Goal: Task Accomplishment & Management: Manage account settings

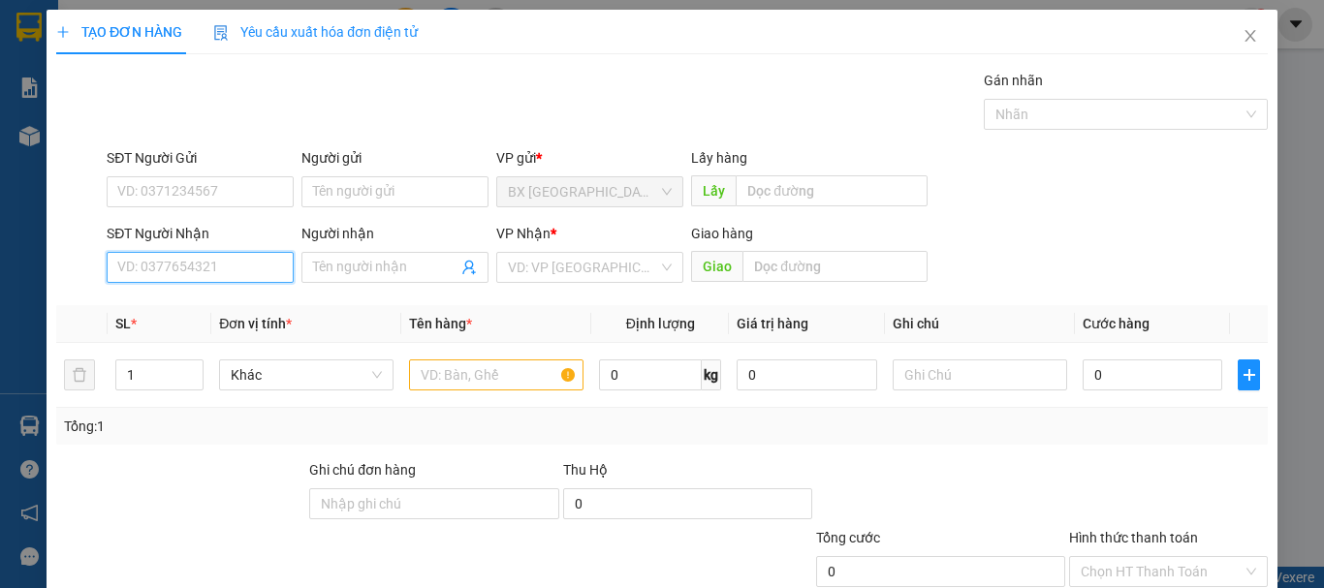
click at [259, 261] on input "SĐT Người Nhận" at bounding box center [200, 267] width 187 height 31
type input "0913935617"
click at [216, 270] on input "0913935617" at bounding box center [200, 267] width 187 height 31
click at [215, 266] on input "0913935617" at bounding box center [200, 267] width 187 height 31
click at [203, 302] on div "0913935617 - chú vinh" at bounding box center [198, 306] width 162 height 21
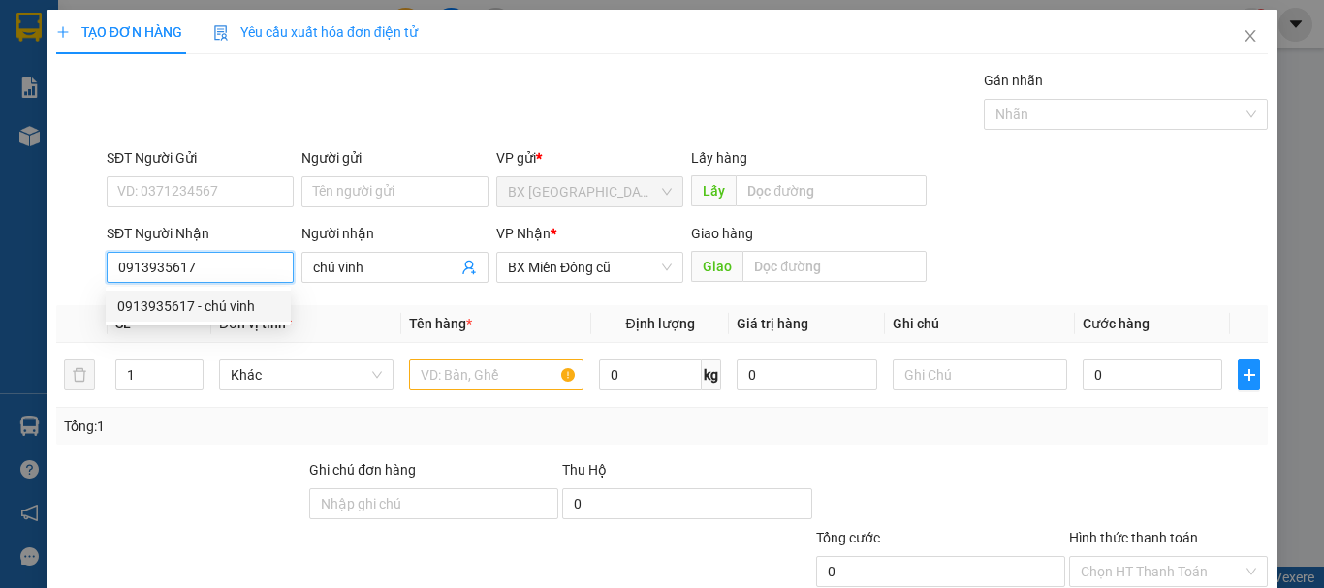
type input "chú vinh"
type input "60.000"
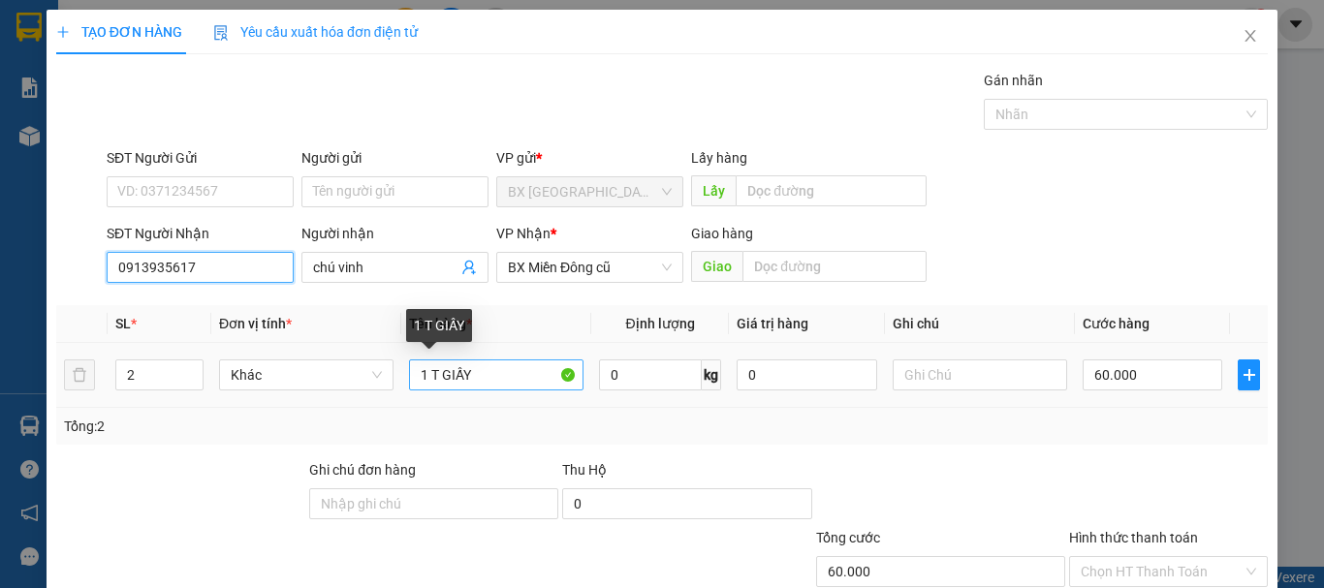
type input "0913935617"
drag, startPoint x: 504, startPoint y: 376, endPoint x: 433, endPoint y: 387, distance: 71.6
click at [433, 387] on input "1 T GIẤY" at bounding box center [496, 375] width 175 height 31
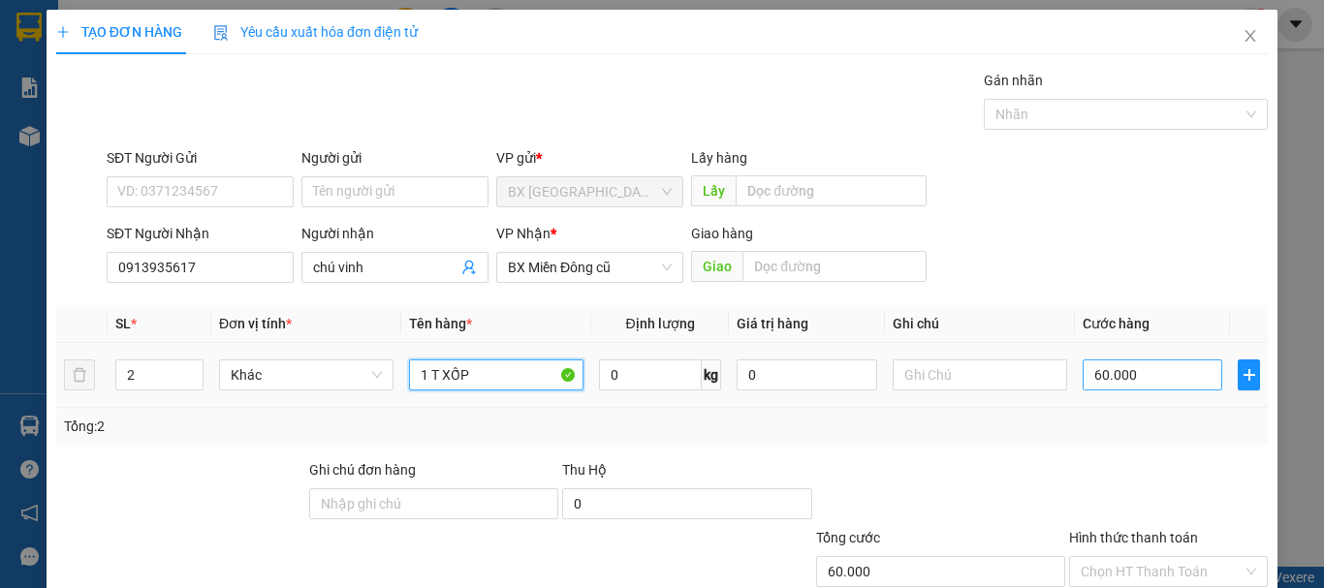
type input "1 T XỐP"
click at [1158, 379] on input "60.000" at bounding box center [1153, 375] width 140 height 31
type input "1"
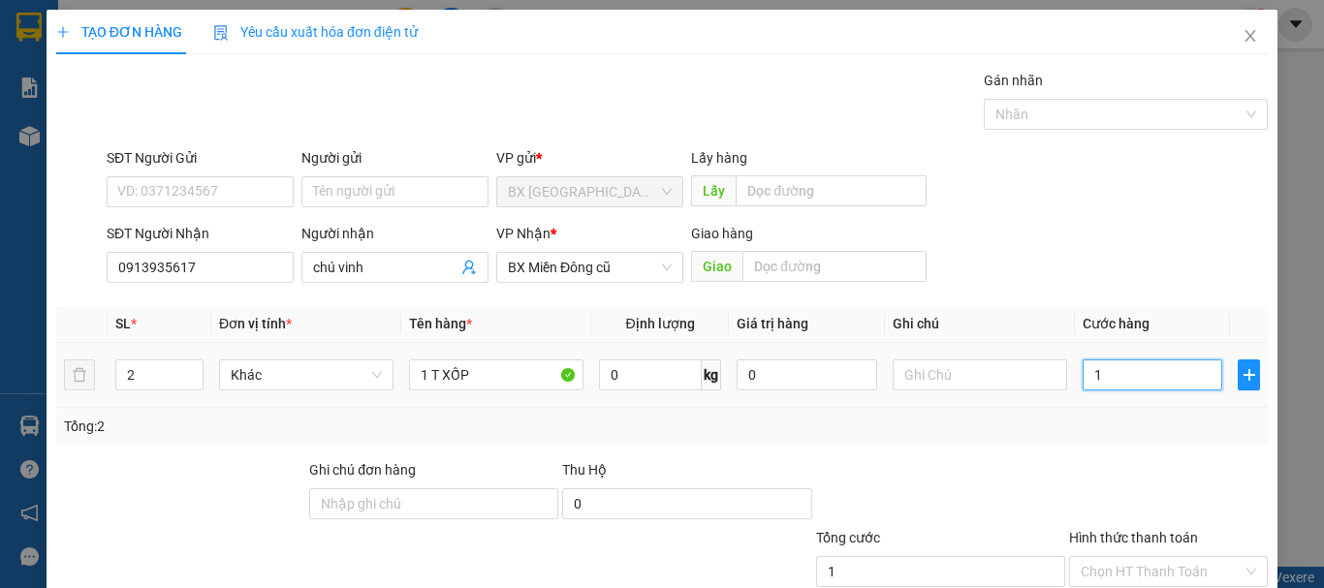
type input "15"
type input "150"
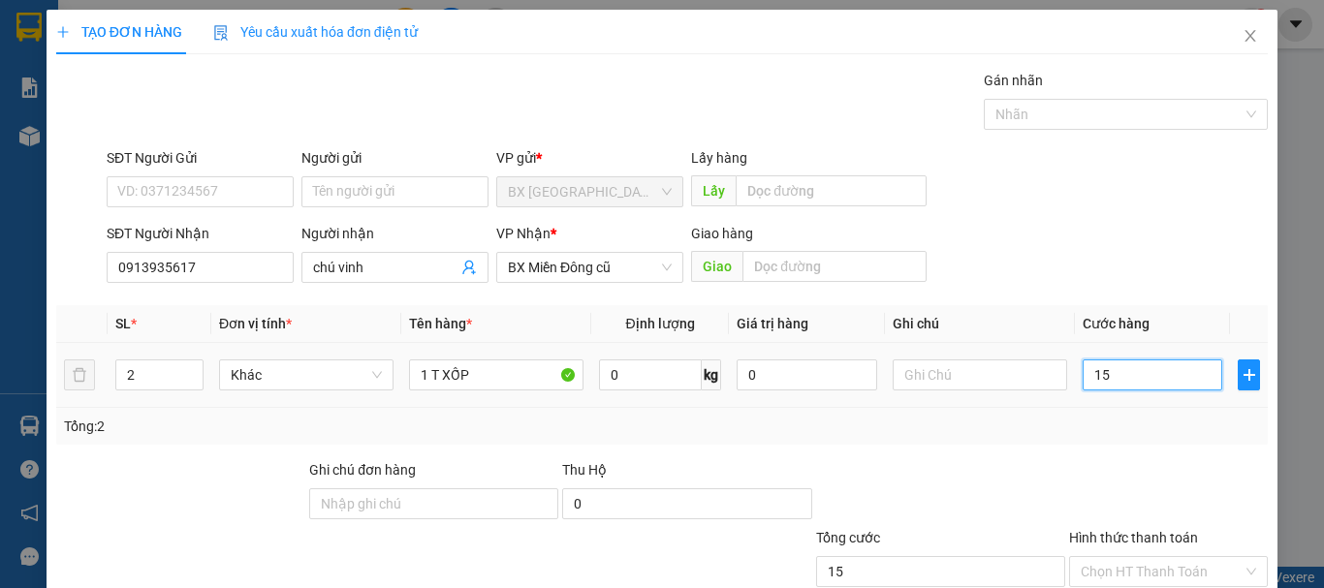
type input "150"
type input "1.500"
type input "15.000"
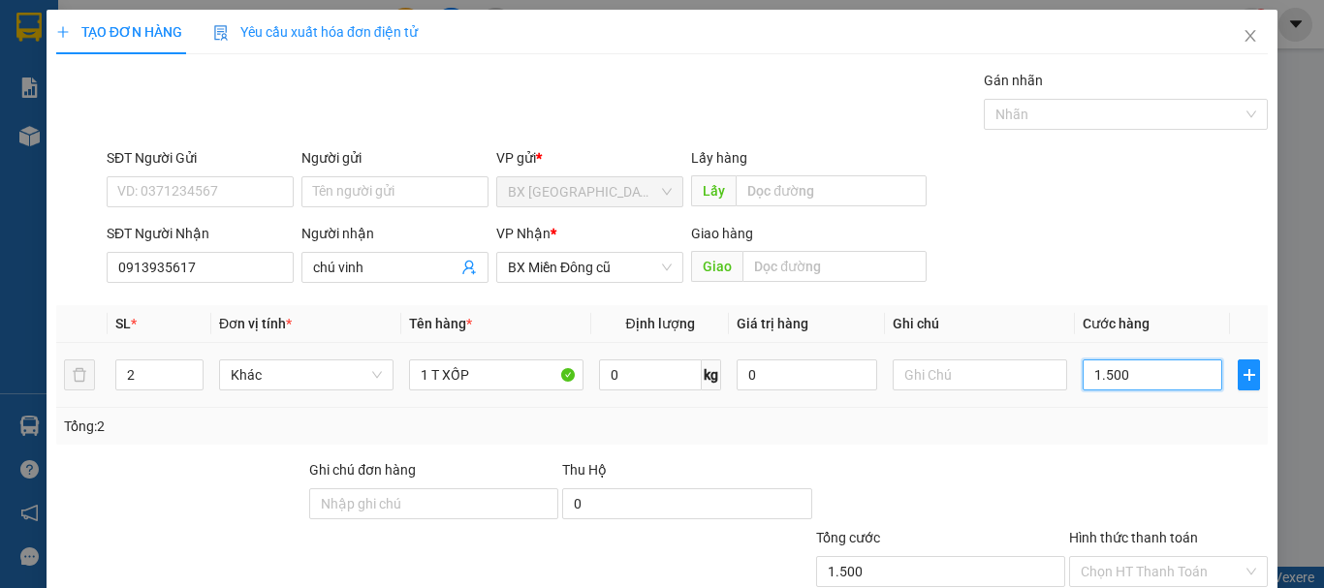
type input "15.000"
type input "150.000"
drag, startPoint x: 1135, startPoint y: 380, endPoint x: 1135, endPoint y: 453, distance: 72.7
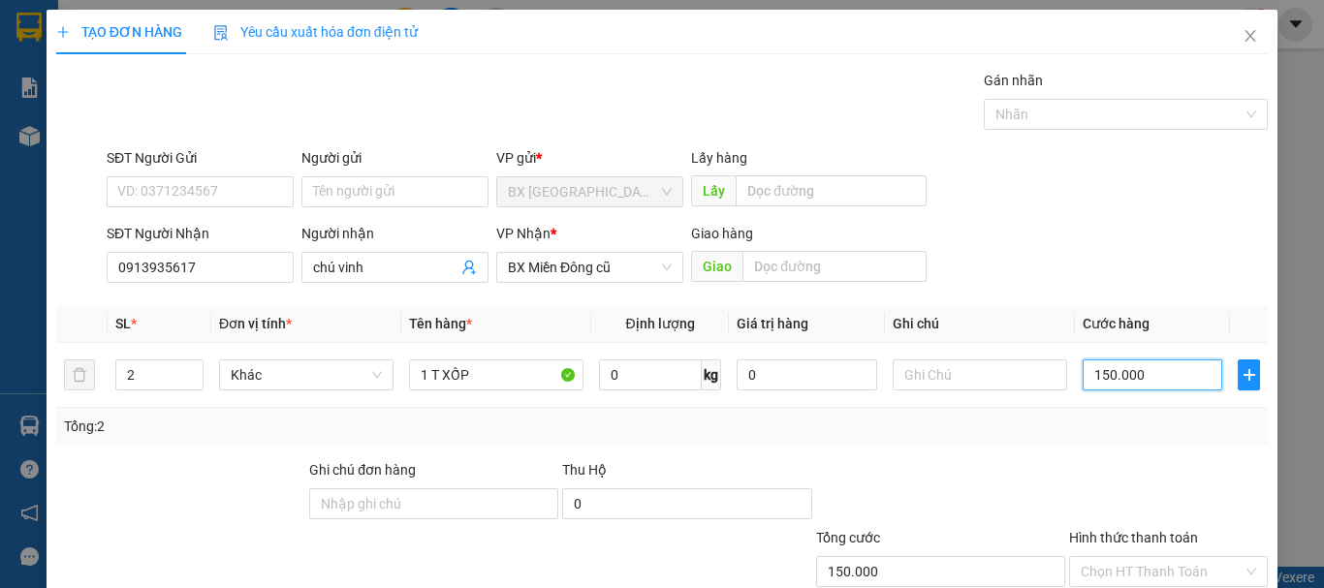
scroll to position [129, 0]
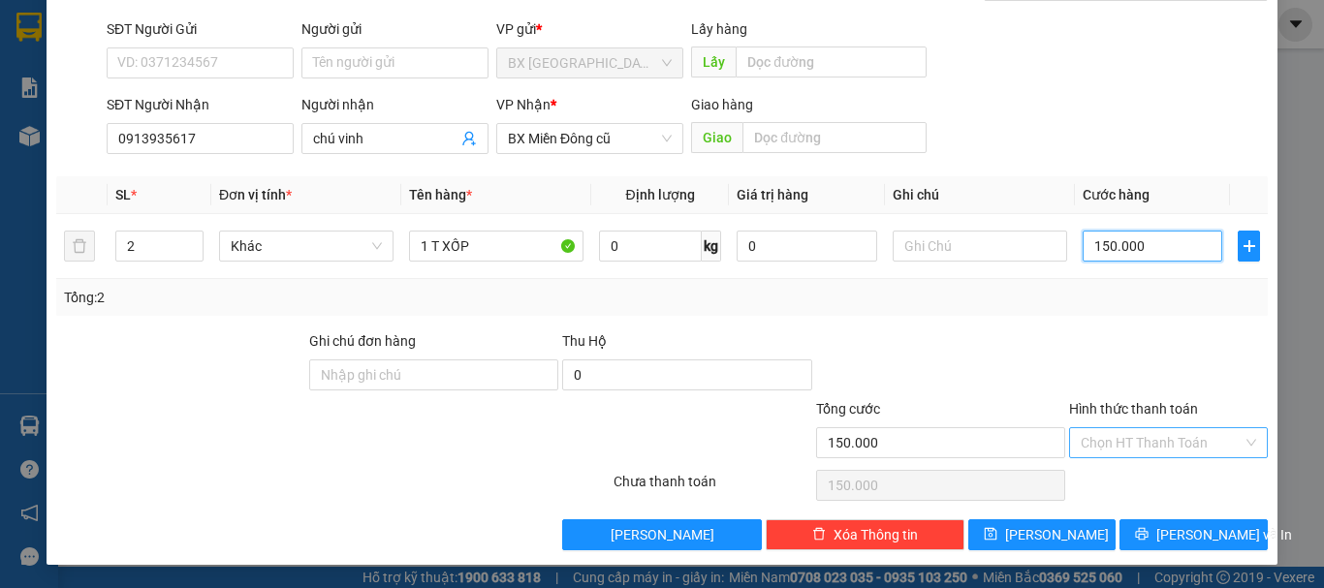
type input "150.000"
click at [1176, 446] on input "Hình thức thanh toán" at bounding box center [1162, 442] width 162 height 29
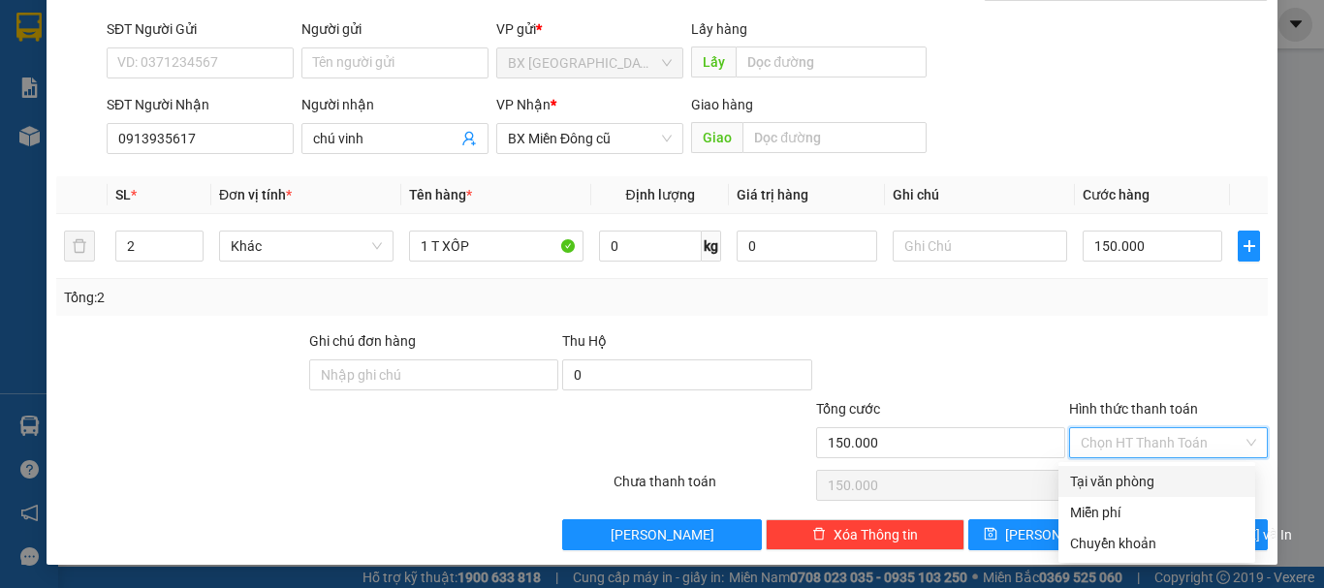
click at [1175, 478] on div "Tại văn phòng" at bounding box center [1157, 481] width 174 height 21
type input "0"
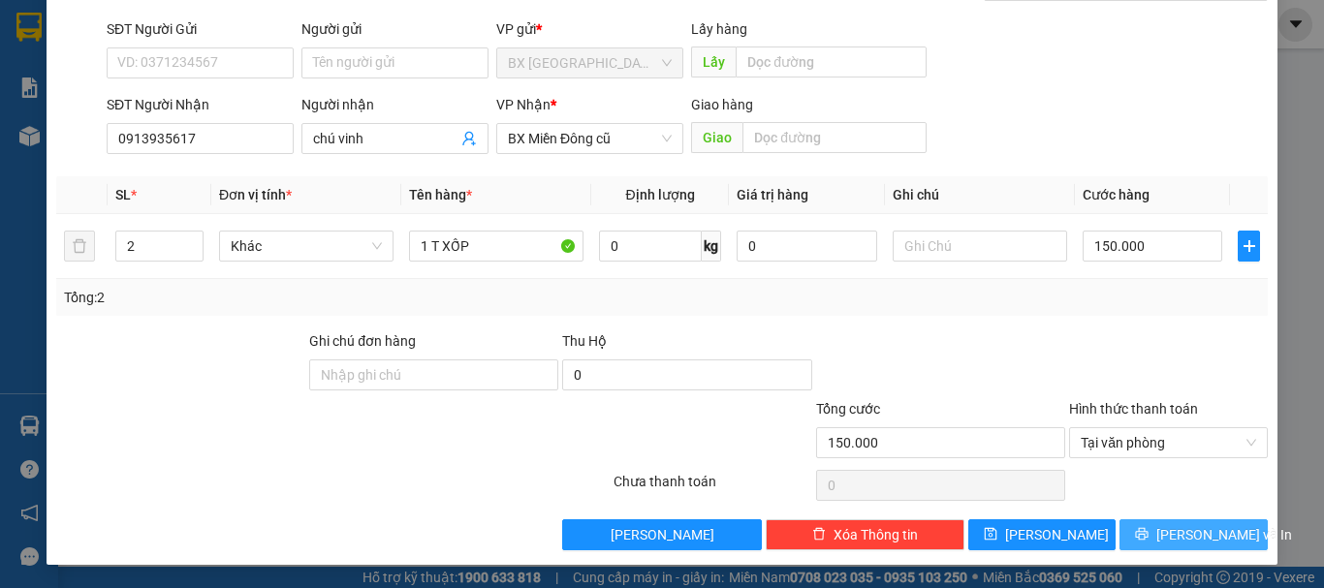
click at [1207, 529] on span "[PERSON_NAME] và In" at bounding box center [1225, 534] width 136 height 21
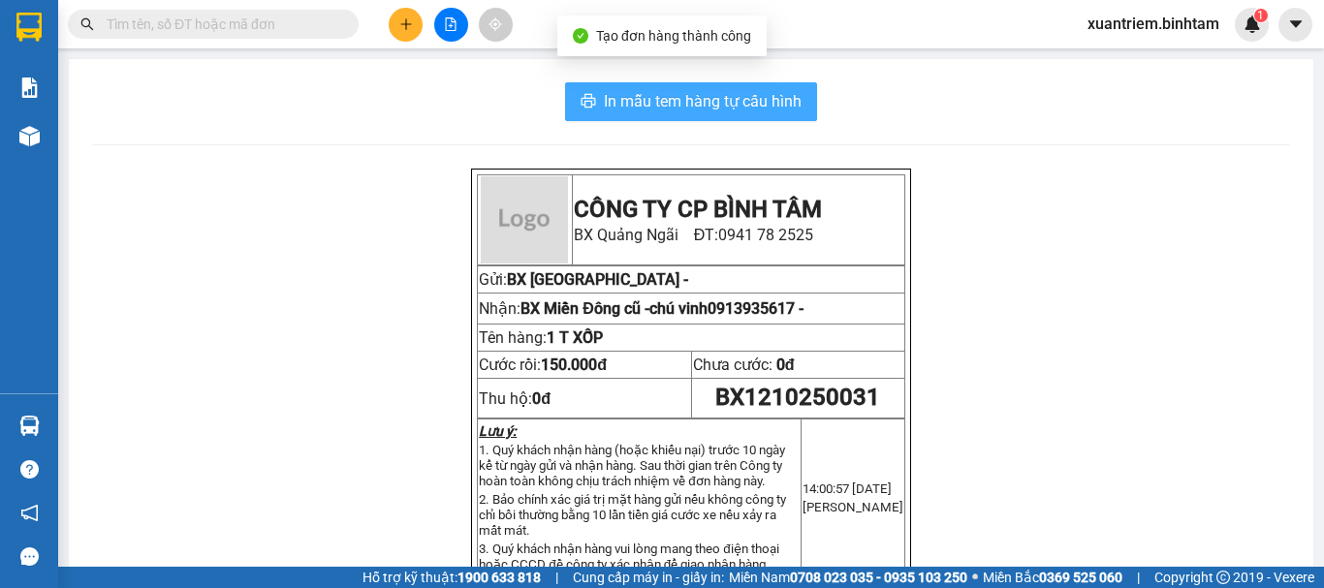
click at [619, 114] on button "In mẫu tem hàng tự cấu hình" at bounding box center [691, 101] width 252 height 39
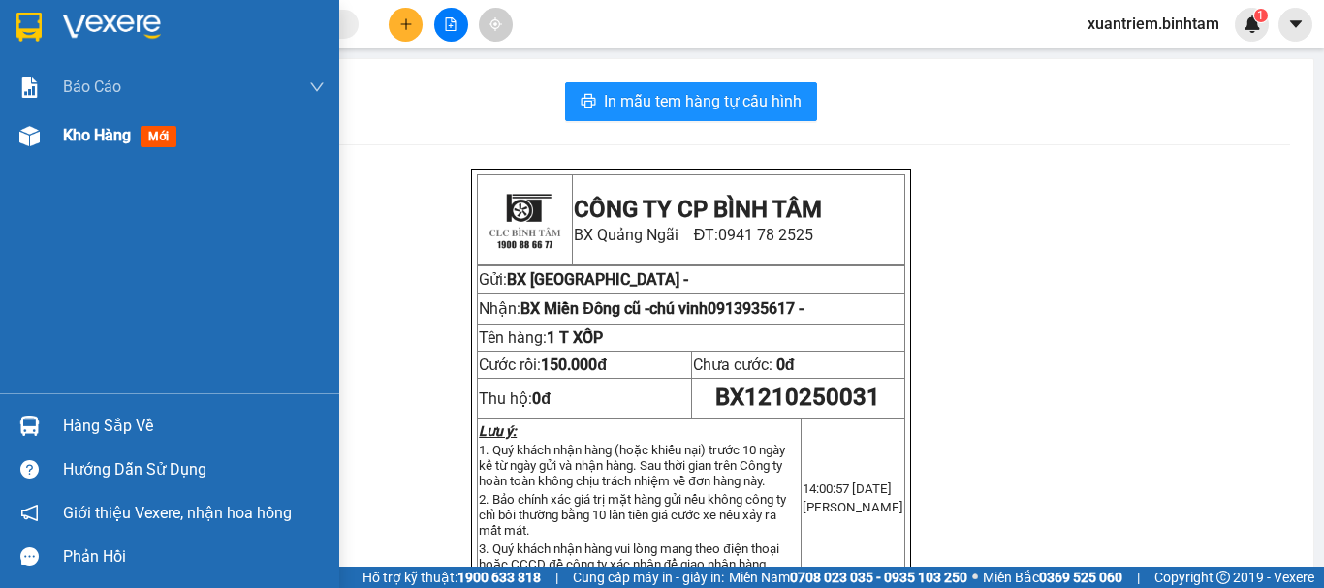
click at [55, 119] on div "Kho hàng mới" at bounding box center [169, 135] width 339 height 48
click at [63, 126] on span "Kho hàng" at bounding box center [97, 135] width 68 height 18
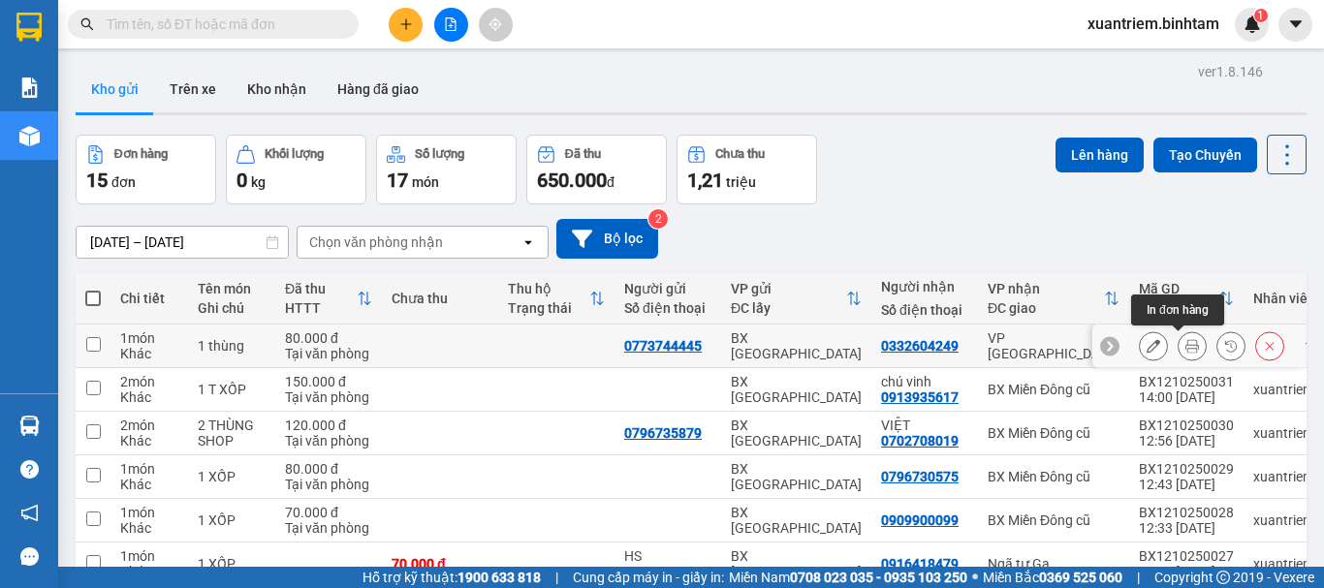
click at [1186, 350] on button at bounding box center [1192, 347] width 27 height 34
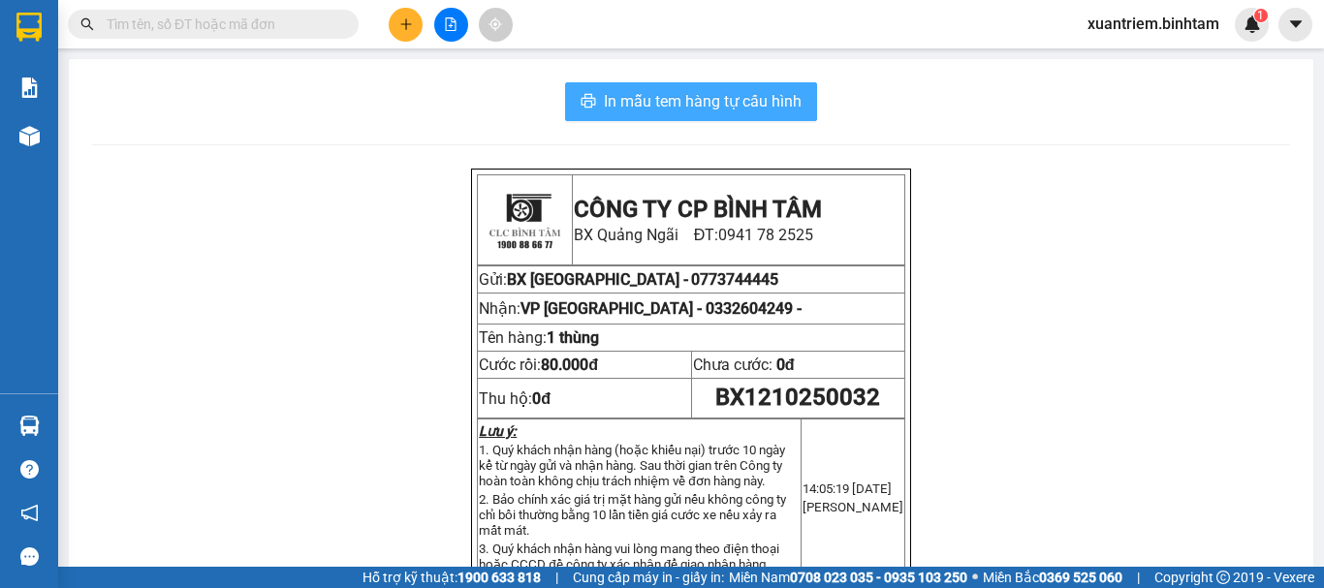
click at [679, 90] on span "In mẫu tem hàng tự cấu hình" at bounding box center [703, 101] width 198 height 24
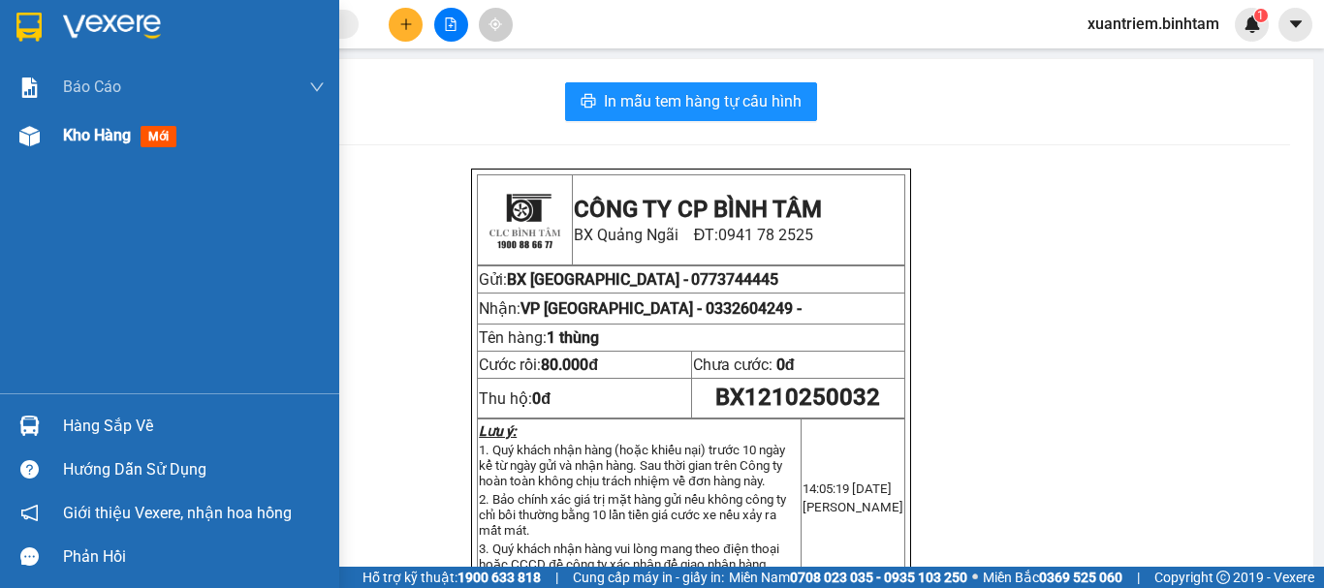
click at [118, 133] on span "Kho hàng" at bounding box center [97, 135] width 68 height 18
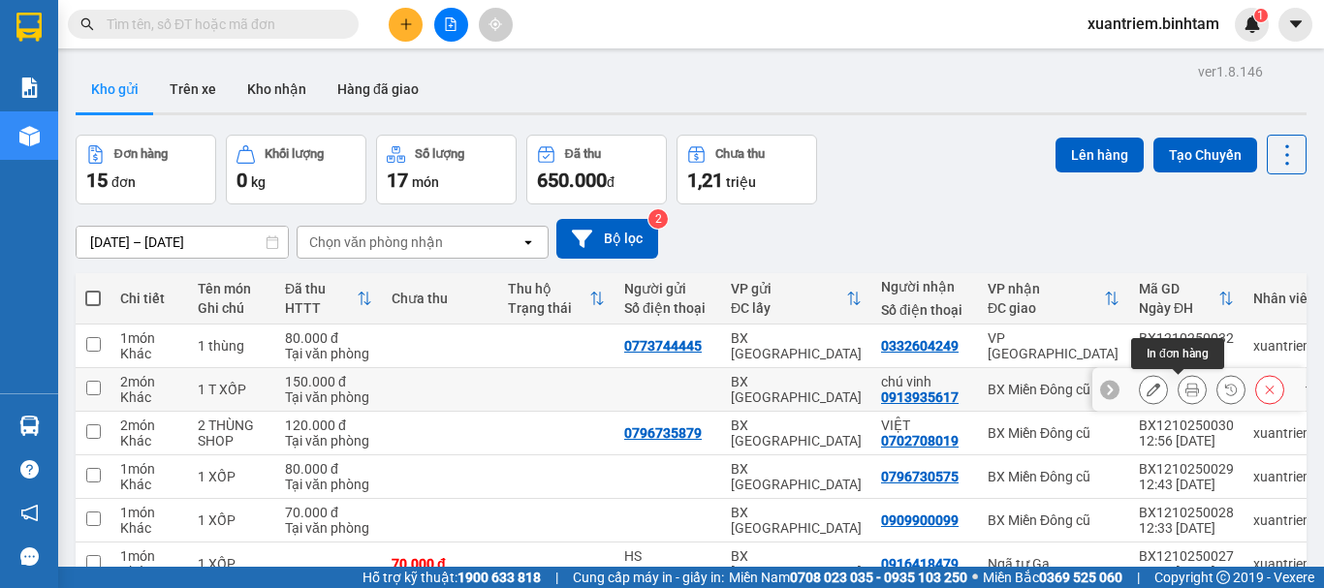
click at [1186, 391] on icon at bounding box center [1193, 390] width 14 height 14
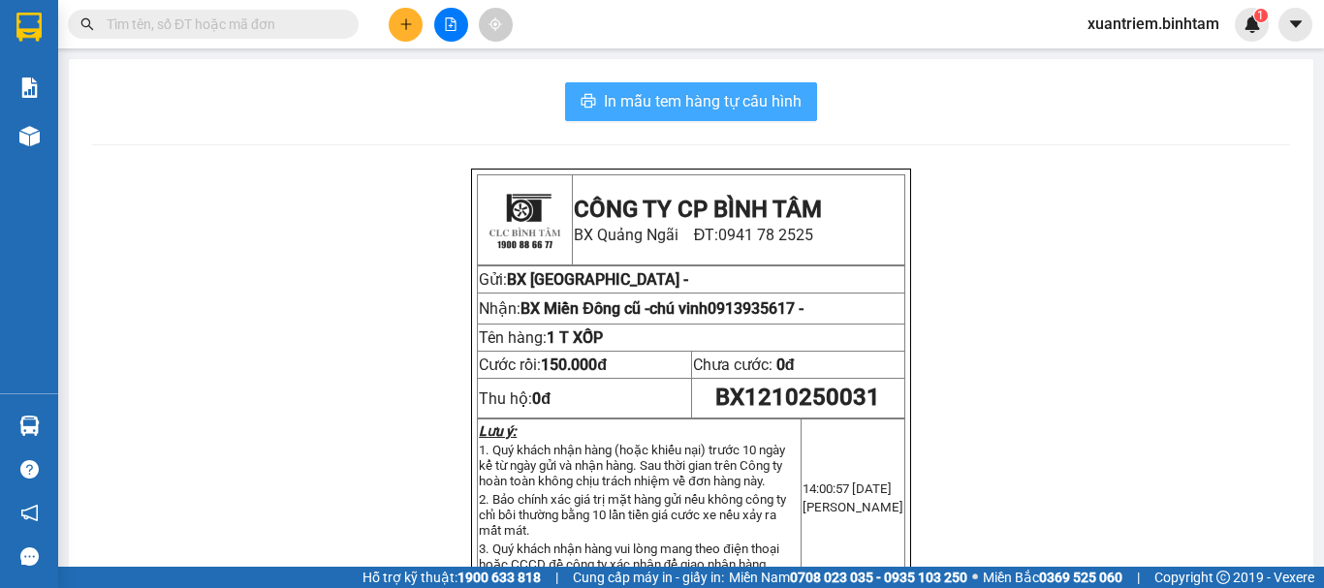
click at [723, 95] on span "In mẫu tem hàng tự cấu hình" at bounding box center [703, 101] width 198 height 24
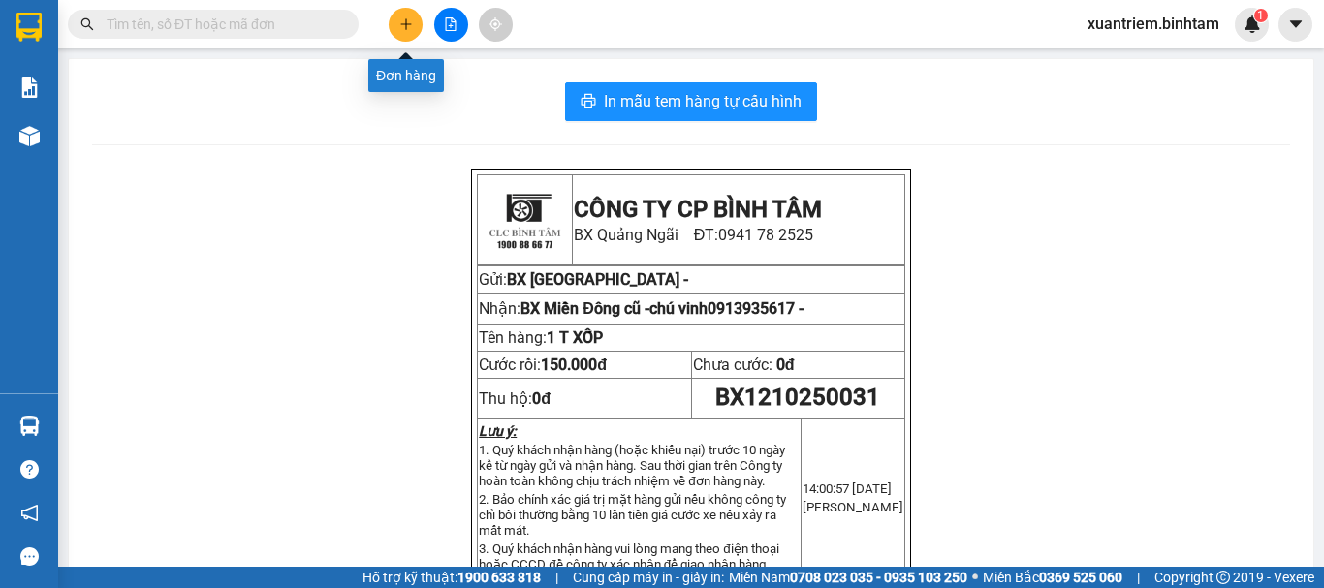
click at [413, 22] on button at bounding box center [406, 25] width 34 height 34
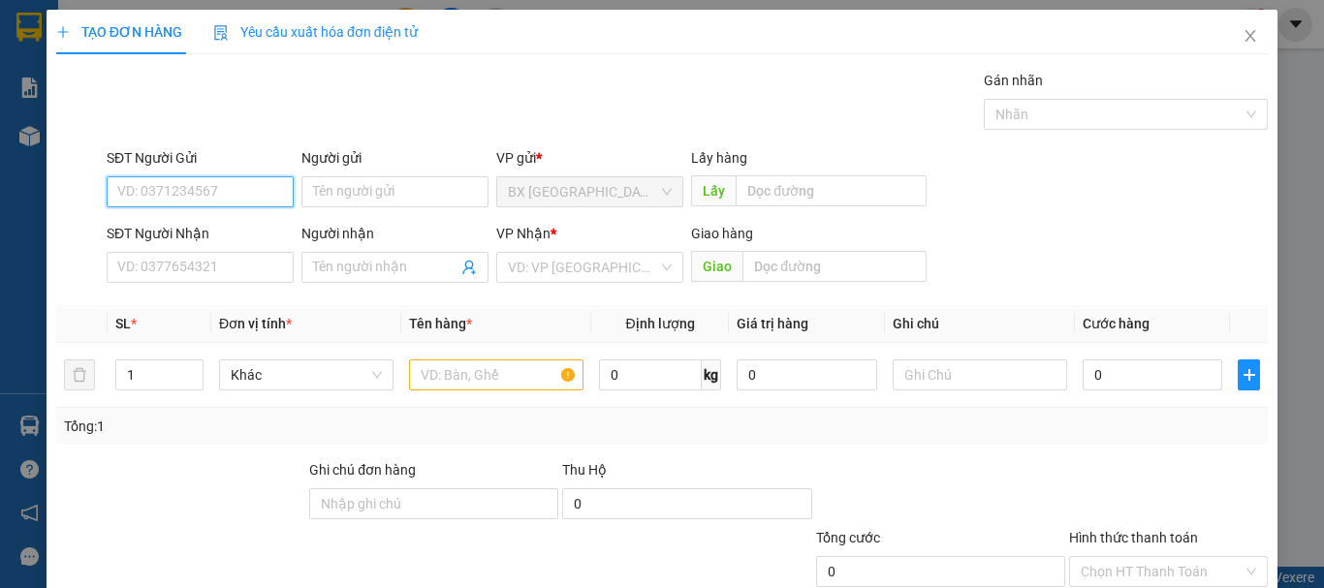
click at [191, 188] on input "SĐT Người Gửi" at bounding box center [200, 191] width 187 height 31
type input "0"
click at [185, 197] on input "SĐT Người Gửi" at bounding box center [200, 191] width 187 height 31
type input "0844486139"
click at [204, 242] on div "0844486139" at bounding box center [198, 230] width 185 height 31
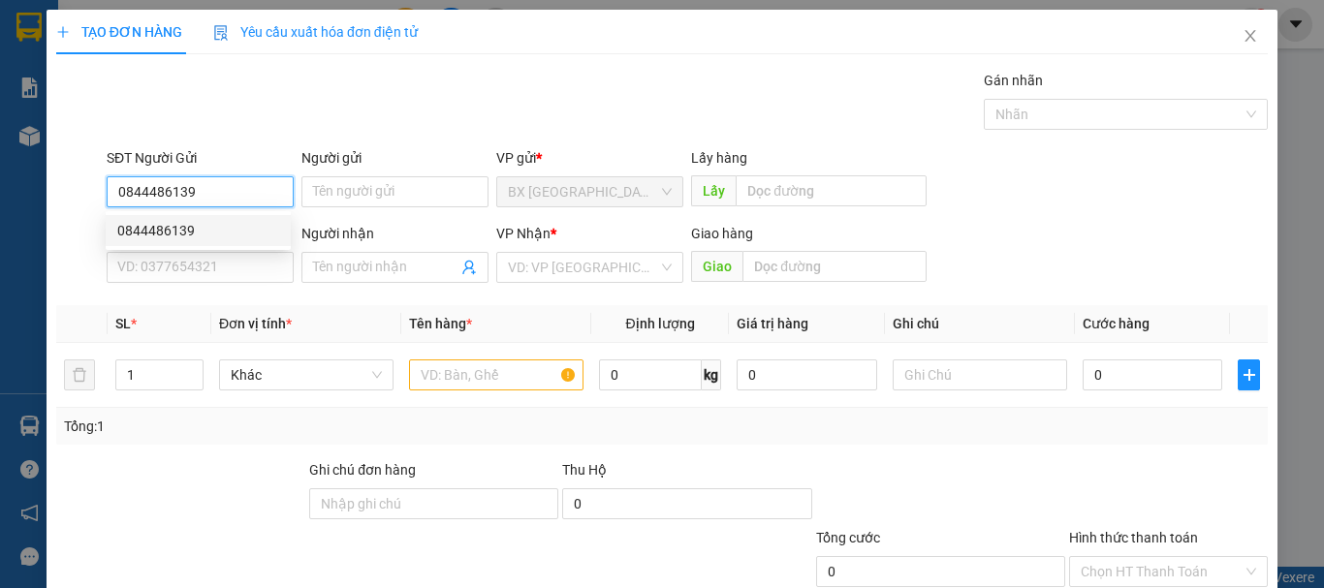
type input "0985566745"
type input "DIỄM"
type input "50.000"
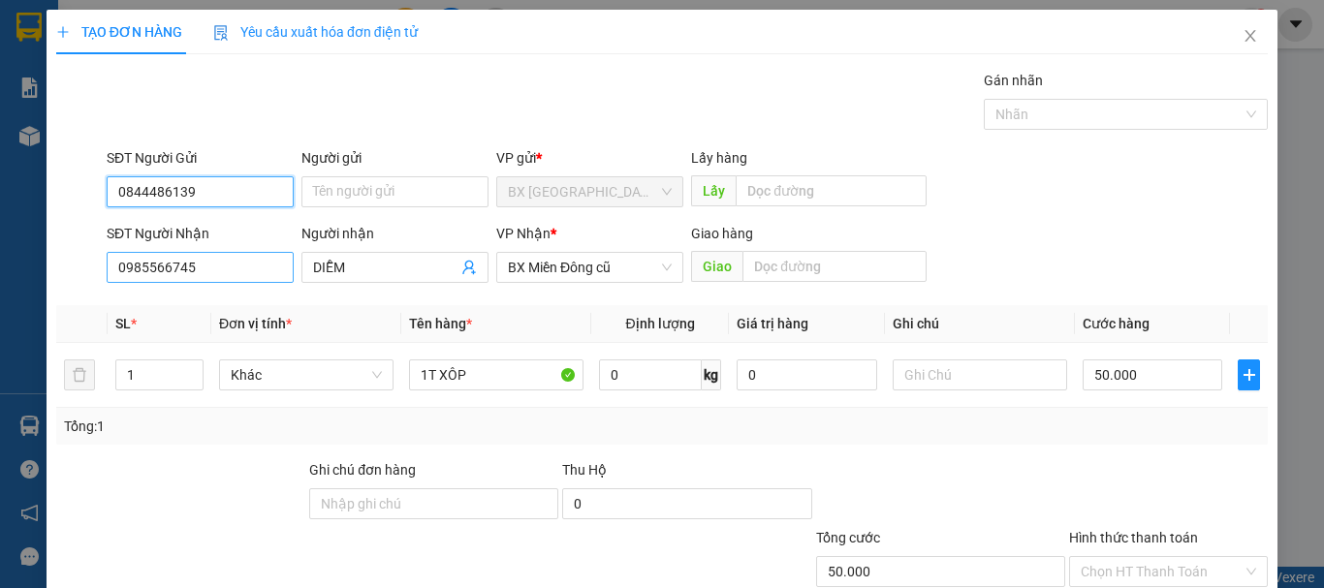
type input "0844486139"
drag, startPoint x: 227, startPoint y: 254, endPoint x: 225, endPoint y: 268, distance: 13.7
click at [228, 254] on input "0985566745" at bounding box center [200, 267] width 187 height 31
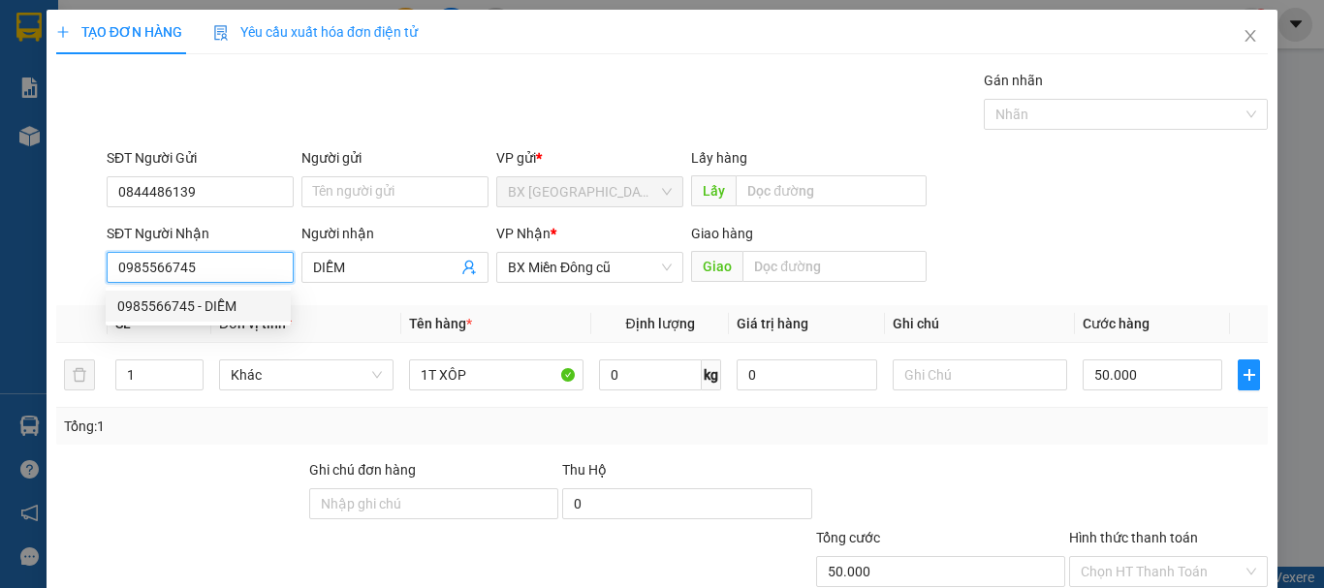
drag, startPoint x: 242, startPoint y: 261, endPoint x: 118, endPoint y: 295, distance: 128.6
click at [118, 295] on body "Kết quả tìm kiếm ( 0 ) Bộ lọc No Data xuantriem.binhtam 1 Báo cáo Báo cáo dòng …" at bounding box center [662, 294] width 1324 height 588
type input "0978568776"
click at [216, 261] on input "0978568776" at bounding box center [200, 267] width 187 height 31
click at [193, 312] on div "0978568776" at bounding box center [198, 306] width 162 height 21
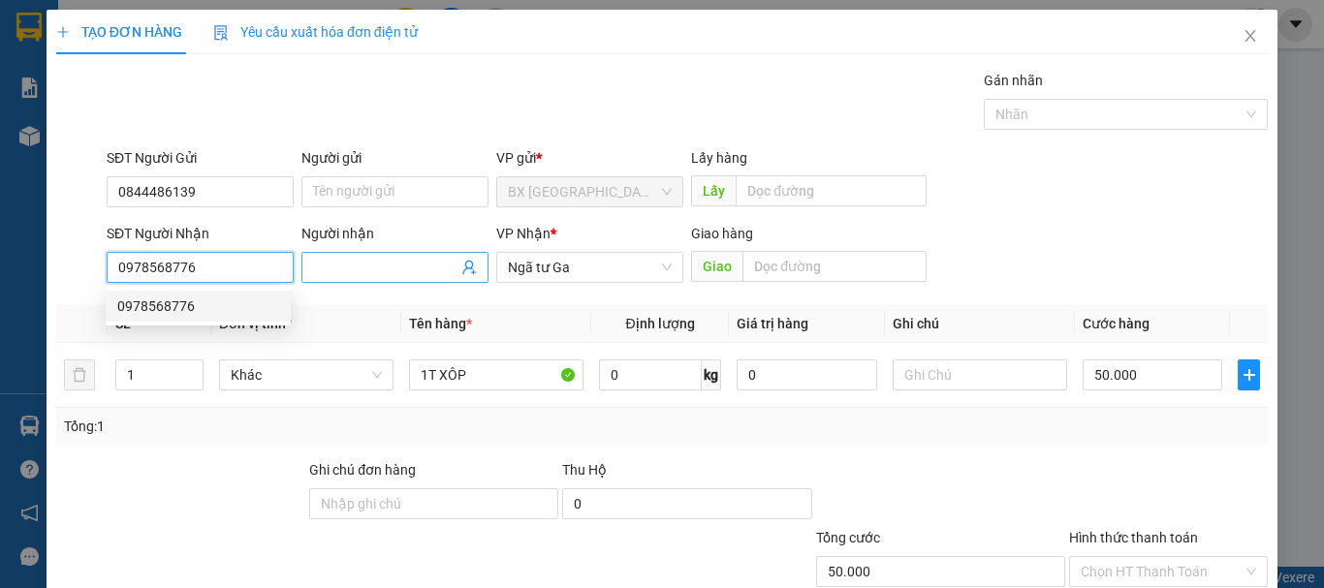
type input "70.000"
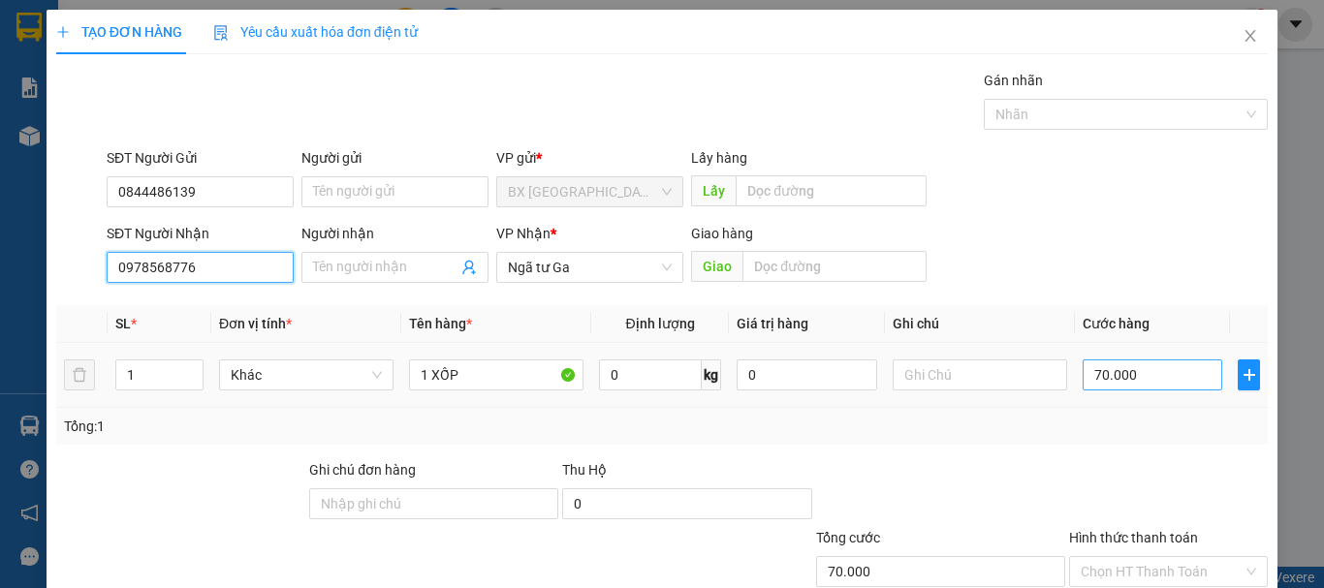
type input "0978568776"
click at [1184, 377] on input "70.000" at bounding box center [1153, 375] width 140 height 31
type input "1"
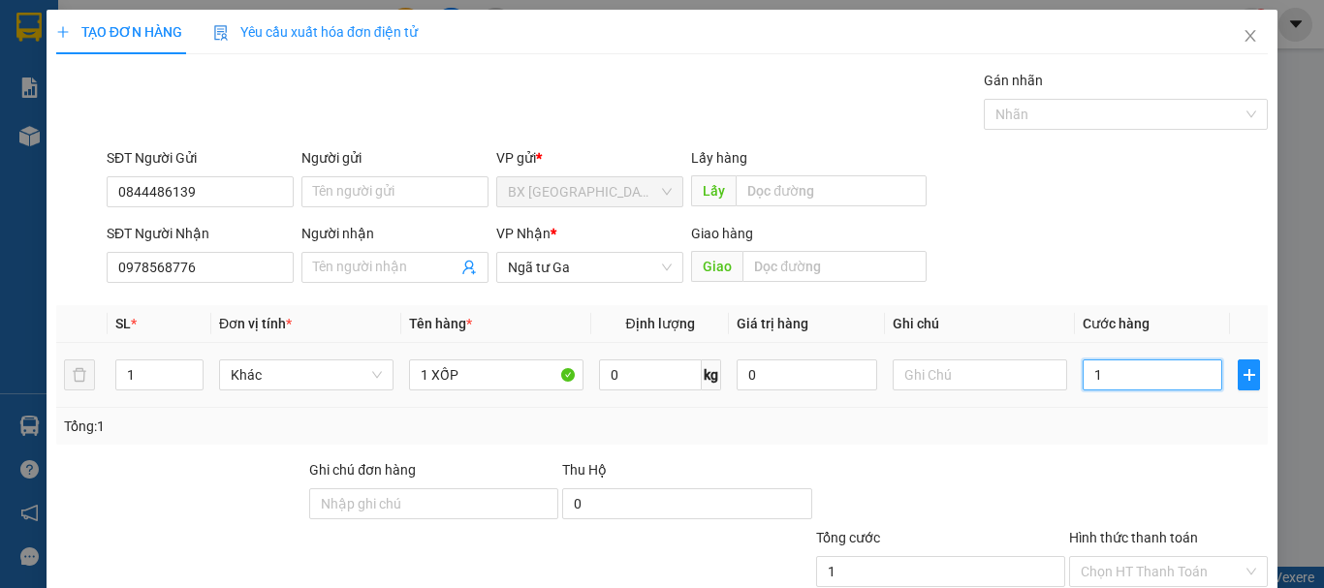
type input "10"
type input "100"
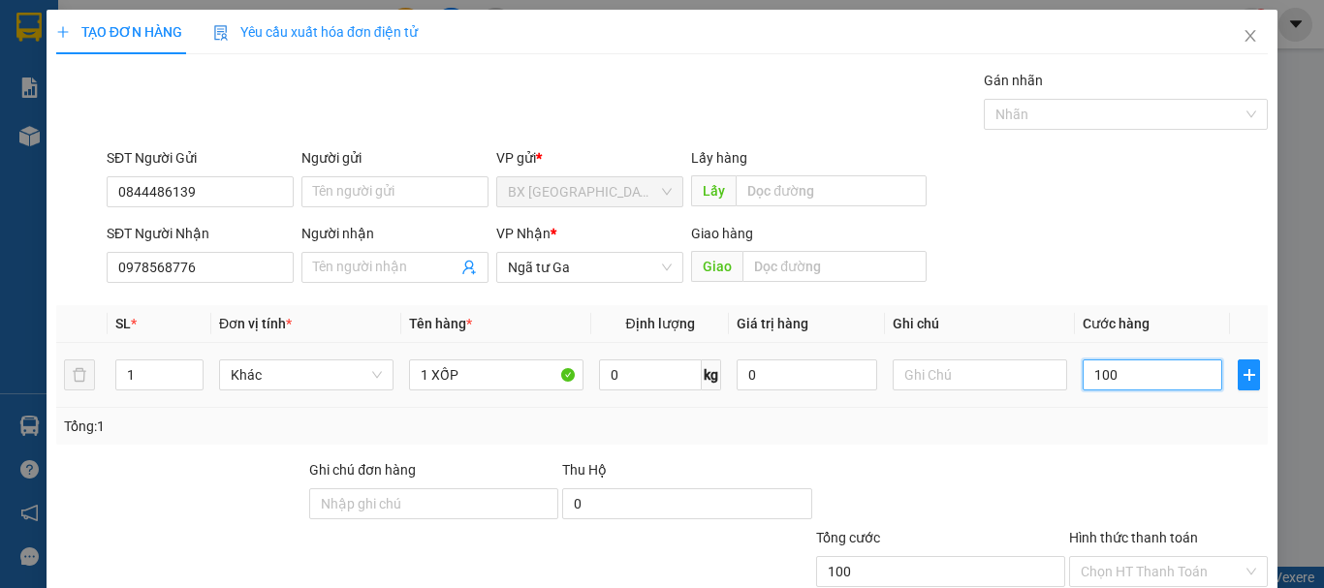
type input "1.000"
type input "10.000"
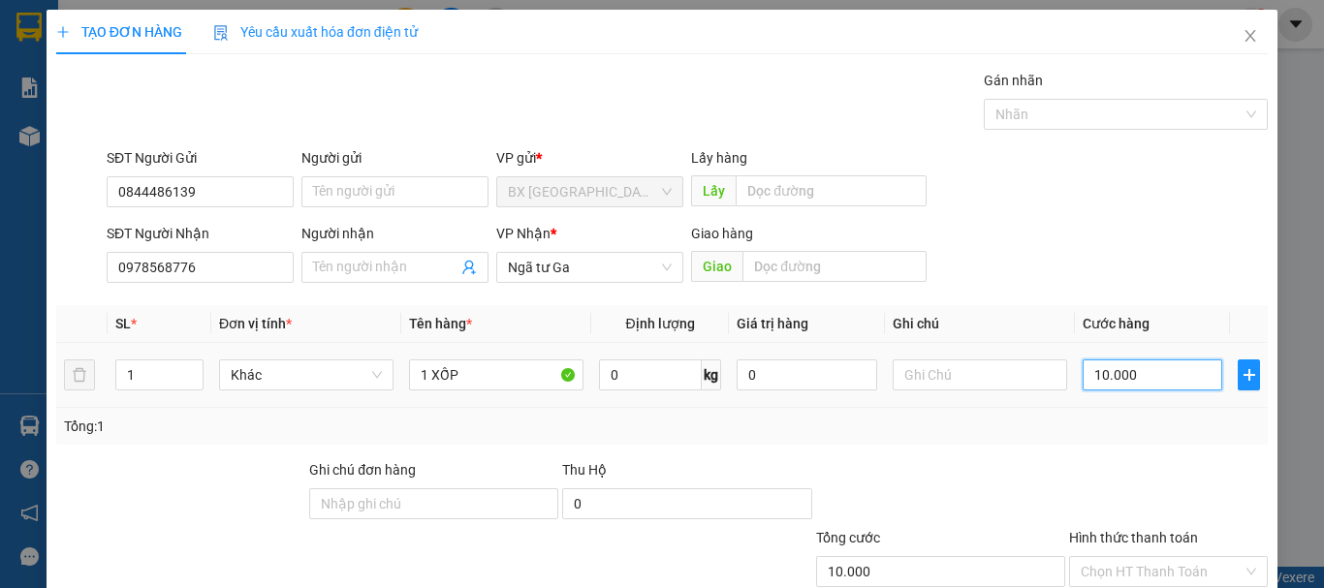
type input "100.000"
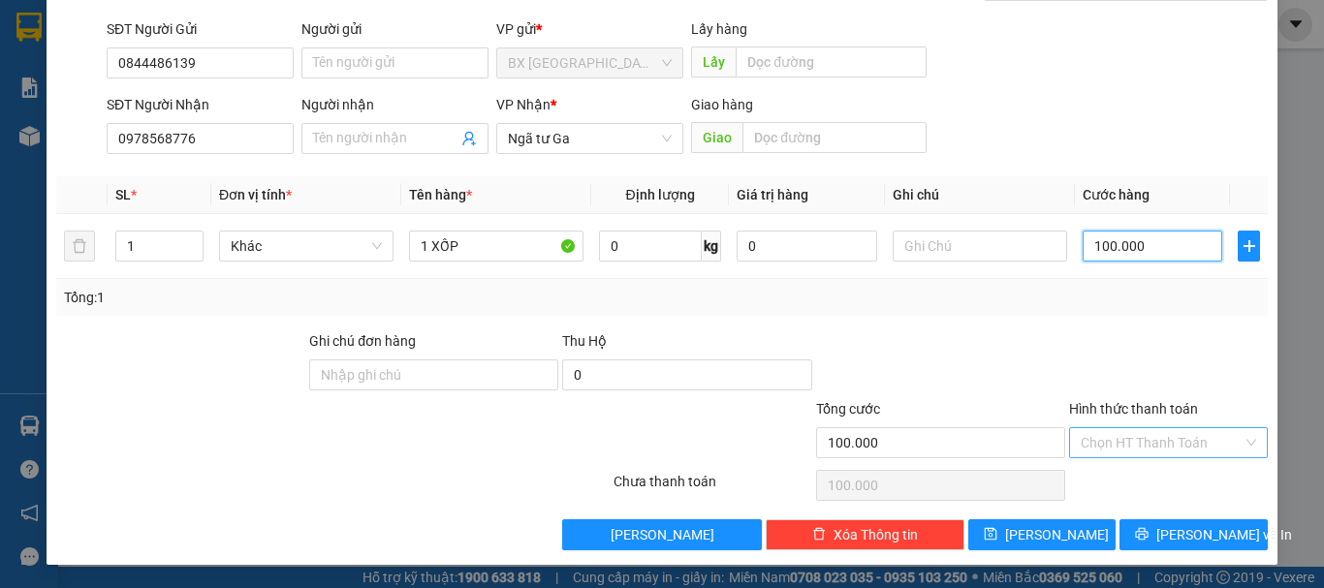
type input "100.000"
click at [1139, 444] on input "Hình thức thanh toán" at bounding box center [1162, 442] width 162 height 29
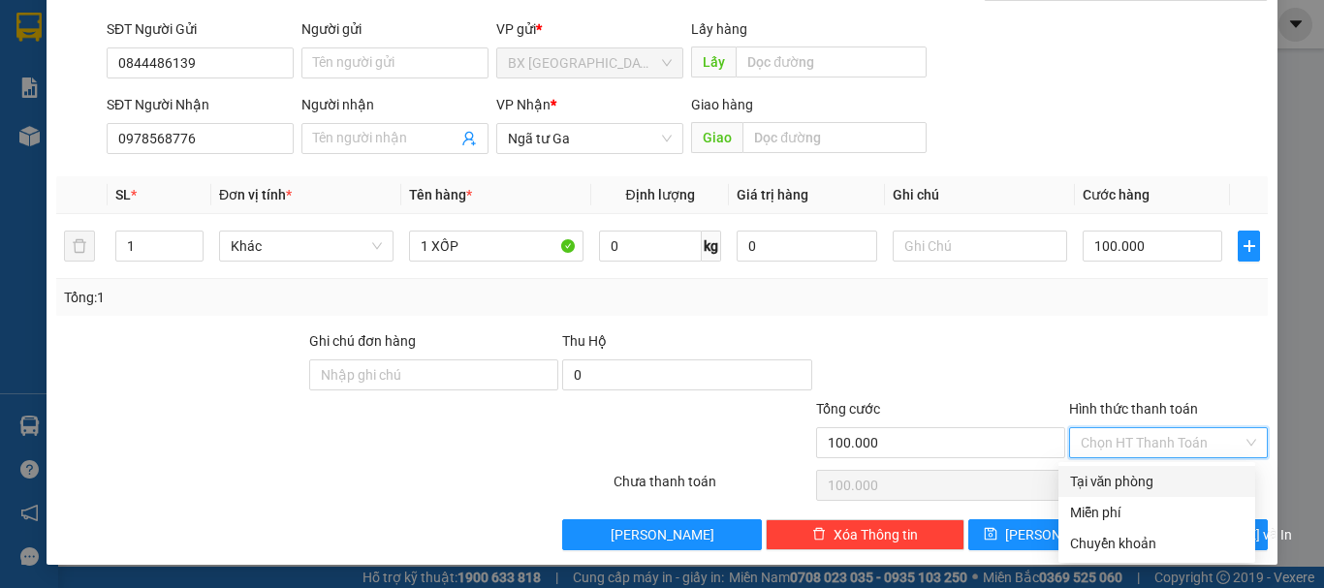
click at [1127, 474] on div "Tại văn phòng" at bounding box center [1157, 481] width 174 height 21
type input "0"
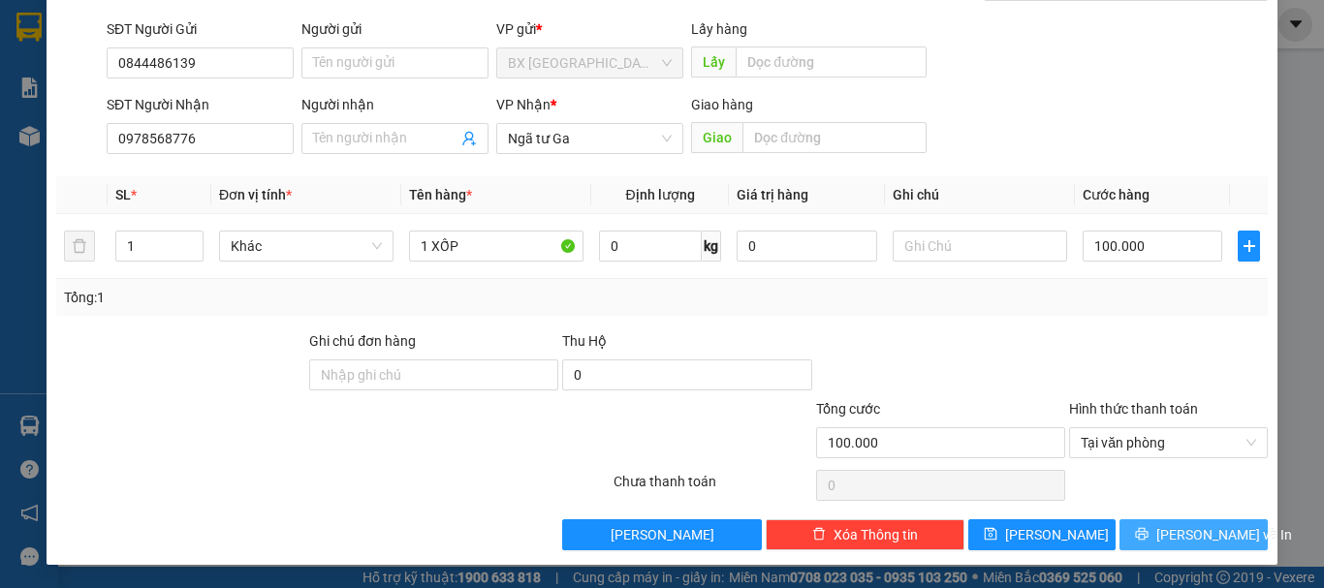
click at [1202, 540] on span "[PERSON_NAME] và In" at bounding box center [1225, 534] width 136 height 21
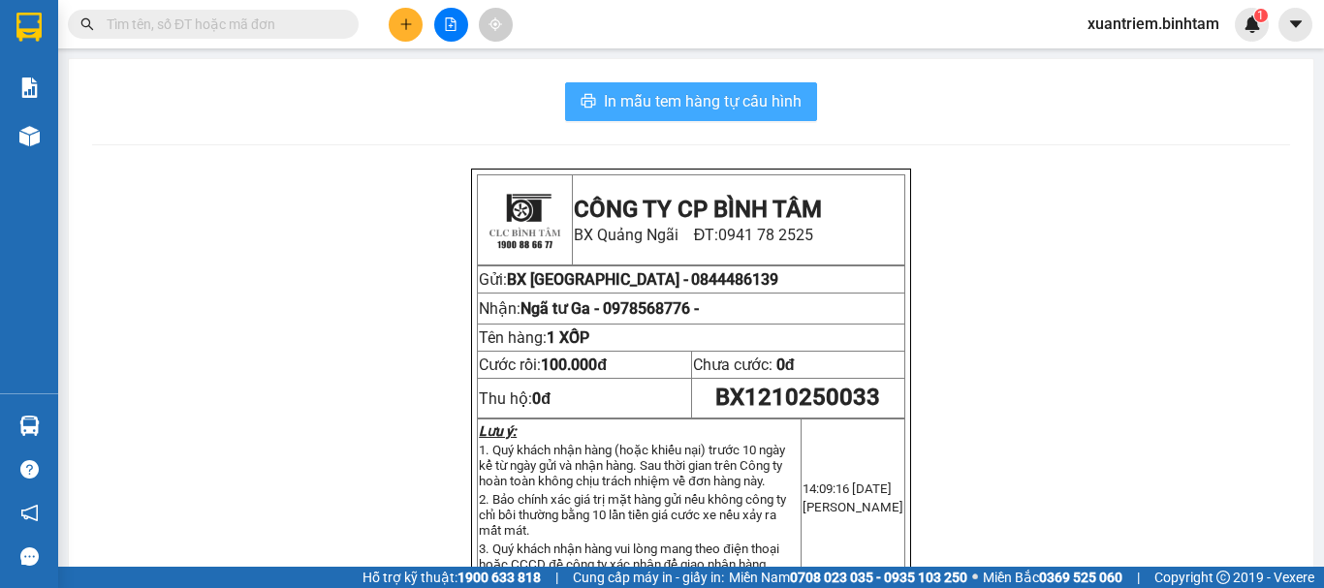
click at [612, 111] on span "In mẫu tem hàng tự cấu hình" at bounding box center [703, 101] width 198 height 24
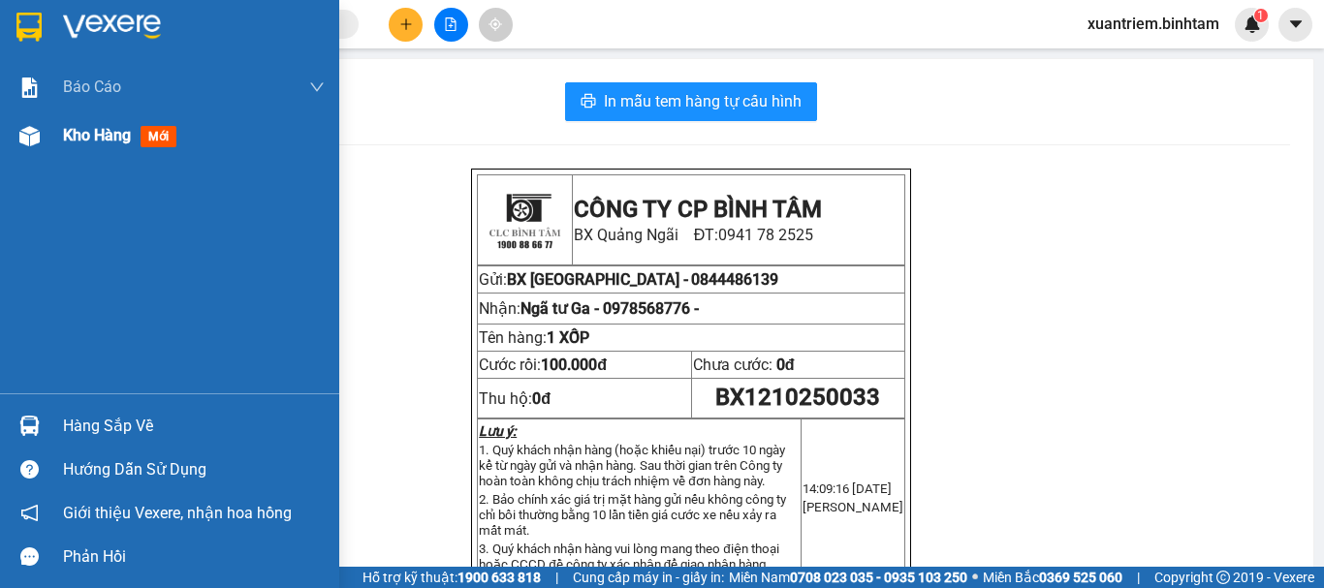
click at [123, 142] on span "Kho hàng" at bounding box center [97, 135] width 68 height 18
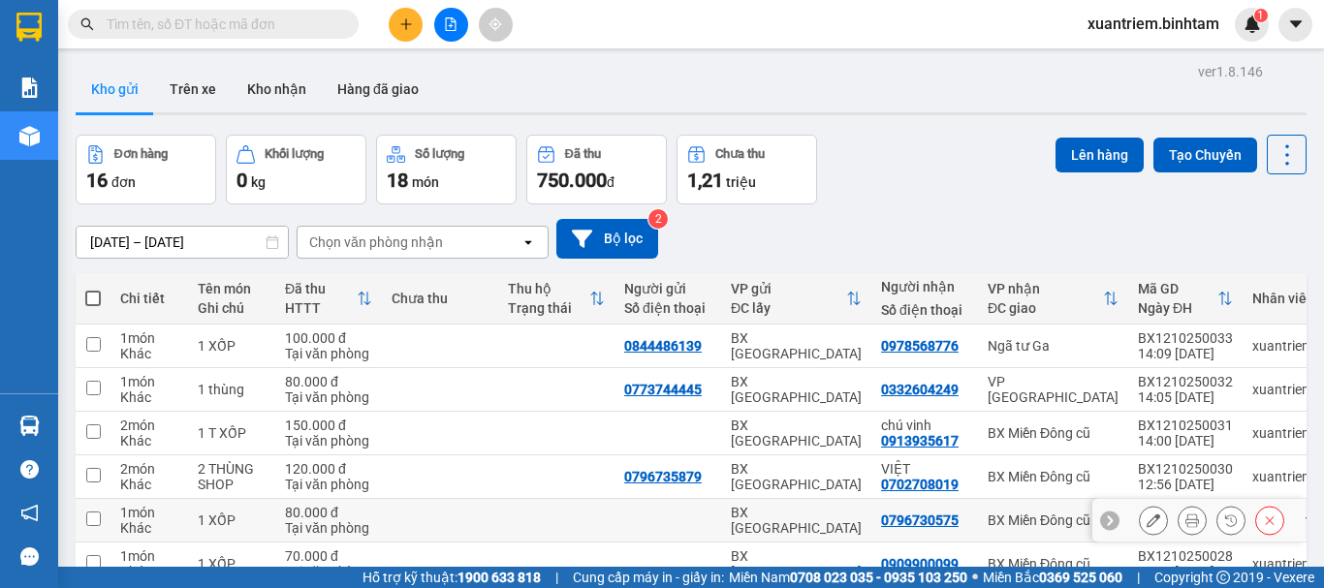
click at [1186, 522] on icon at bounding box center [1193, 521] width 14 height 14
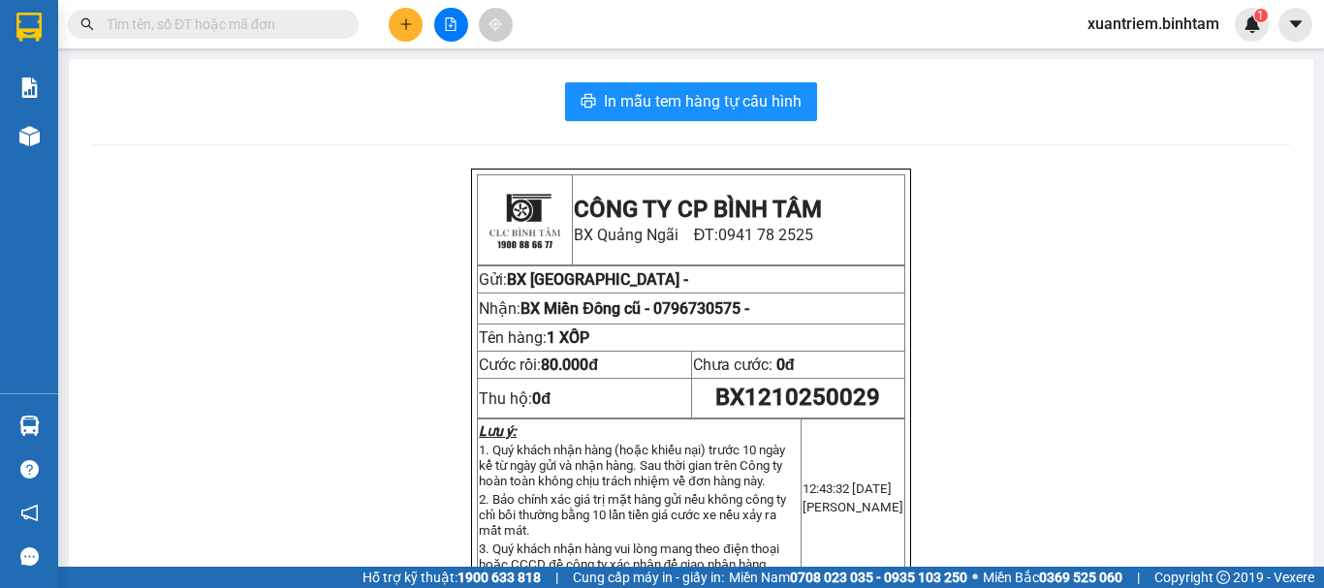
click at [756, 124] on div "In mẫu tem hàng tự cấu hình CÔNG TY CP BÌNH TÂM BX Quảng Ngãi ĐT: 0941 78 2525 …" at bounding box center [691, 573] width 1245 height 1028
click at [763, 114] on button "In mẫu tem hàng tự cấu hình" at bounding box center [691, 101] width 252 height 39
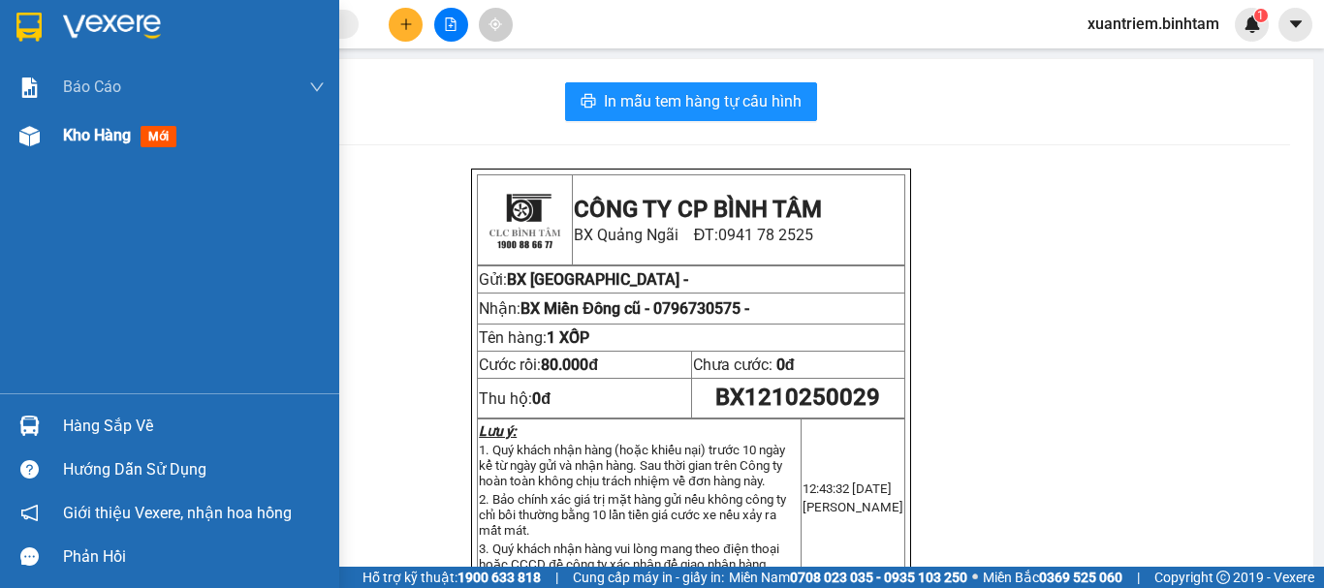
click at [16, 139] on div at bounding box center [30, 136] width 34 height 34
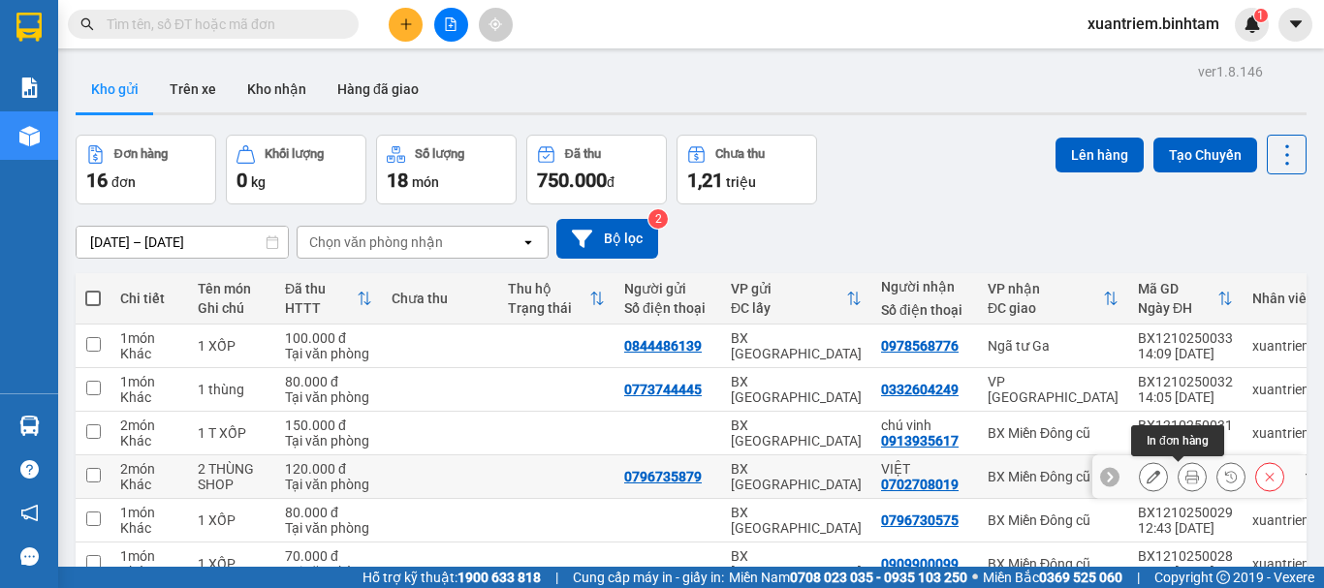
click at [1186, 476] on icon at bounding box center [1193, 477] width 14 height 14
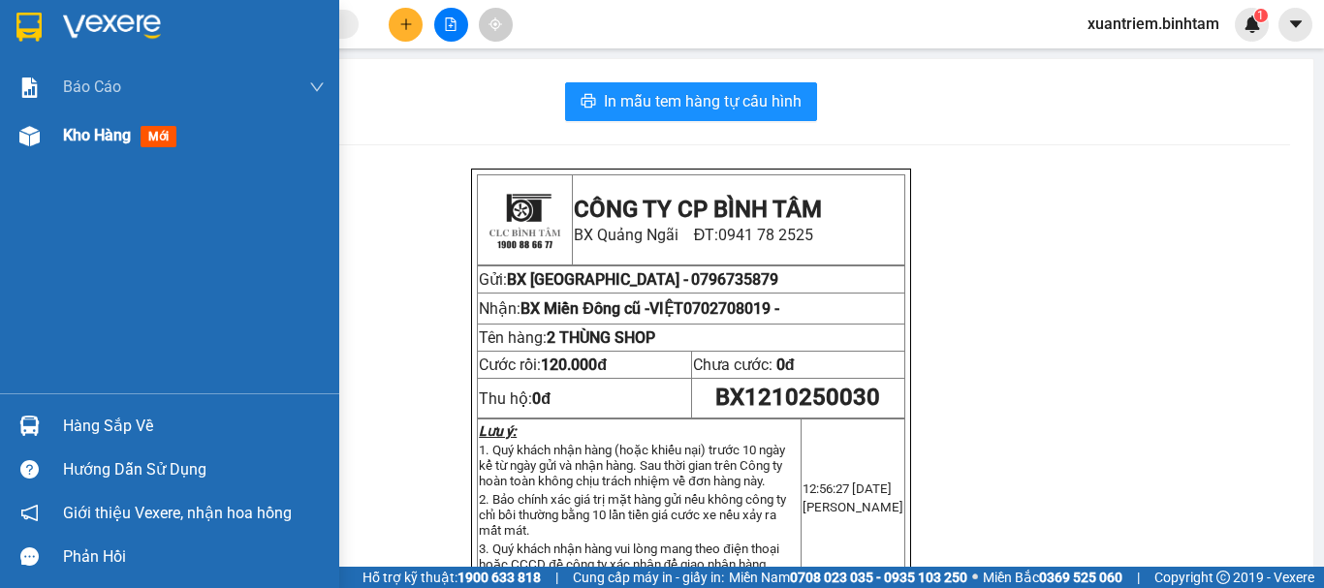
click at [90, 140] on span "Kho hàng" at bounding box center [97, 135] width 68 height 18
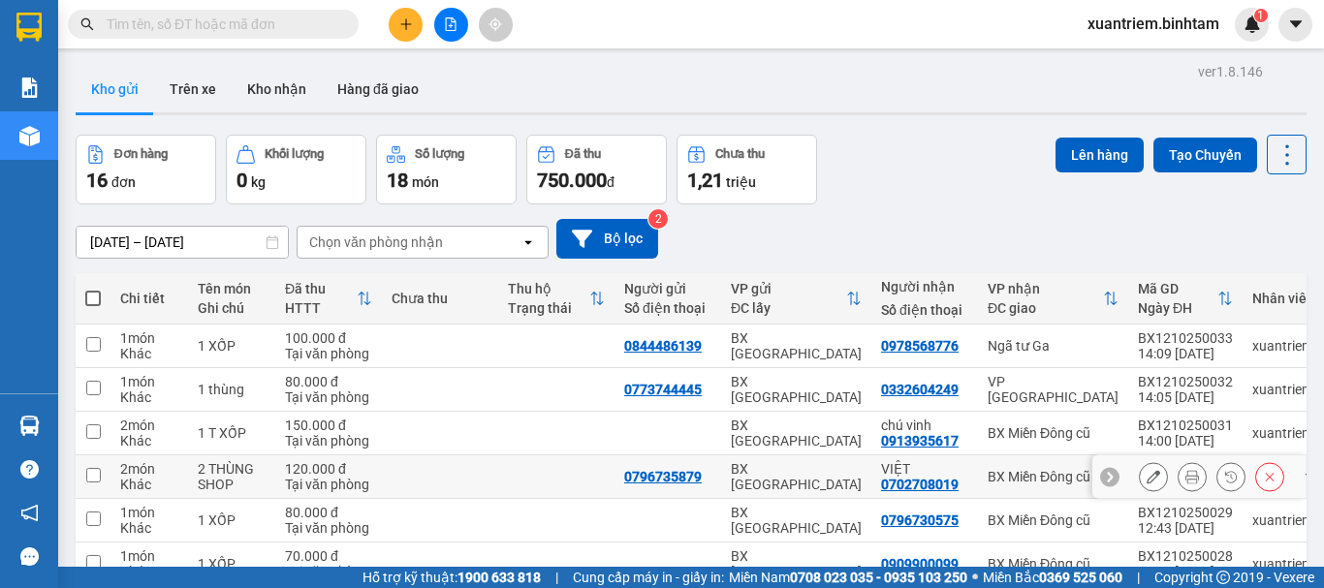
click at [1147, 473] on icon at bounding box center [1154, 477] width 14 height 14
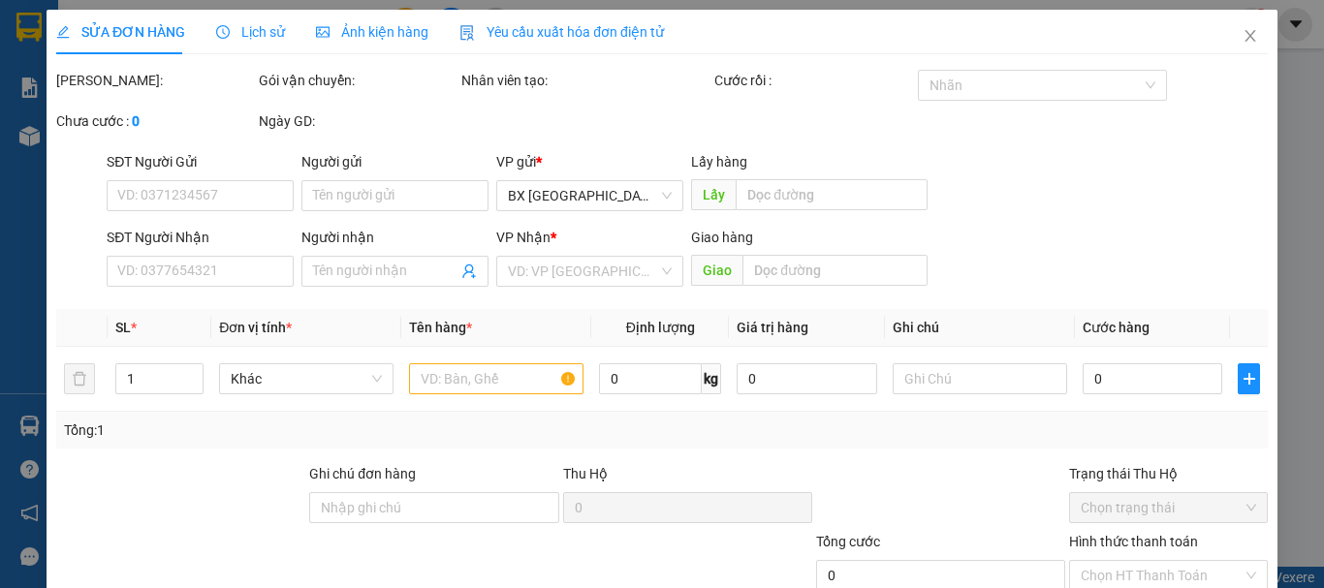
type input "0796735879"
type input "0702708019"
type input "VIỆT"
type input "120.000"
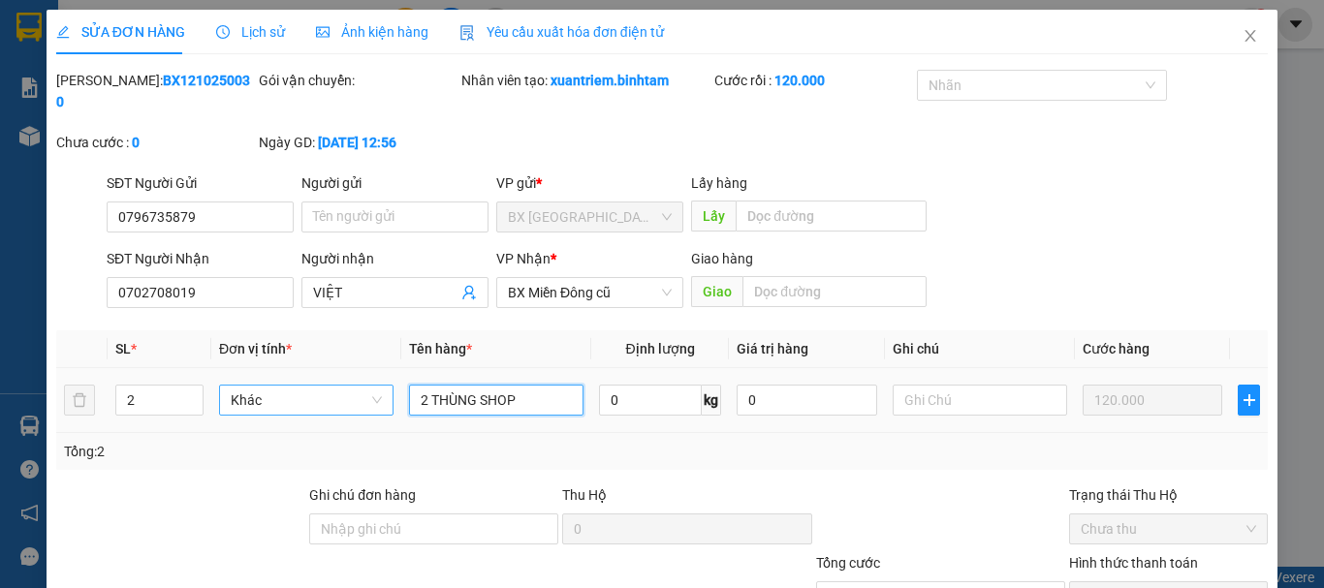
drag, startPoint x: 519, startPoint y: 381, endPoint x: 374, endPoint y: 394, distance: 145.0
click at [374, 394] on tr "2 Khác 2 THÙNG SHOP 0 kg 0 120.000" at bounding box center [662, 400] width 1212 height 65
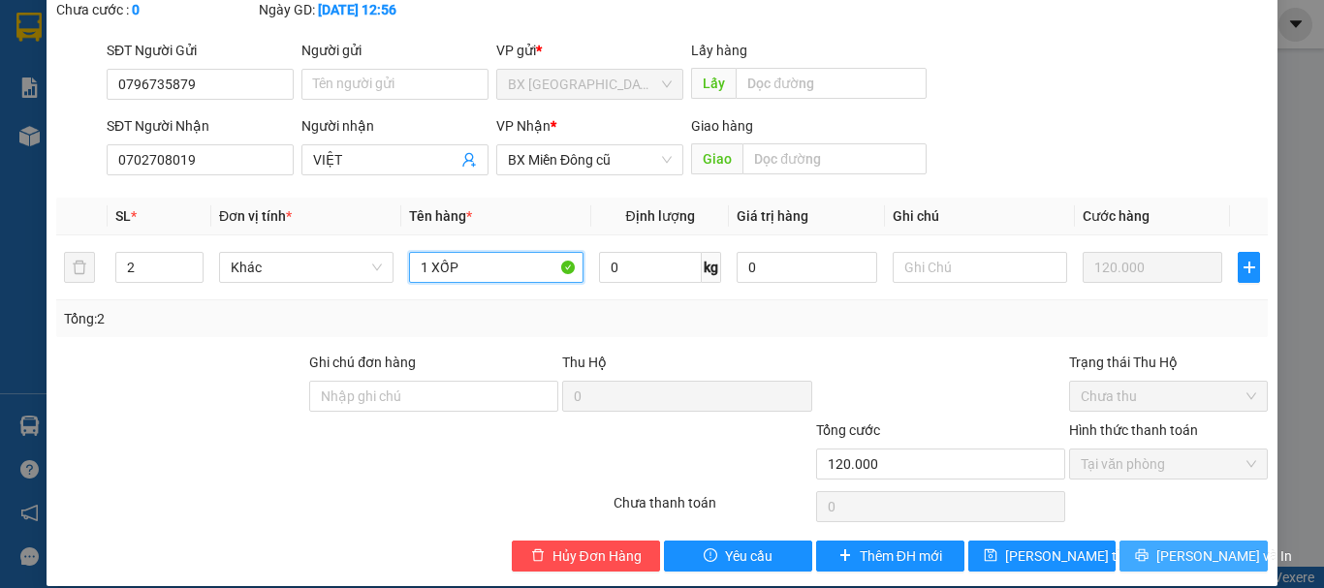
type input "1 XỐP"
click at [1212, 546] on span "[PERSON_NAME] và In" at bounding box center [1225, 556] width 136 height 21
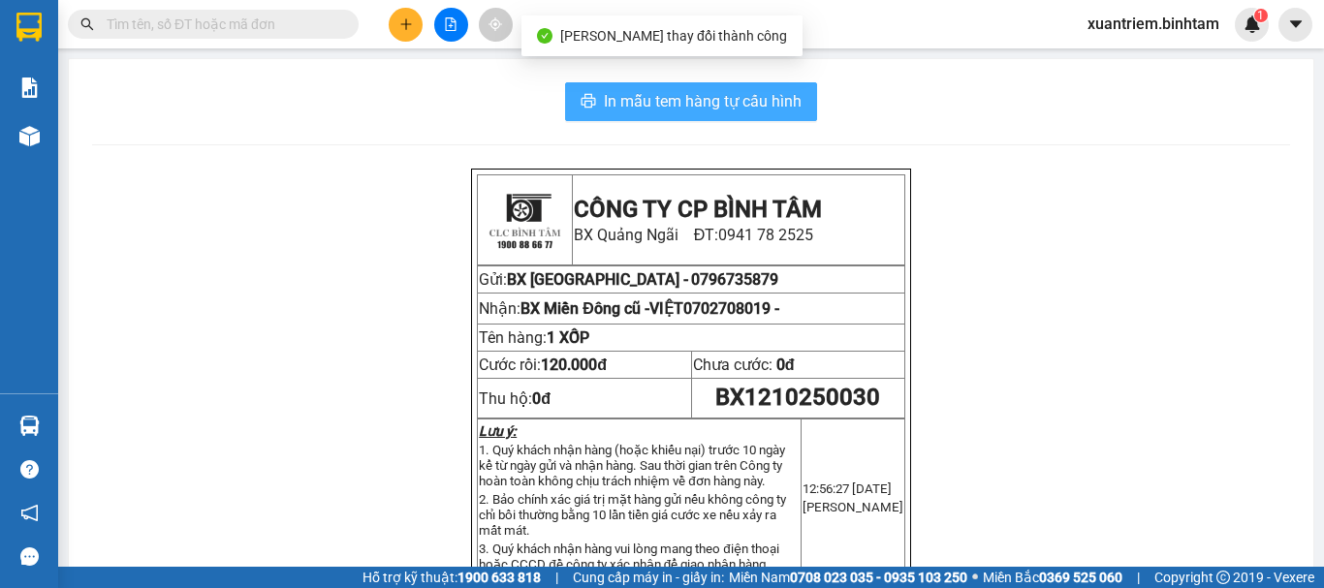
click at [725, 99] on span "In mẫu tem hàng tự cấu hình" at bounding box center [703, 101] width 198 height 24
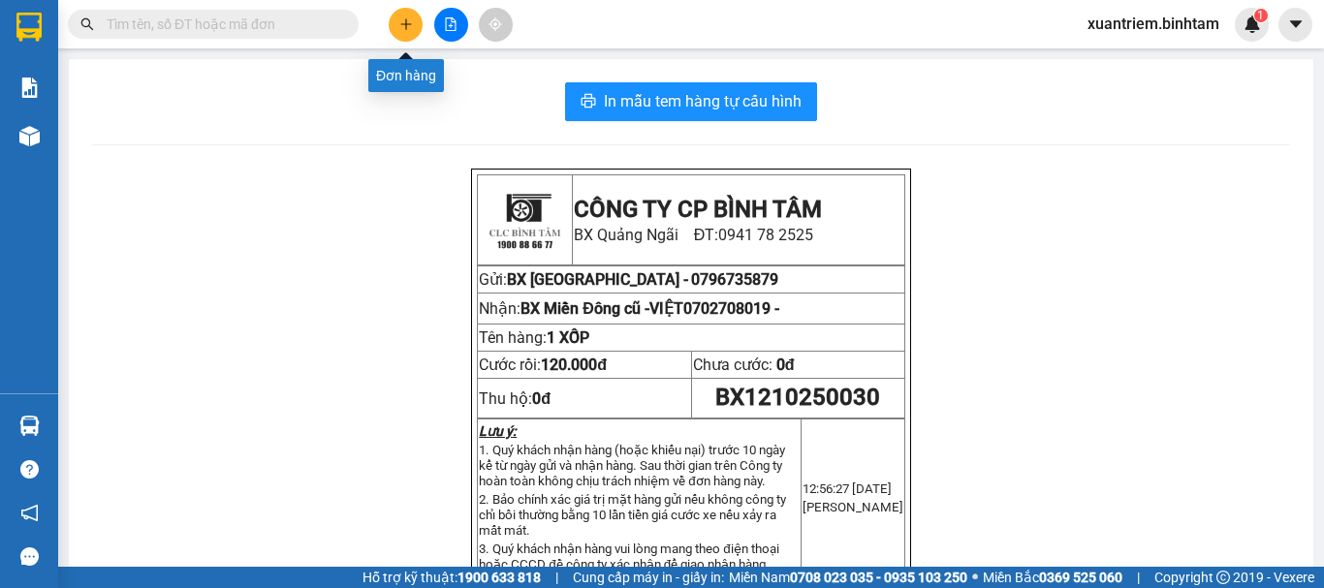
click at [401, 25] on icon "plus" at bounding box center [406, 24] width 14 height 14
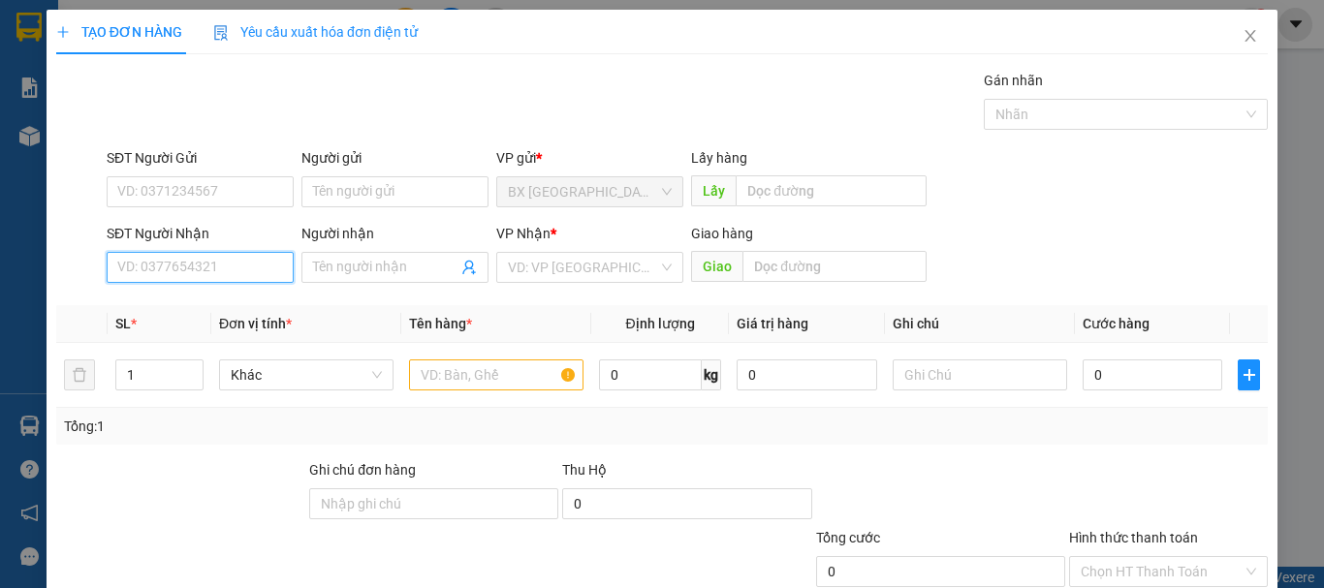
click at [262, 261] on input "SĐT Người Nhận" at bounding box center [200, 267] width 187 height 31
click at [248, 273] on input "08248277288" at bounding box center [200, 267] width 187 height 31
click at [176, 269] on input "08248277288" at bounding box center [200, 267] width 187 height 31
type input "0824827288"
click at [193, 313] on div "0824827288 - DIỆU" at bounding box center [198, 306] width 162 height 21
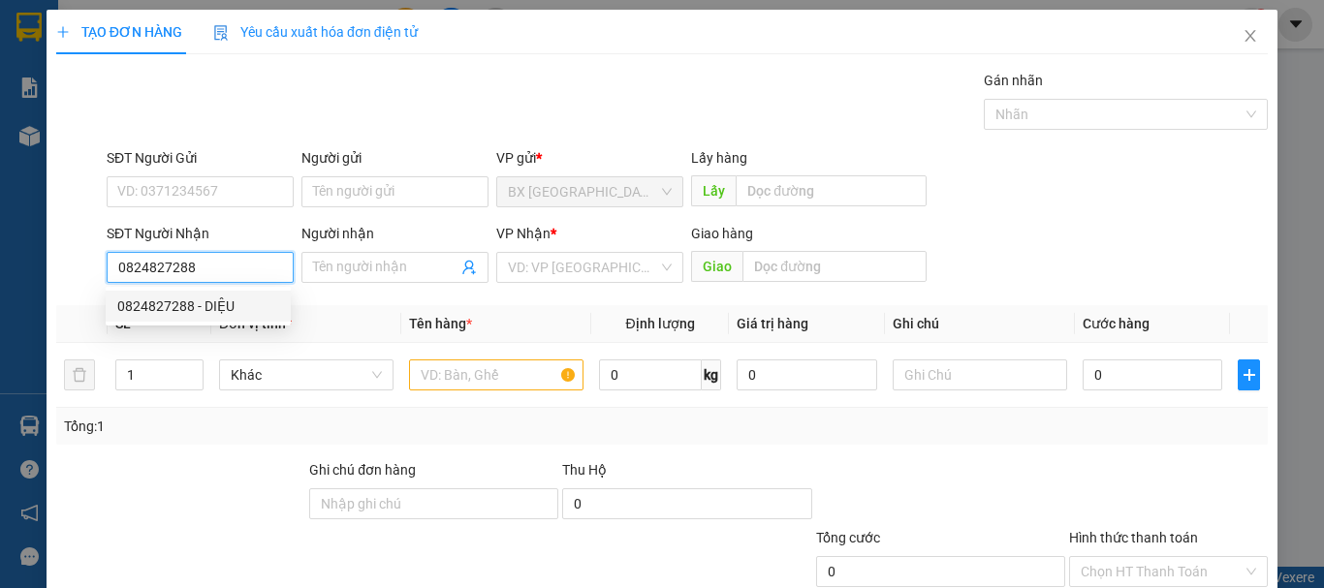
type input "DIỆU"
type input "LONG K"
type input "860.000"
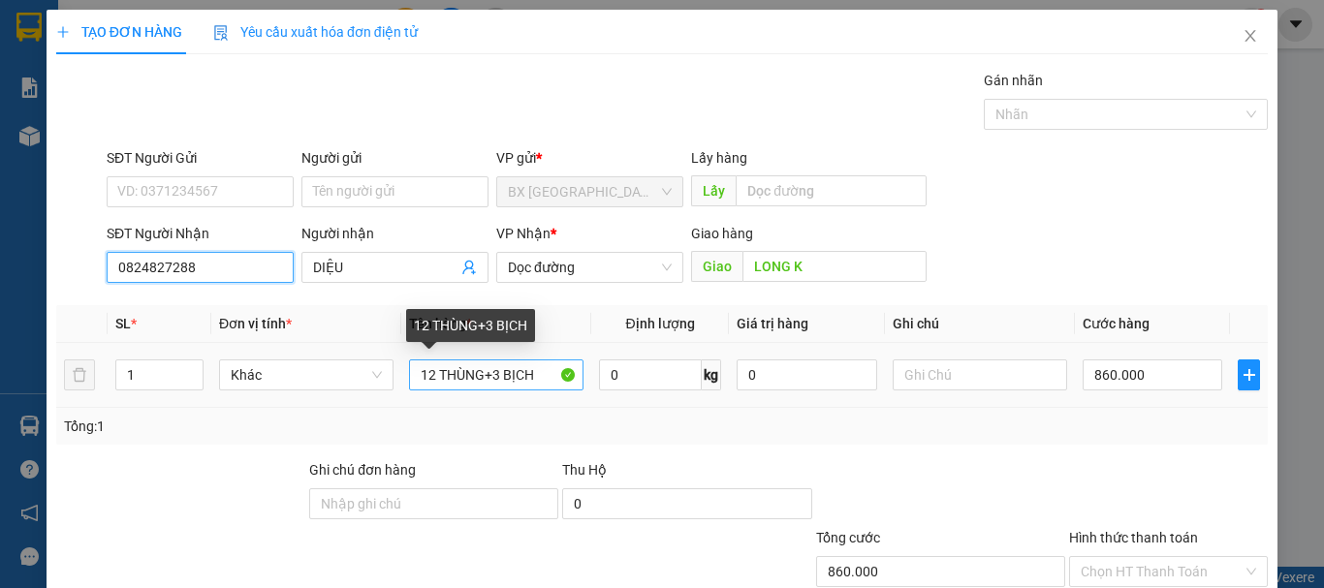
type input "0824827288"
drag, startPoint x: 432, startPoint y: 369, endPoint x: 396, endPoint y: 385, distance: 40.0
click at [396, 385] on tr "1 Khác 12 THÙNG+3 BỊCH 0 kg 0 860.000" at bounding box center [662, 375] width 1212 height 65
click at [490, 367] on input "6 THÙNG+3 BỊCH" at bounding box center [496, 375] width 175 height 31
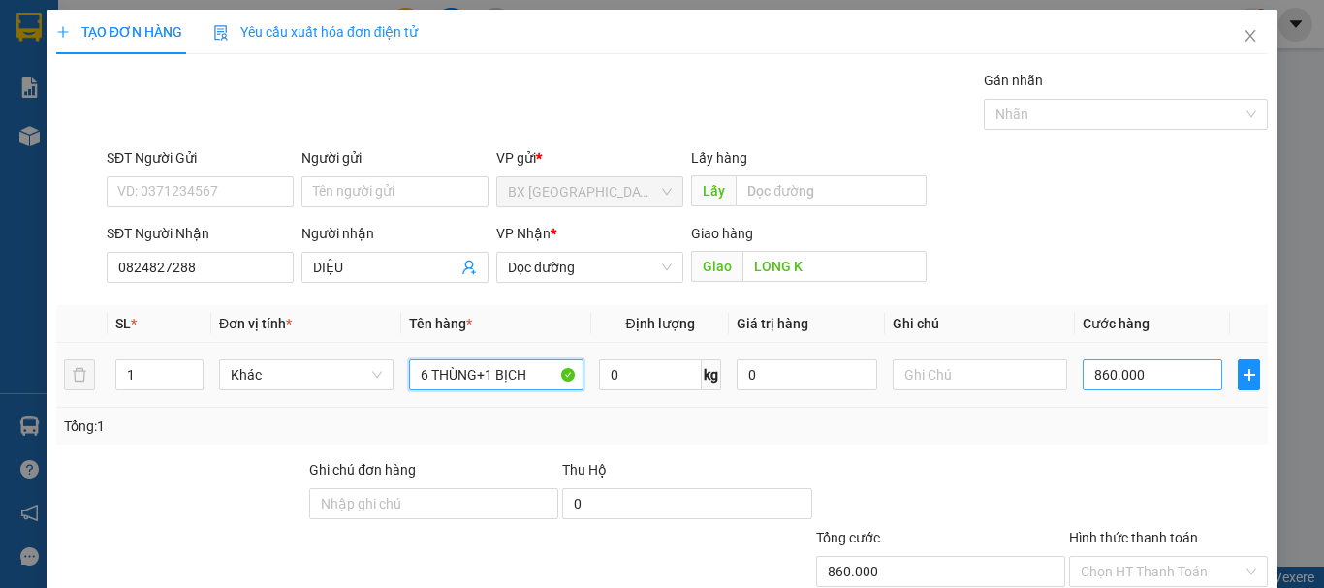
type input "6 THÙNG+1 BỊCH"
click at [1083, 385] on input "860.000" at bounding box center [1153, 375] width 140 height 31
type input "5"
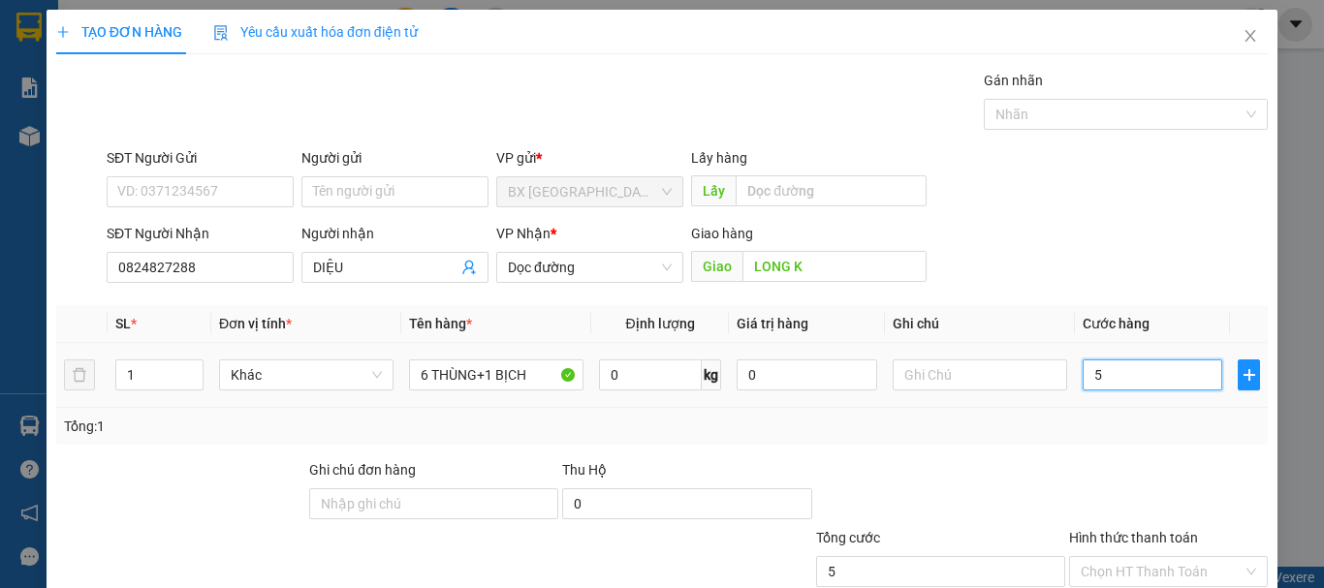
type input "51"
type input "510"
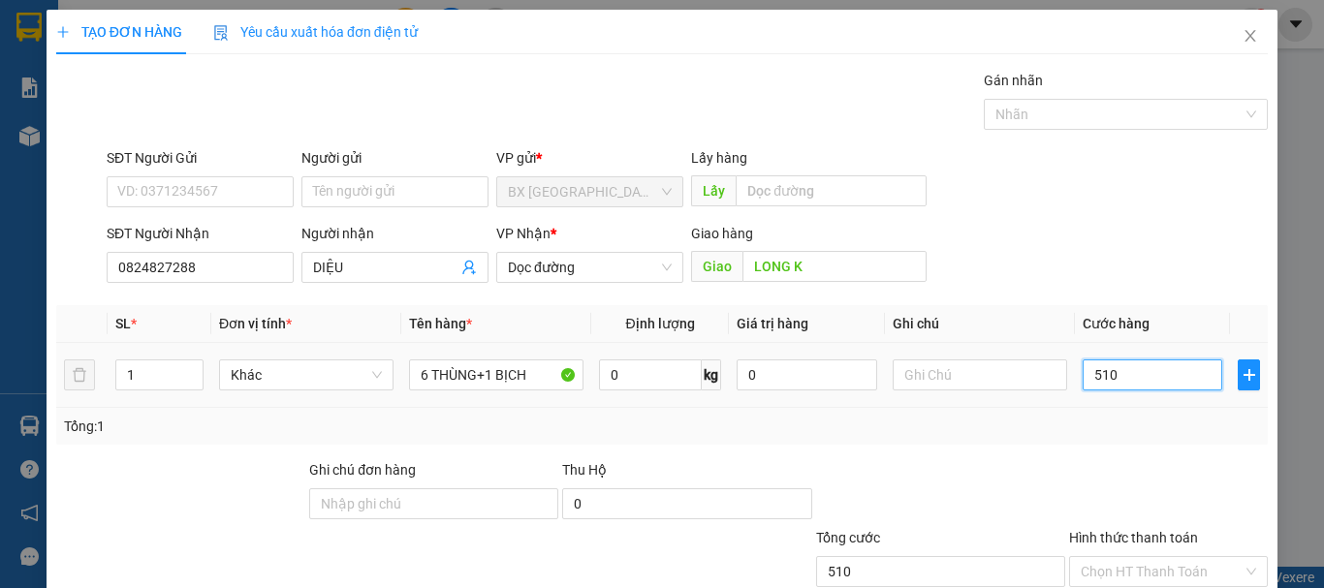
type input "5.100"
type input "51.000"
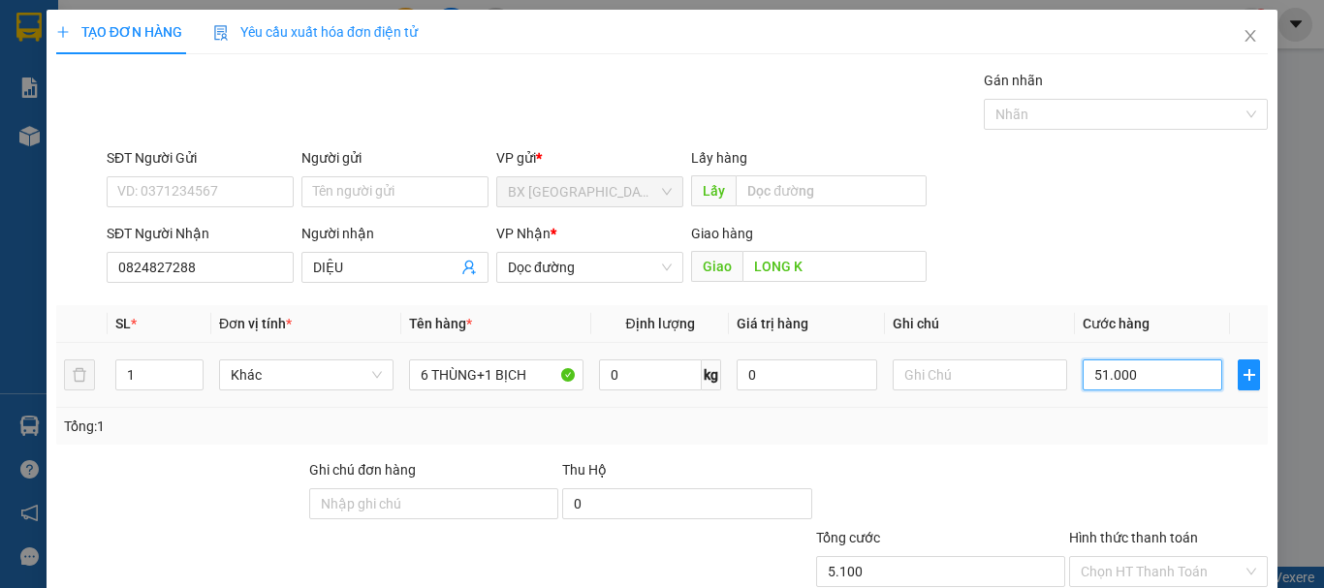
type input "51.000"
type input "510.000"
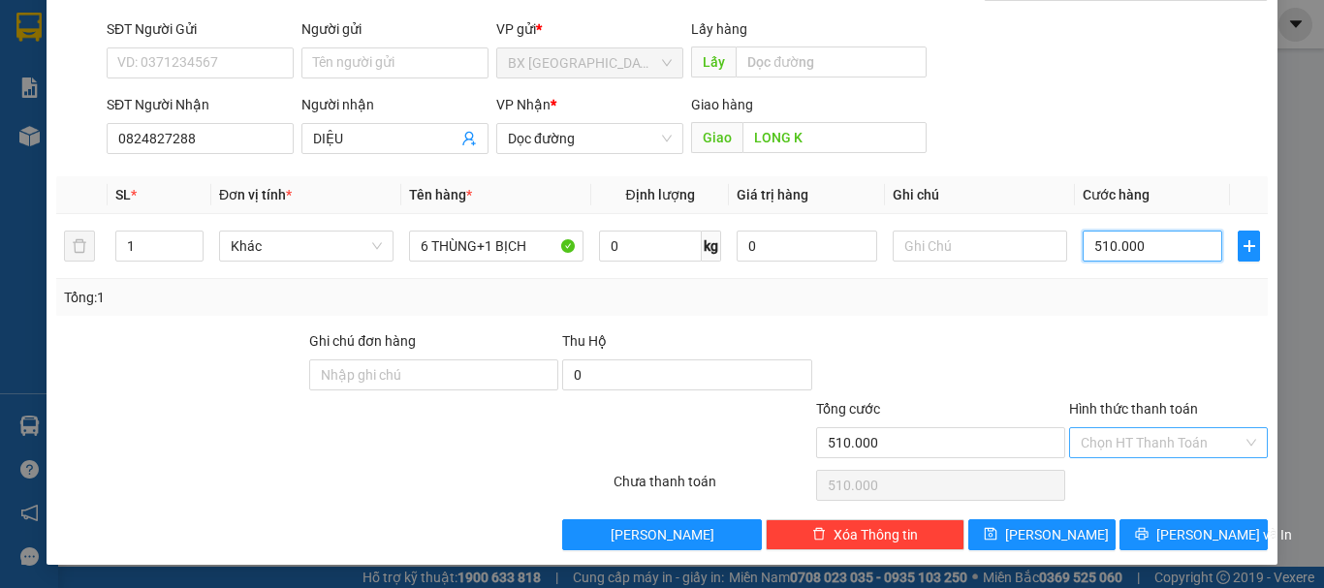
type input "510.000"
click at [1152, 448] on input "Hình thức thanh toán" at bounding box center [1162, 442] width 162 height 29
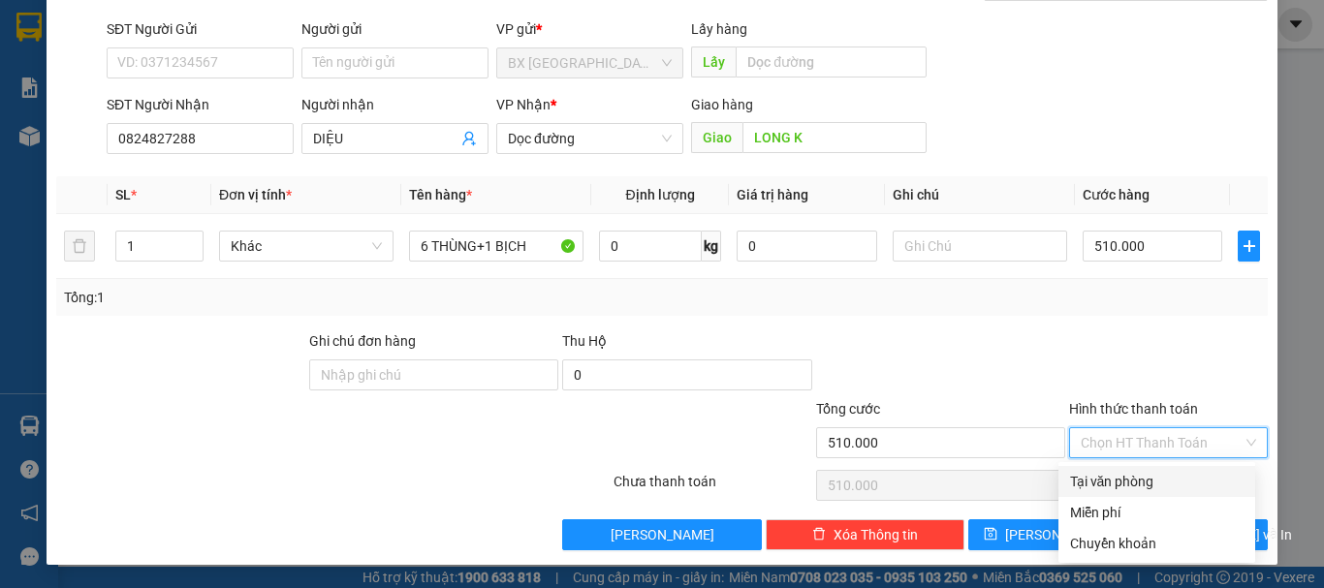
click at [1123, 479] on div "Tại văn phòng" at bounding box center [1157, 481] width 174 height 21
type input "0"
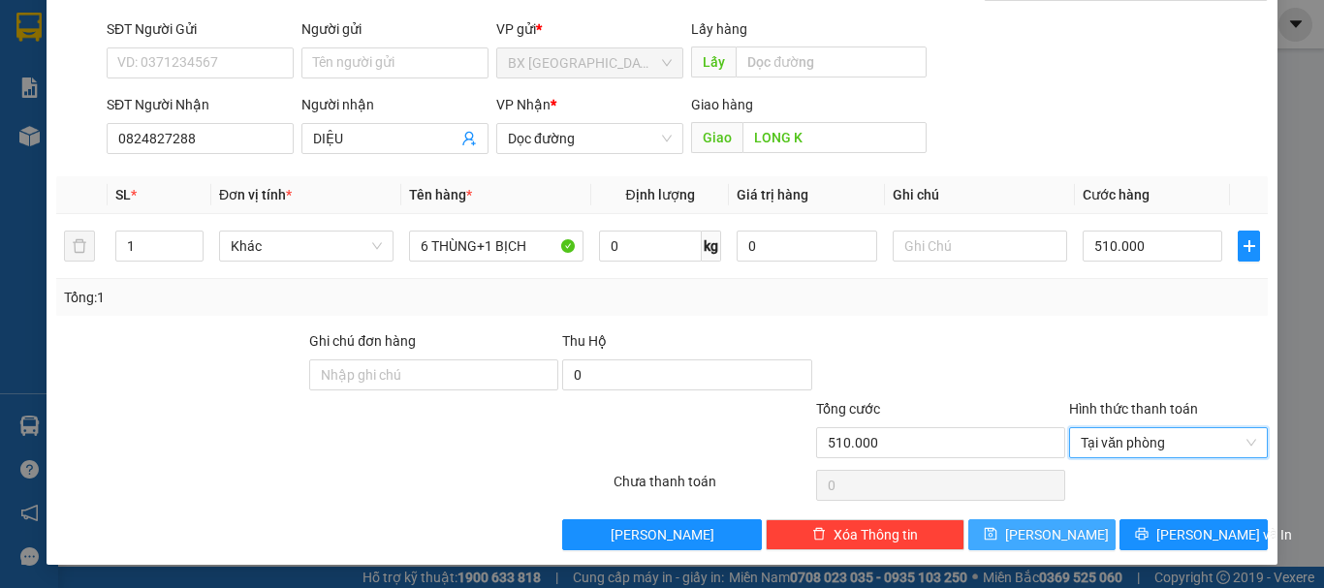
click at [1035, 538] on span "[PERSON_NAME]" at bounding box center [1057, 534] width 104 height 21
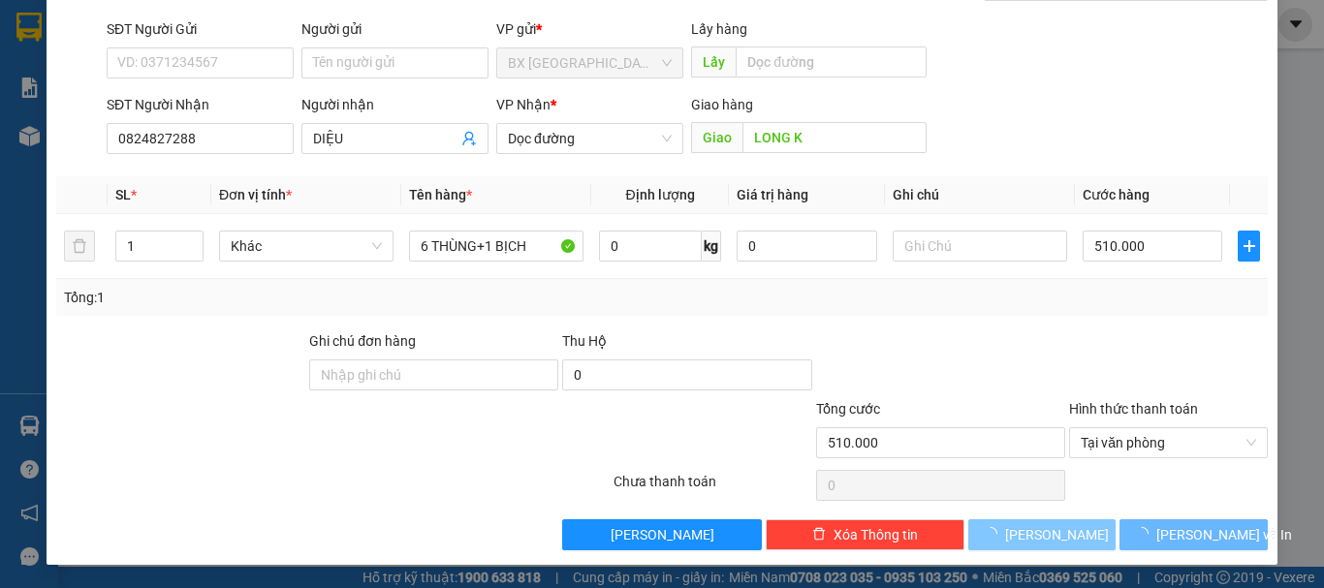
type input "0"
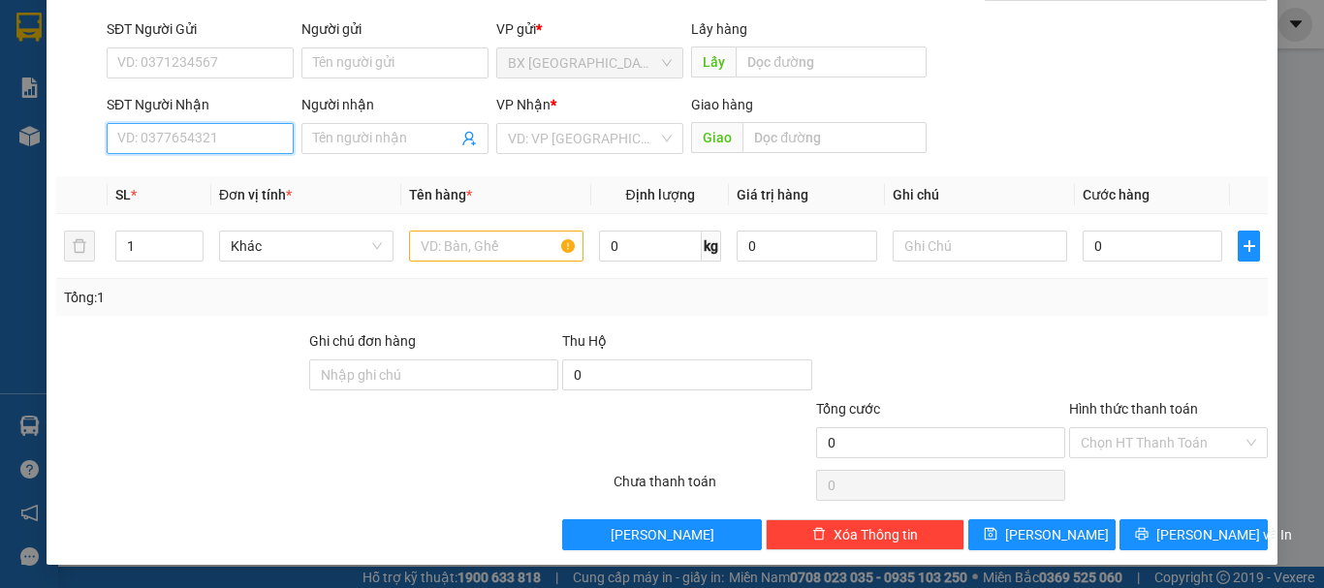
click at [225, 138] on input "SĐT Người Nhận" at bounding box center [200, 138] width 187 height 31
type input "0906343599"
click at [208, 136] on input "0906343599" at bounding box center [200, 138] width 187 height 31
click at [188, 177] on div "0906343599 - TÂY" at bounding box center [198, 177] width 162 height 21
type input "TÂY"
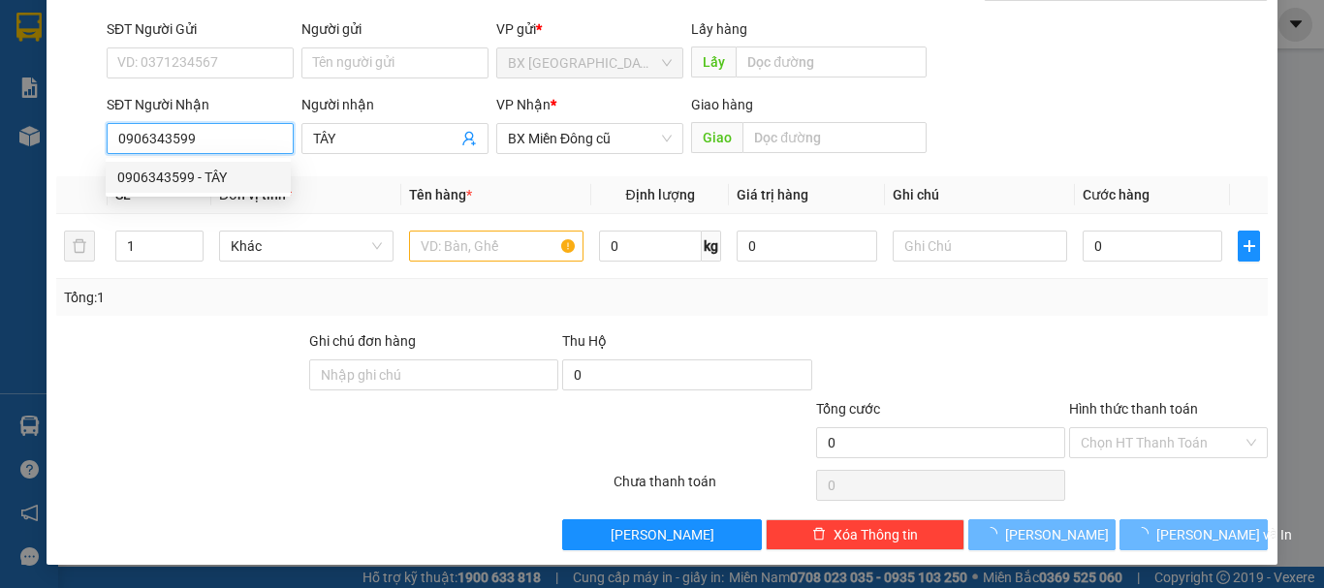
type input "150.000"
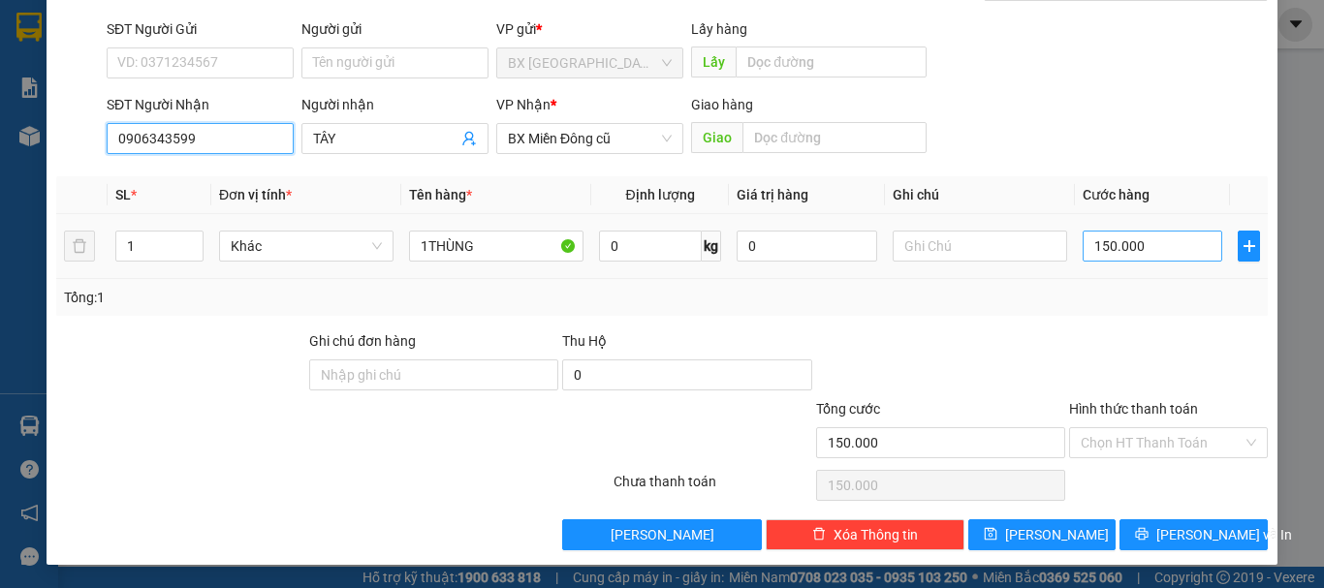
type input "0906343599"
click at [1128, 255] on input "150.000" at bounding box center [1153, 246] width 140 height 31
type input "7"
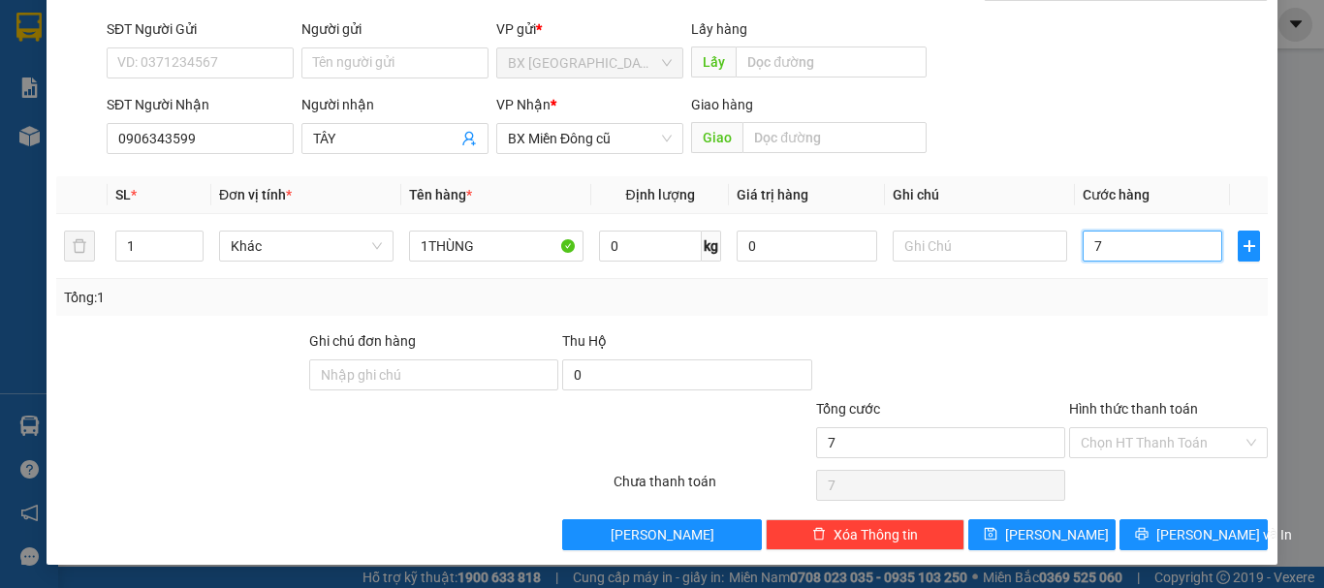
type input "70"
type input "700"
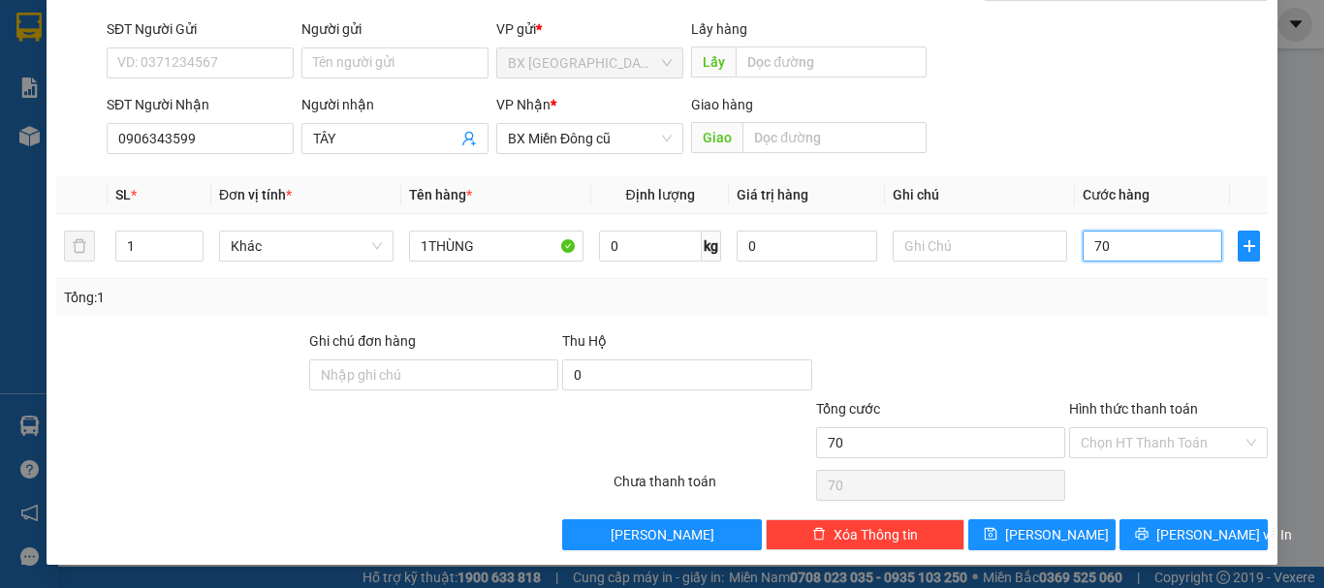
type input "700"
type input "7.000"
type input "70.000"
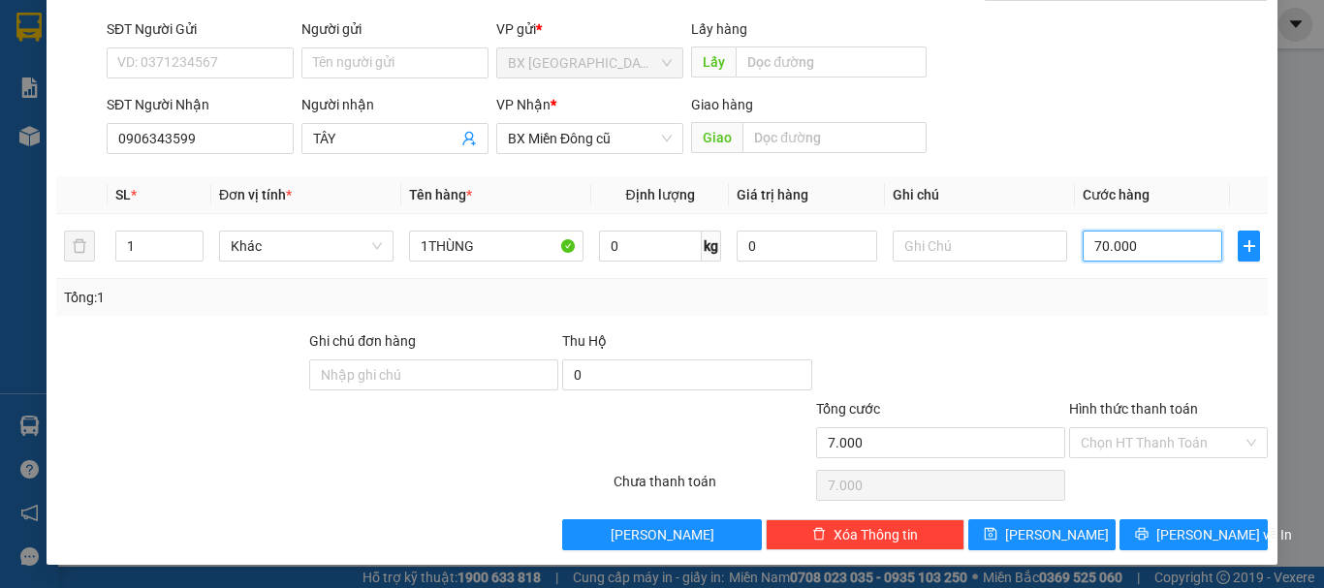
type input "70.000"
drag, startPoint x: 1177, startPoint y: 434, endPoint x: 1136, endPoint y: 454, distance: 45.1
click at [1176, 435] on input "Hình thức thanh toán" at bounding box center [1162, 442] width 162 height 29
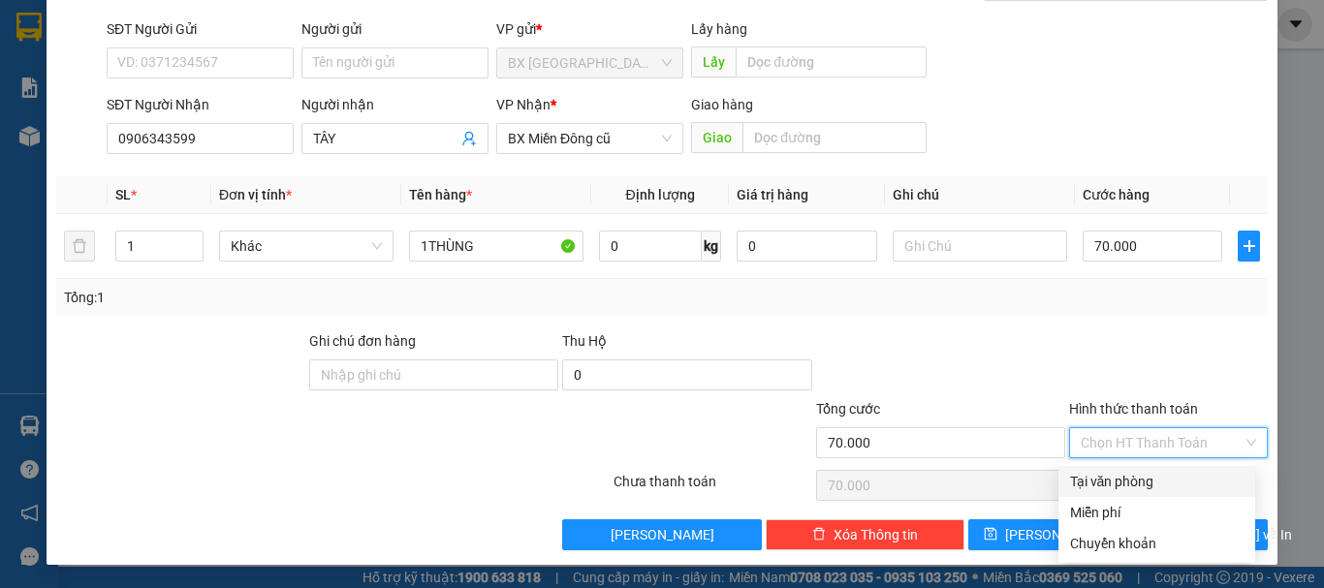
drag, startPoint x: 1114, startPoint y: 468, endPoint x: 1119, endPoint y: 505, distance: 37.2
click at [1114, 471] on div "Tại văn phòng" at bounding box center [1157, 481] width 197 height 31
type input "0"
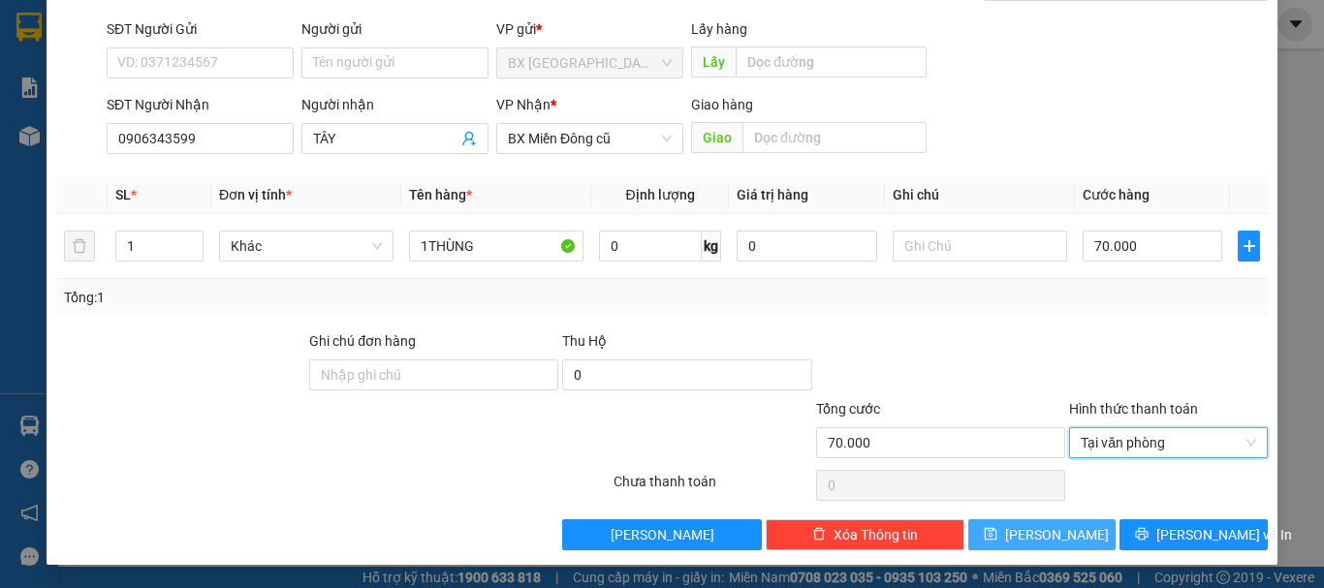
click at [1042, 526] on span "[PERSON_NAME]" at bounding box center [1057, 534] width 104 height 21
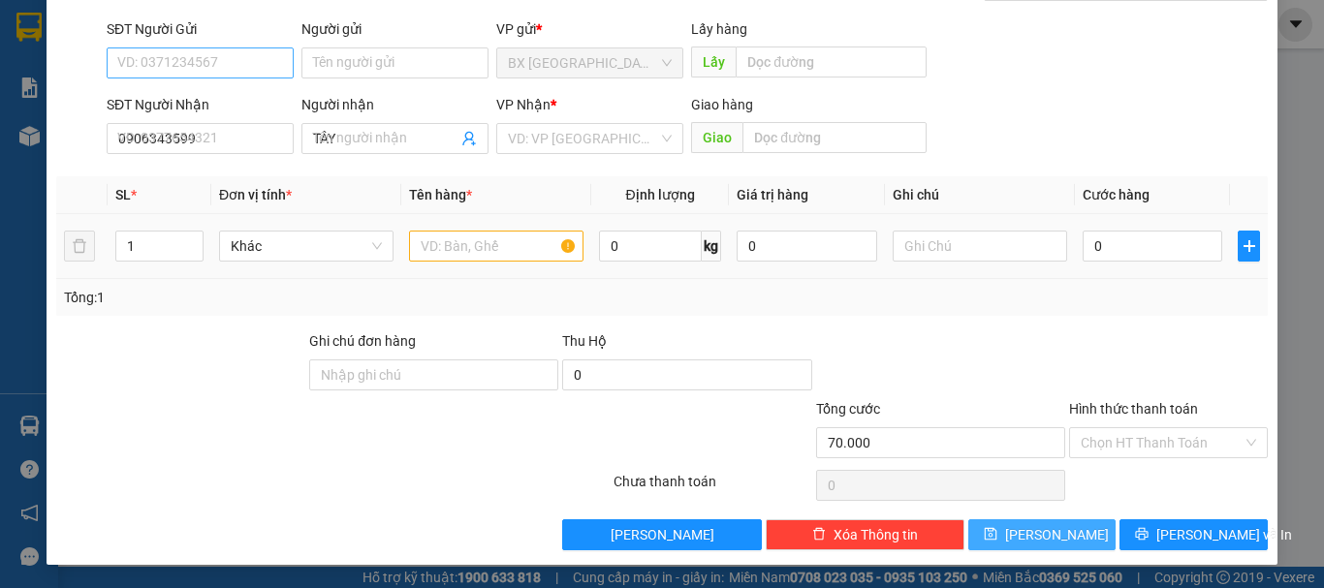
type input "0"
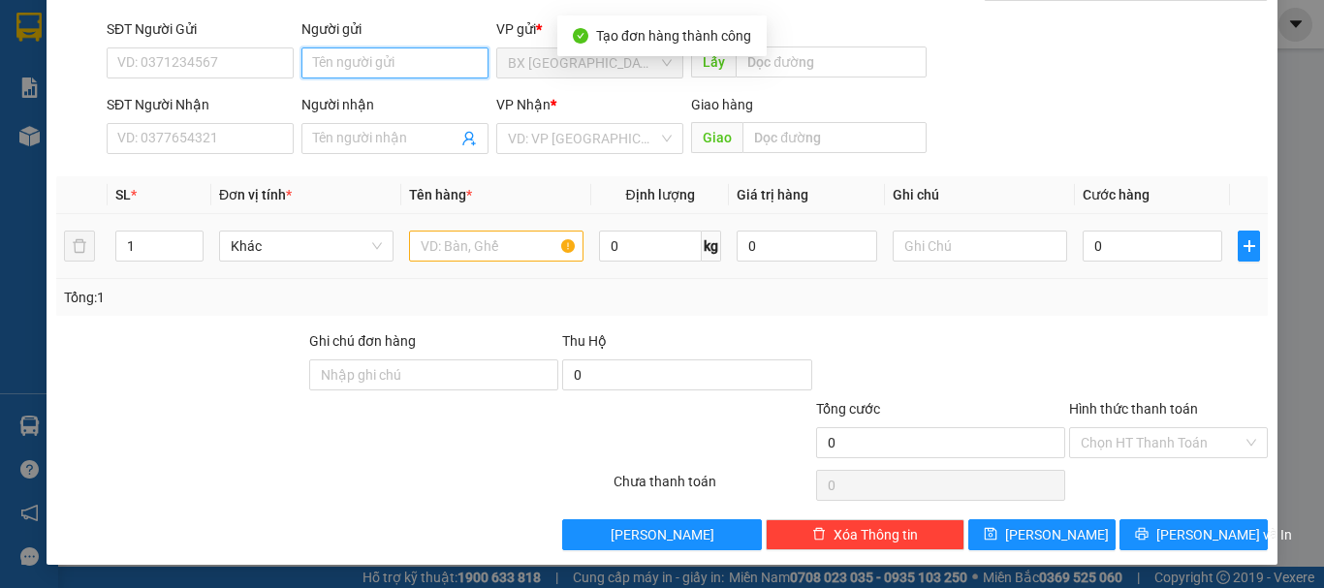
click at [339, 49] on input "Người gửi" at bounding box center [395, 63] width 187 height 31
type input "TL"
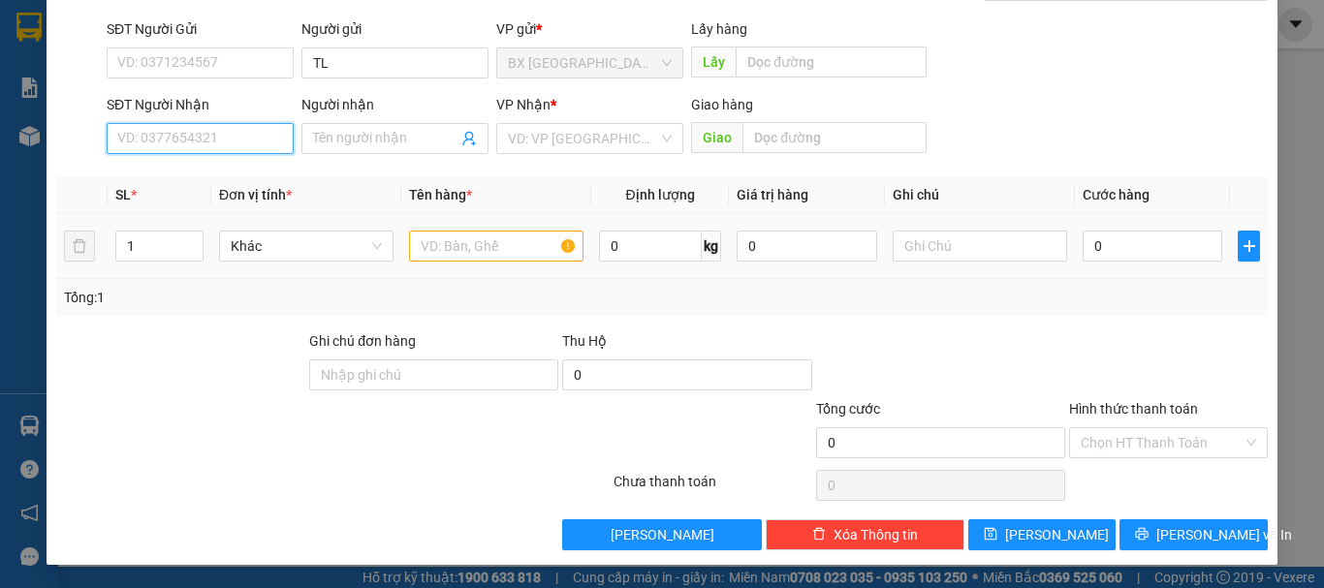
drag, startPoint x: 184, startPoint y: 125, endPoint x: 170, endPoint y: 126, distance: 14.6
click at [184, 126] on input "SĐT Người Nhận" at bounding box center [200, 138] width 187 height 31
click at [180, 138] on input "09024760039" at bounding box center [200, 138] width 187 height 31
click at [262, 145] on input "0902476039" at bounding box center [200, 138] width 187 height 31
type input "0902476039"
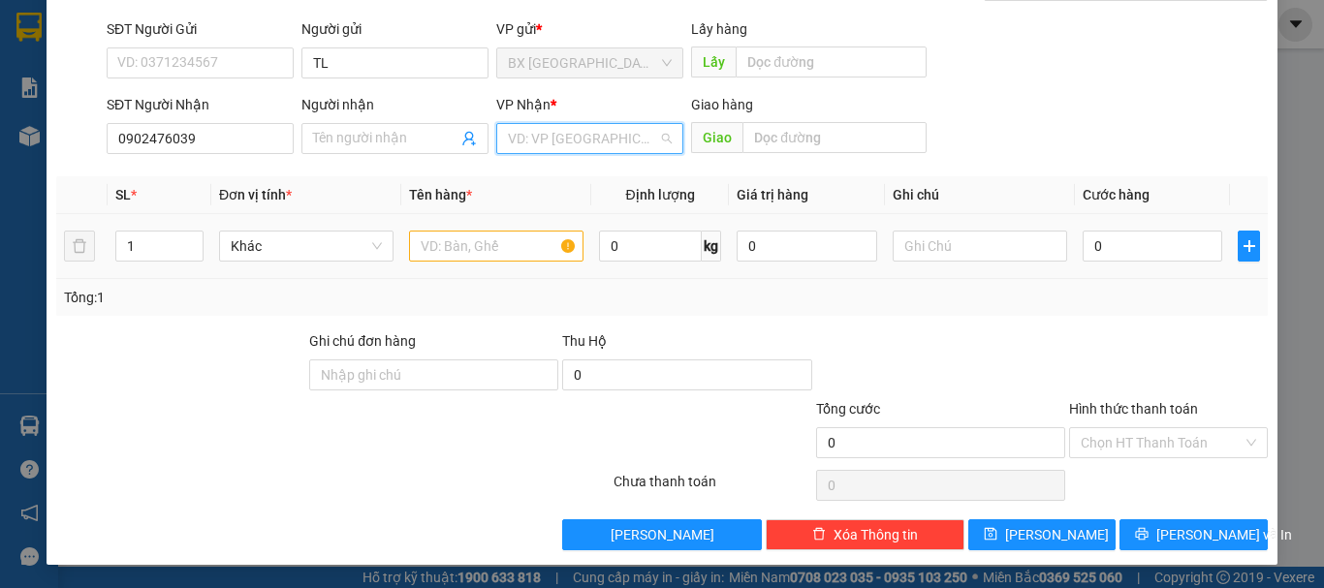
click at [533, 141] on input "search" at bounding box center [583, 138] width 150 height 29
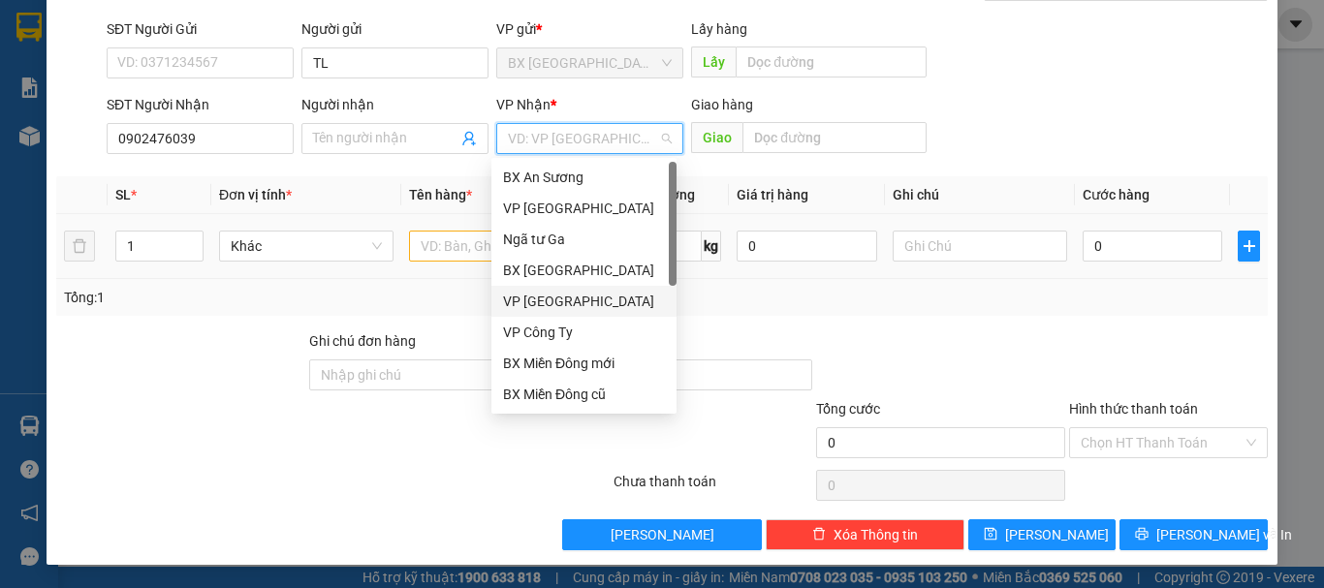
scroll to position [62, 0]
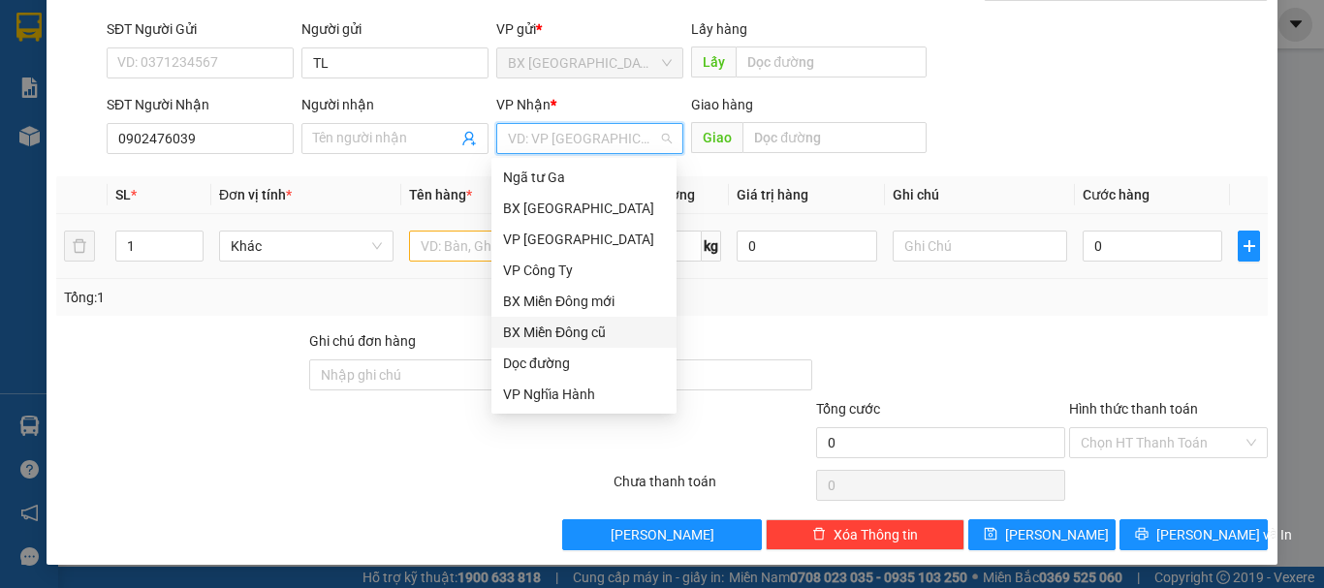
drag, startPoint x: 593, startPoint y: 331, endPoint x: 542, endPoint y: 279, distance: 72.7
click at [593, 331] on div "BX Miền Đông cũ" at bounding box center [584, 332] width 162 height 21
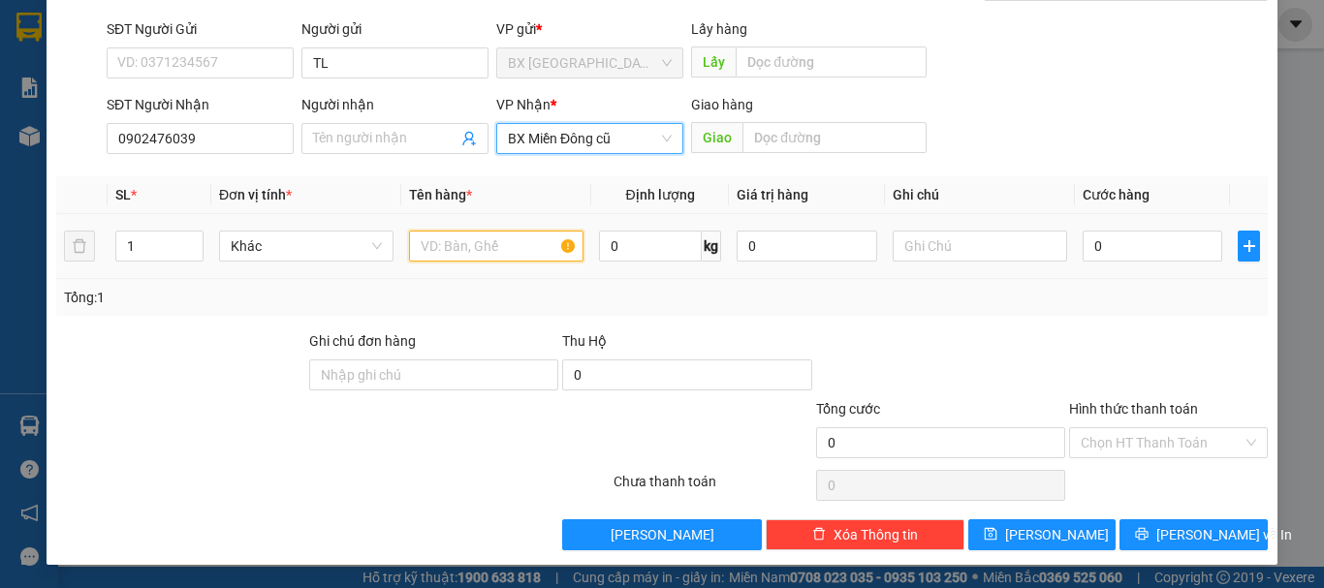
click at [470, 242] on input "text" at bounding box center [496, 246] width 175 height 31
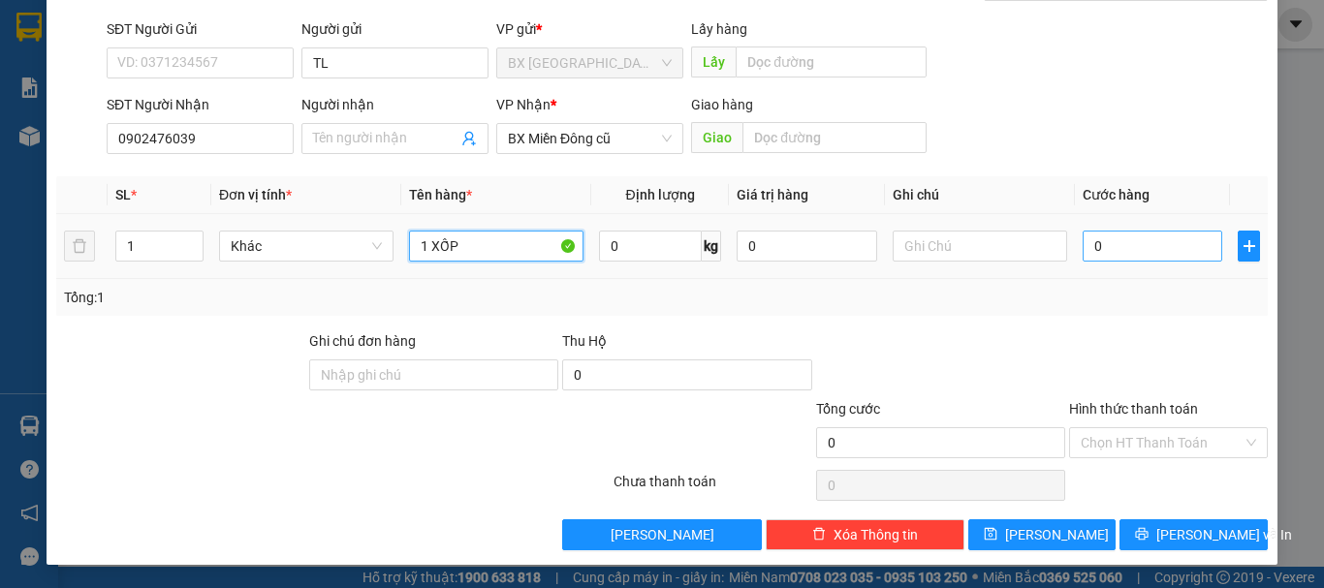
type input "1 XỐP"
click at [1157, 254] on input "0" at bounding box center [1153, 246] width 140 height 31
type input "1"
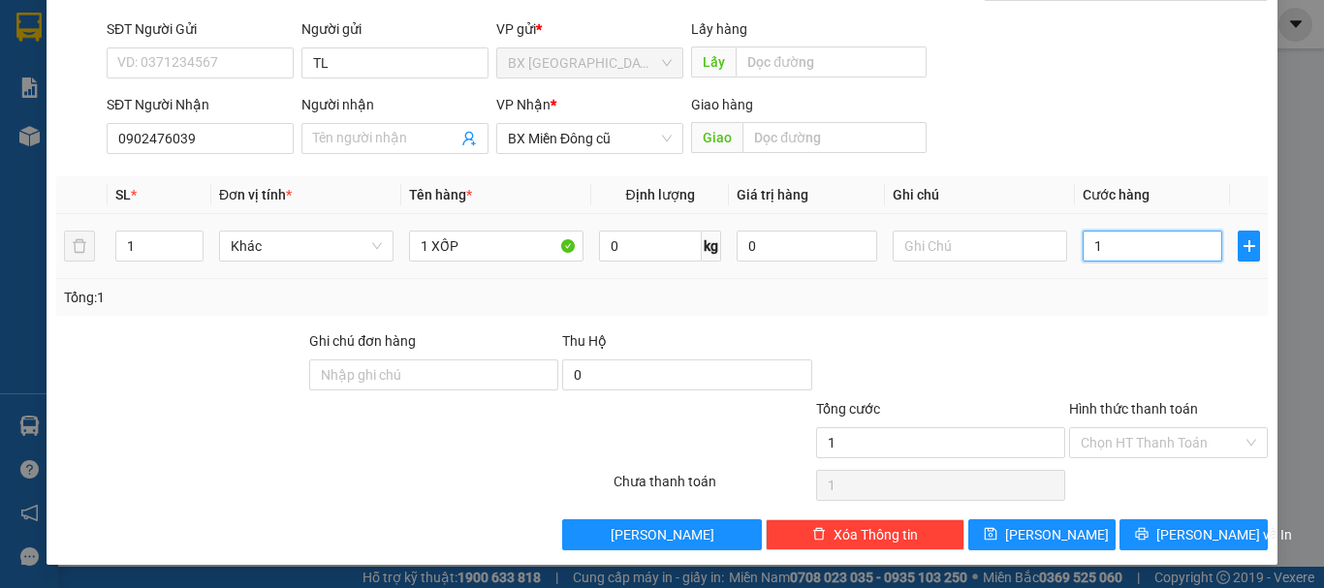
type input "15"
type input "150"
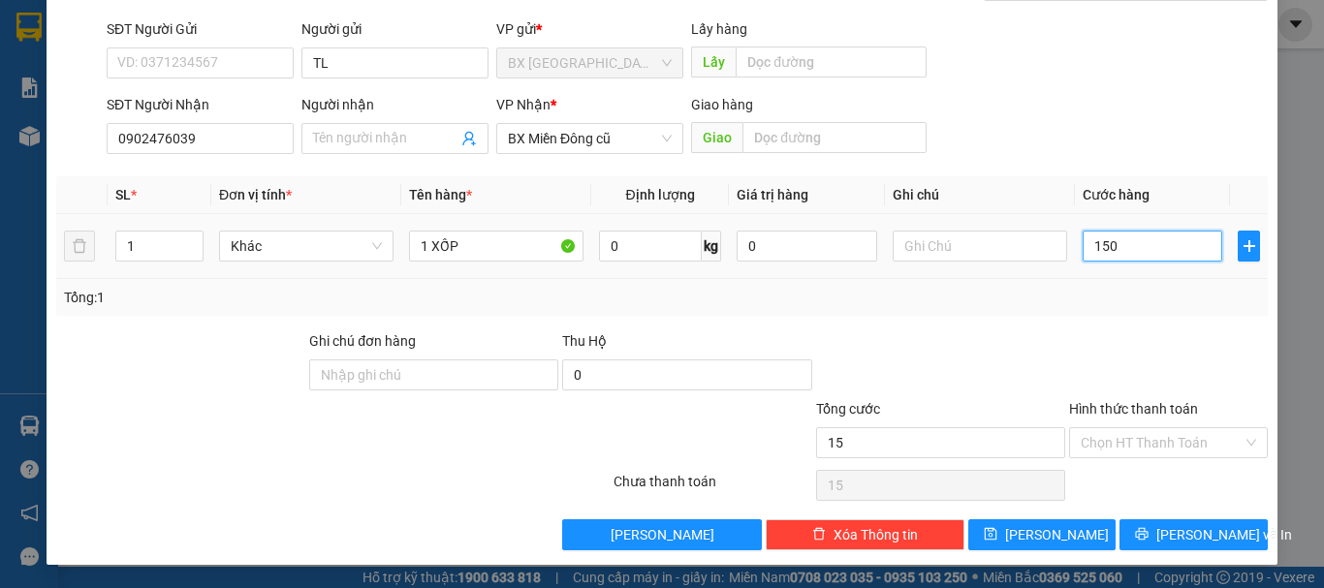
type input "150"
type input "1.500"
type input "15.000"
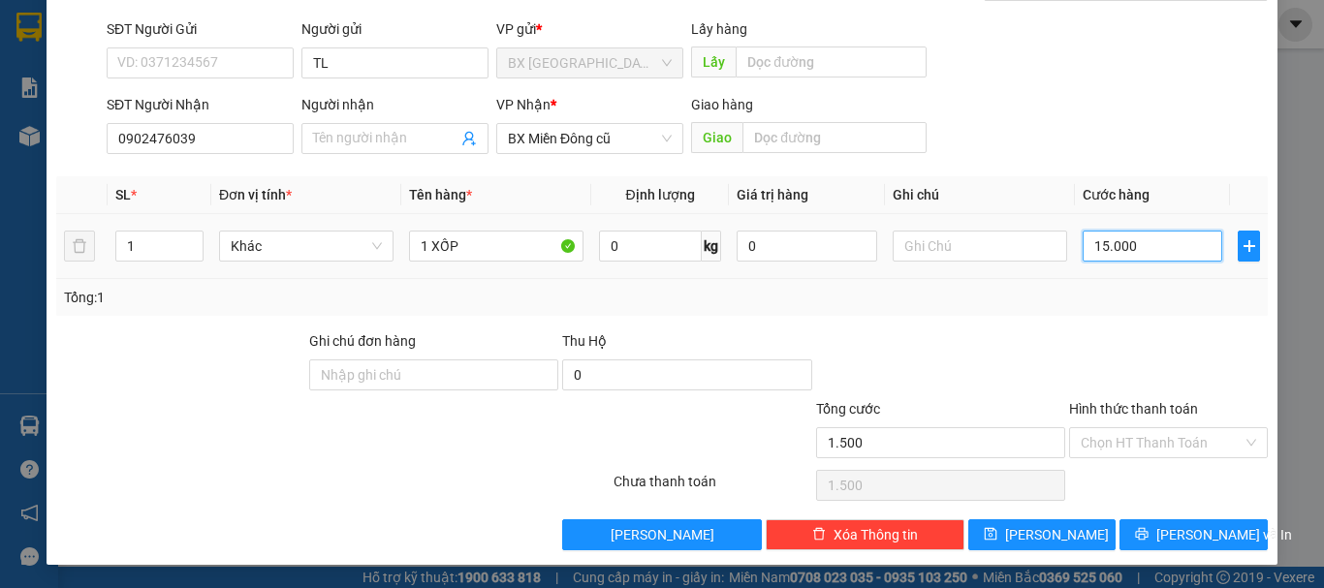
type input "15.000"
type input "150.000"
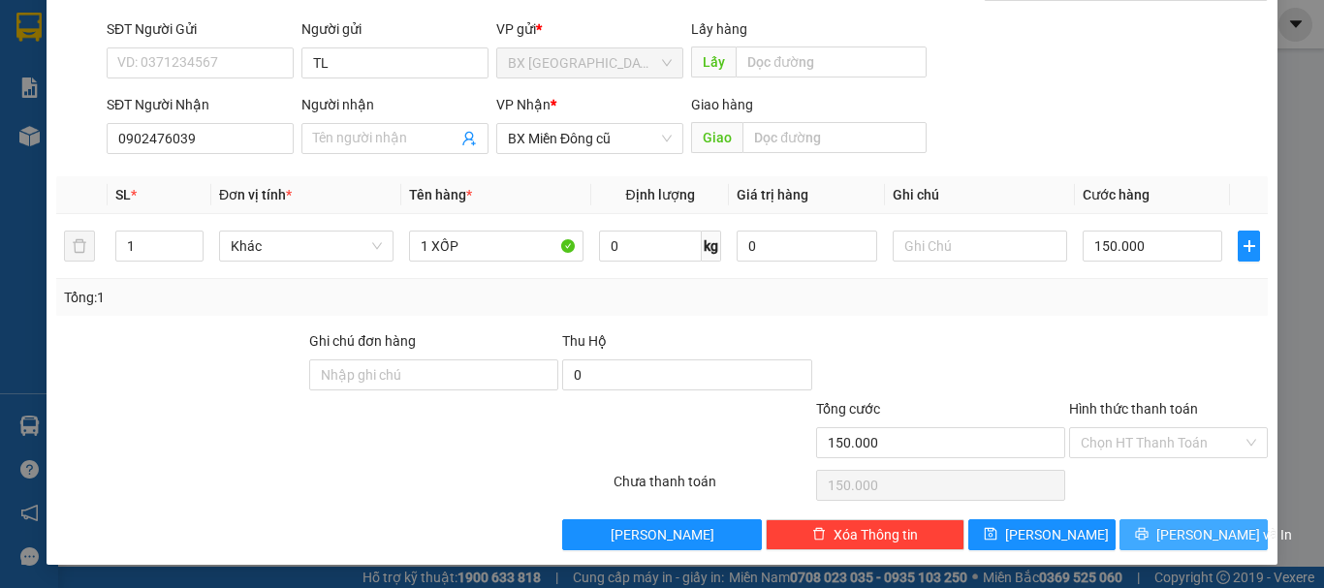
click at [1166, 541] on span "[PERSON_NAME] và In" at bounding box center [1225, 534] width 136 height 21
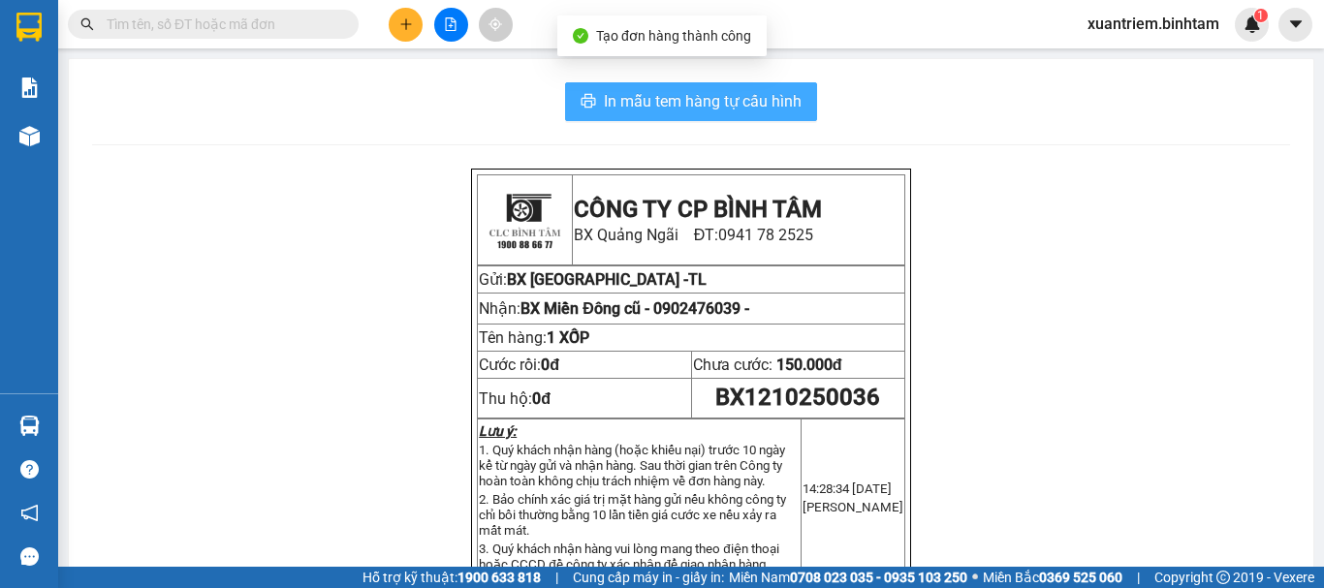
click at [763, 106] on span "In mẫu tem hàng tự cấu hình" at bounding box center [703, 101] width 198 height 24
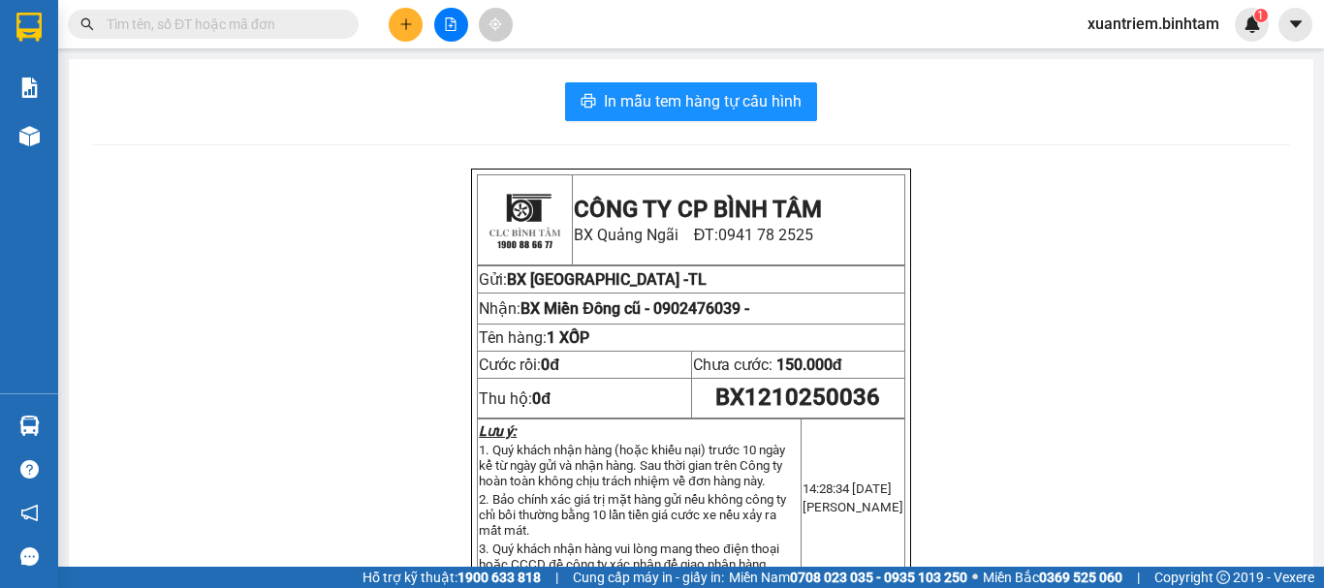
click at [415, 25] on button at bounding box center [406, 25] width 34 height 34
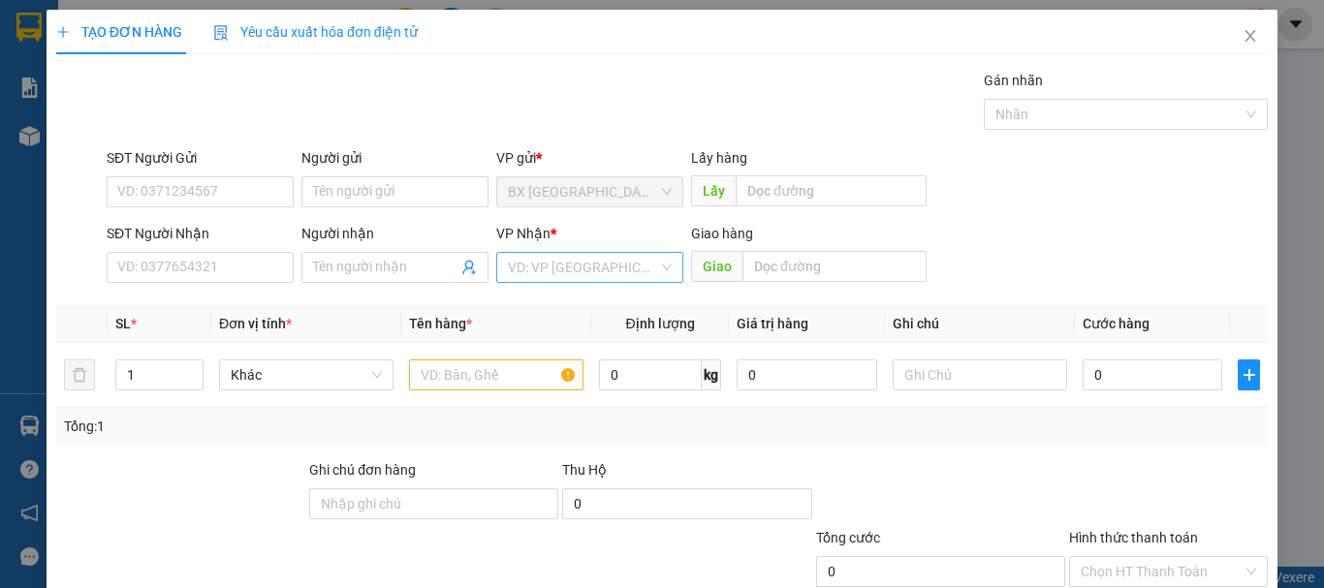
click at [544, 275] on input "search" at bounding box center [583, 267] width 150 height 29
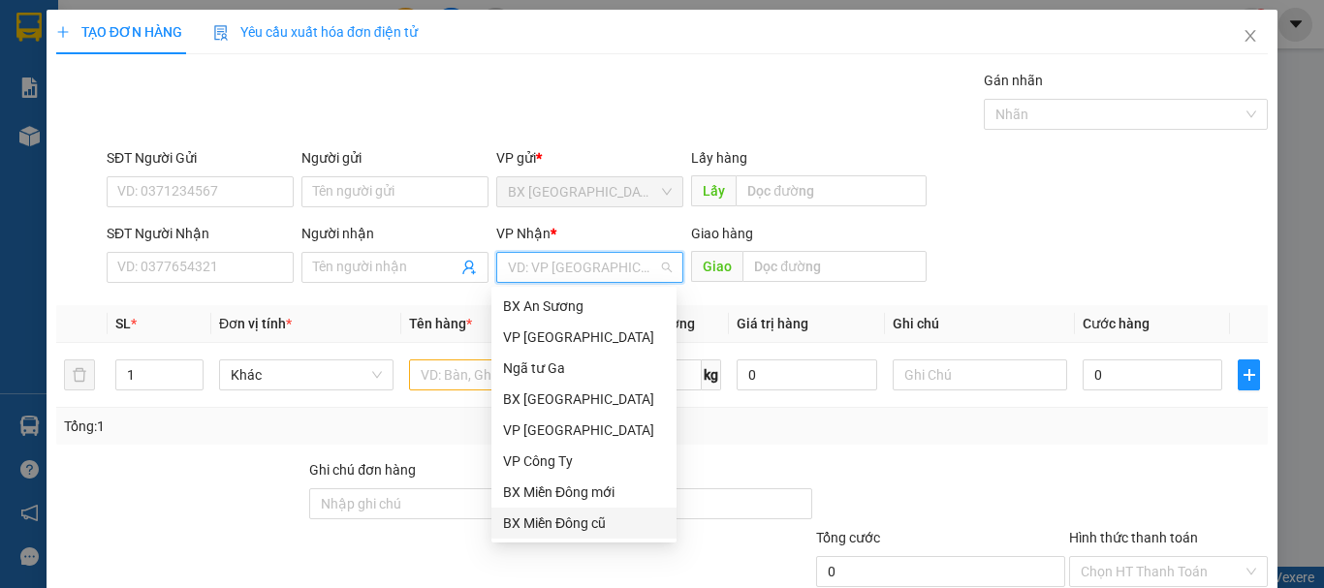
click at [575, 523] on div "BX Miền Đông cũ" at bounding box center [584, 523] width 162 height 21
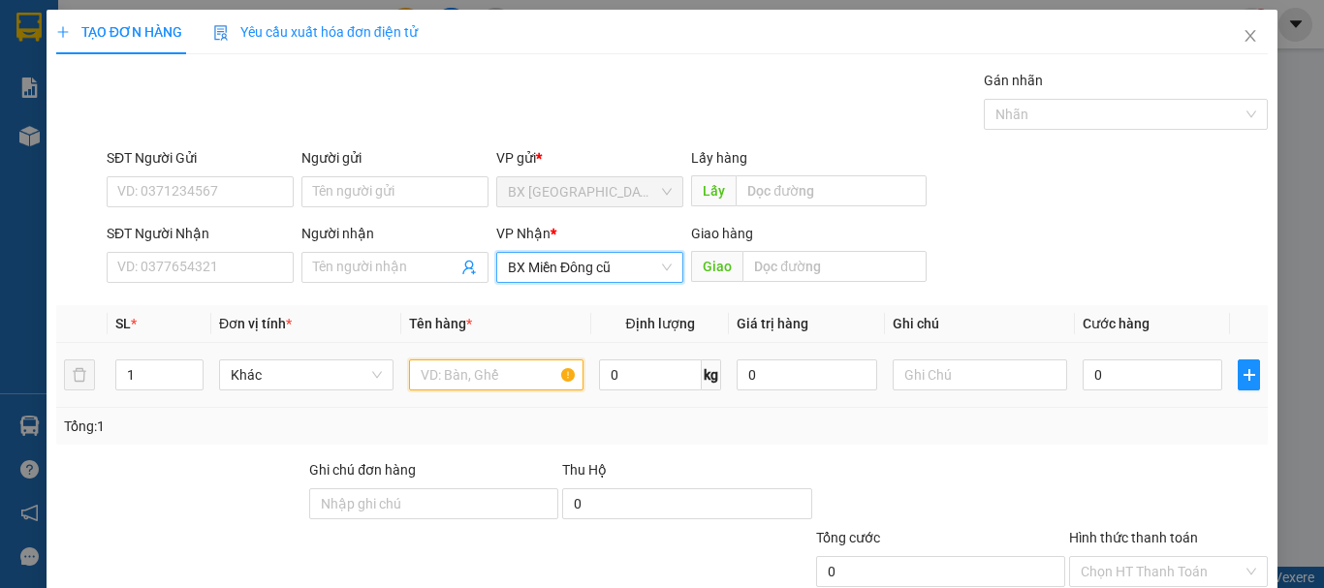
click at [460, 375] on input "text" at bounding box center [496, 375] width 175 height 31
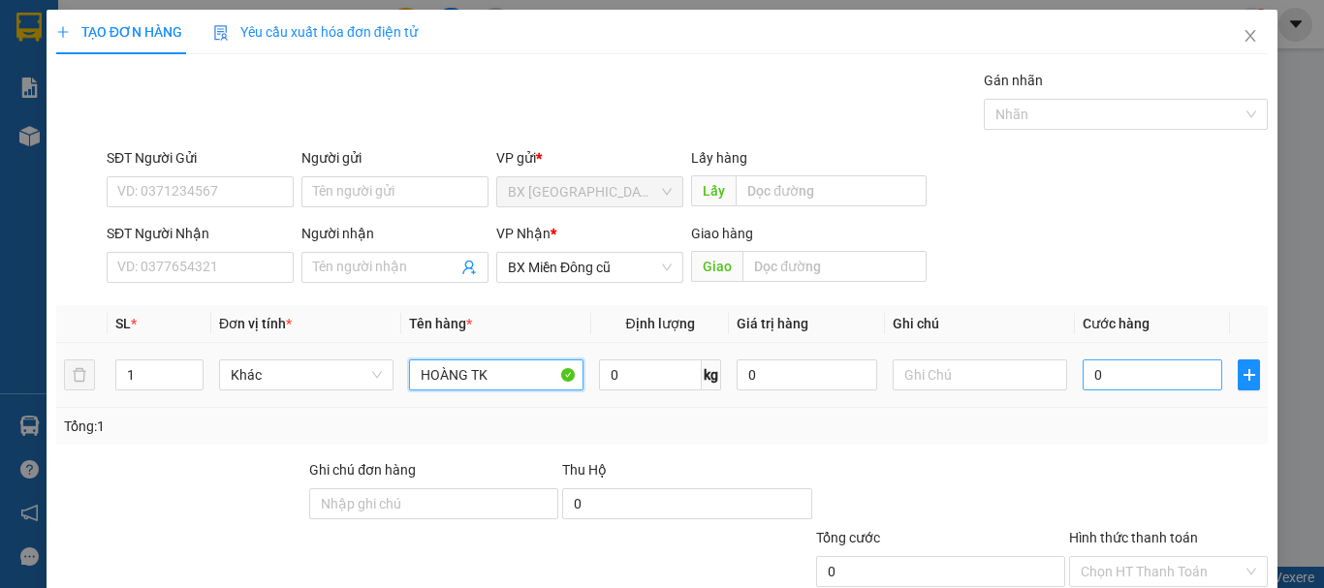
type input "HOÀNG TK"
click at [1133, 361] on input "0" at bounding box center [1153, 375] width 140 height 31
type input "2"
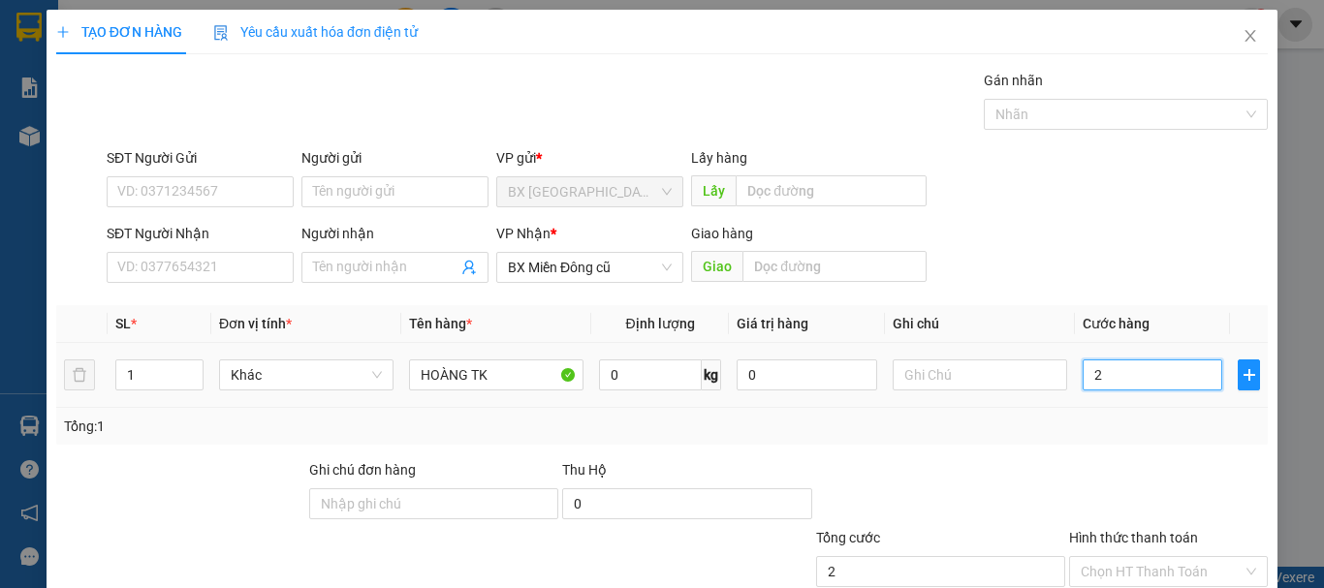
type input "22"
type input "220"
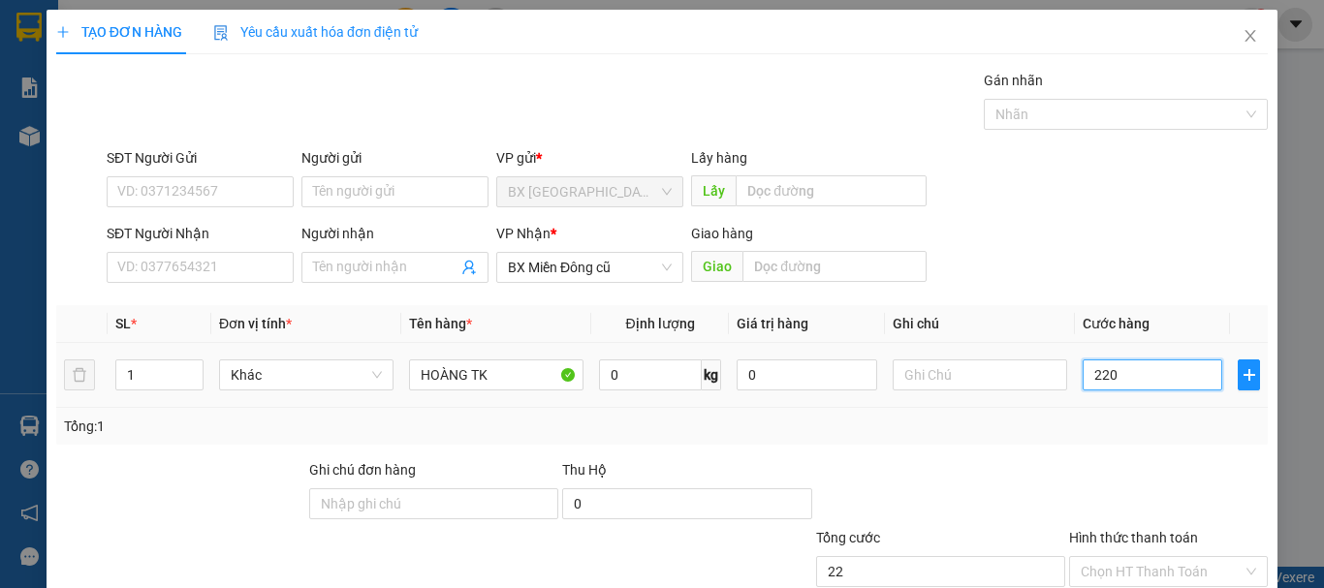
type input "220"
type input "2.200"
type input "22.000"
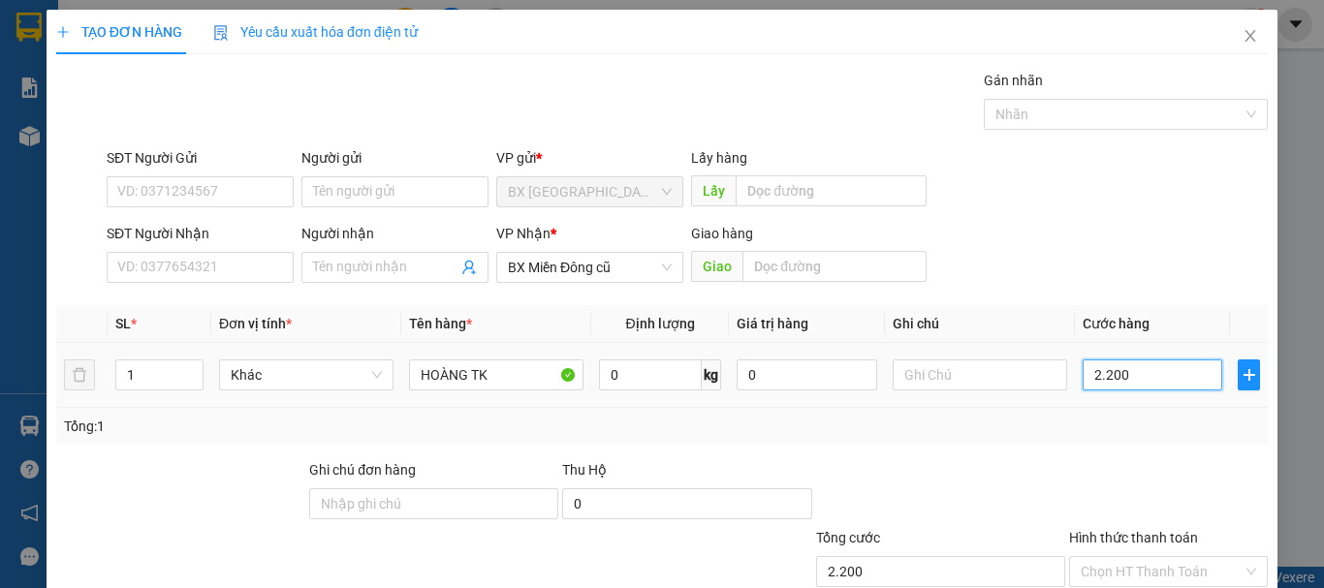
type input "22.000"
type input "220.000"
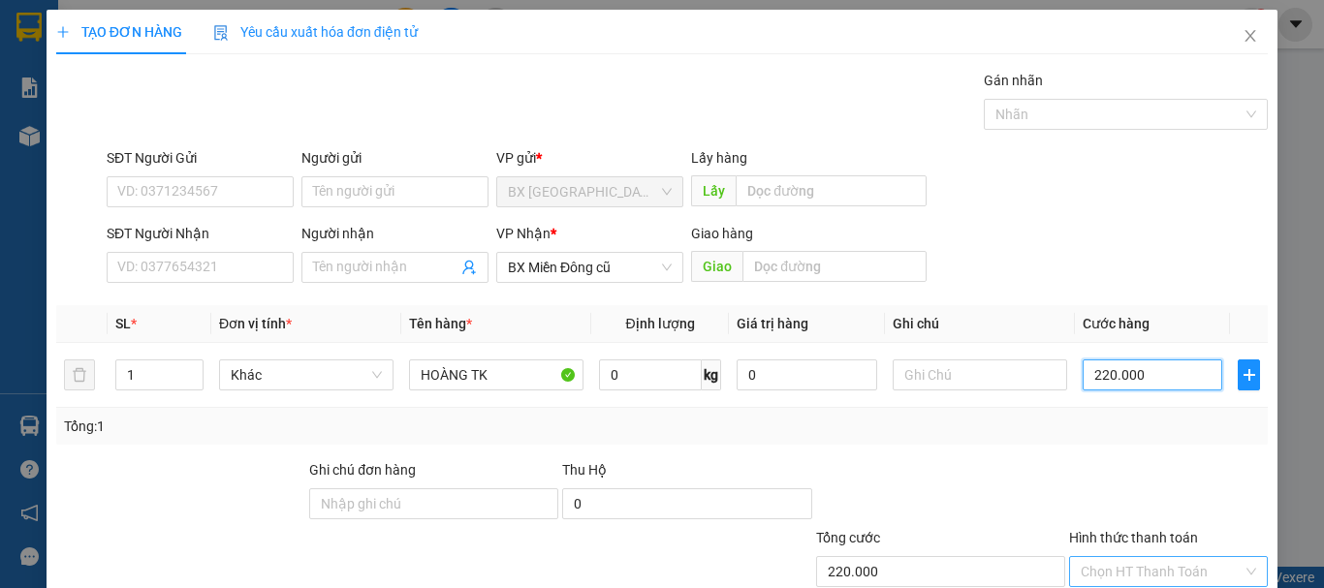
type input "220.000"
click at [1137, 586] on input "Hình thức thanh toán" at bounding box center [1162, 571] width 162 height 29
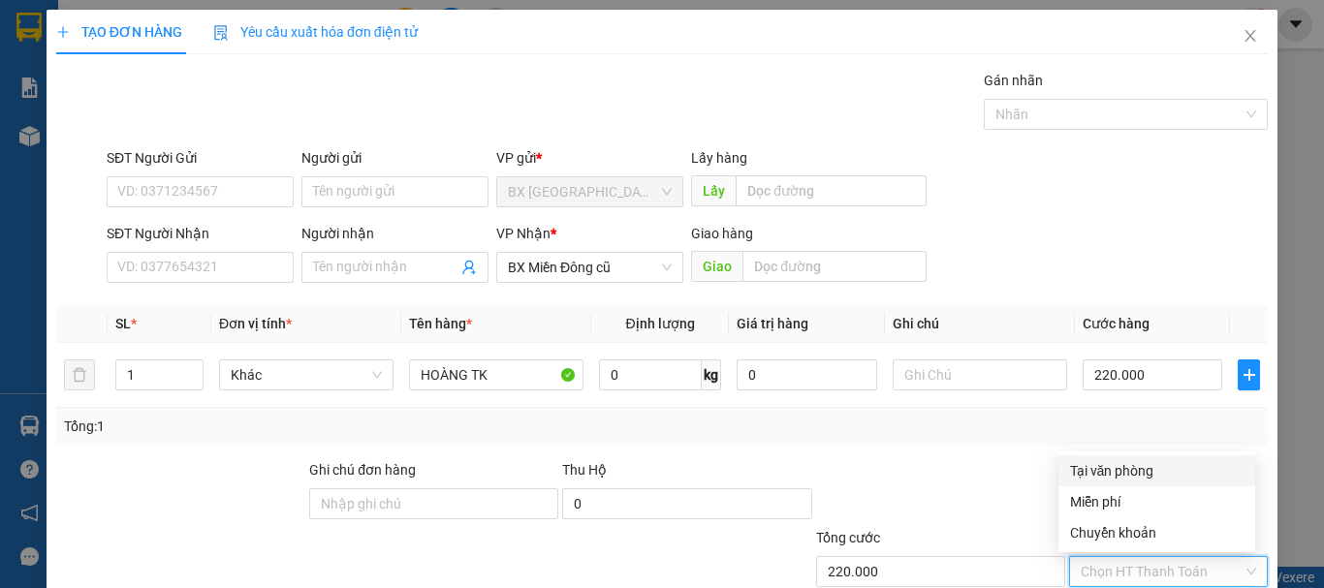
scroll to position [129, 0]
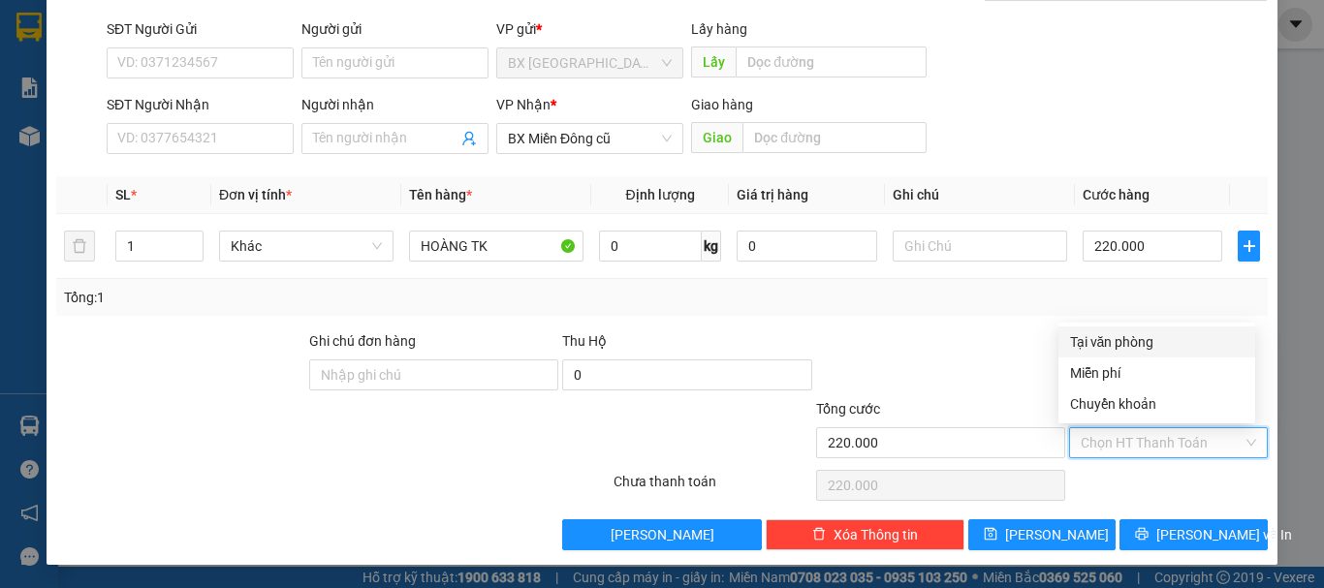
click at [1116, 342] on div "Tại văn phòng" at bounding box center [1157, 342] width 174 height 21
type input "0"
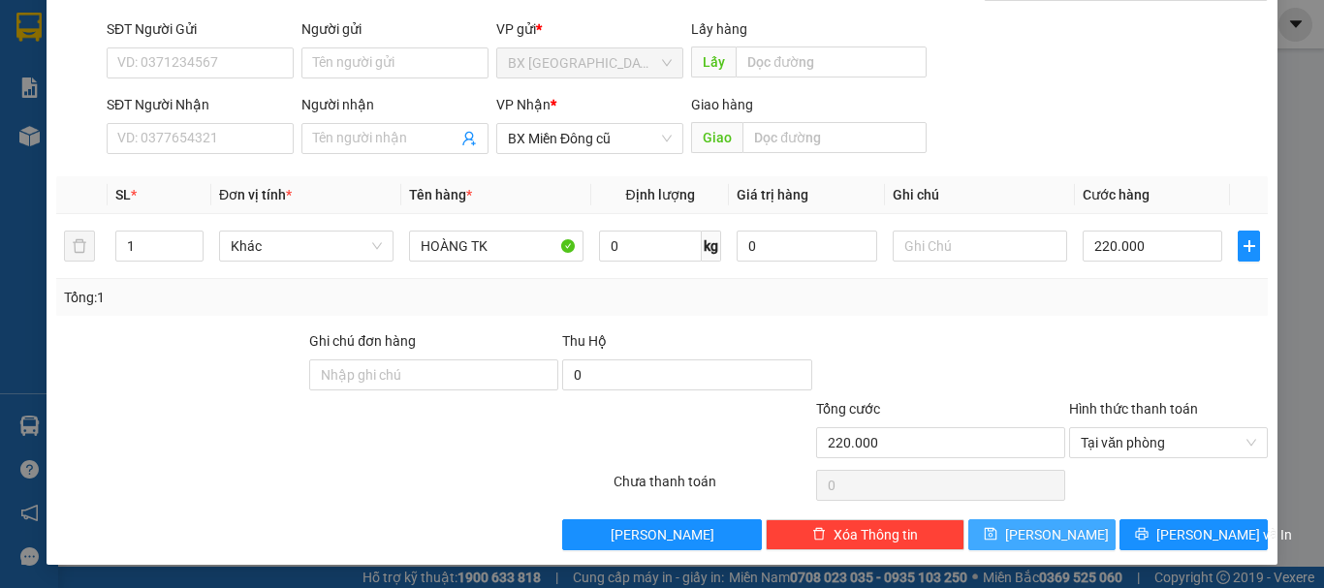
click at [1045, 524] on span "[PERSON_NAME]" at bounding box center [1057, 534] width 104 height 21
type input "0"
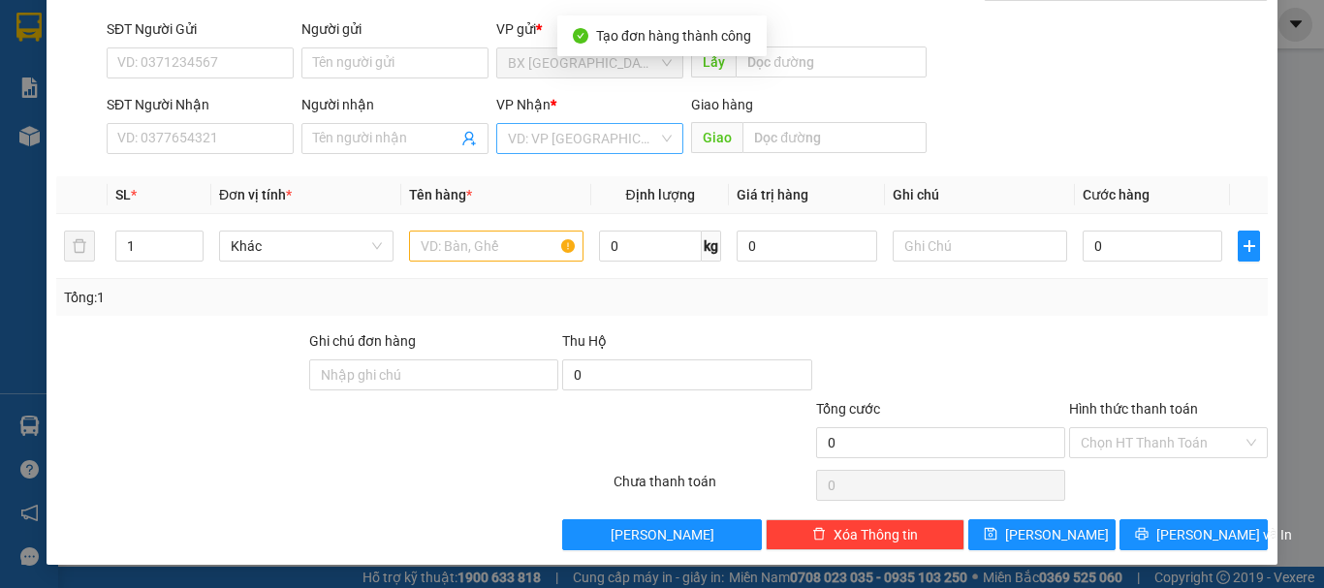
click at [571, 140] on input "search" at bounding box center [583, 138] width 150 height 29
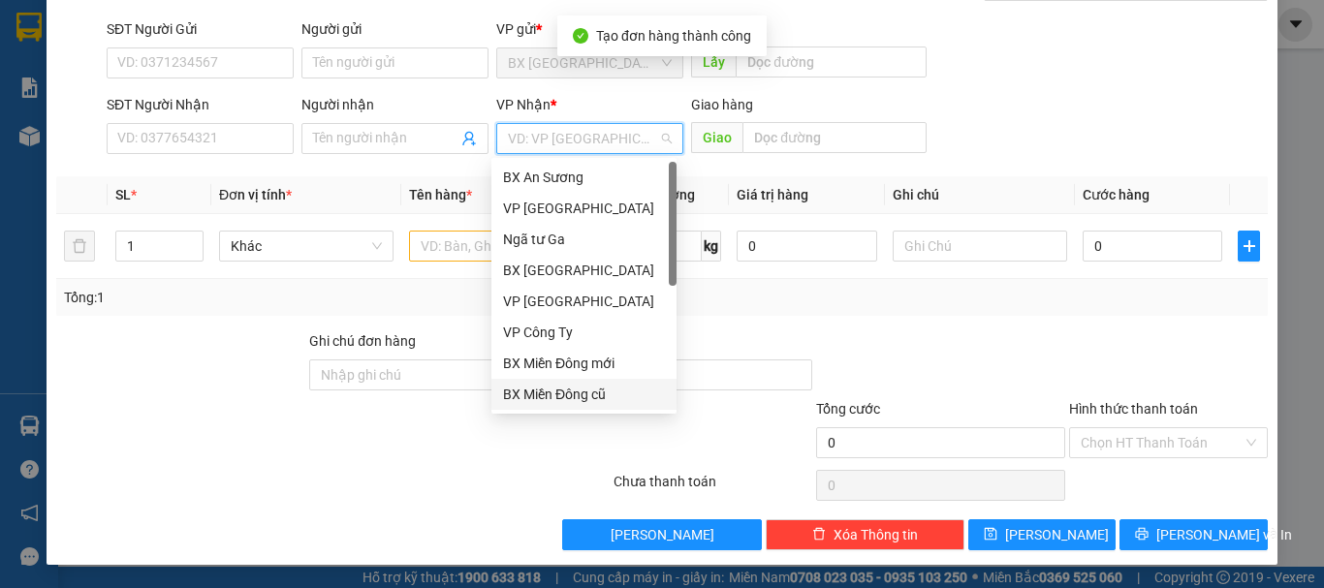
click at [568, 385] on div "BX Miền Đông cũ" at bounding box center [584, 394] width 162 height 21
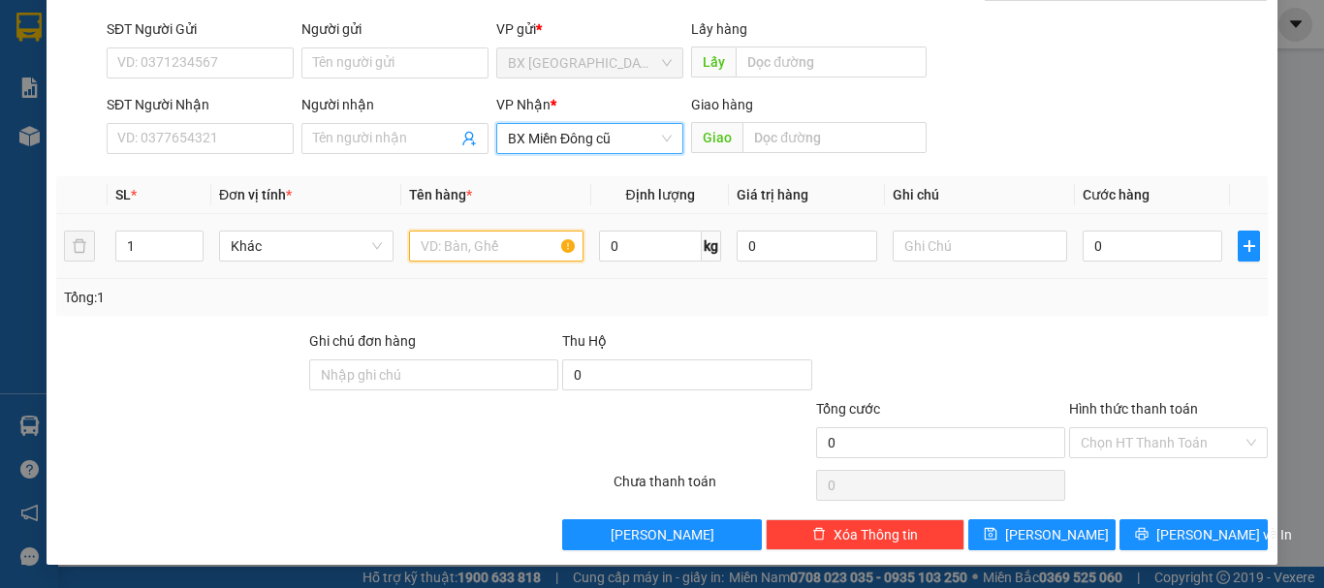
click at [524, 249] on input "text" at bounding box center [496, 246] width 175 height 31
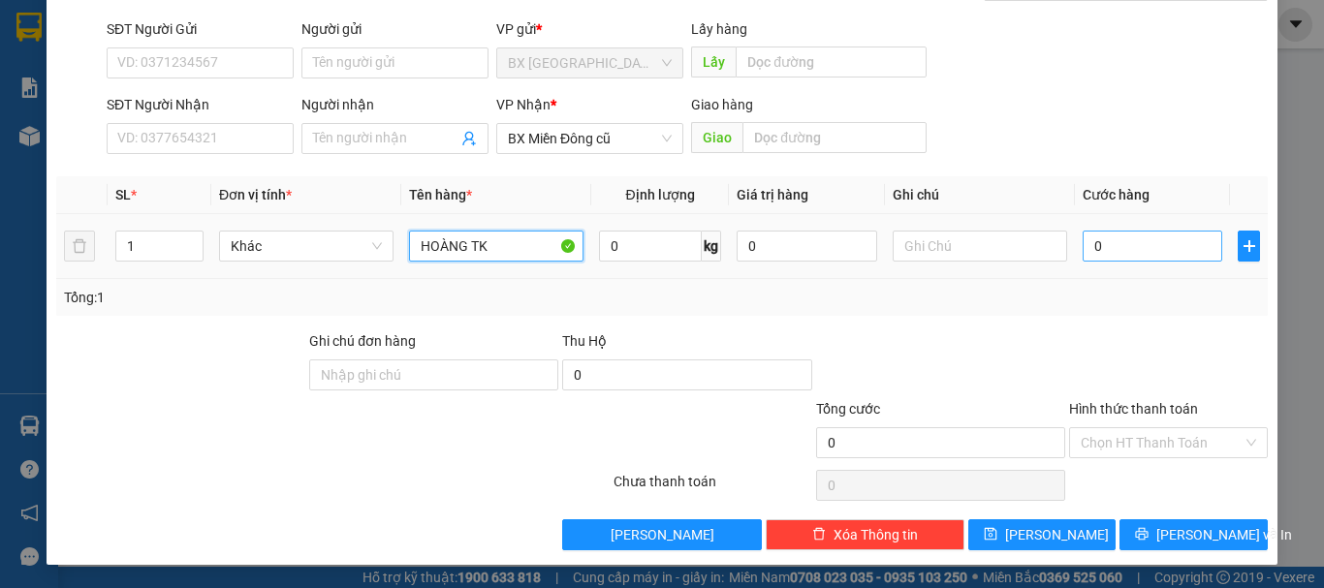
type input "HOÀNG TK"
click at [1168, 242] on input "0" at bounding box center [1153, 246] width 140 height 31
type input "1"
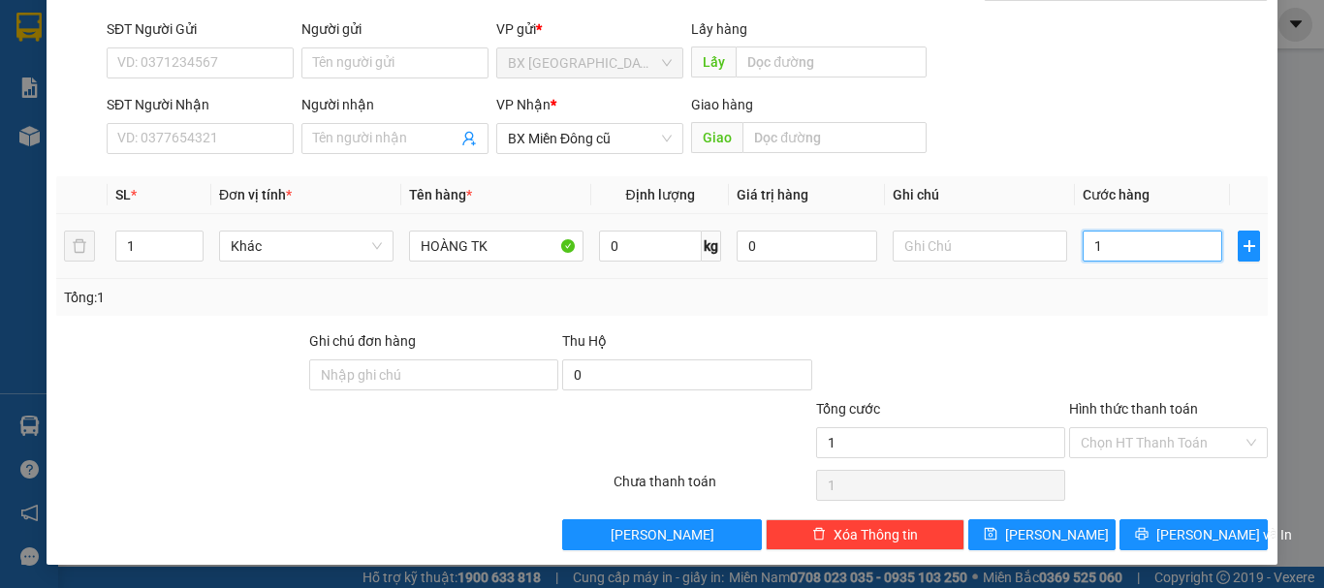
type input "10"
type input "100"
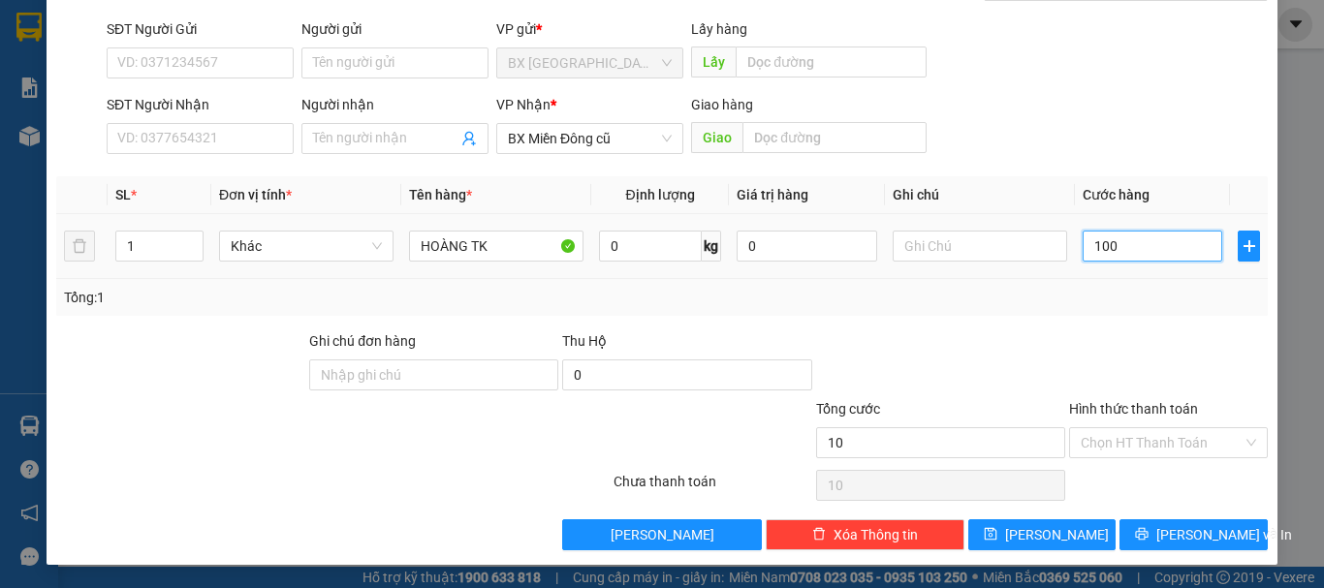
type input "100"
type input "1.000"
type input "10.000"
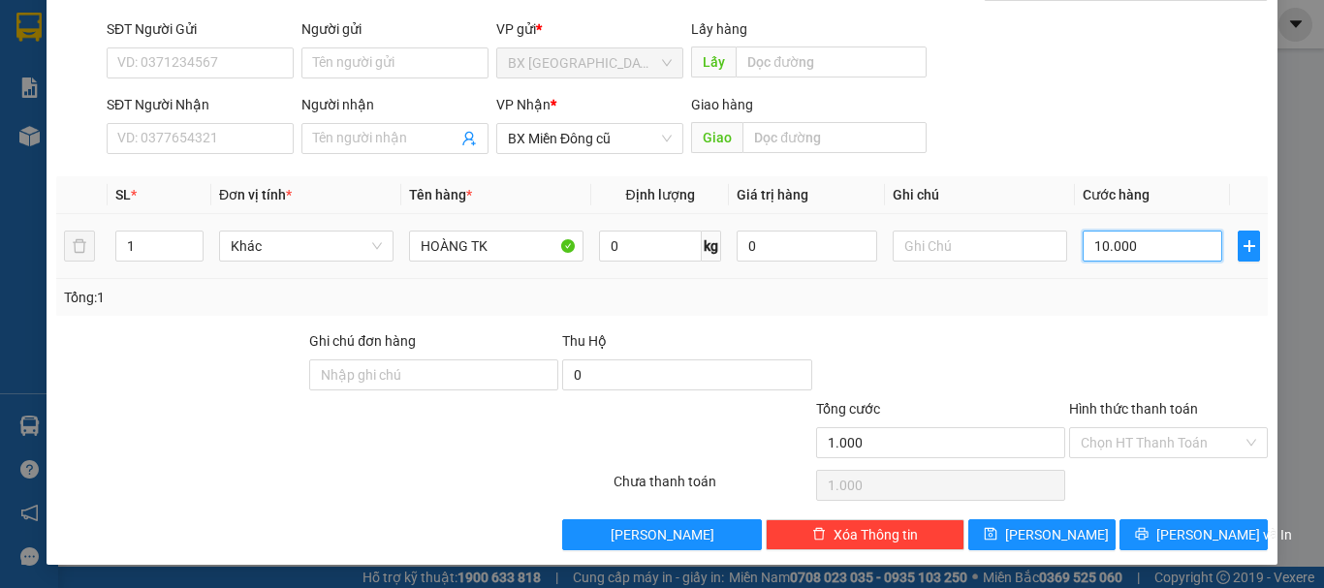
type input "10.000"
type input "100.000"
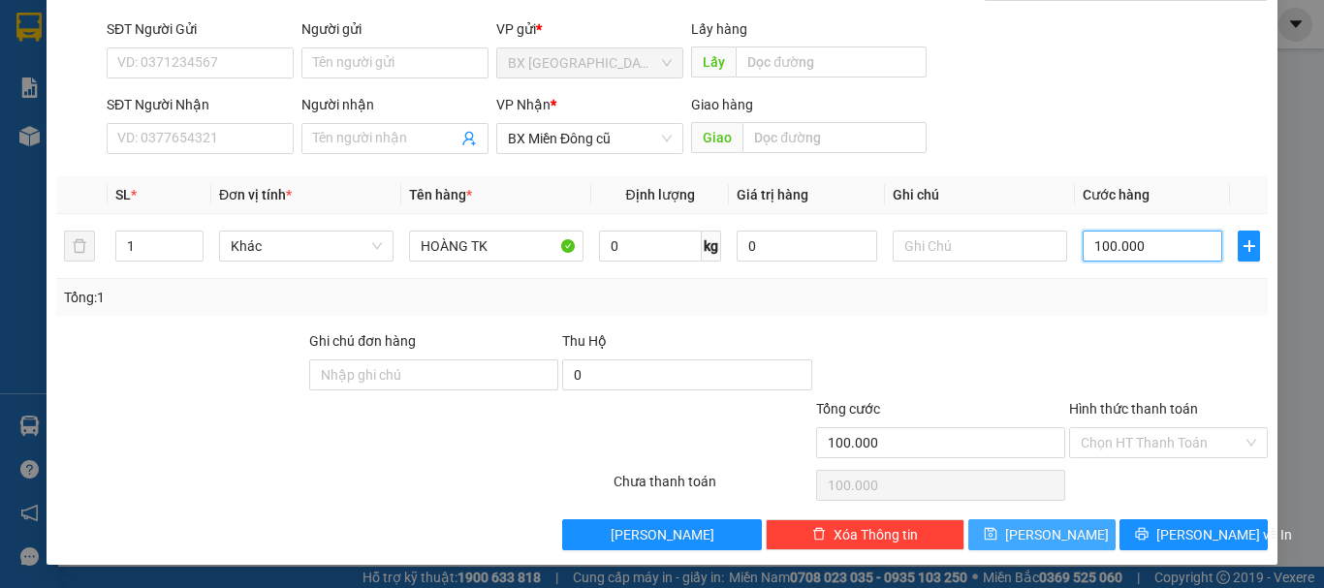
type input "100.000"
click at [1091, 527] on button "[PERSON_NAME]" at bounding box center [1042, 535] width 148 height 31
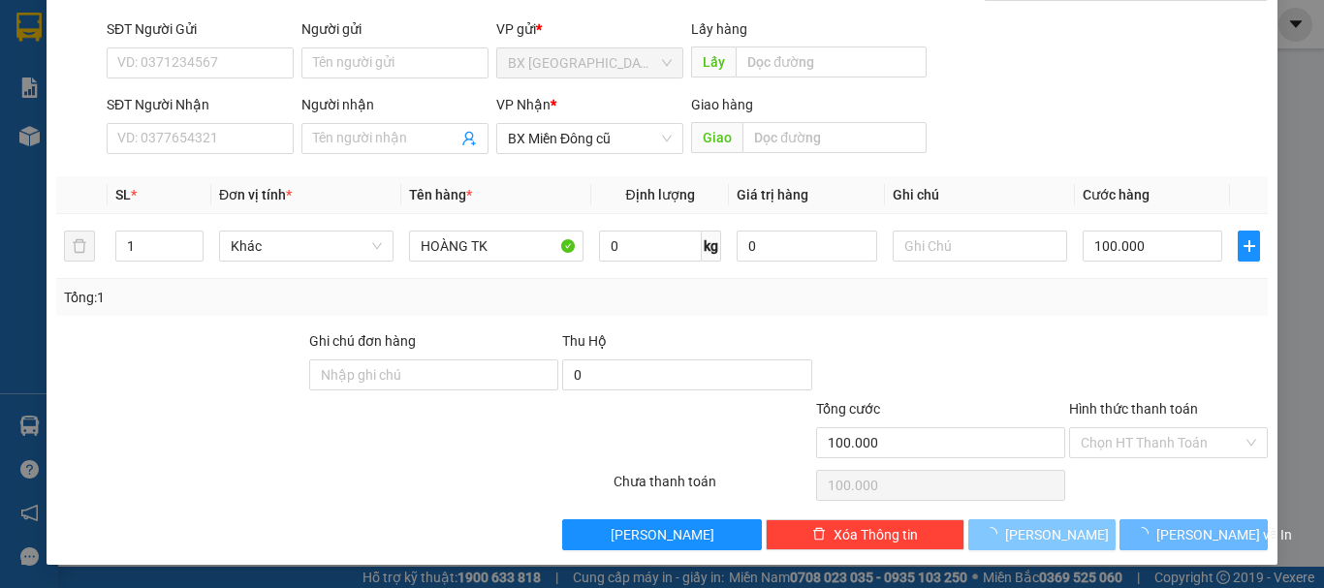
type input "0"
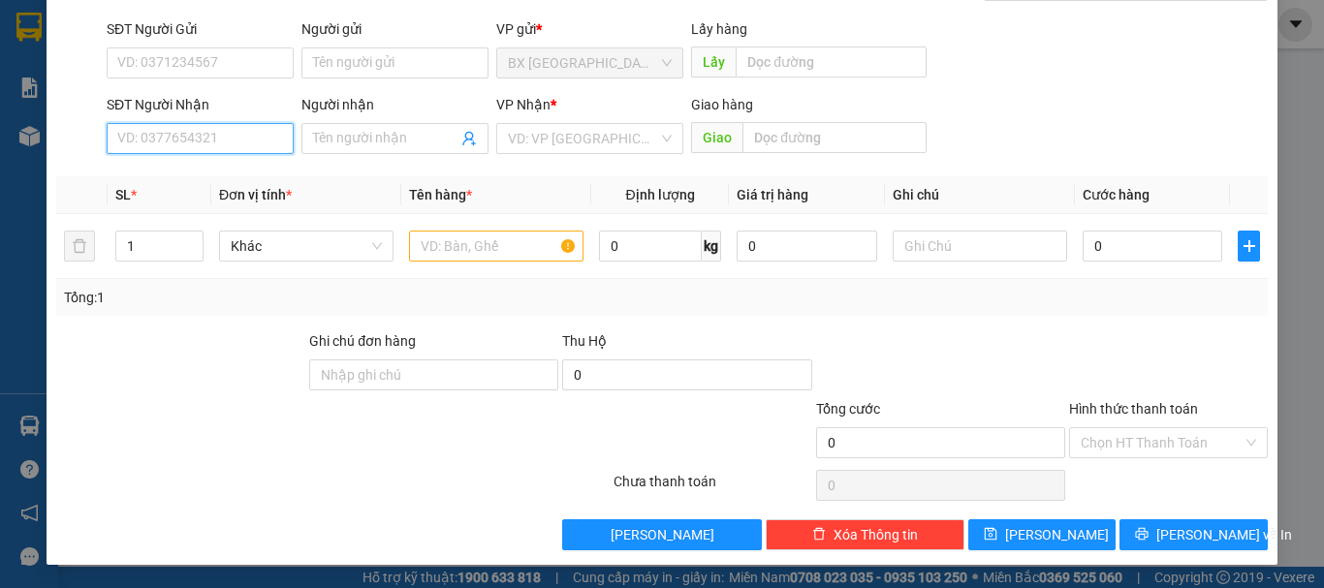
click at [249, 146] on input "SĐT Người Nhận" at bounding box center [200, 138] width 187 height 31
type input "0973380274"
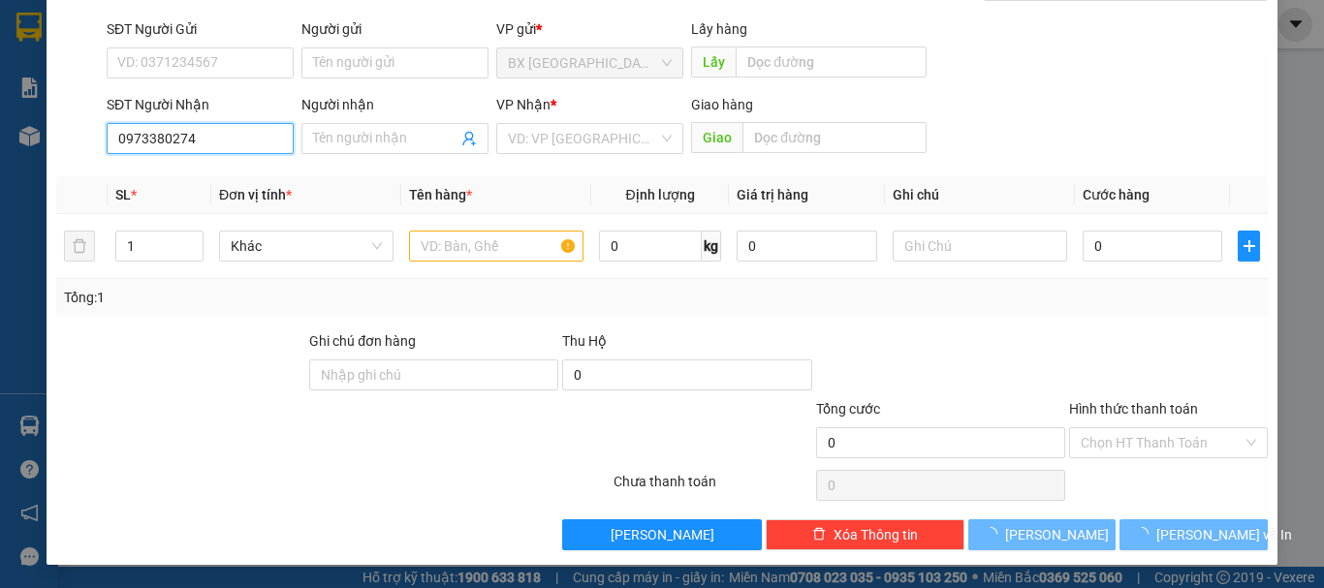
click at [249, 146] on input "0973380274" at bounding box center [200, 138] width 187 height 31
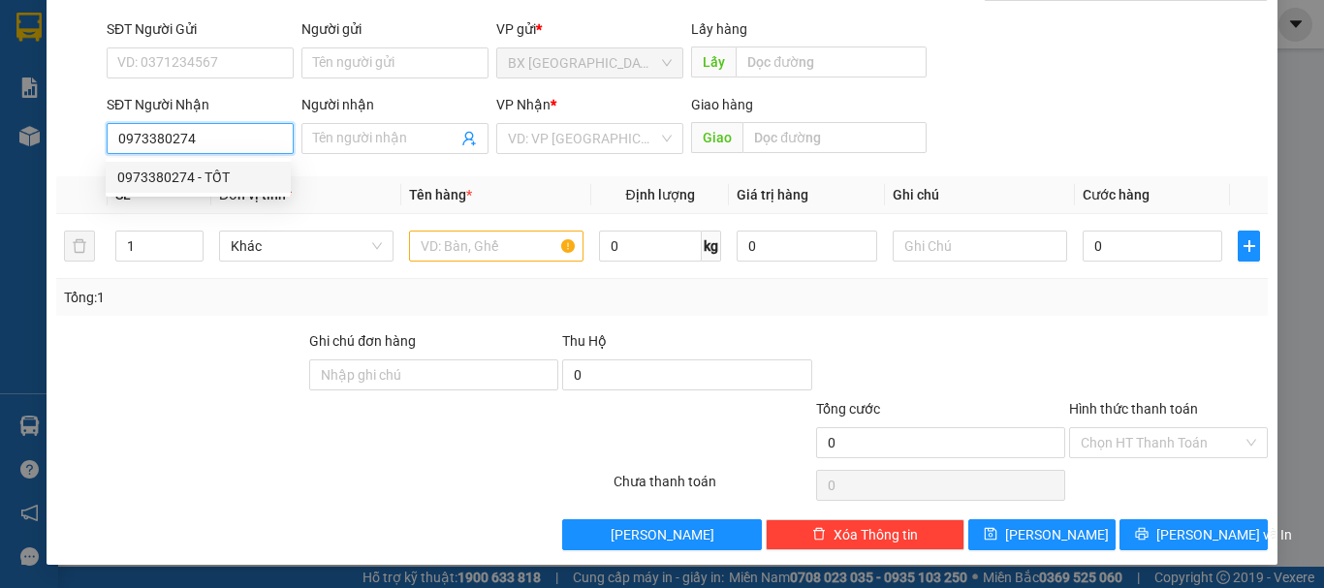
click at [179, 171] on div "0973380274 - TỐT" at bounding box center [198, 177] width 162 height 21
type input "TỐT"
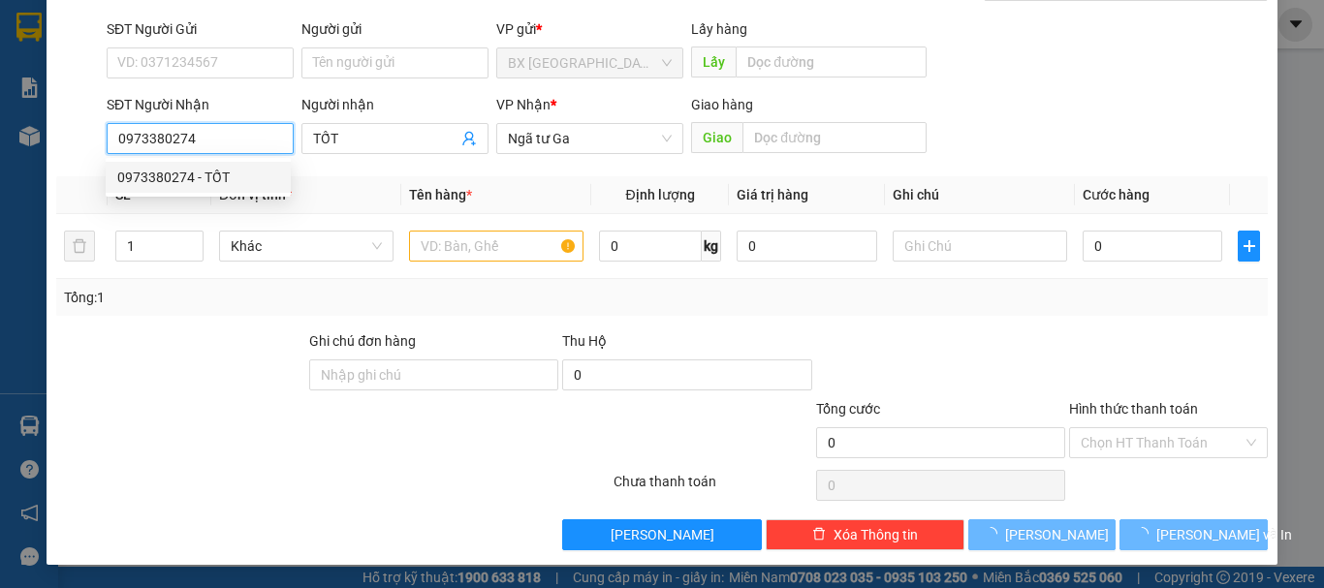
type input "300.000"
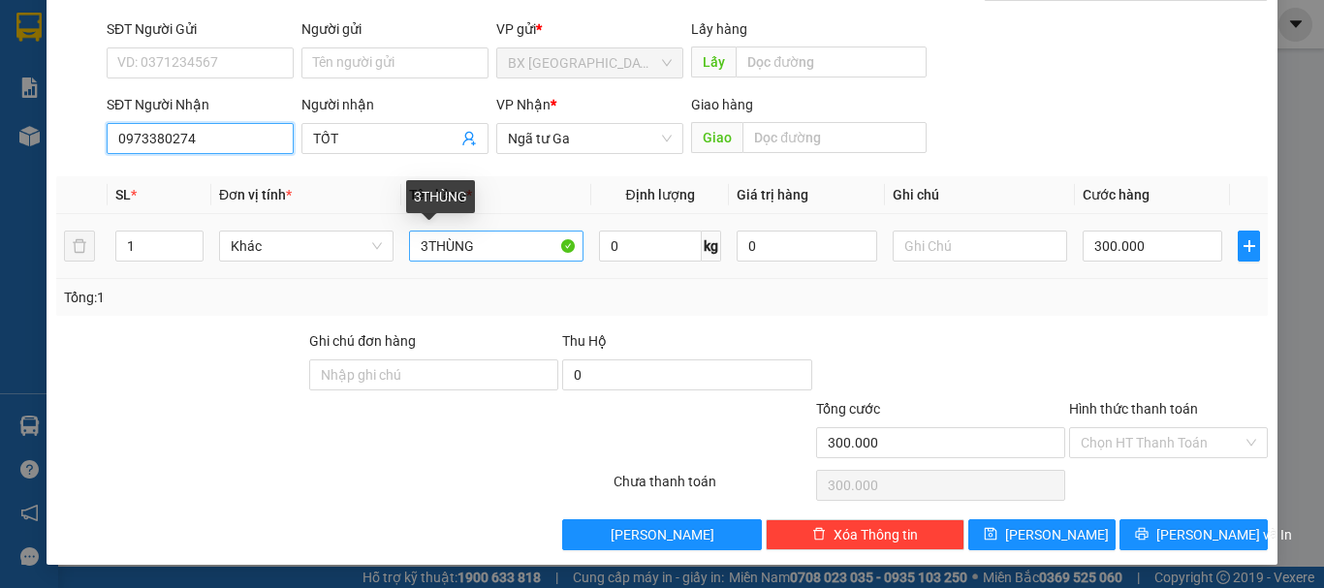
type input "0973380274"
click at [422, 242] on input "3THÙNG" at bounding box center [496, 246] width 175 height 31
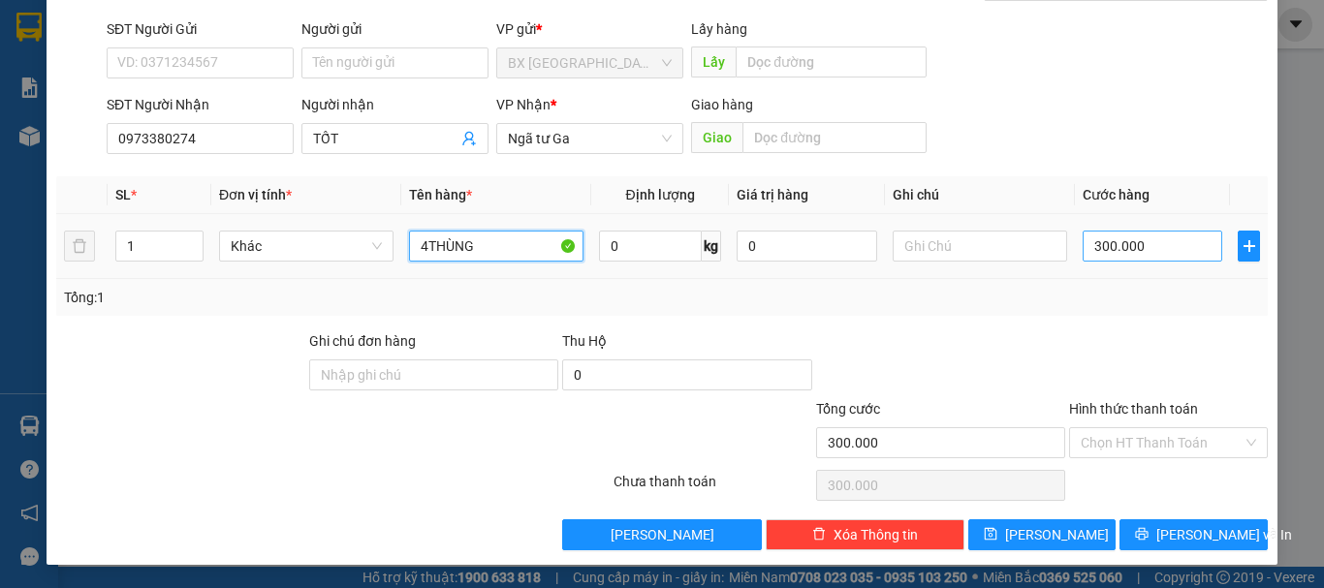
type input "4THÙNG"
click at [1169, 237] on input "300.000" at bounding box center [1153, 246] width 140 height 31
type input "3"
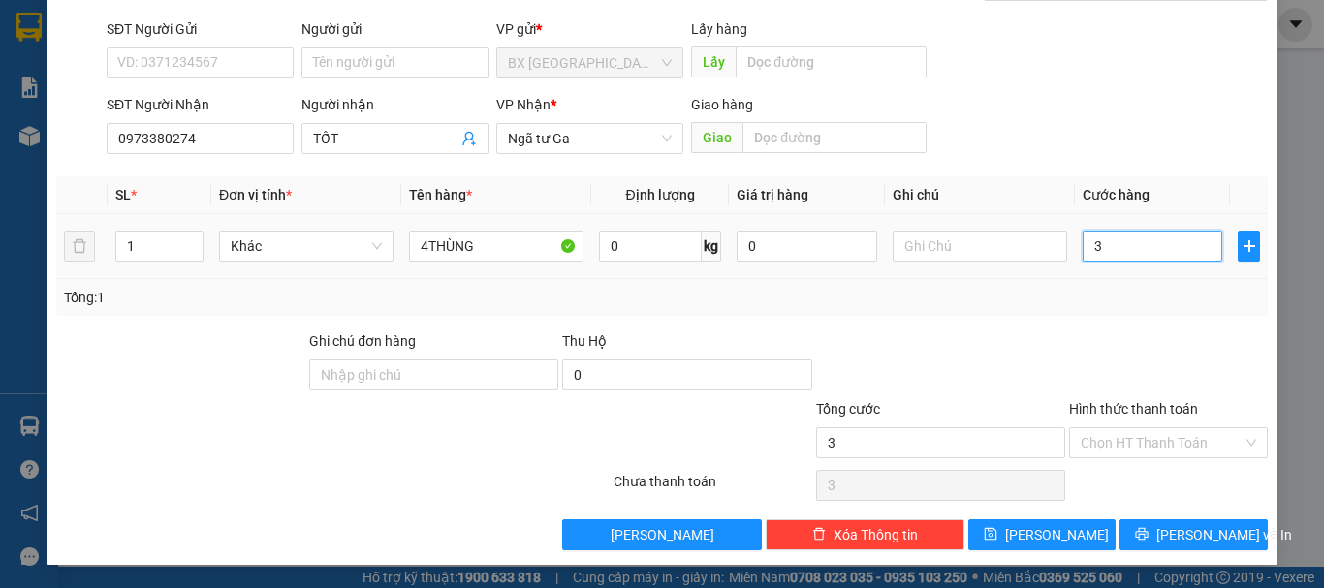
type input "36"
type input "360"
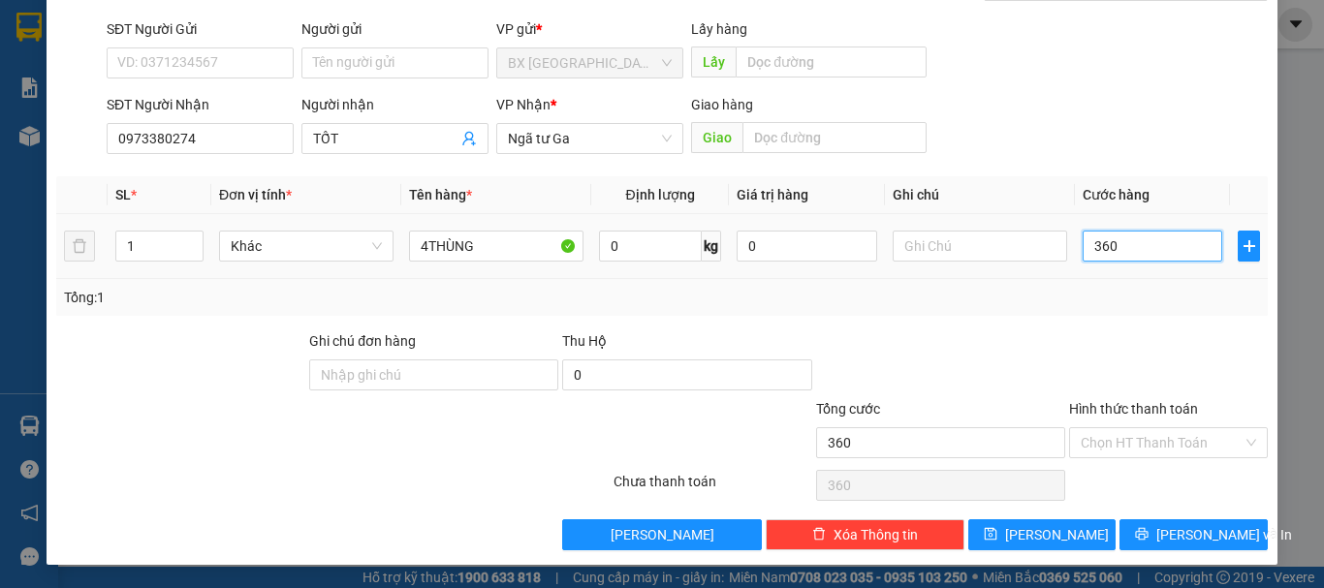
type input "3.600"
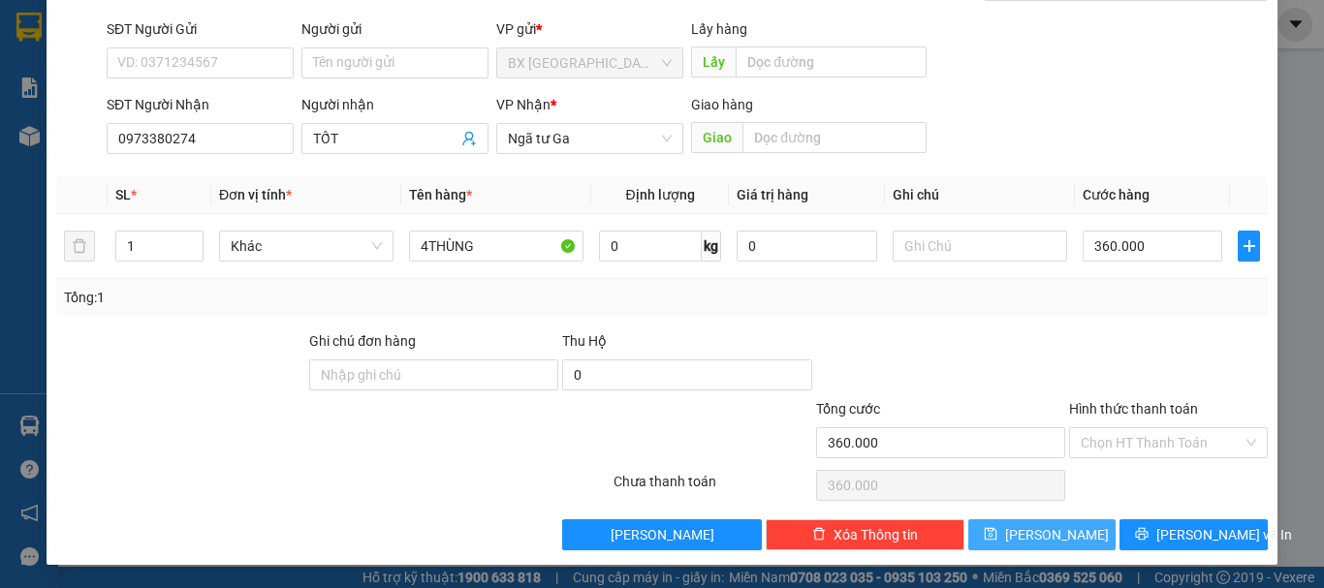
click at [1027, 529] on button "[PERSON_NAME]" at bounding box center [1042, 535] width 148 height 31
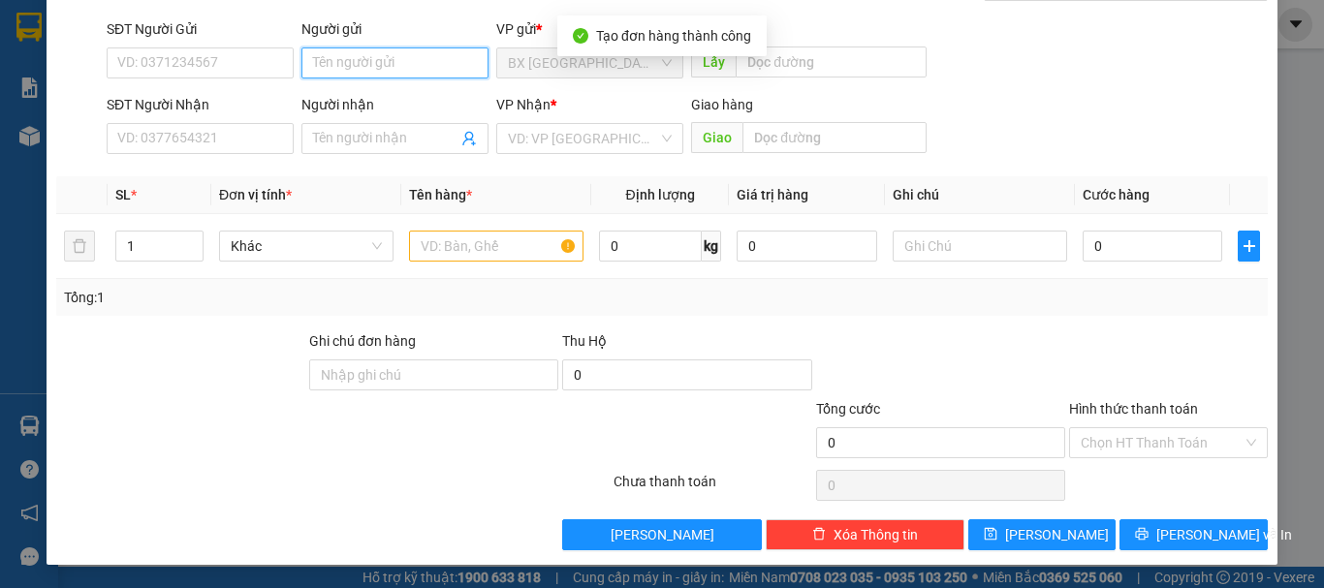
click at [342, 52] on input "Người gửi" at bounding box center [395, 63] width 187 height 31
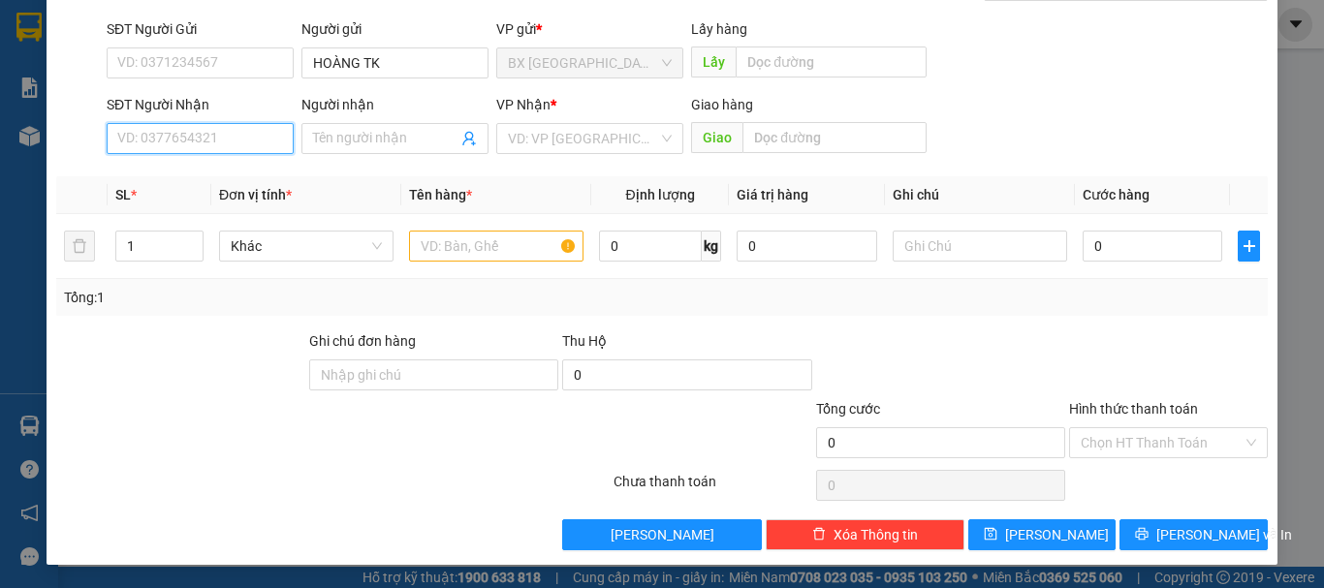
click at [238, 136] on input "SĐT Người Nhận" at bounding box center [200, 138] width 187 height 31
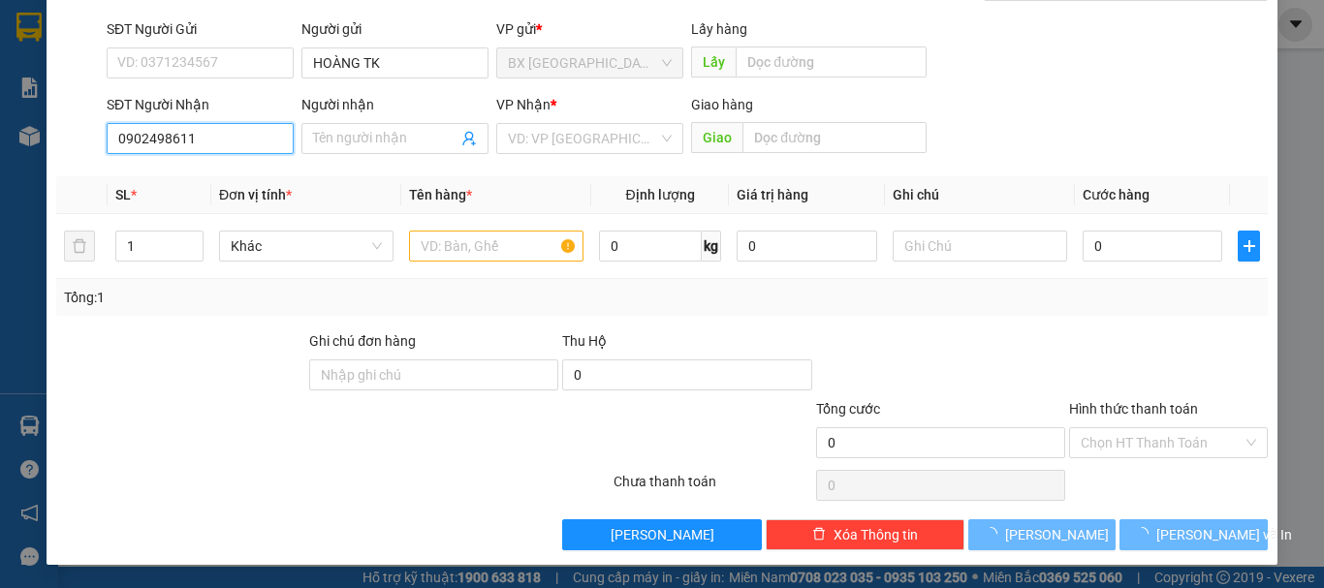
click at [238, 137] on input "0902498611" at bounding box center [200, 138] width 187 height 31
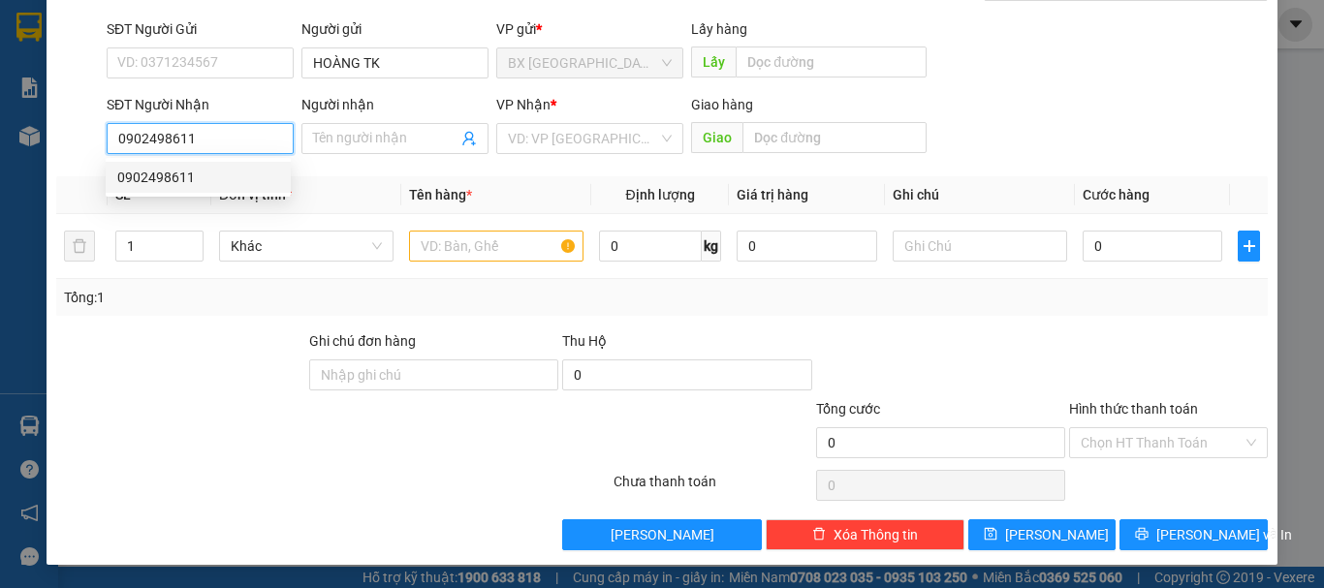
click at [214, 180] on div "0902498611" at bounding box center [198, 177] width 162 height 21
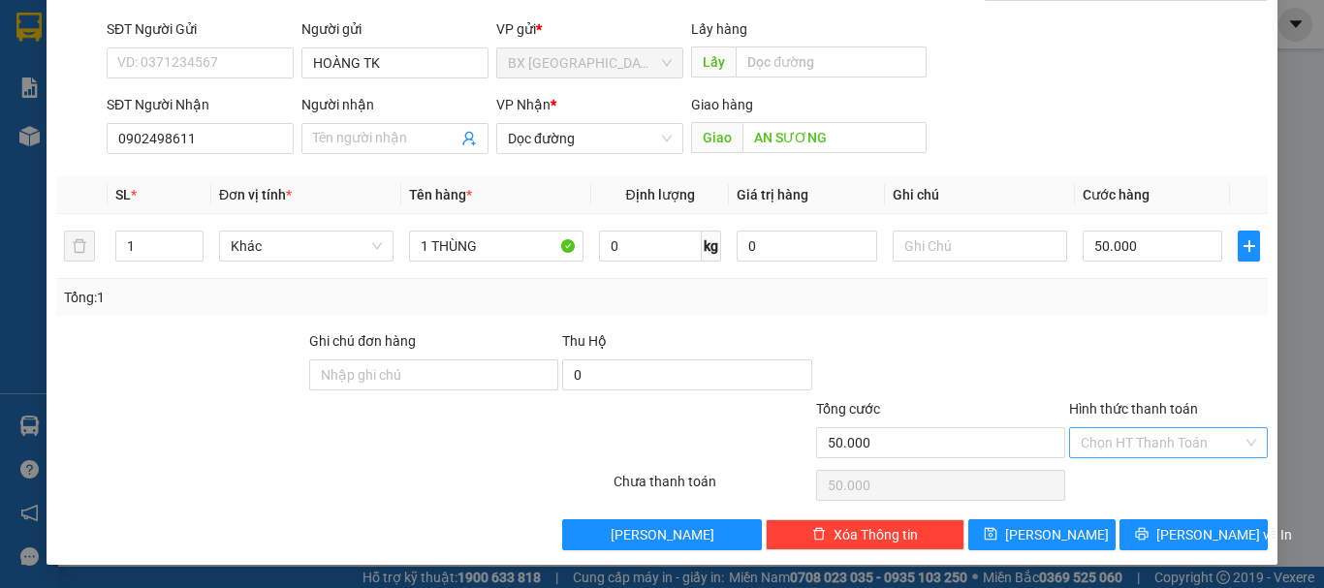
click at [1131, 433] on input "Hình thức thanh toán" at bounding box center [1162, 442] width 162 height 29
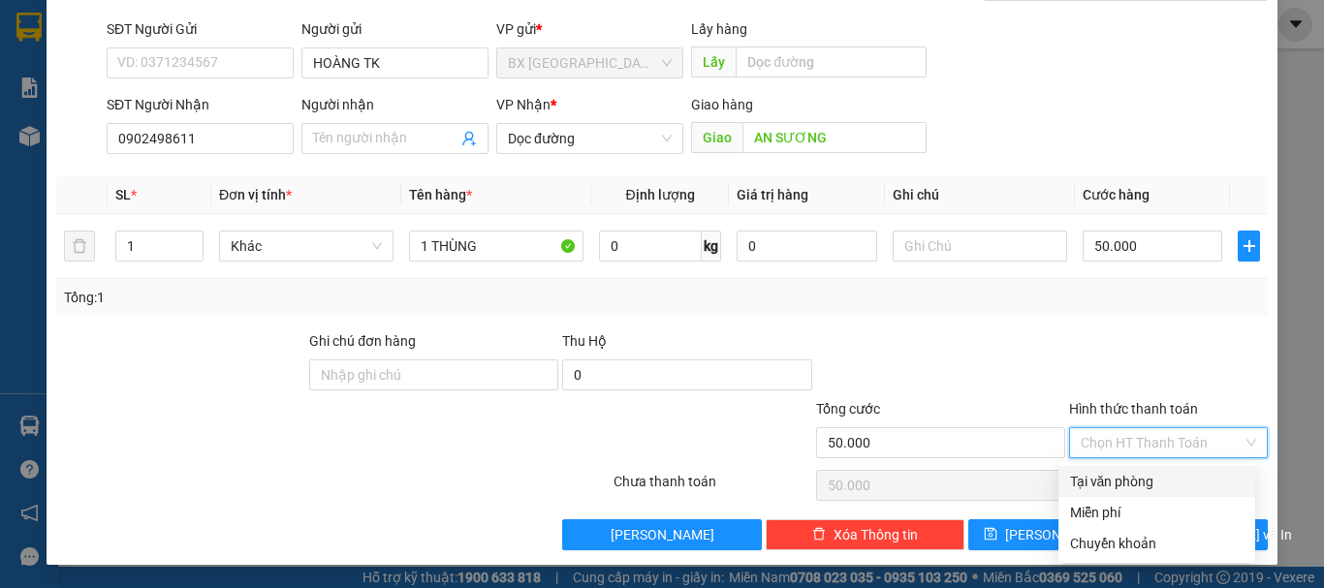
click at [1102, 472] on div "Tại văn phòng" at bounding box center [1157, 481] width 174 height 21
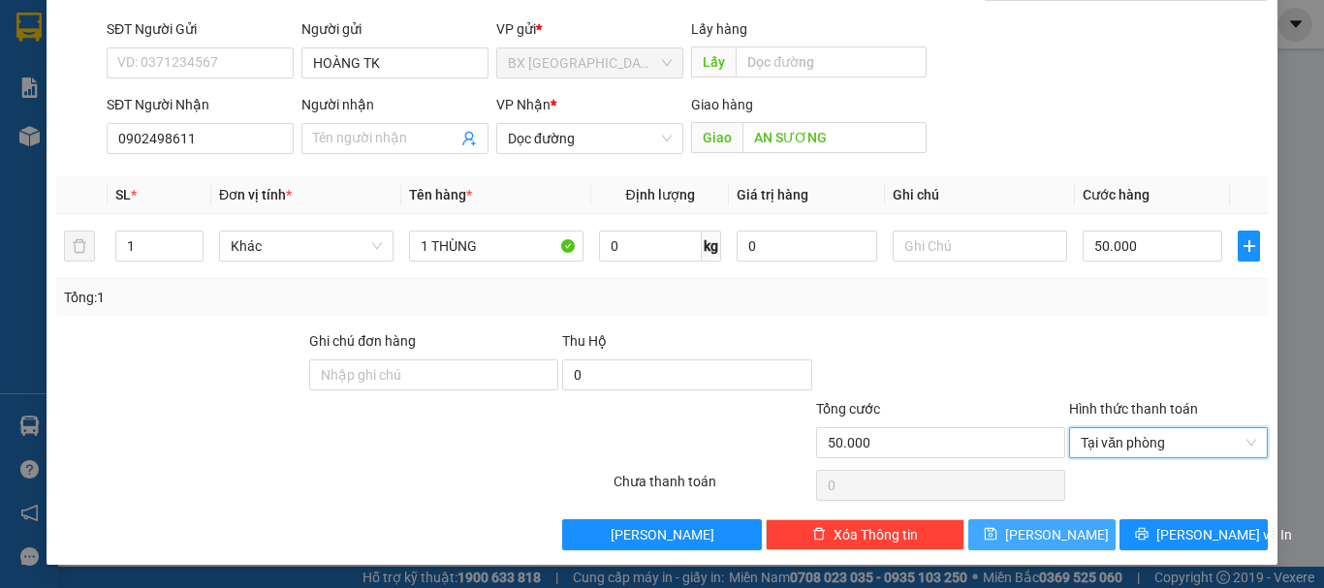
click at [1024, 532] on button "[PERSON_NAME]" at bounding box center [1042, 535] width 148 height 31
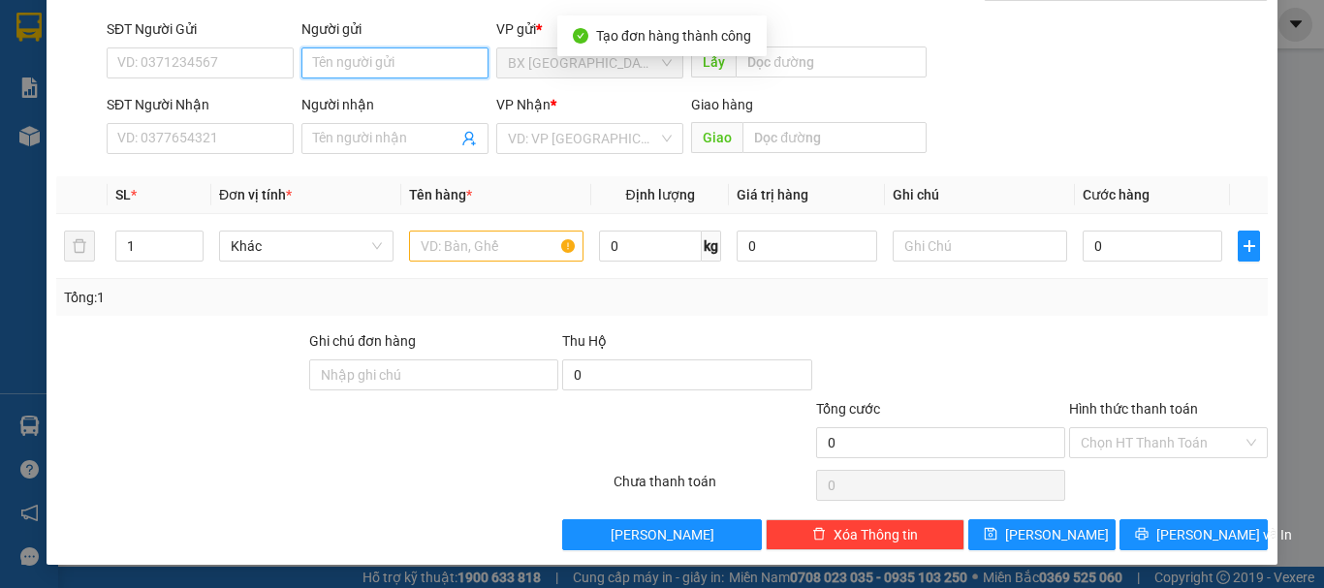
click at [388, 73] on input "Người gửi" at bounding box center [395, 63] width 187 height 31
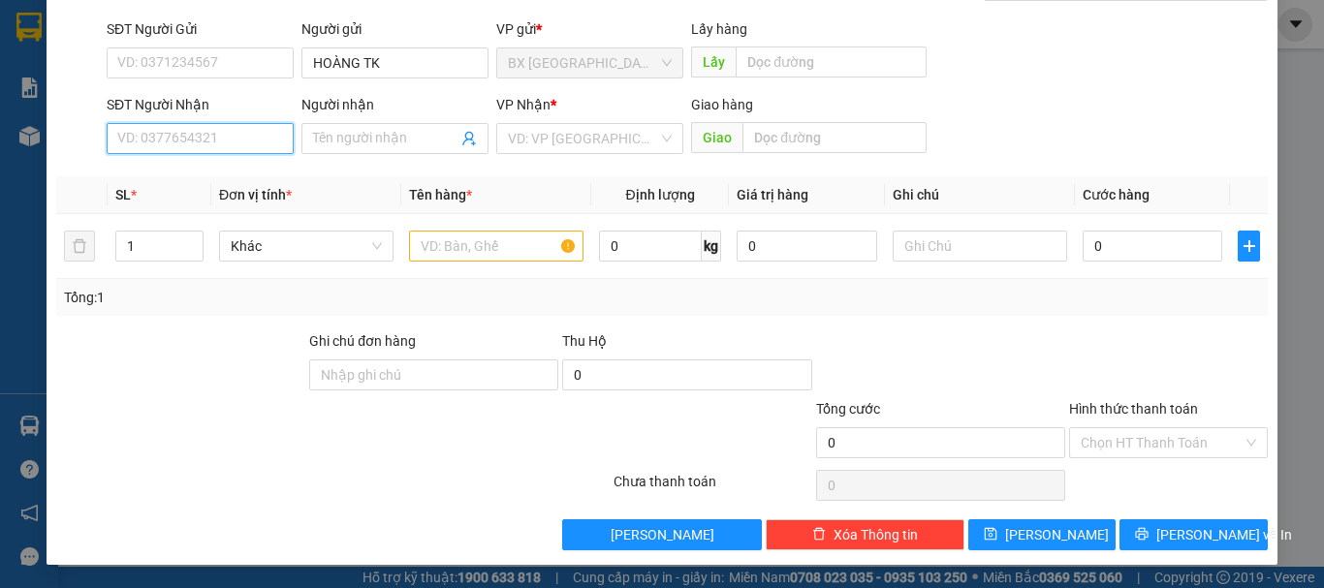
click at [253, 143] on input "SĐT Người Nhận" at bounding box center [200, 138] width 187 height 31
click at [241, 144] on input "0934154079" at bounding box center [200, 138] width 187 height 31
click at [235, 150] on input "0934154079" at bounding box center [200, 138] width 187 height 31
click at [617, 141] on input "search" at bounding box center [583, 138] width 150 height 29
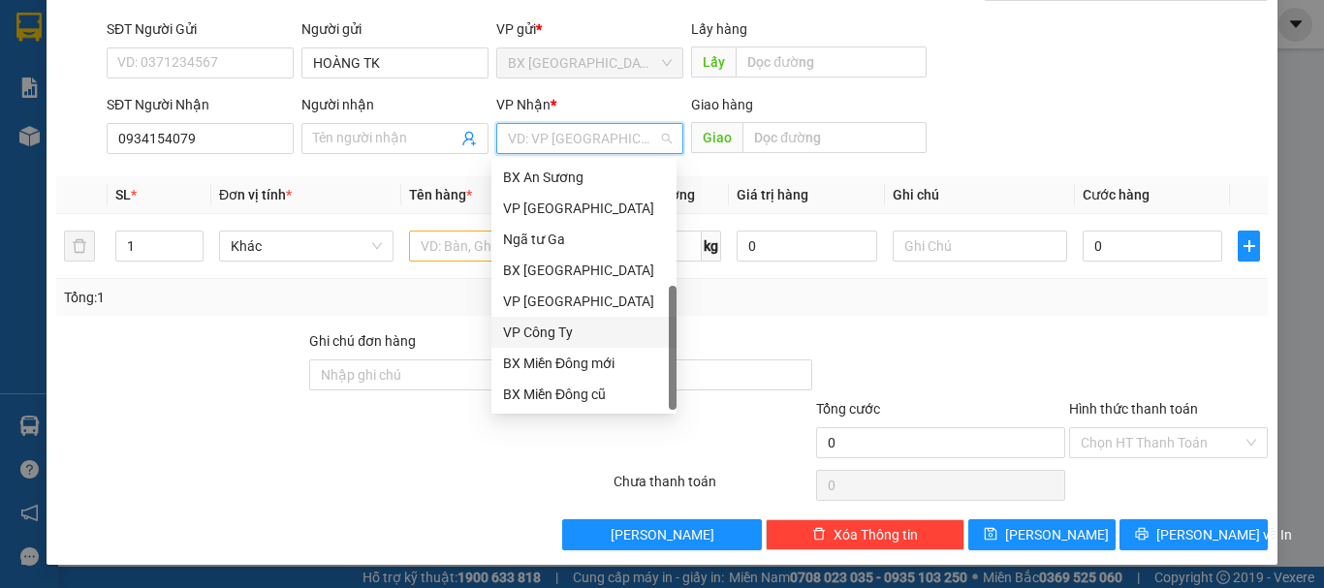
scroll to position [62, 0]
click at [564, 350] on div "Dọc đường" at bounding box center [584, 363] width 185 height 31
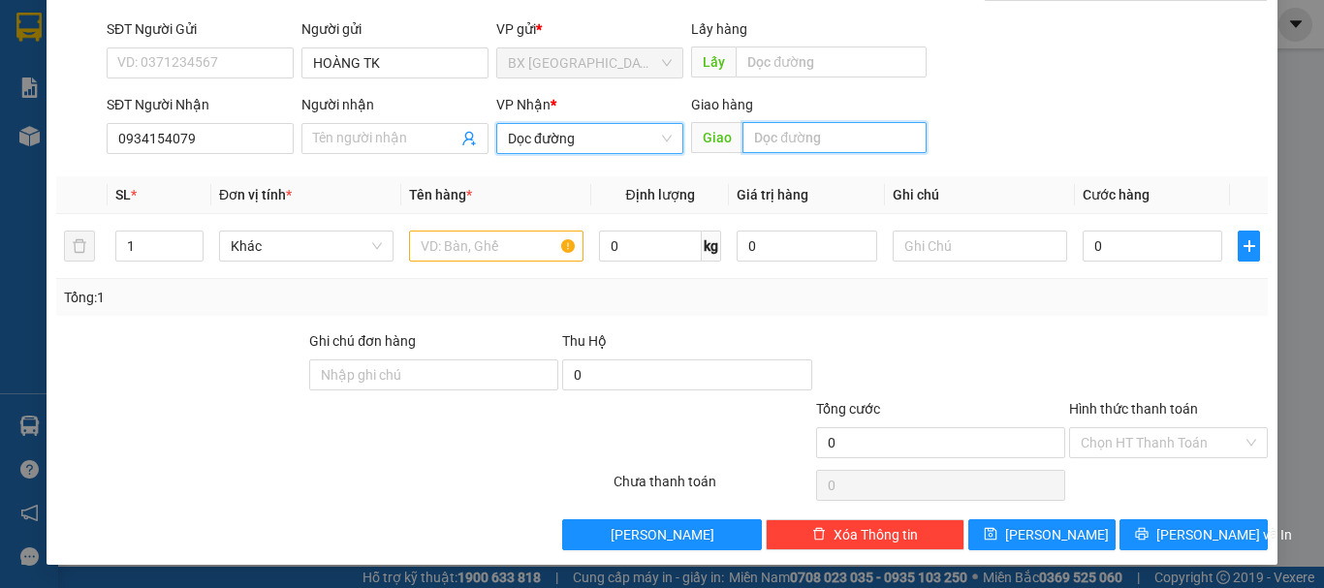
click at [869, 139] on input "text" at bounding box center [835, 137] width 184 height 31
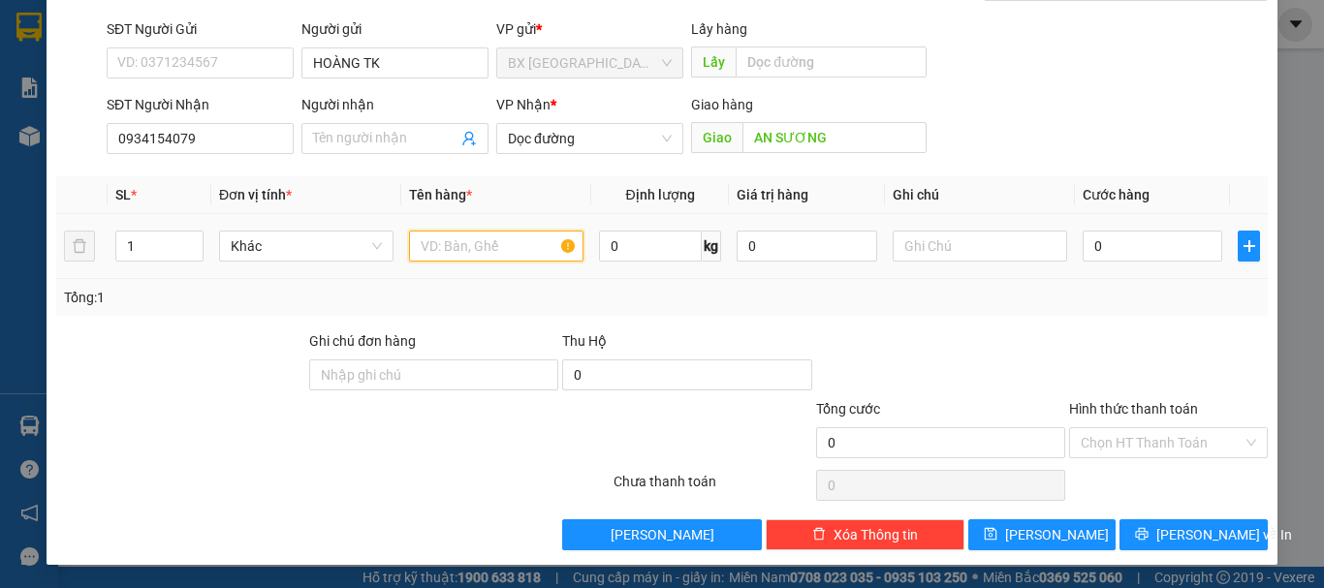
click at [498, 239] on input "text" at bounding box center [496, 246] width 175 height 31
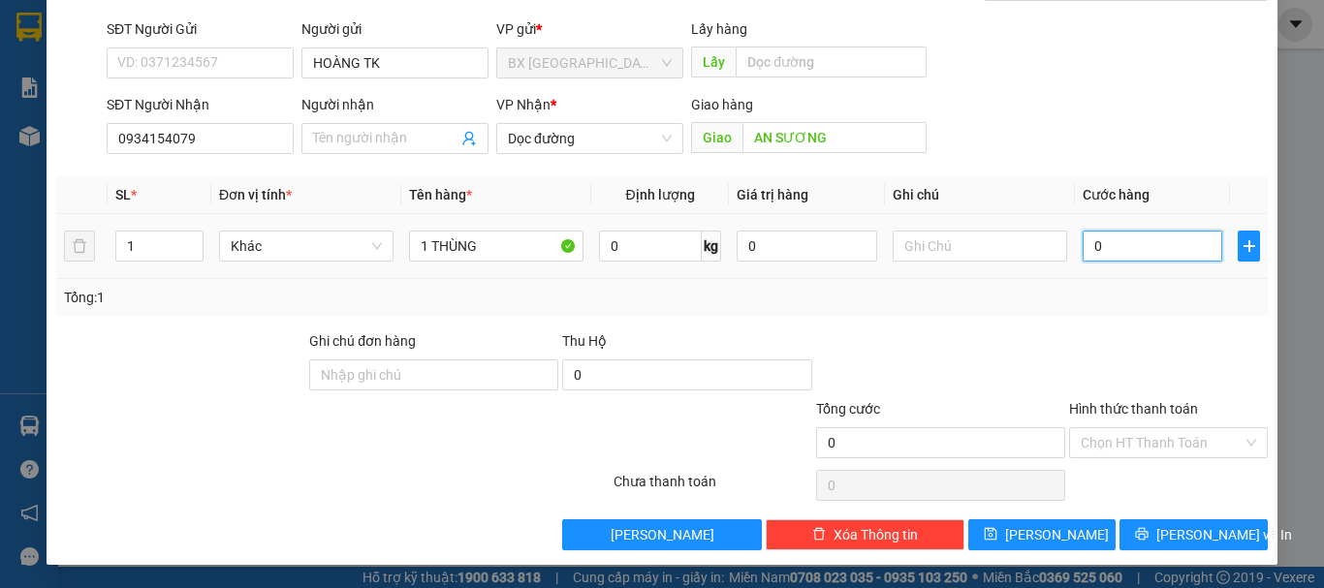
click at [1098, 247] on input "0" at bounding box center [1153, 246] width 140 height 31
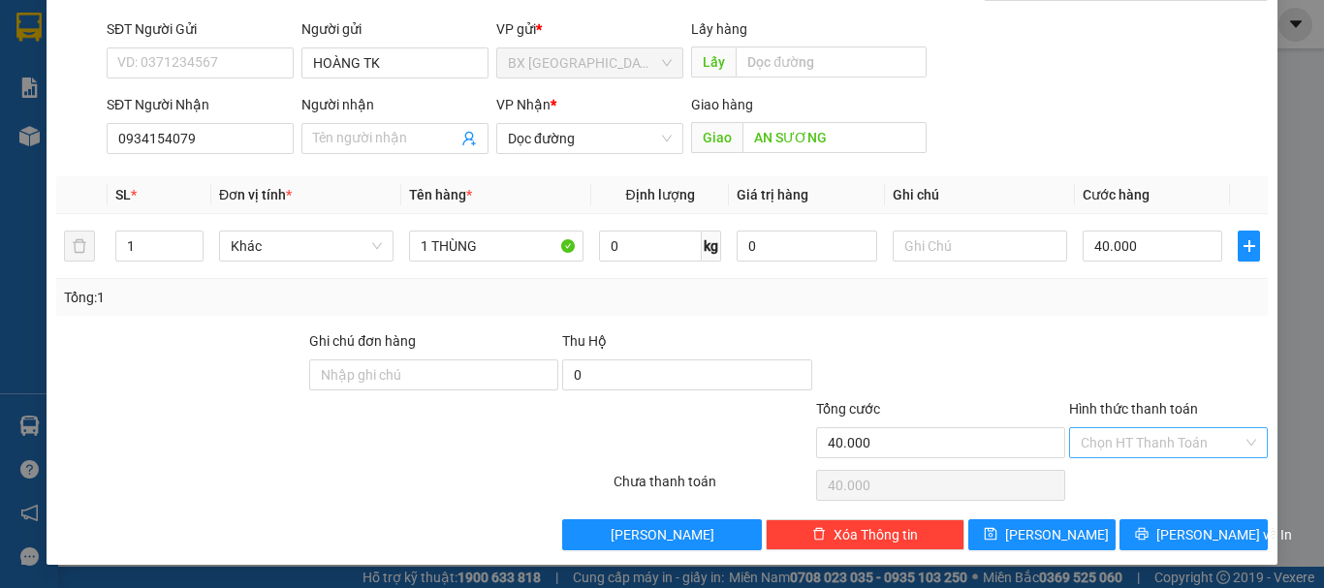
click at [1131, 448] on input "Hình thức thanh toán" at bounding box center [1162, 442] width 162 height 29
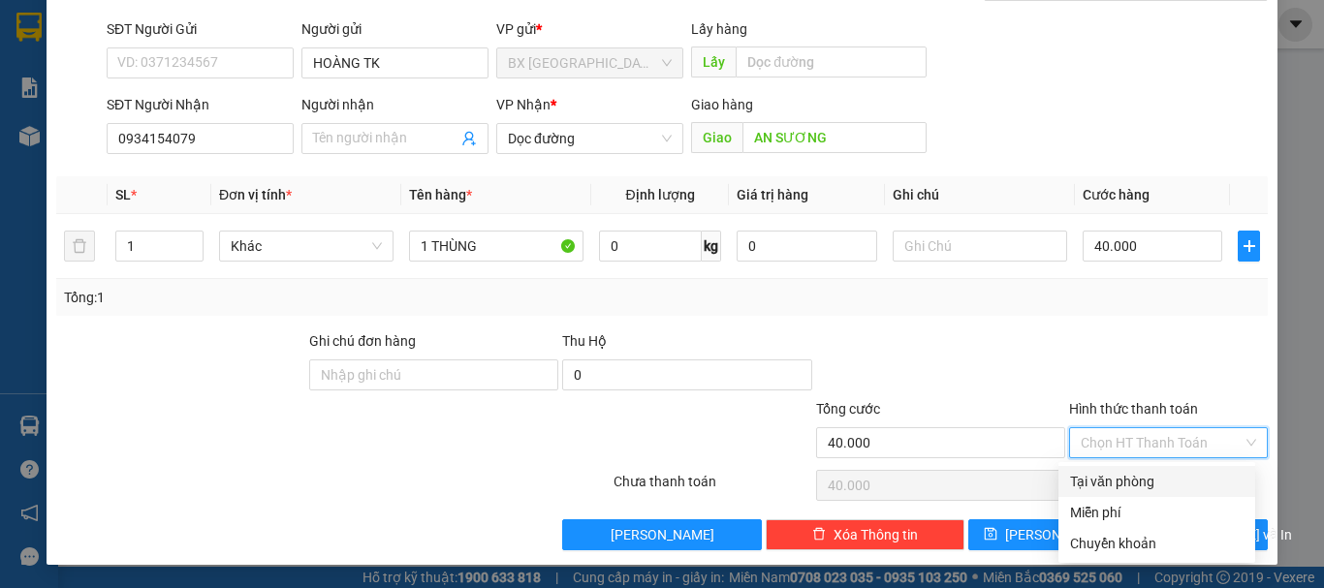
drag, startPoint x: 1107, startPoint y: 470, endPoint x: 1081, endPoint y: 504, distance: 42.9
click at [1102, 476] on div "Tại văn phòng" at bounding box center [1157, 481] width 197 height 31
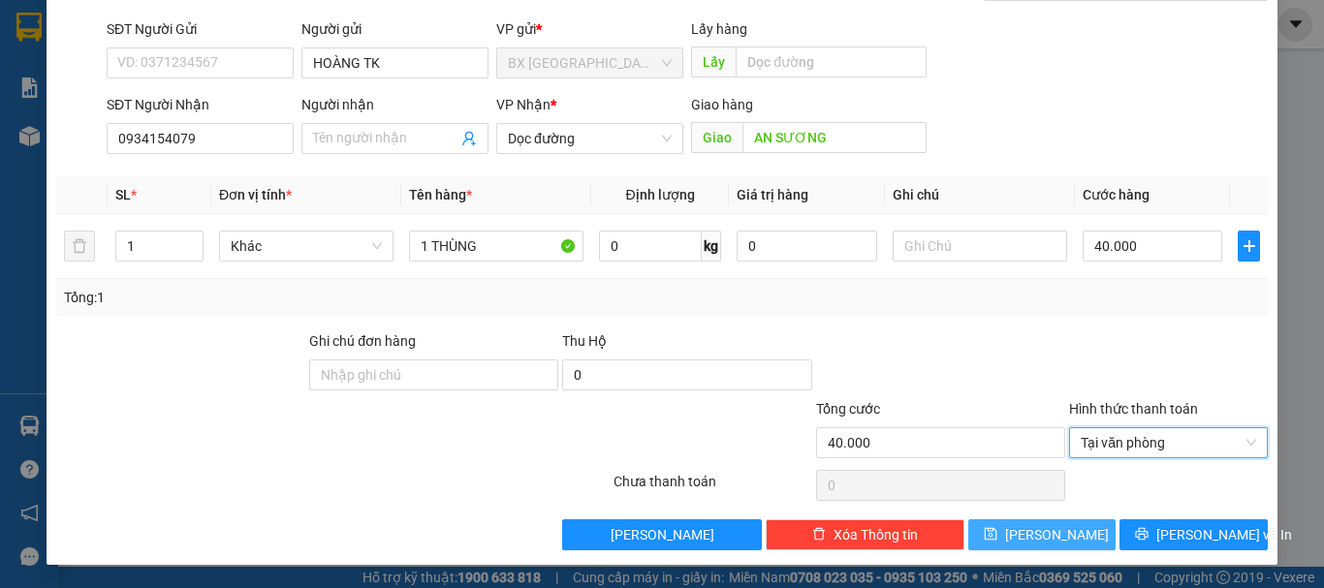
click at [1050, 520] on button "[PERSON_NAME]" at bounding box center [1042, 535] width 148 height 31
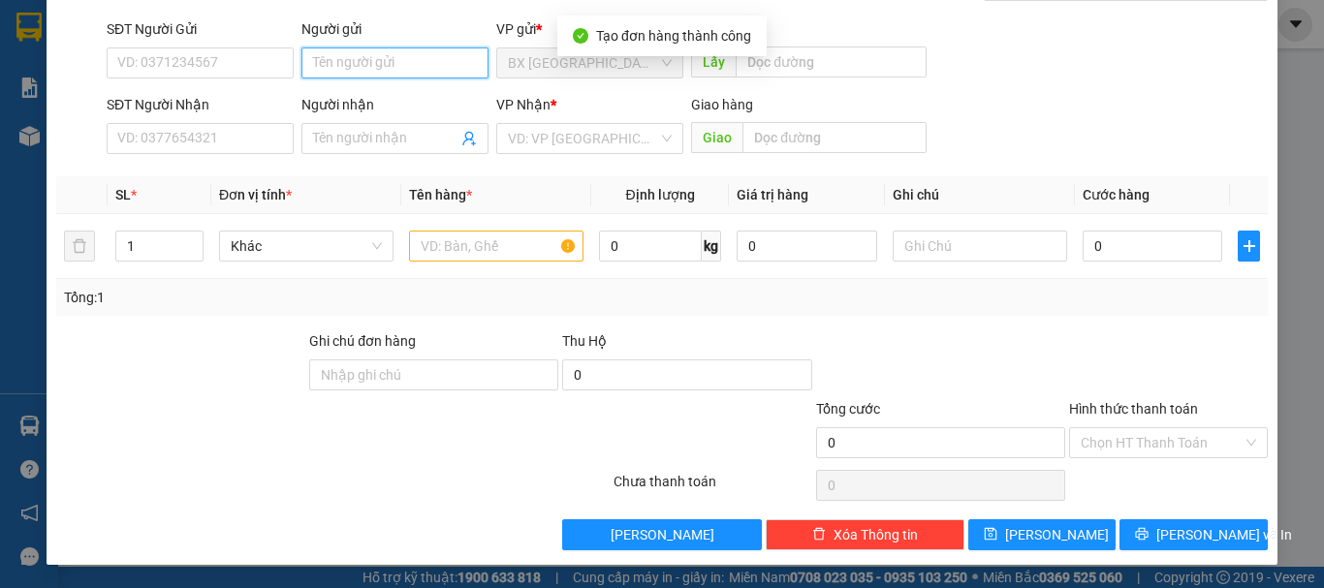
click at [349, 54] on input "Người gửi" at bounding box center [395, 63] width 187 height 31
click at [316, 62] on input "HÀNG TK" at bounding box center [395, 63] width 187 height 31
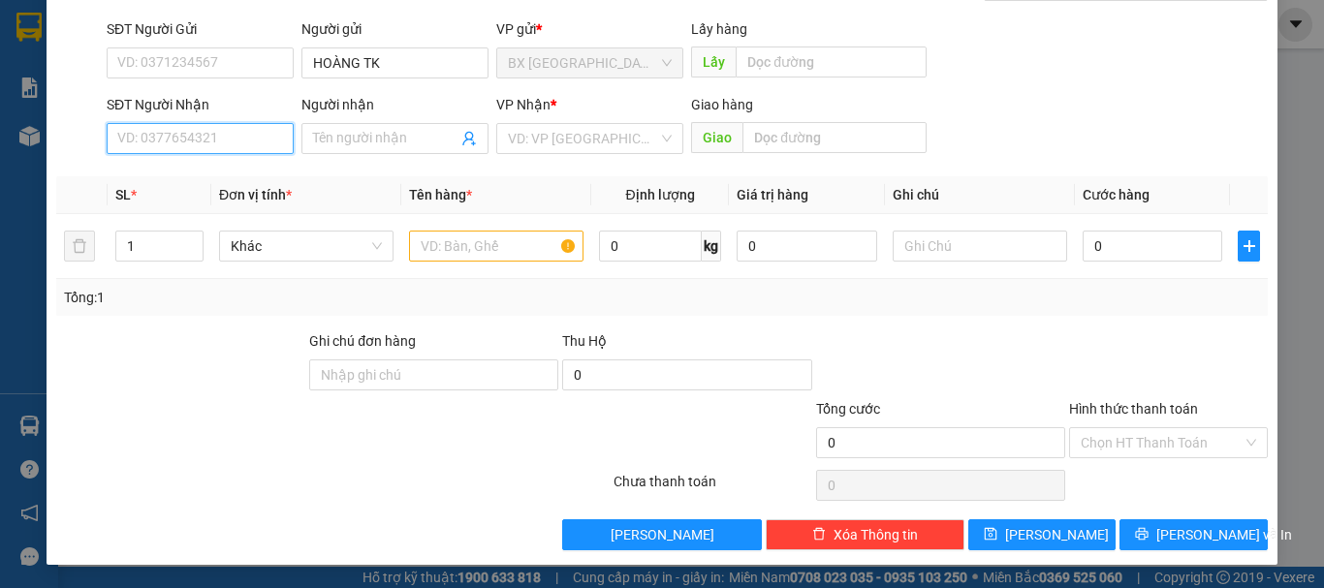
click at [245, 148] on input "SĐT Người Nhận" at bounding box center [200, 138] width 187 height 31
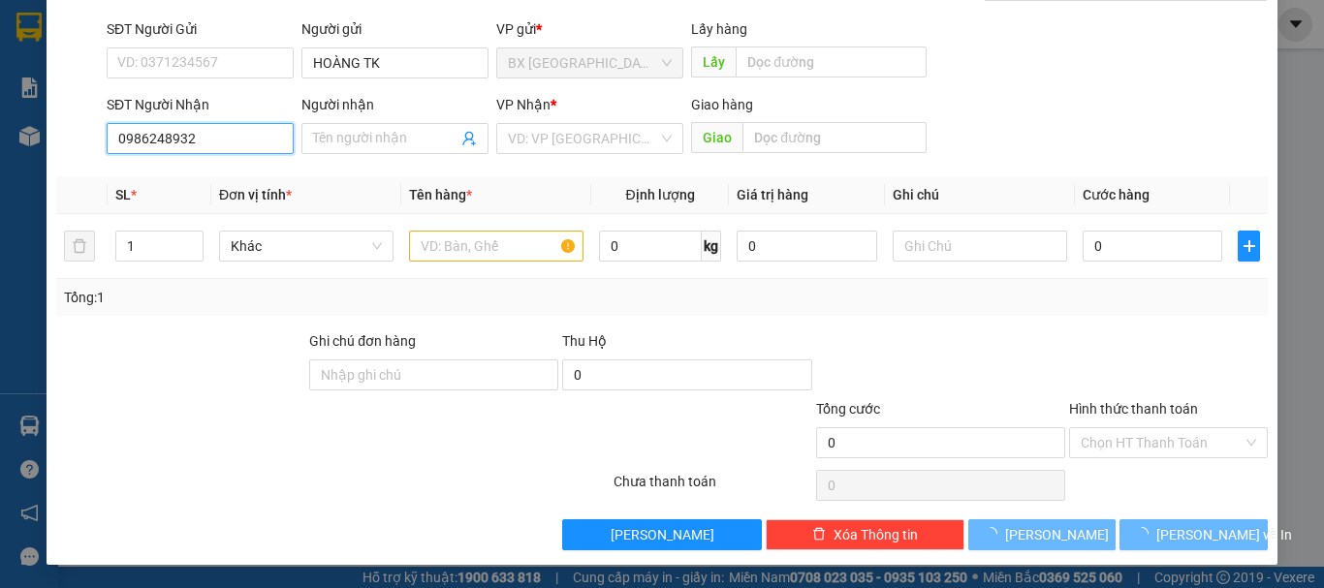
click at [245, 148] on input "0986248932" at bounding box center [200, 138] width 187 height 31
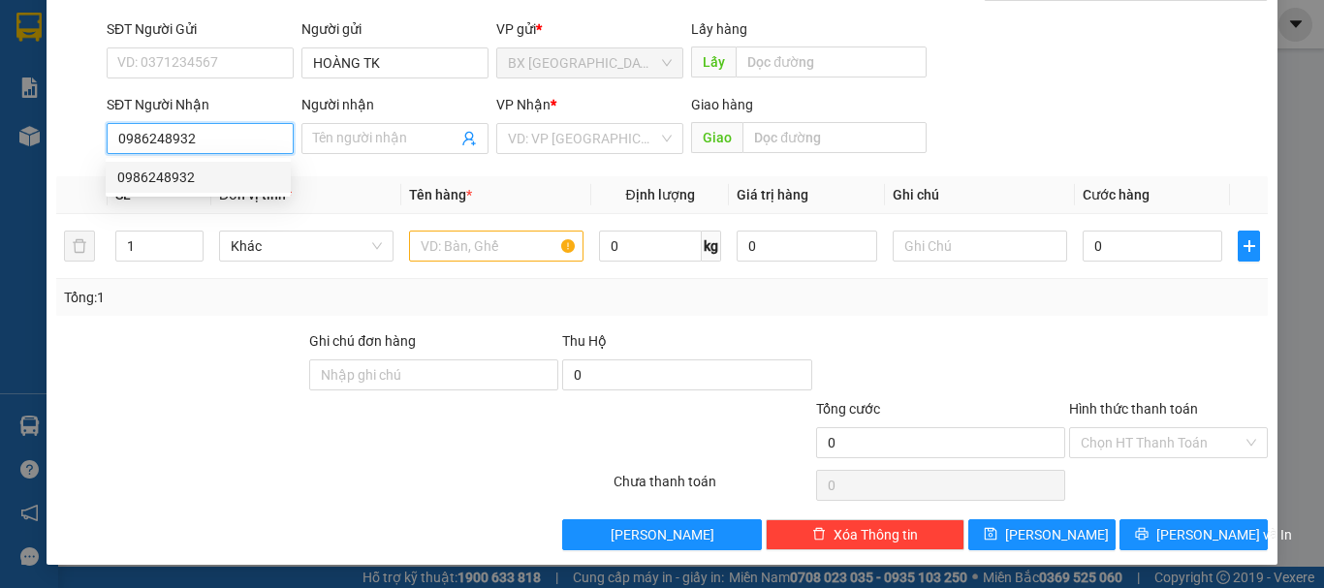
click at [199, 172] on div "0986248932" at bounding box center [198, 177] width 162 height 21
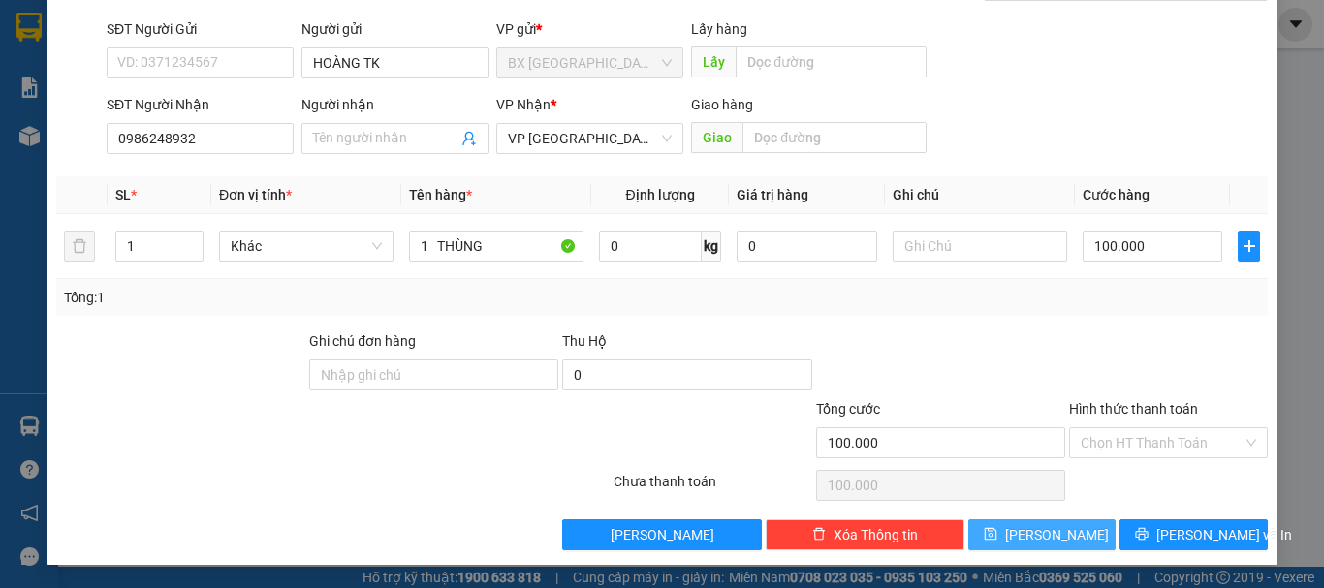
click at [1040, 540] on span "[PERSON_NAME]" at bounding box center [1057, 534] width 104 height 21
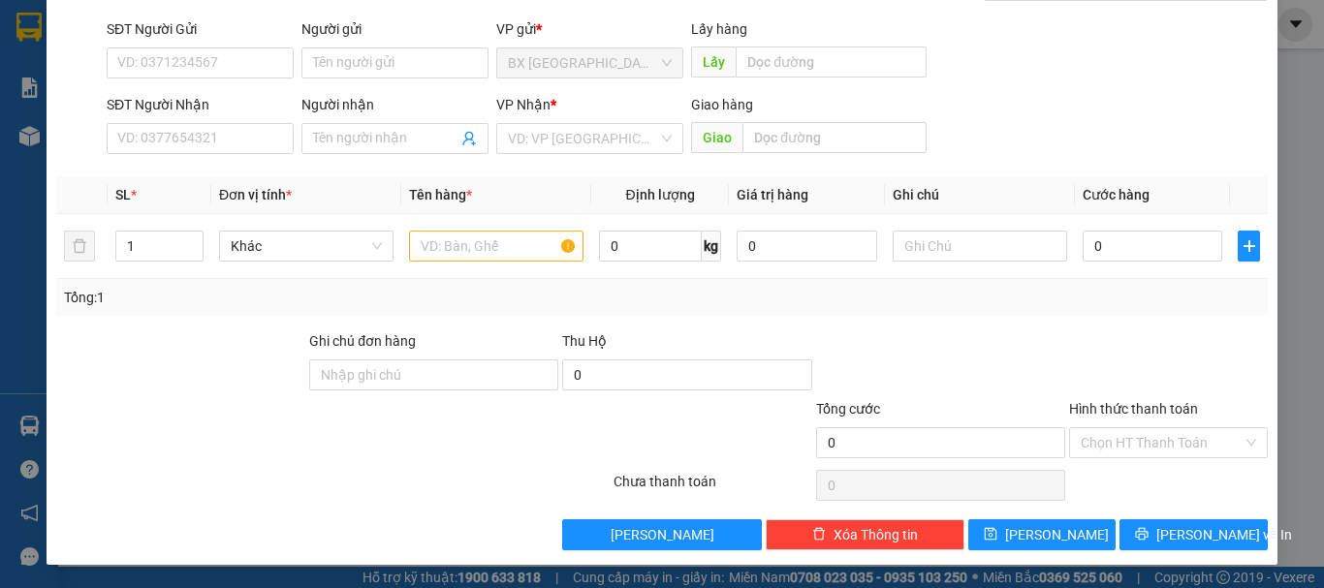
click at [522, 435] on div at bounding box center [510, 432] width 203 height 68
click at [590, 134] on input "search" at bounding box center [583, 138] width 150 height 29
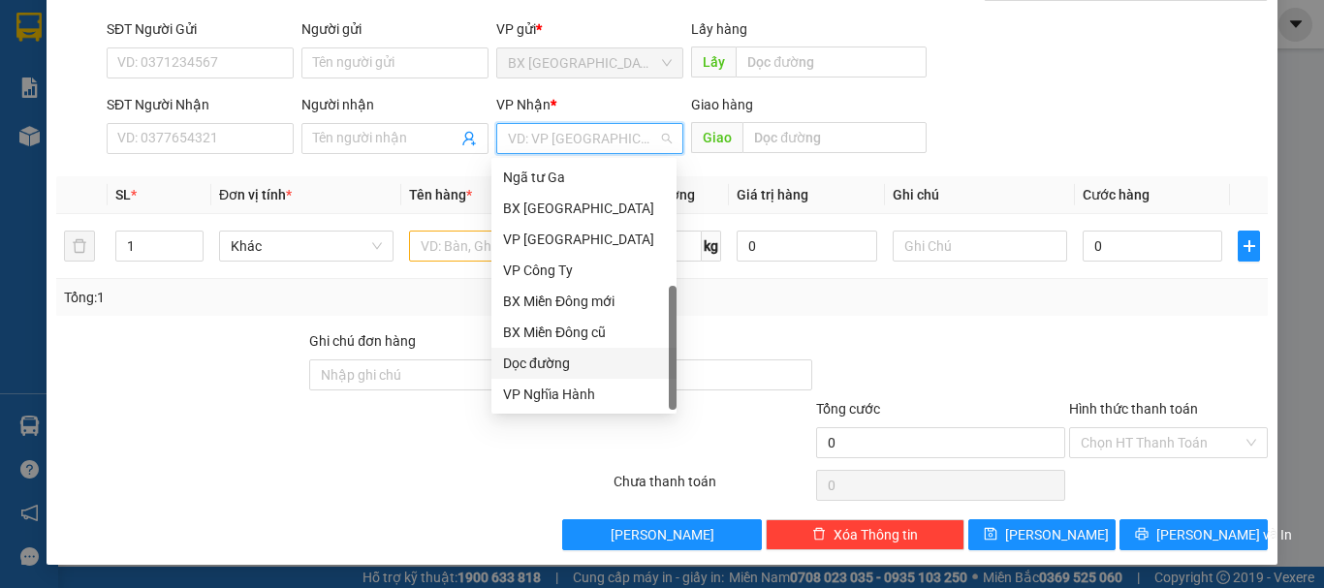
click at [552, 364] on div "Dọc đường" at bounding box center [584, 363] width 162 height 21
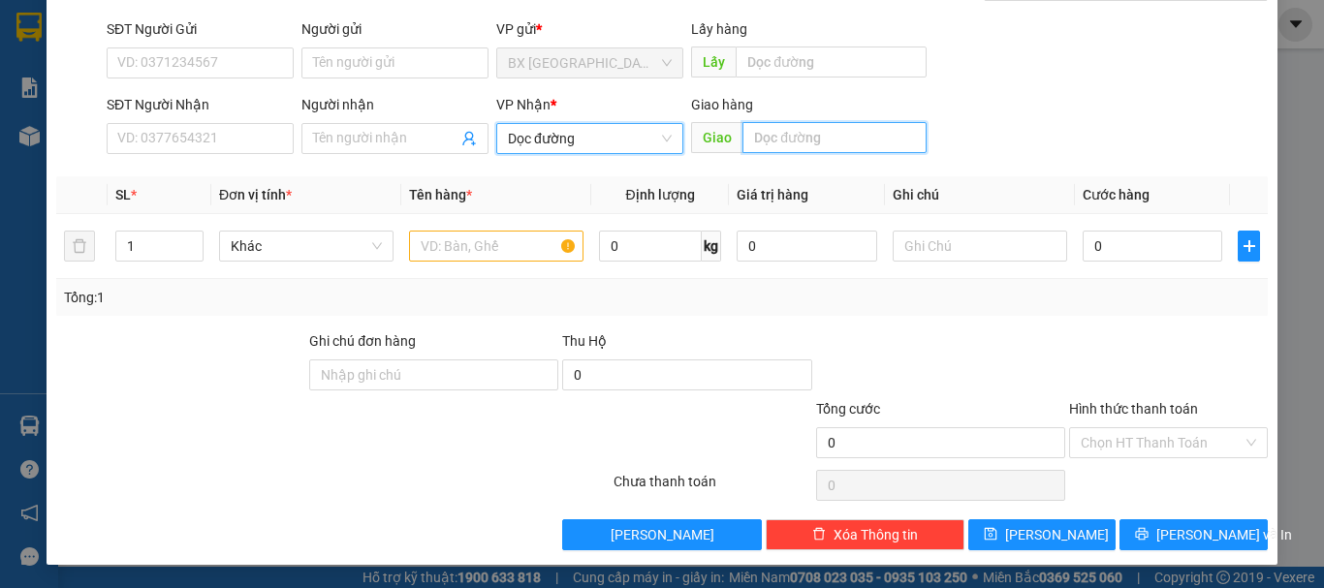
click at [790, 145] on input "text" at bounding box center [835, 137] width 184 height 31
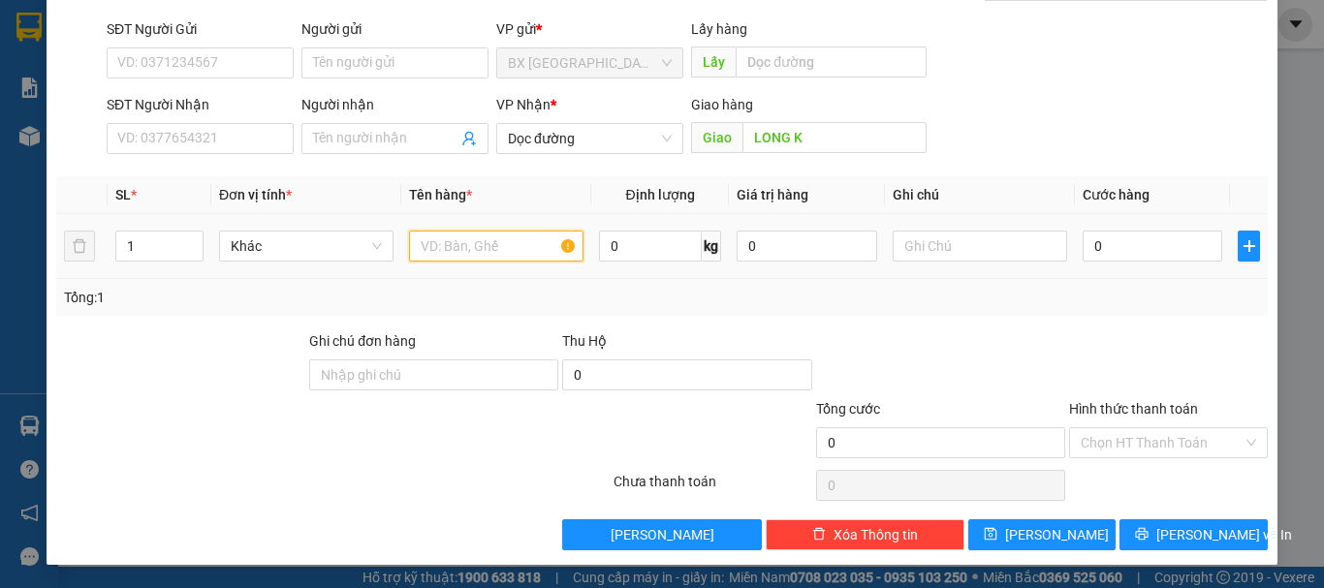
click at [487, 253] on input "text" at bounding box center [496, 246] width 175 height 31
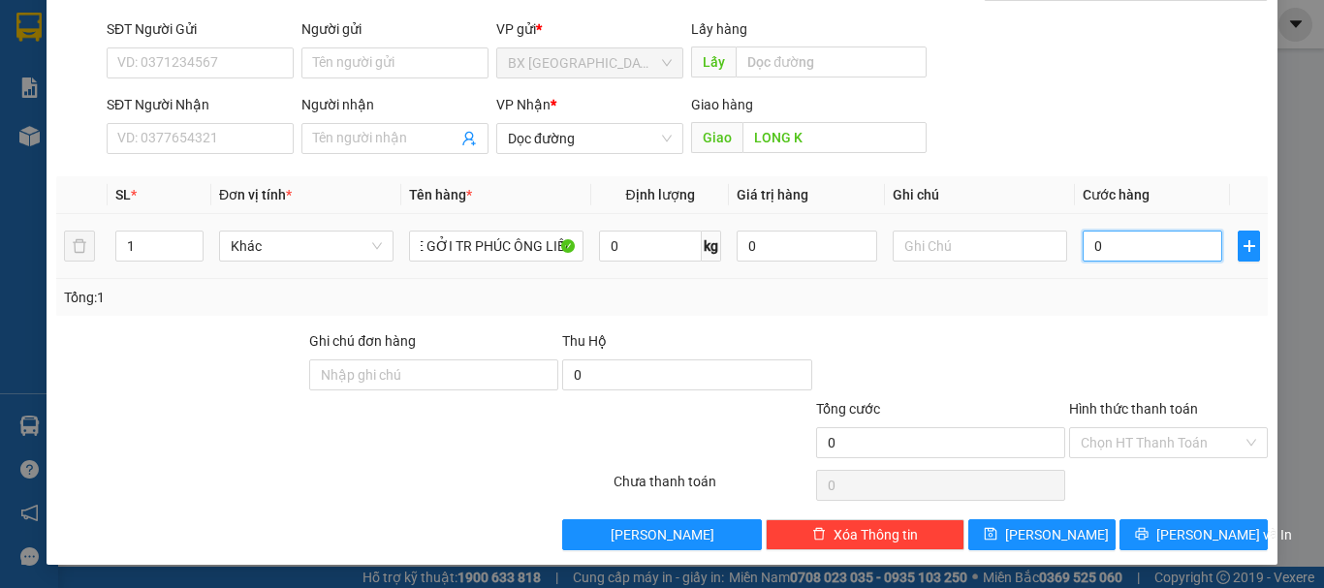
drag, startPoint x: 496, startPoint y: 251, endPoint x: 1130, endPoint y: 245, distance: 634.0
click at [1131, 245] on input "0" at bounding box center [1153, 246] width 140 height 31
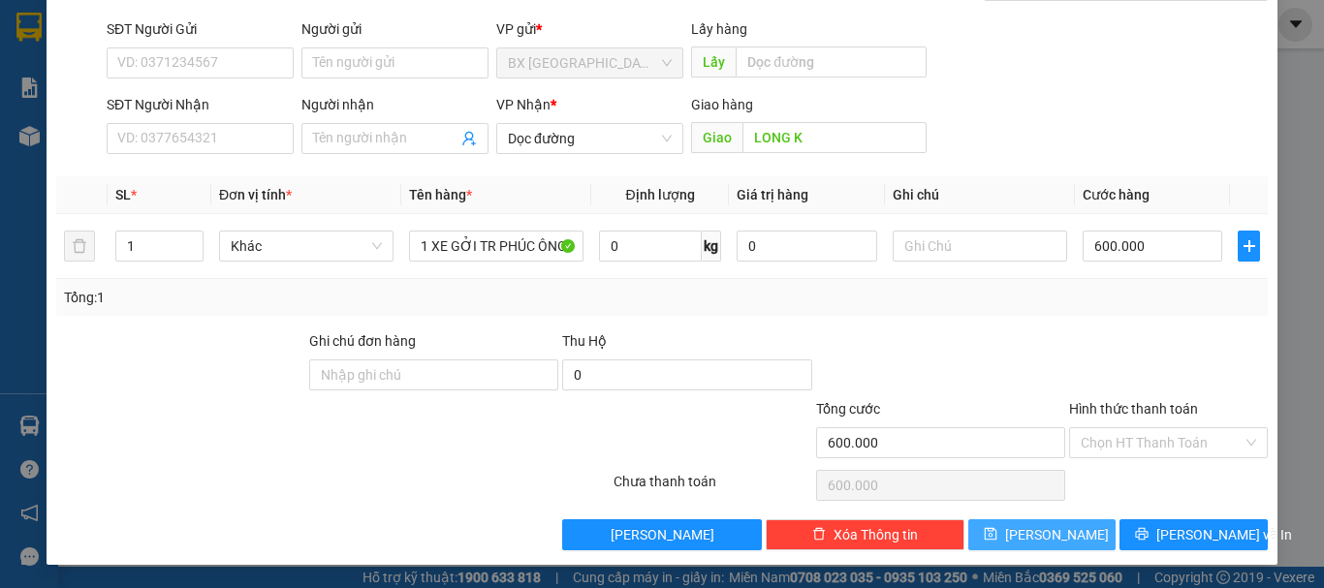
click at [998, 532] on icon "save" at bounding box center [991, 534] width 14 height 14
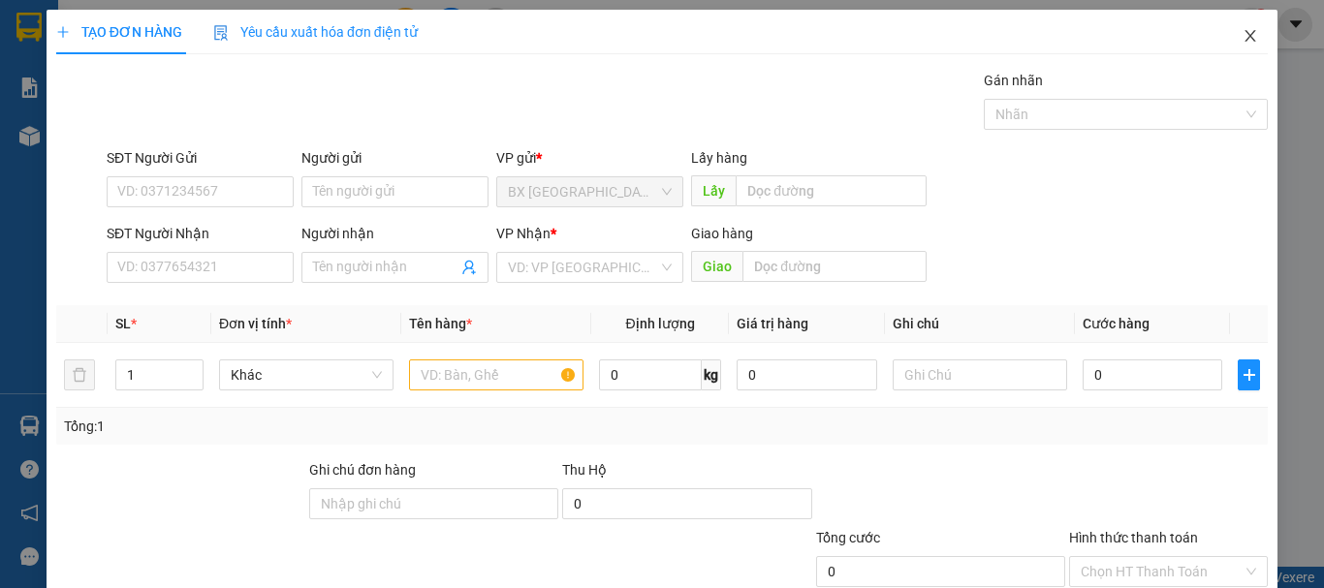
click at [1243, 39] on icon "close" at bounding box center [1251, 36] width 16 height 16
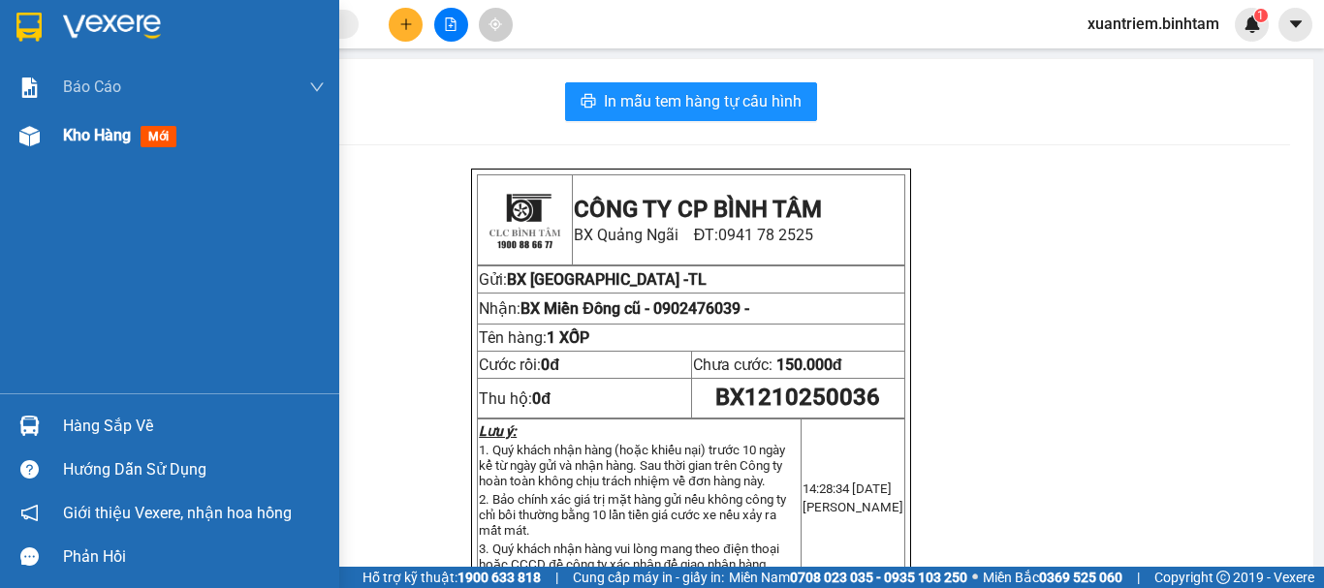
click at [19, 138] on img at bounding box center [29, 136] width 20 height 20
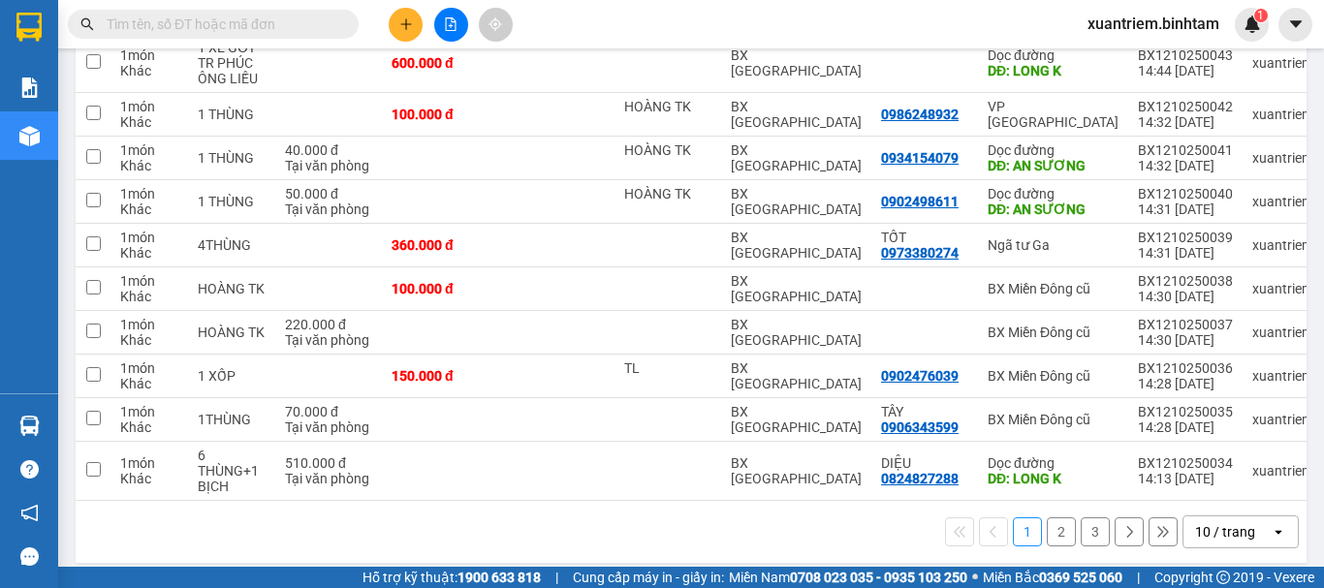
scroll to position [312, 0]
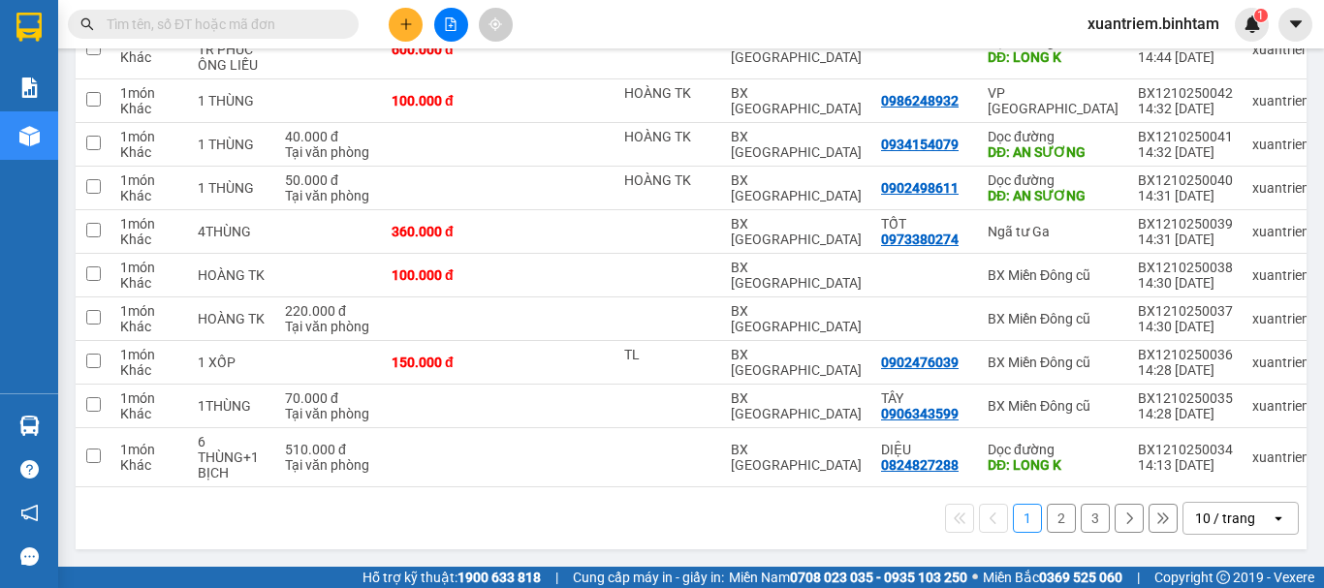
click at [1047, 520] on button "2" at bounding box center [1061, 518] width 29 height 29
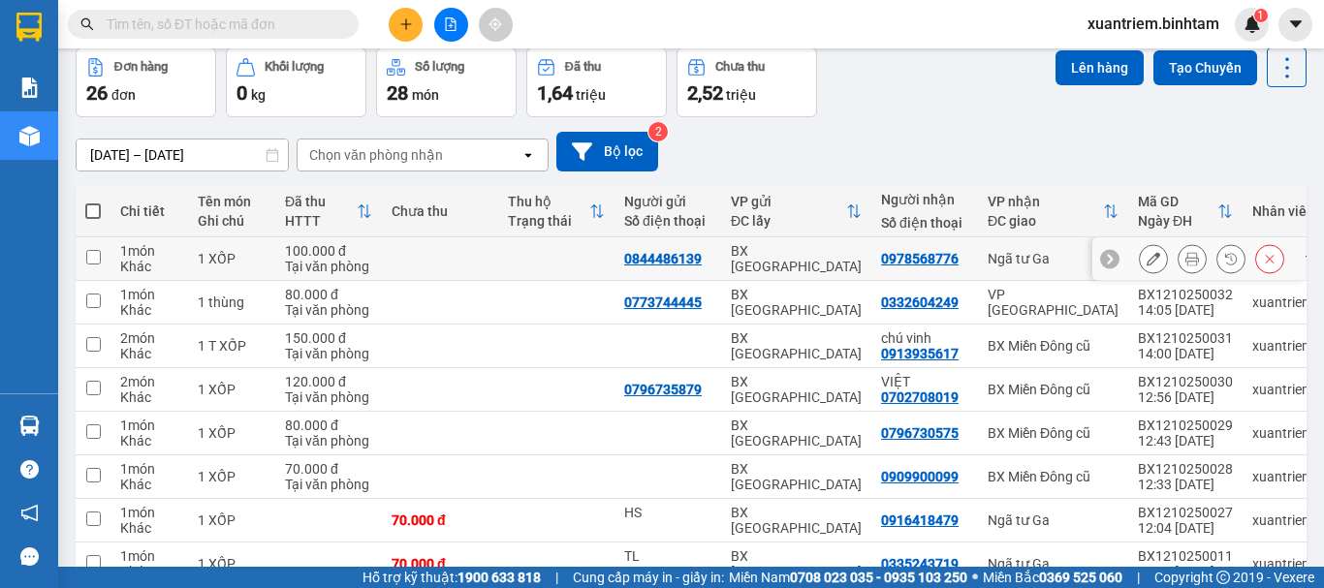
scroll to position [0, 0]
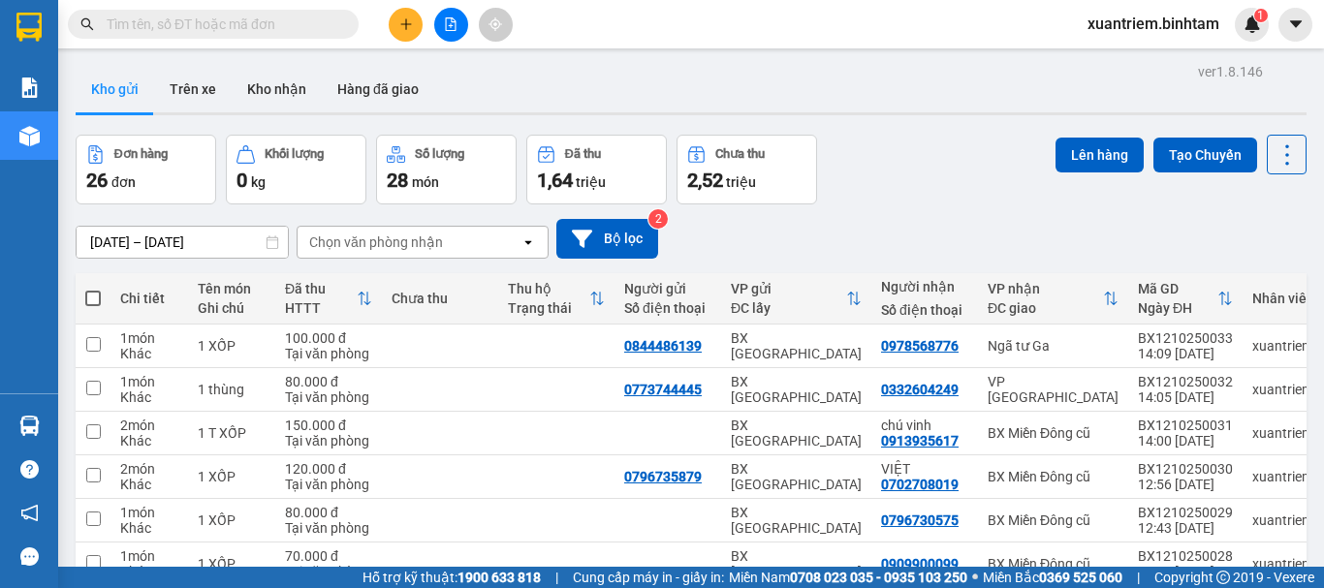
click at [448, 31] on button at bounding box center [451, 25] width 34 height 34
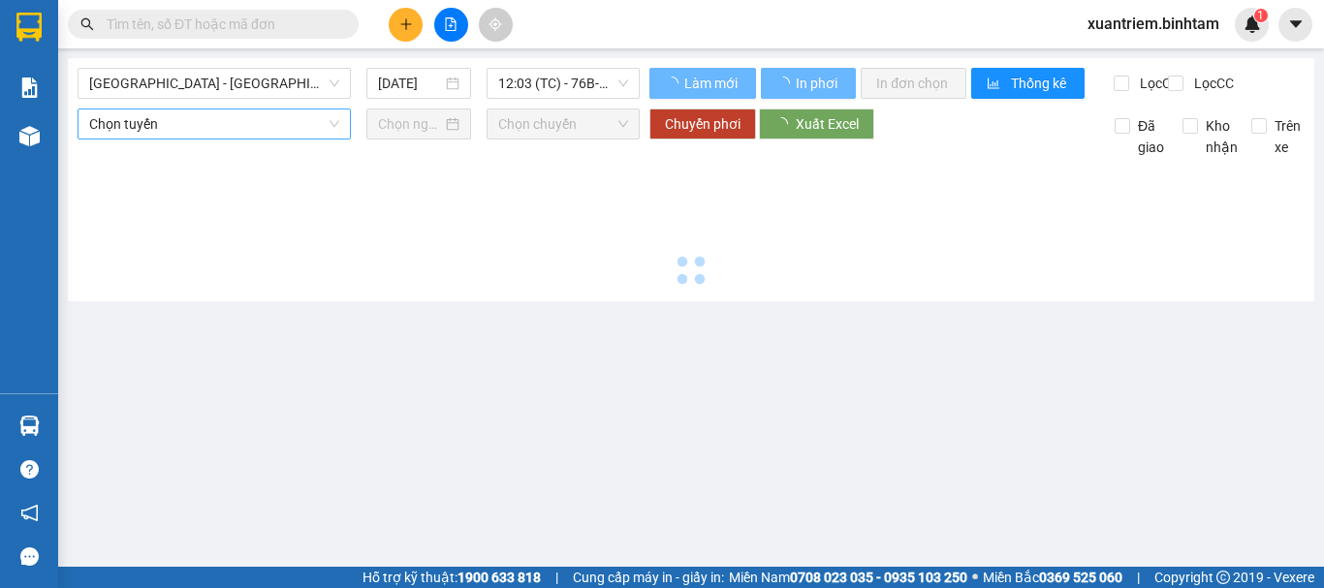
click at [233, 83] on span "[GEOGRAPHIC_DATA] - [GEOGRAPHIC_DATA]" at bounding box center [214, 83] width 250 height 29
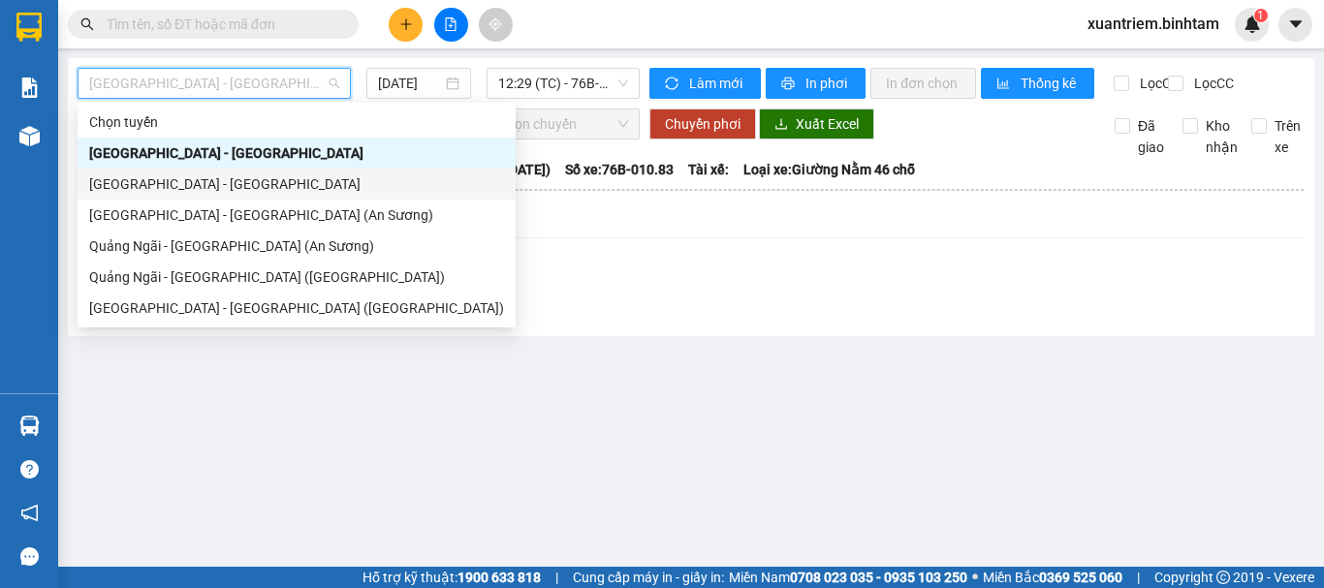
click at [232, 189] on div "[GEOGRAPHIC_DATA] - [GEOGRAPHIC_DATA]" at bounding box center [296, 184] width 415 height 21
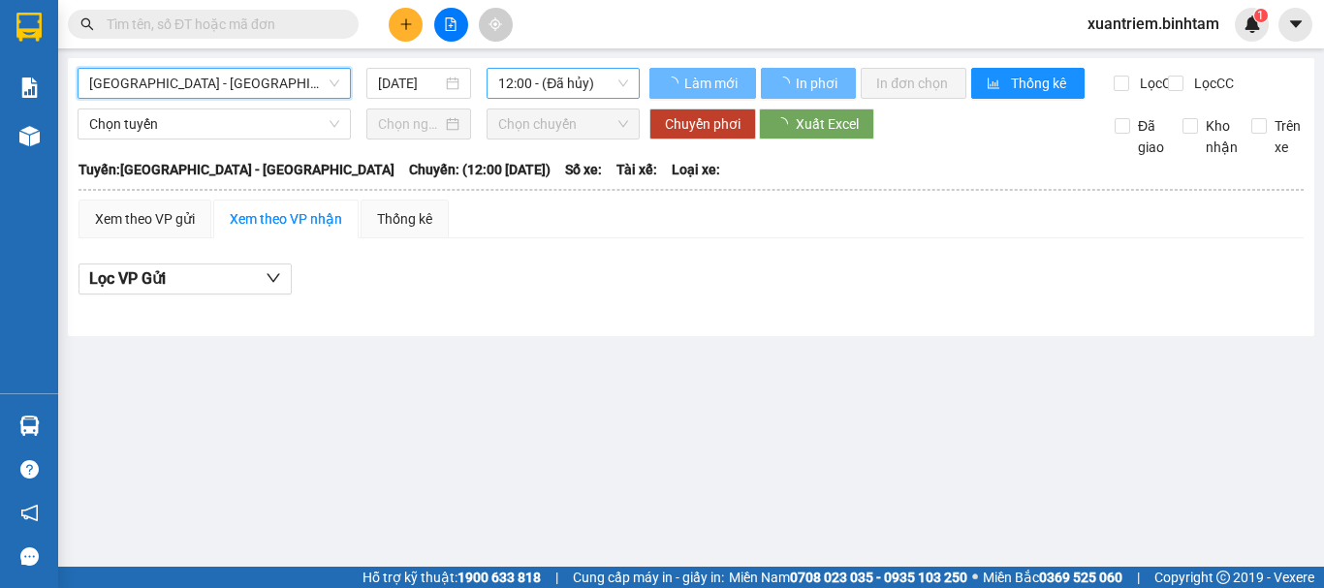
click at [547, 94] on span "12:00 - (Đã hủy)" at bounding box center [563, 83] width 130 height 29
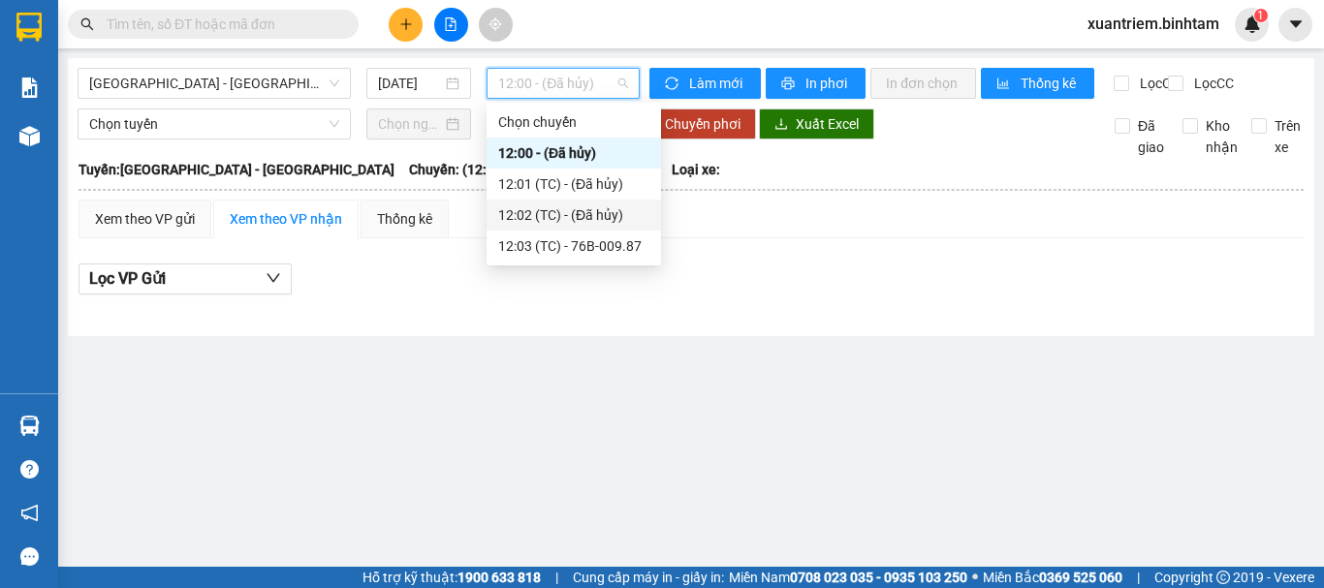
click at [555, 241] on div "12:03 (TC) - 76B-009.87" at bounding box center [573, 246] width 151 height 21
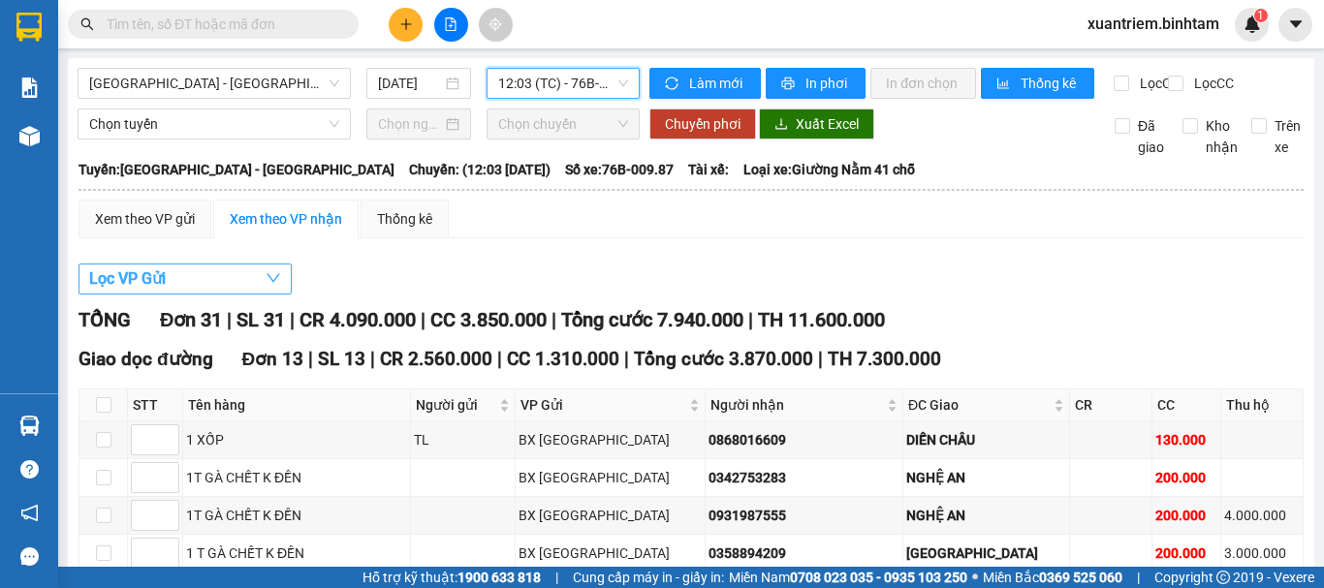
click at [228, 295] on button "Lọc VP Gửi" at bounding box center [185, 279] width 213 height 31
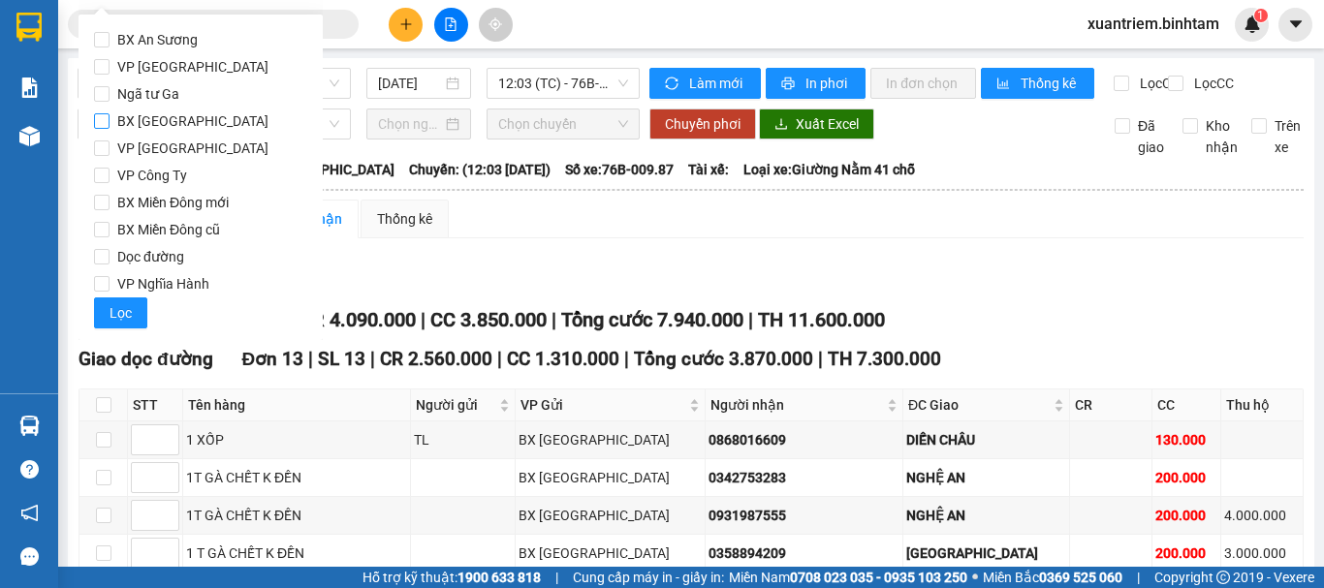
click at [192, 118] on span "BX [GEOGRAPHIC_DATA]" at bounding box center [193, 121] width 167 height 27
click at [110, 118] on input "BX [GEOGRAPHIC_DATA]" at bounding box center [102, 121] width 16 height 16
click at [126, 314] on span "Lọc" at bounding box center [121, 312] width 22 height 21
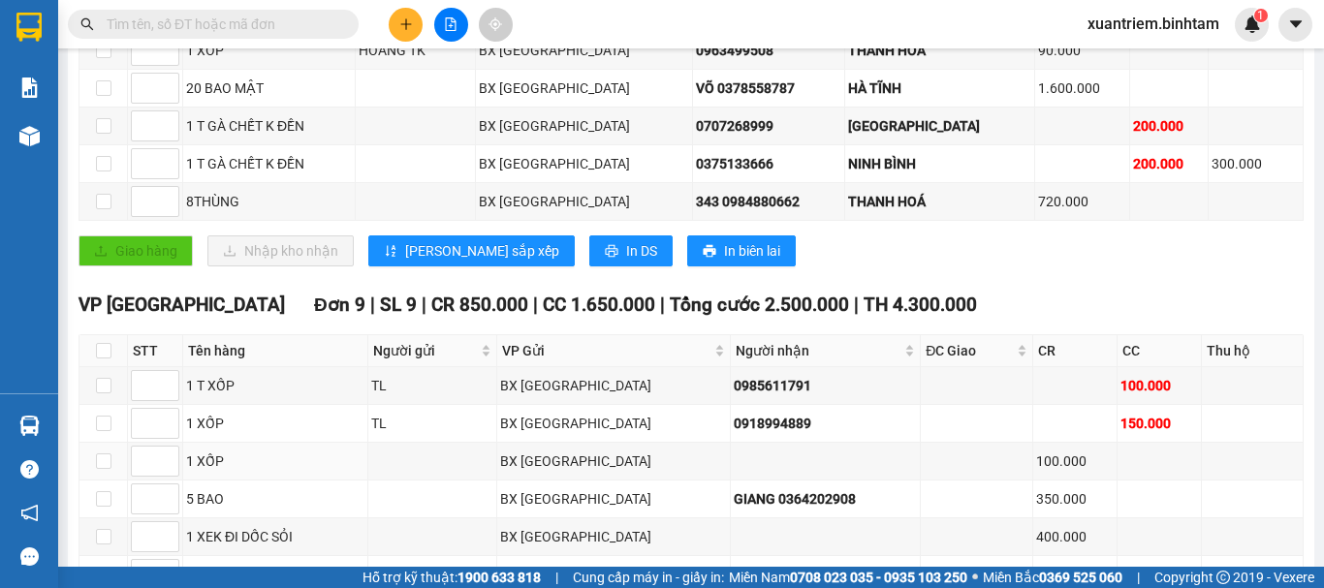
scroll to position [839, 0]
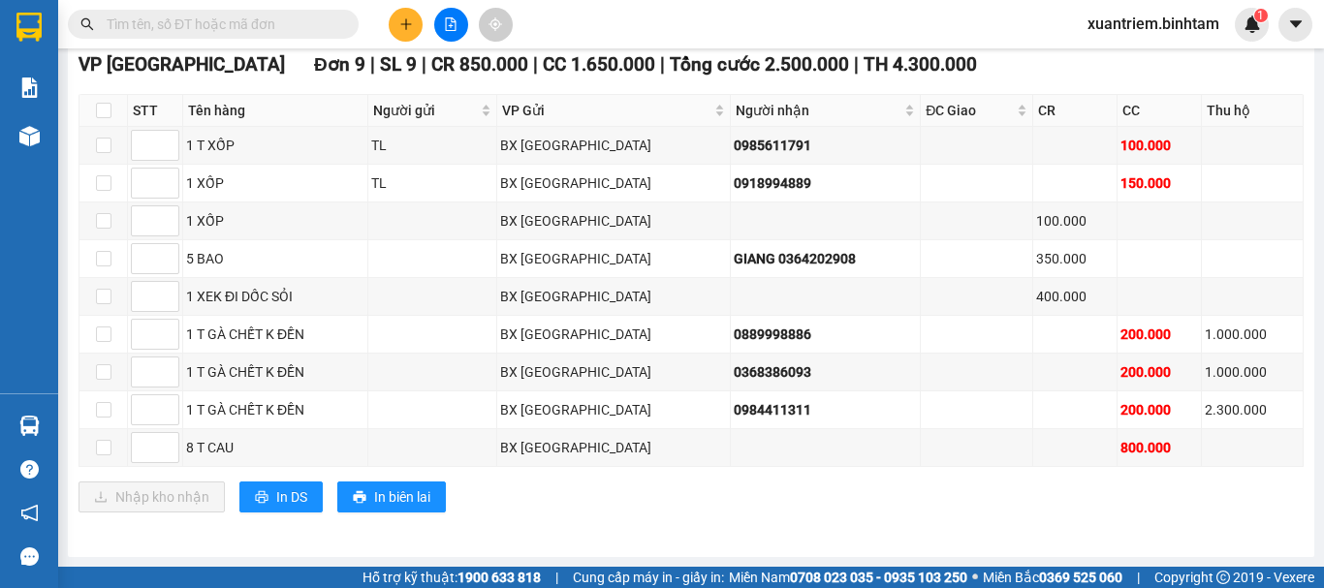
click at [406, 21] on icon "plus" at bounding box center [405, 23] width 1 height 11
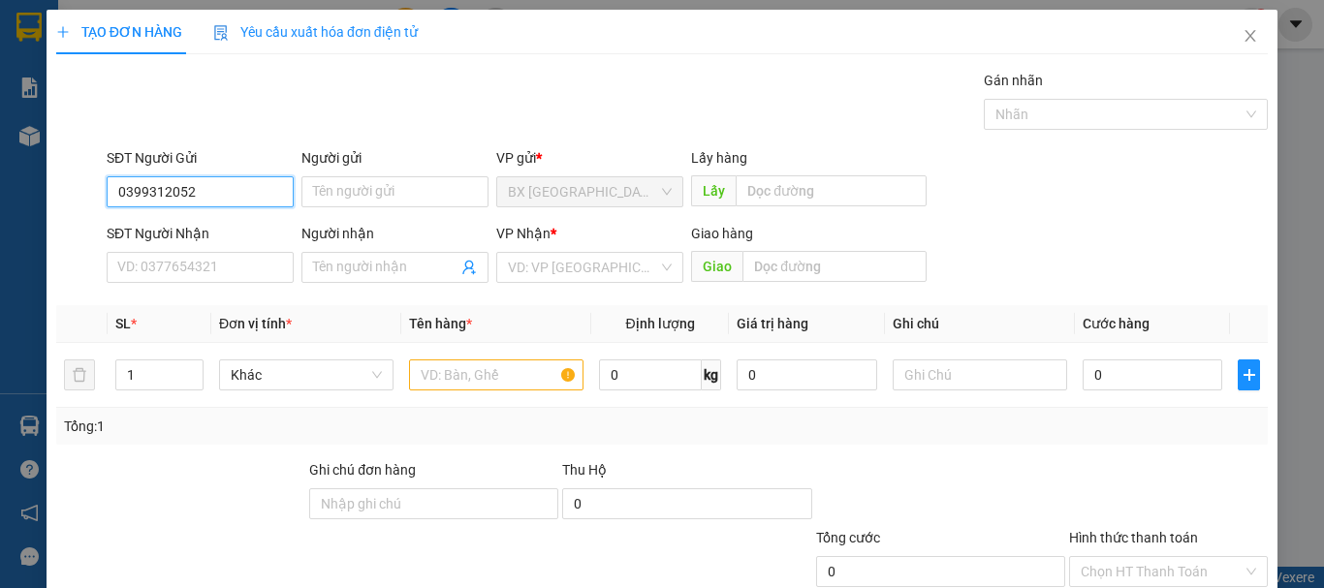
click at [214, 200] on input "0399312052" at bounding box center [200, 191] width 187 height 31
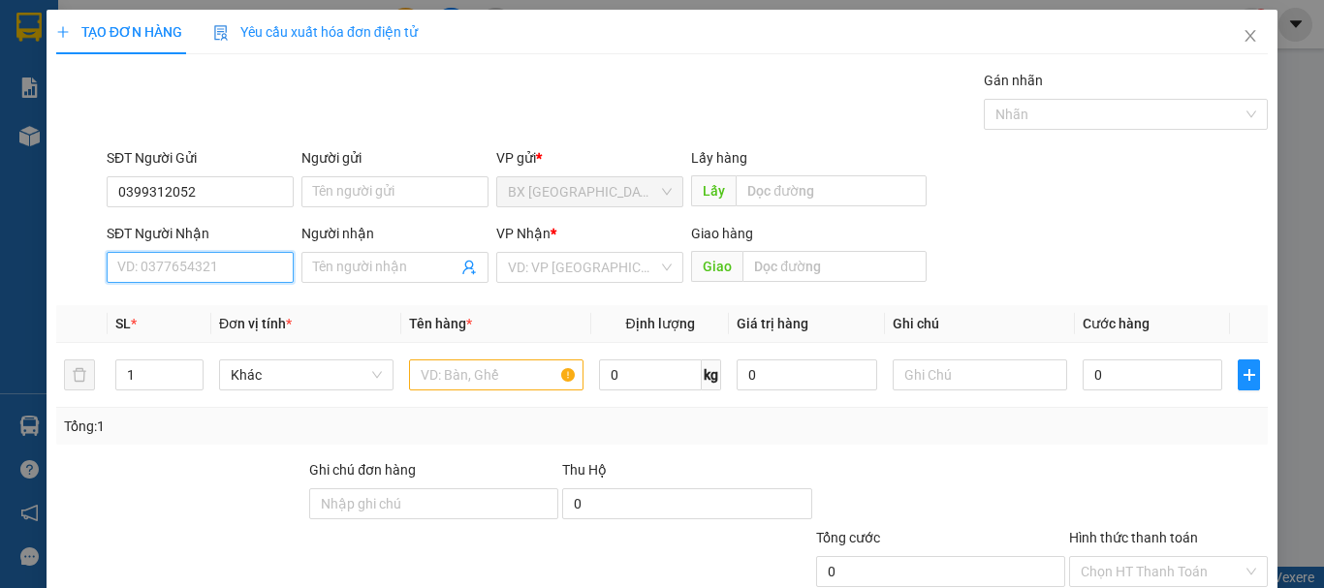
click at [188, 270] on input "SĐT Người Nhận" at bounding box center [200, 267] width 187 height 31
click at [210, 256] on input "0917343968" at bounding box center [200, 267] width 187 height 31
click at [207, 309] on div "0917343968" at bounding box center [198, 306] width 162 height 21
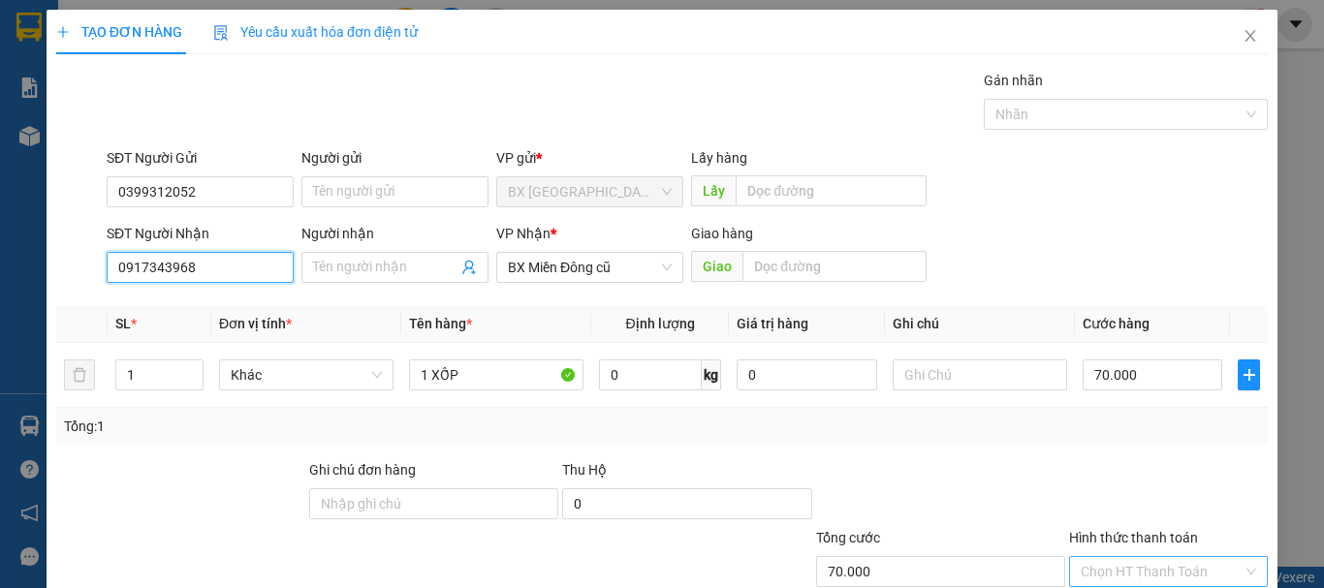
scroll to position [129, 0]
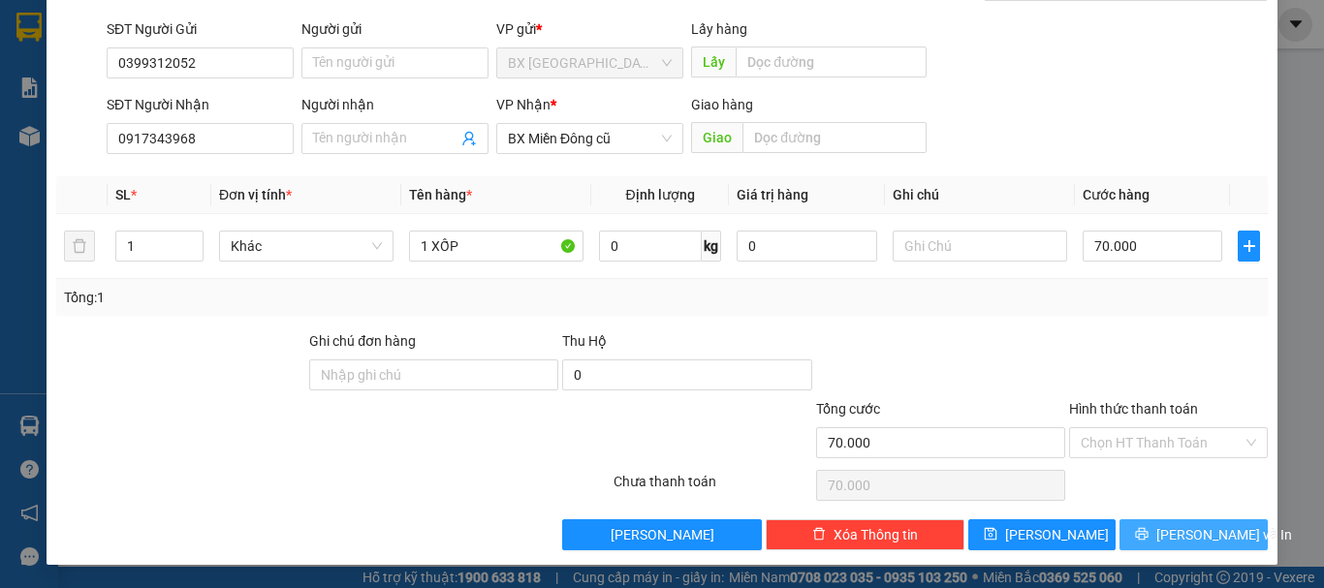
click at [1224, 540] on button "[PERSON_NAME] và In" at bounding box center [1194, 535] width 148 height 31
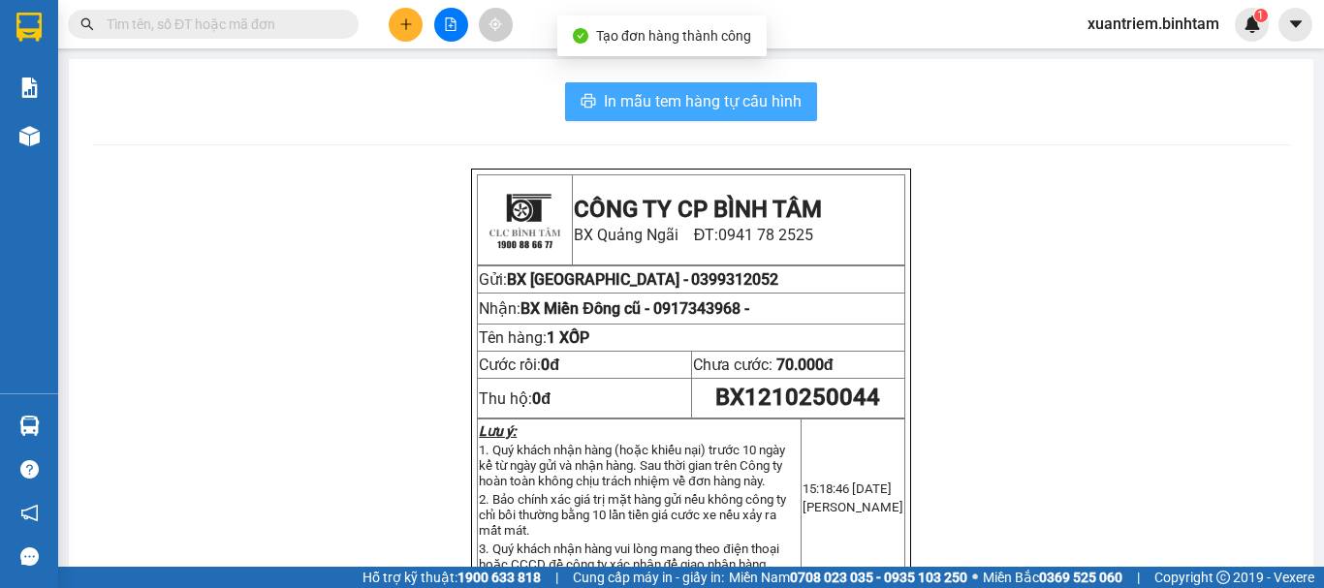
click at [743, 104] on span "In mẫu tem hàng tự cấu hình" at bounding box center [703, 101] width 198 height 24
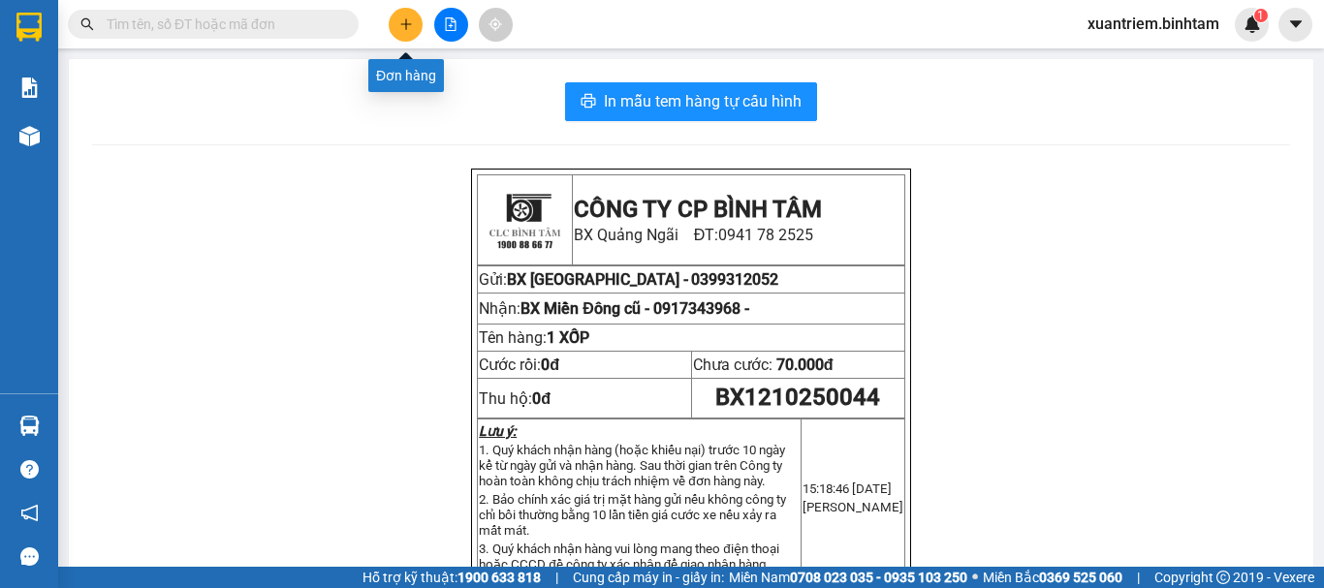
click at [406, 21] on icon "plus" at bounding box center [405, 23] width 1 height 11
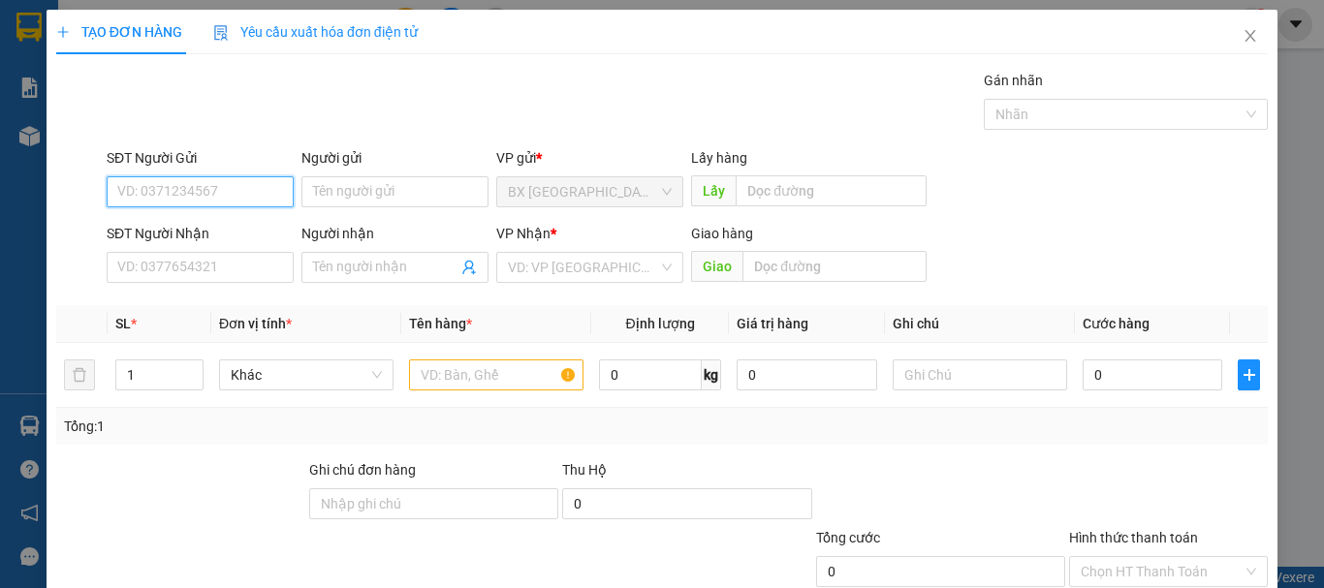
click at [241, 186] on input "SĐT Người Gửi" at bounding box center [200, 191] width 187 height 31
click at [203, 203] on input "0975810169" at bounding box center [200, 191] width 187 height 31
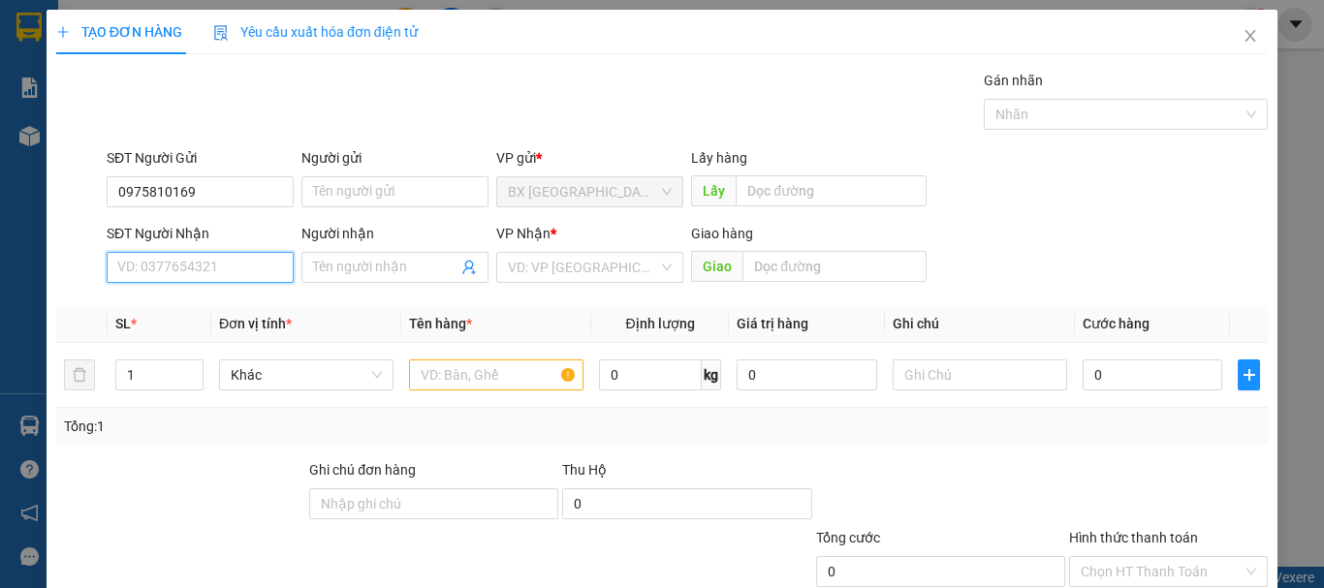
click at [191, 265] on input "SĐT Người Nhận" at bounding box center [200, 267] width 187 height 31
drag, startPoint x: 192, startPoint y: 266, endPoint x: 202, endPoint y: 271, distance: 11.3
click at [193, 266] on input "0815518518" at bounding box center [200, 267] width 187 height 31
click at [533, 250] on div "VP Nhận *" at bounding box center [589, 237] width 187 height 29
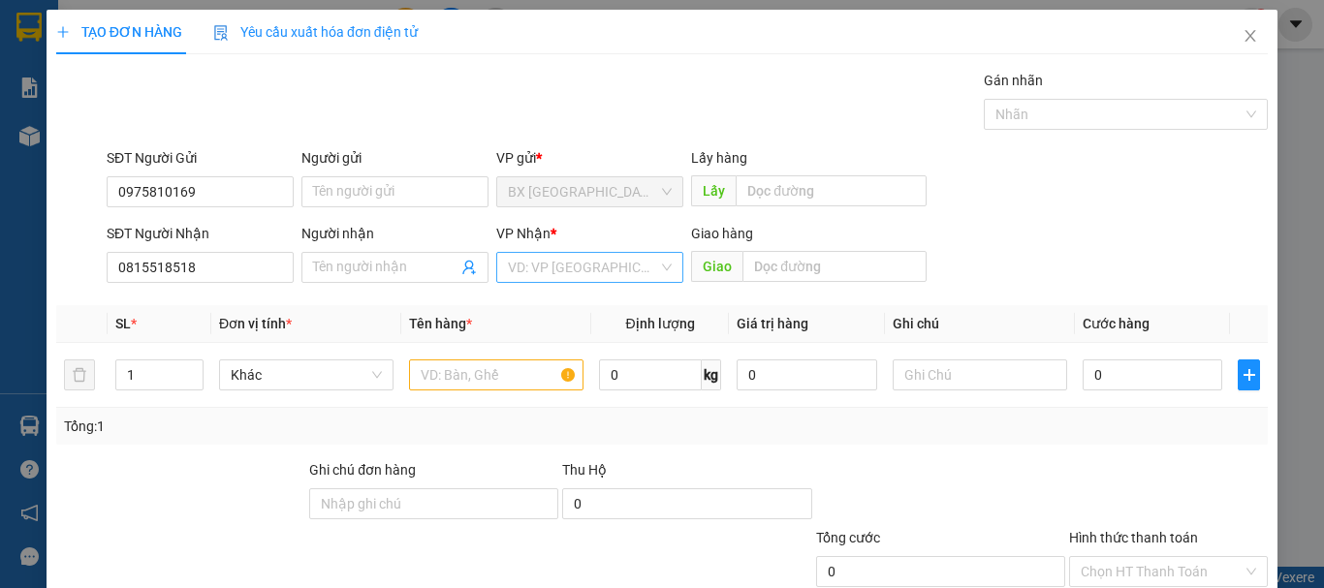
click at [587, 274] on input "search" at bounding box center [583, 267] width 150 height 29
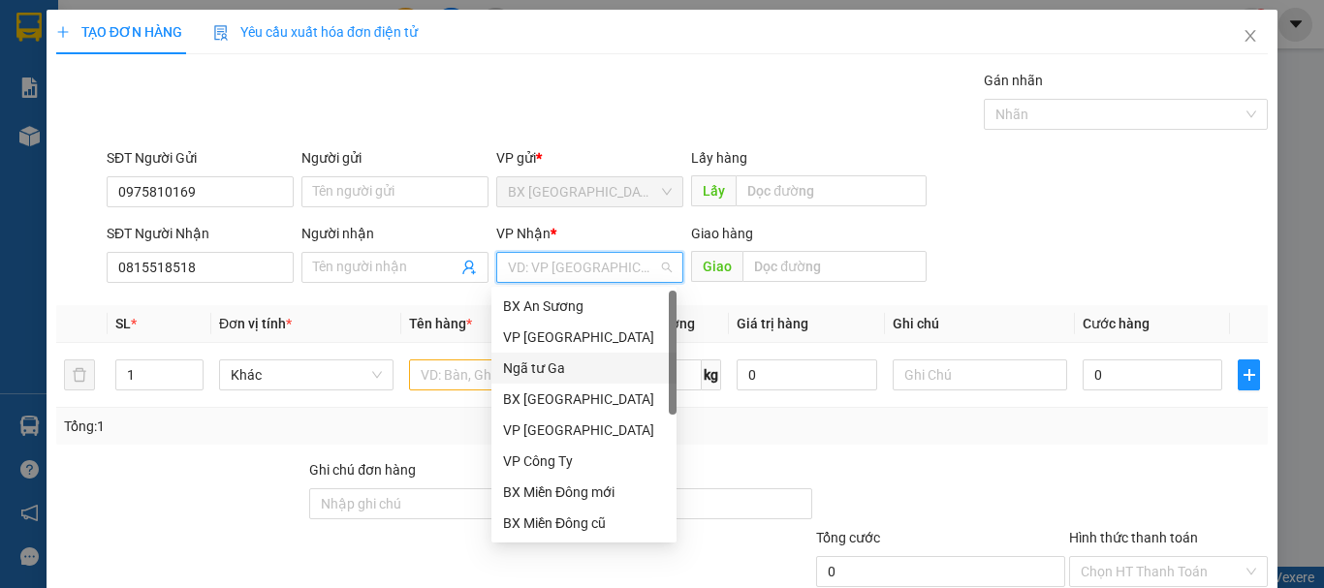
scroll to position [62, 0]
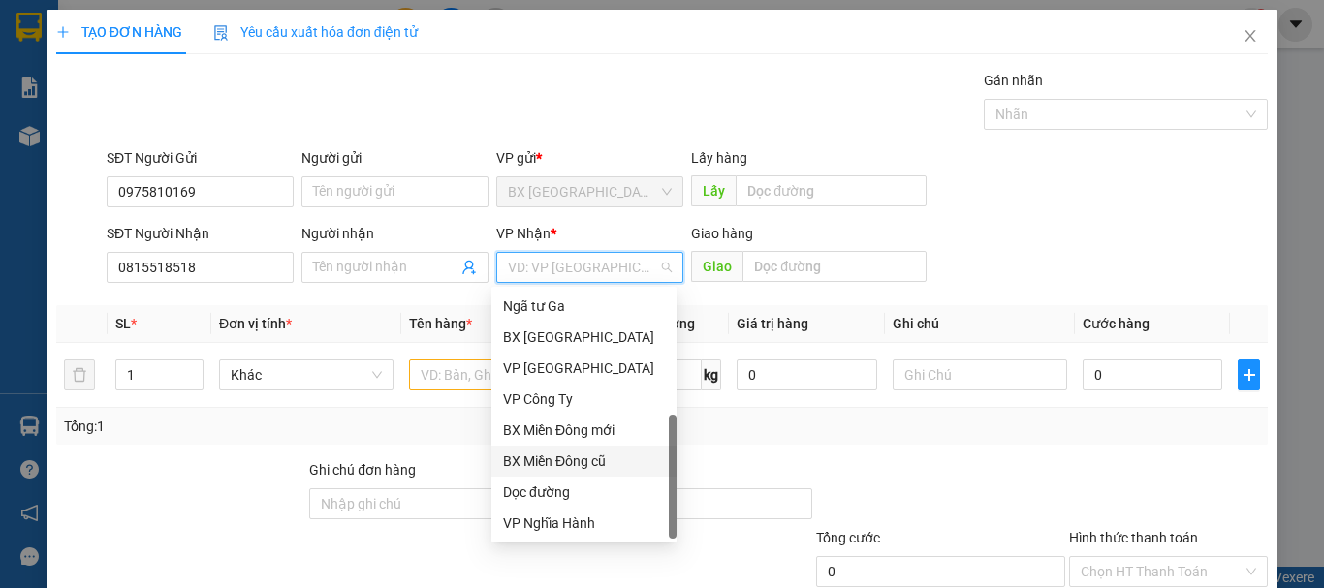
click at [560, 451] on div "BX Miền Đông cũ" at bounding box center [584, 461] width 162 height 21
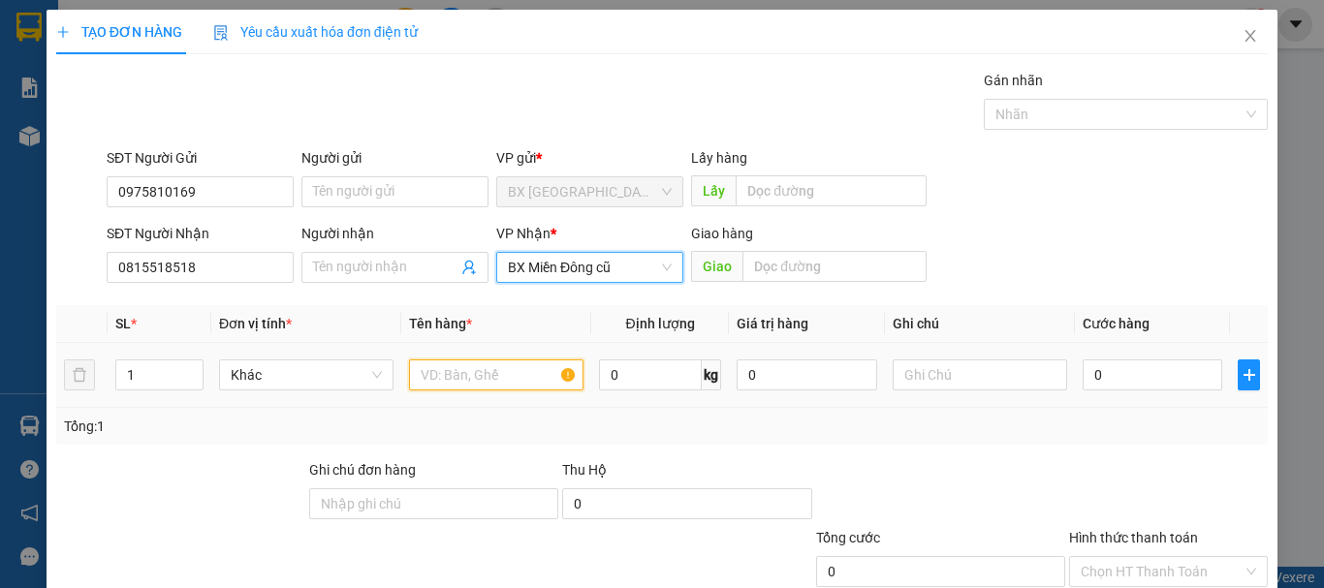
click at [453, 386] on input "text" at bounding box center [496, 375] width 175 height 31
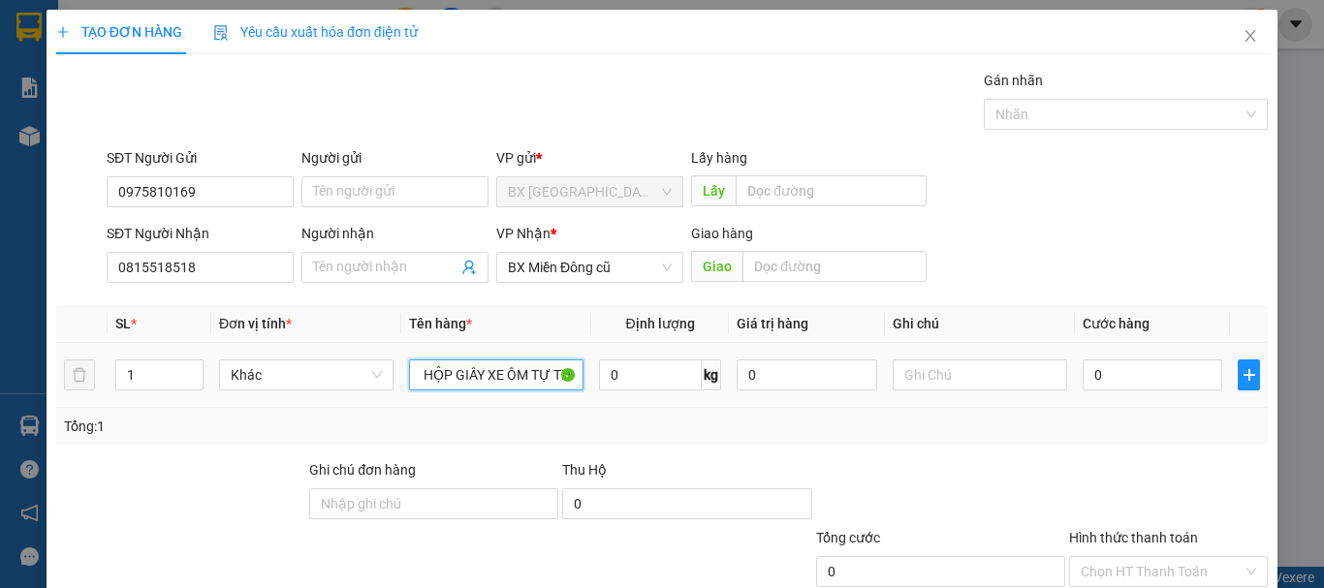
scroll to position [0, 17]
click at [1105, 390] on input "0" at bounding box center [1153, 375] width 140 height 31
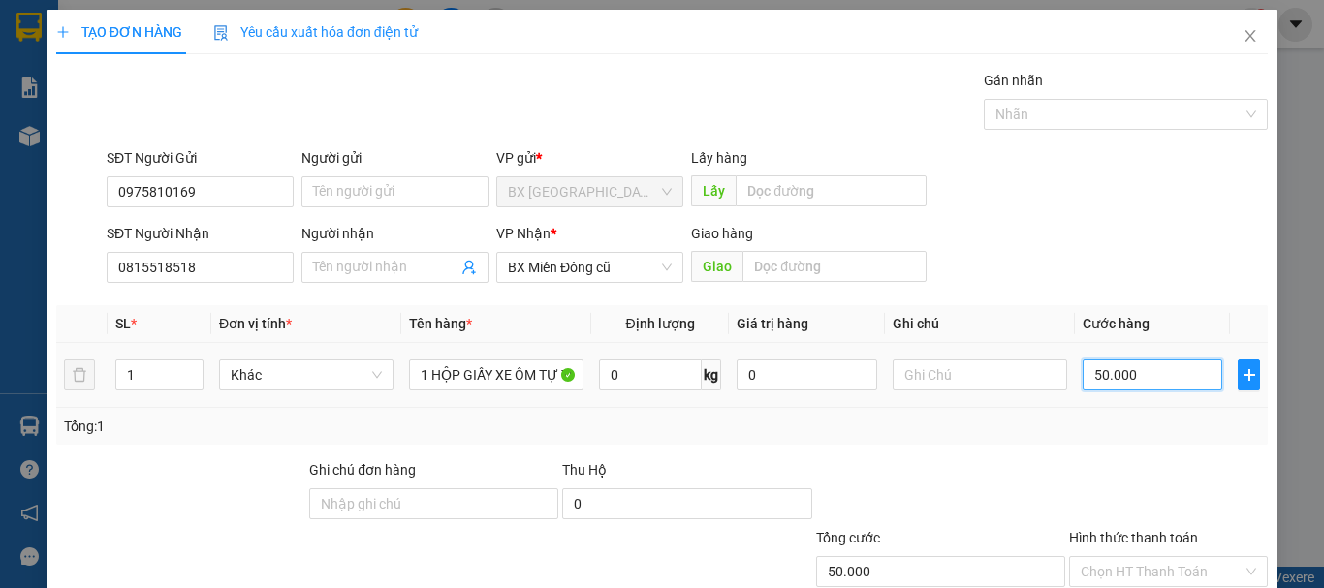
scroll to position [129, 0]
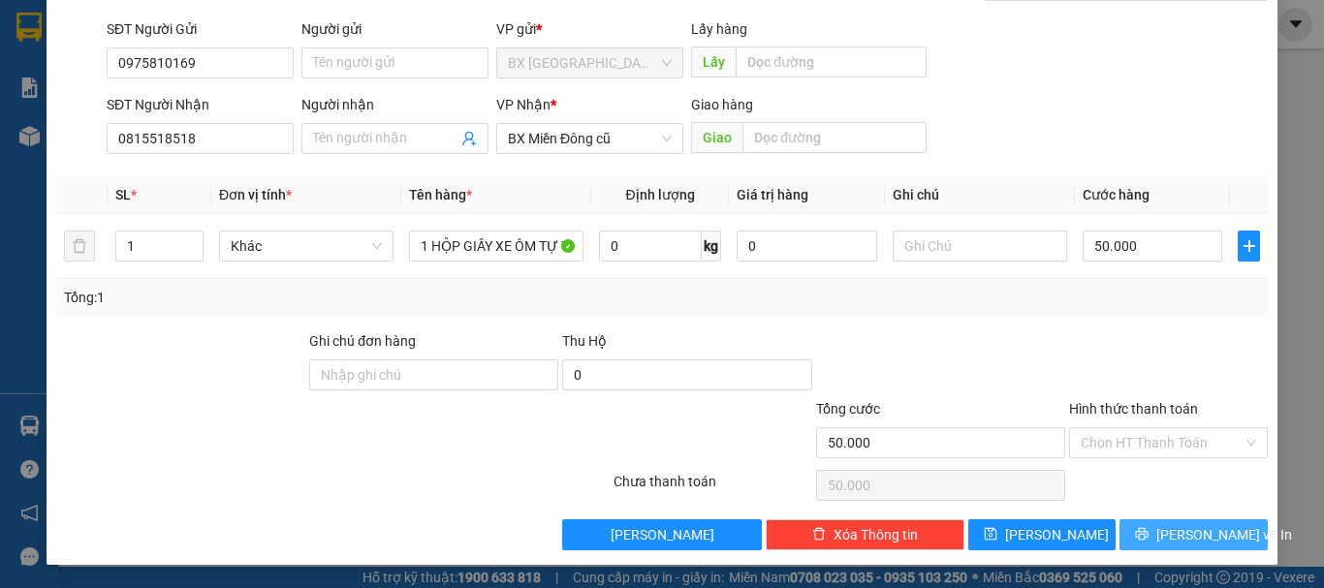
click at [1183, 523] on button "[PERSON_NAME] và In" at bounding box center [1194, 535] width 148 height 31
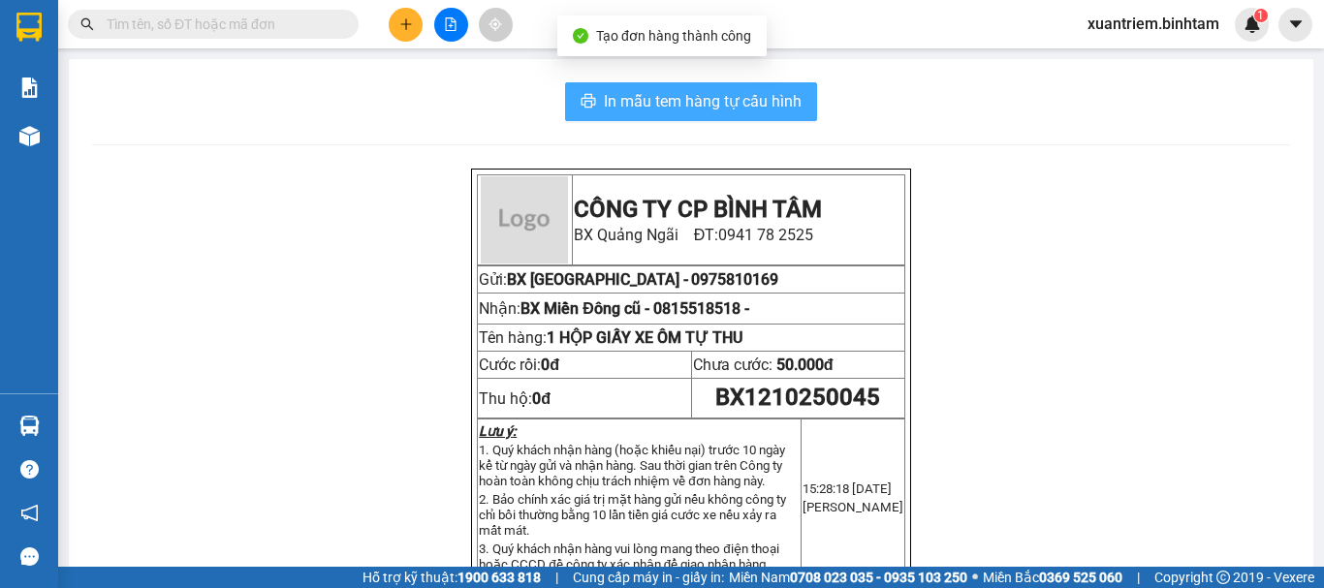
click at [750, 106] on span "In mẫu tem hàng tự cấu hình" at bounding box center [703, 101] width 198 height 24
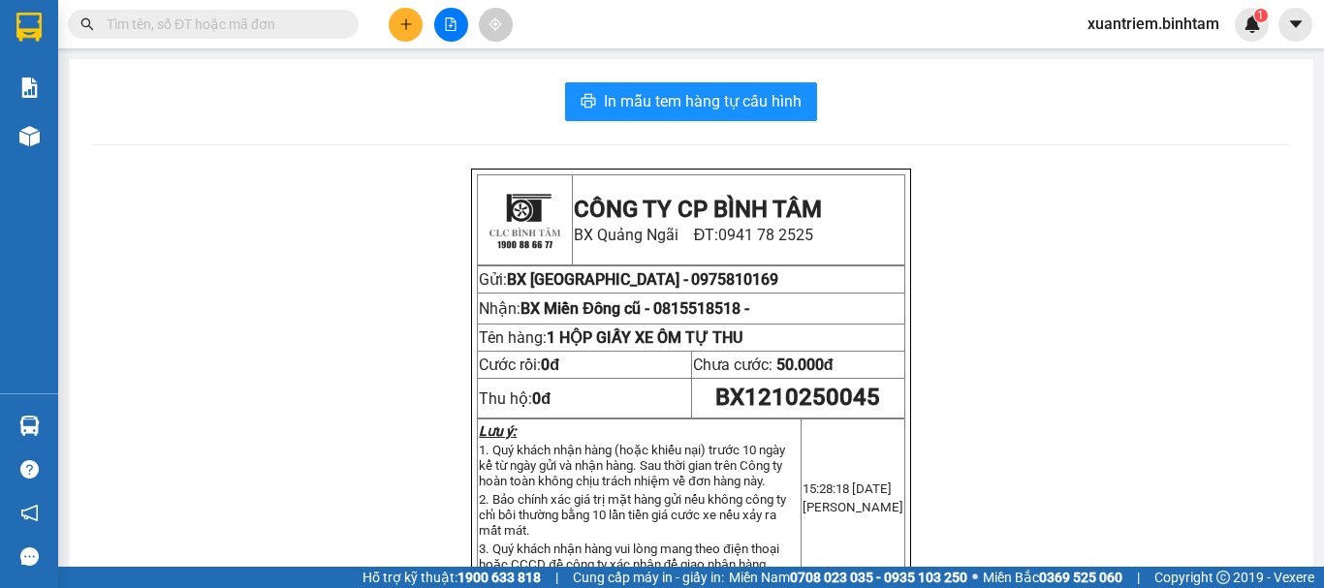
click at [403, 5] on div "Kết quả tìm kiếm ( 0 ) Bộ lọc No Data xuantriem.binhtam 1" at bounding box center [662, 24] width 1324 height 48
click at [399, 31] on button at bounding box center [406, 25] width 34 height 34
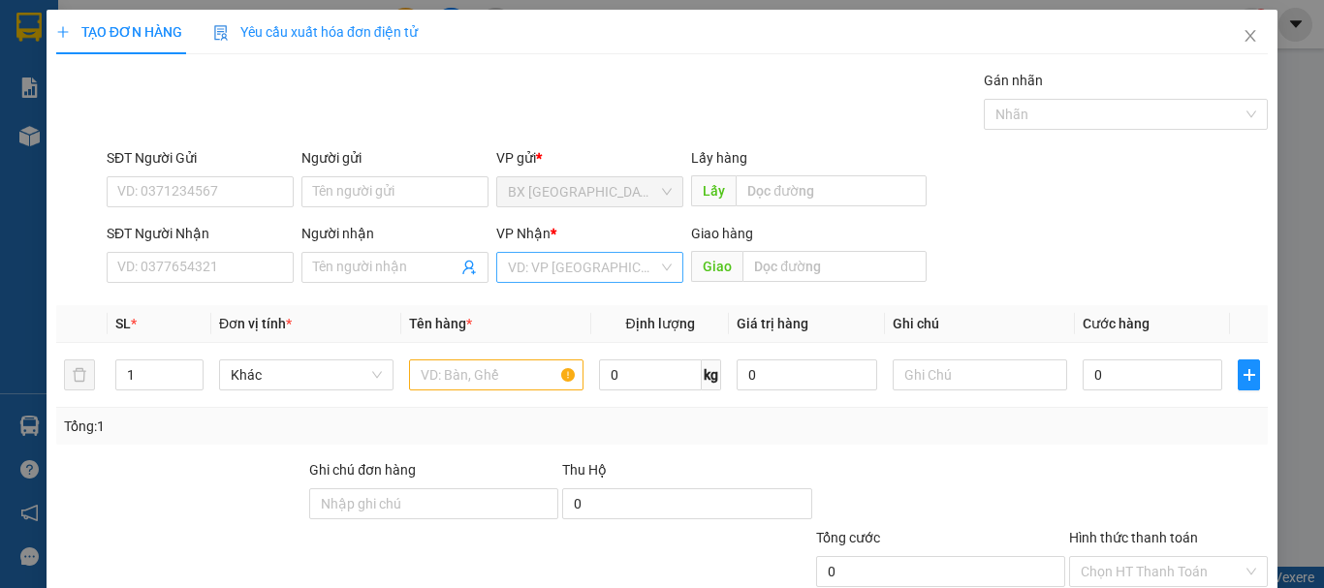
click at [549, 257] on input "search" at bounding box center [583, 267] width 150 height 29
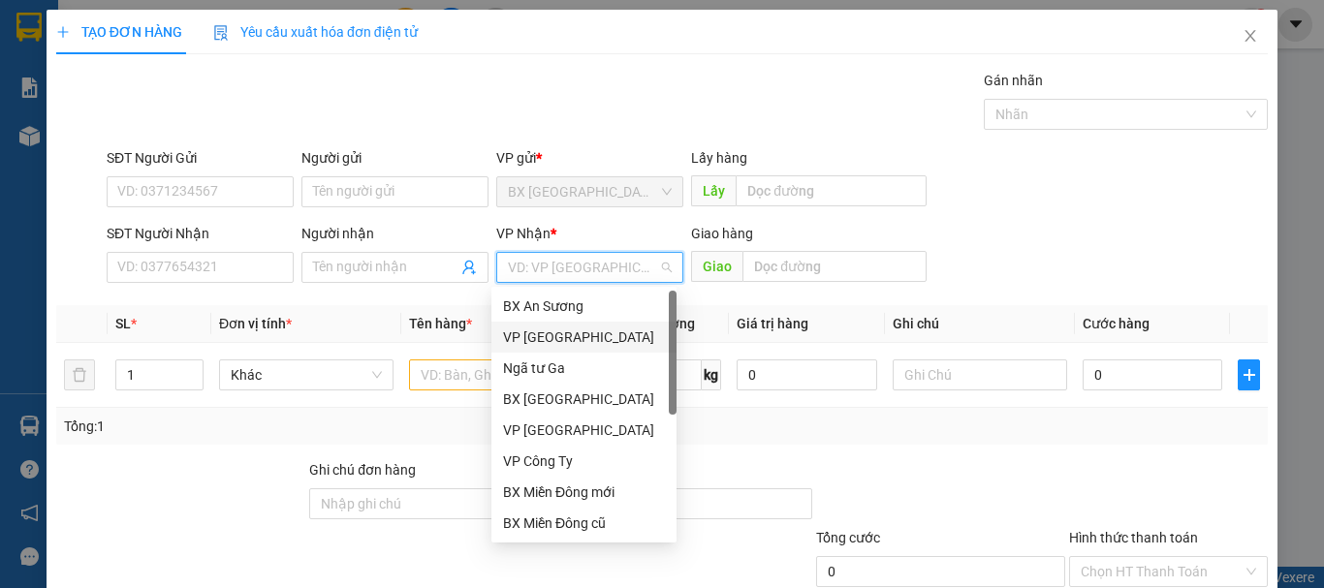
click at [577, 339] on div "VP [GEOGRAPHIC_DATA]" at bounding box center [584, 337] width 162 height 21
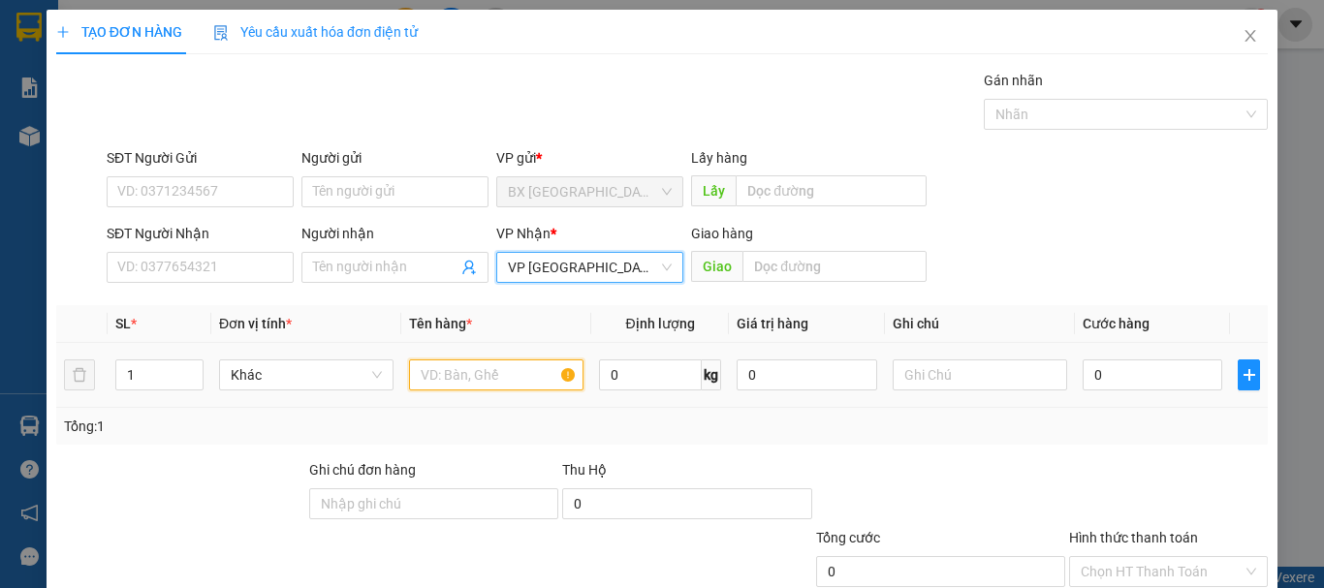
click at [499, 375] on input "text" at bounding box center [496, 375] width 175 height 31
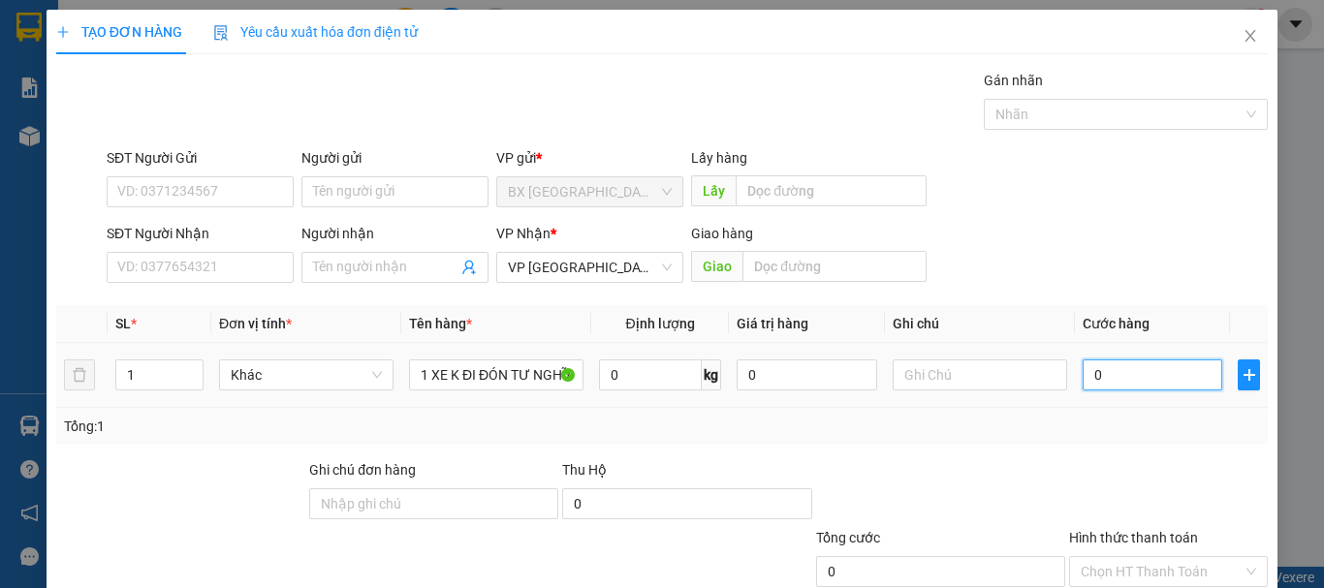
click at [1134, 365] on input "0" at bounding box center [1153, 375] width 140 height 31
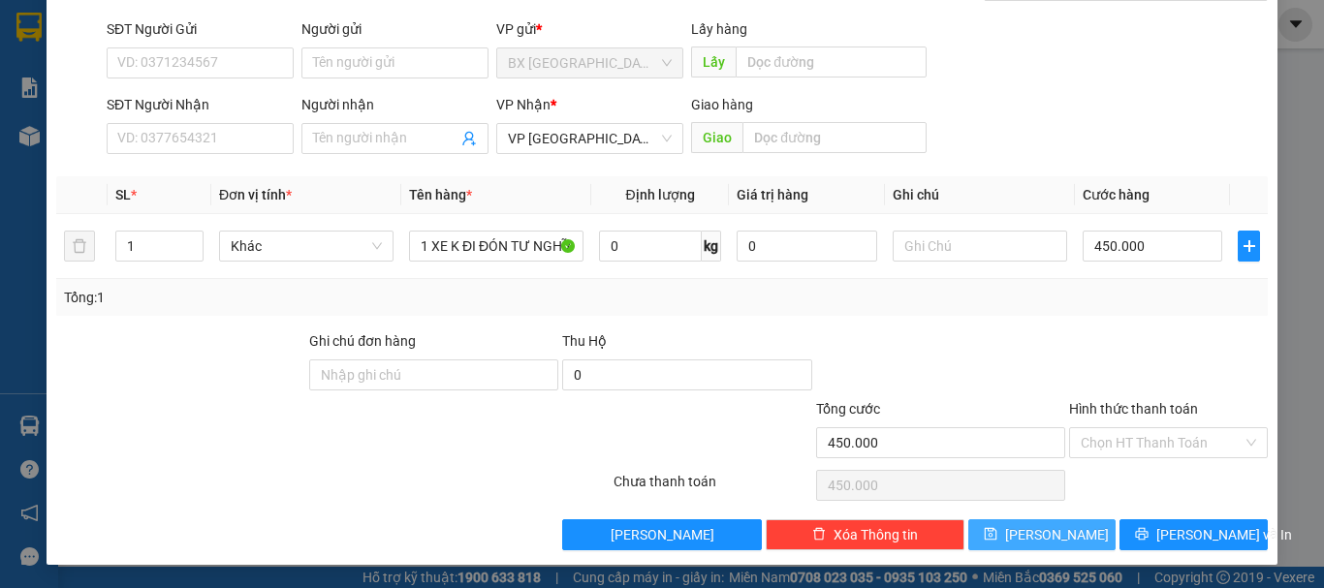
click at [1002, 537] on button "[PERSON_NAME]" at bounding box center [1042, 535] width 148 height 31
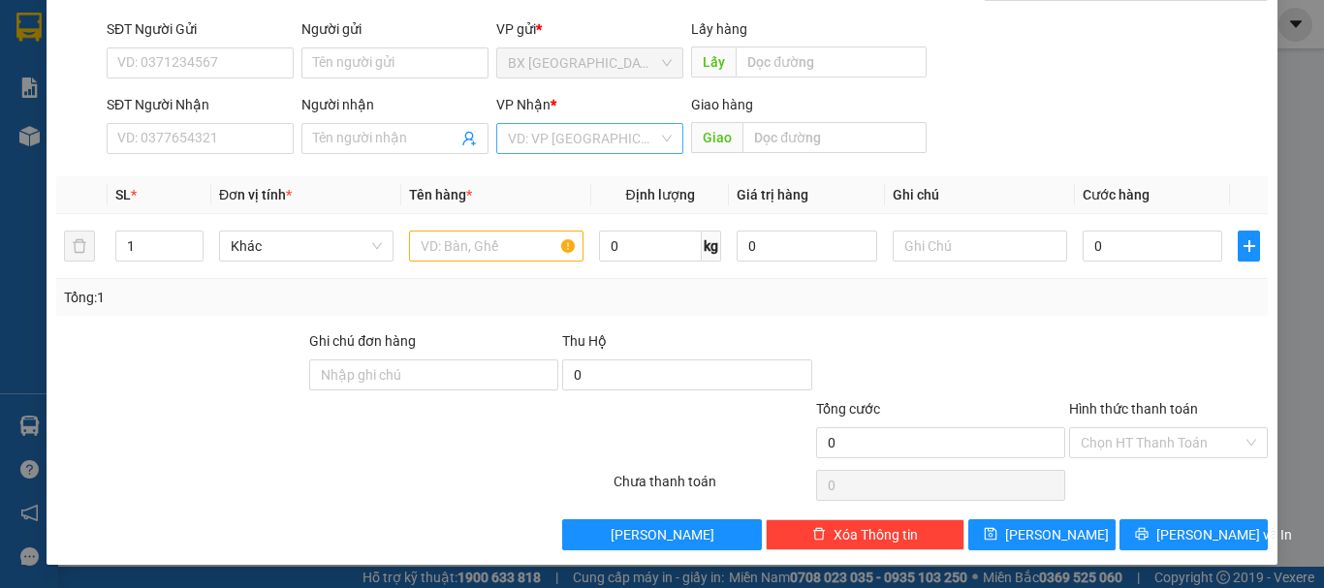
click at [616, 152] on input "search" at bounding box center [583, 138] width 150 height 29
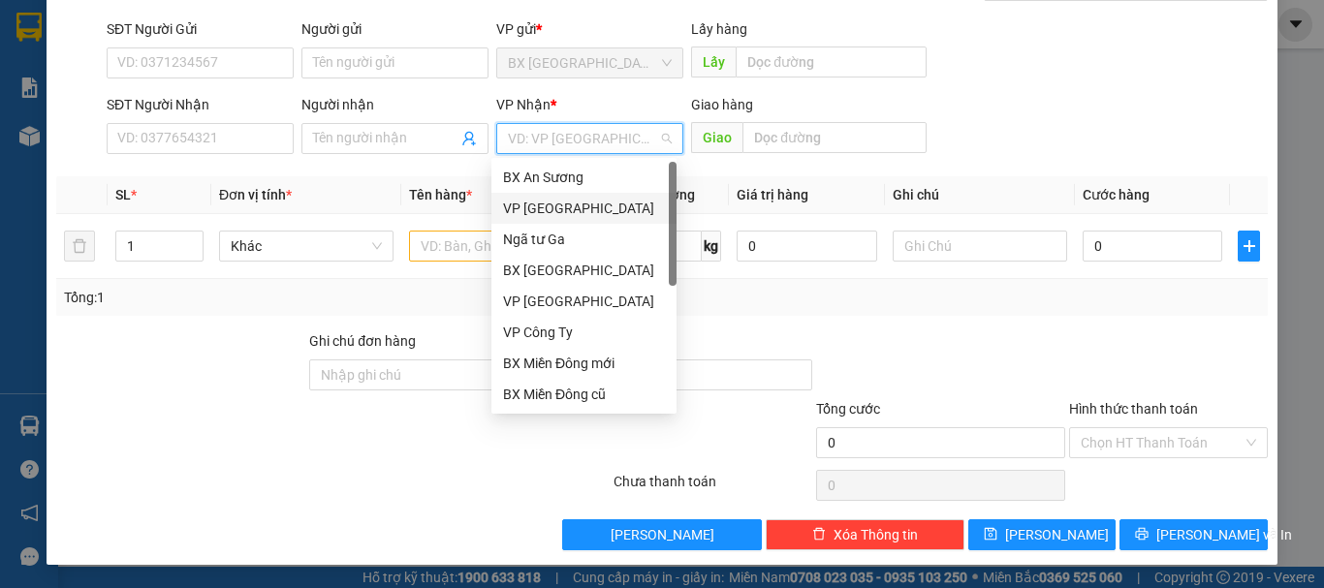
click at [579, 198] on div "VP [GEOGRAPHIC_DATA]" at bounding box center [584, 208] width 162 height 21
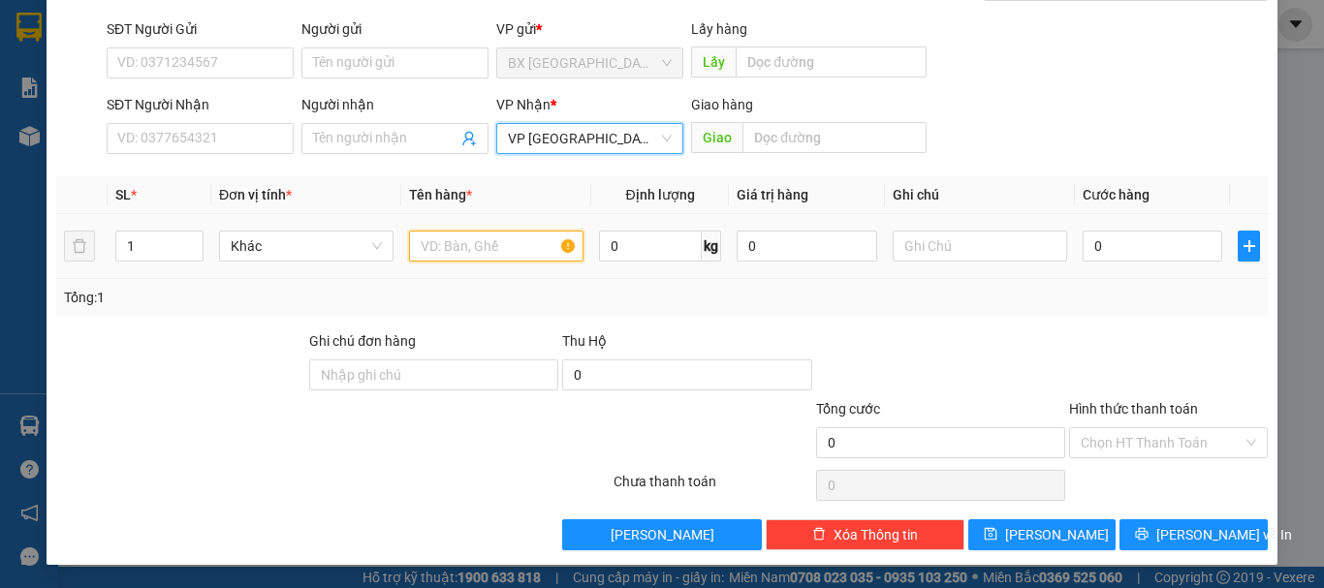
click at [524, 249] on input "text" at bounding box center [496, 246] width 175 height 31
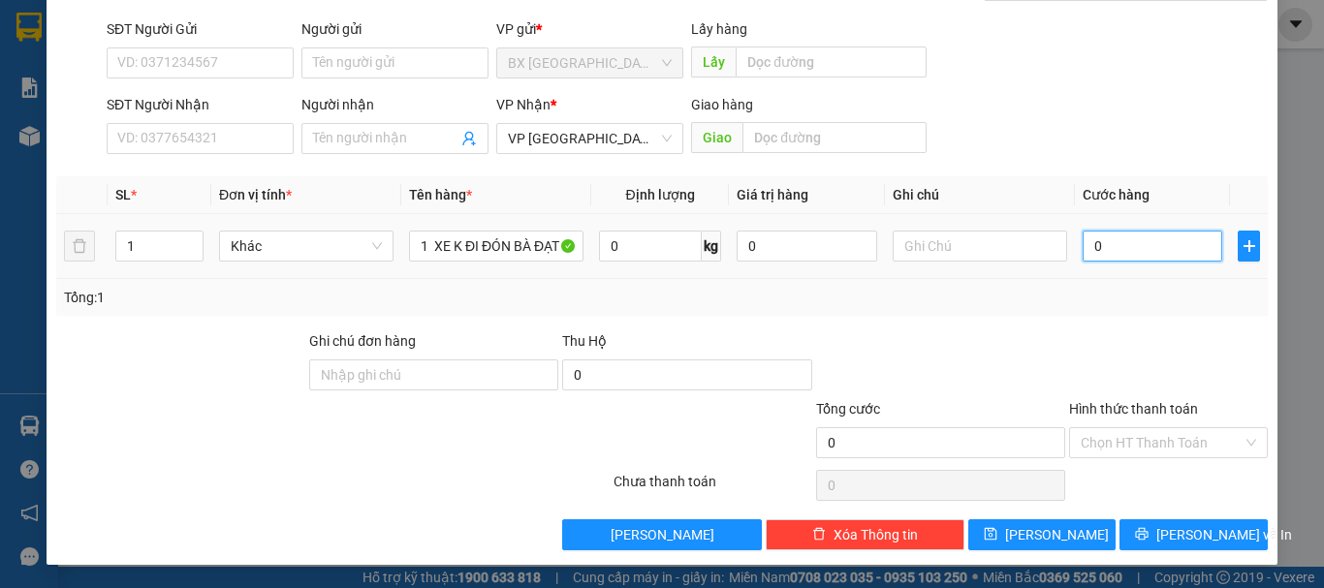
click at [1085, 239] on input "0" at bounding box center [1153, 246] width 140 height 31
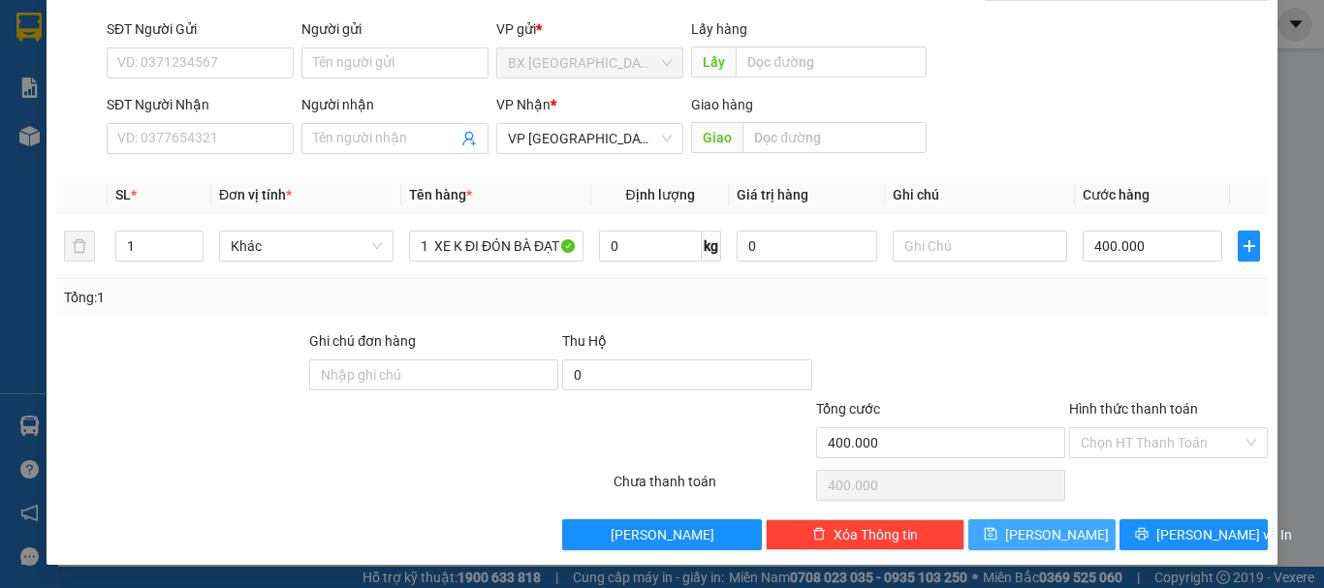
click at [1071, 525] on button "[PERSON_NAME]" at bounding box center [1042, 535] width 148 height 31
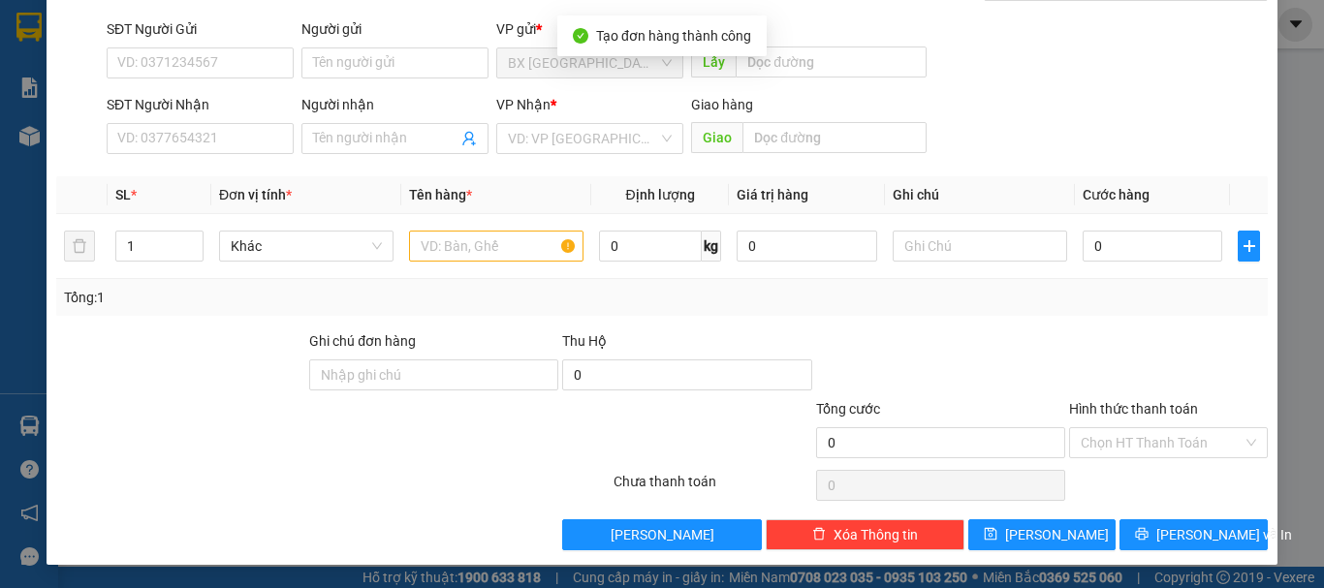
scroll to position [0, 0]
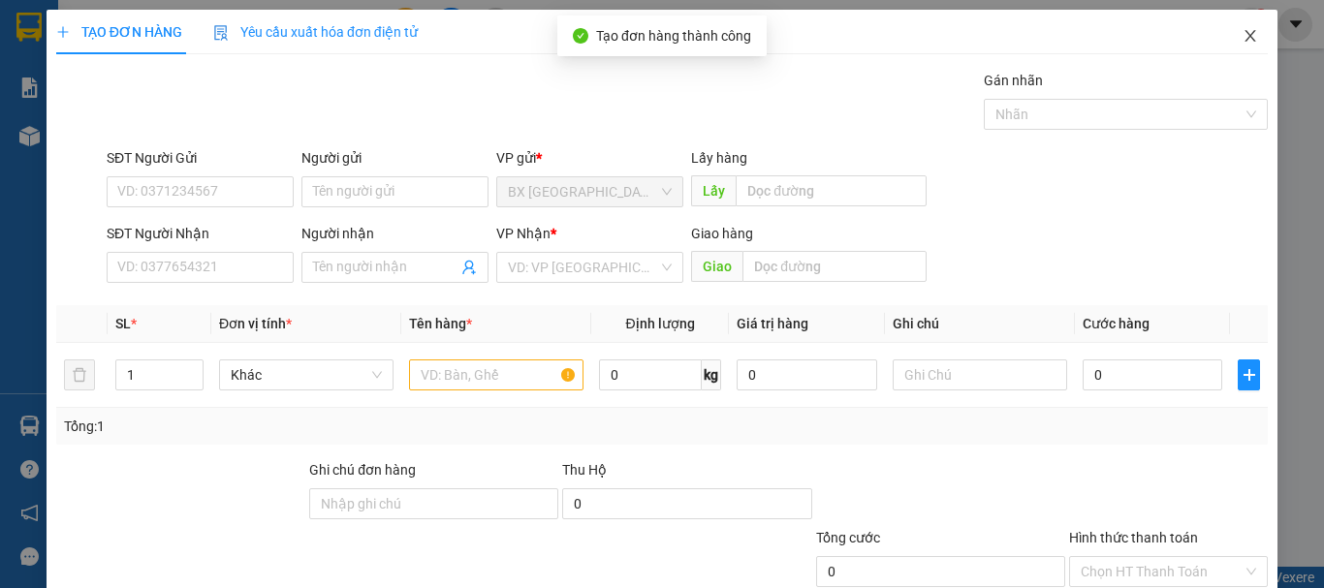
click at [1246, 33] on icon "close" at bounding box center [1251, 36] width 11 height 12
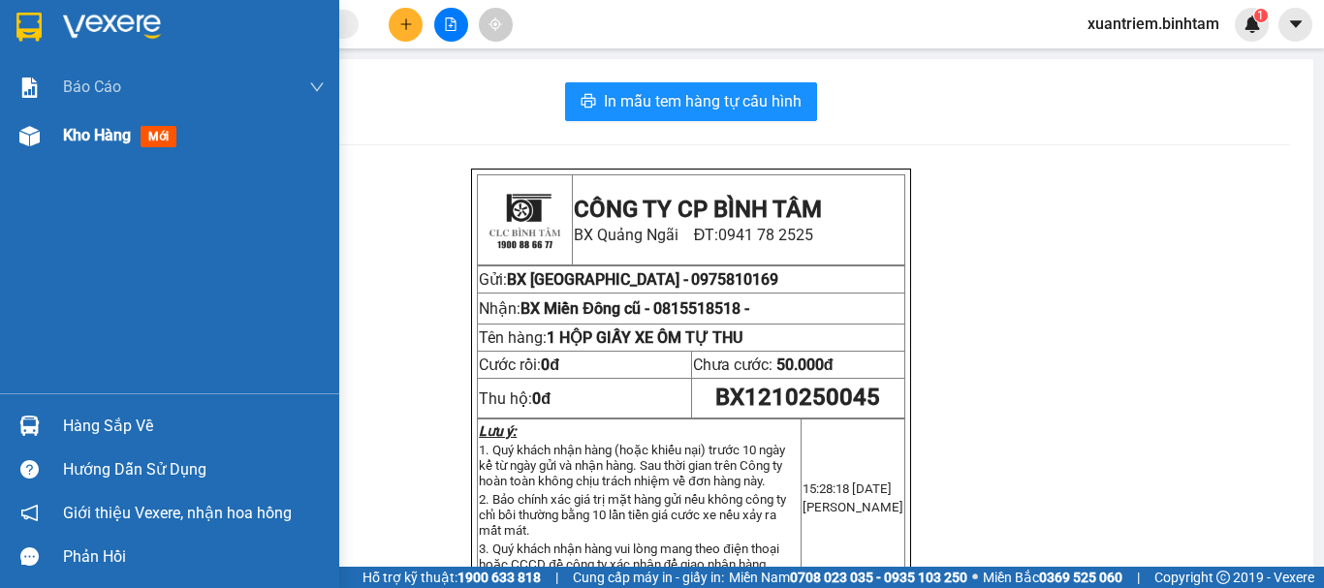
click at [90, 137] on span "Kho hàng" at bounding box center [97, 135] width 68 height 18
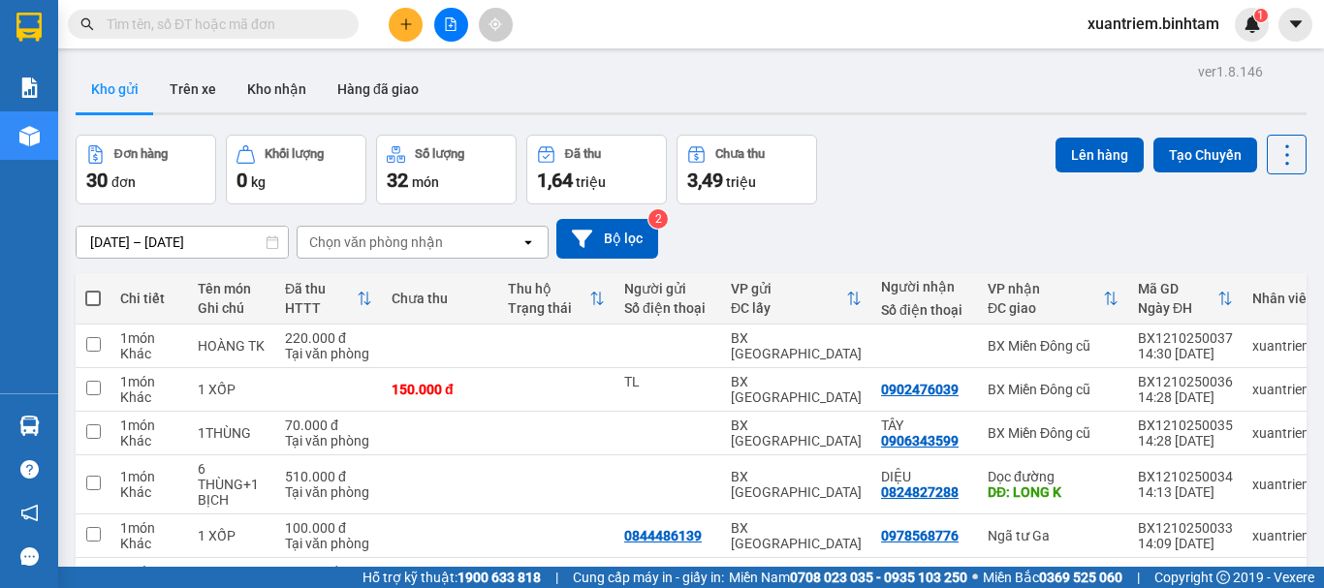
scroll to position [291, 0]
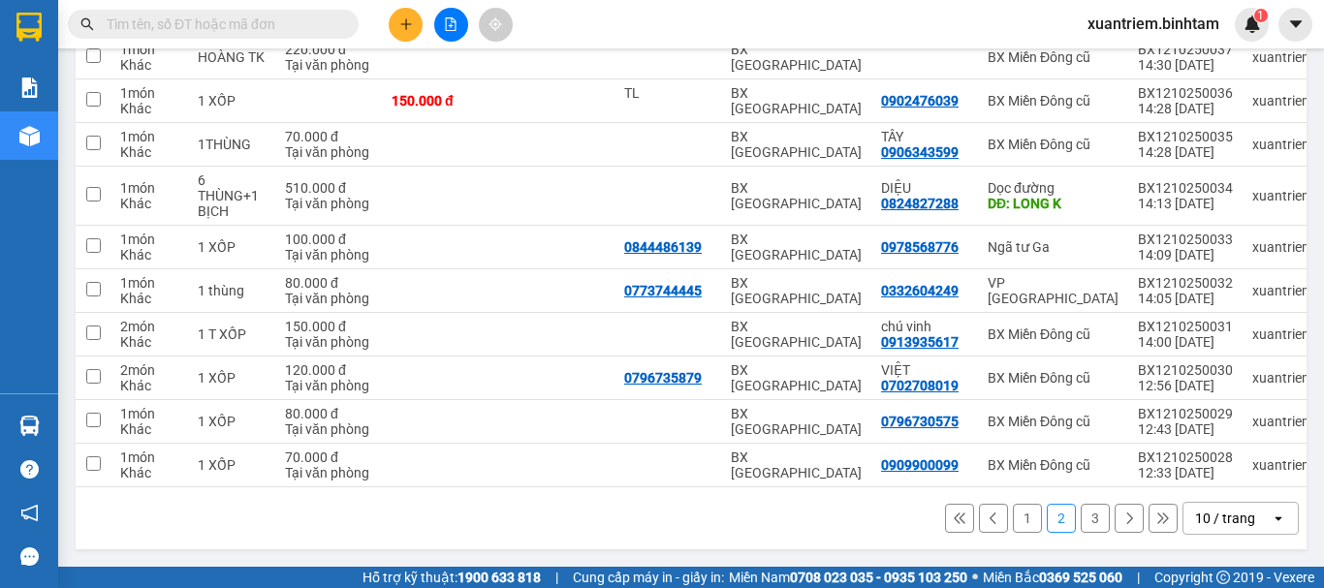
click at [1013, 531] on button "1" at bounding box center [1027, 518] width 29 height 29
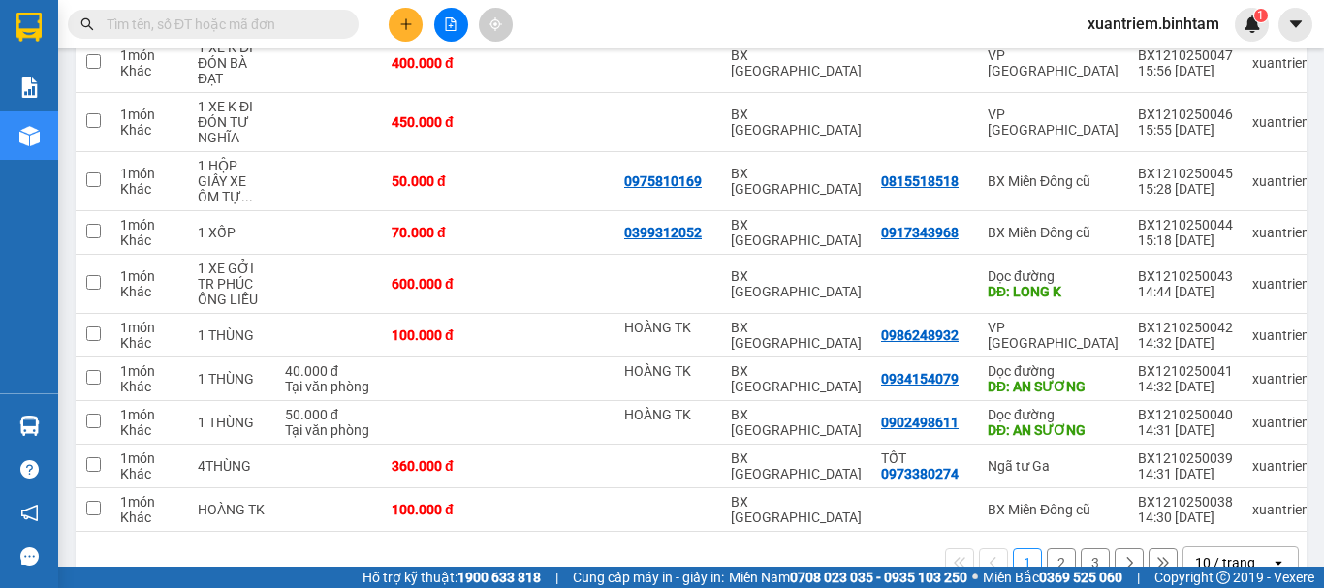
click at [402, 28] on icon "plus" at bounding box center [406, 24] width 14 height 14
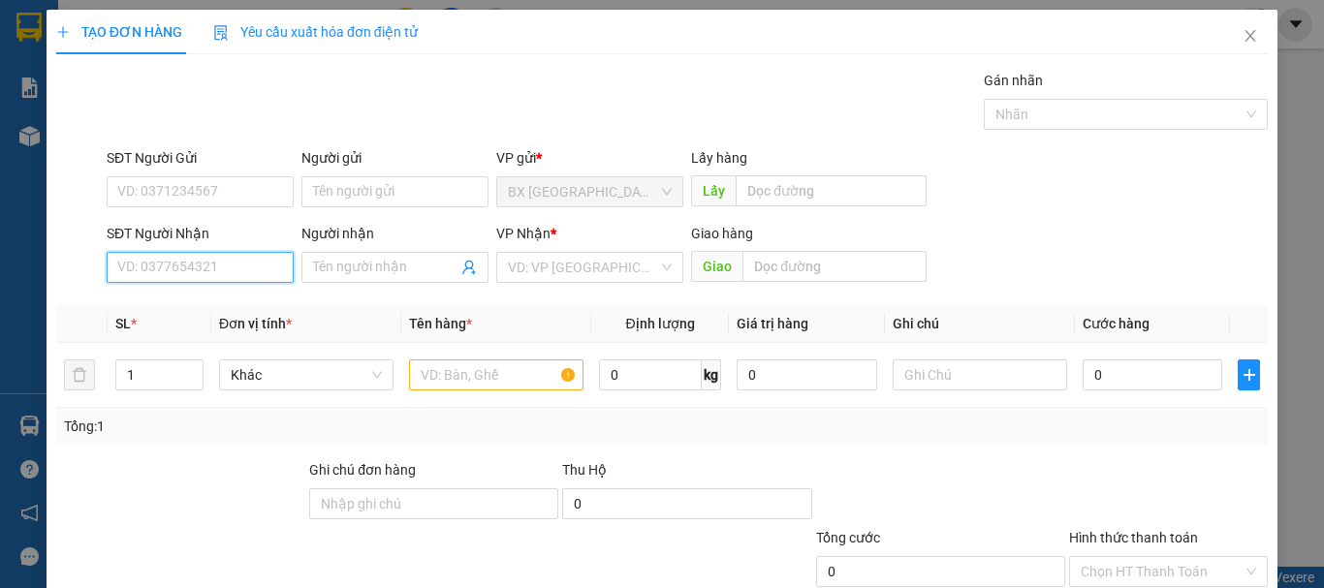
drag, startPoint x: 250, startPoint y: 259, endPoint x: 264, endPoint y: 265, distance: 14.8
click at [250, 260] on input "SĐT Người Nhận" at bounding box center [200, 267] width 187 height 31
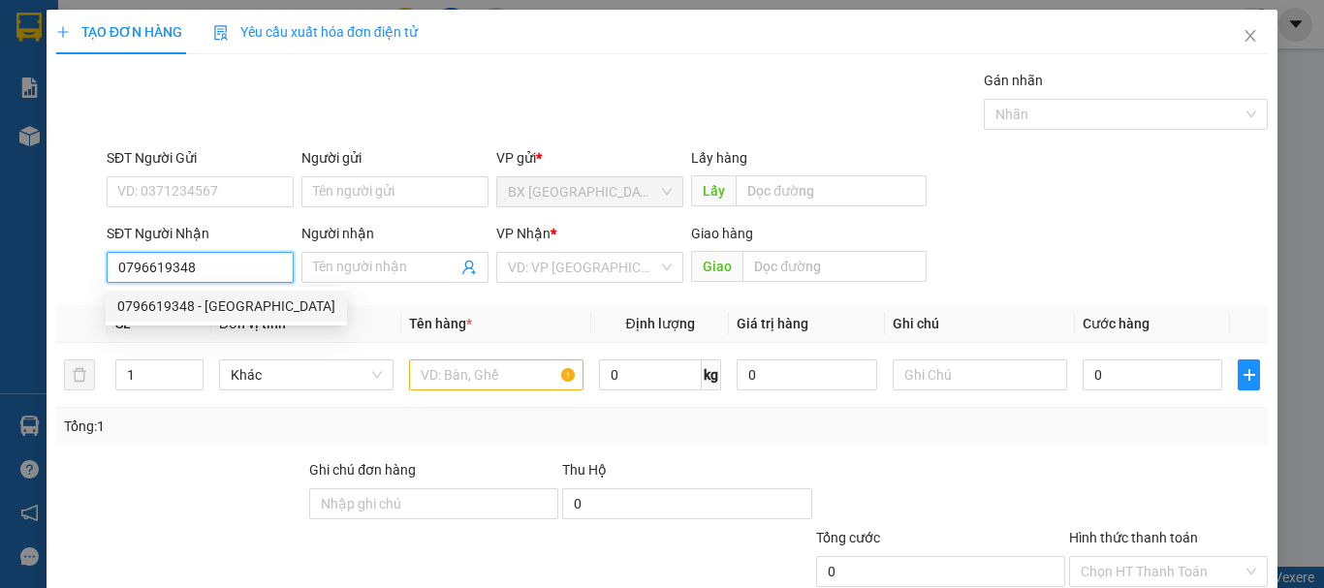
click at [235, 270] on input "0796619348" at bounding box center [200, 267] width 187 height 31
click at [227, 308] on div "0796619348 - HÀ" at bounding box center [226, 306] width 218 height 21
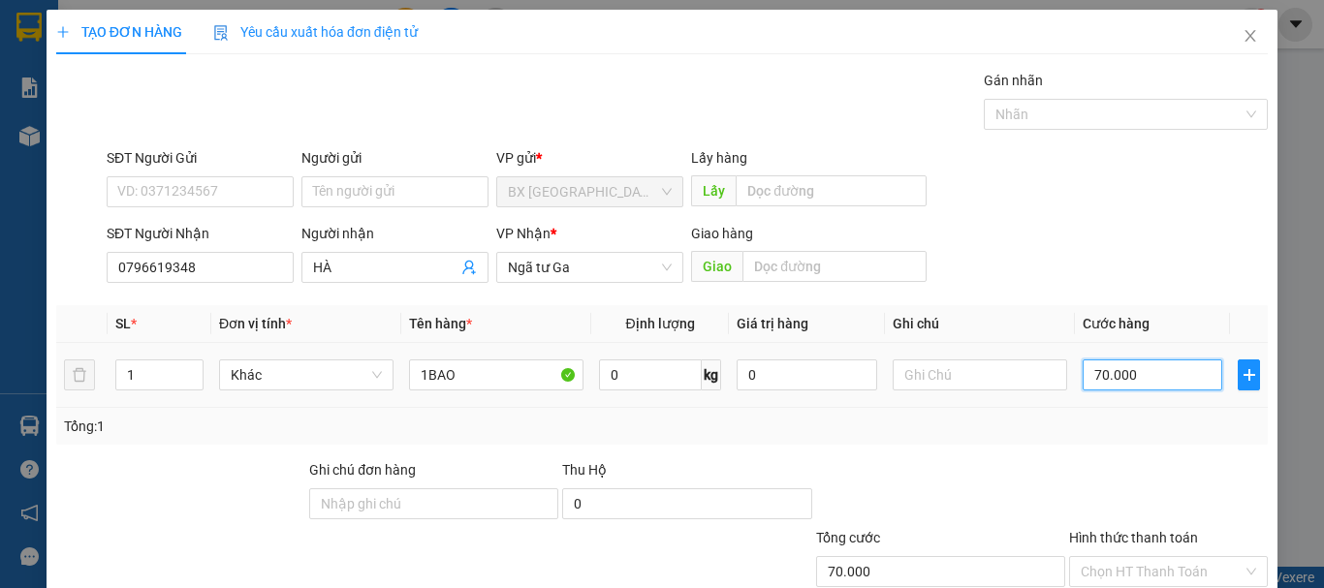
click at [1160, 368] on input "70.000" at bounding box center [1153, 375] width 140 height 31
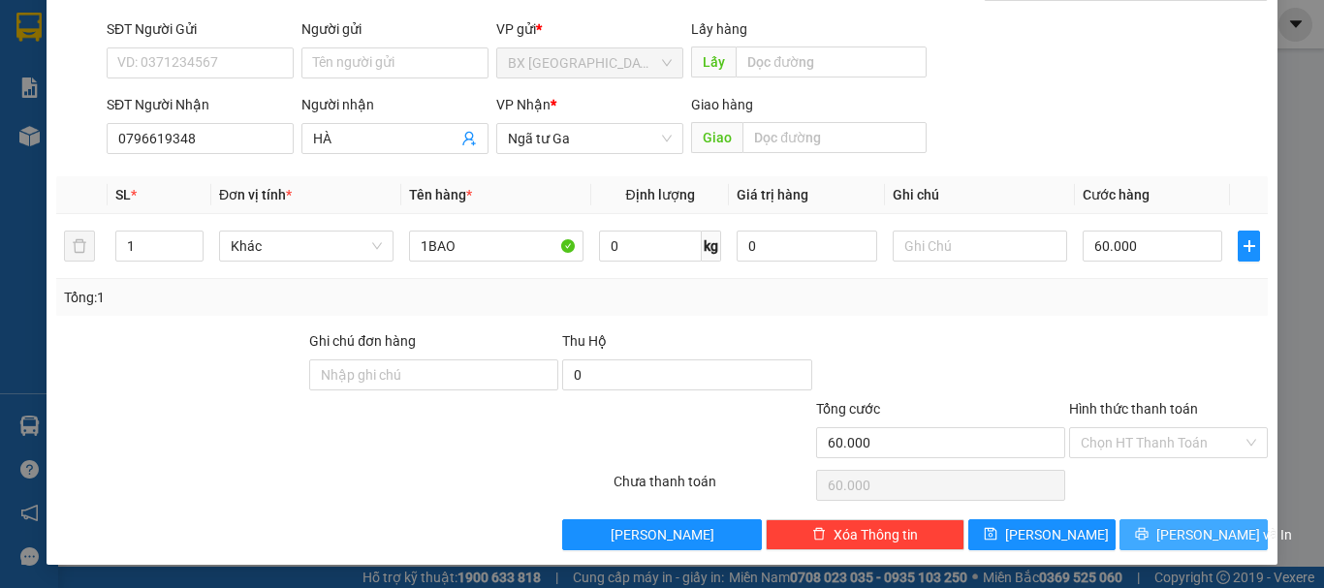
click at [1135, 524] on button "[PERSON_NAME] và In" at bounding box center [1194, 535] width 148 height 31
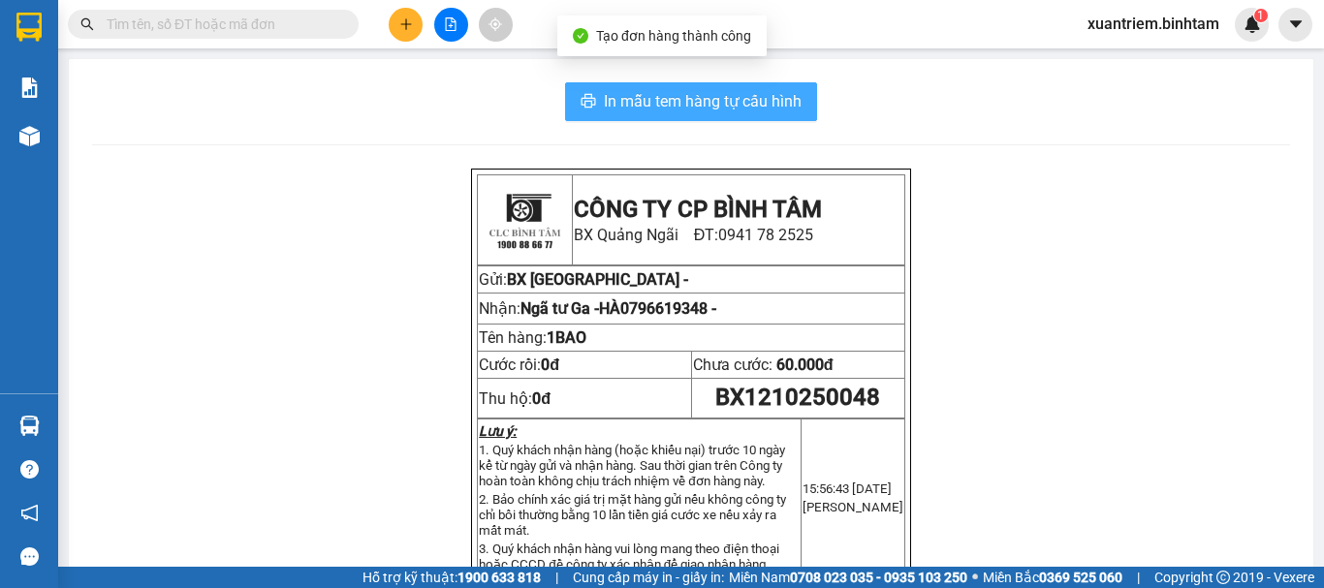
click at [739, 85] on button "In mẫu tem hàng tự cấu hình" at bounding box center [691, 101] width 252 height 39
click at [689, 107] on span "In mẫu tem hàng tự cấu hình" at bounding box center [703, 101] width 198 height 24
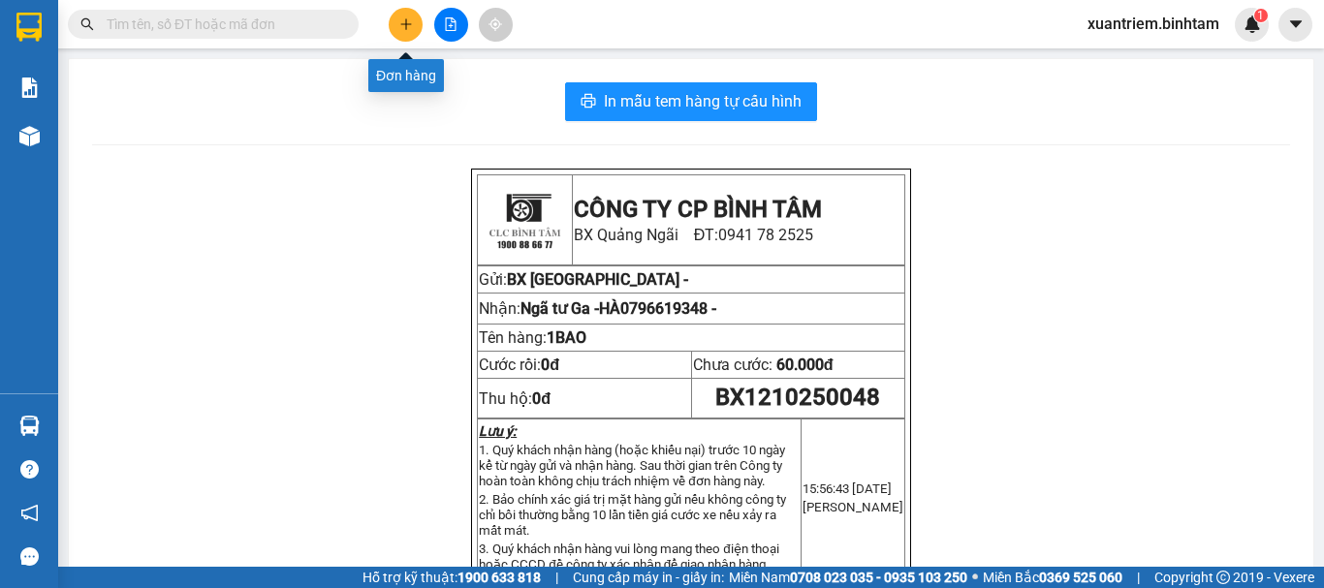
click at [403, 24] on icon "plus" at bounding box center [405, 23] width 11 height 1
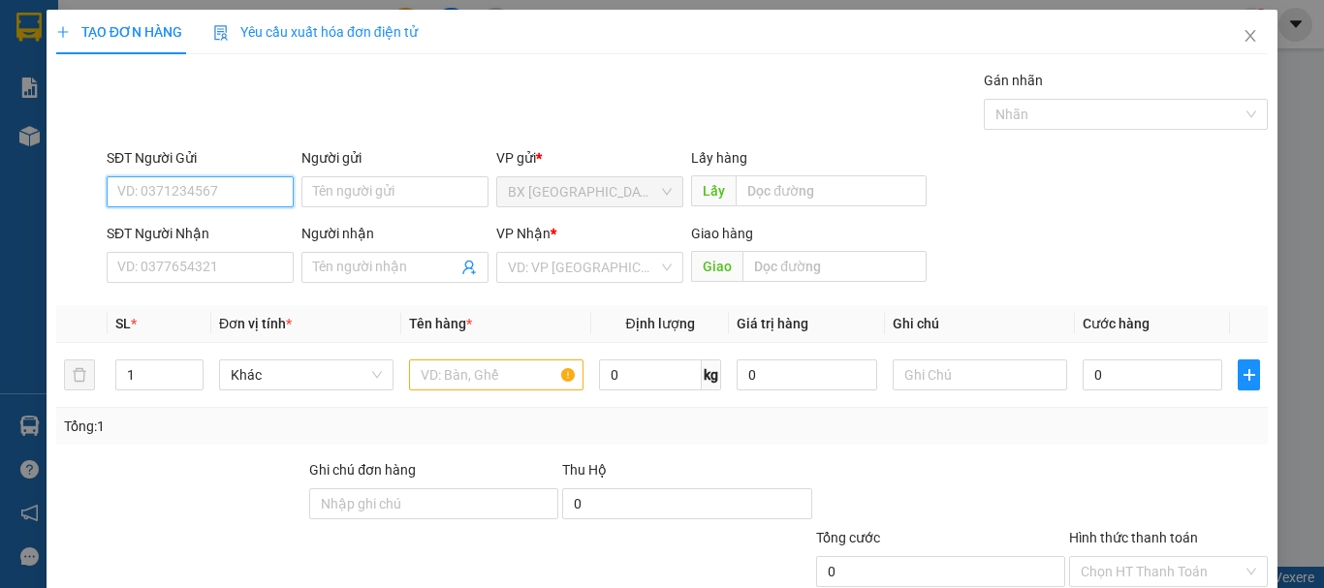
click at [248, 206] on input "SĐT Người Gửi" at bounding box center [200, 191] width 187 height 31
drag, startPoint x: 198, startPoint y: 235, endPoint x: 206, endPoint y: 243, distance: 12.3
click at [197, 237] on div "0779447021" at bounding box center [198, 230] width 162 height 21
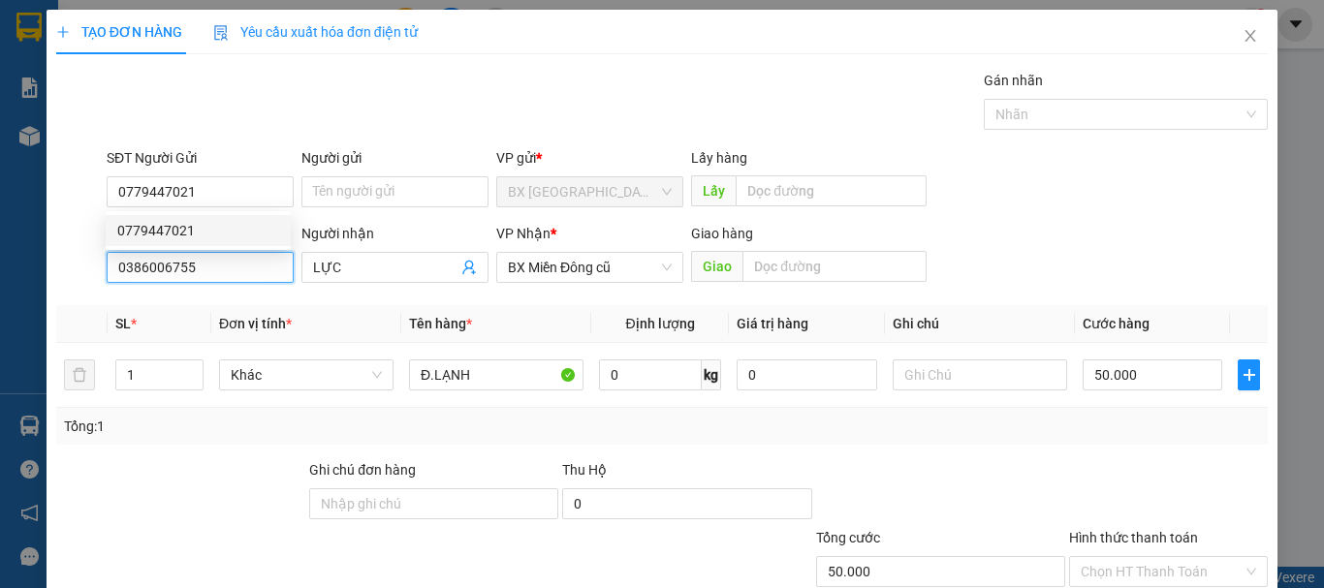
click at [222, 262] on input "0386006755" at bounding box center [200, 267] width 187 height 31
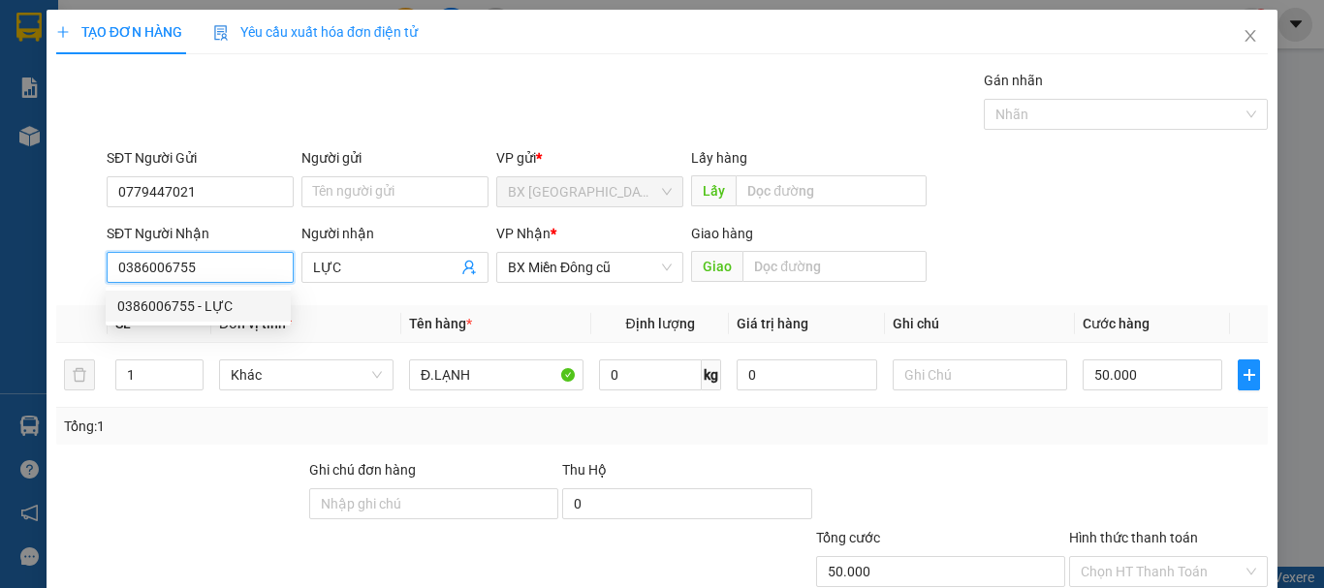
click at [225, 255] on input "0386006755" at bounding box center [200, 267] width 187 height 31
click at [226, 317] on div "0386006755 - LỰC" at bounding box center [198, 306] width 185 height 31
drag, startPoint x: 248, startPoint y: 275, endPoint x: 64, endPoint y: 290, distance: 184.8
click at [70, 286] on div "SĐT Người Nhận 0386006755 0386006755 Người nhận LỰC VP Nhận * BX Miền Đông cũ G…" at bounding box center [662, 257] width 1216 height 68
click at [229, 268] on input "0383172716" at bounding box center [200, 267] width 187 height 31
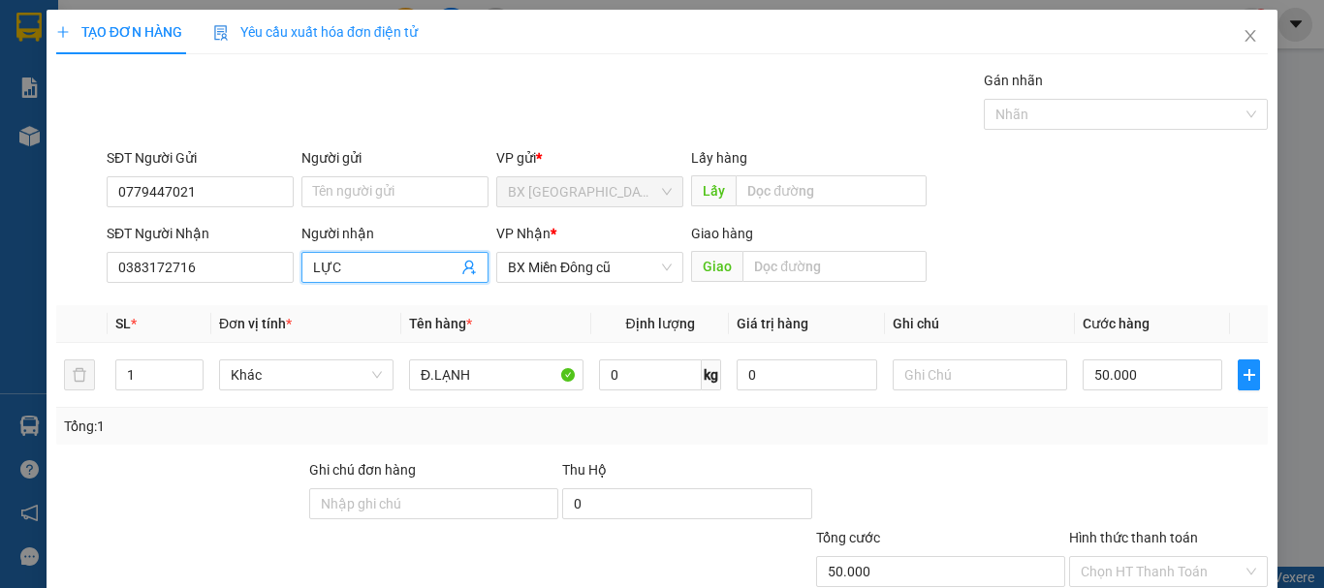
drag, startPoint x: 412, startPoint y: 269, endPoint x: 287, endPoint y: 298, distance: 128.4
click at [287, 298] on div "Transit Pickup Surcharge Ids Transit Deliver Surcharge Ids Transit Deliver Surc…" at bounding box center [662, 375] width 1212 height 610
click at [605, 257] on div "VP Nhận * BX Miền Đông cũ" at bounding box center [589, 257] width 187 height 68
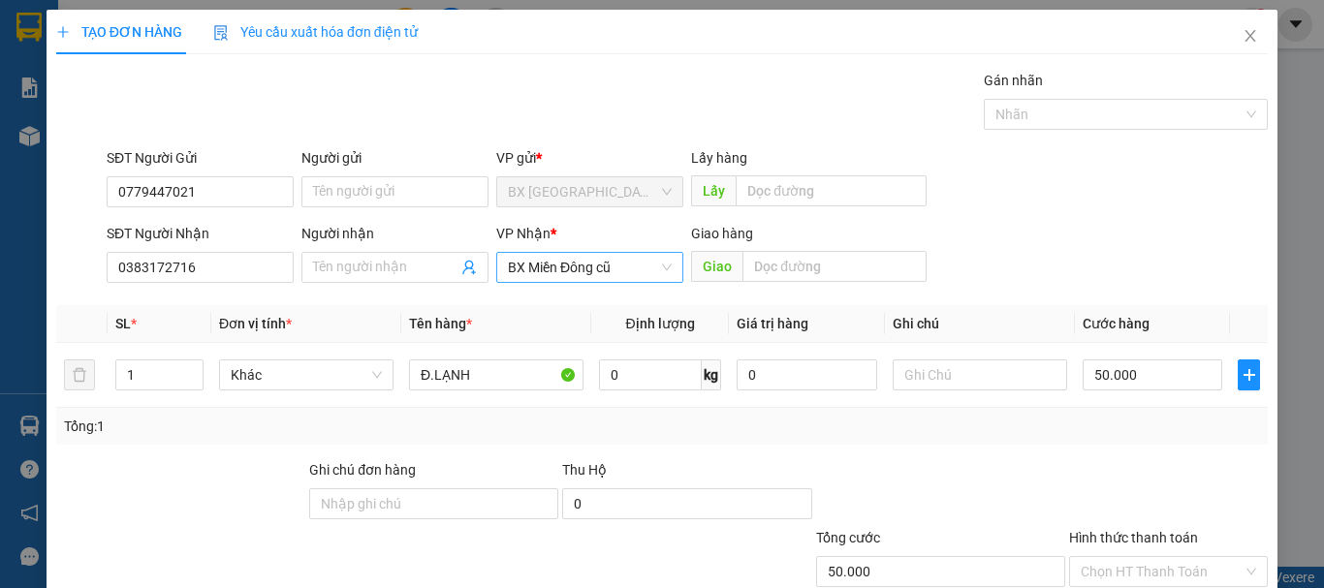
click at [605, 261] on span "BX Miền Đông cũ" at bounding box center [590, 267] width 164 height 29
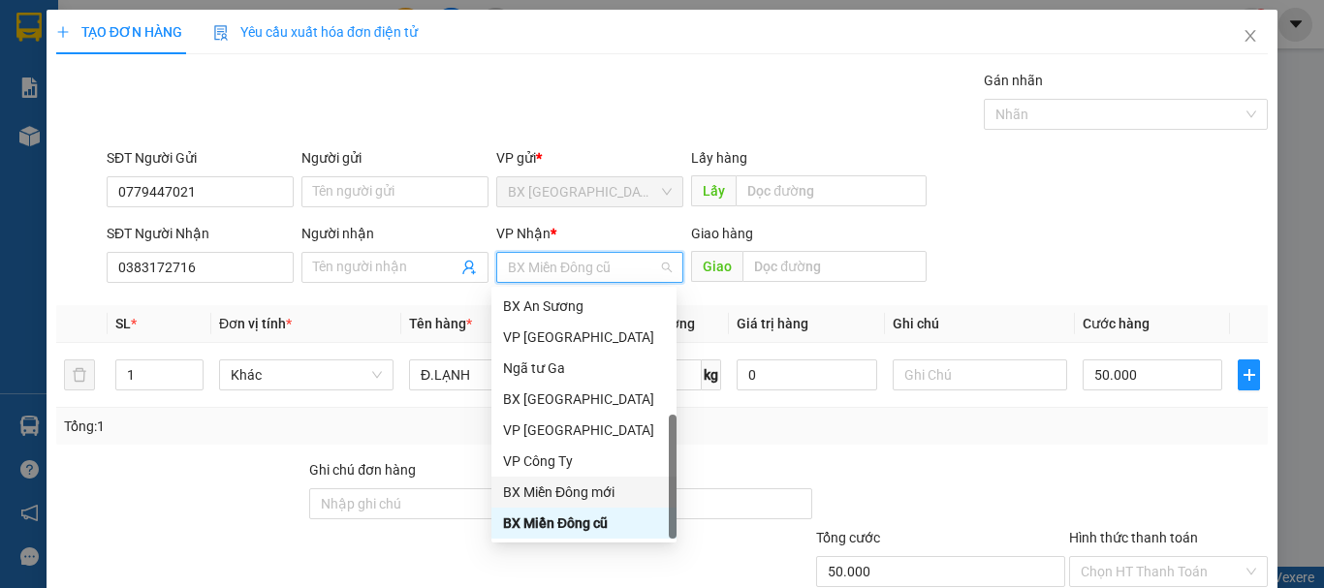
scroll to position [62, 0]
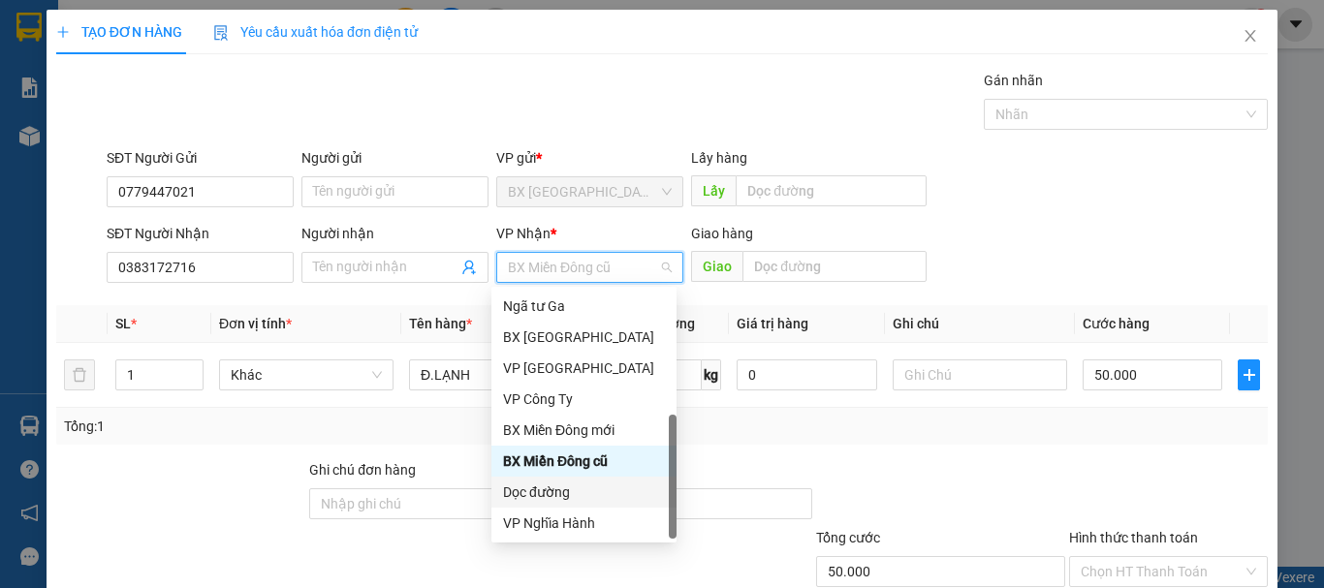
click at [573, 493] on div "Dọc đường" at bounding box center [584, 492] width 162 height 21
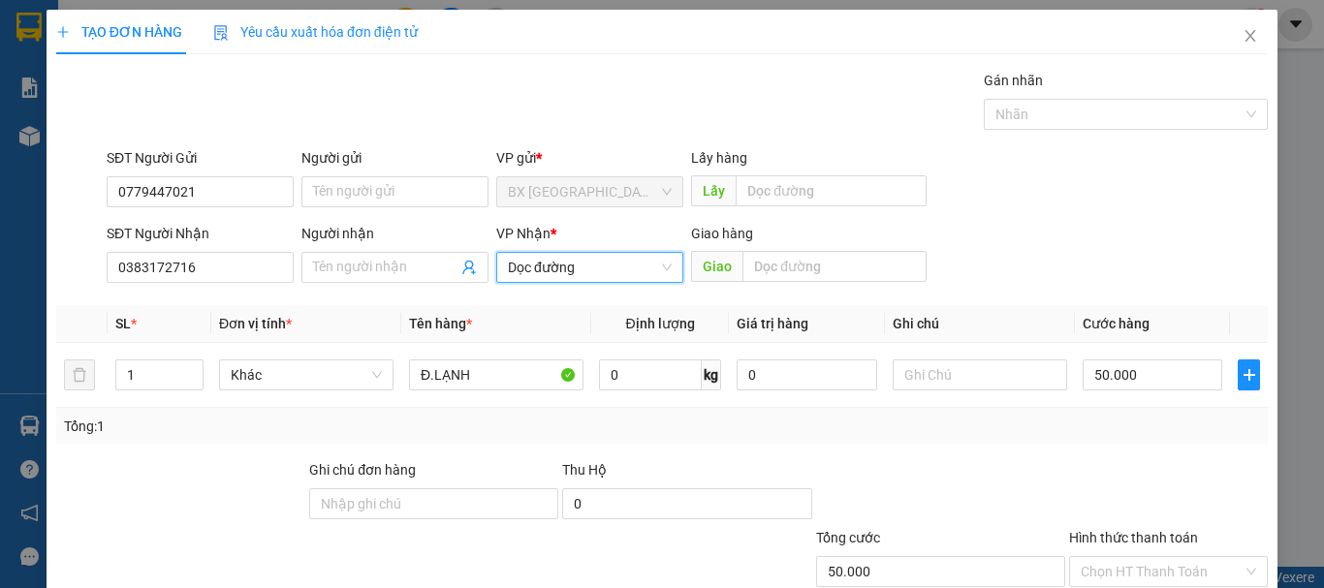
click at [824, 248] on div "Giao hàng" at bounding box center [809, 237] width 236 height 29
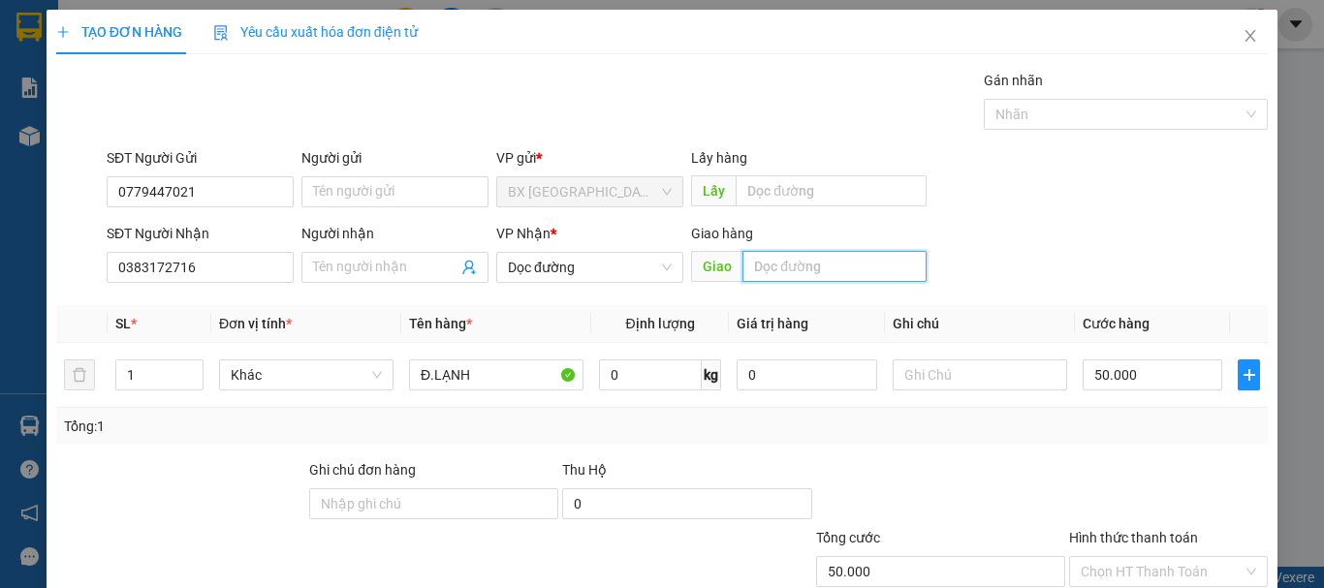
click at [824, 254] on input "text" at bounding box center [835, 266] width 184 height 31
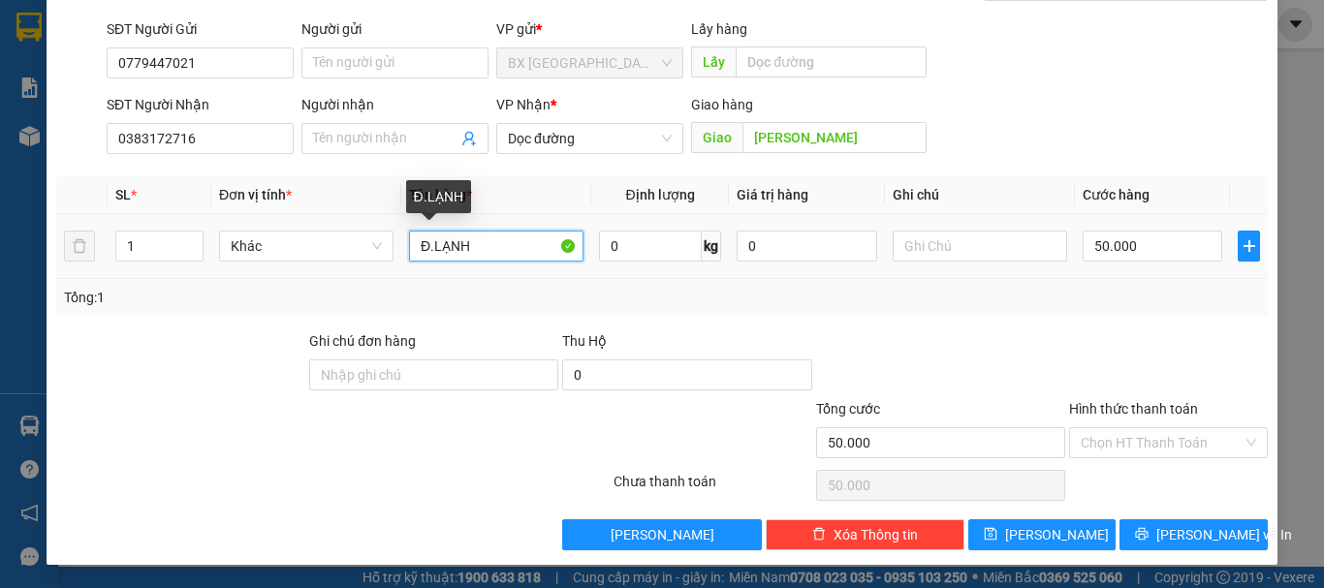
click at [417, 252] on input "Đ.LẠNH" at bounding box center [496, 246] width 175 height 31
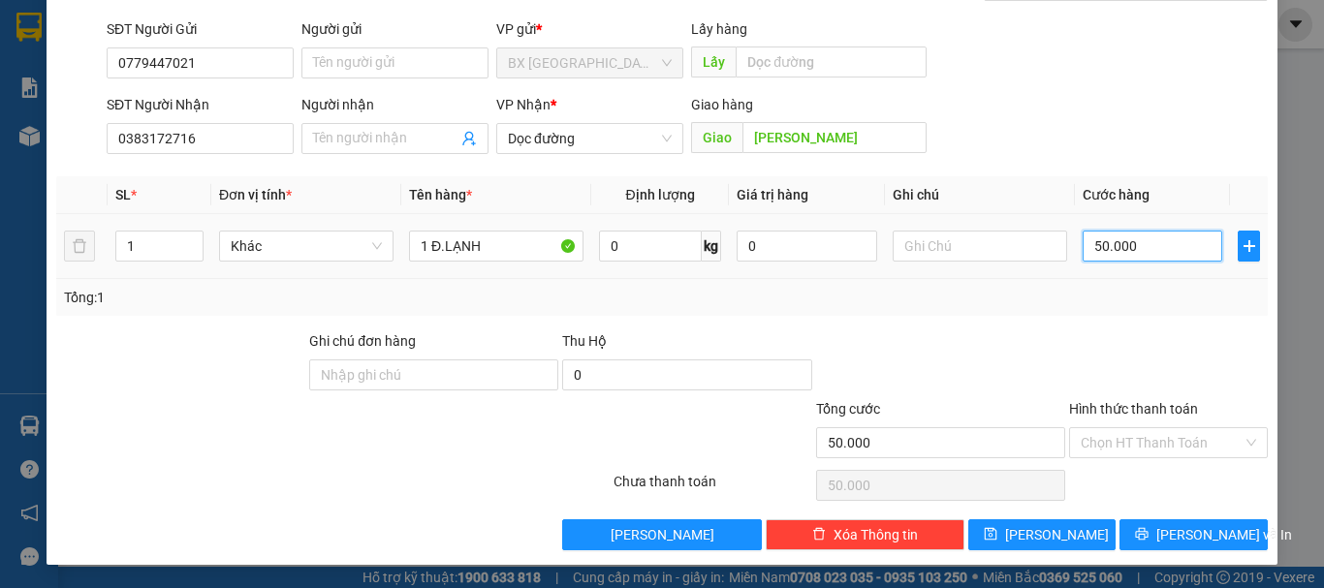
click at [1132, 255] on input "50.000" at bounding box center [1153, 246] width 140 height 31
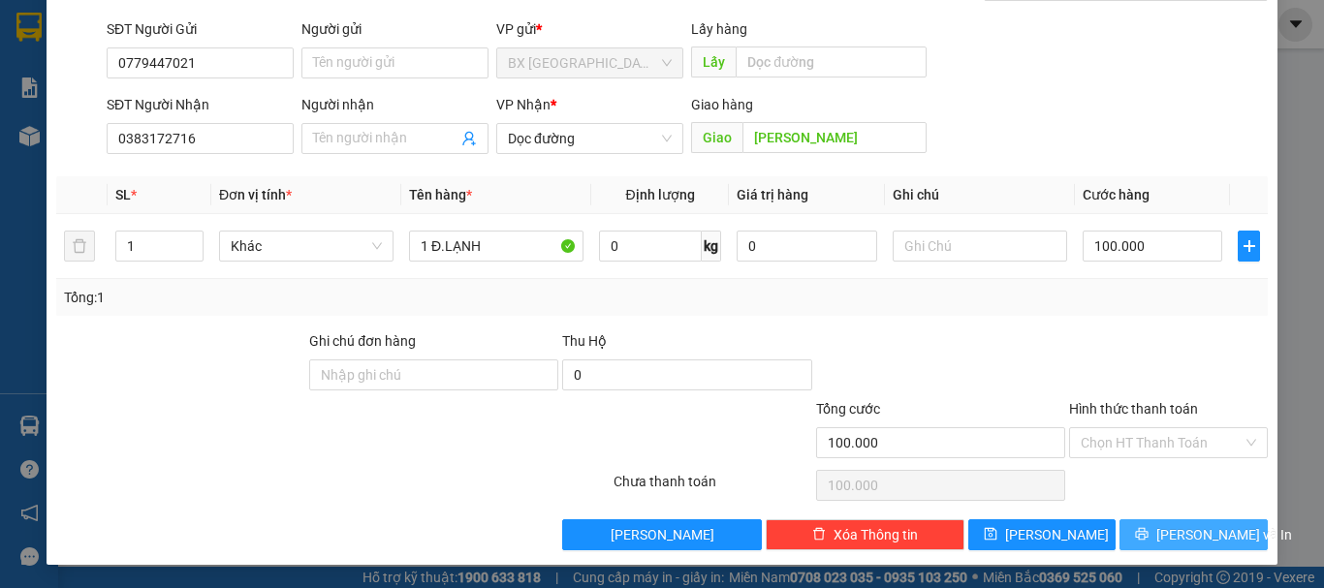
click at [1190, 550] on button "[PERSON_NAME] và In" at bounding box center [1194, 535] width 148 height 31
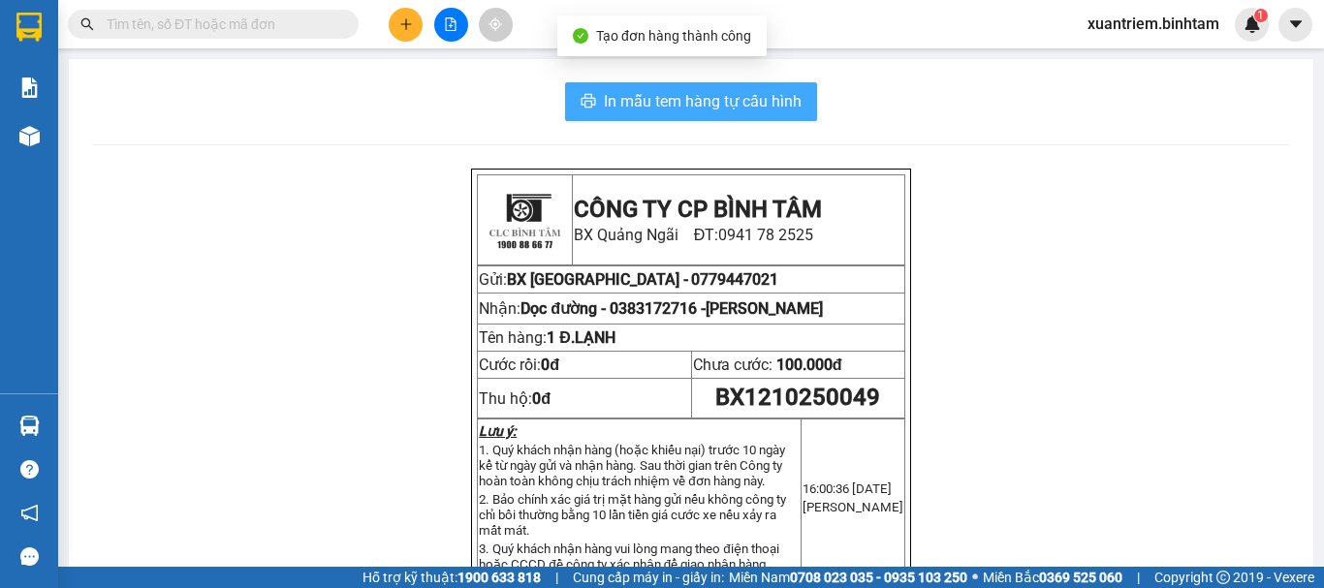
click at [725, 107] on span "In mẫu tem hàng tự cấu hình" at bounding box center [703, 101] width 198 height 24
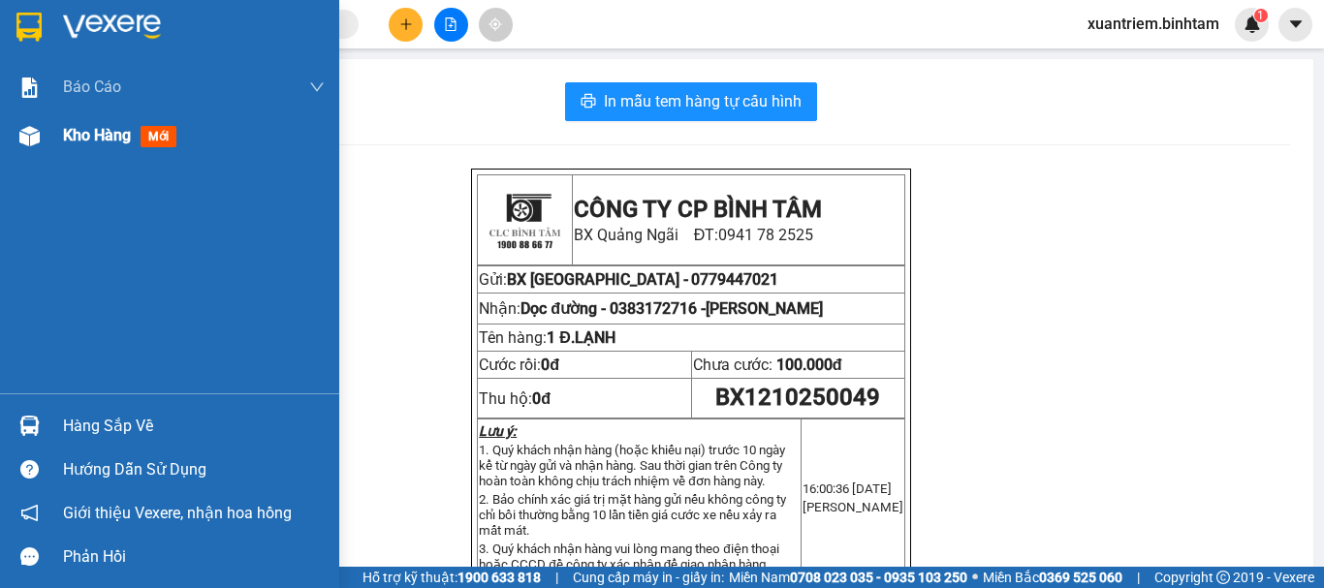
click at [88, 144] on span "Kho hàng" at bounding box center [97, 135] width 68 height 18
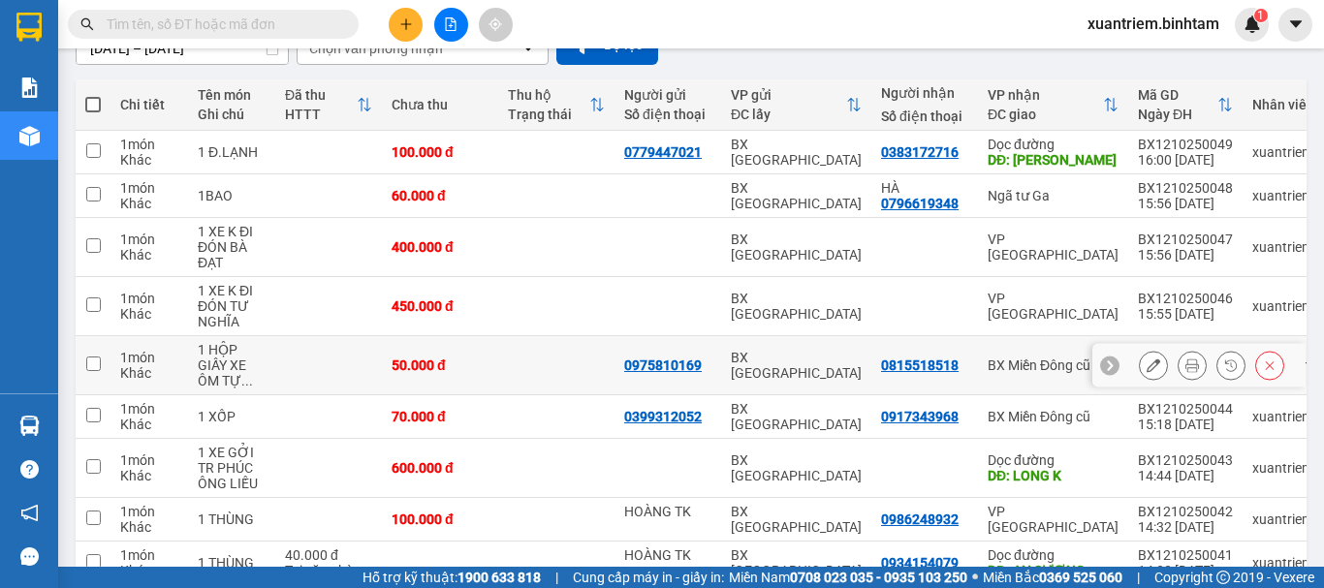
scroll to position [291, 0]
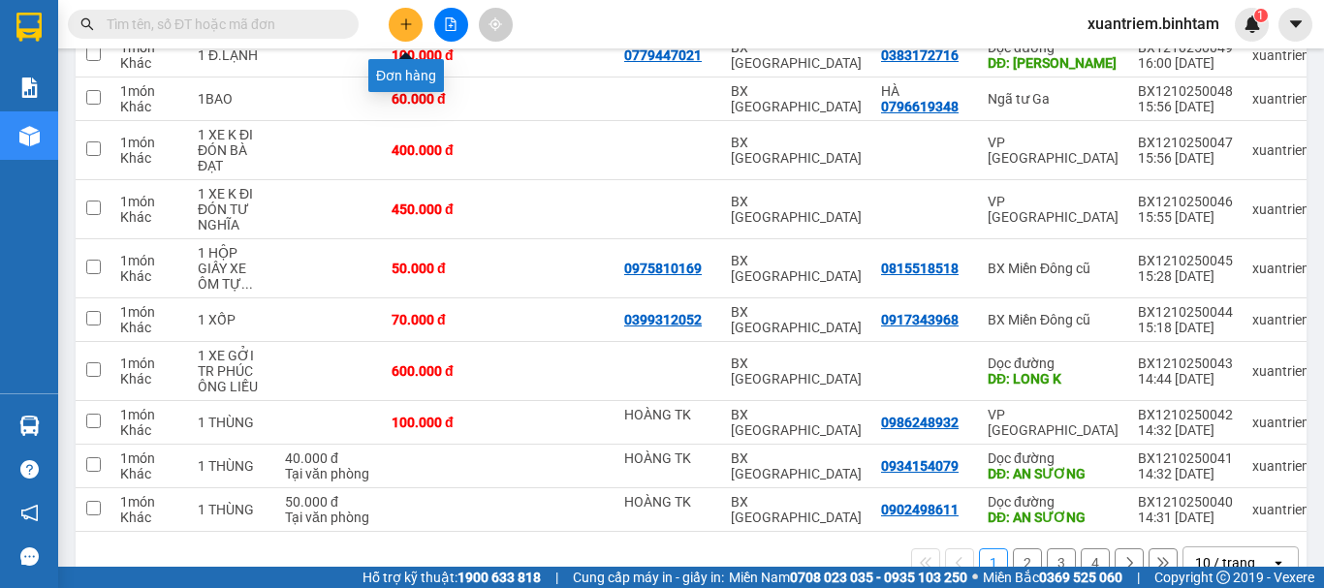
click at [396, 22] on button at bounding box center [406, 25] width 34 height 34
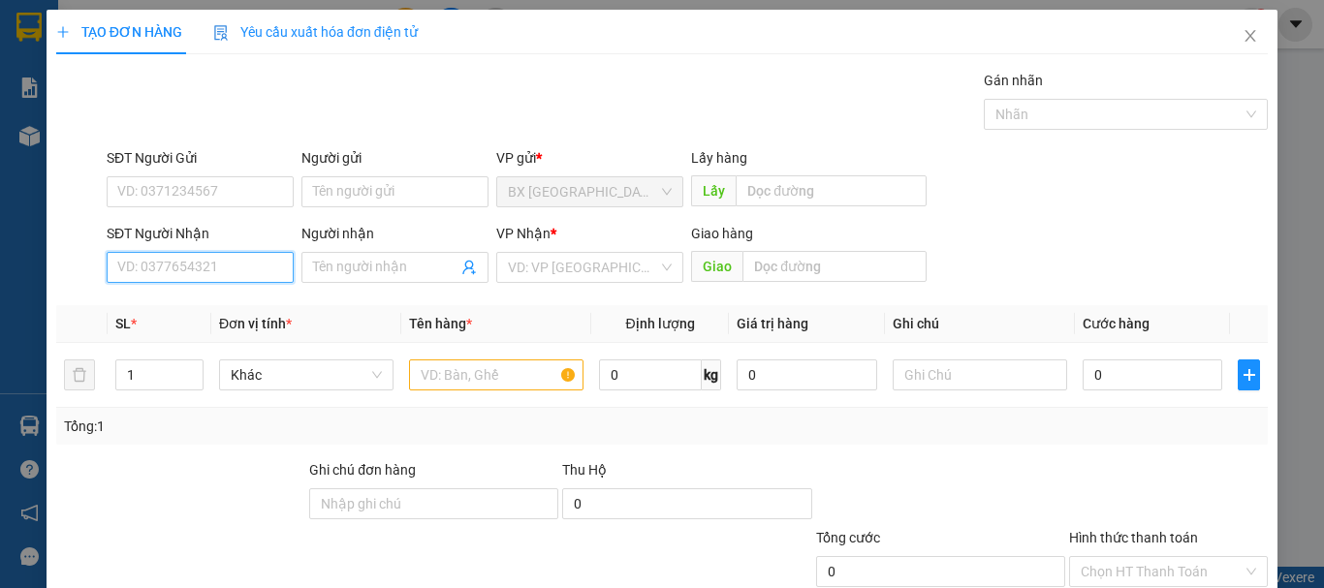
click at [244, 258] on input "SĐT Người Nhận" at bounding box center [200, 267] width 187 height 31
click at [1243, 34] on icon "close" at bounding box center [1251, 36] width 16 height 16
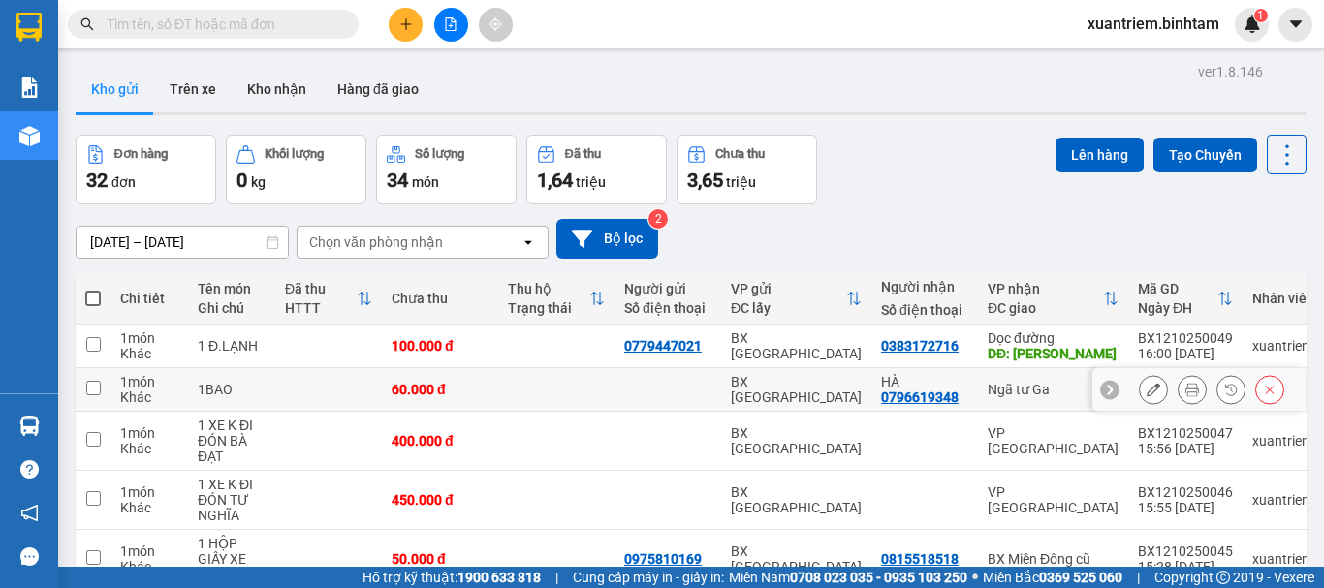
click at [321, 387] on td at bounding box center [328, 390] width 107 height 44
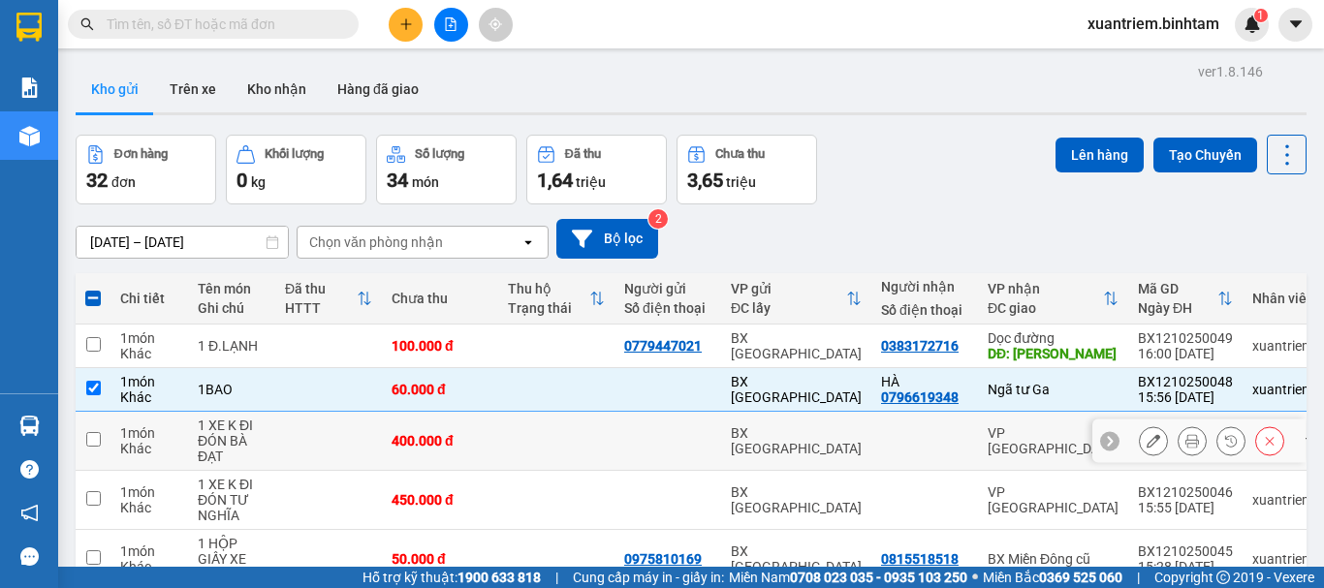
click at [376, 446] on td at bounding box center [328, 441] width 107 height 59
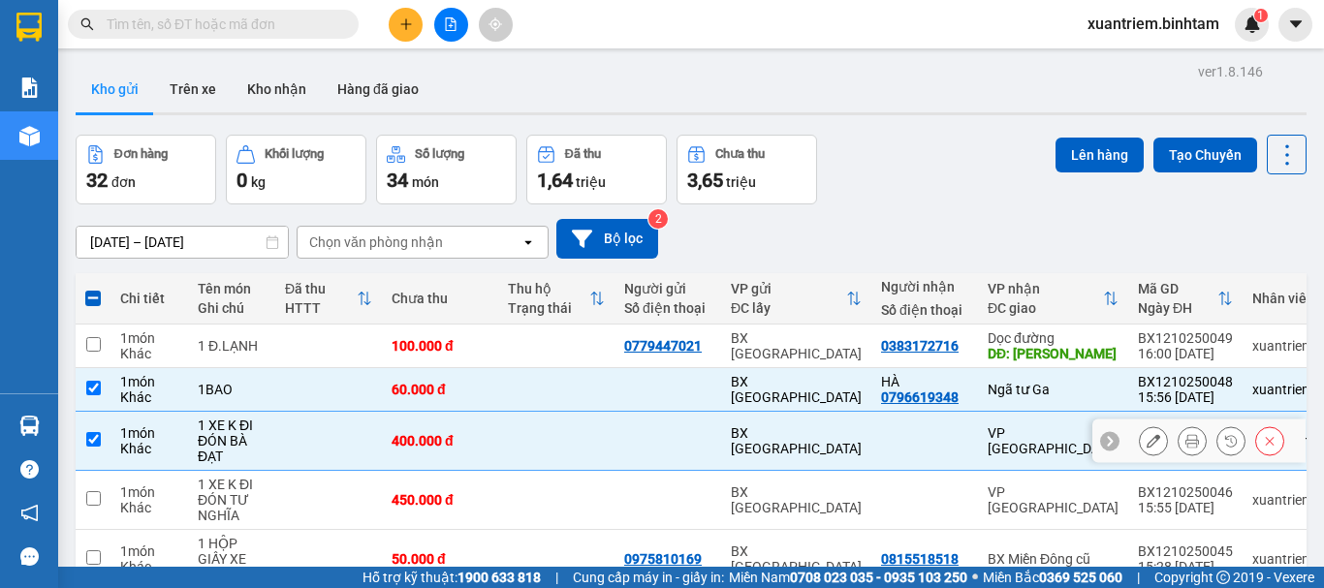
click at [331, 433] on td at bounding box center [328, 441] width 107 height 59
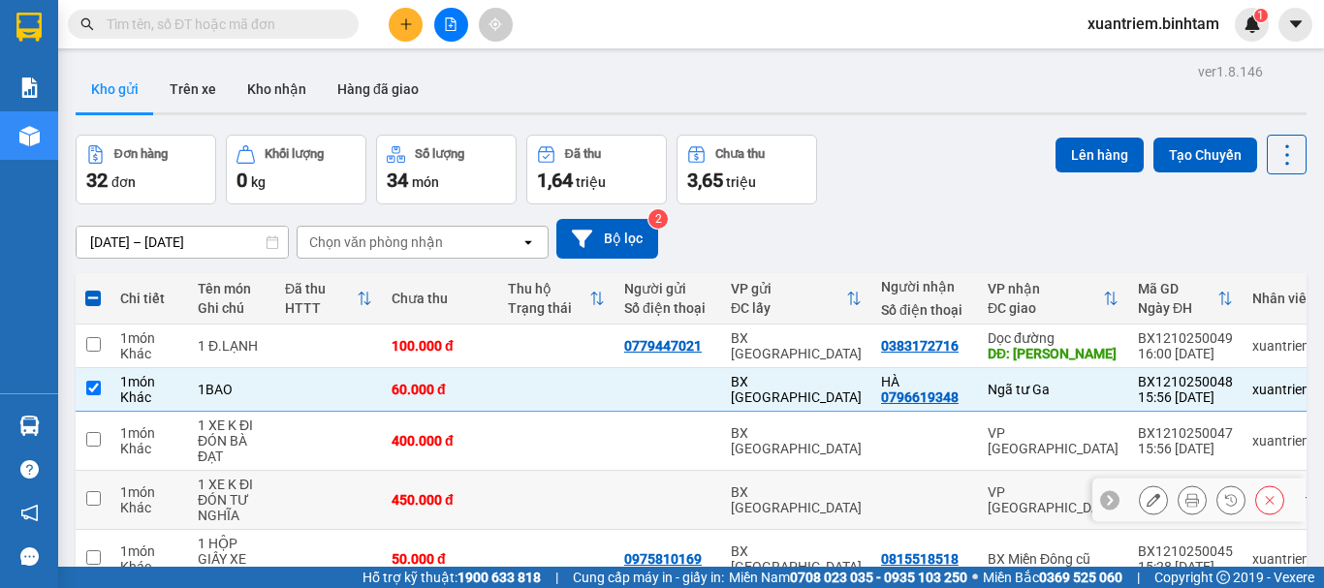
click at [278, 493] on td at bounding box center [328, 500] width 107 height 59
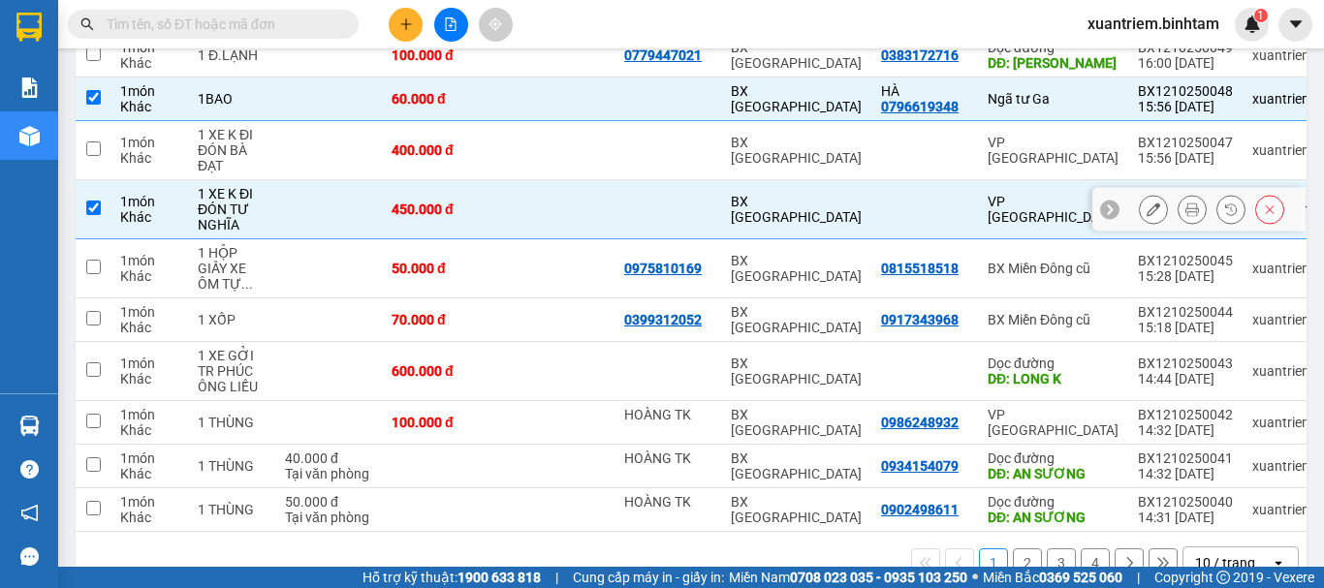
scroll to position [343, 0]
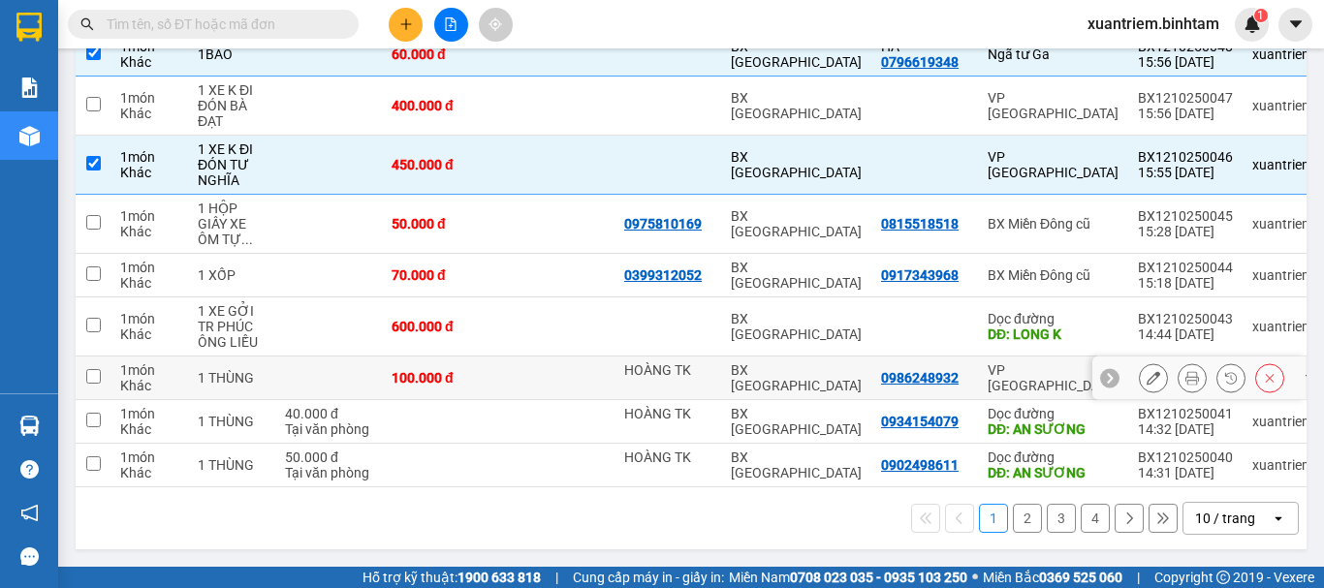
click at [308, 365] on td at bounding box center [328, 379] width 107 height 44
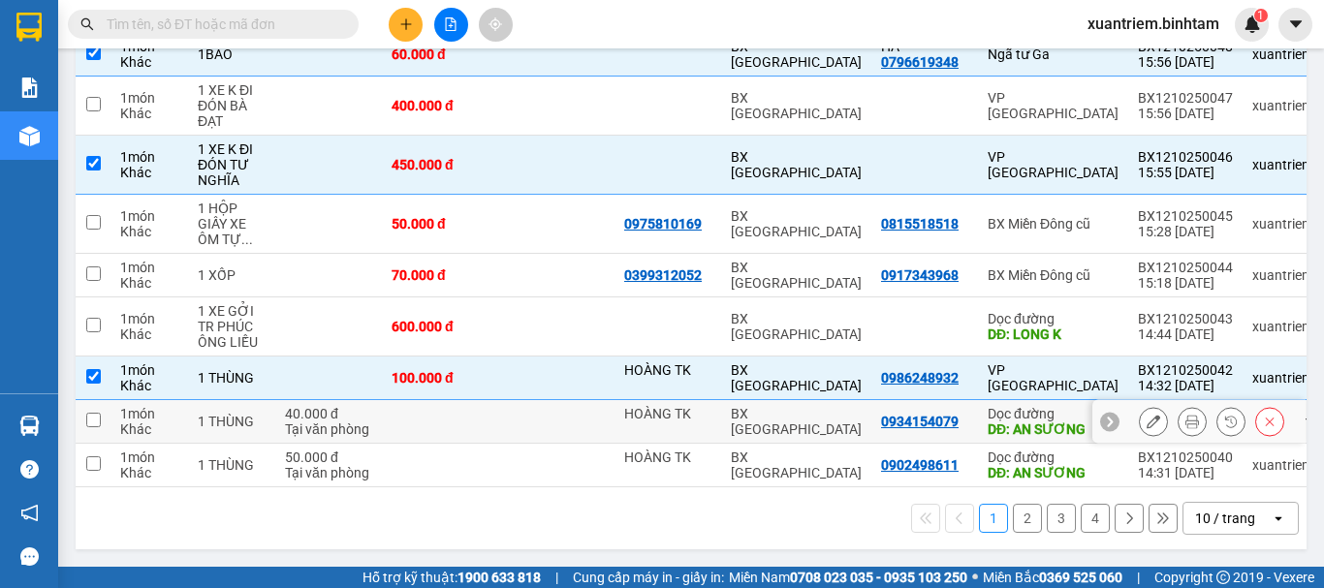
click at [302, 406] on div "40.000 đ" at bounding box center [328, 414] width 87 height 16
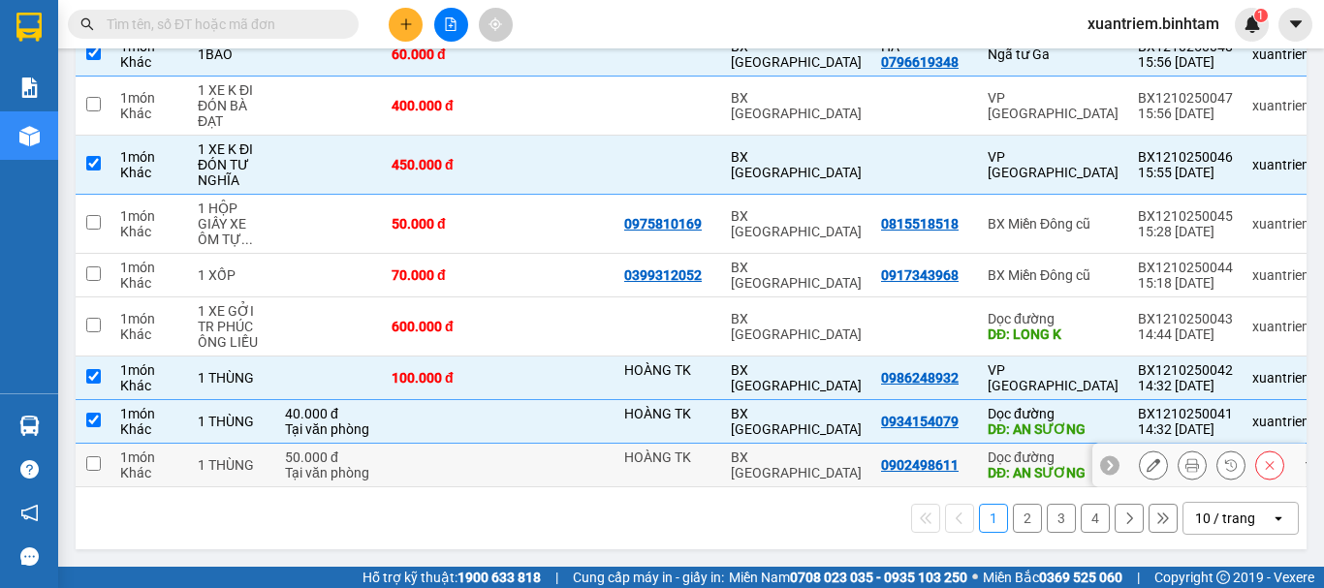
click at [331, 454] on div "50.000 đ" at bounding box center [328, 458] width 87 height 16
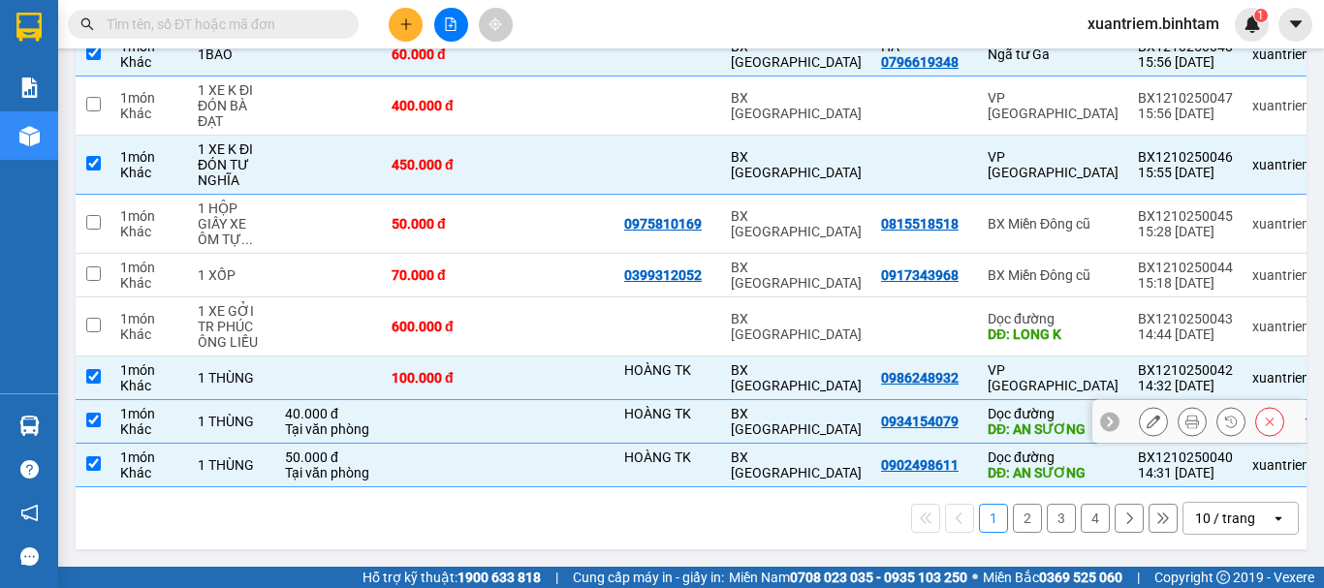
scroll to position [52, 0]
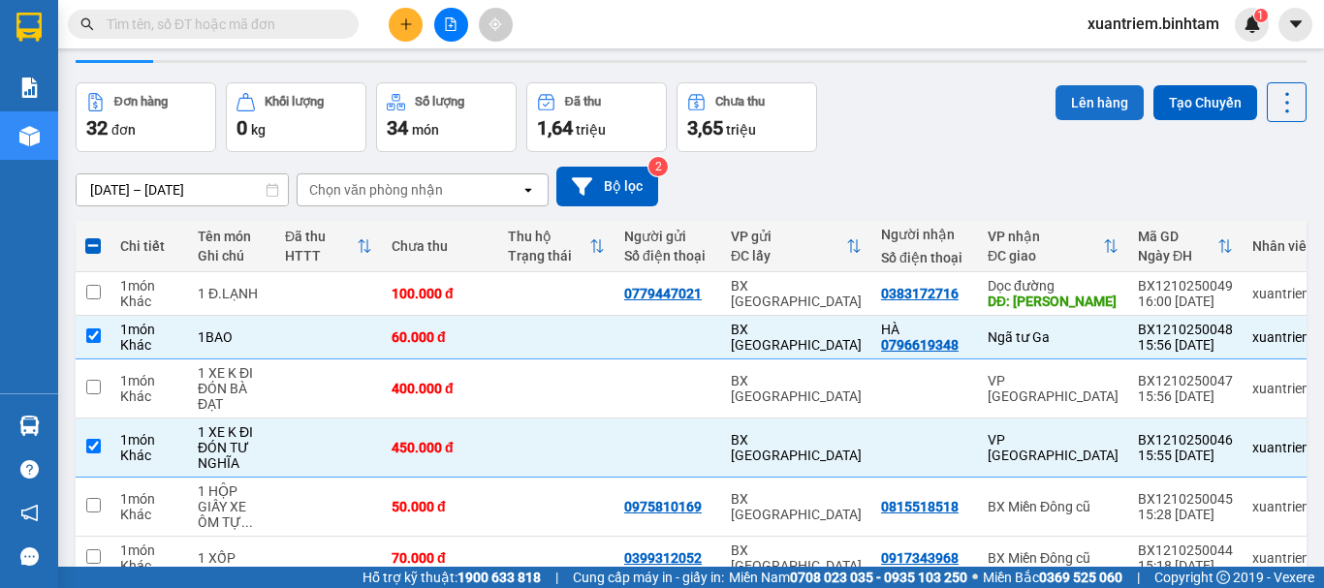
click at [1083, 107] on button "Lên hàng" at bounding box center [1100, 102] width 88 height 35
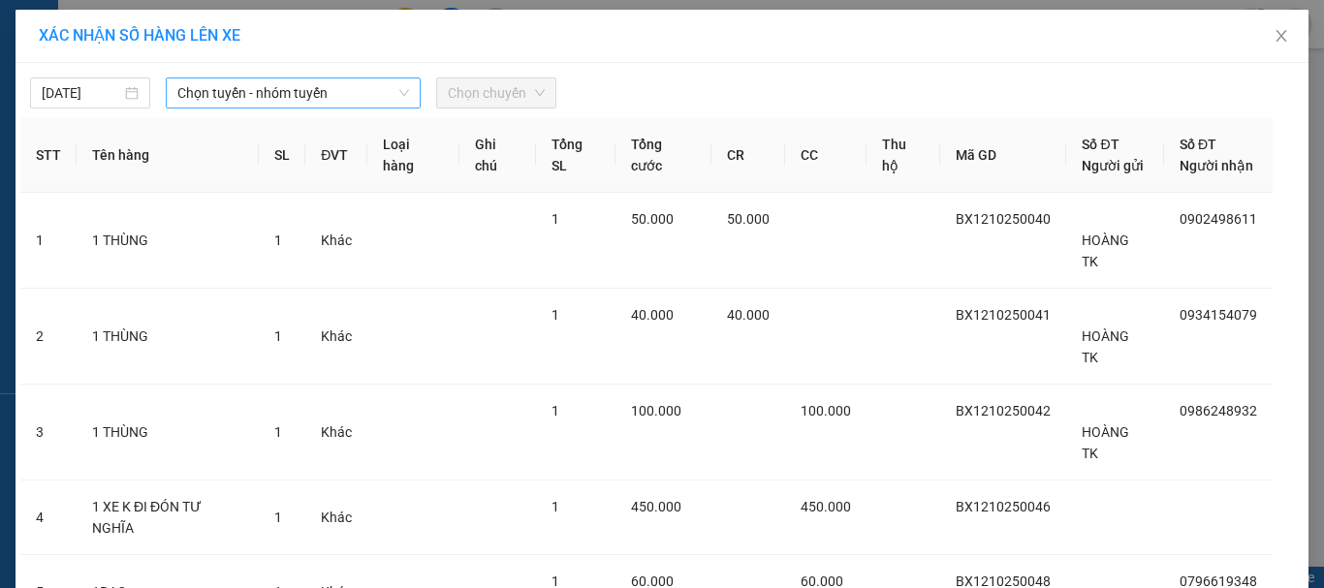
click at [277, 109] on div "12/10/2025 Chọn tuyến - nhóm tuyến Chọn chuyến STT Tên hàng SL ĐVT Loại hàng Gh…" at bounding box center [662, 405] width 1293 height 685
click at [320, 94] on span "Chọn tuyến - nhóm tuyến" at bounding box center [293, 93] width 232 height 29
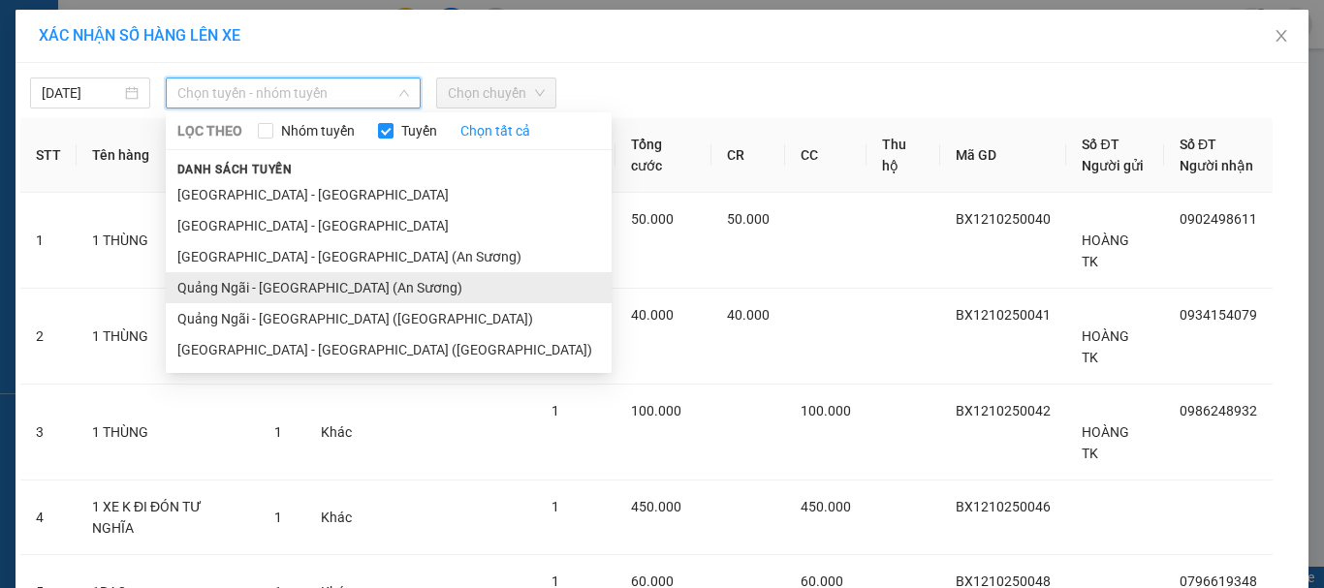
click at [319, 275] on li "Quảng Ngãi - [GEOGRAPHIC_DATA] (An Sương)" at bounding box center [389, 287] width 446 height 31
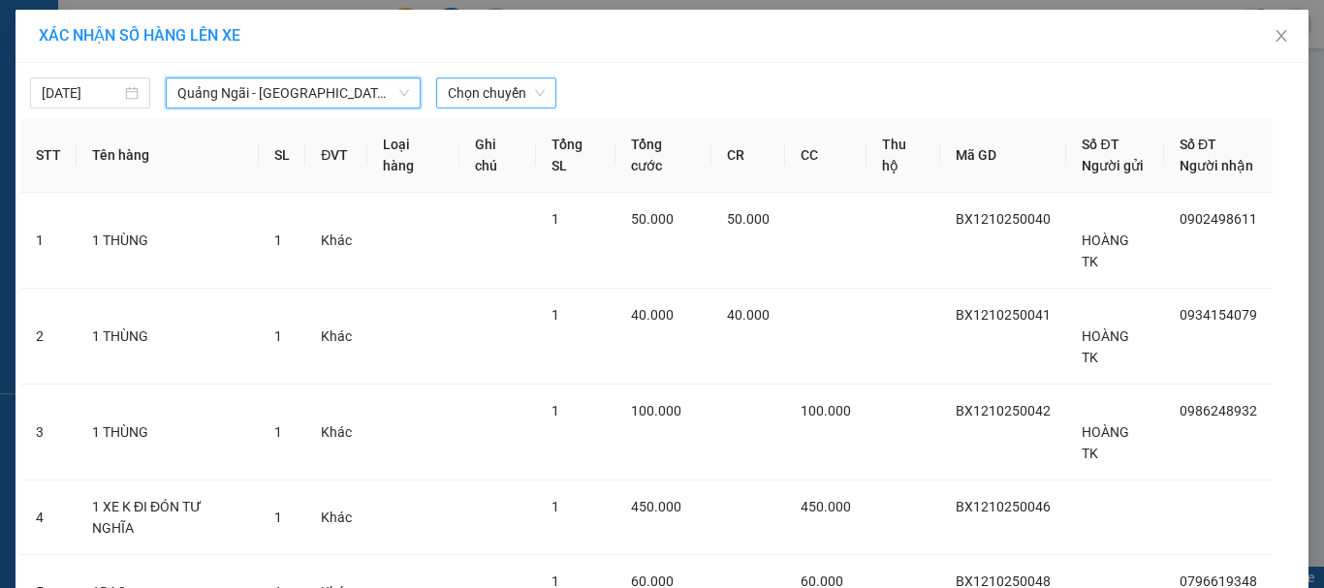
click at [468, 88] on span "Chọn chuyến" at bounding box center [496, 93] width 97 height 29
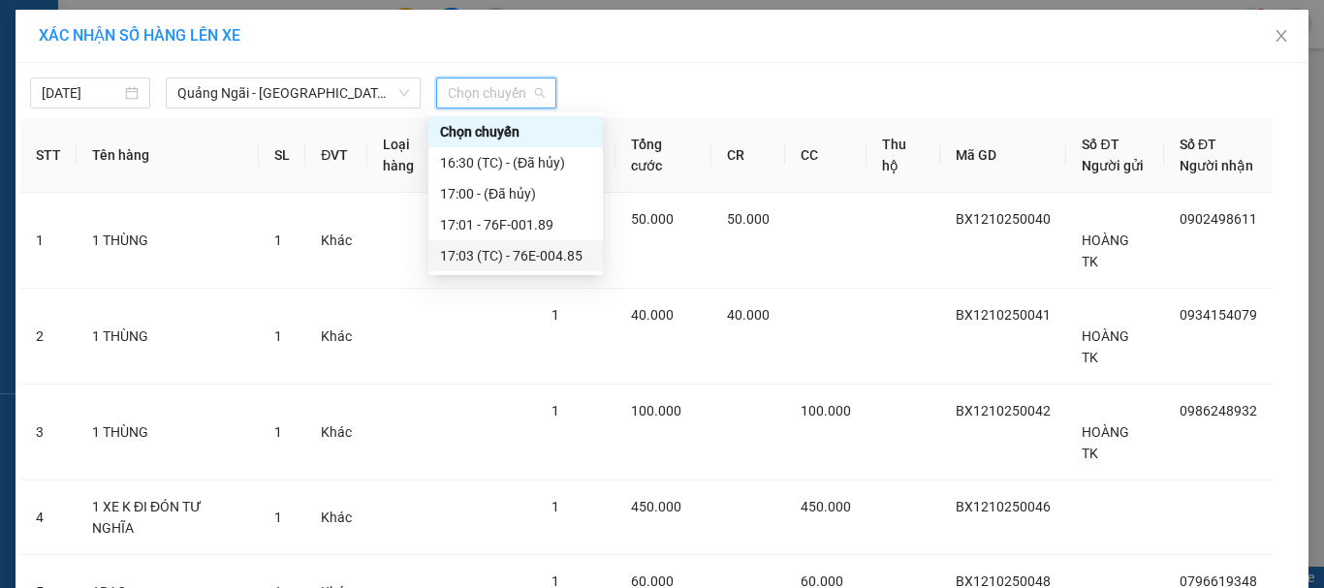
click at [572, 253] on div "17:03 (TC) - 76E-004.85" at bounding box center [515, 255] width 151 height 21
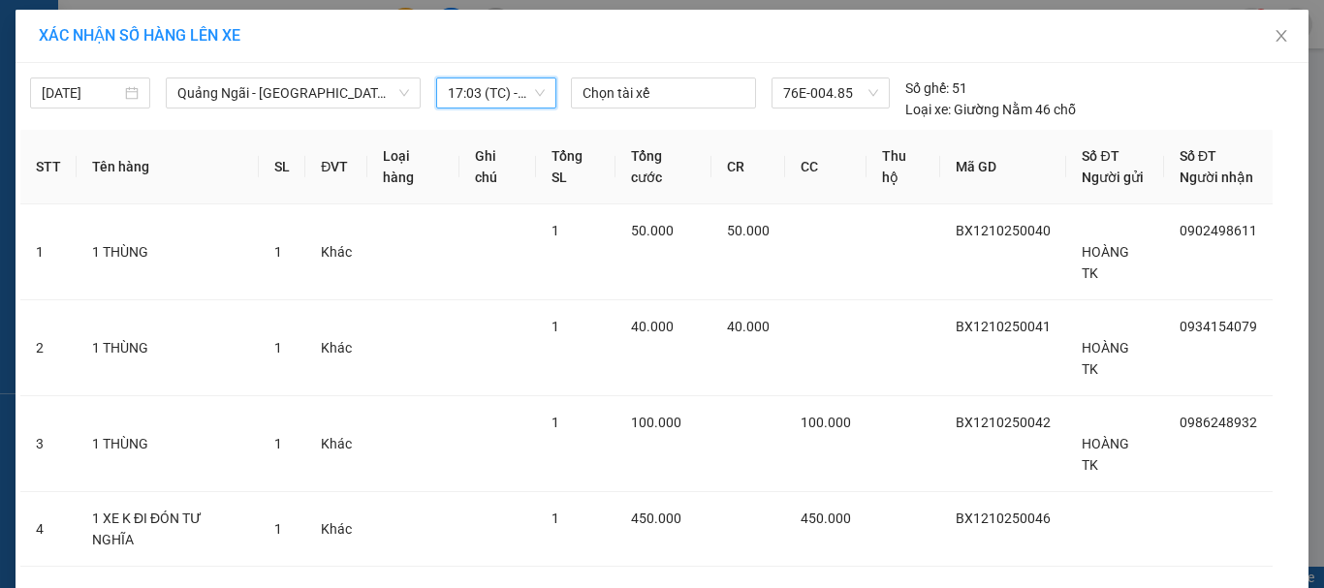
scroll to position [110, 0]
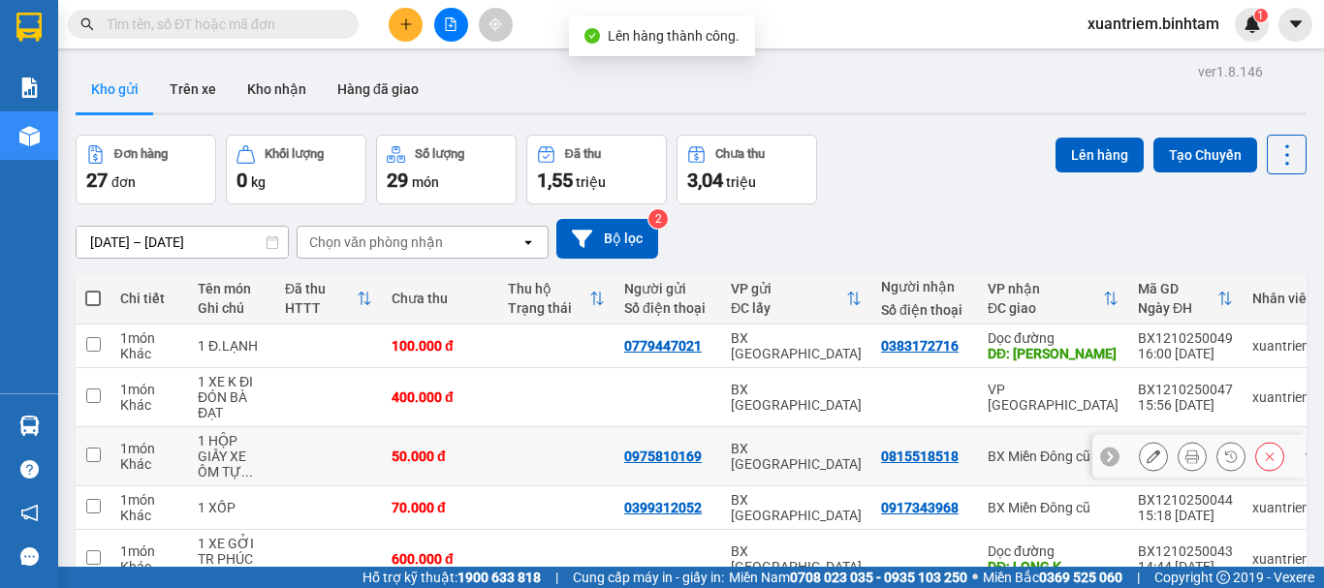
click at [460, 450] on div "50.000 đ" at bounding box center [440, 457] width 97 height 16
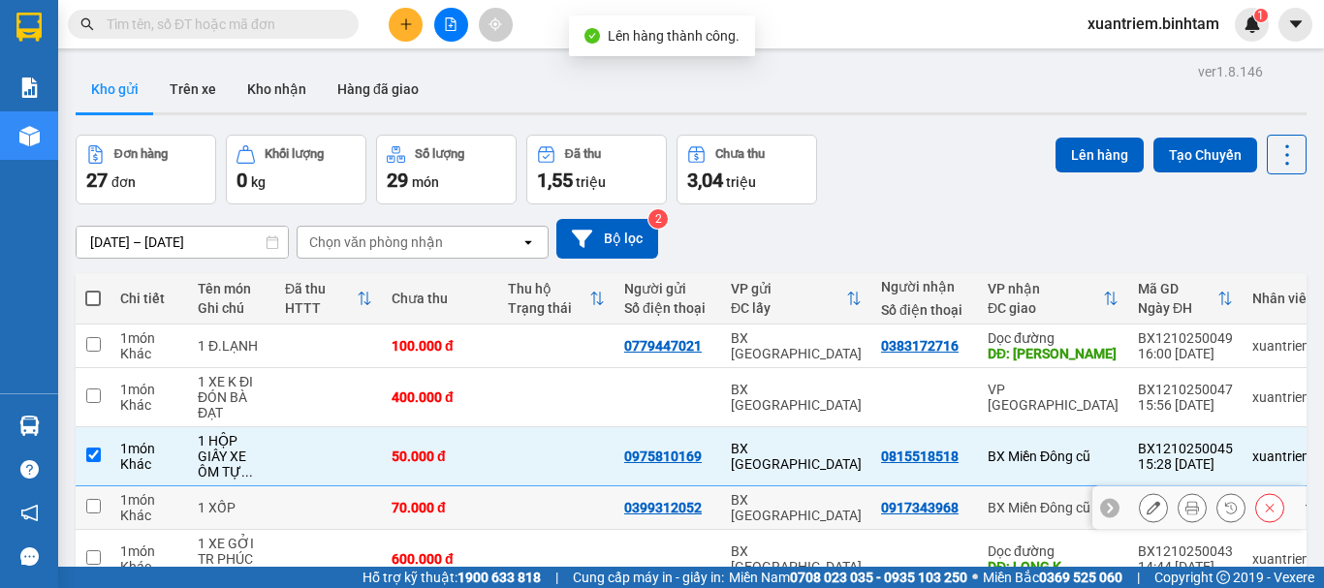
click at [429, 500] on div "70.000 đ" at bounding box center [440, 508] width 97 height 16
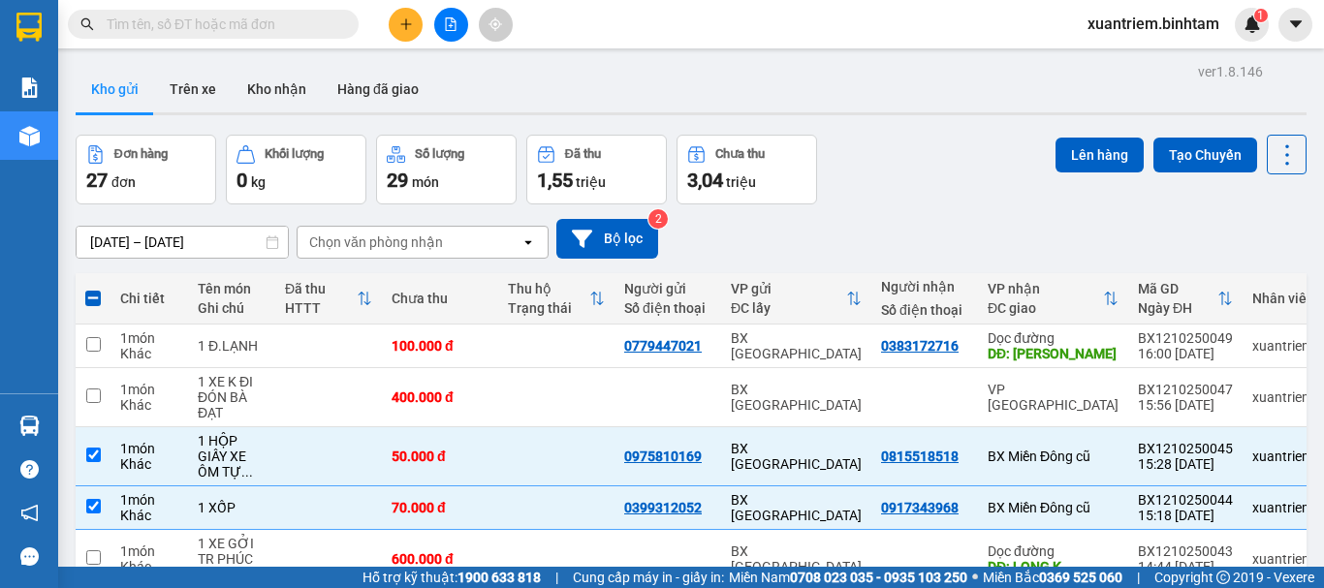
scroll to position [291, 0]
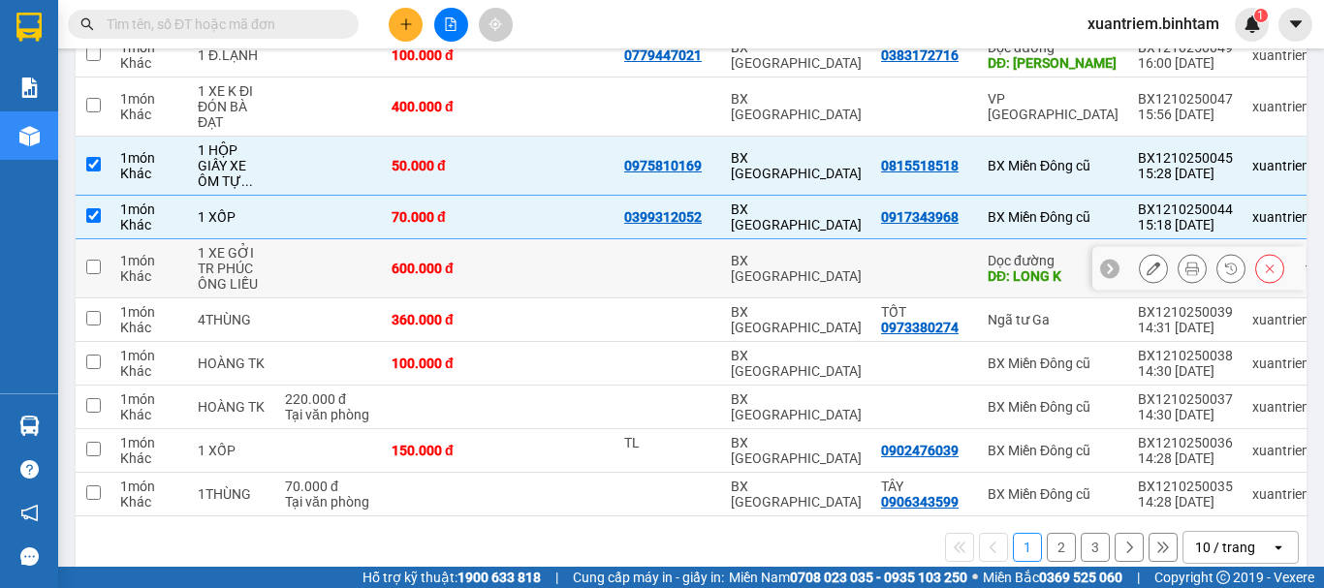
click at [381, 263] on td at bounding box center [328, 268] width 107 height 59
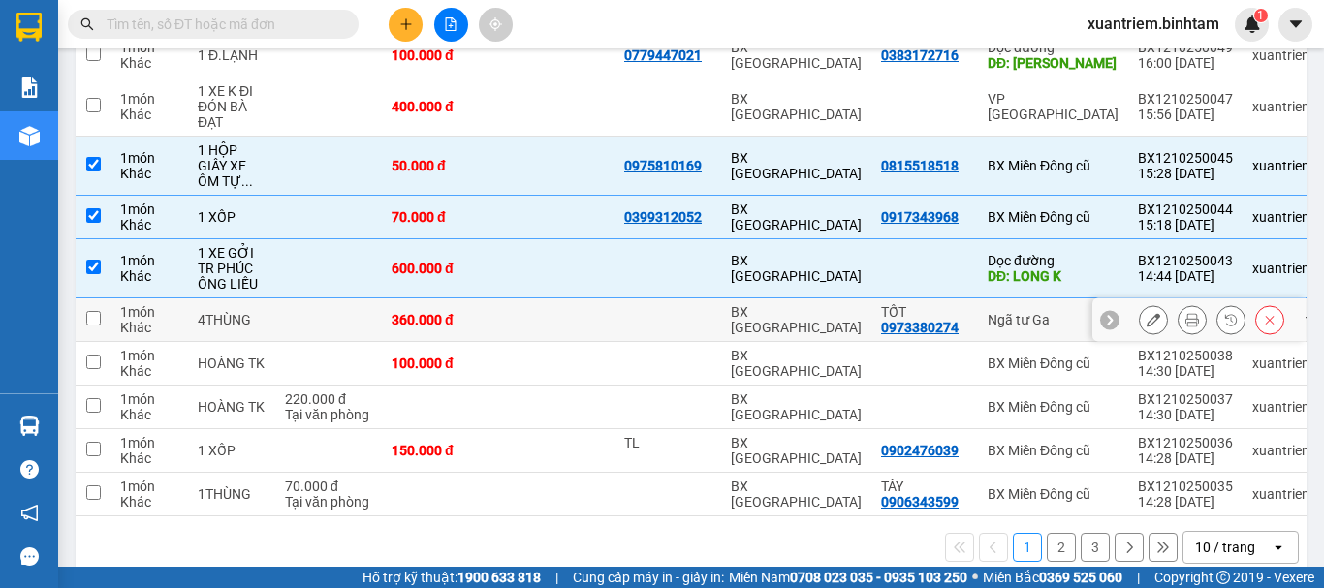
click at [382, 310] on td "360.000 đ" at bounding box center [440, 321] width 116 height 44
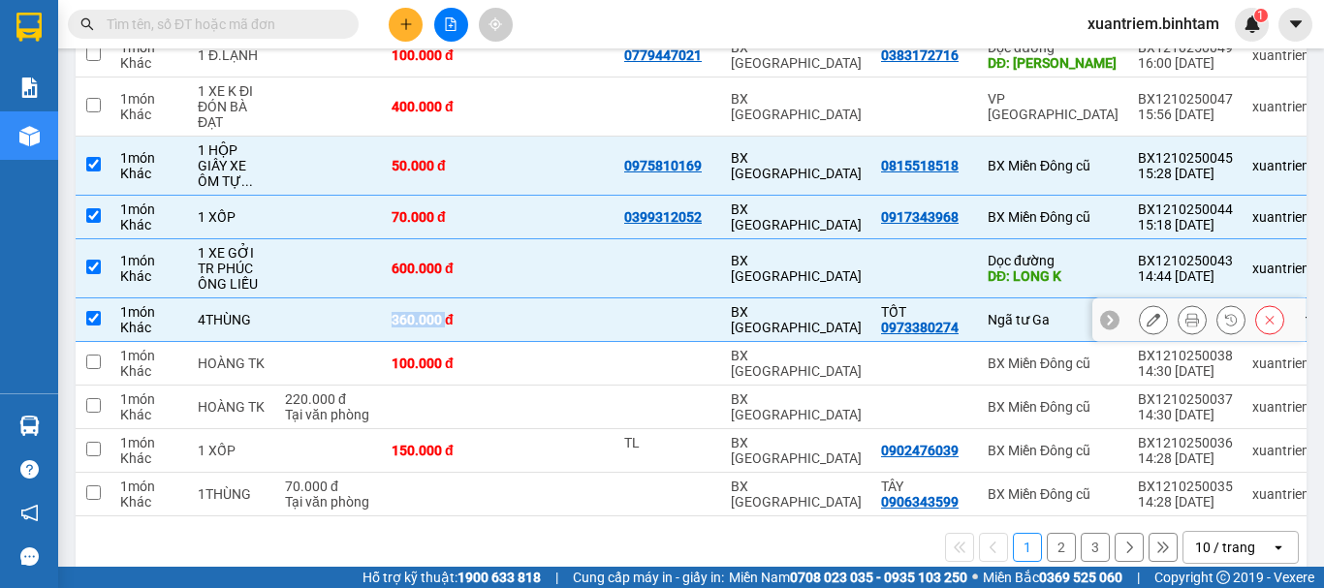
click at [382, 310] on td "360.000 đ" at bounding box center [440, 321] width 116 height 44
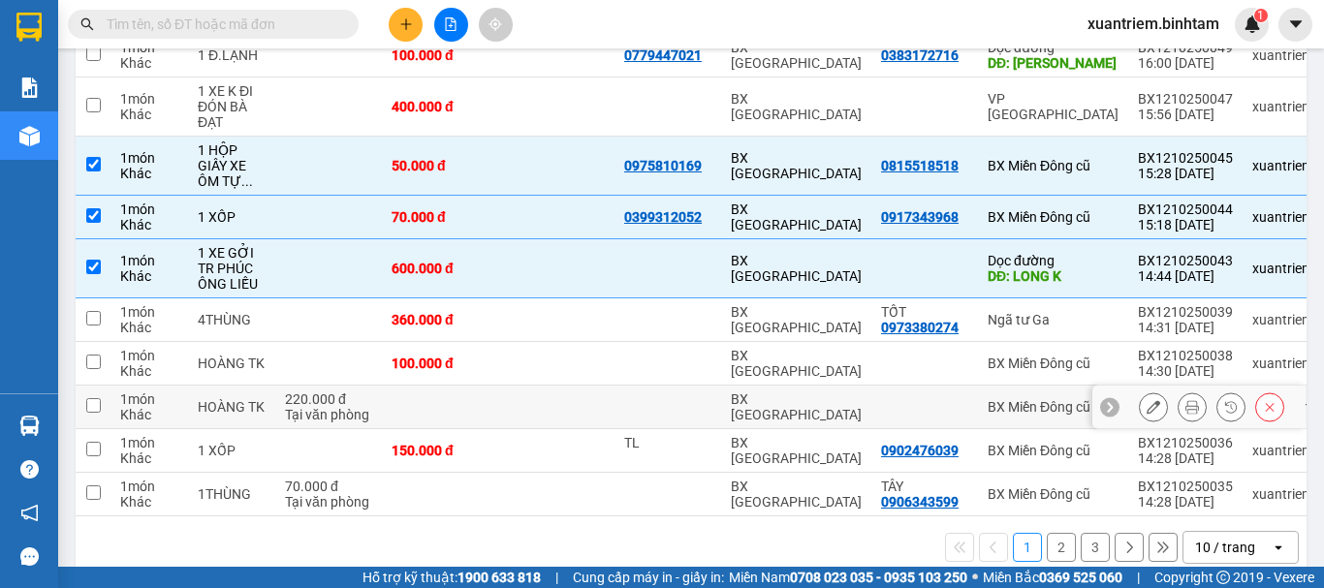
click at [404, 390] on td at bounding box center [440, 408] width 116 height 44
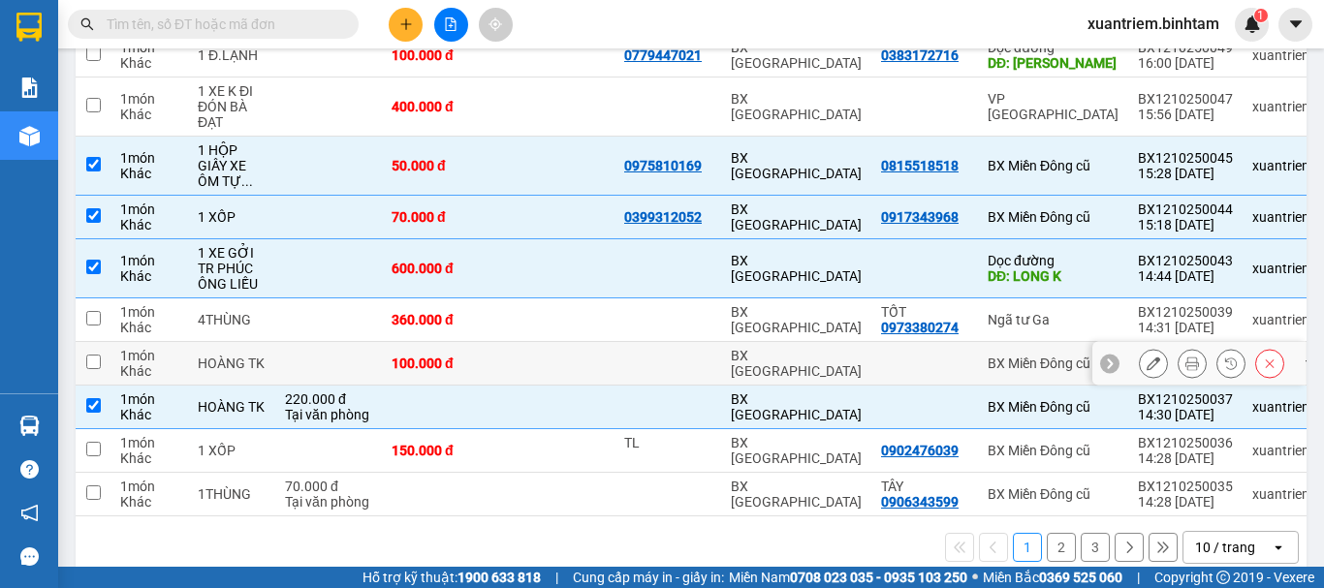
click at [376, 363] on td at bounding box center [328, 364] width 107 height 44
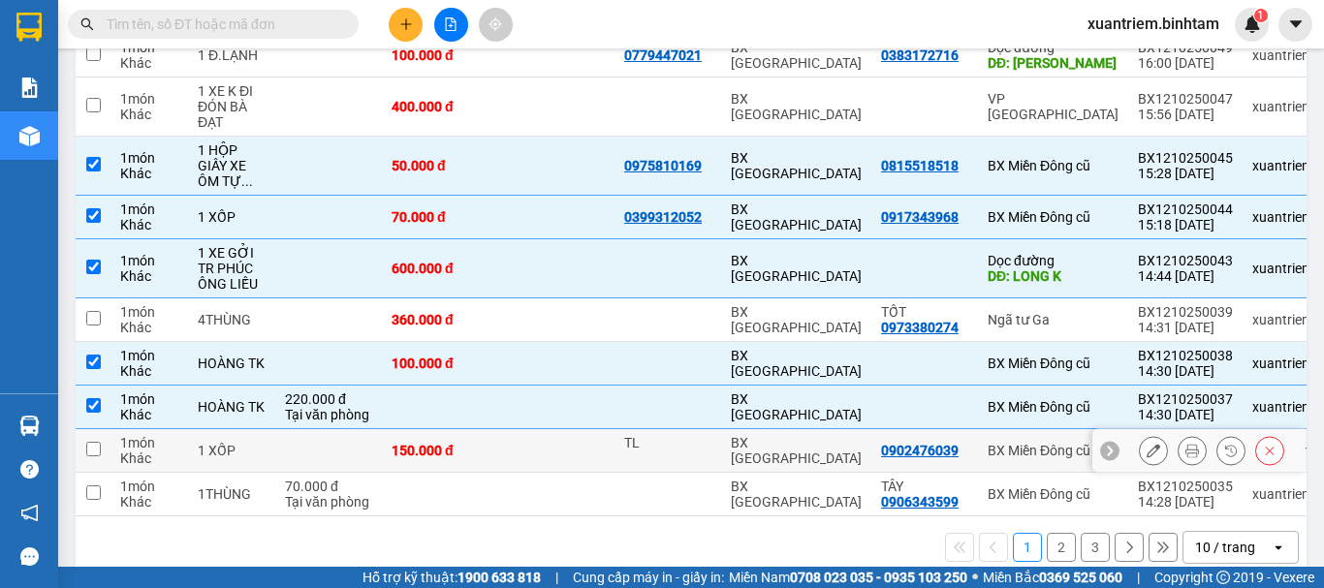
click at [394, 450] on div "150.000 đ" at bounding box center [440, 451] width 97 height 16
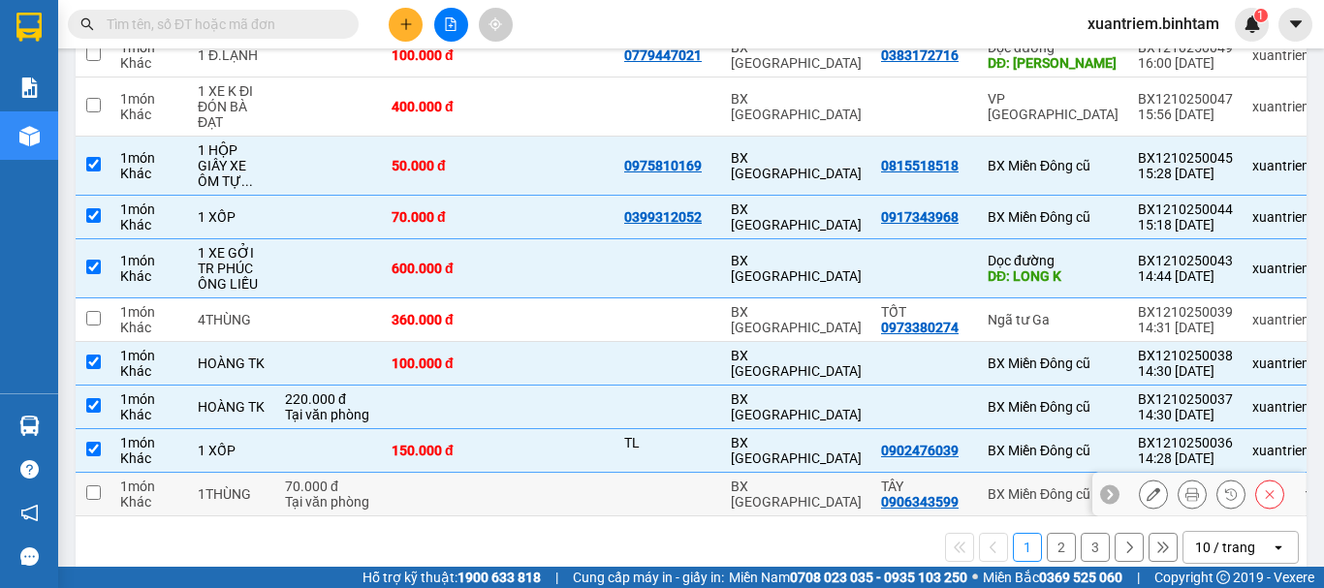
click at [386, 495] on td at bounding box center [440, 495] width 116 height 44
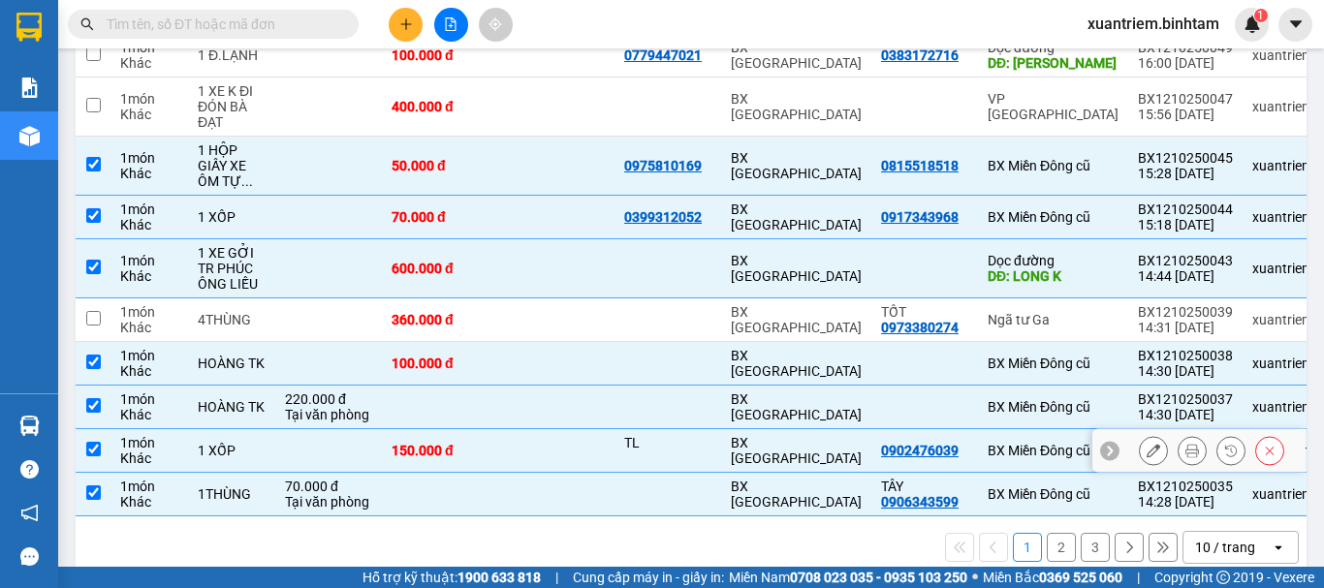
scroll to position [0, 0]
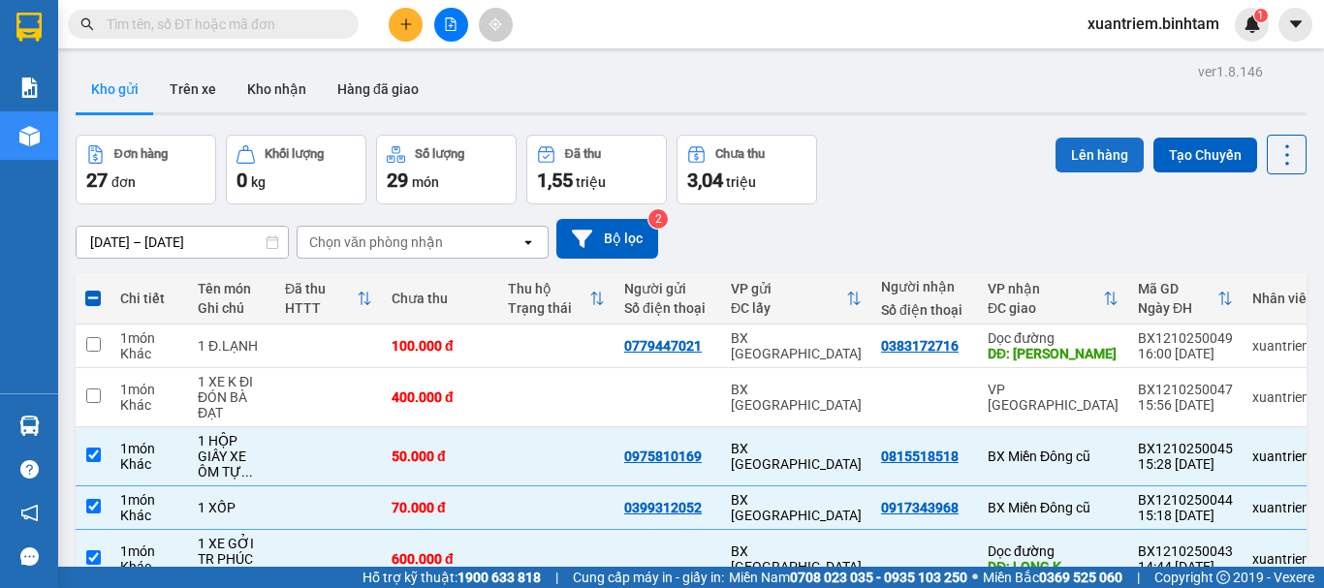
click at [1079, 162] on button "Lên hàng" at bounding box center [1100, 155] width 88 height 35
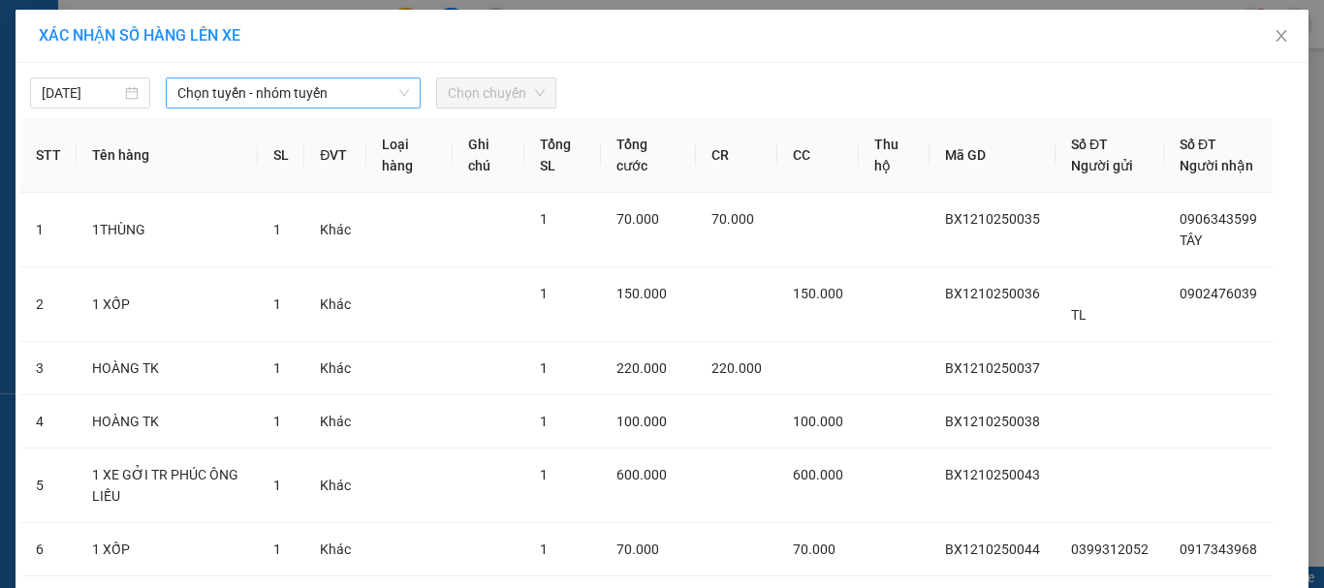
click at [302, 95] on span "Chọn tuyến - nhóm tuyến" at bounding box center [293, 93] width 232 height 29
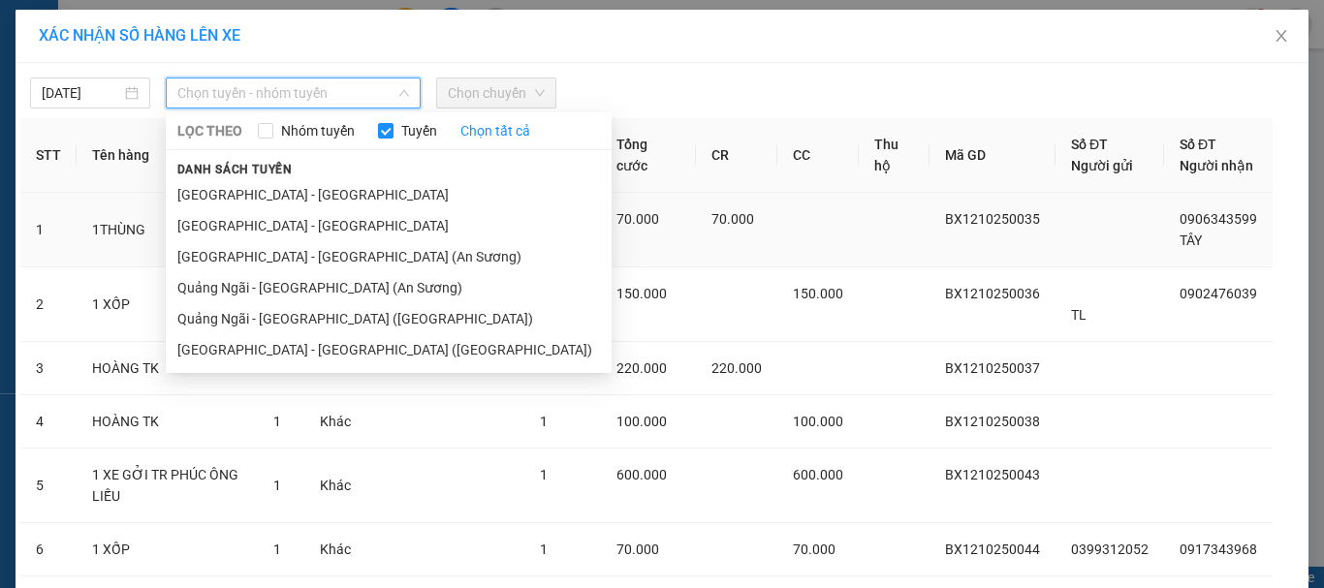
drag, startPoint x: 350, startPoint y: 309, endPoint x: 391, endPoint y: 253, distance: 69.4
click at [353, 307] on li "Quảng Ngãi - [GEOGRAPHIC_DATA] ([GEOGRAPHIC_DATA])" at bounding box center [389, 318] width 446 height 31
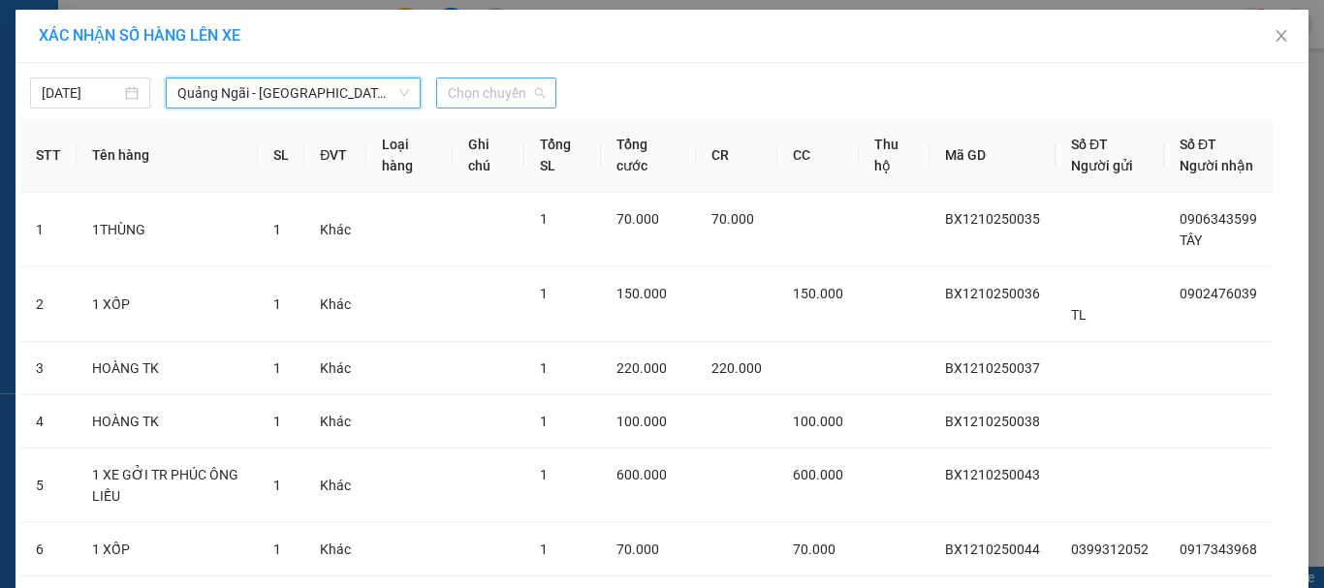
click at [467, 102] on span "Chọn chuyến" at bounding box center [496, 93] width 97 height 29
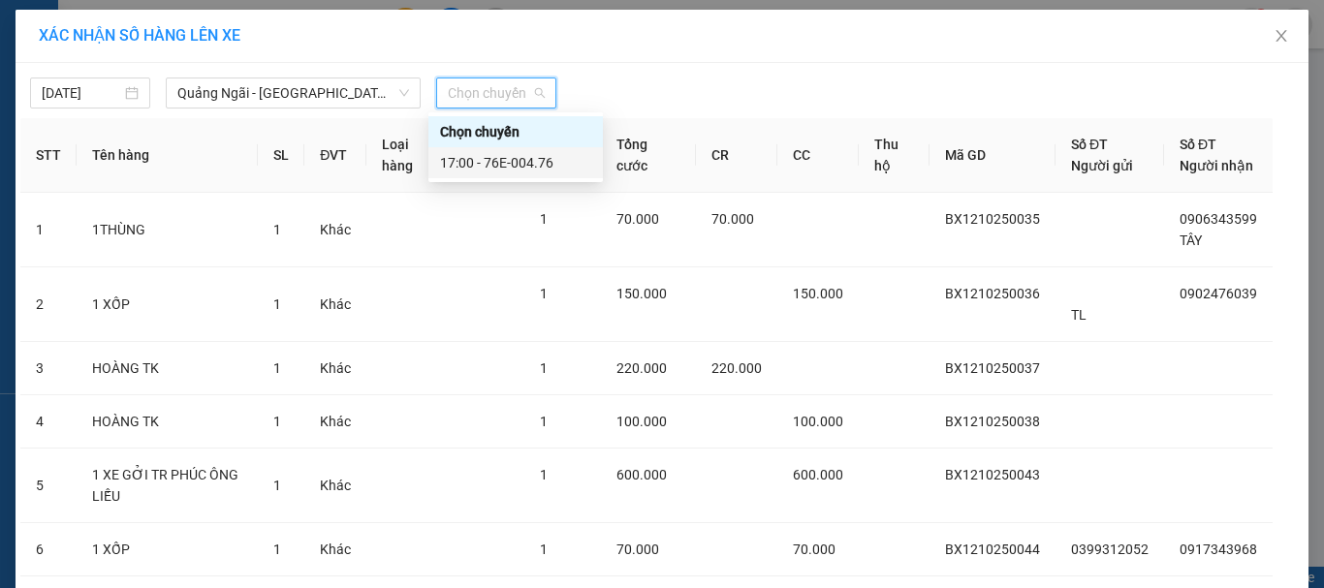
drag, startPoint x: 495, startPoint y: 160, endPoint x: 516, endPoint y: 163, distance: 20.6
click at [496, 161] on div "17:00 - 76E-004.76" at bounding box center [515, 162] width 151 height 21
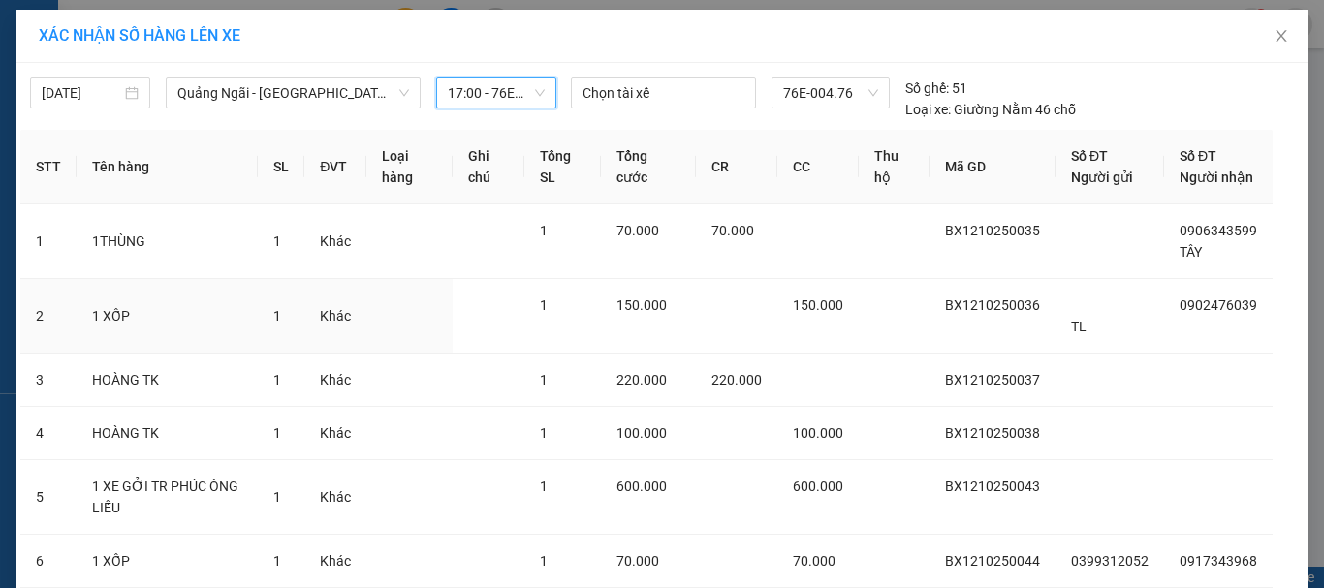
scroll to position [238, 0]
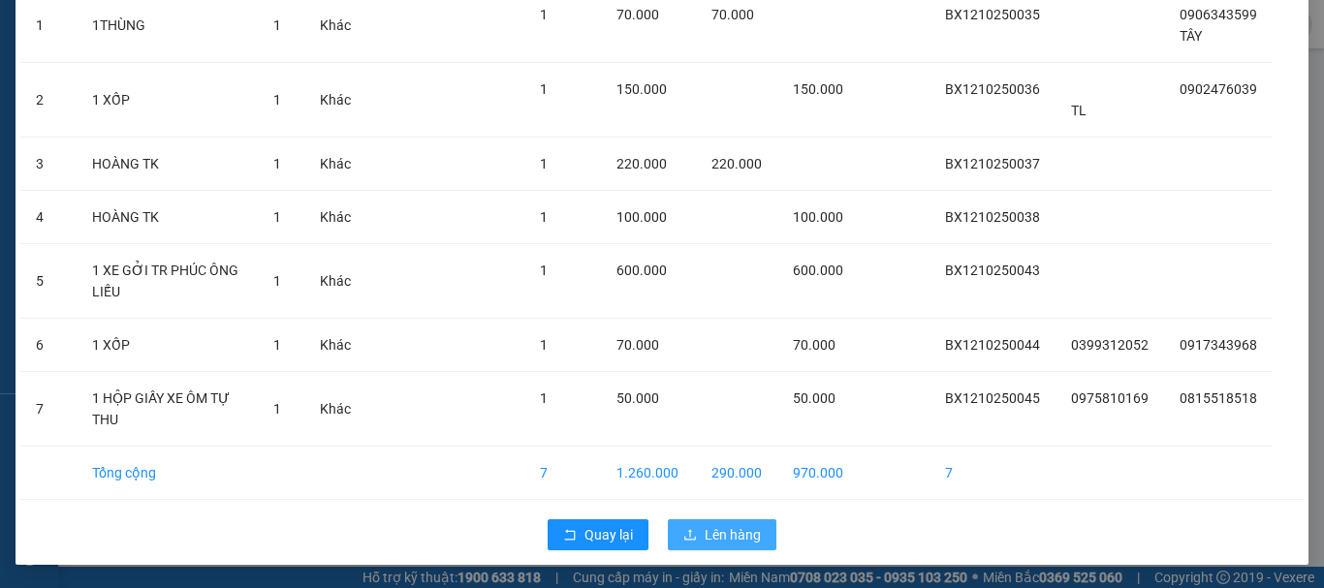
click at [696, 521] on button "Lên hàng" at bounding box center [722, 535] width 109 height 31
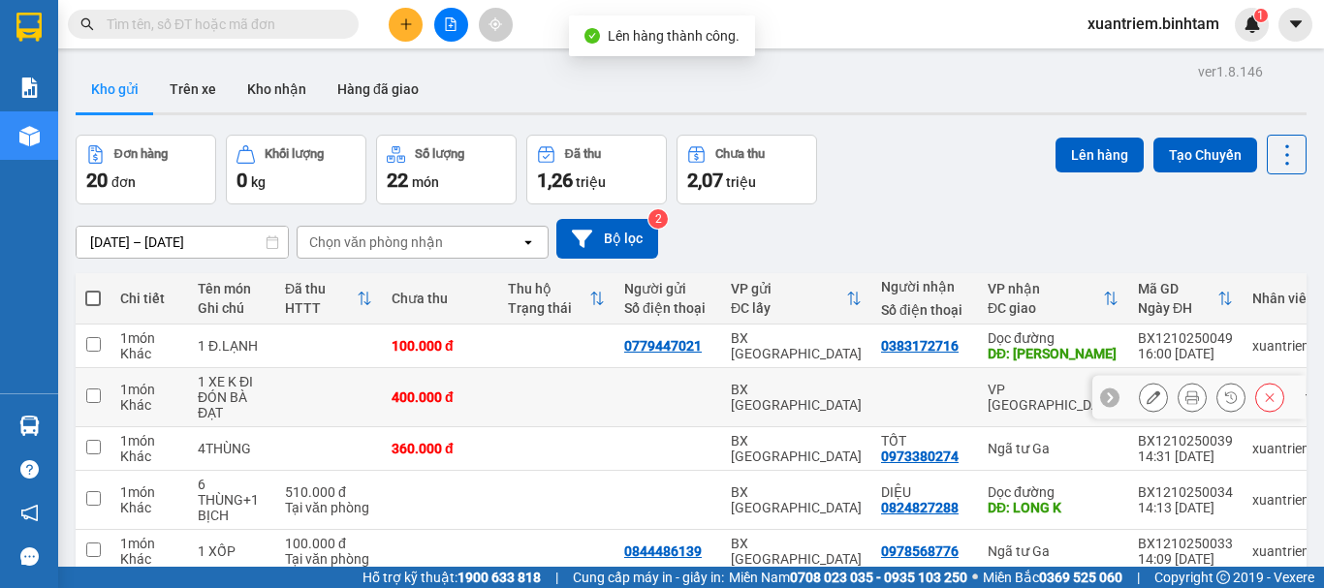
click at [469, 394] on div "400.000 đ" at bounding box center [440, 398] width 97 height 16
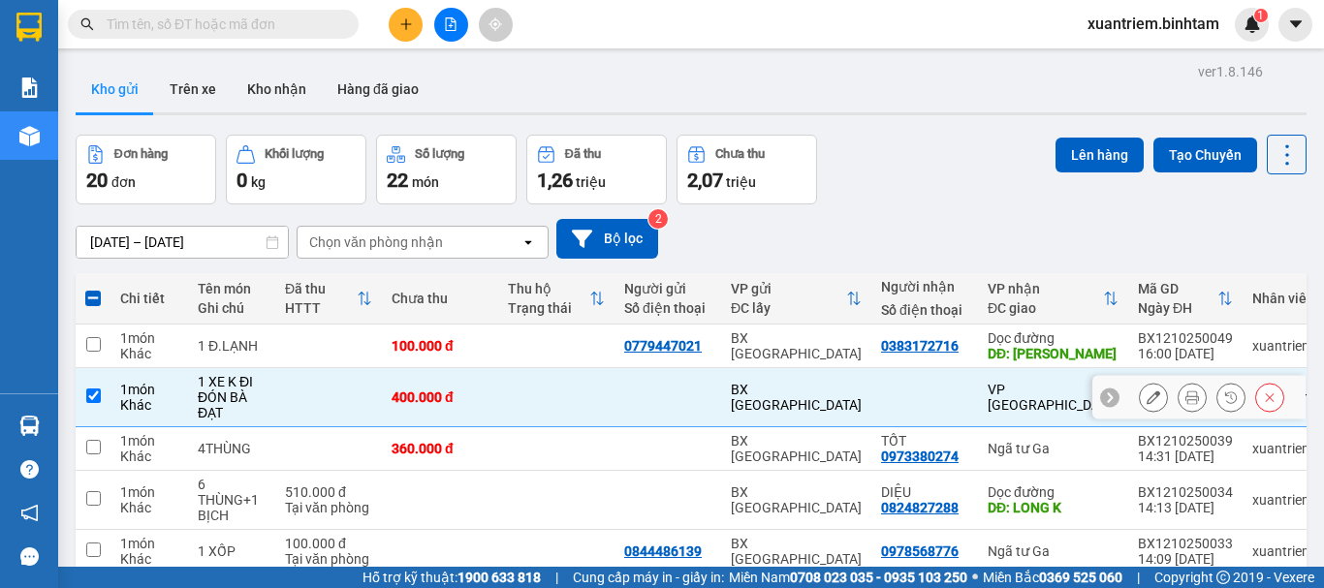
click at [411, 390] on div "400.000 đ" at bounding box center [440, 398] width 97 height 16
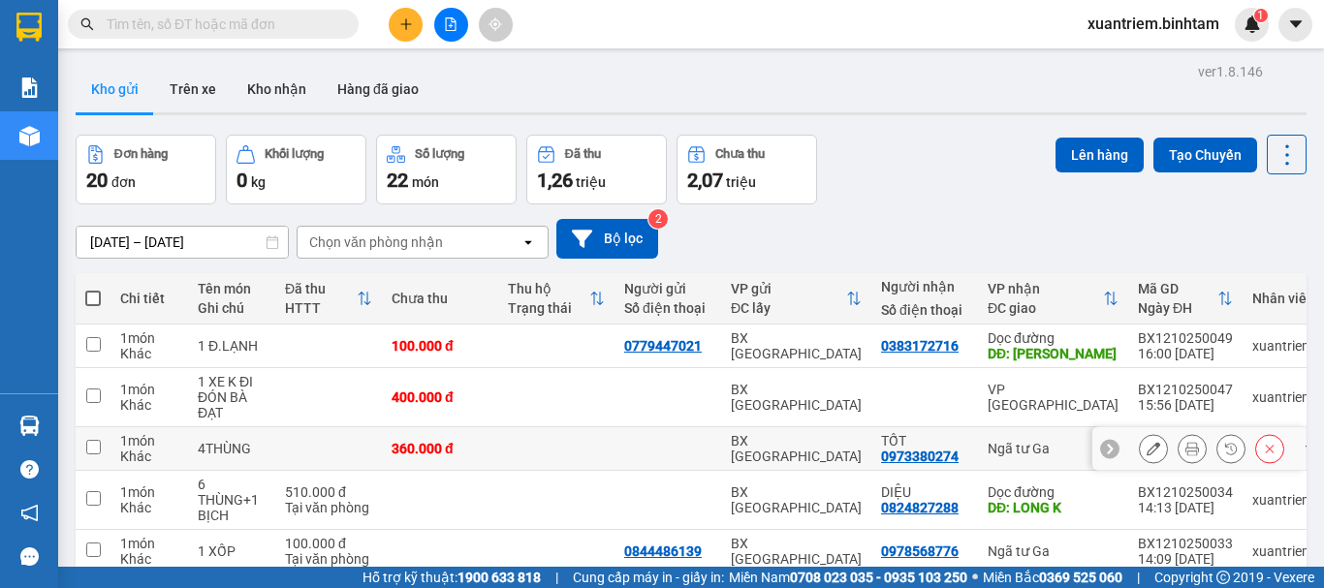
click at [378, 450] on td at bounding box center [328, 450] width 107 height 44
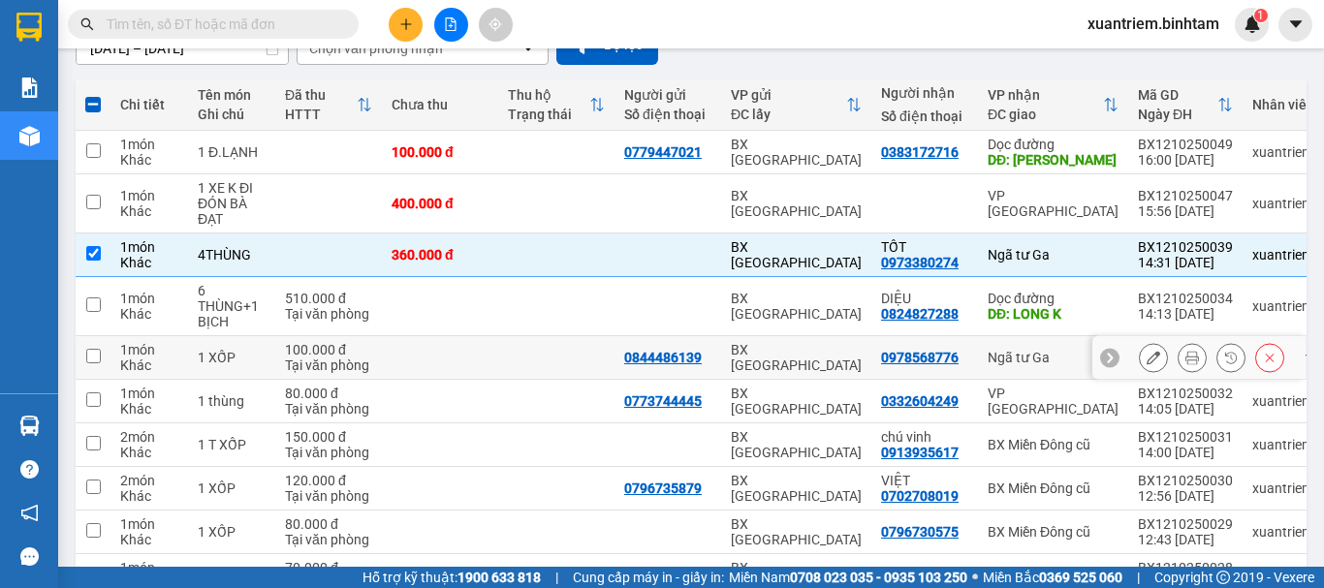
scroll to position [312, 0]
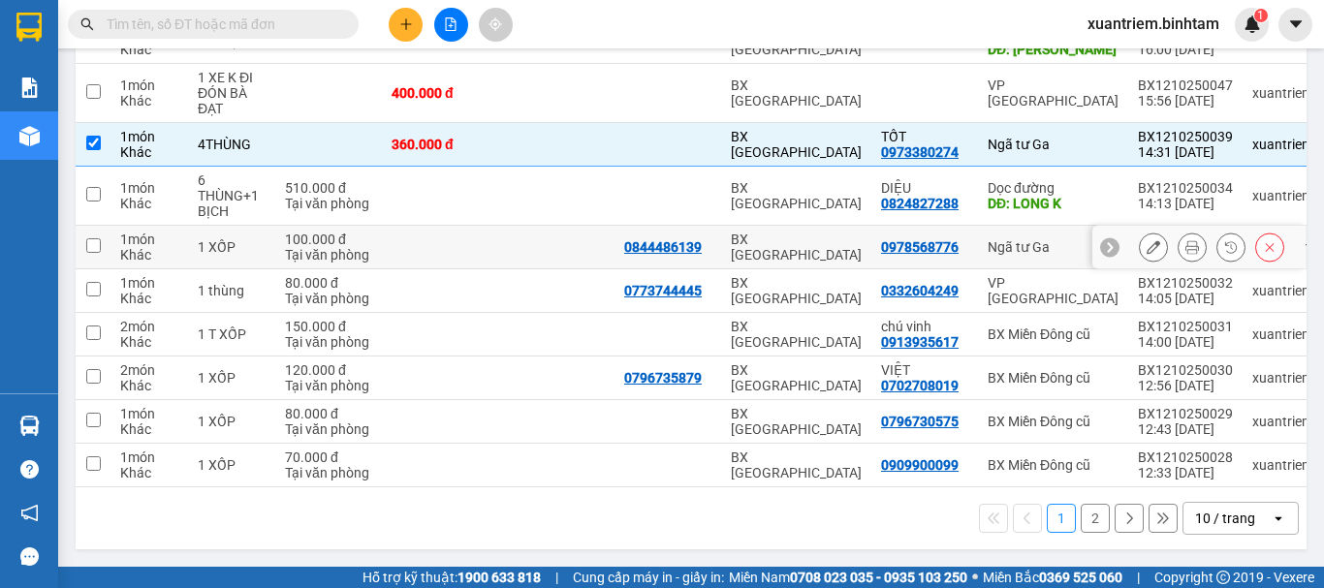
click at [471, 227] on td at bounding box center [440, 248] width 116 height 44
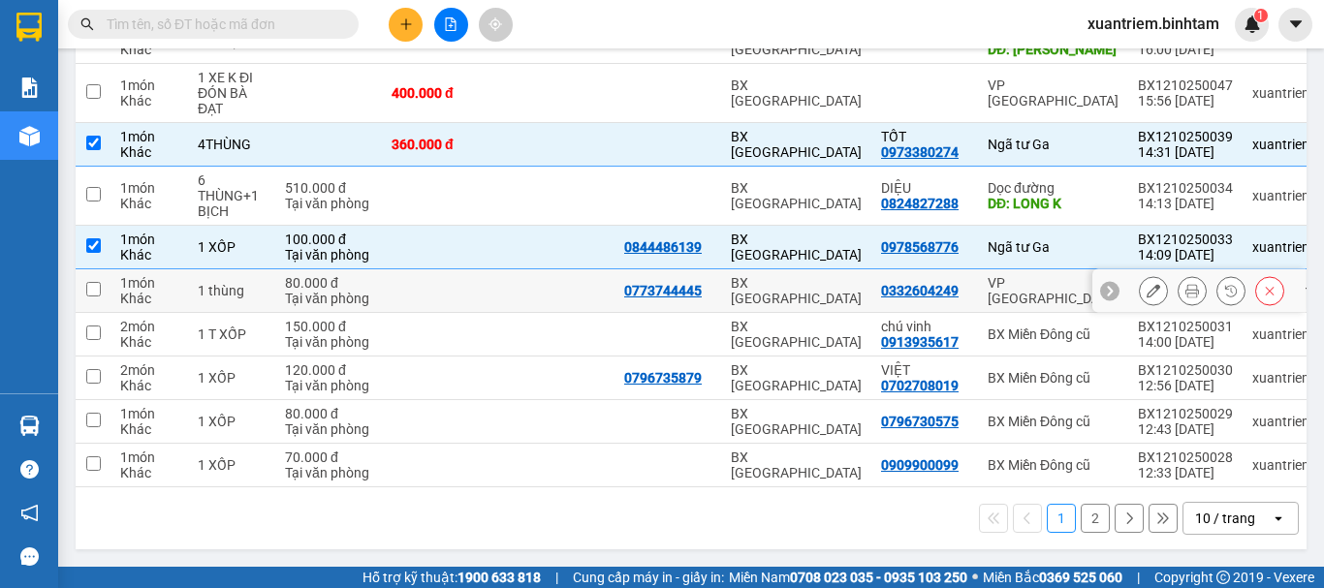
click at [461, 285] on td at bounding box center [440, 292] width 116 height 44
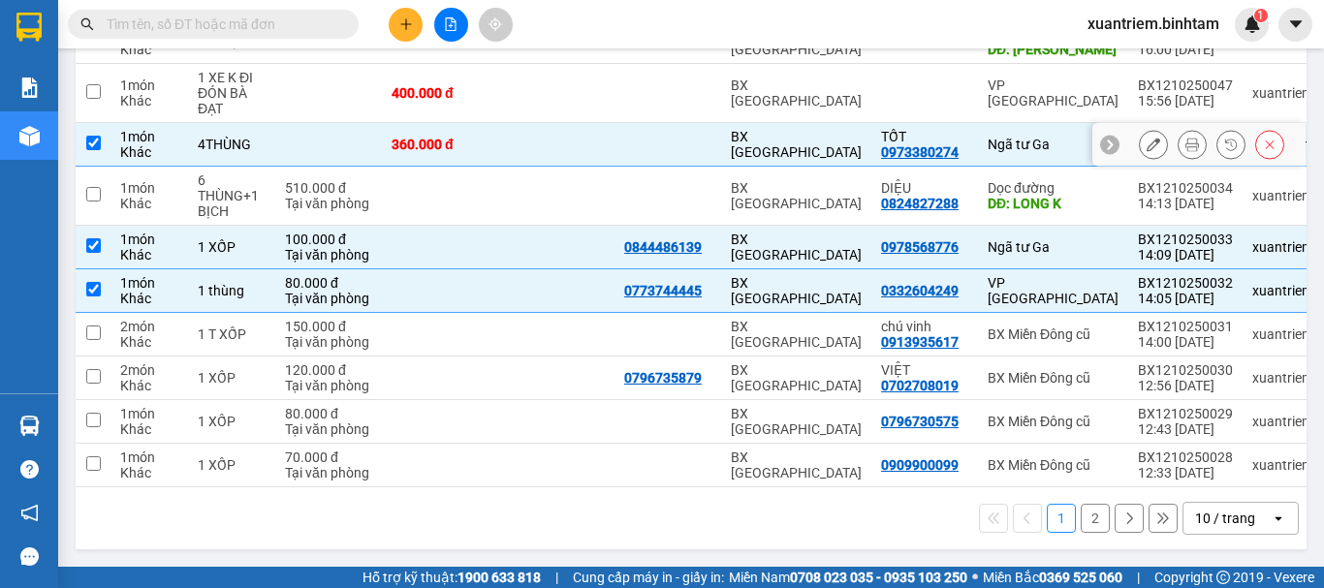
scroll to position [0, 0]
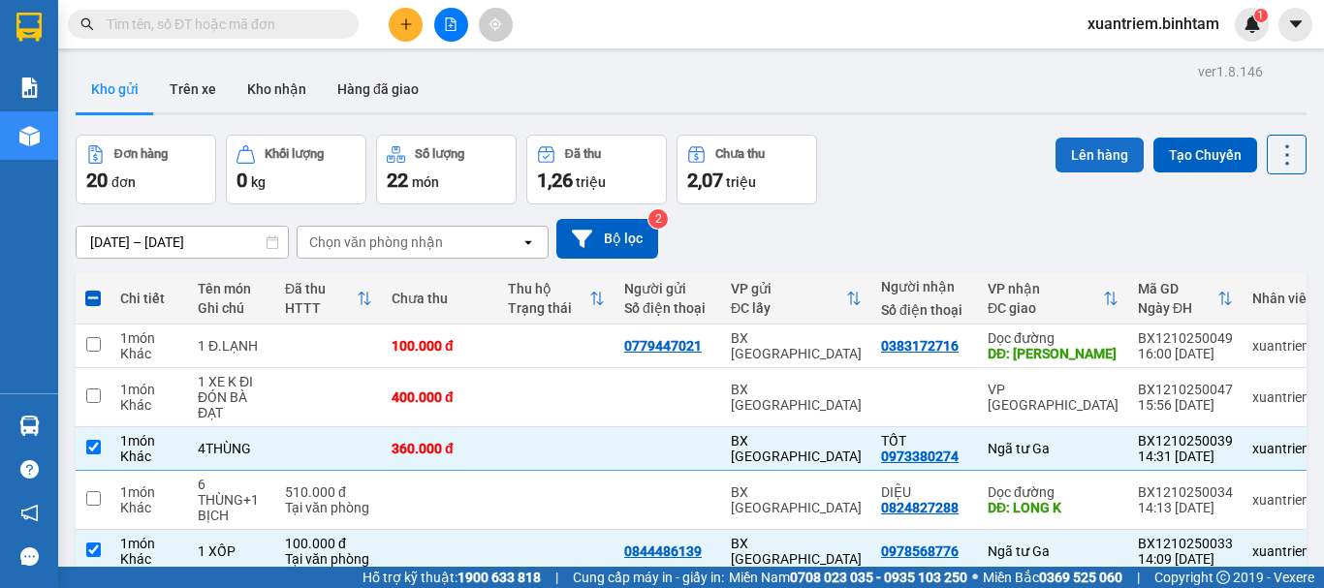
click at [1088, 157] on button "Lên hàng" at bounding box center [1100, 155] width 88 height 35
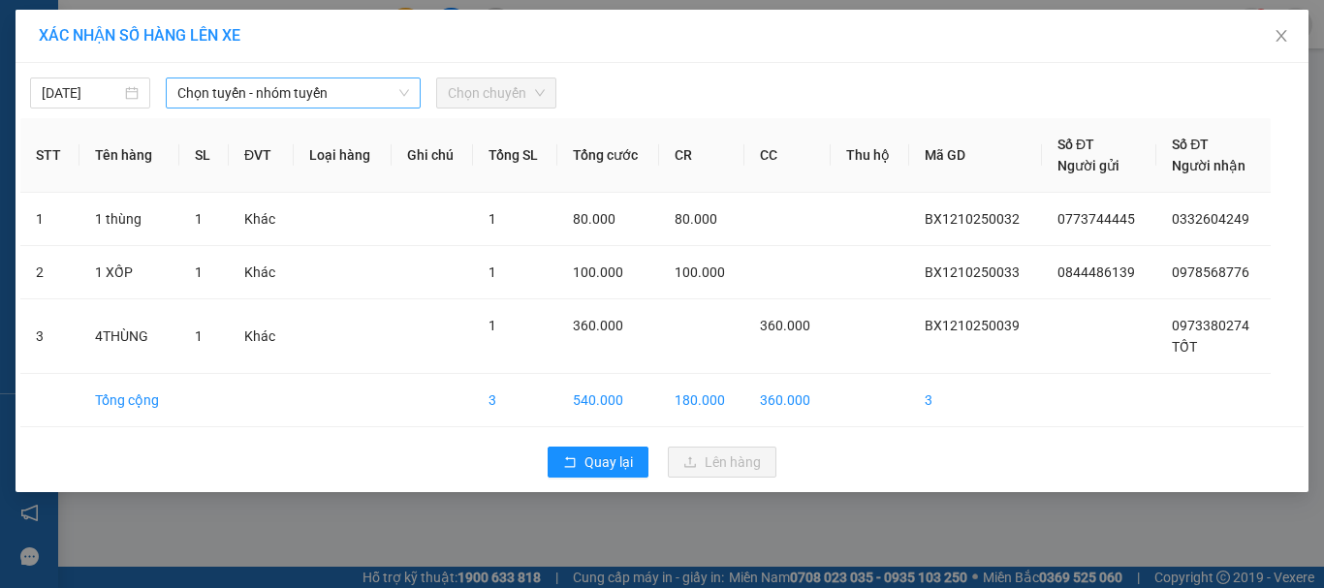
click at [348, 93] on span "Chọn tuyến - nhóm tuyến" at bounding box center [293, 93] width 232 height 29
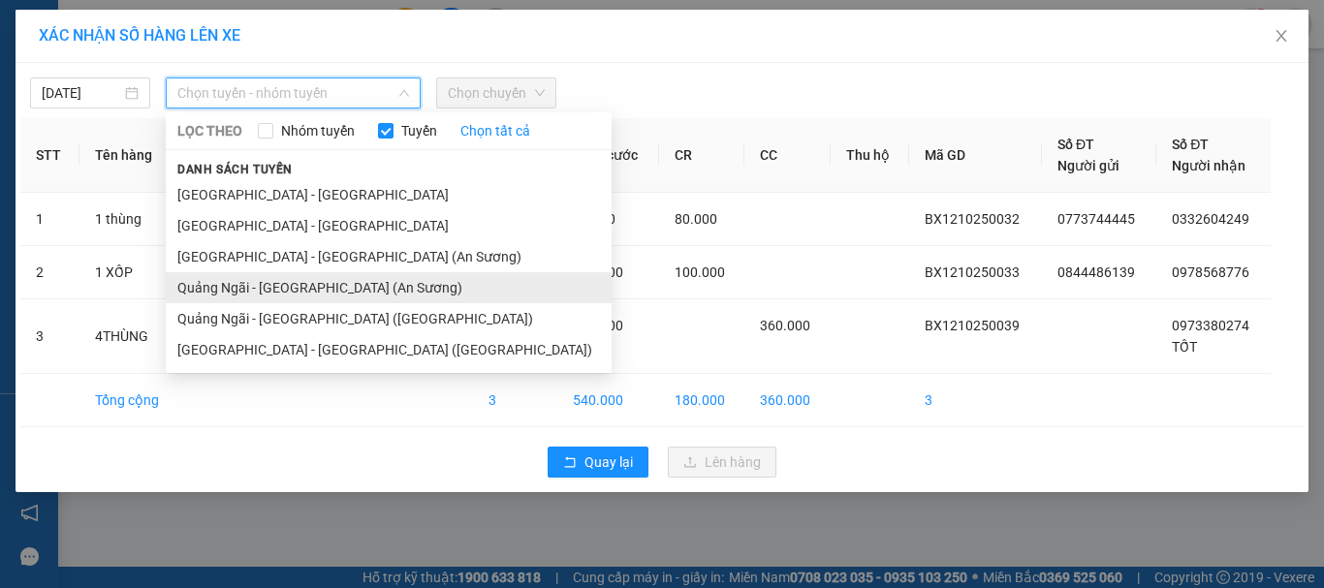
click at [336, 286] on li "Quảng Ngãi - [GEOGRAPHIC_DATA] (An Sương)" at bounding box center [389, 287] width 446 height 31
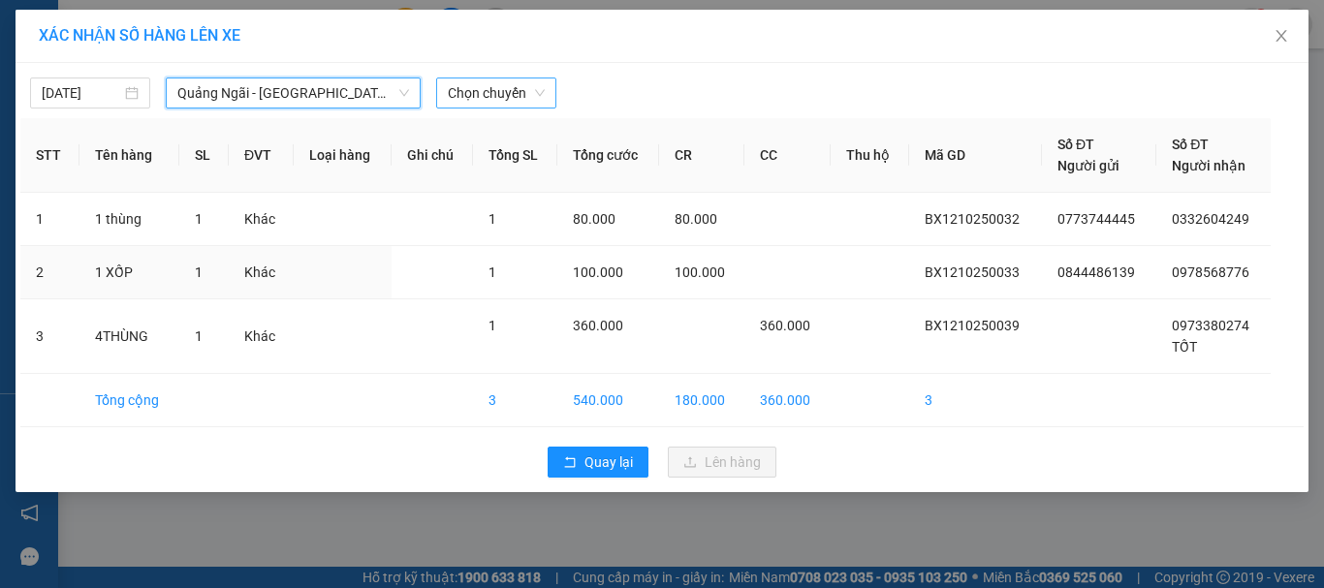
drag, startPoint x: 492, startPoint y: 81, endPoint x: 519, endPoint y: 91, distance: 27.9
click at [497, 81] on span "Chọn chuyến" at bounding box center [496, 93] width 97 height 29
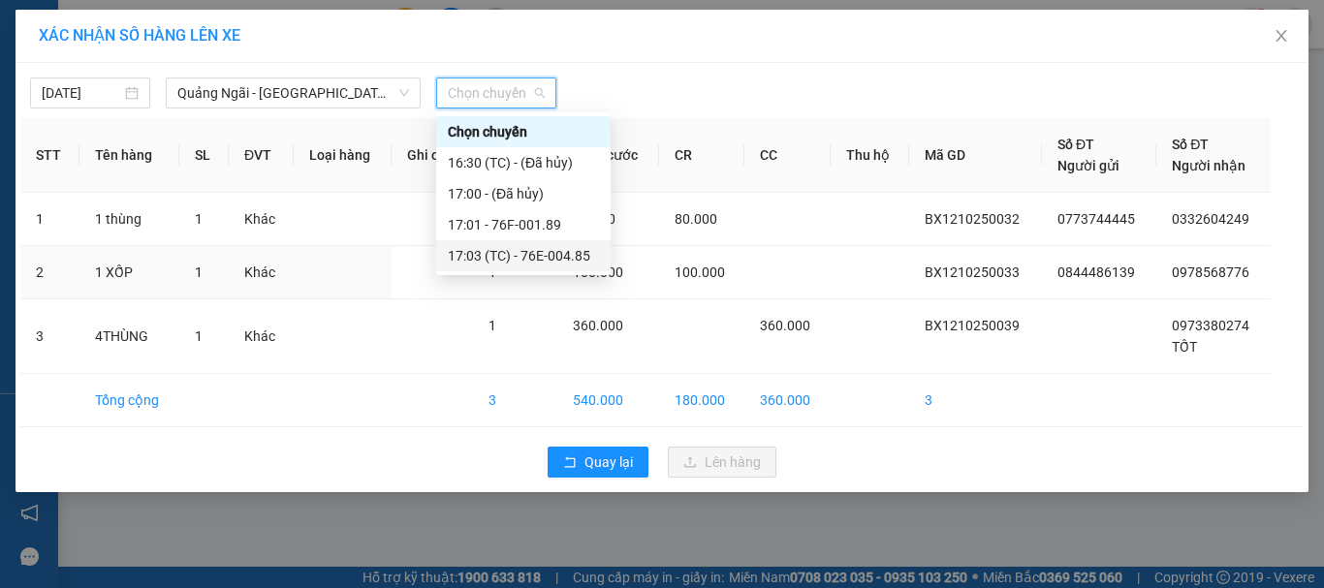
click at [550, 258] on div "17:03 (TC) - 76E-004.85" at bounding box center [523, 255] width 151 height 21
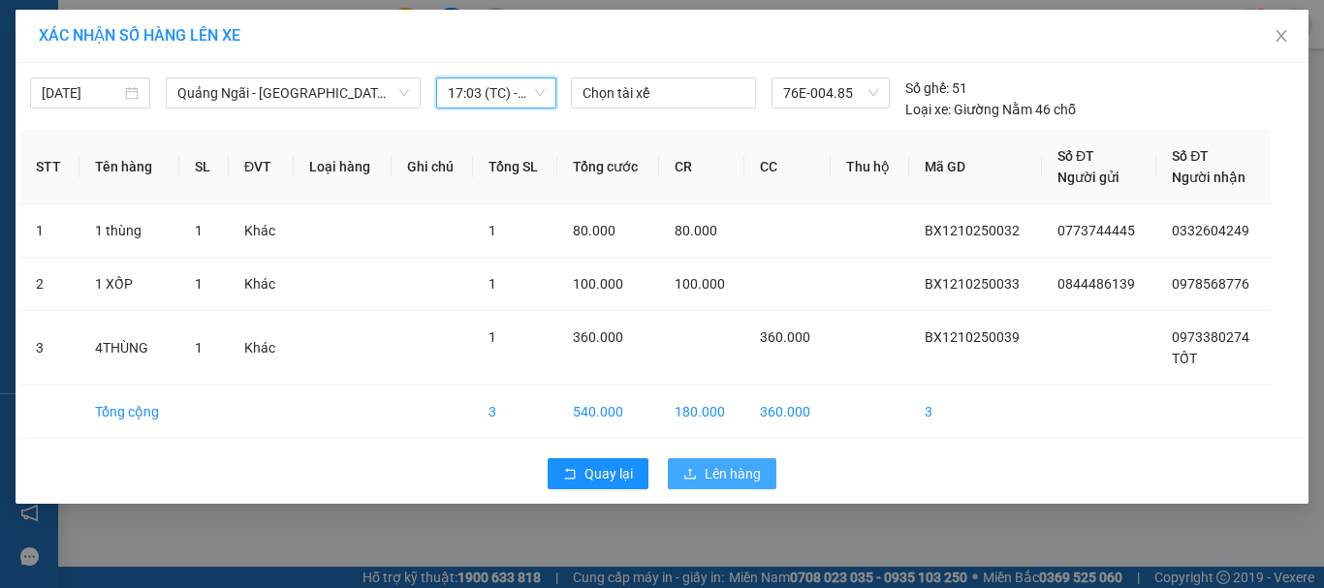
click at [689, 471] on icon "upload" at bounding box center [690, 474] width 14 height 14
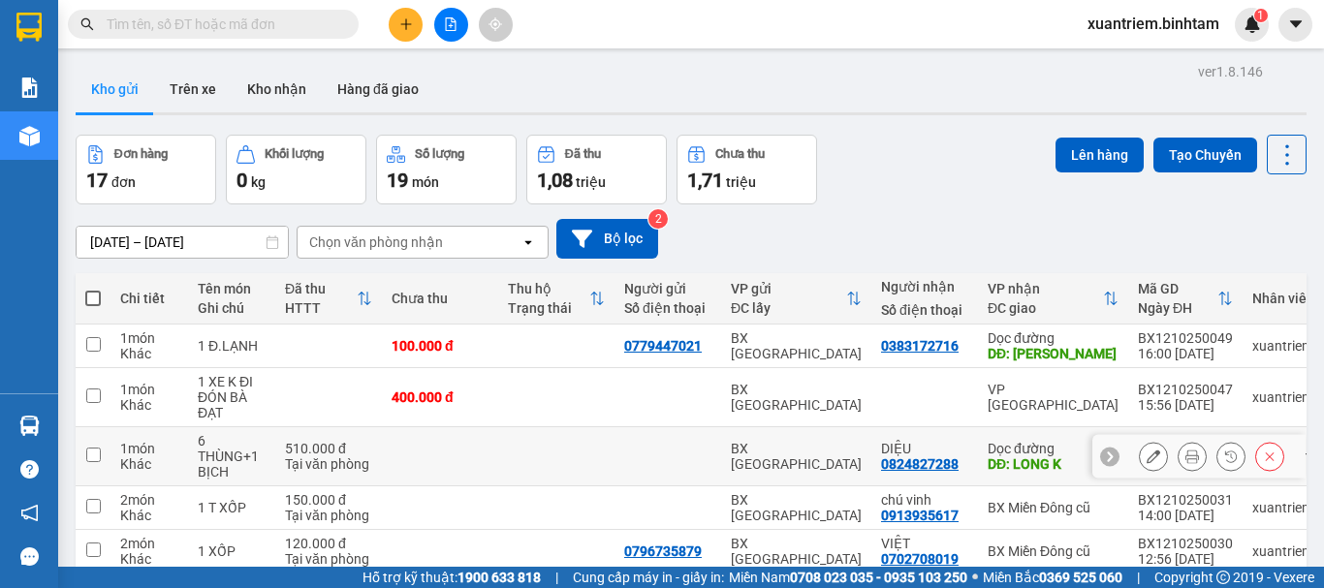
click at [375, 447] on td "510.000 đ Tại văn phòng" at bounding box center [328, 457] width 107 height 59
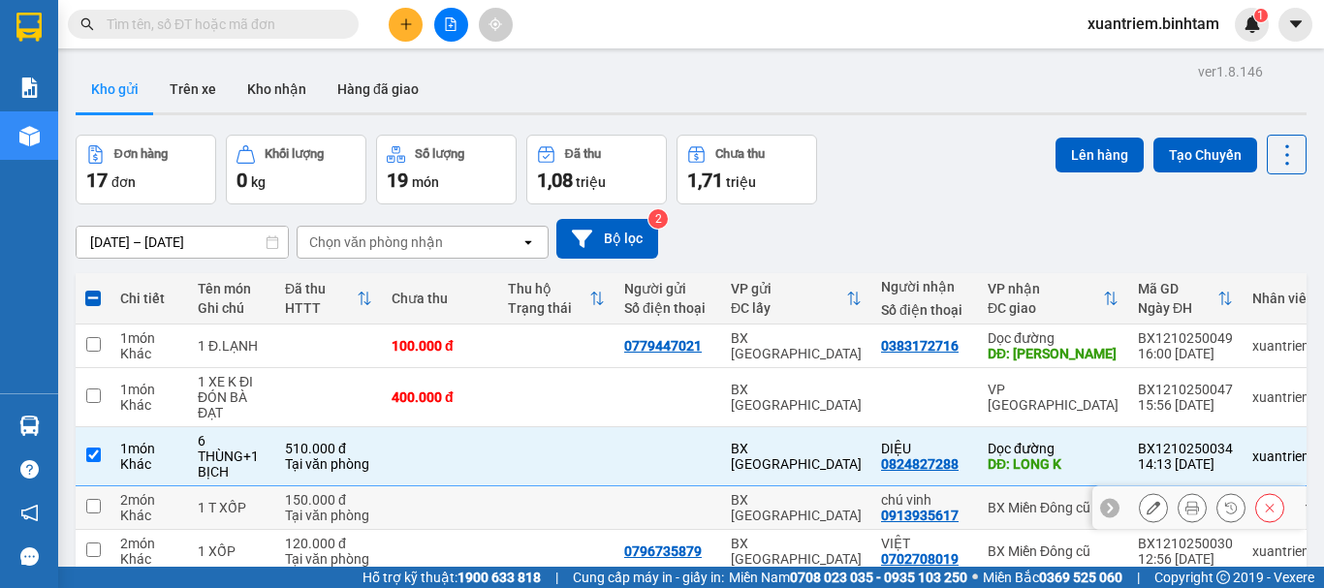
click at [372, 511] on td "150.000 đ Tại văn phòng" at bounding box center [328, 509] width 107 height 44
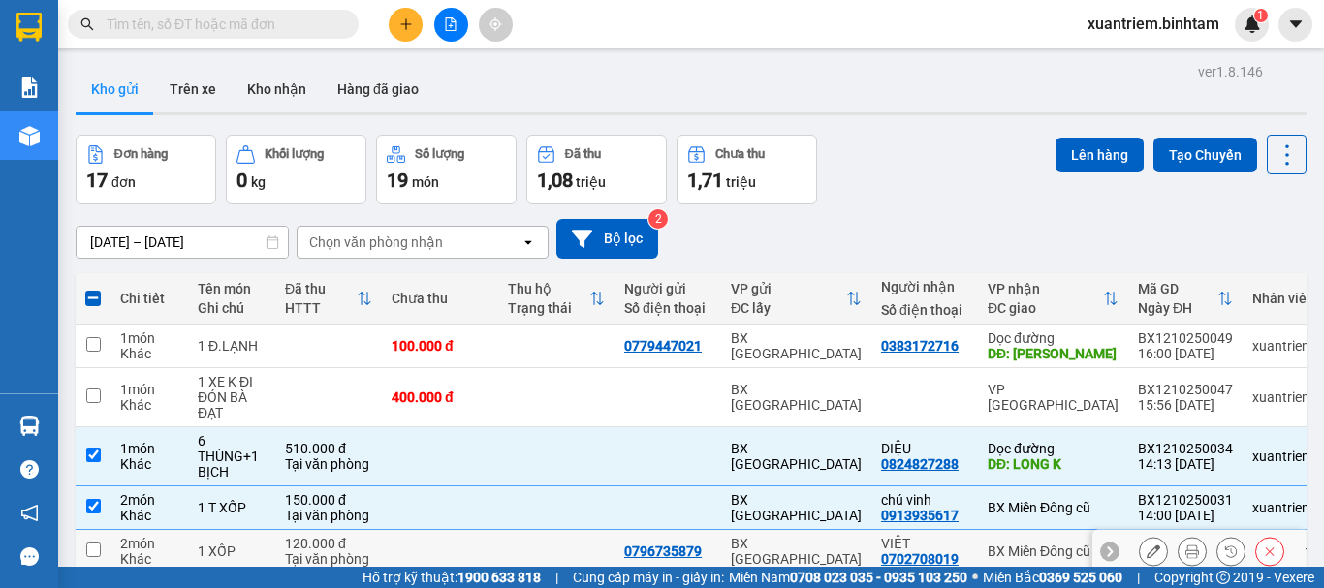
drag, startPoint x: 383, startPoint y: 567, endPoint x: 408, endPoint y: 547, distance: 32.4
click at [386, 566] on section "Kết quả tìm kiếm ( 0 ) Bộ lọc No Data xuantriem.binhtam 1 Báo cáo Báo cáo dòng …" at bounding box center [662, 294] width 1324 height 588
click at [410, 545] on td at bounding box center [440, 552] width 116 height 44
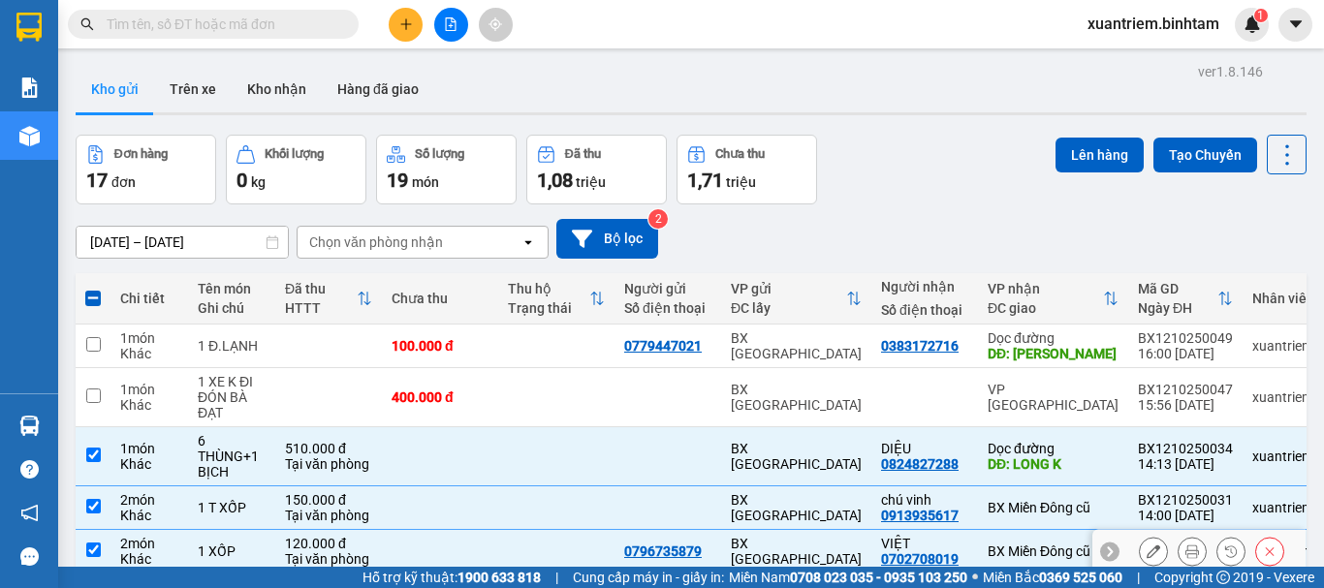
scroll to position [291, 0]
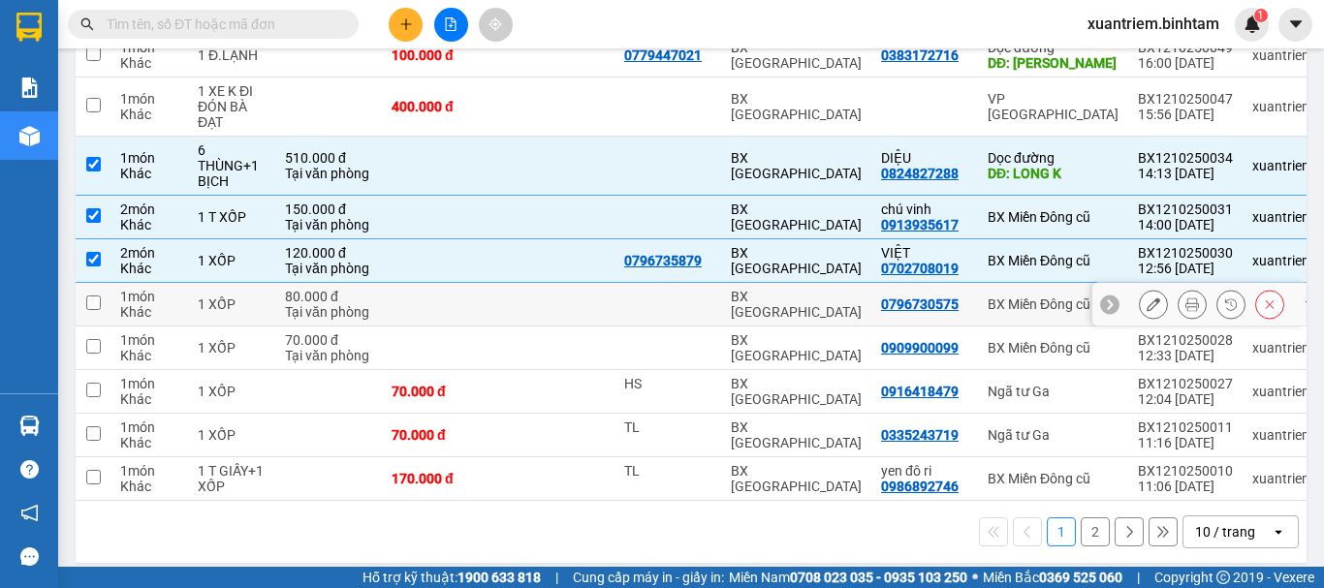
click at [345, 304] on div "Tại văn phòng" at bounding box center [328, 312] width 87 height 16
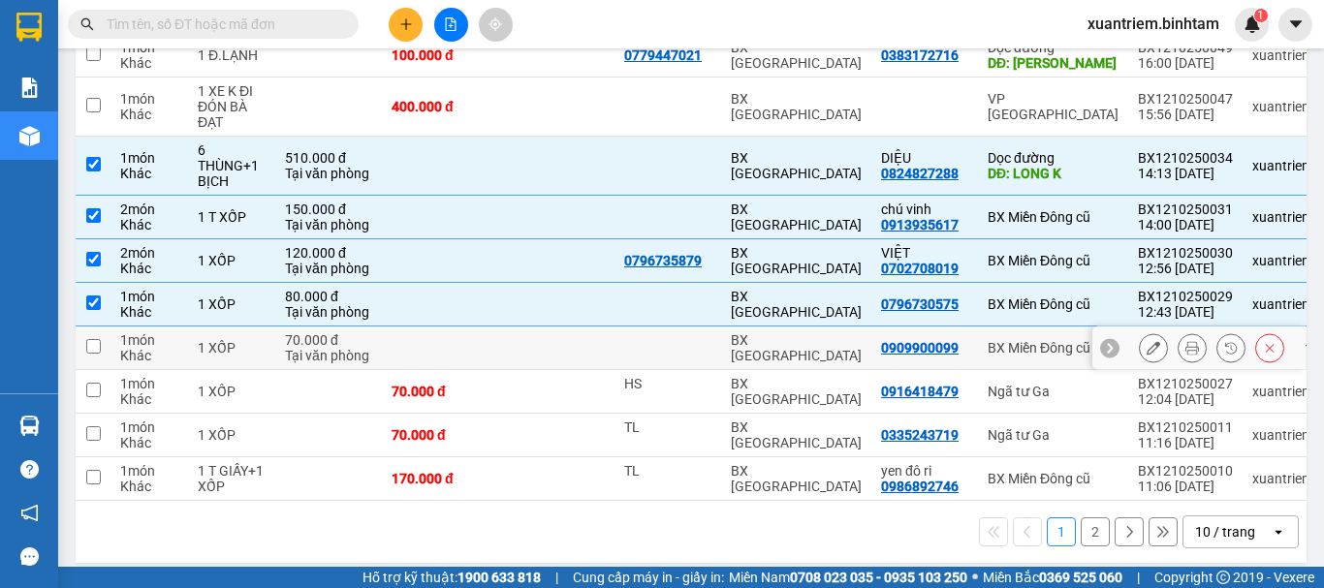
click at [356, 353] on div "Tại văn phòng" at bounding box center [328, 356] width 87 height 16
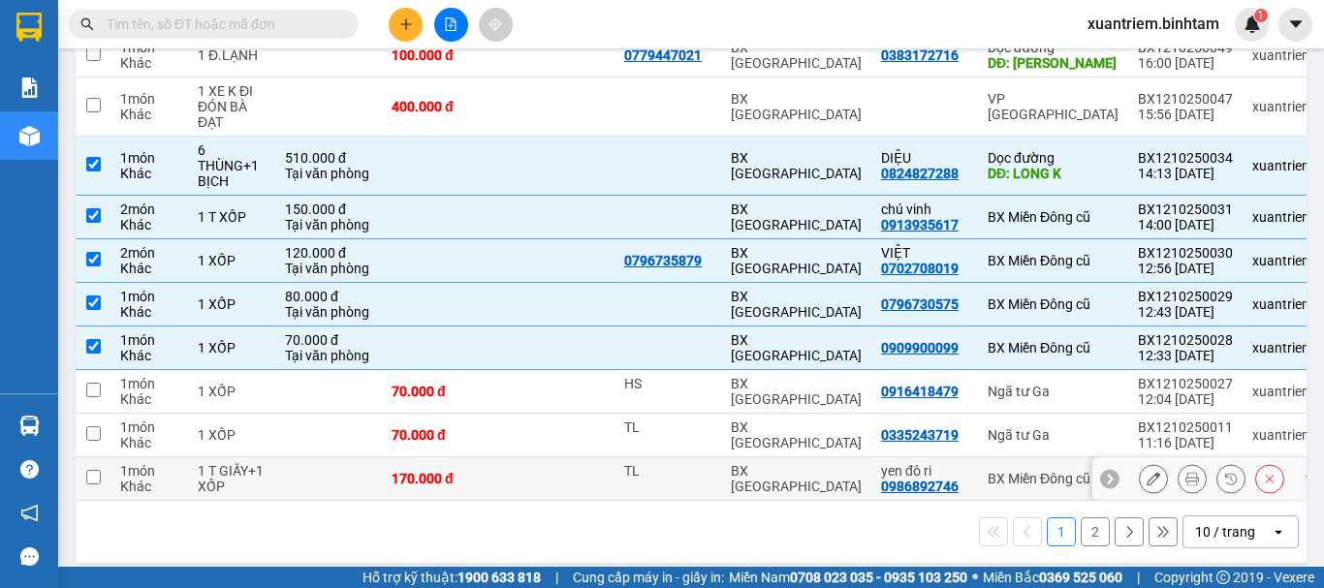
click at [381, 489] on td at bounding box center [328, 480] width 107 height 44
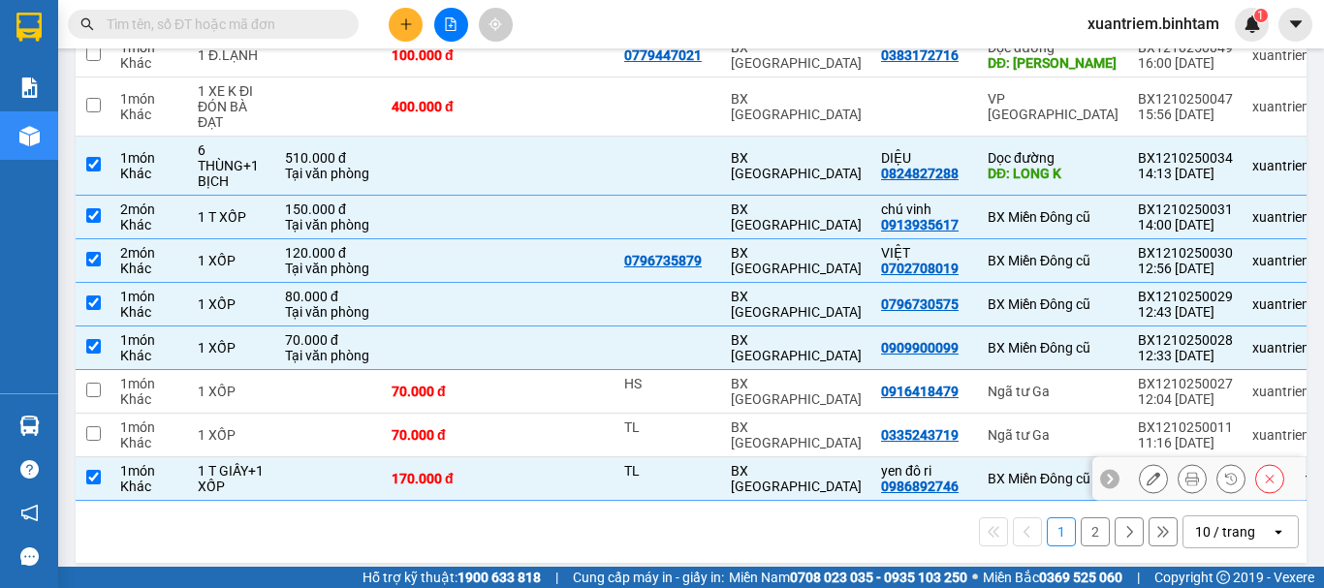
scroll to position [0, 0]
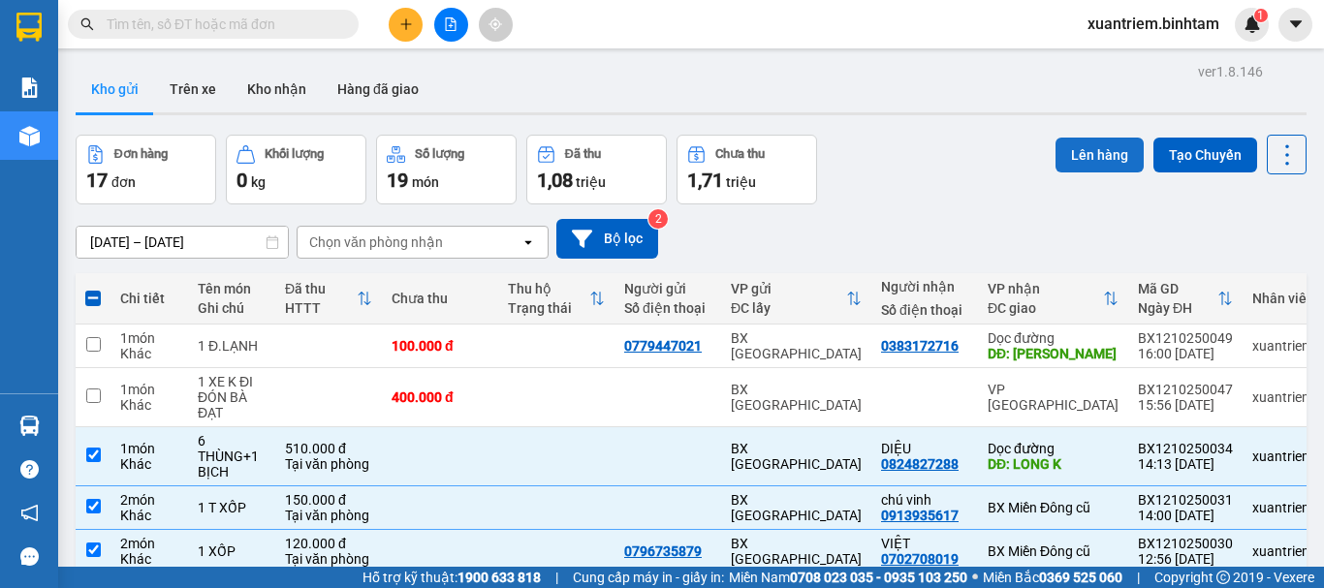
click at [1095, 167] on button "Lên hàng" at bounding box center [1100, 155] width 88 height 35
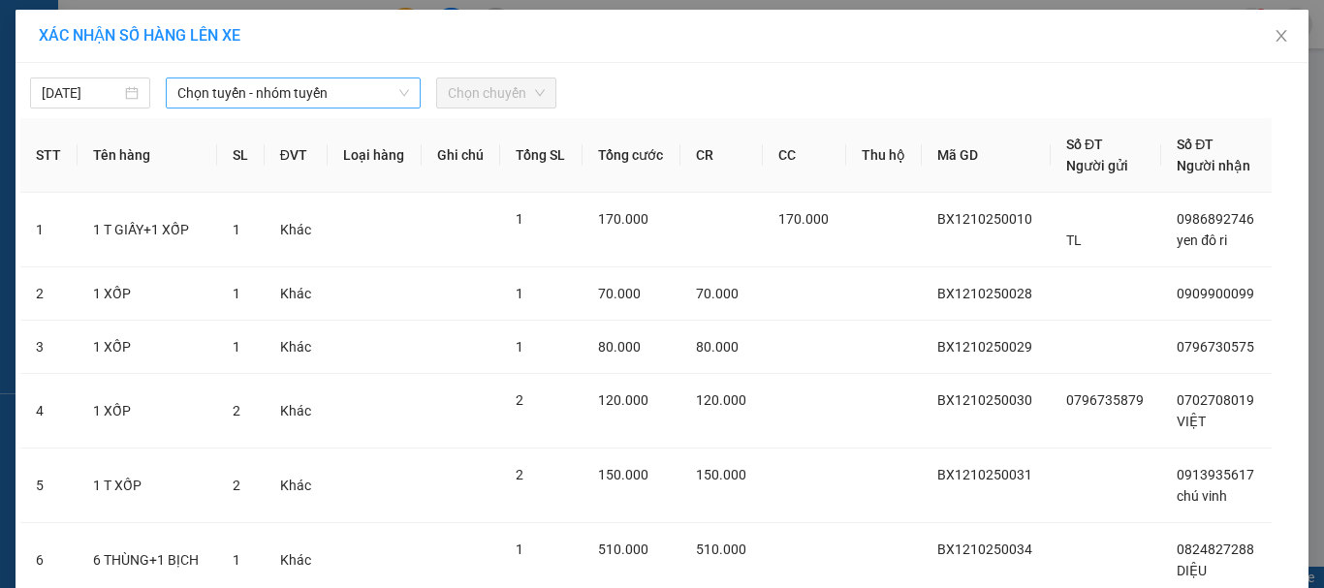
click at [317, 98] on span "Chọn tuyến - nhóm tuyến" at bounding box center [293, 93] width 232 height 29
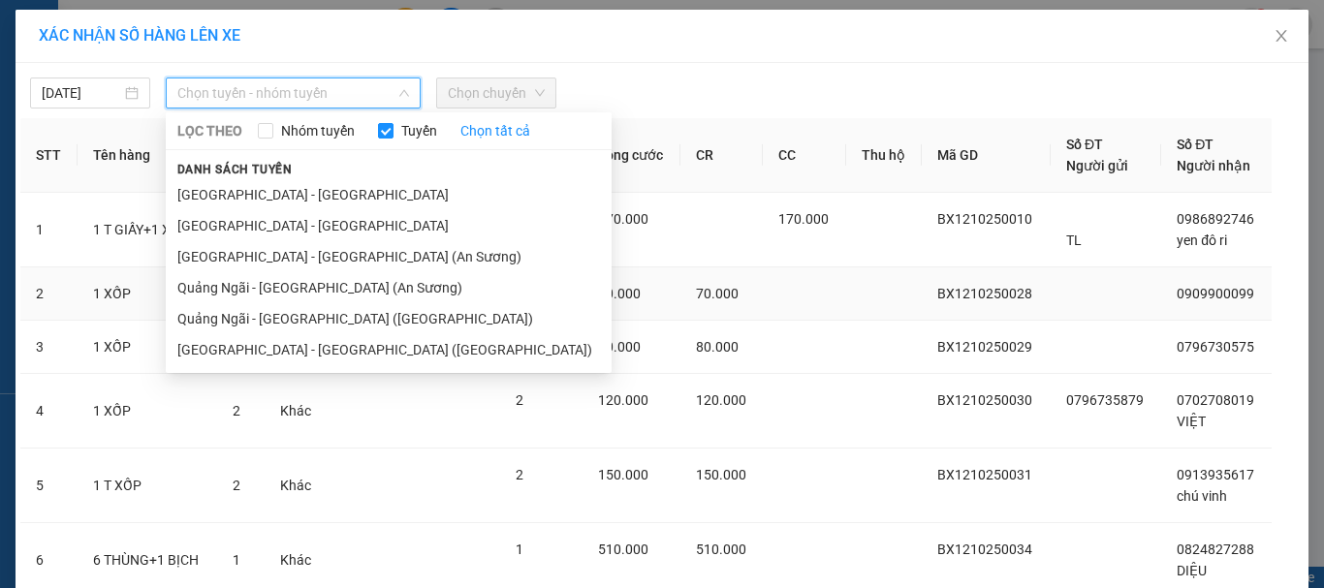
click at [323, 315] on li "Quảng Ngãi - [GEOGRAPHIC_DATA] ([GEOGRAPHIC_DATA])" at bounding box center [389, 318] width 446 height 31
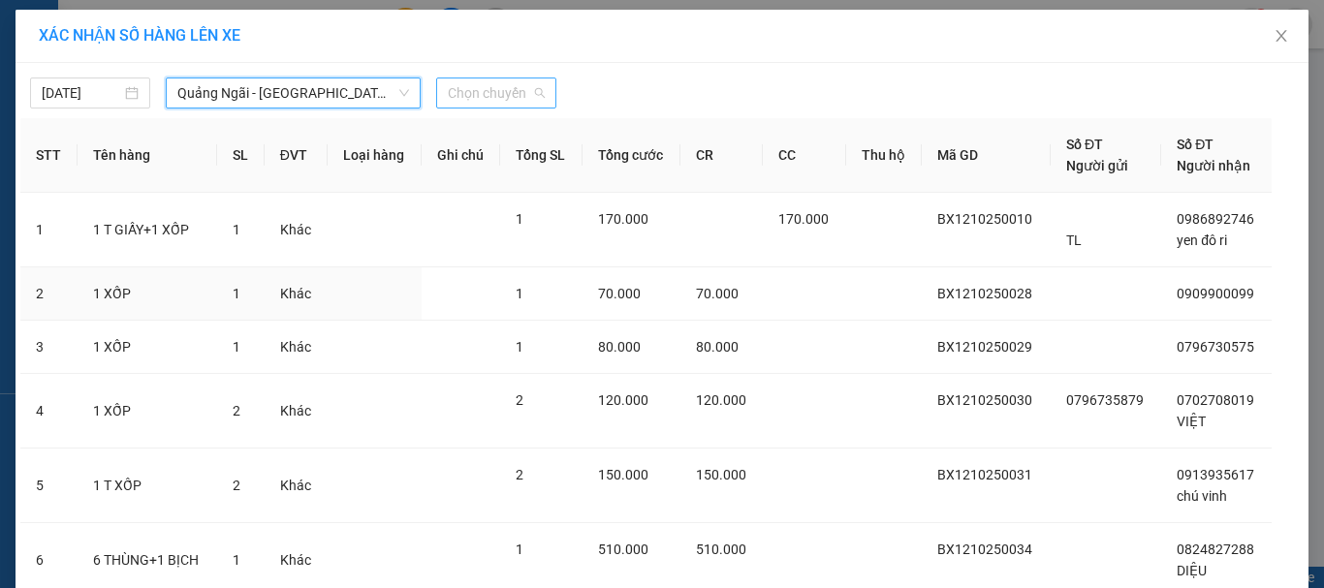
click at [482, 90] on span "Chọn chuyến" at bounding box center [496, 93] width 97 height 29
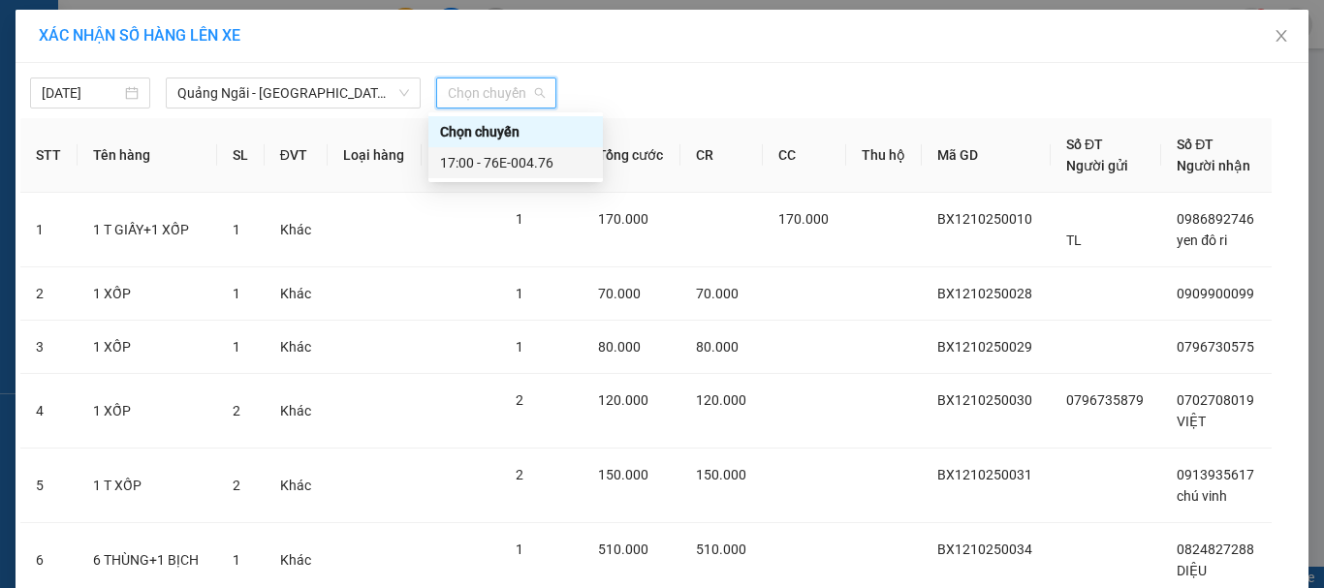
click at [526, 169] on div "17:00 - 76E-004.76" at bounding box center [515, 162] width 151 height 21
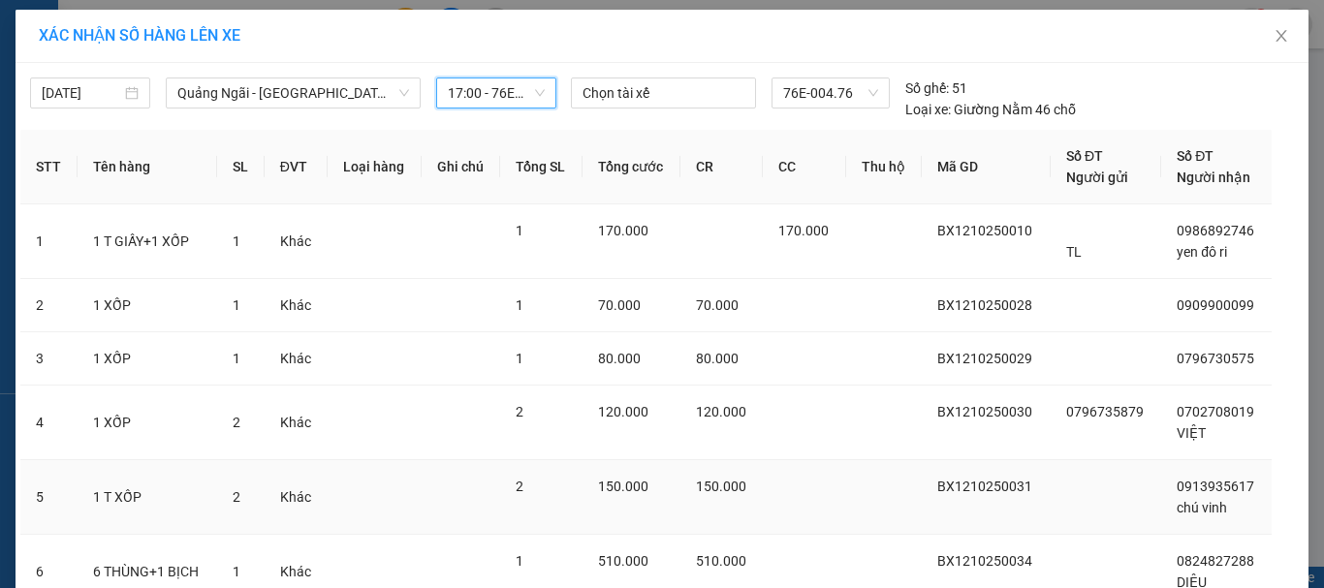
scroll to position [163, 0]
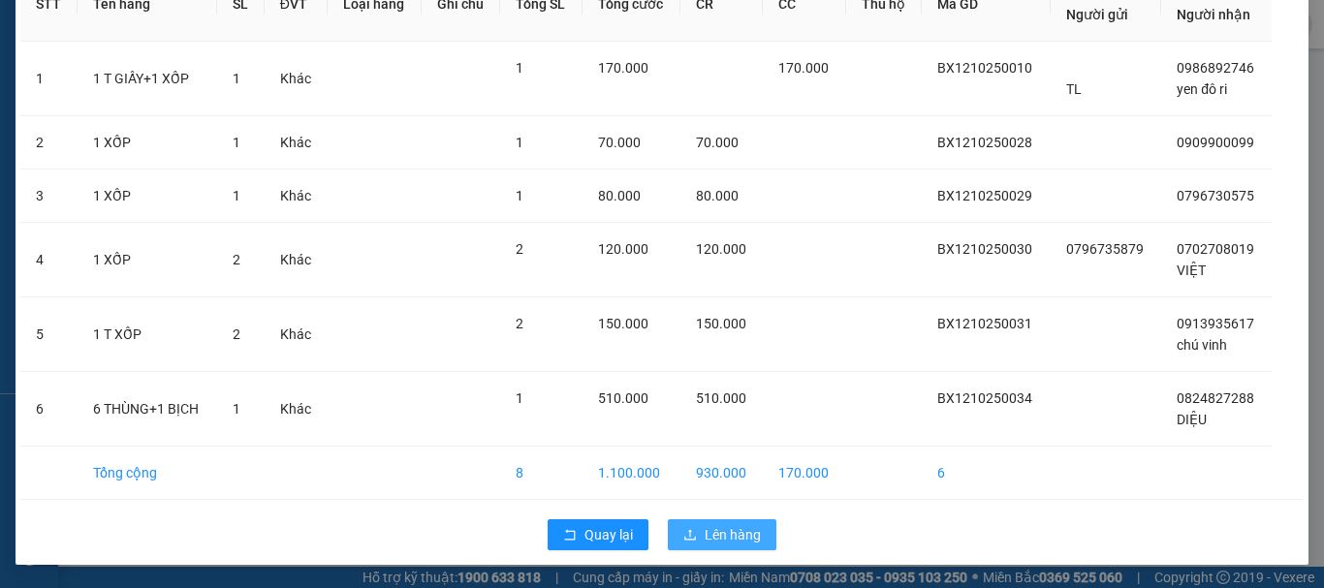
click at [720, 524] on button "Lên hàng" at bounding box center [722, 535] width 109 height 31
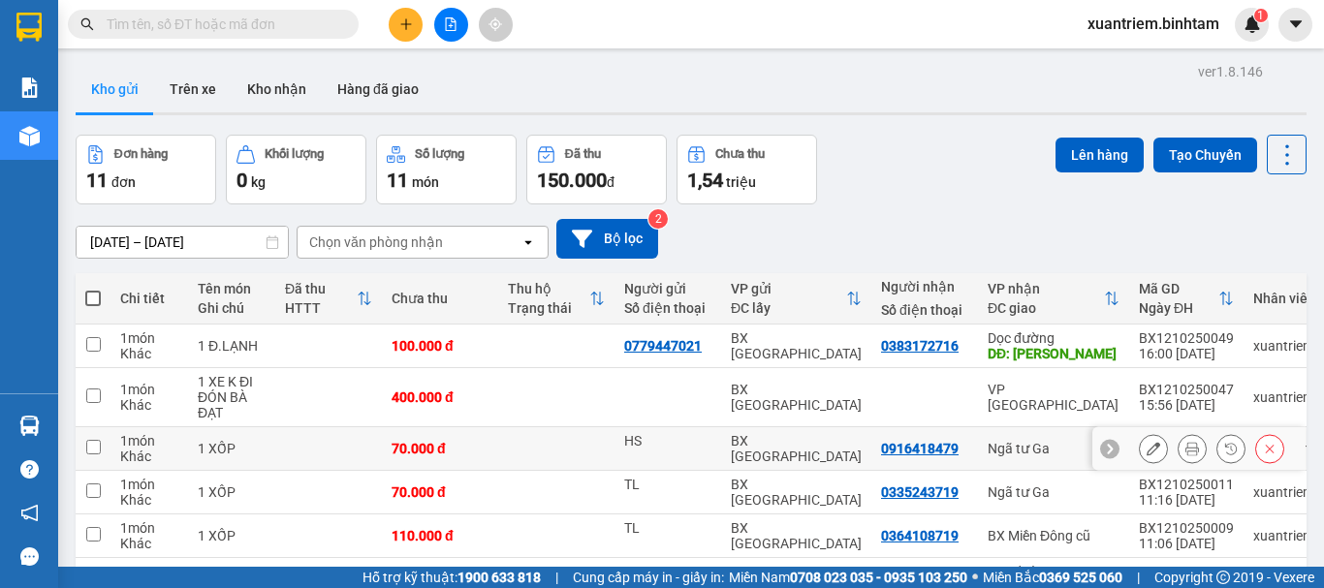
click at [371, 462] on td at bounding box center [328, 450] width 107 height 44
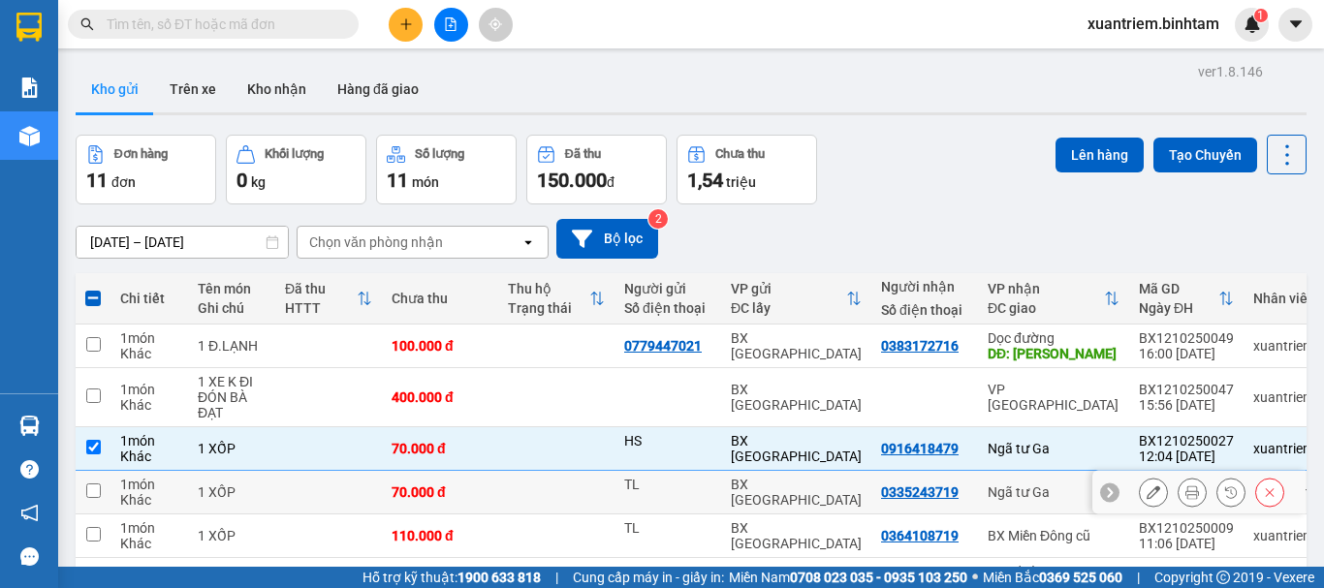
drag, startPoint x: 354, startPoint y: 506, endPoint x: 371, endPoint y: 497, distance: 19.5
click at [355, 506] on td at bounding box center [328, 493] width 107 height 44
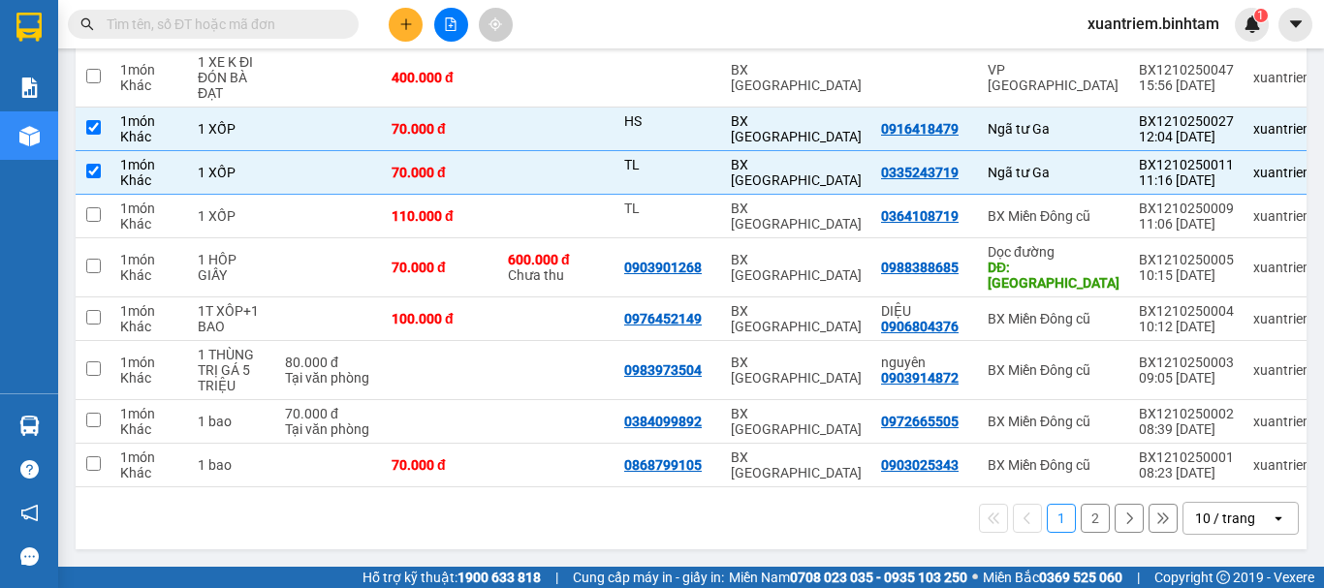
scroll to position [37, 0]
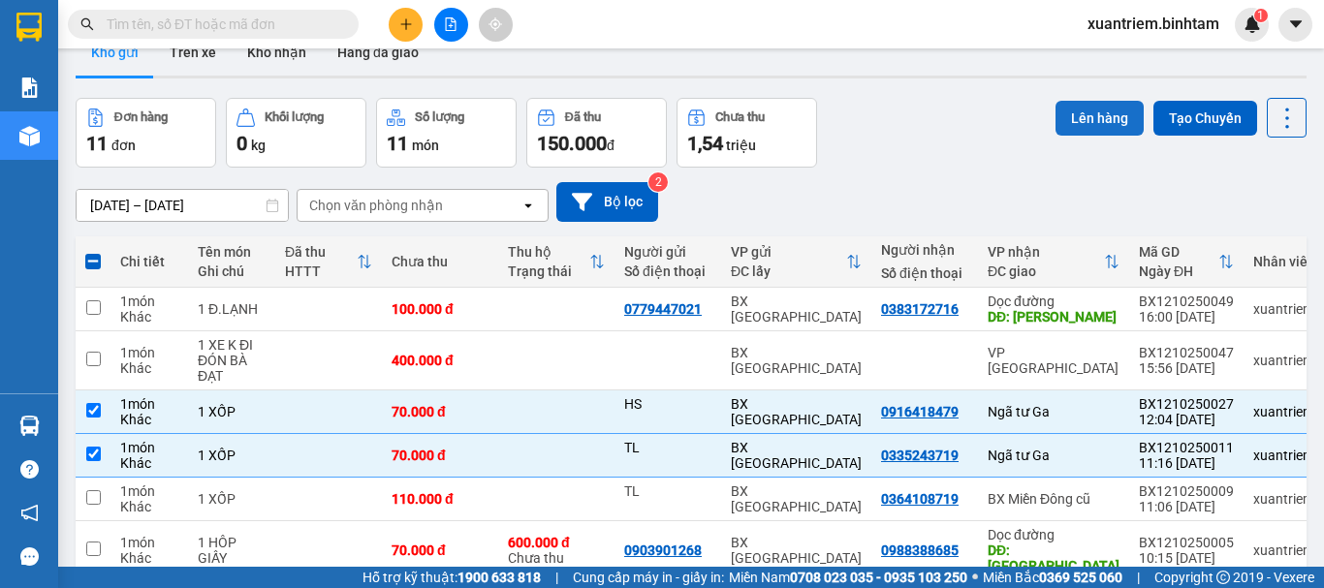
click at [1121, 113] on button "Lên hàng" at bounding box center [1100, 118] width 88 height 35
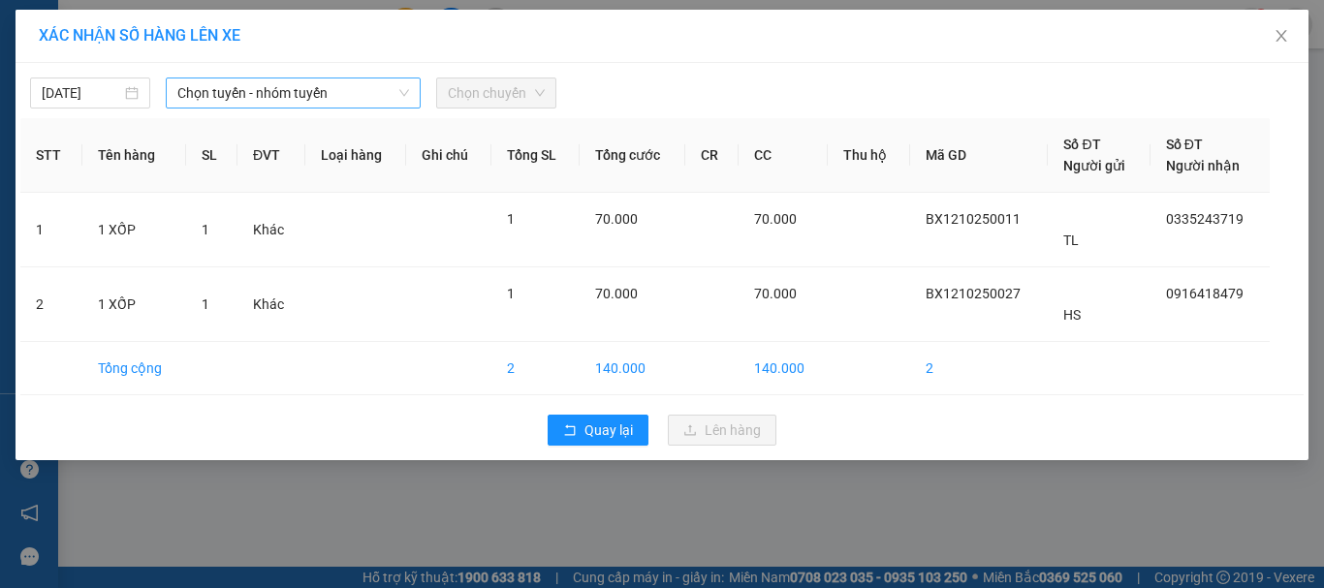
click at [404, 95] on icon "down" at bounding box center [404, 93] width 10 height 7
click at [331, 94] on span "Chọn tuyến - nhóm tuyến" at bounding box center [293, 93] width 232 height 29
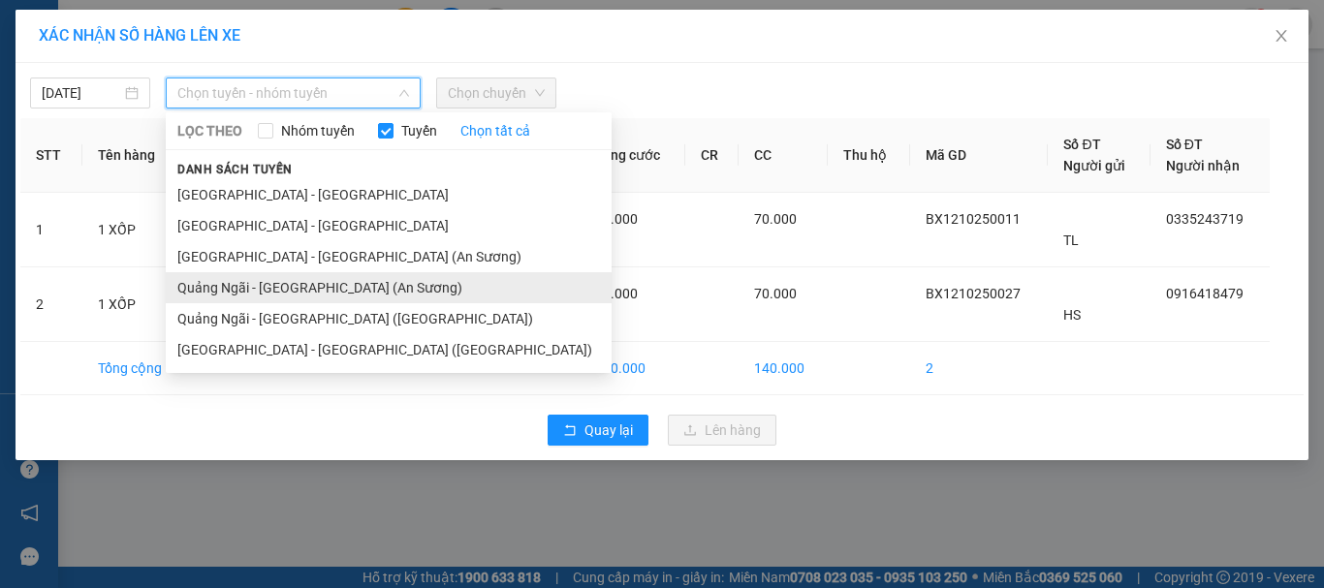
click at [313, 288] on li "Quảng Ngãi - [GEOGRAPHIC_DATA] (An Sương)" at bounding box center [389, 287] width 446 height 31
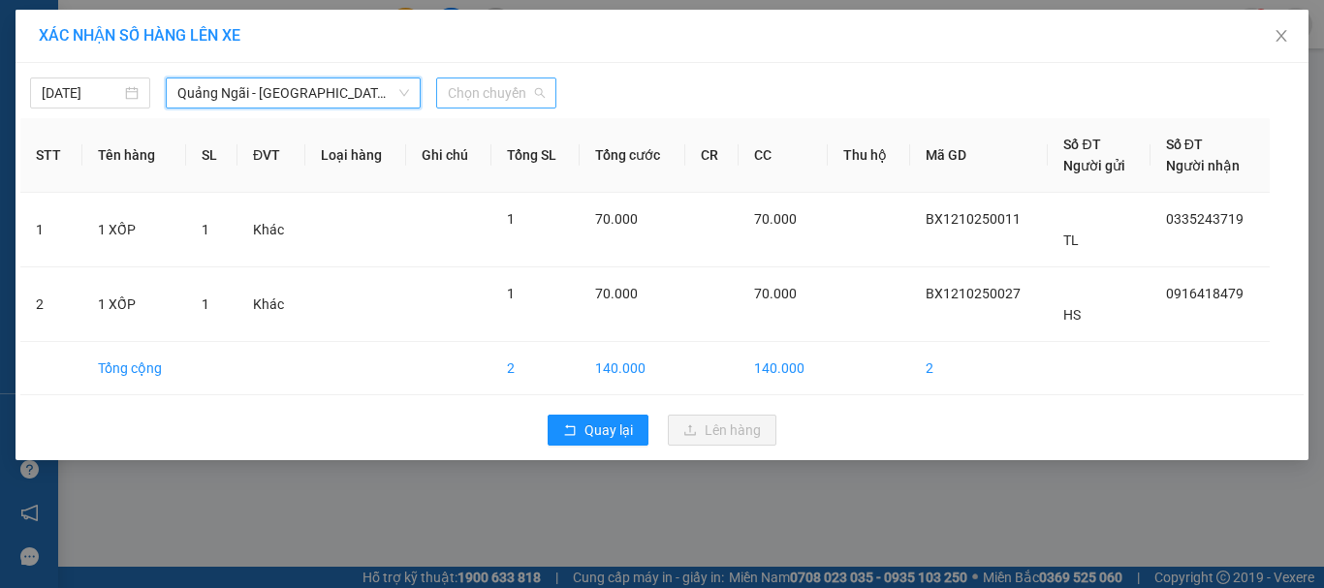
click at [506, 99] on span "Chọn chuyến" at bounding box center [496, 93] width 97 height 29
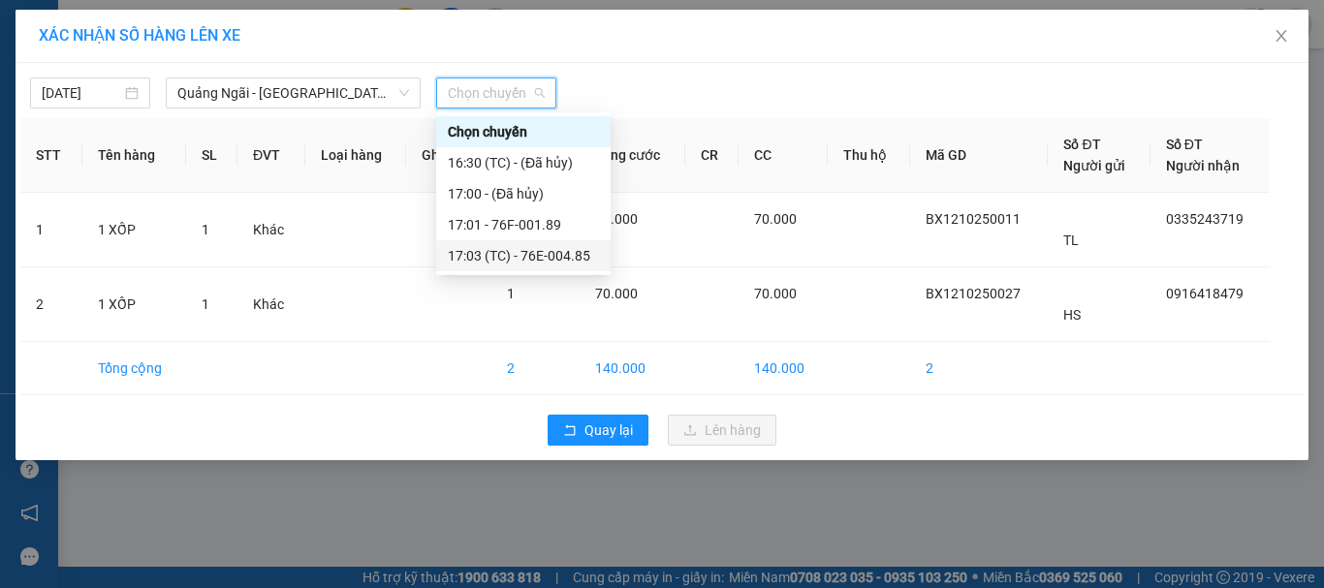
click at [538, 249] on div "17:03 (TC) - 76E-004.85" at bounding box center [523, 255] width 151 height 21
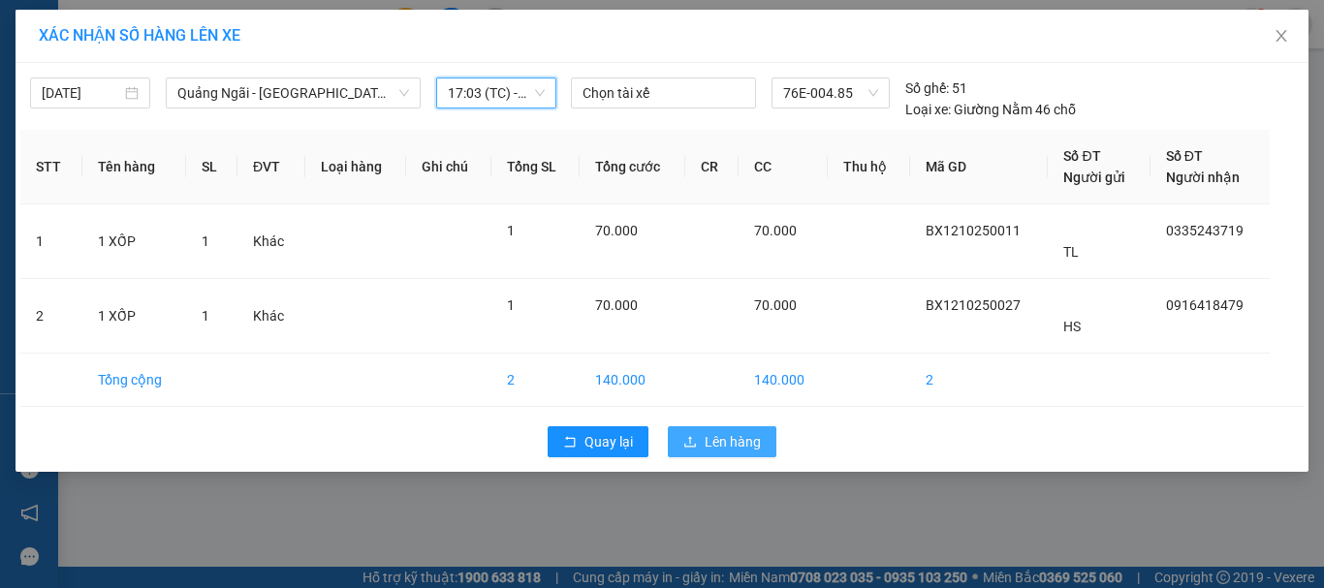
click at [732, 431] on span "Lên hàng" at bounding box center [733, 441] width 56 height 21
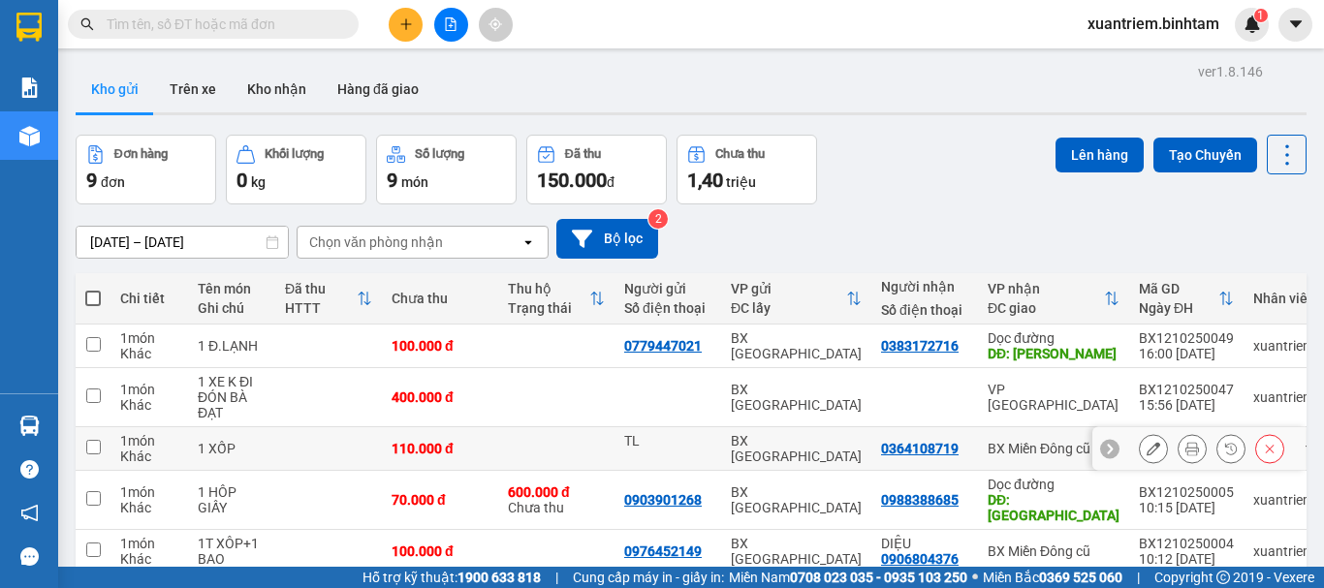
click at [354, 446] on td at bounding box center [328, 450] width 107 height 44
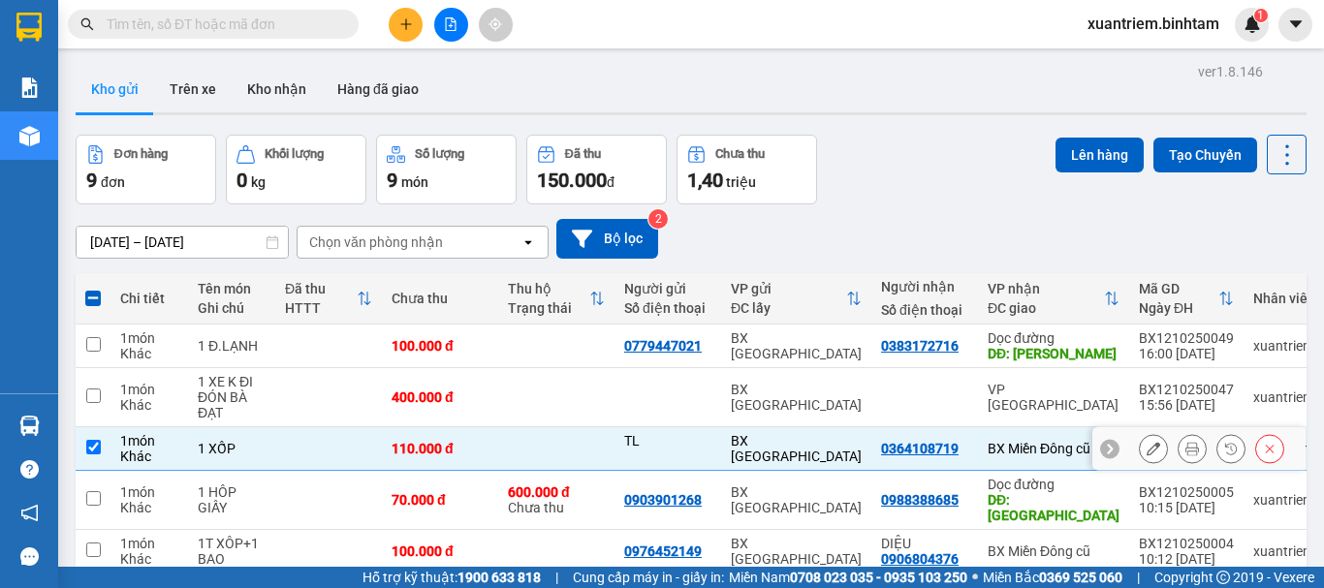
scroll to position [284, 0]
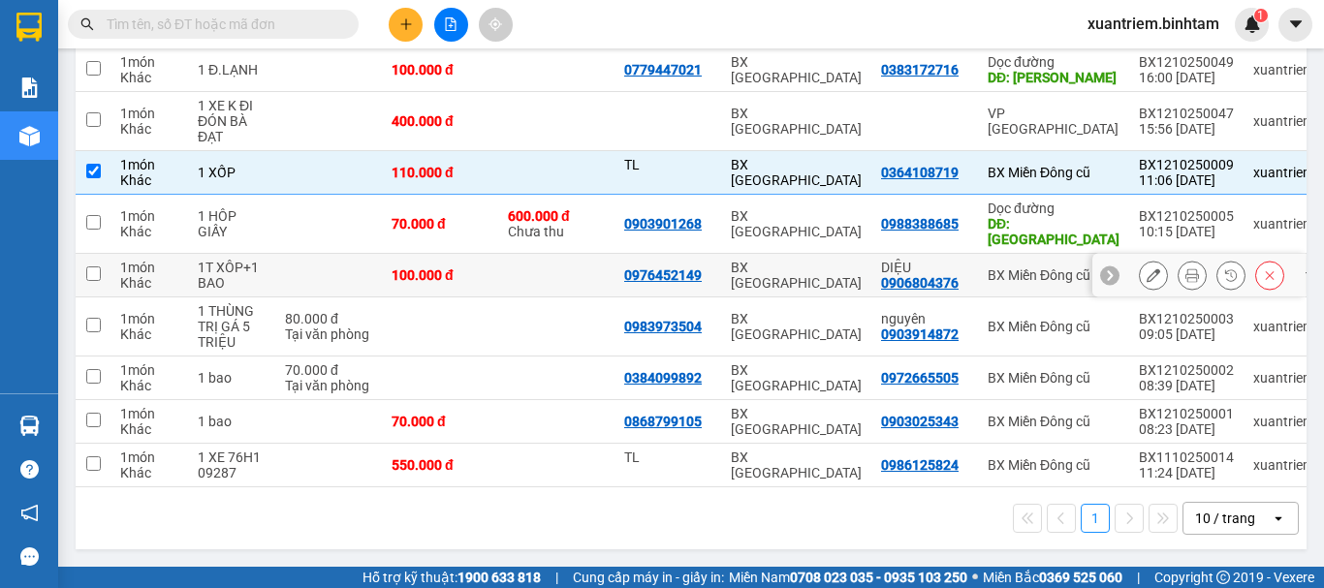
click at [407, 274] on div "100.000 đ" at bounding box center [440, 276] width 97 height 16
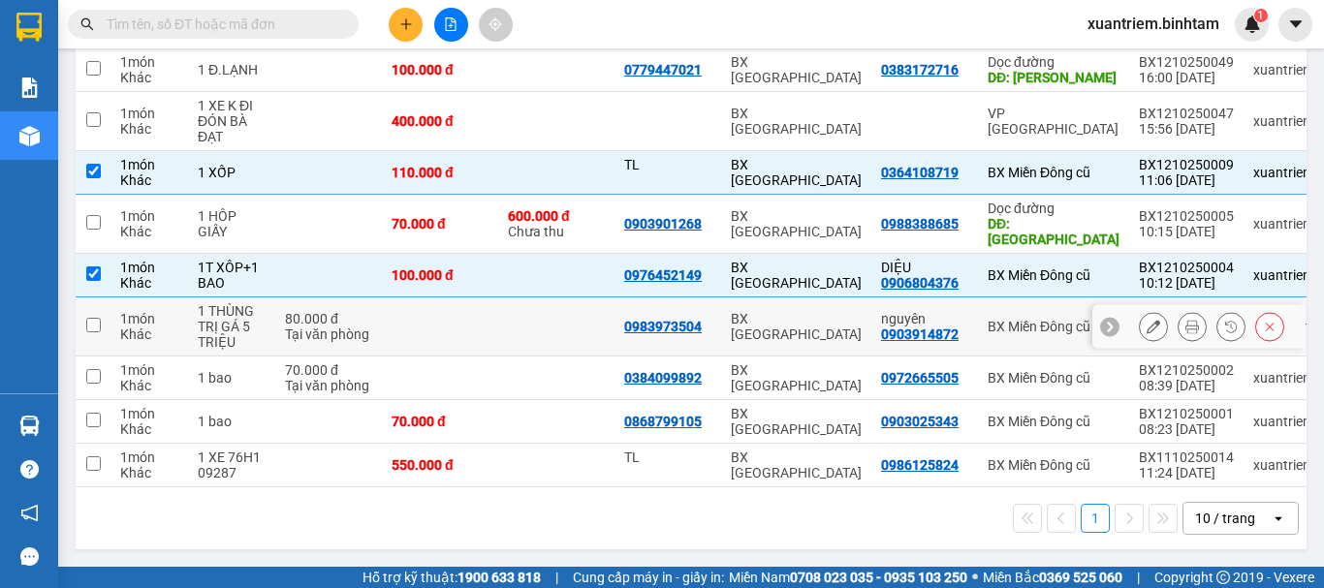
click at [396, 313] on td at bounding box center [440, 327] width 116 height 59
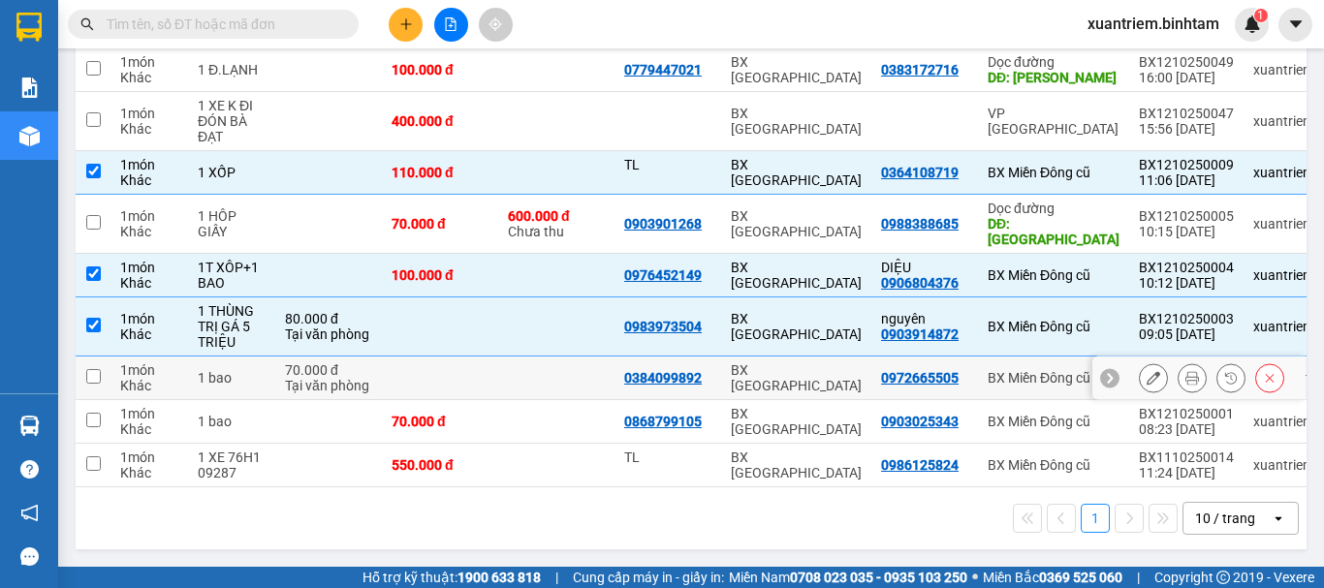
click at [382, 361] on td at bounding box center [440, 379] width 116 height 44
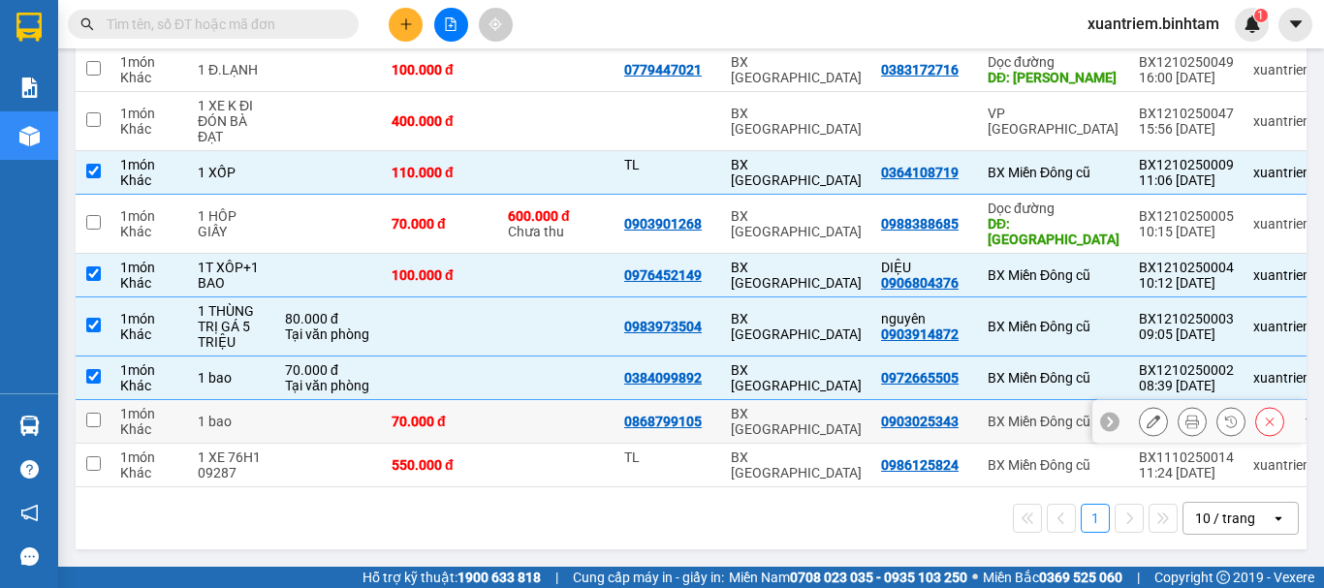
click at [380, 413] on td at bounding box center [328, 422] width 107 height 44
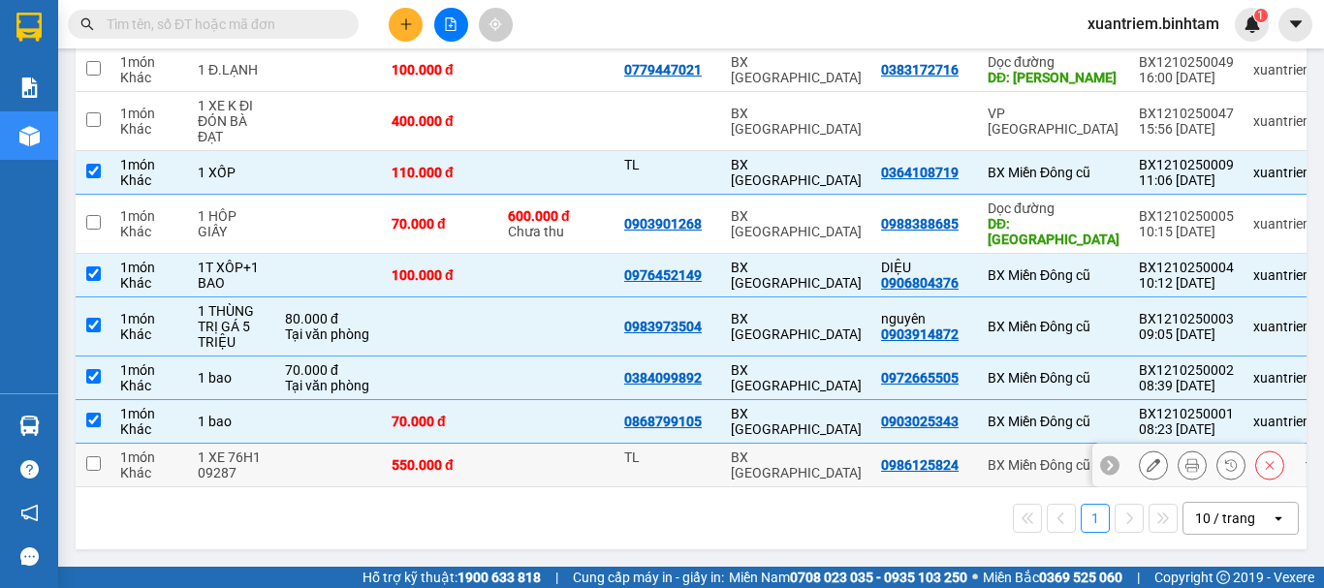
click at [385, 460] on td "550.000 đ" at bounding box center [440, 466] width 116 height 44
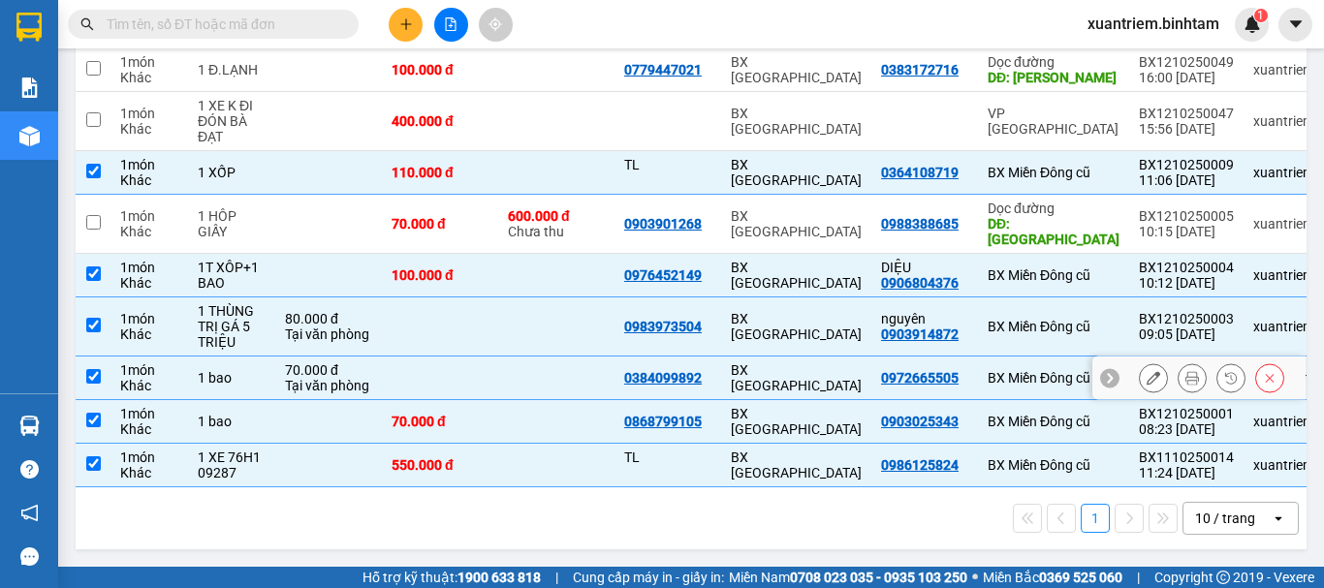
scroll to position [0, 0]
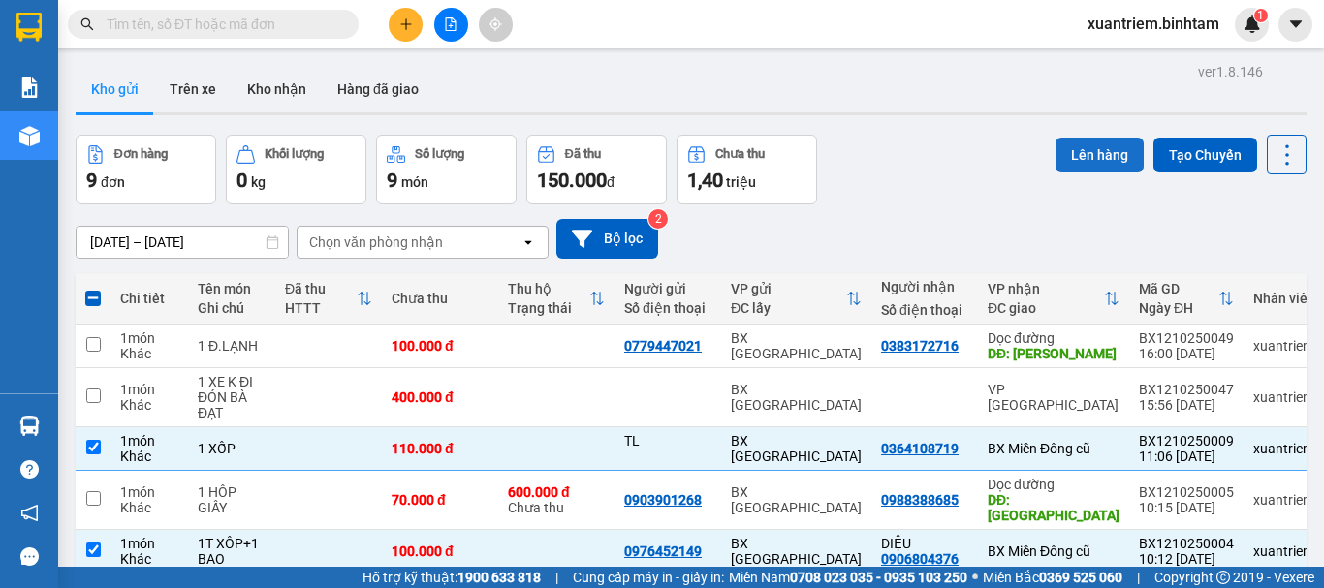
click at [1093, 144] on button "Lên hàng" at bounding box center [1100, 155] width 88 height 35
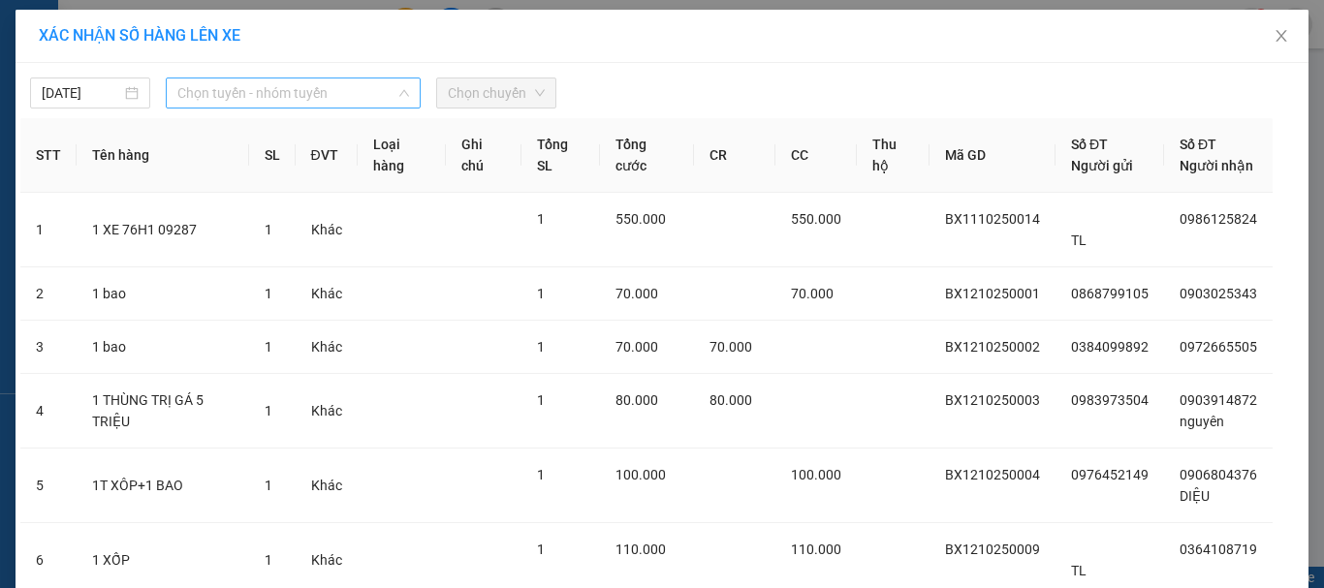
drag, startPoint x: 343, startPoint y: 99, endPoint x: 350, endPoint y: 184, distance: 85.6
click at [344, 99] on span "Chọn tuyến - nhóm tuyến" at bounding box center [293, 93] width 232 height 29
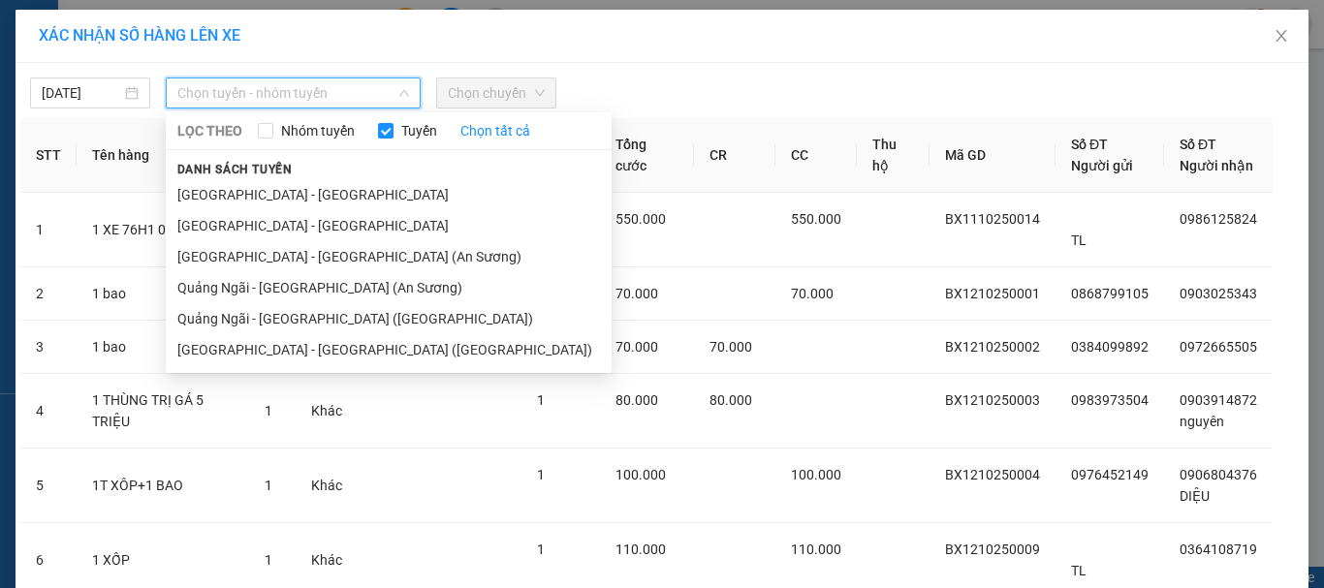
drag, startPoint x: 349, startPoint y: 316, endPoint x: 408, endPoint y: 170, distance: 157.9
click at [355, 309] on li "Quảng Ngãi - [GEOGRAPHIC_DATA] ([GEOGRAPHIC_DATA])" at bounding box center [389, 318] width 446 height 31
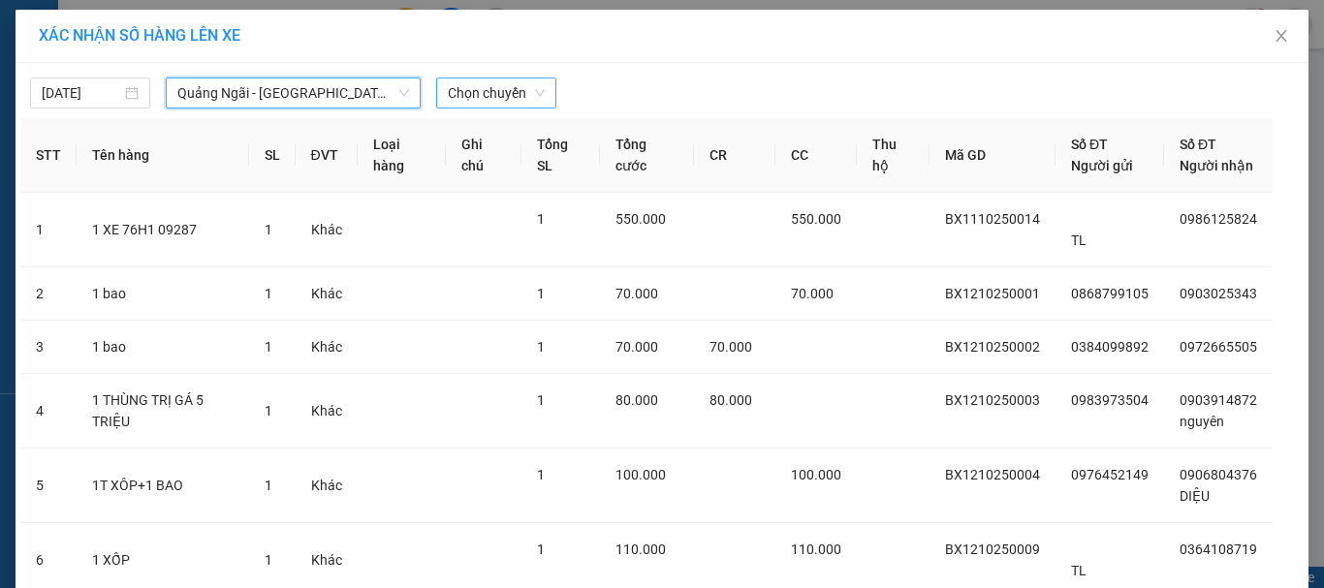
drag, startPoint x: 488, startPoint y: 97, endPoint x: 492, endPoint y: 108, distance: 11.7
click at [488, 96] on span "Chọn chuyến" at bounding box center [496, 93] width 97 height 29
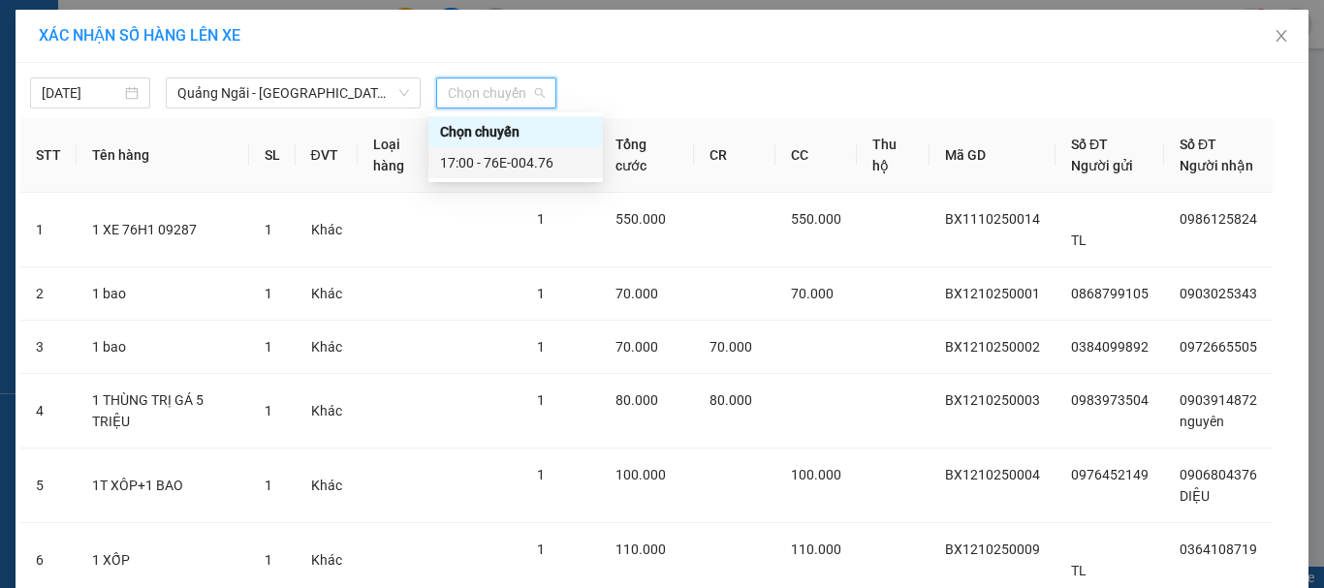
click at [508, 155] on div "17:00 - 76E-004.76" at bounding box center [515, 162] width 151 height 21
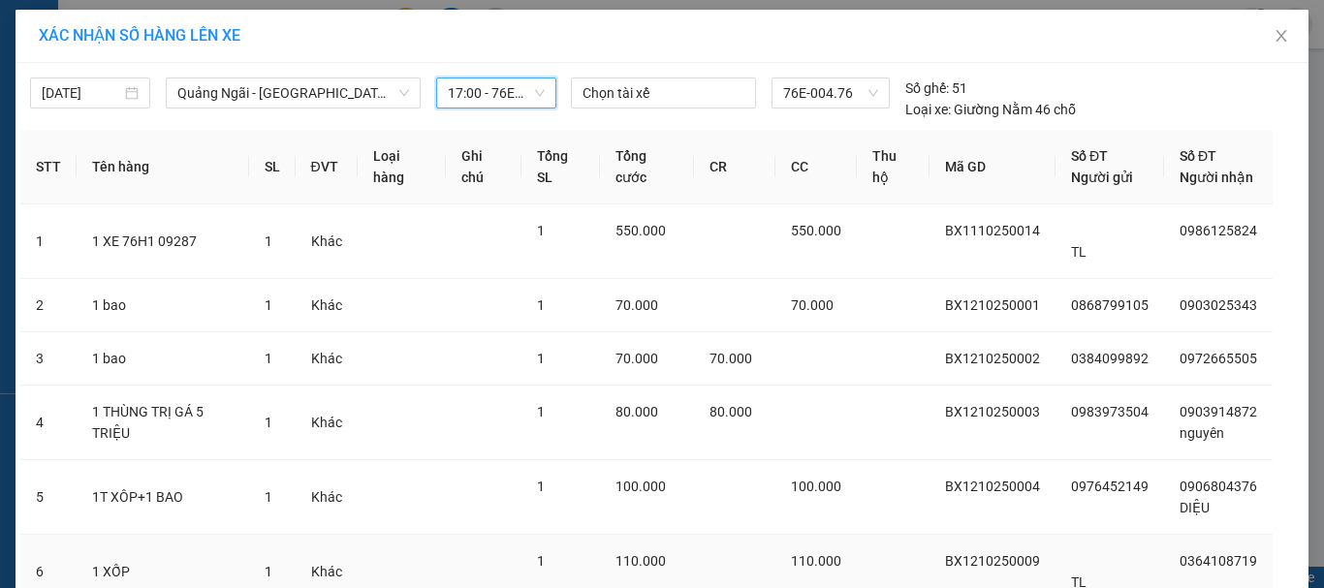
scroll to position [163, 0]
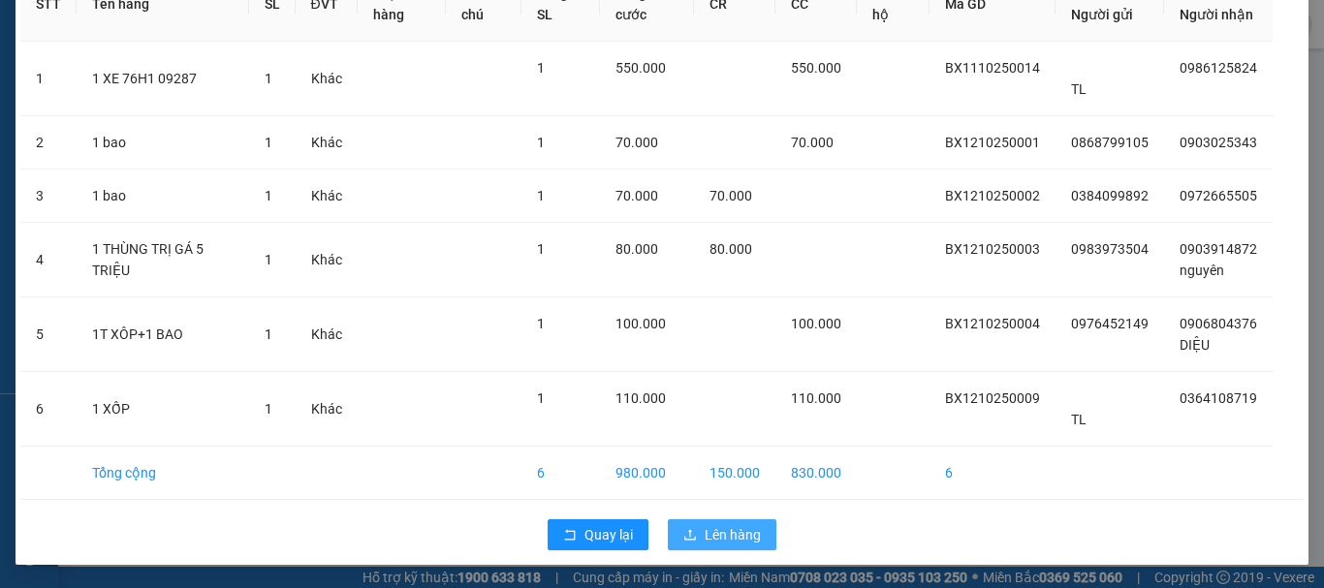
click at [690, 534] on icon "upload" at bounding box center [690, 535] width 14 height 14
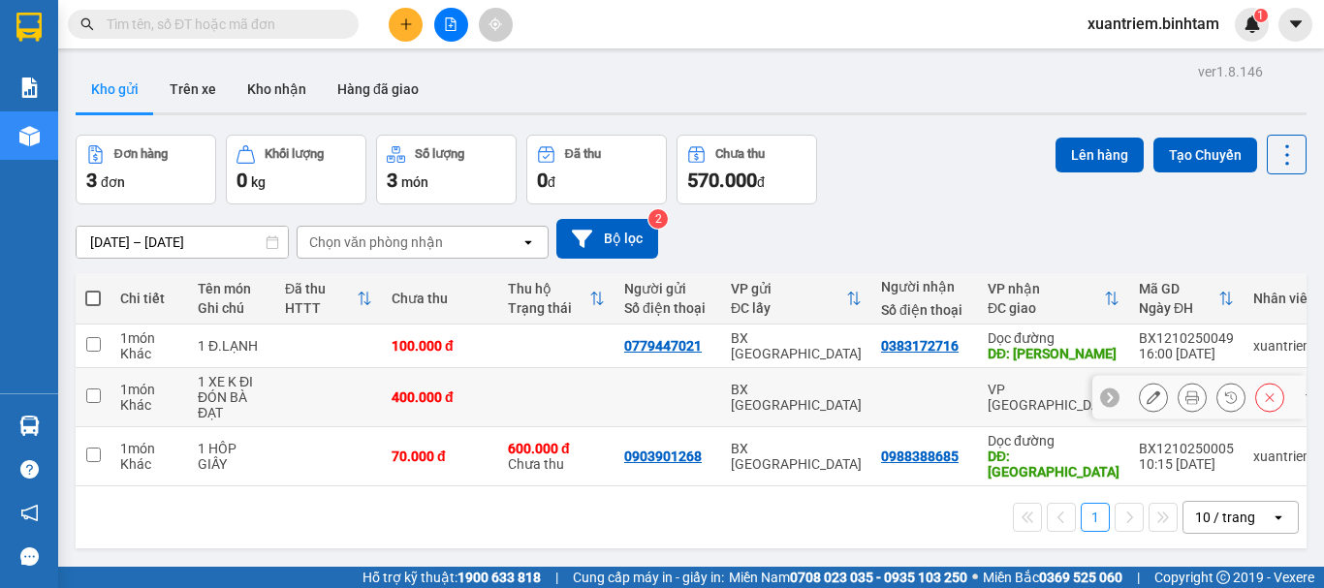
click at [332, 394] on td at bounding box center [328, 397] width 107 height 59
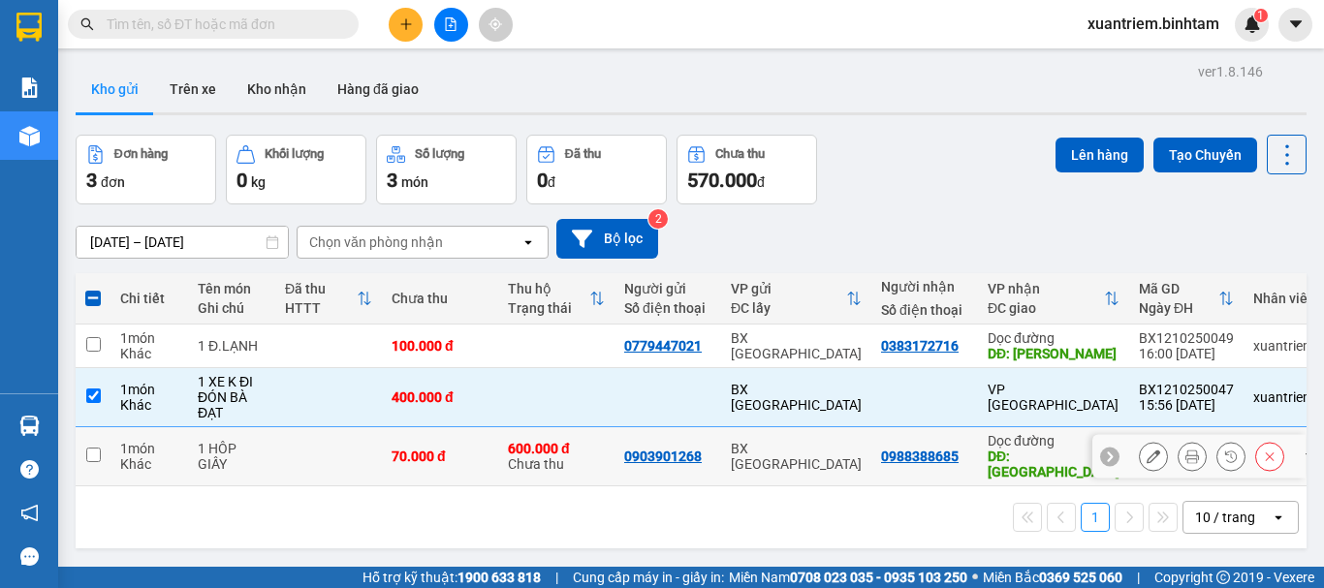
click at [327, 454] on td at bounding box center [328, 457] width 107 height 59
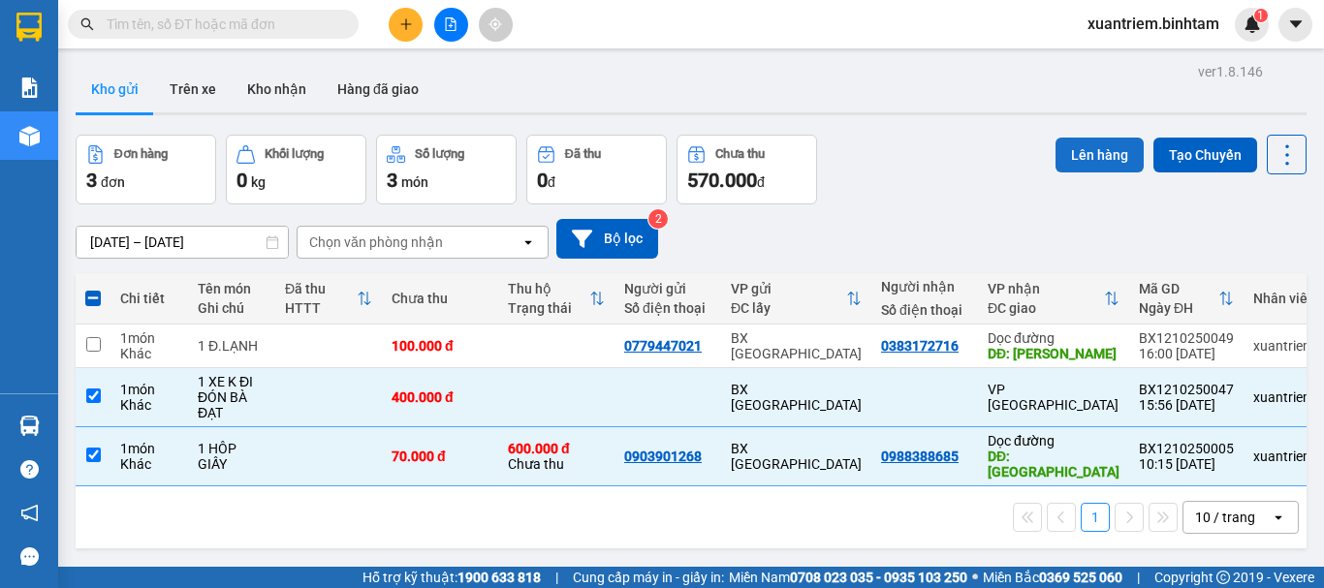
click at [1075, 164] on button "Lên hàng" at bounding box center [1100, 155] width 88 height 35
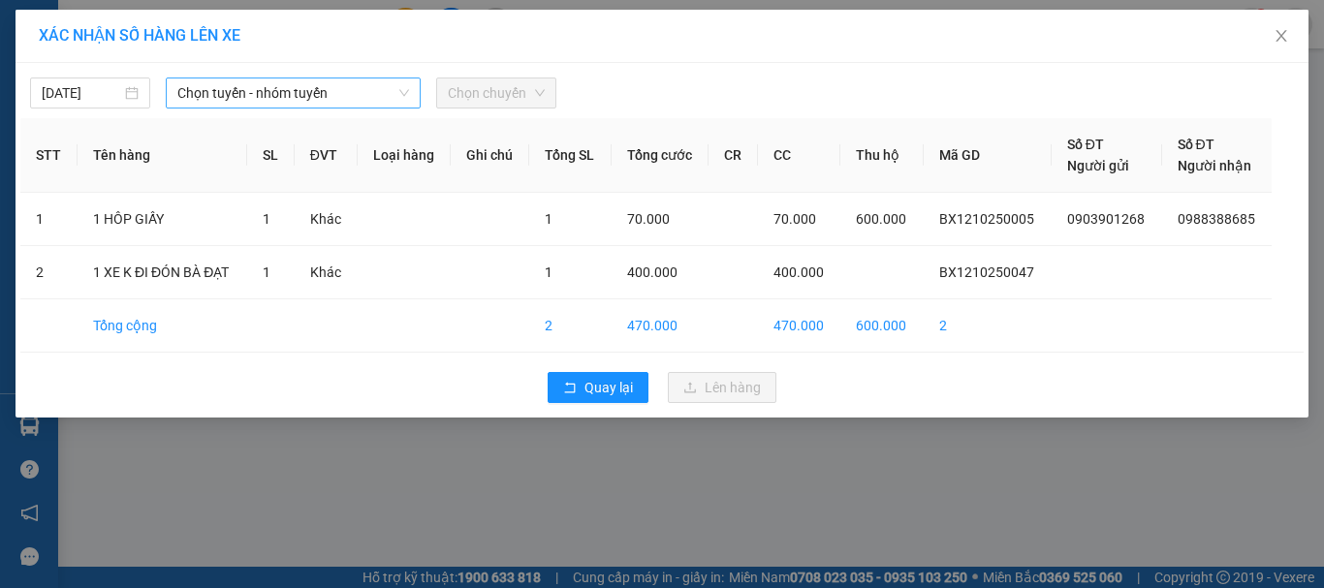
click at [379, 105] on span "Chọn tuyến - nhóm tuyến" at bounding box center [293, 93] width 232 height 29
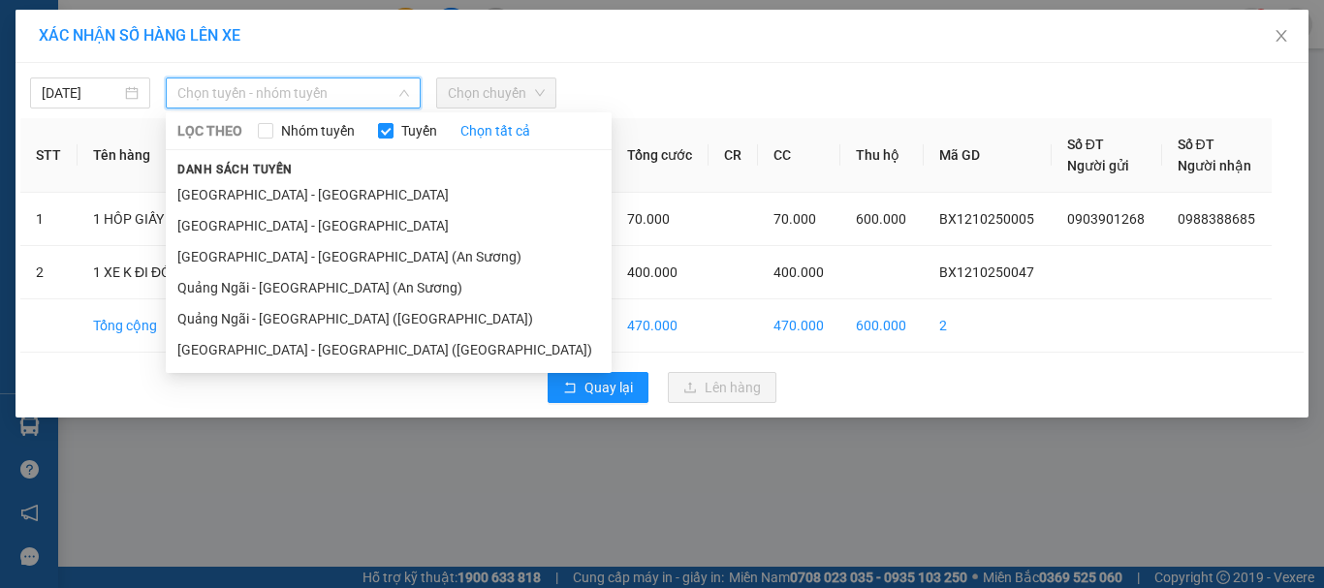
drag, startPoint x: 351, startPoint y: 288, endPoint x: 419, endPoint y: 155, distance: 149.1
click at [358, 280] on li "Quảng Ngãi - [GEOGRAPHIC_DATA] (An Sương)" at bounding box center [389, 287] width 446 height 31
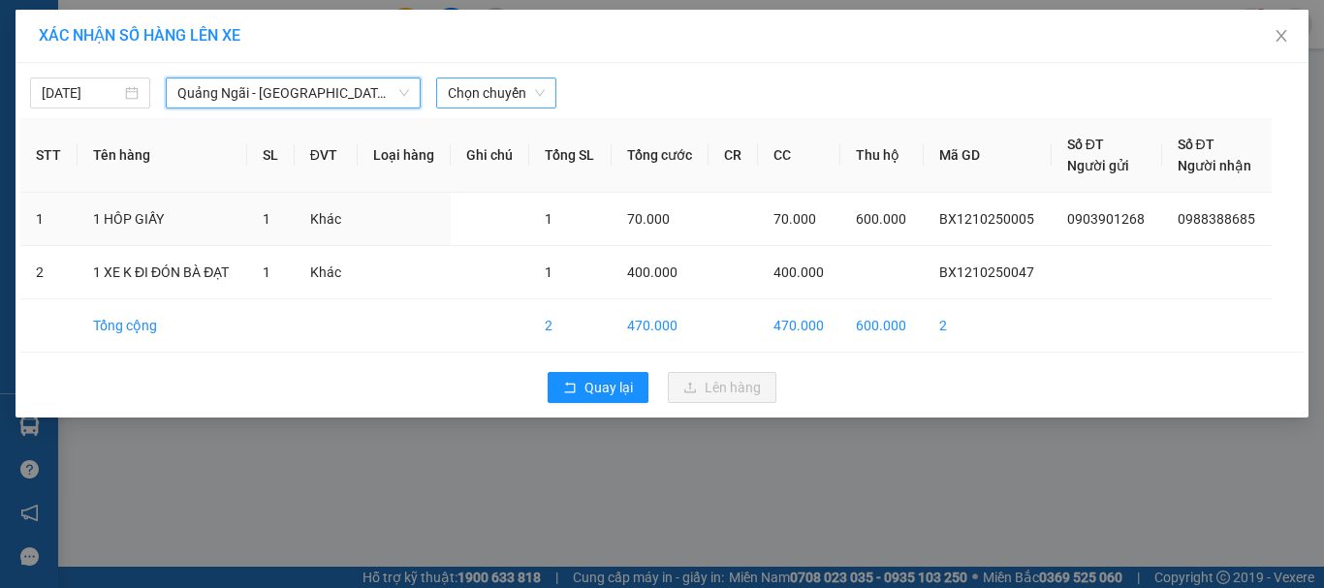
click at [490, 86] on span "Chọn chuyến" at bounding box center [496, 93] width 97 height 29
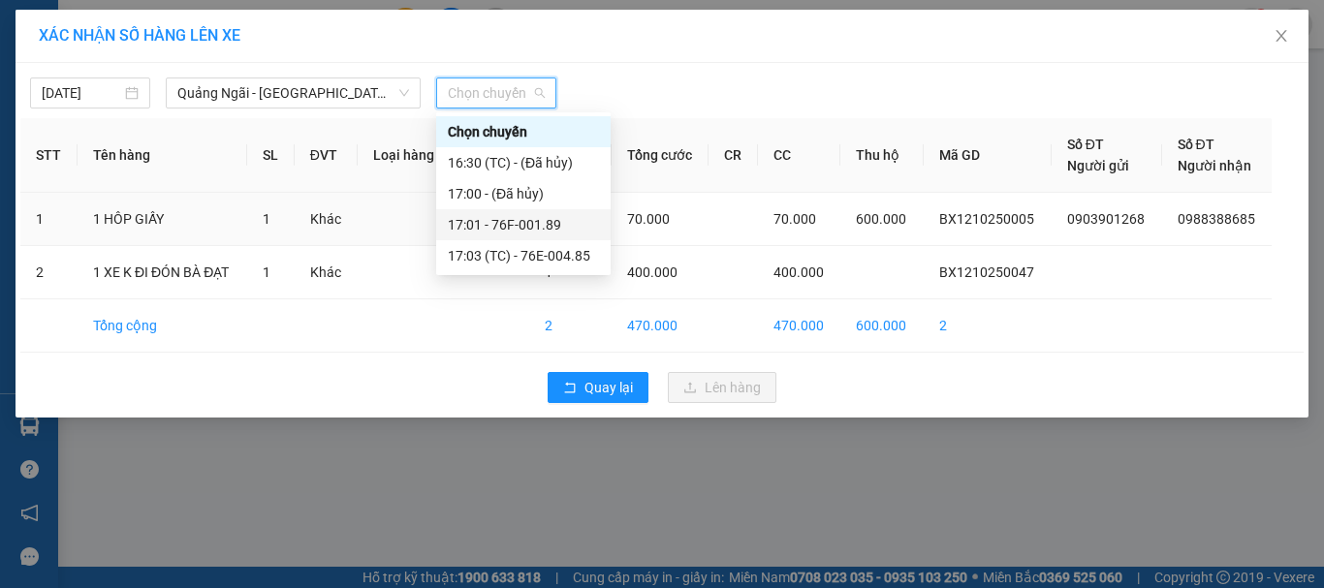
click at [541, 228] on div "17:01 - 76F-001.89" at bounding box center [523, 224] width 151 height 21
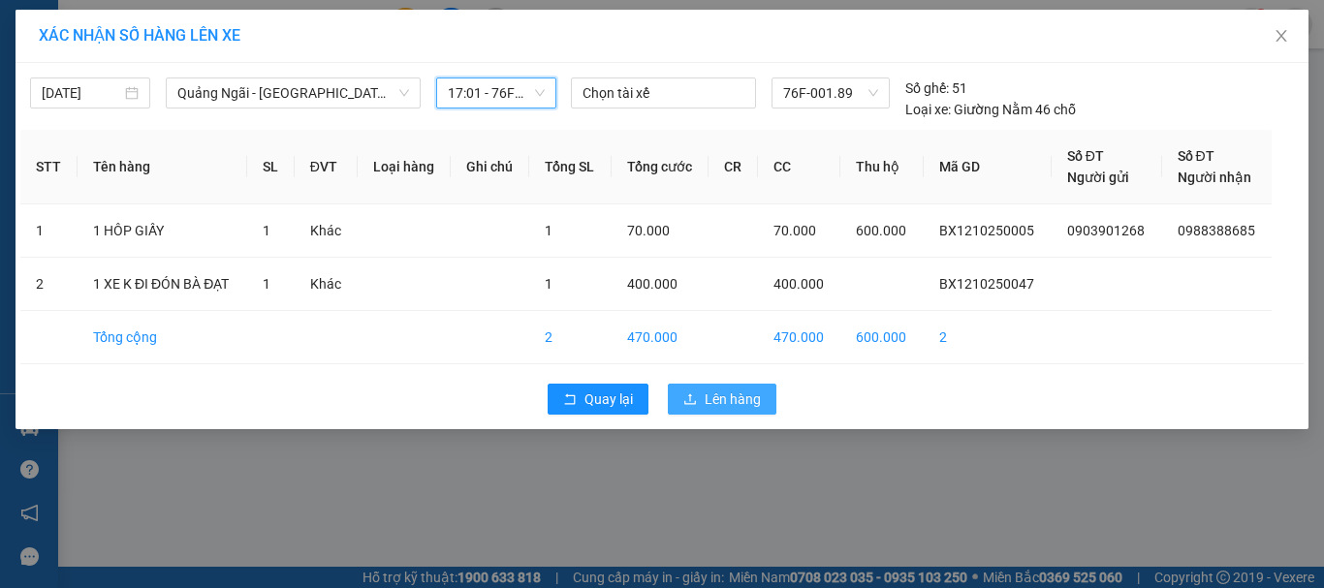
click at [727, 393] on span "Lên hàng" at bounding box center [733, 399] width 56 height 21
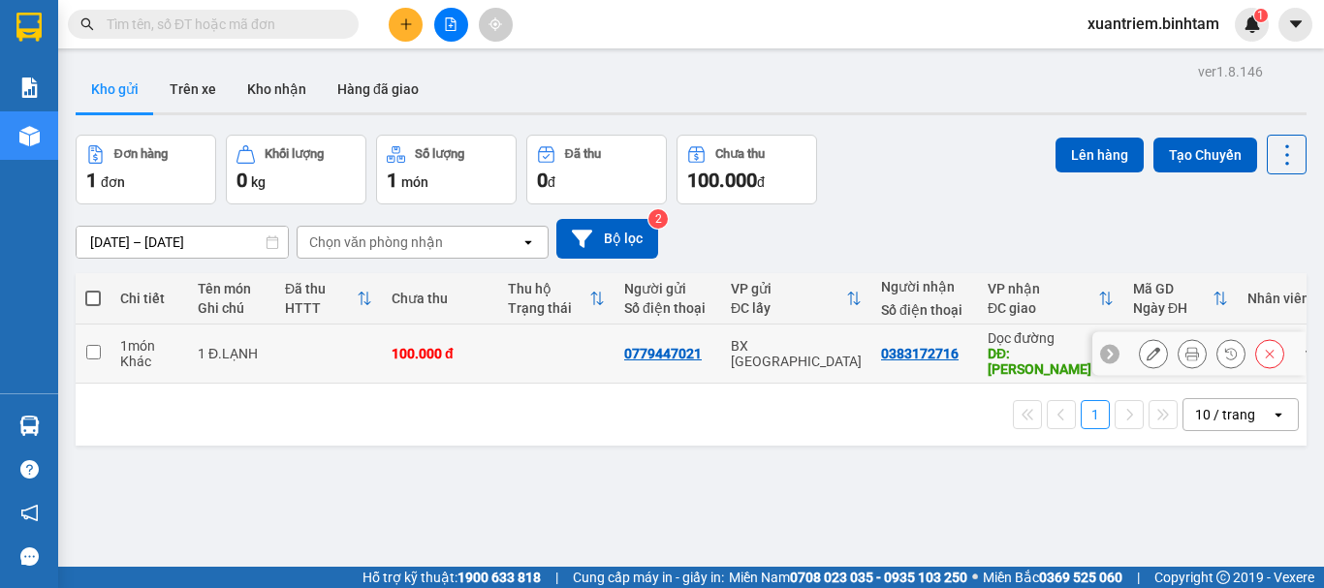
click at [509, 348] on td at bounding box center [556, 354] width 116 height 59
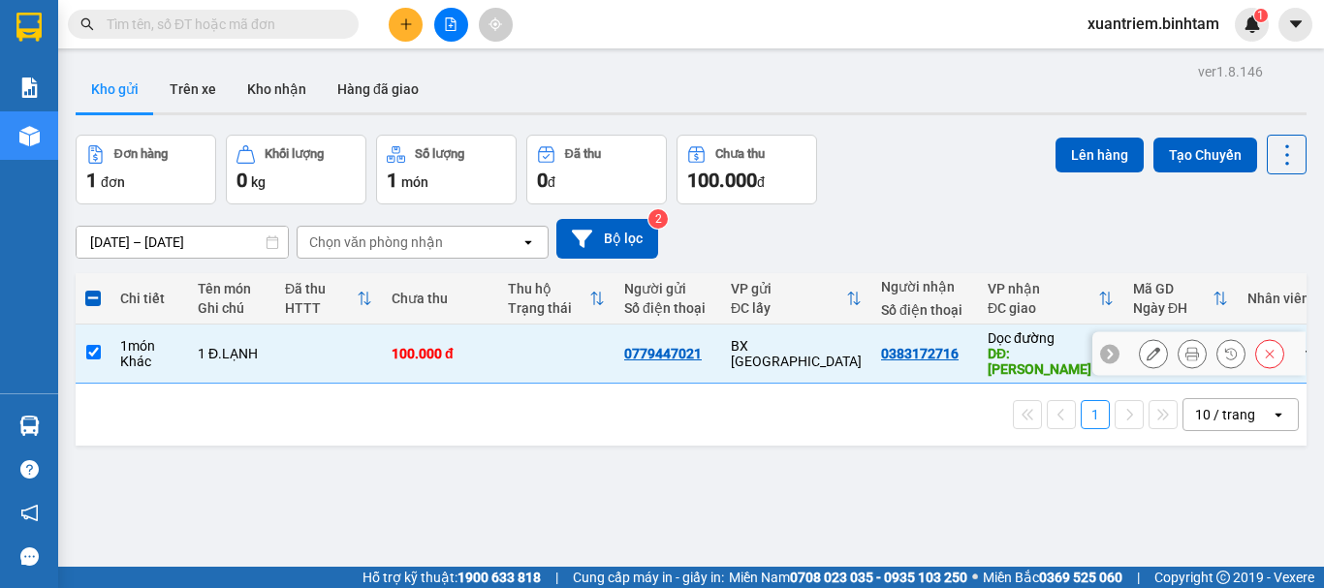
click at [331, 349] on td at bounding box center [328, 354] width 107 height 59
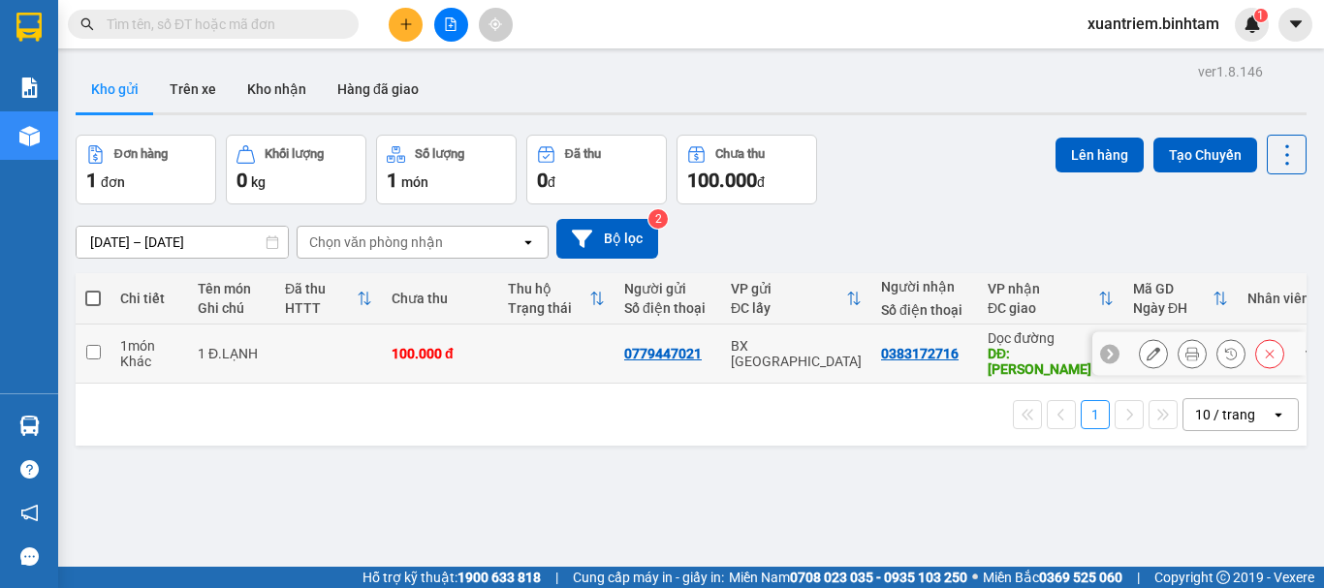
click at [323, 336] on td at bounding box center [328, 354] width 107 height 59
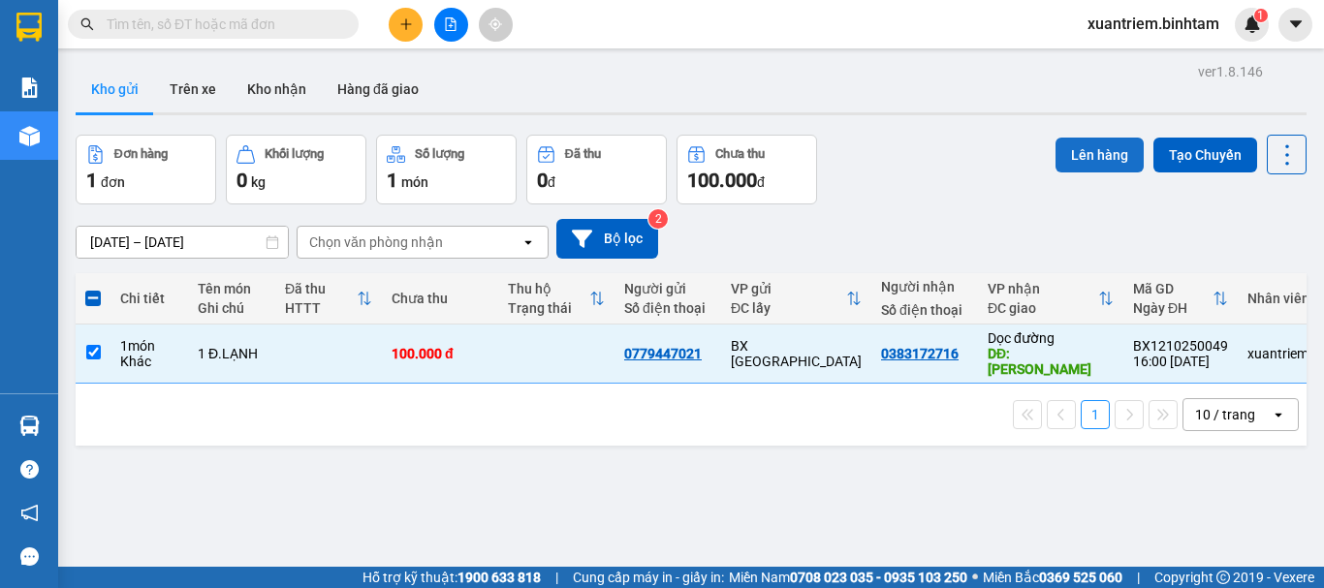
click at [1080, 144] on button "Lên hàng" at bounding box center [1100, 155] width 88 height 35
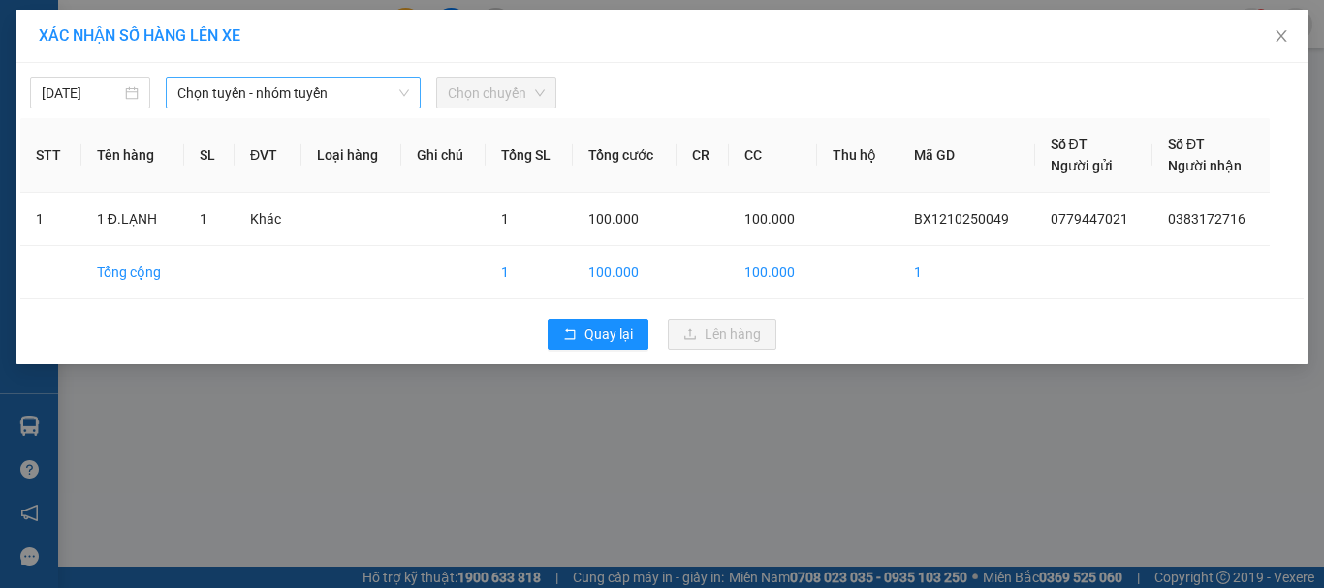
click at [359, 88] on span "Chọn tuyến - nhóm tuyến" at bounding box center [293, 93] width 232 height 29
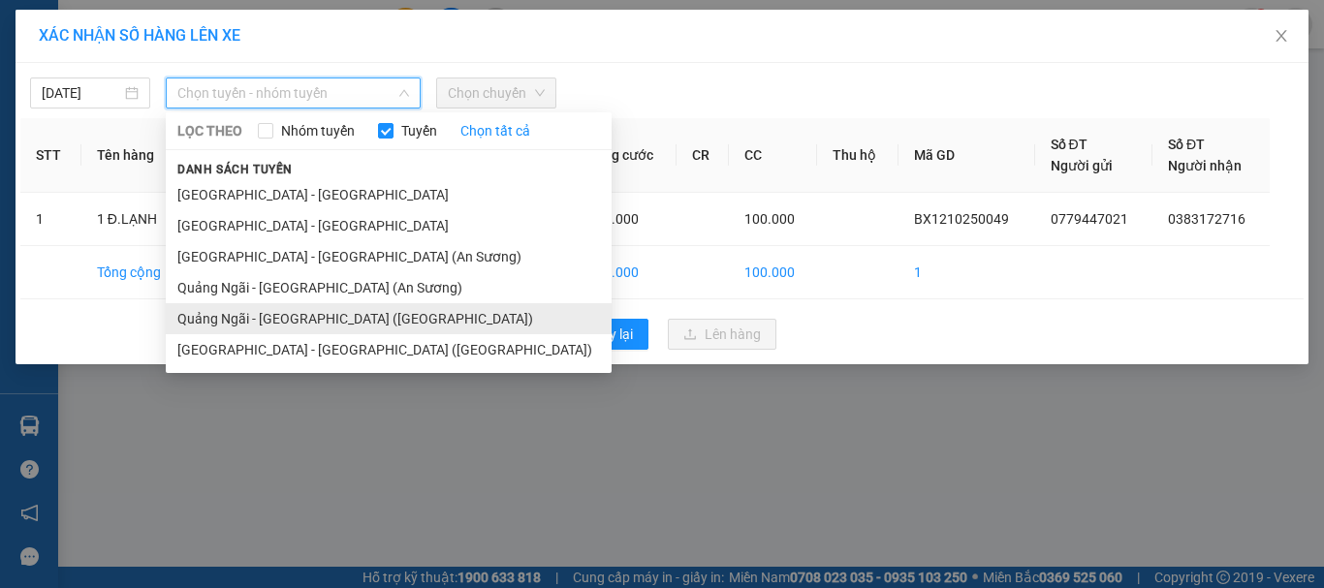
click at [350, 316] on li "Quảng Ngãi - [GEOGRAPHIC_DATA] ([GEOGRAPHIC_DATA])" at bounding box center [389, 318] width 446 height 31
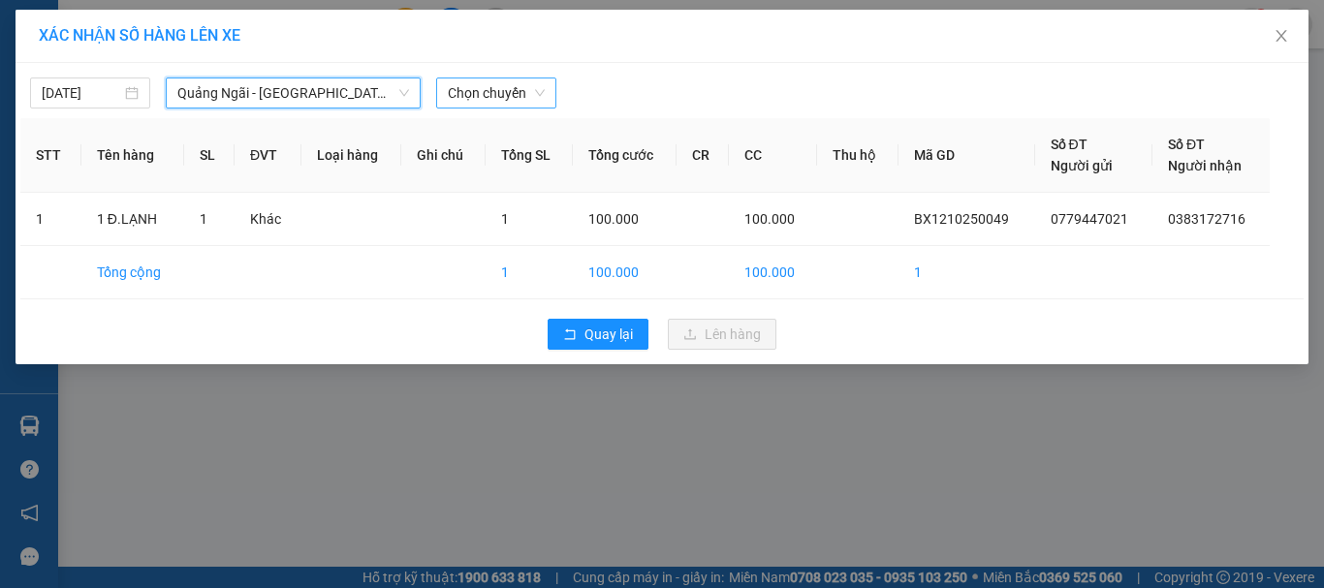
click at [511, 88] on span "Chọn chuyến" at bounding box center [496, 93] width 97 height 29
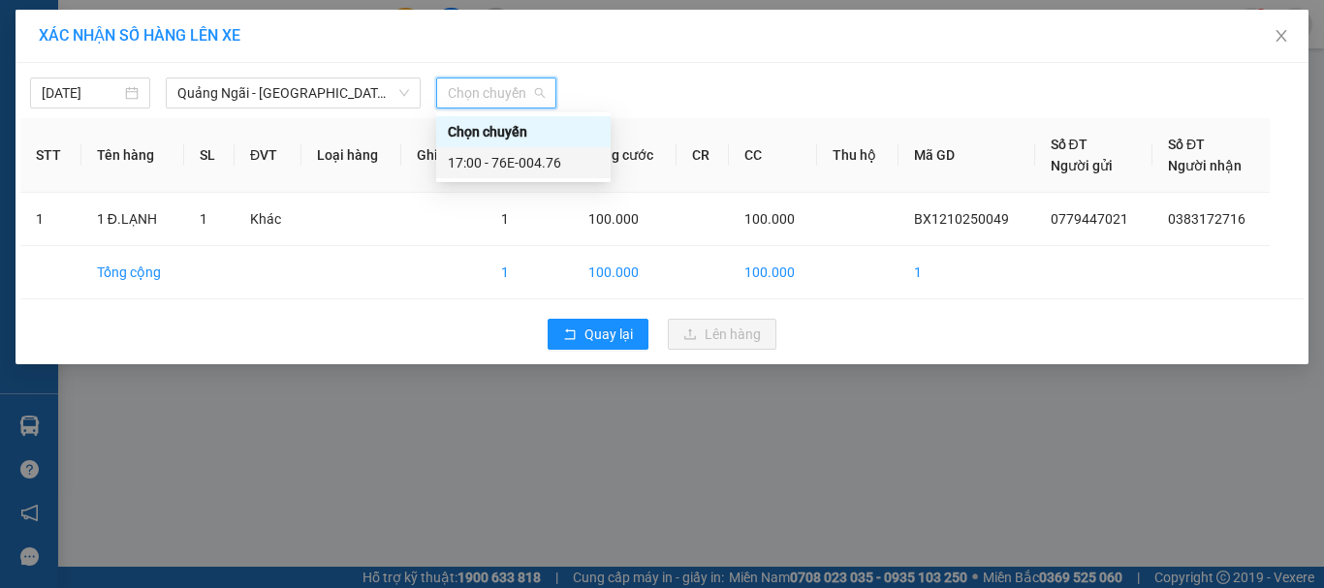
click at [556, 166] on div "17:00 - 76E-004.76" at bounding box center [523, 162] width 151 height 21
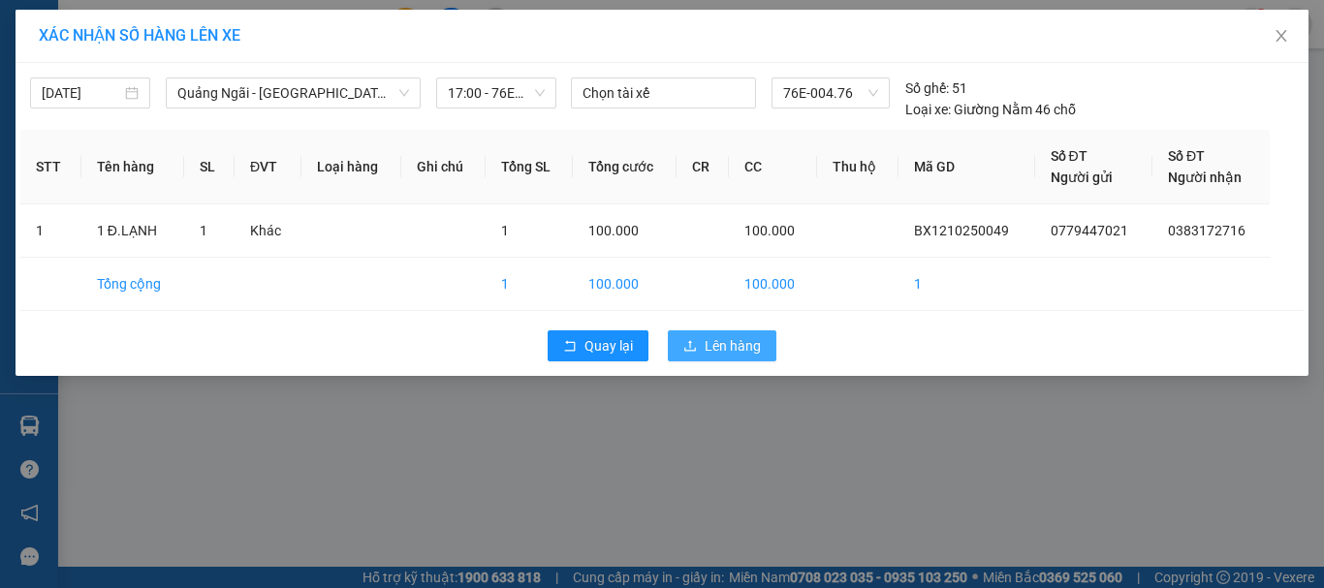
click at [761, 351] on button "Lên hàng" at bounding box center [722, 346] width 109 height 31
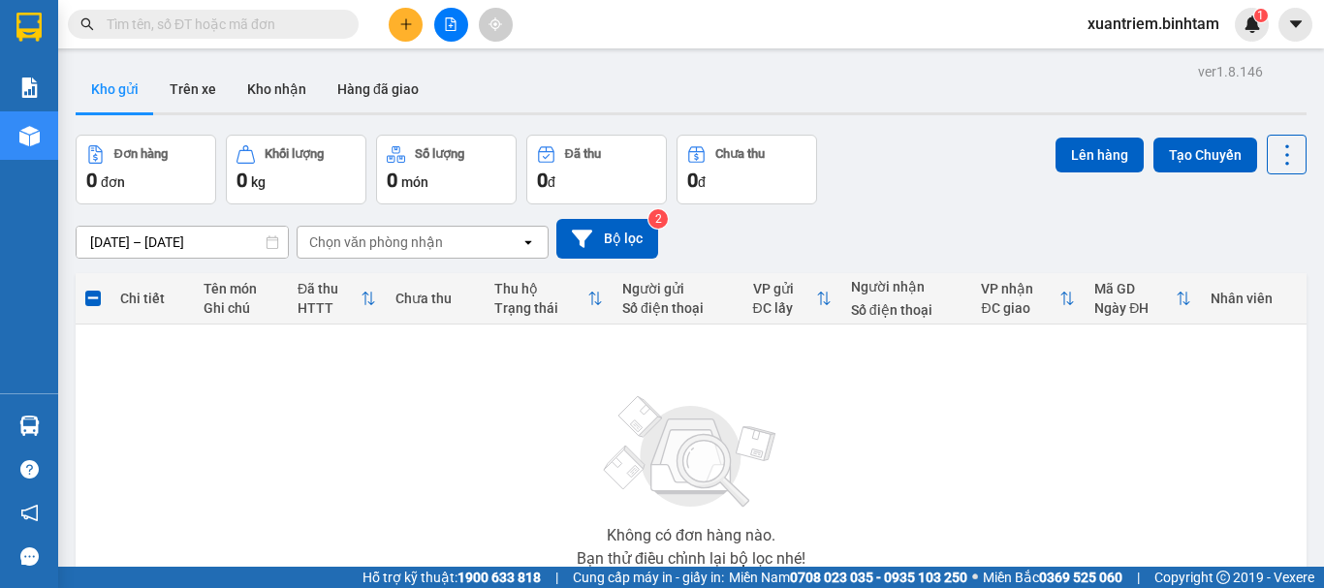
click at [406, 17] on icon "plus" at bounding box center [406, 24] width 14 height 14
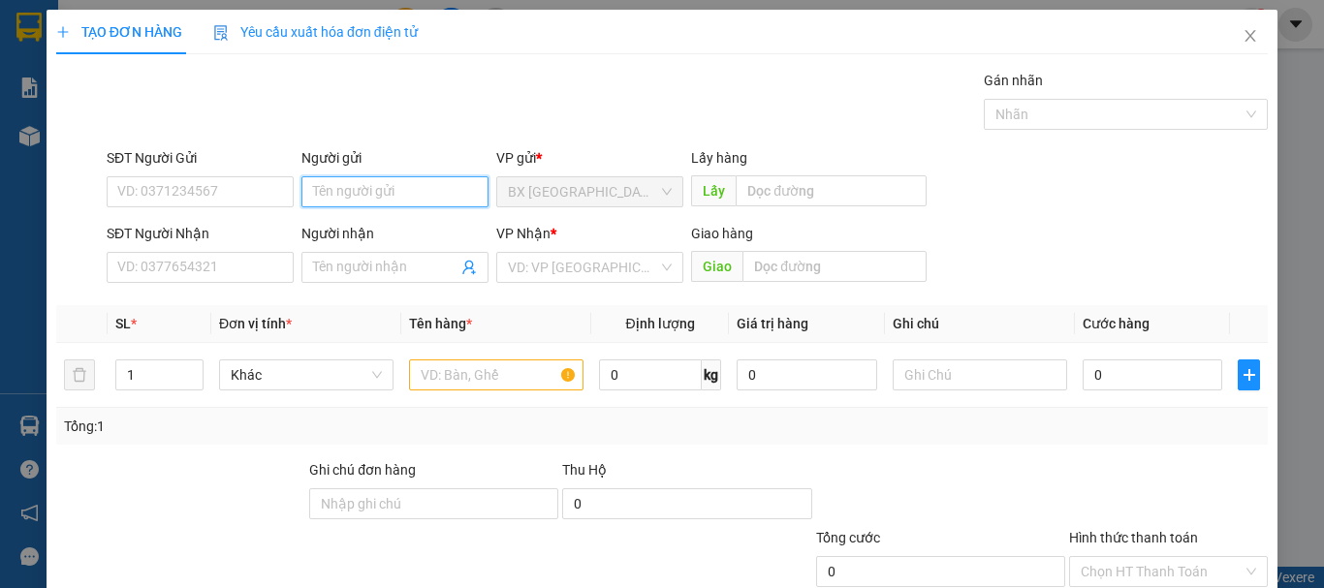
click at [354, 201] on input "Người gửi" at bounding box center [395, 191] width 187 height 31
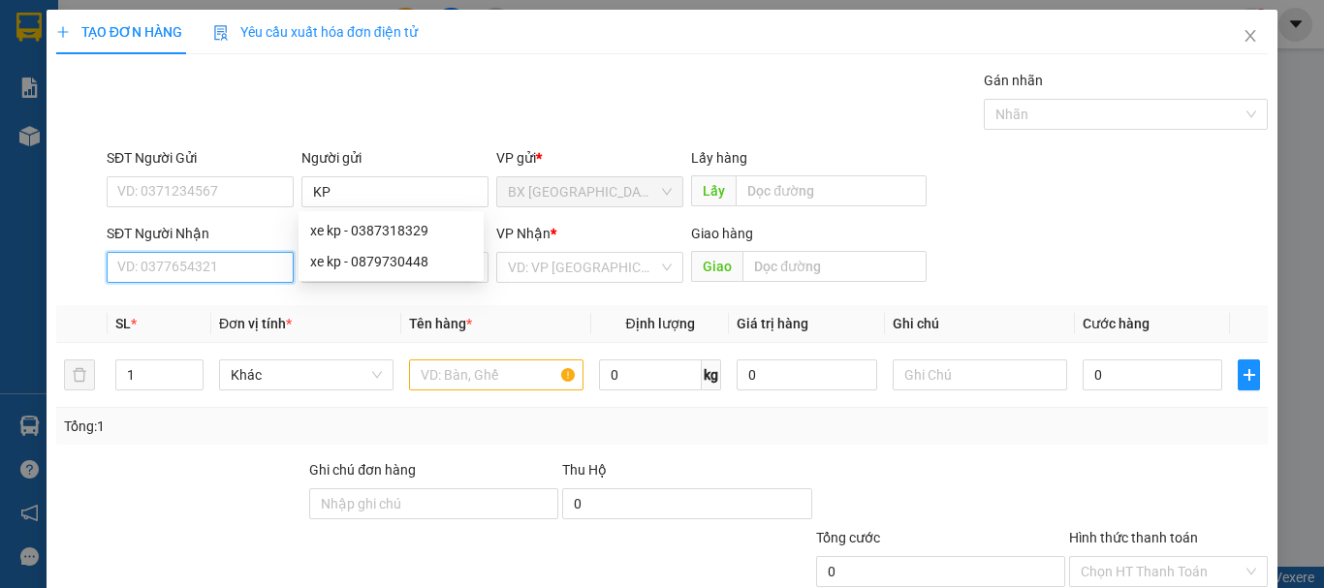
click at [262, 270] on input "SĐT Người Nhận" at bounding box center [200, 267] width 187 height 31
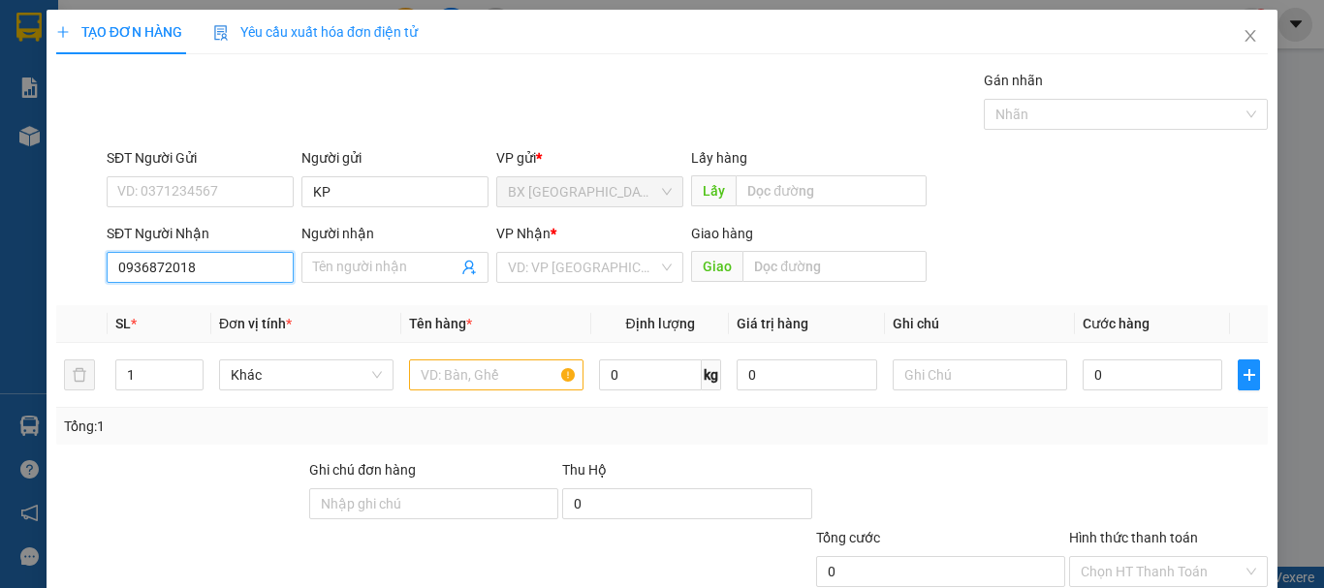
click at [262, 270] on input "0936872018" at bounding box center [200, 267] width 187 height 31
click at [217, 319] on div "0936872018 - phùng" at bounding box center [198, 306] width 185 height 31
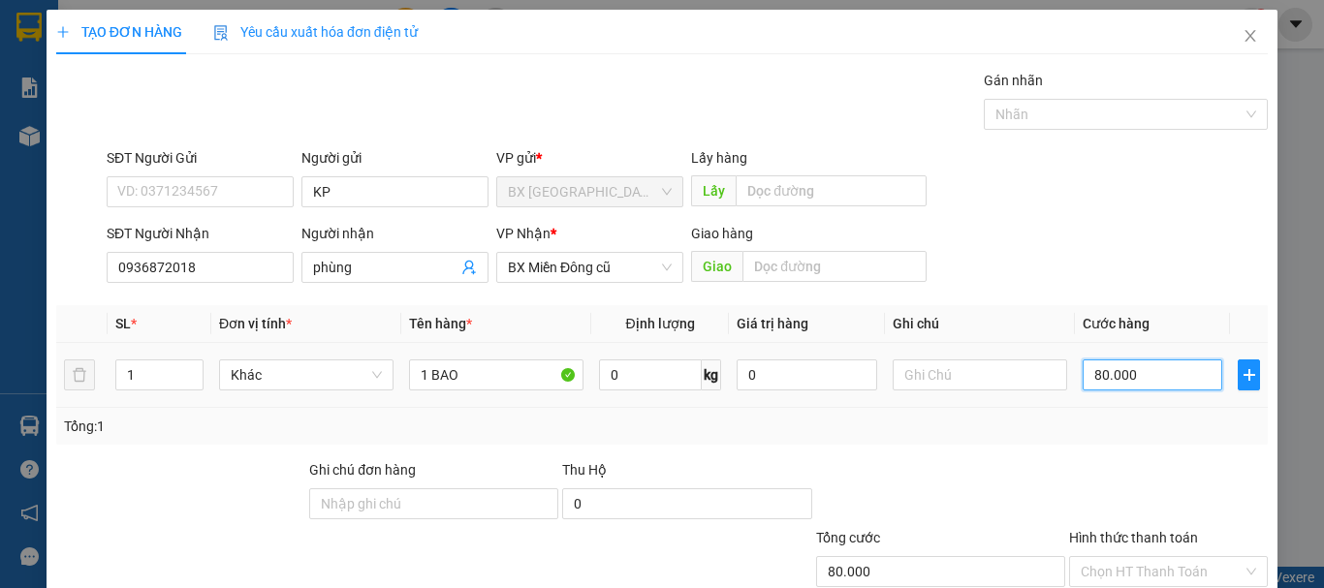
drag, startPoint x: 1103, startPoint y: 371, endPoint x: 1134, endPoint y: 365, distance: 31.6
click at [1104, 370] on input "80.000" at bounding box center [1153, 375] width 140 height 31
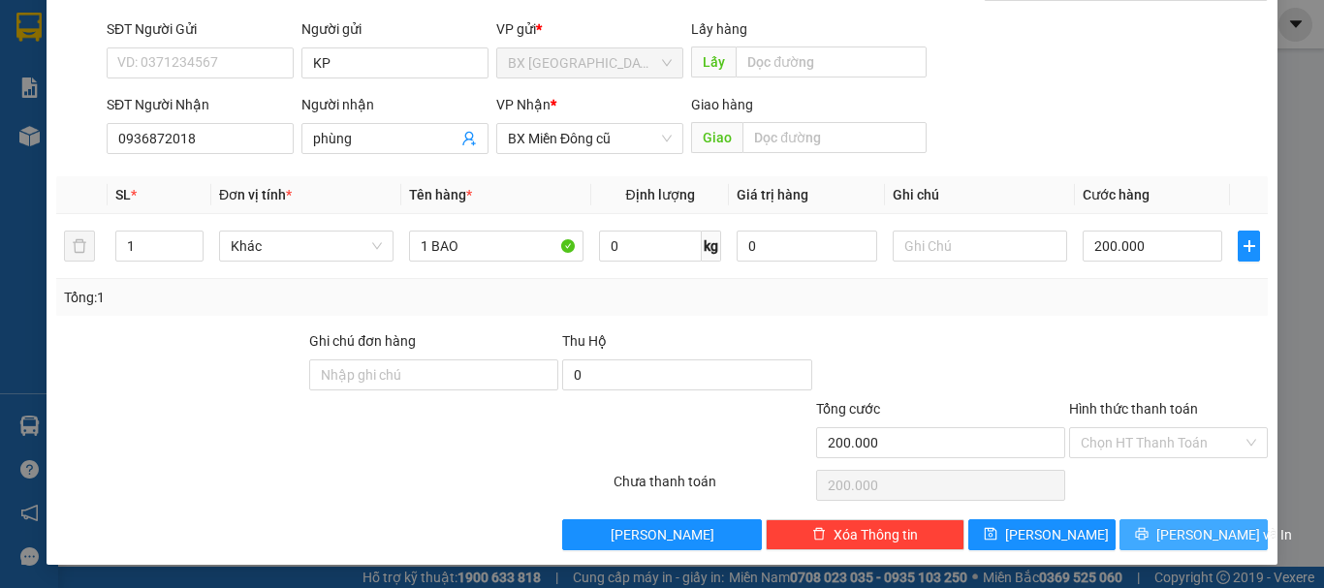
click at [1142, 527] on button "[PERSON_NAME] và In" at bounding box center [1194, 535] width 148 height 31
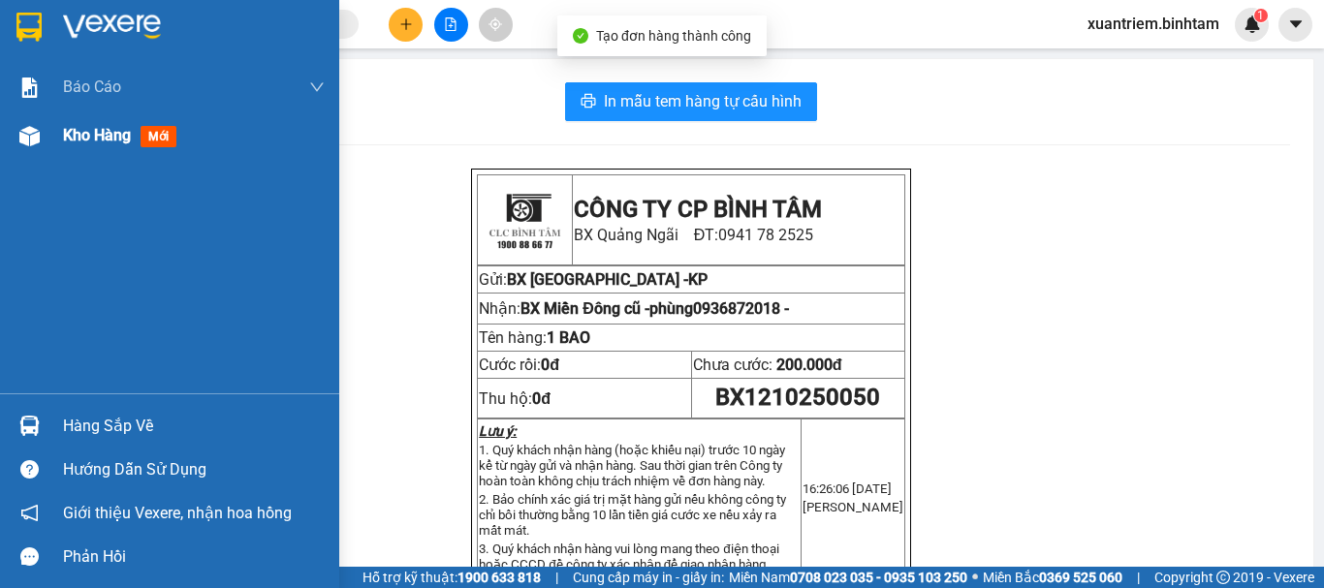
click at [38, 137] on img at bounding box center [29, 136] width 20 height 20
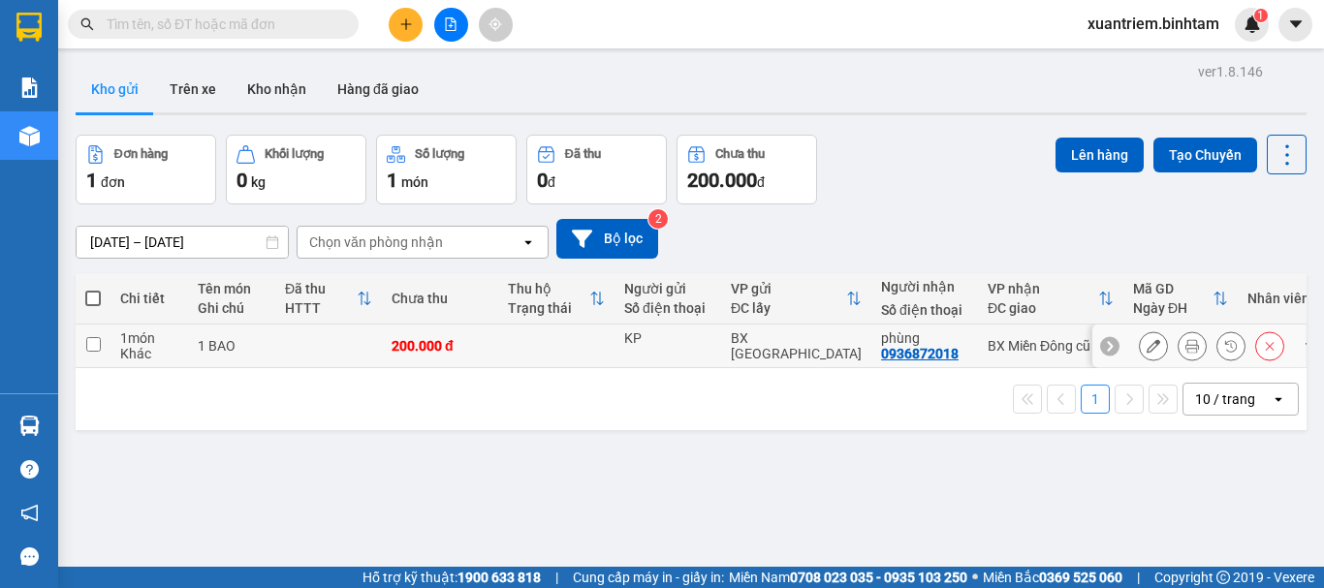
click at [246, 350] on div "1 BAO" at bounding box center [232, 346] width 68 height 16
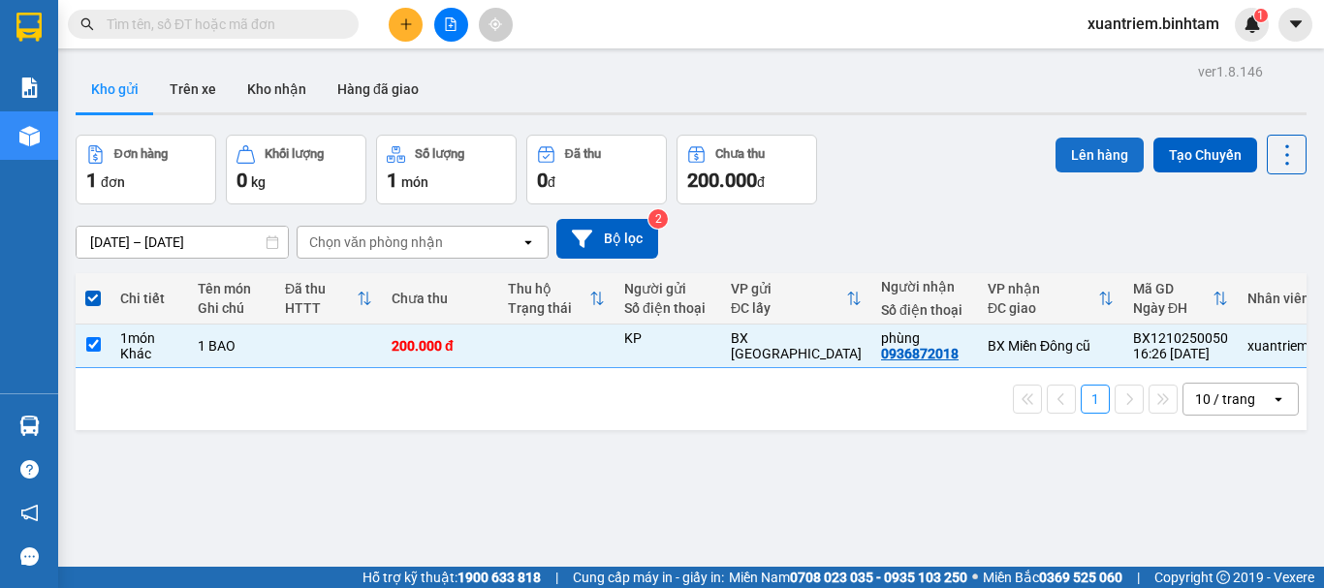
click at [1117, 156] on button "Lên hàng" at bounding box center [1100, 155] width 88 height 35
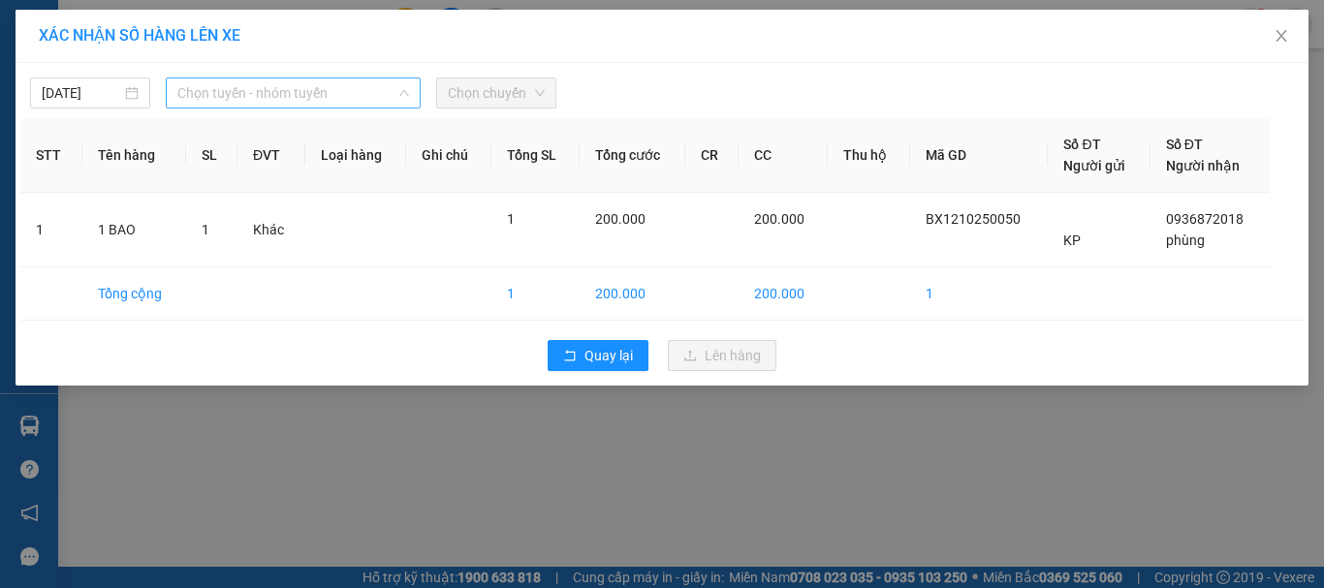
click at [270, 94] on span "Chọn tuyến - nhóm tuyến" at bounding box center [293, 93] width 232 height 29
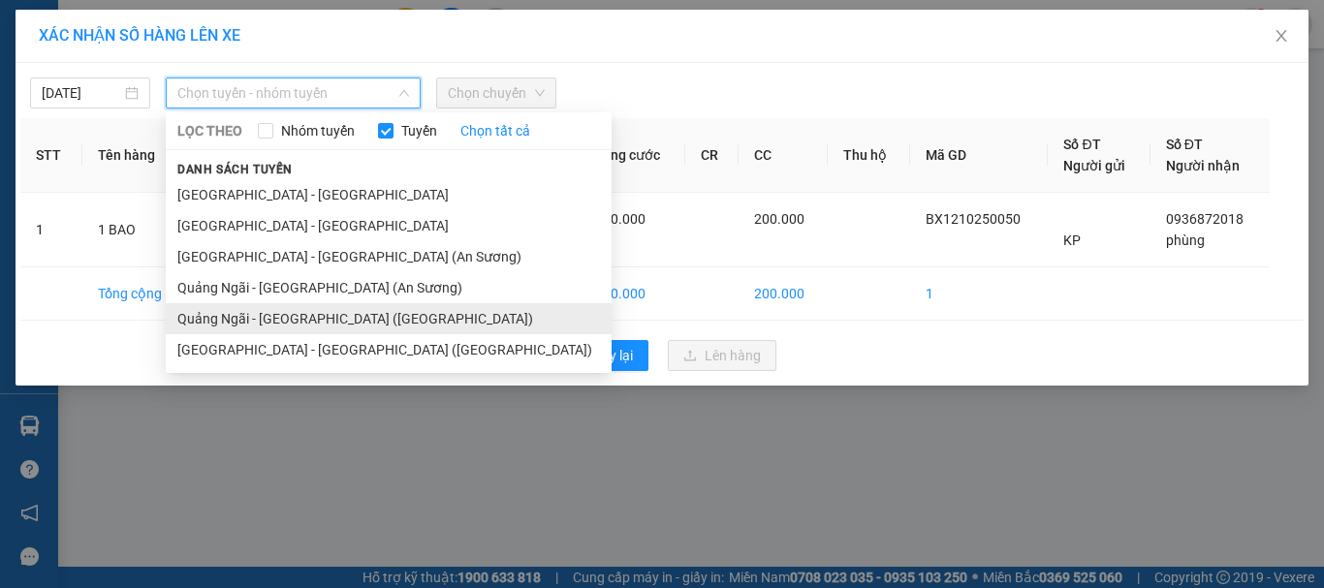
click at [333, 310] on li "Quảng Ngãi - [GEOGRAPHIC_DATA] ([GEOGRAPHIC_DATA])" at bounding box center [389, 318] width 446 height 31
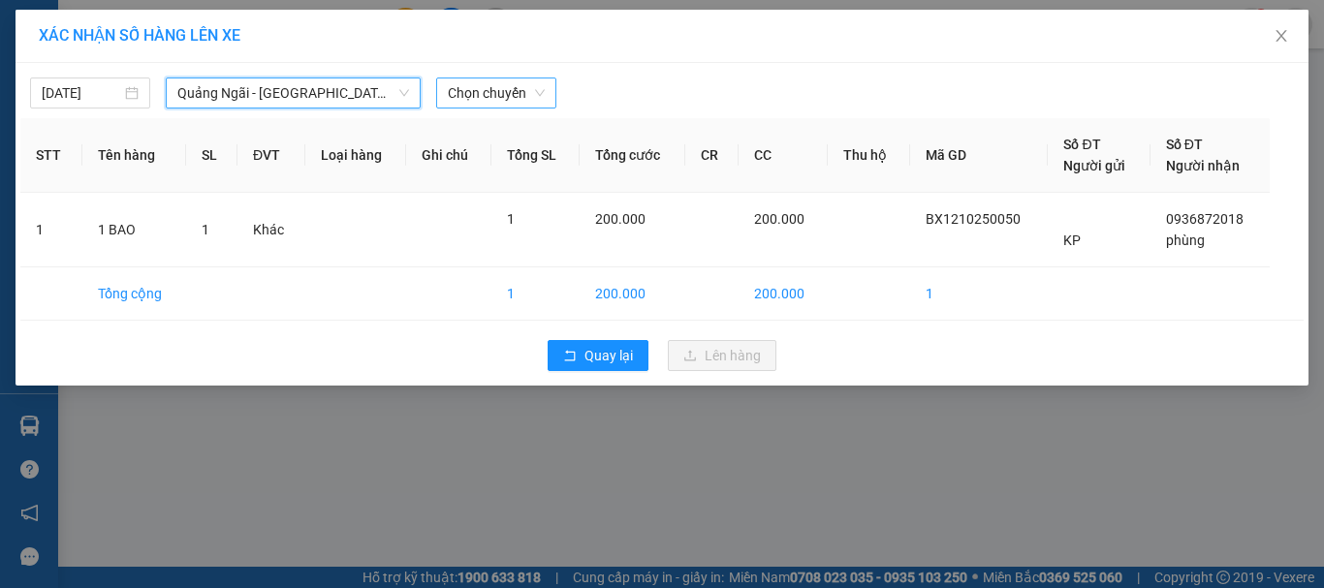
click at [492, 79] on span "Chọn chuyến" at bounding box center [496, 93] width 97 height 29
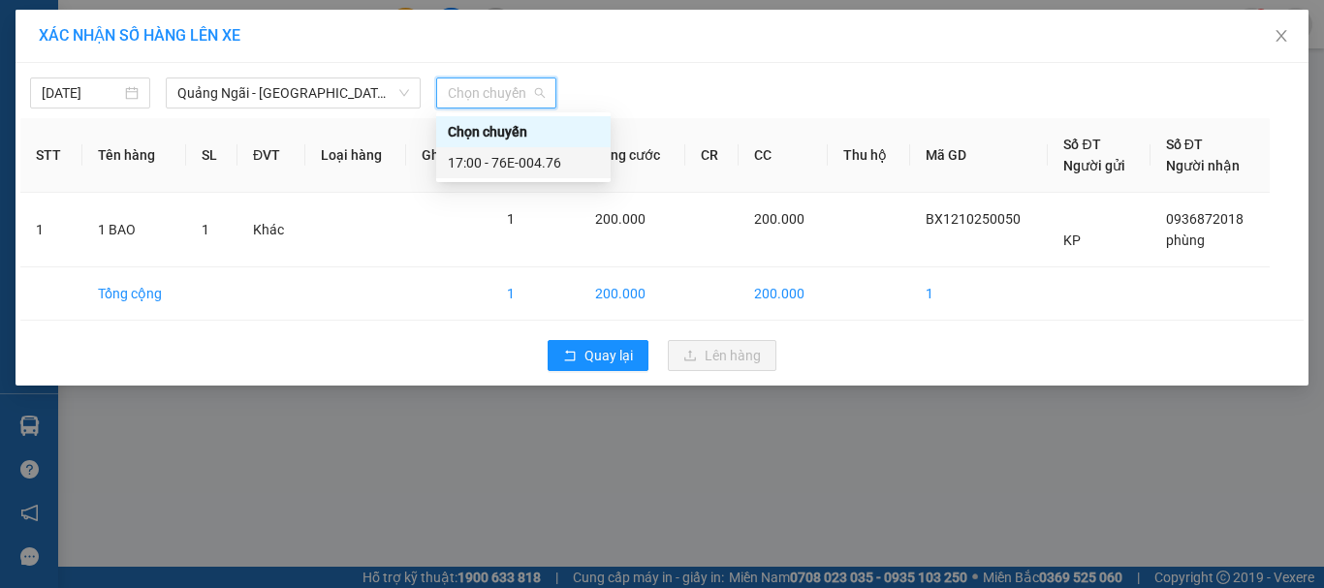
click at [549, 157] on div "17:00 - 76E-004.76" at bounding box center [523, 162] width 151 height 21
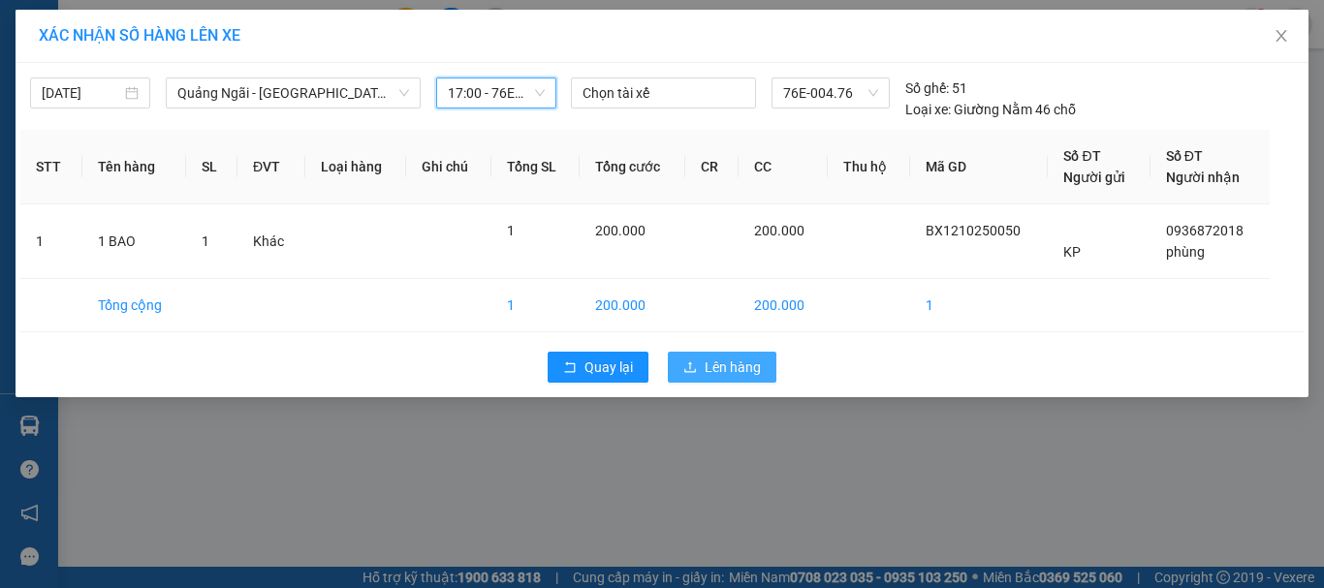
click at [718, 369] on span "Lên hàng" at bounding box center [733, 367] width 56 height 21
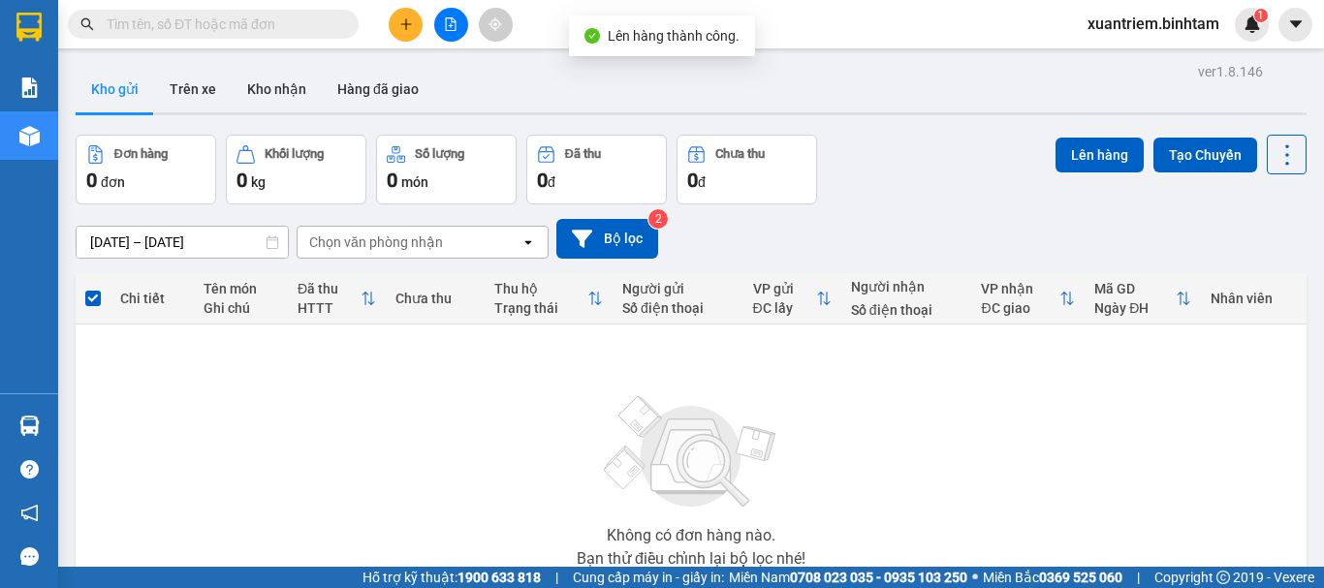
click at [609, 216] on div "10/10/2025 – 12/10/2025 Press the down arrow key to interact with the calendar …" at bounding box center [691, 239] width 1231 height 69
click at [633, 237] on button "Bộ lọc" at bounding box center [607, 239] width 102 height 40
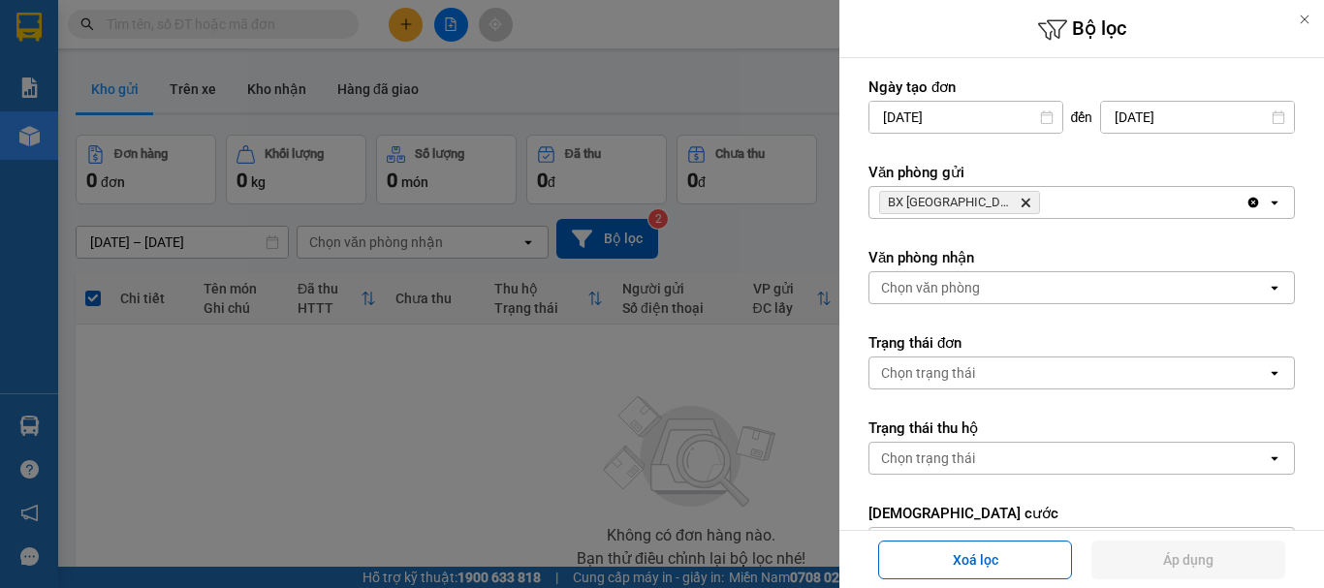
click at [1150, 210] on div "BX Quảng Ngãi Delete" at bounding box center [1058, 202] width 376 height 31
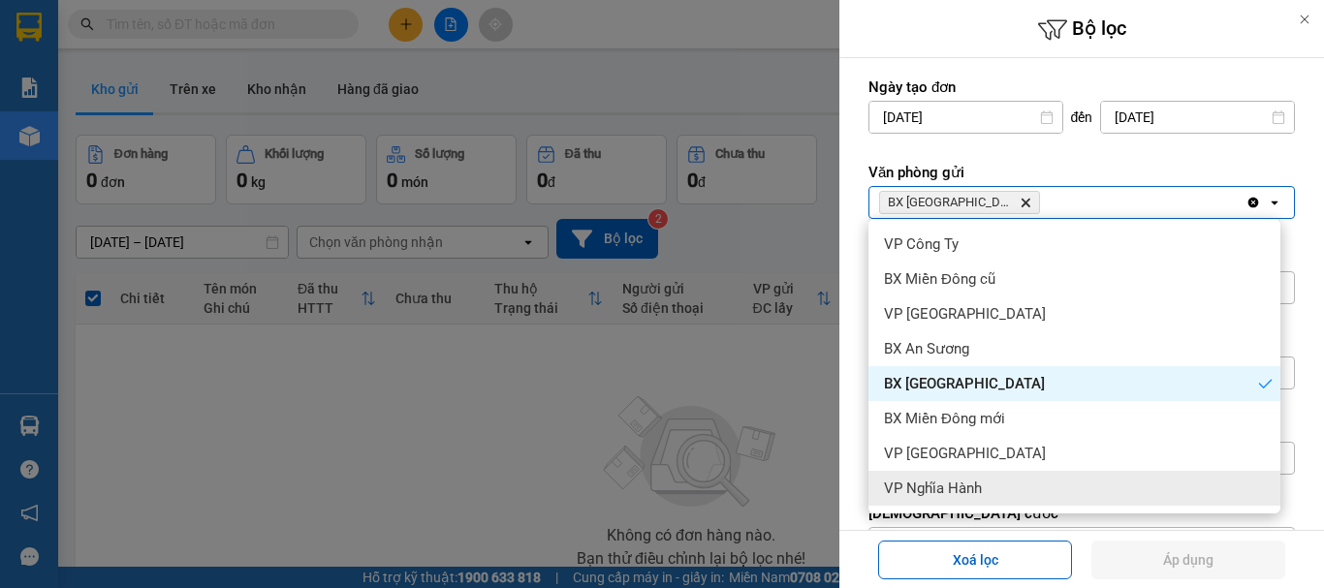
click at [1097, 477] on div "VP Nghĩa Hành" at bounding box center [1075, 488] width 412 height 35
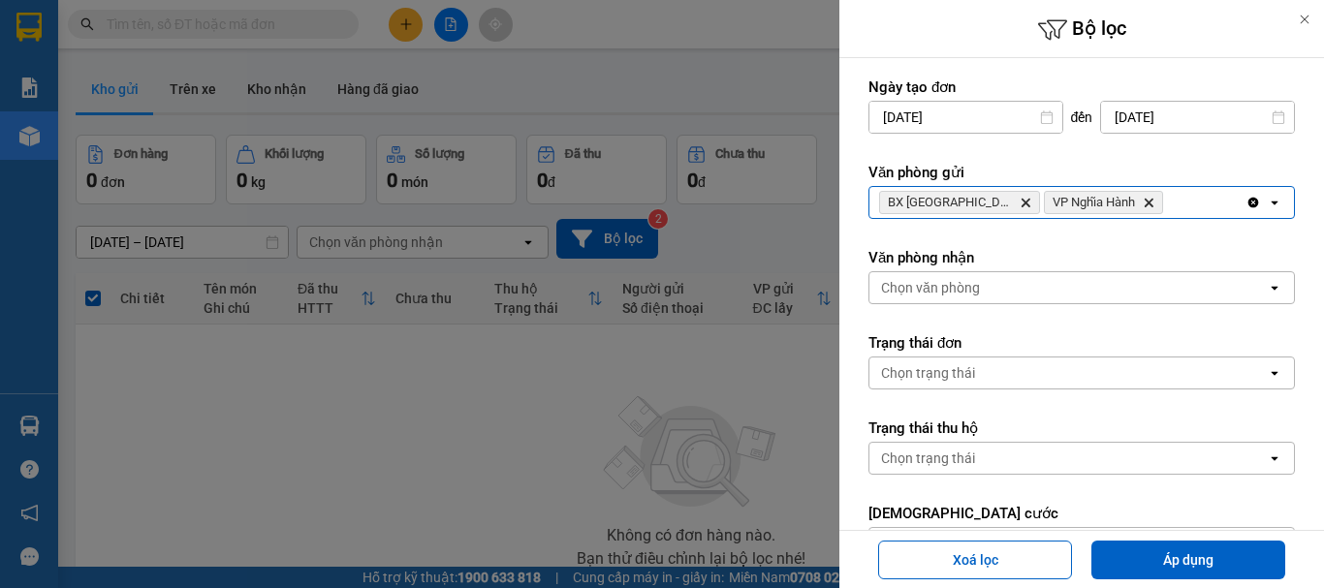
click at [1022, 205] on icon "BX Quảng Ngãi, close by backspace" at bounding box center [1026, 203] width 9 height 9
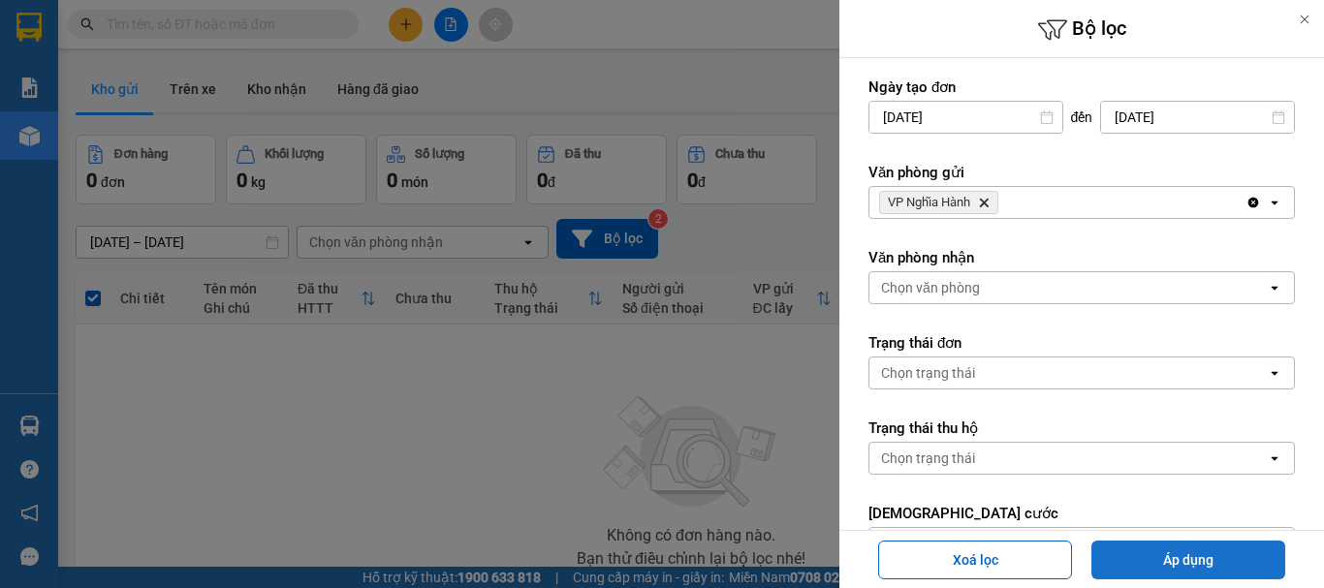
click at [1163, 560] on button "Áp dụng" at bounding box center [1189, 560] width 194 height 39
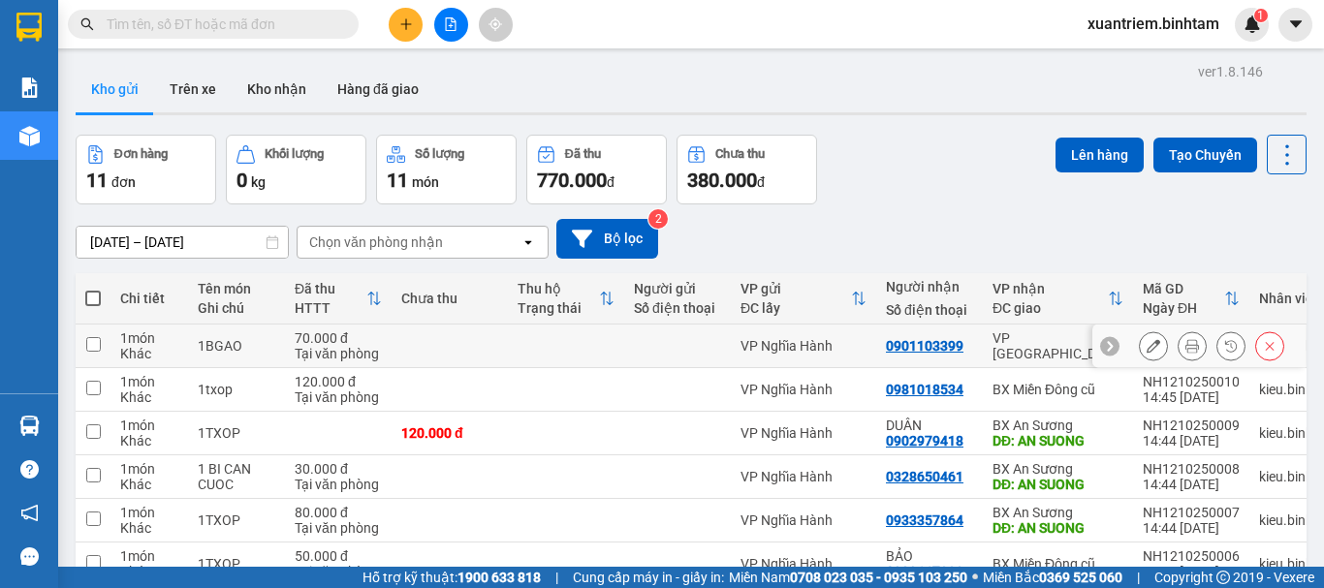
click at [508, 350] on td at bounding box center [566, 347] width 116 height 44
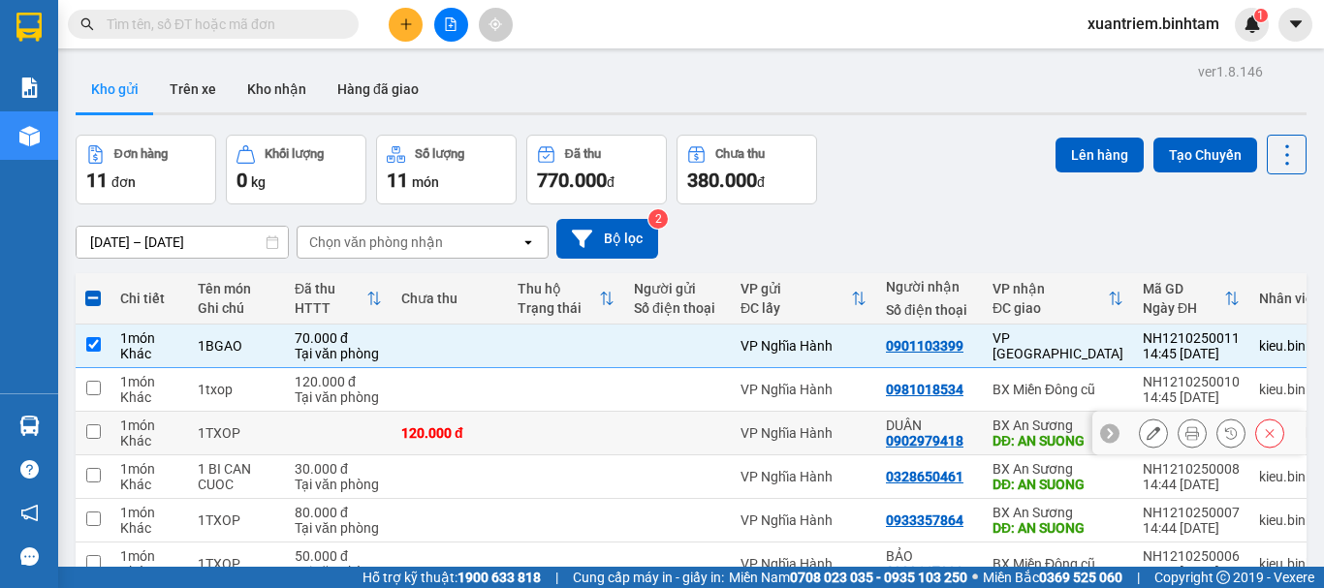
click at [508, 432] on td at bounding box center [566, 434] width 116 height 44
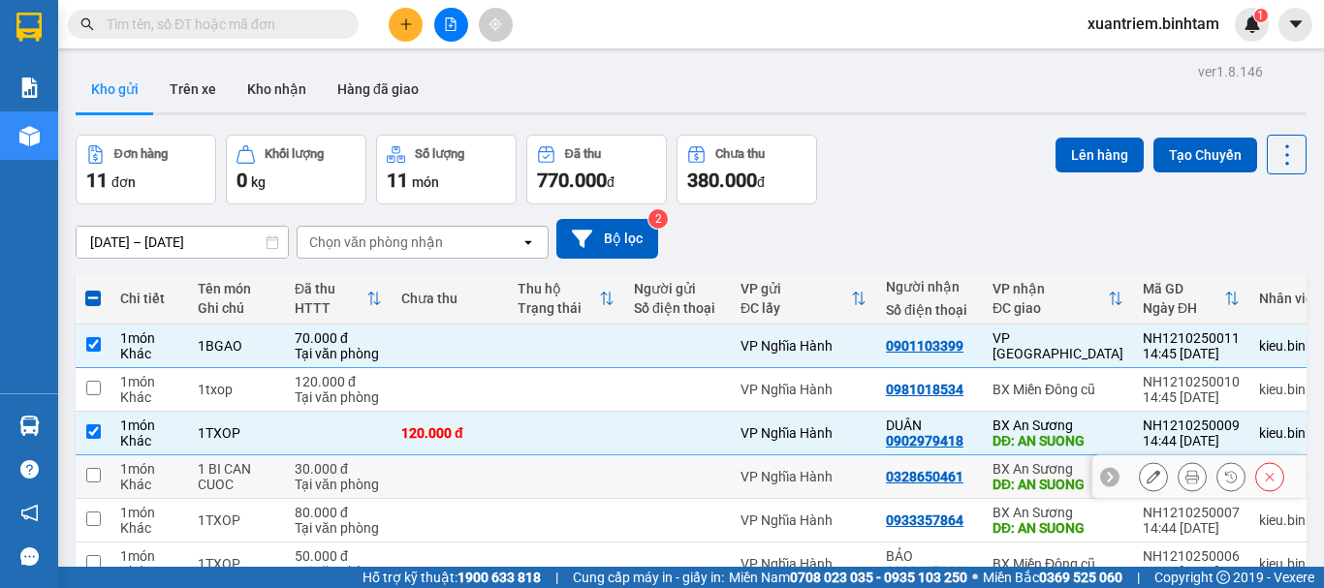
click at [519, 471] on td at bounding box center [566, 478] width 116 height 44
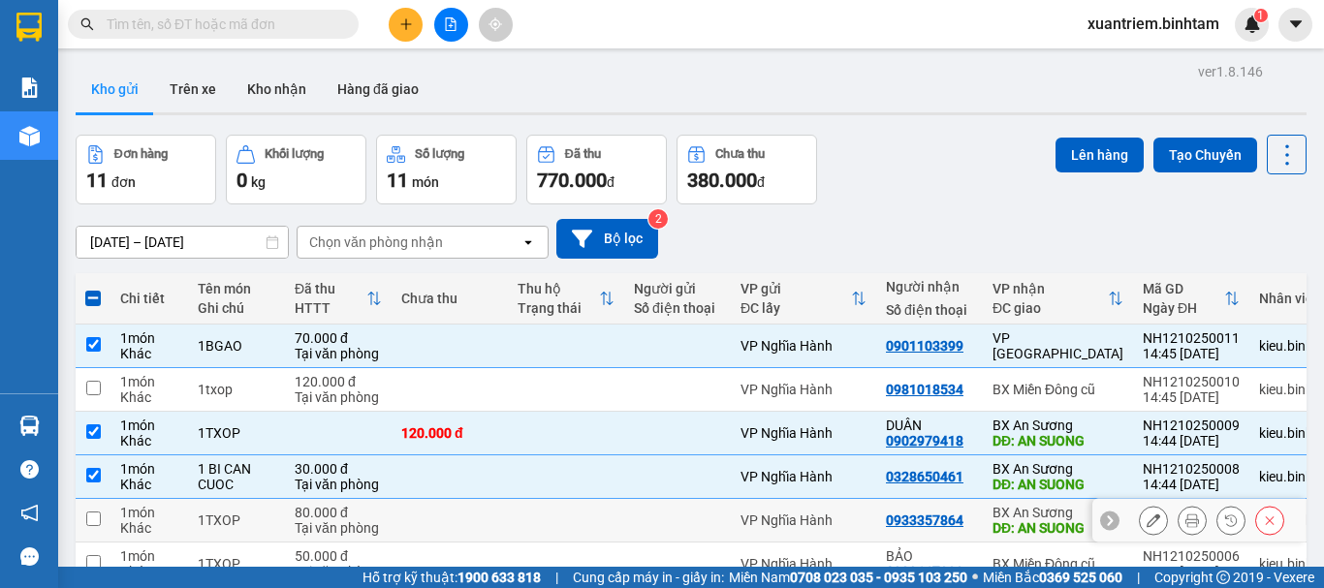
click at [533, 511] on td at bounding box center [566, 521] width 116 height 44
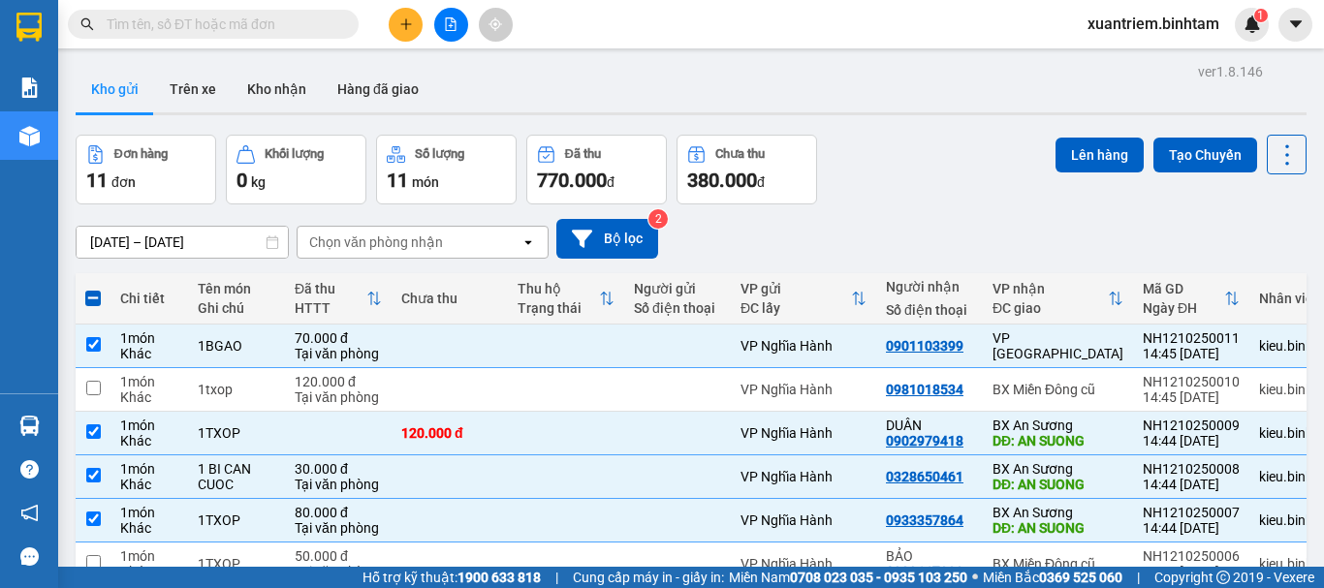
scroll to position [281, 0]
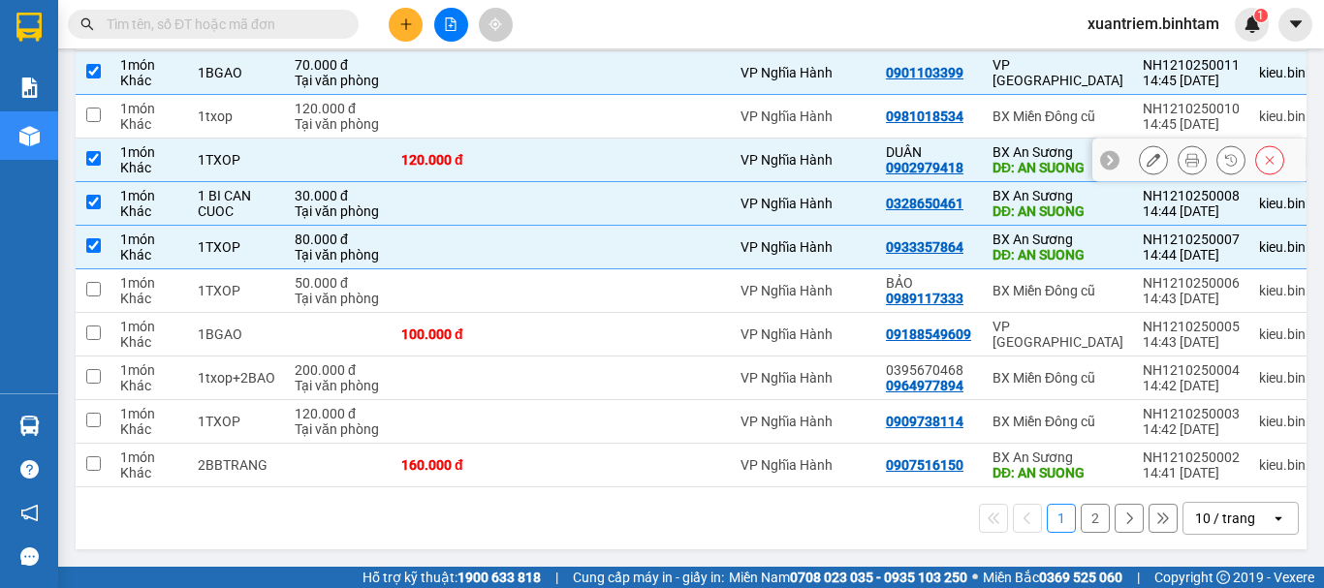
click at [452, 152] on div "120.000 đ" at bounding box center [449, 160] width 97 height 16
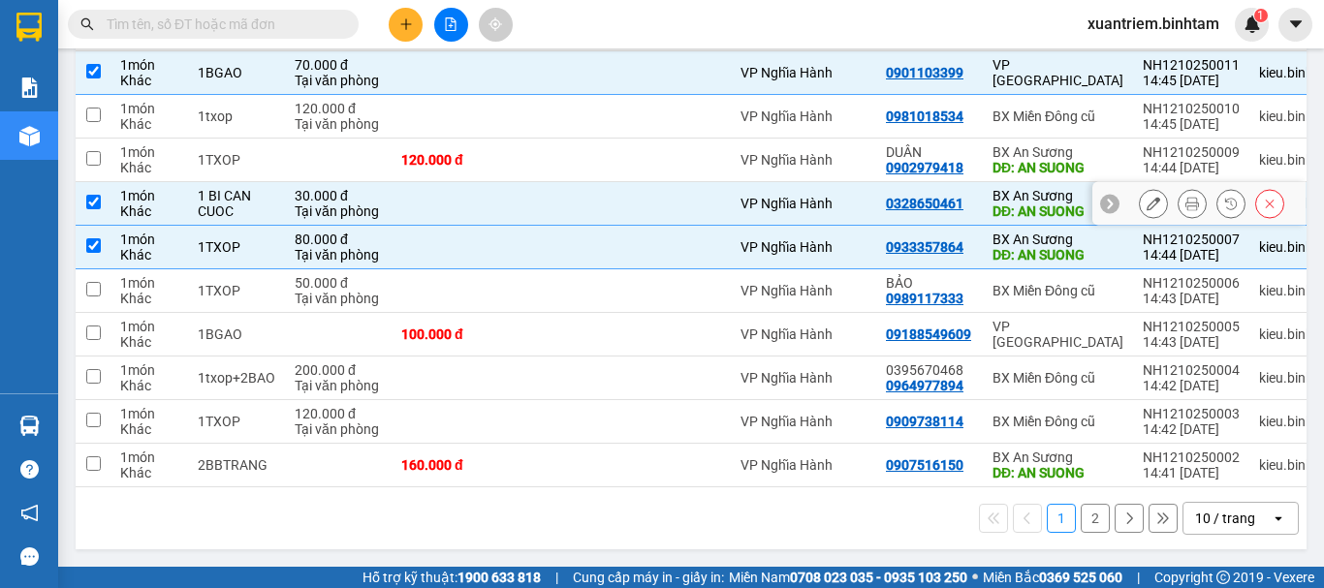
click at [422, 200] on td at bounding box center [450, 204] width 116 height 44
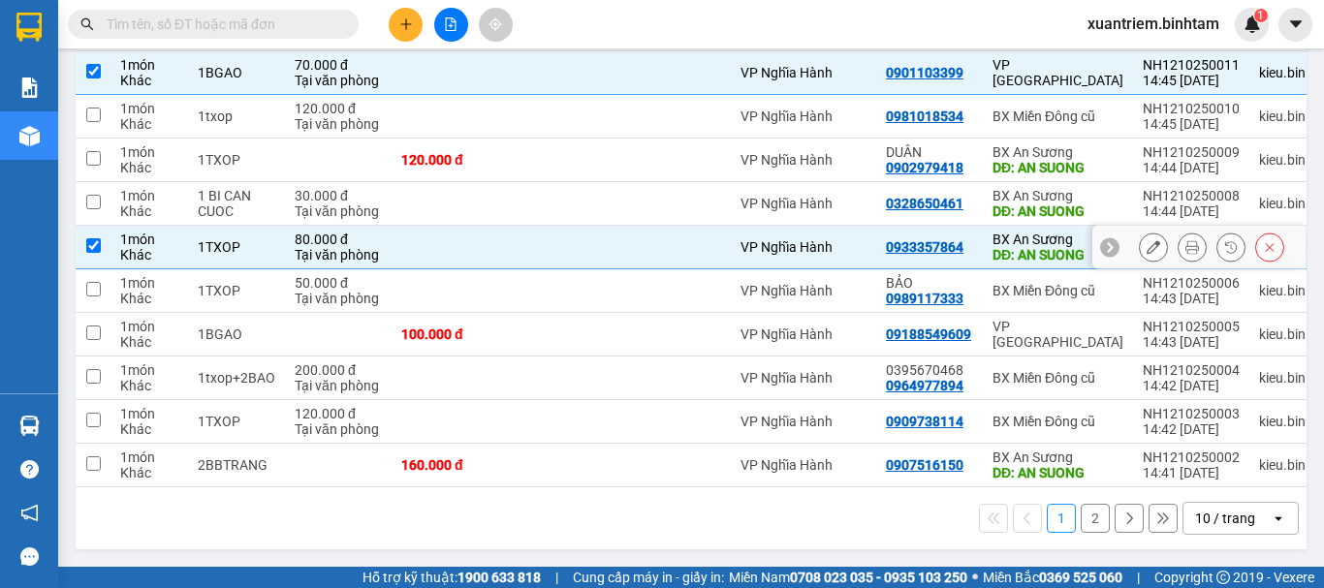
click at [427, 234] on td at bounding box center [450, 248] width 116 height 44
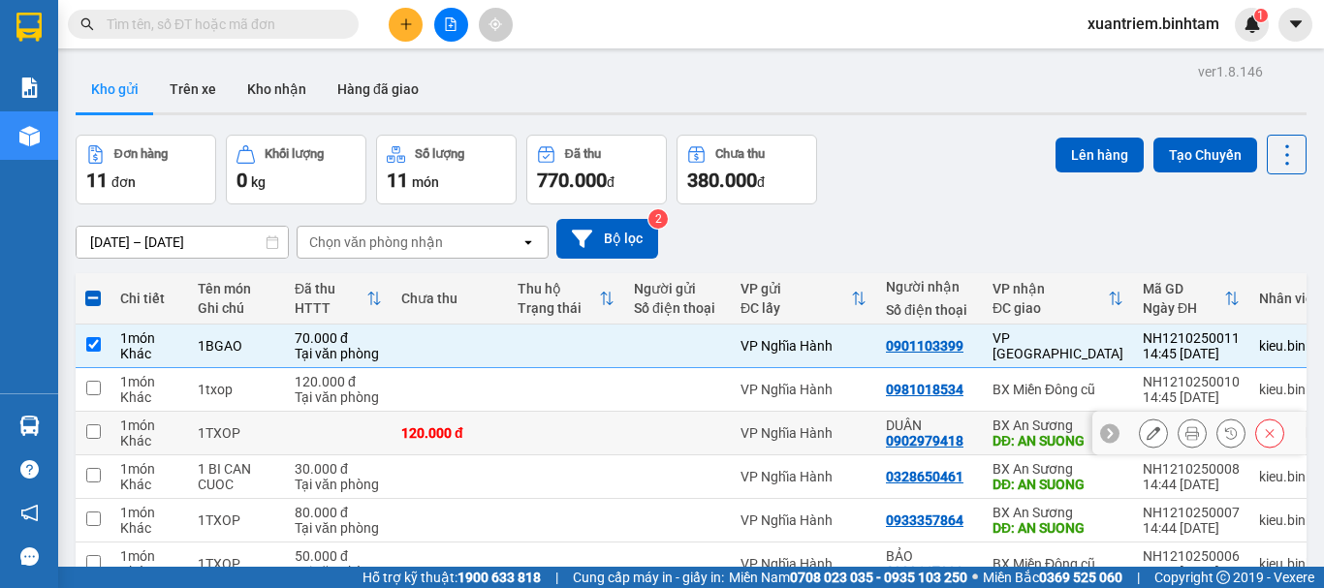
scroll to position [194, 0]
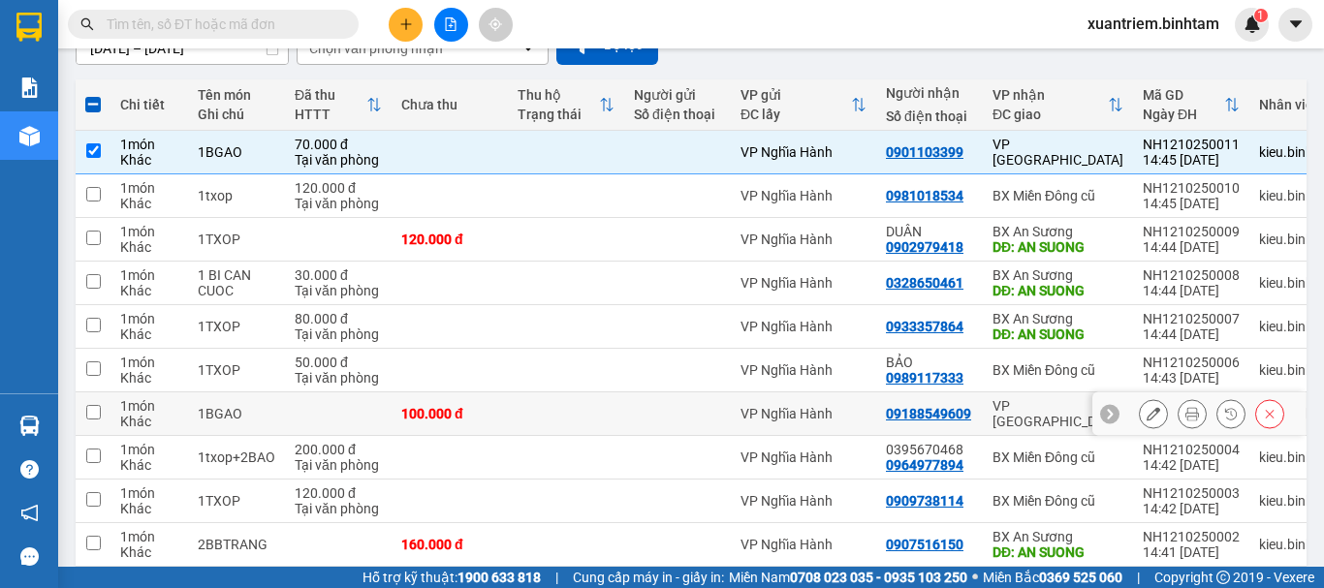
click at [706, 418] on div at bounding box center [677, 414] width 87 height 16
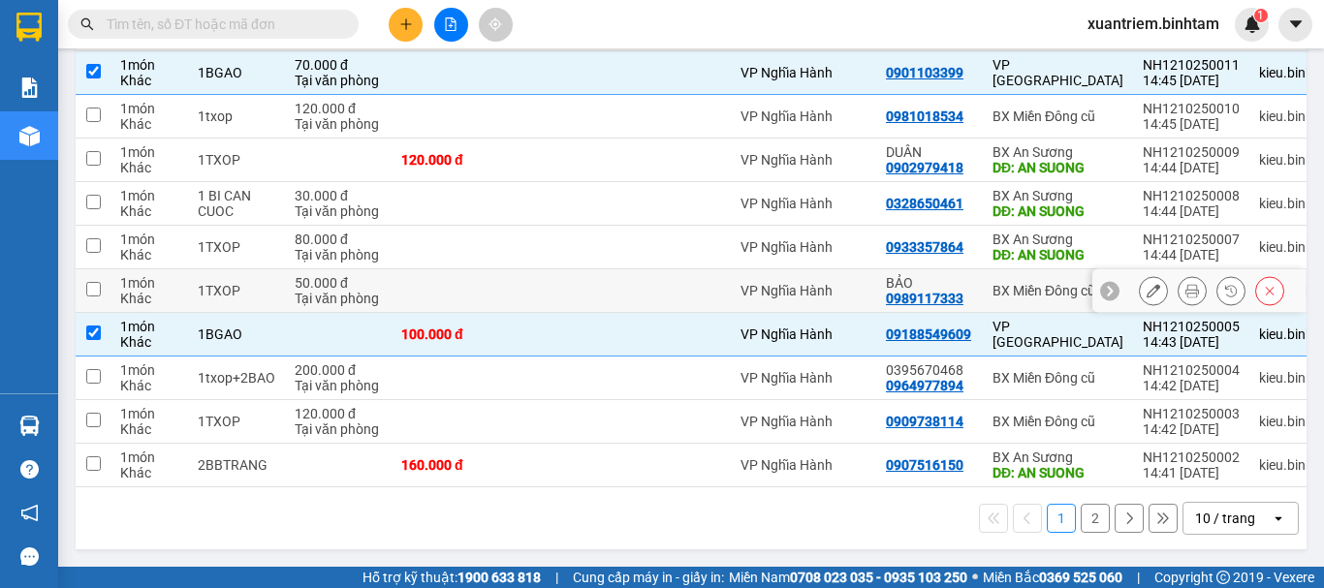
scroll to position [0, 0]
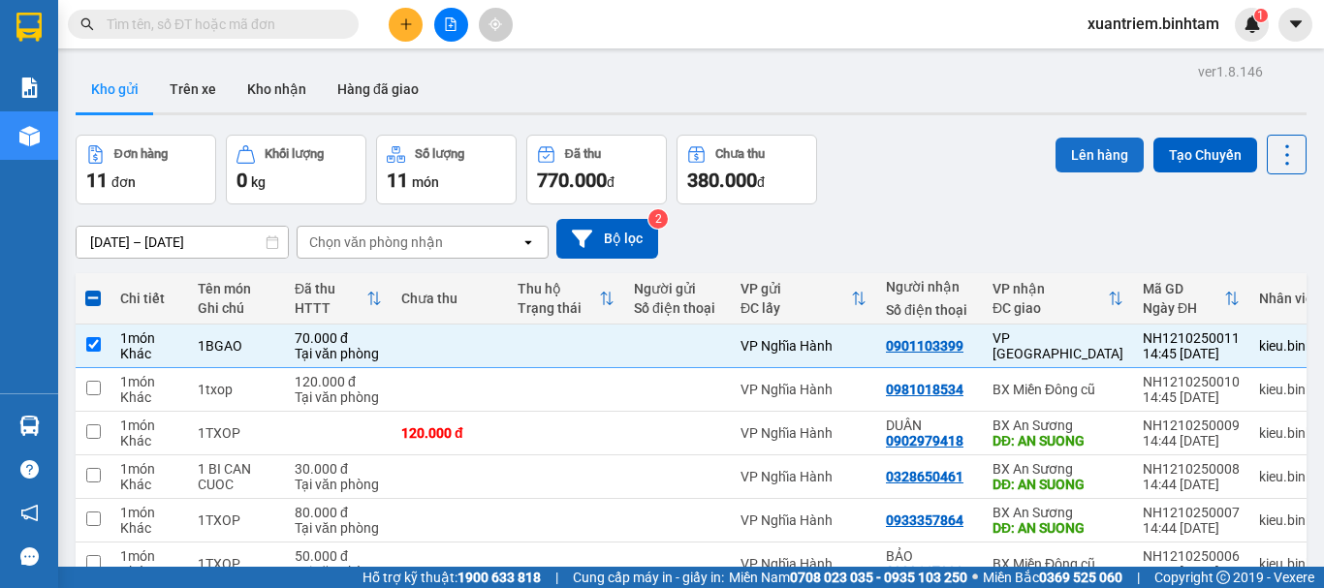
click at [1068, 143] on button "Lên hàng" at bounding box center [1100, 155] width 88 height 35
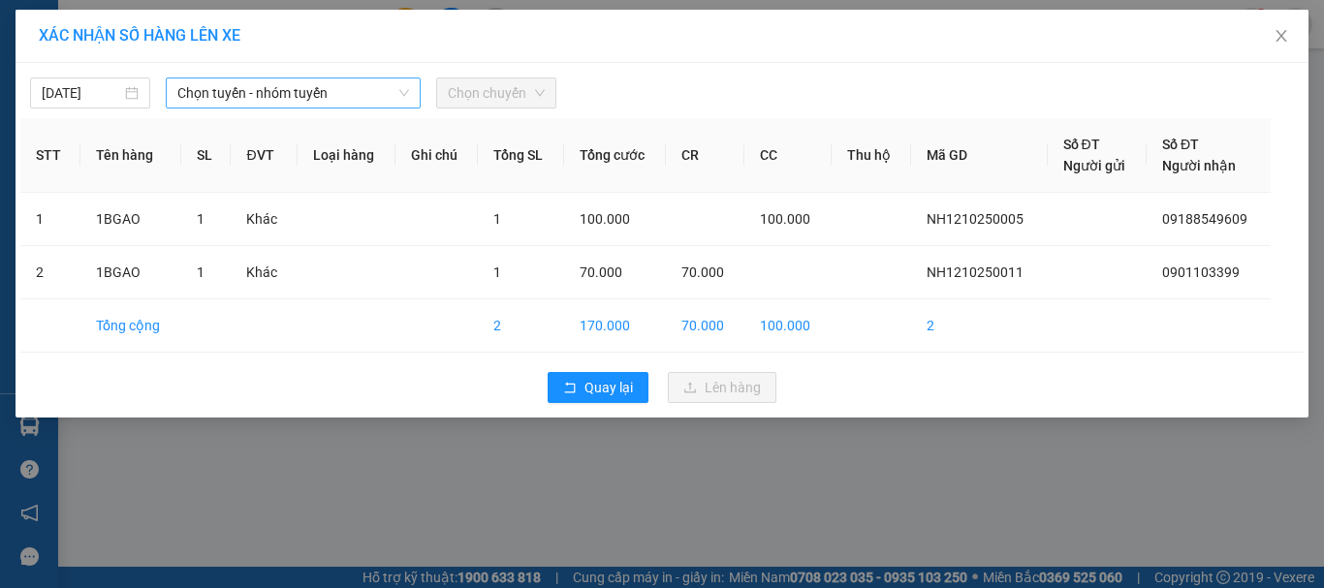
click at [279, 90] on span "Chọn tuyến - nhóm tuyến" at bounding box center [293, 93] width 232 height 29
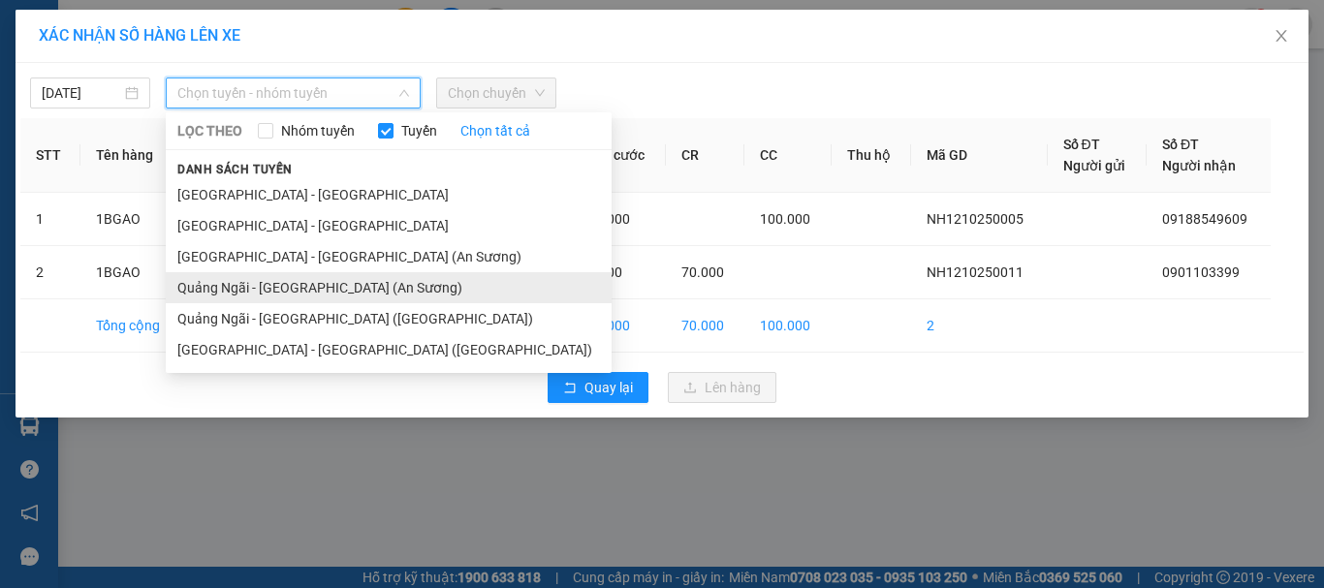
click at [314, 287] on li "Quảng Ngãi - [GEOGRAPHIC_DATA] (An Sương)" at bounding box center [389, 287] width 446 height 31
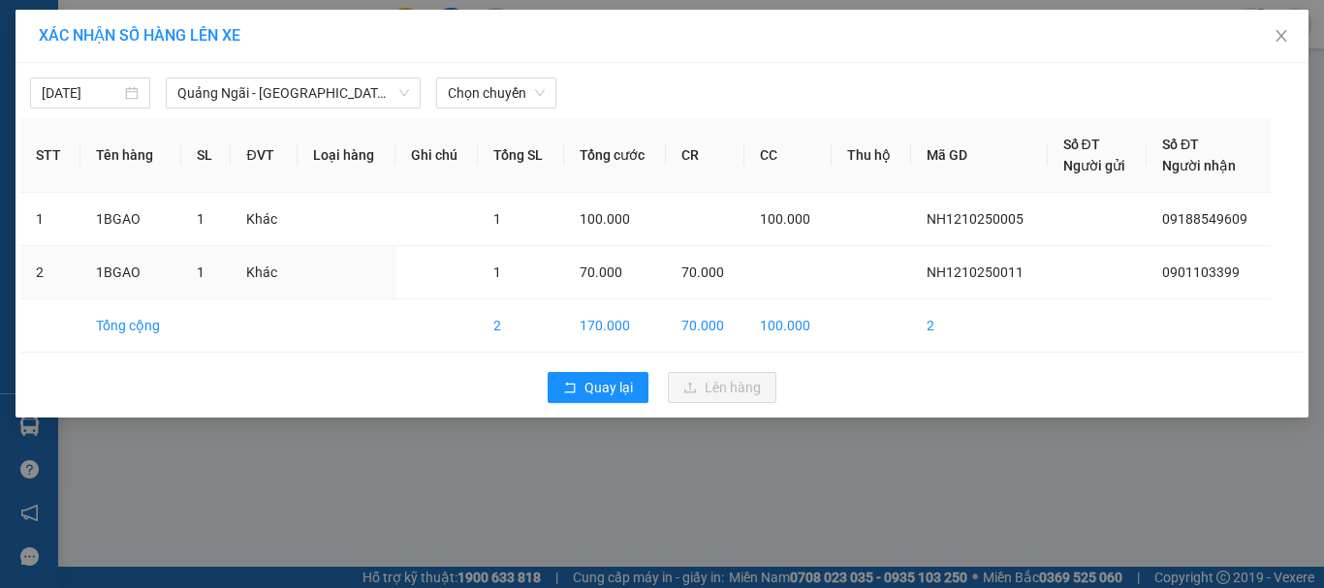
click at [494, 76] on div "12/10/2025 Quảng Ngãi - Sài Gòn (An Sương) LỌC THEO Nhóm tuyến Tuyến Chọn tất c…" at bounding box center [662, 88] width 1284 height 41
click at [508, 98] on span "Chọn chuyến" at bounding box center [496, 93] width 97 height 29
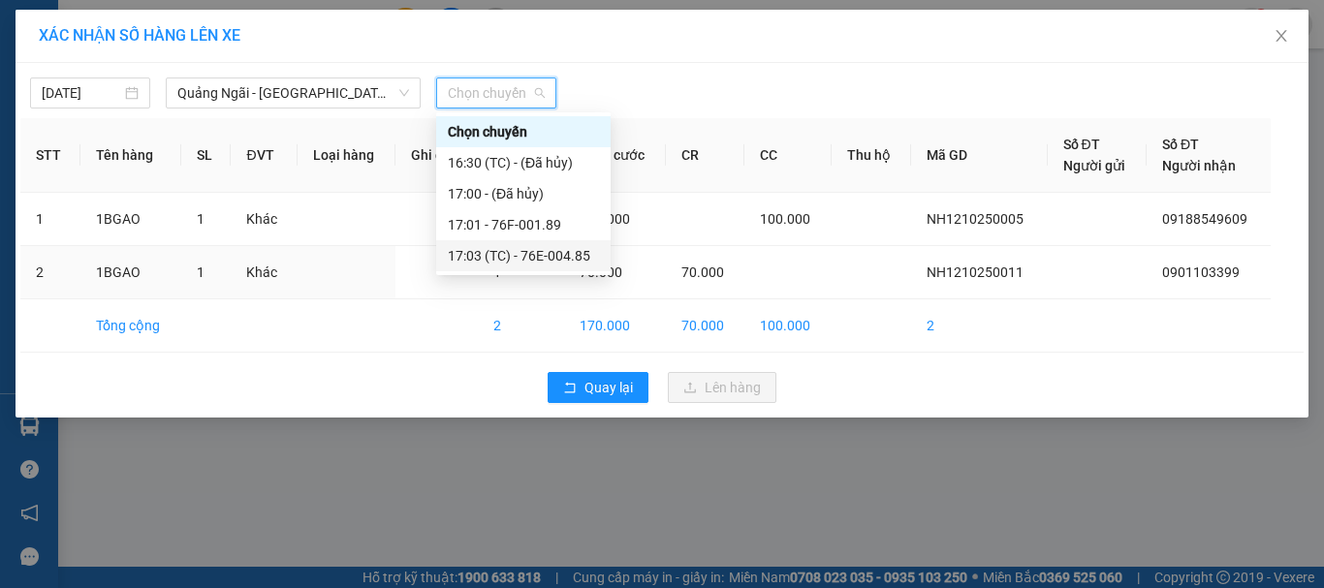
click at [560, 255] on div "17:03 (TC) - 76E-004.85" at bounding box center [523, 255] width 151 height 21
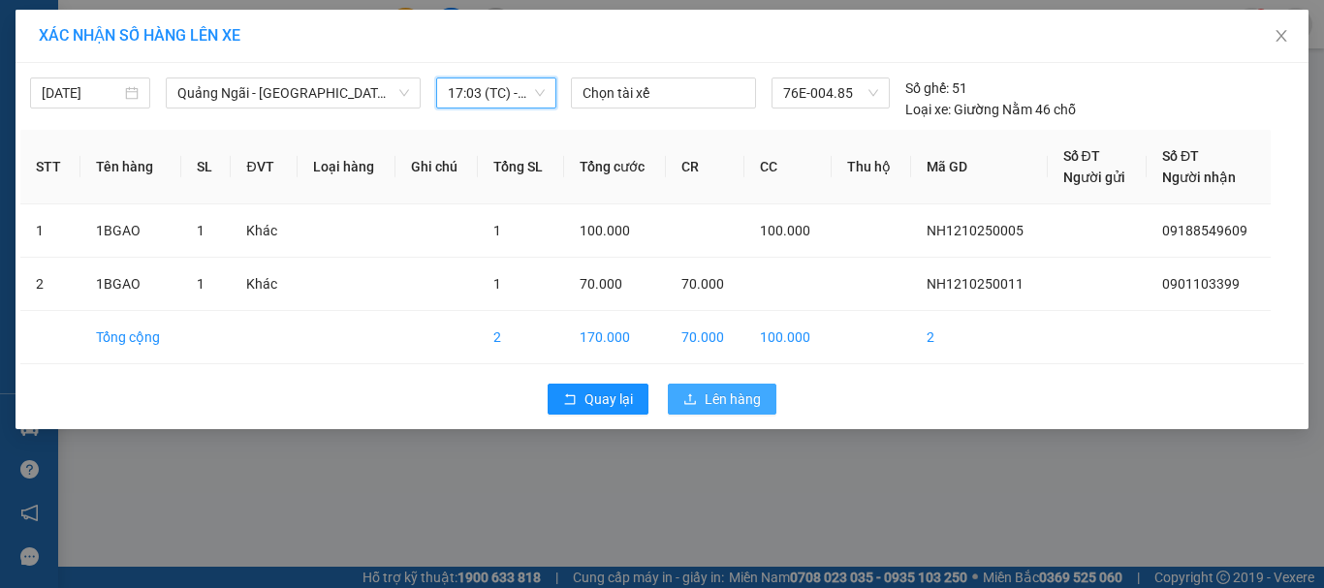
click at [713, 396] on span "Lên hàng" at bounding box center [733, 399] width 56 height 21
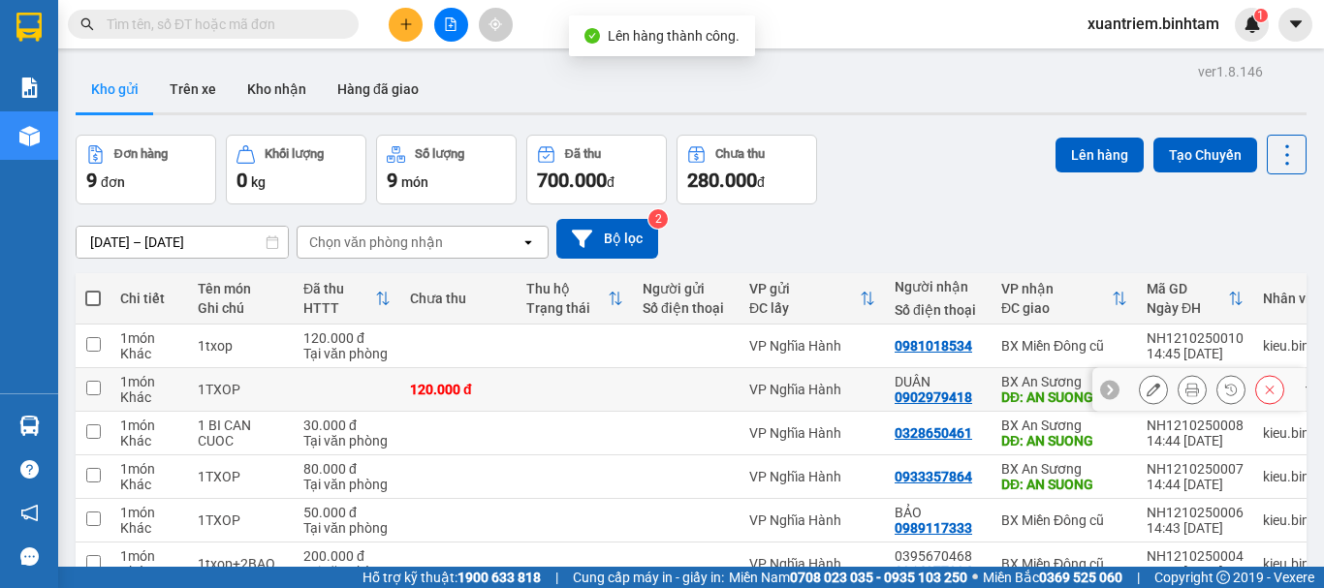
click at [386, 381] on td at bounding box center [347, 390] width 107 height 44
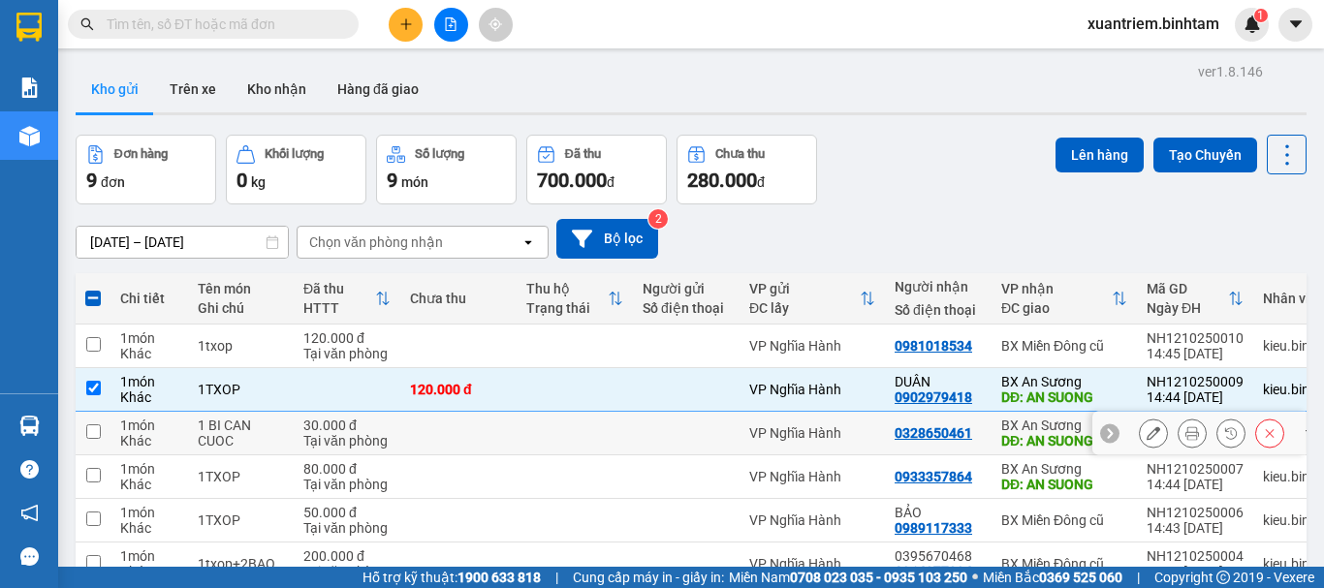
click at [370, 426] on div "30.000 đ" at bounding box center [346, 426] width 87 height 16
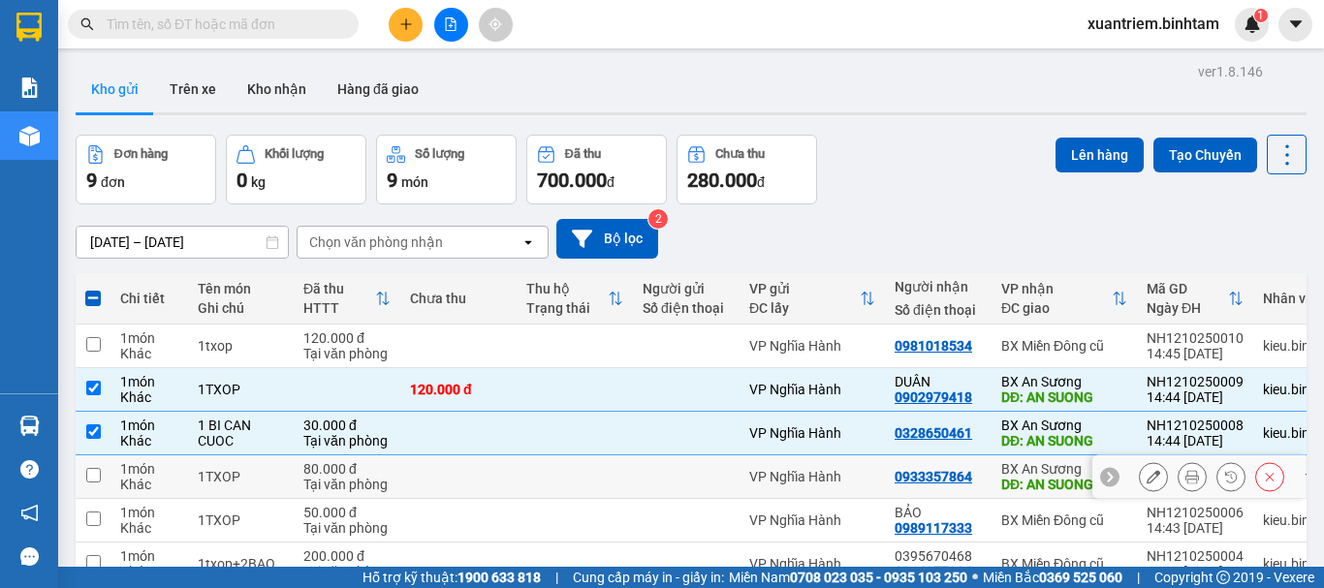
click at [375, 482] on div "Tại văn phòng" at bounding box center [346, 485] width 87 height 16
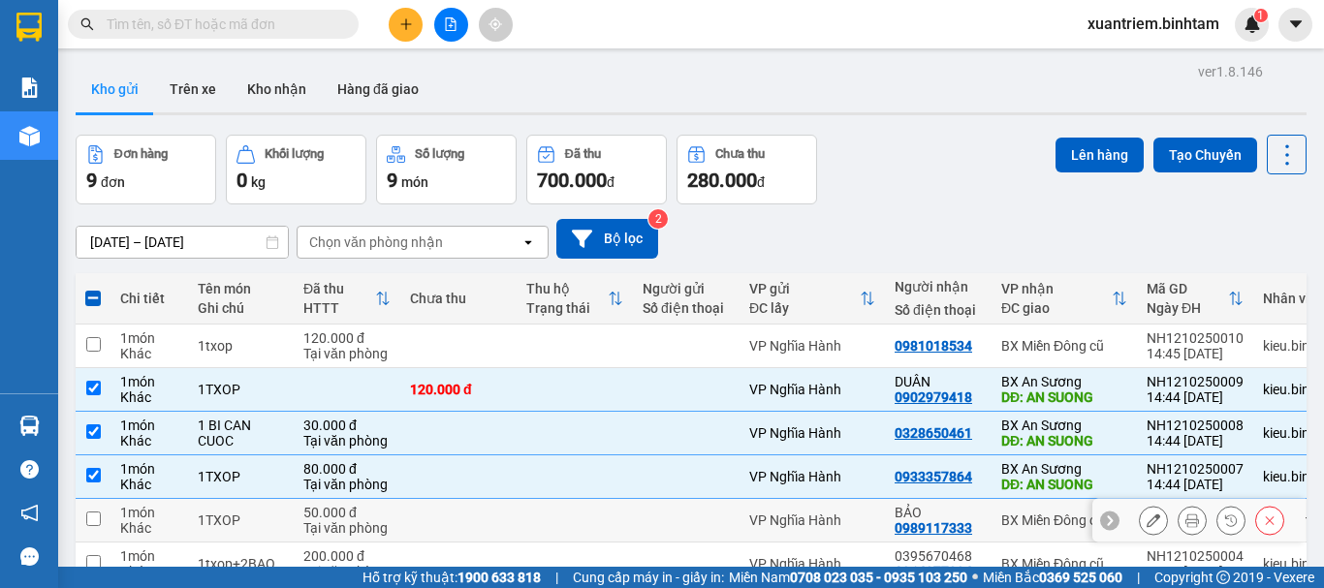
scroll to position [238, 0]
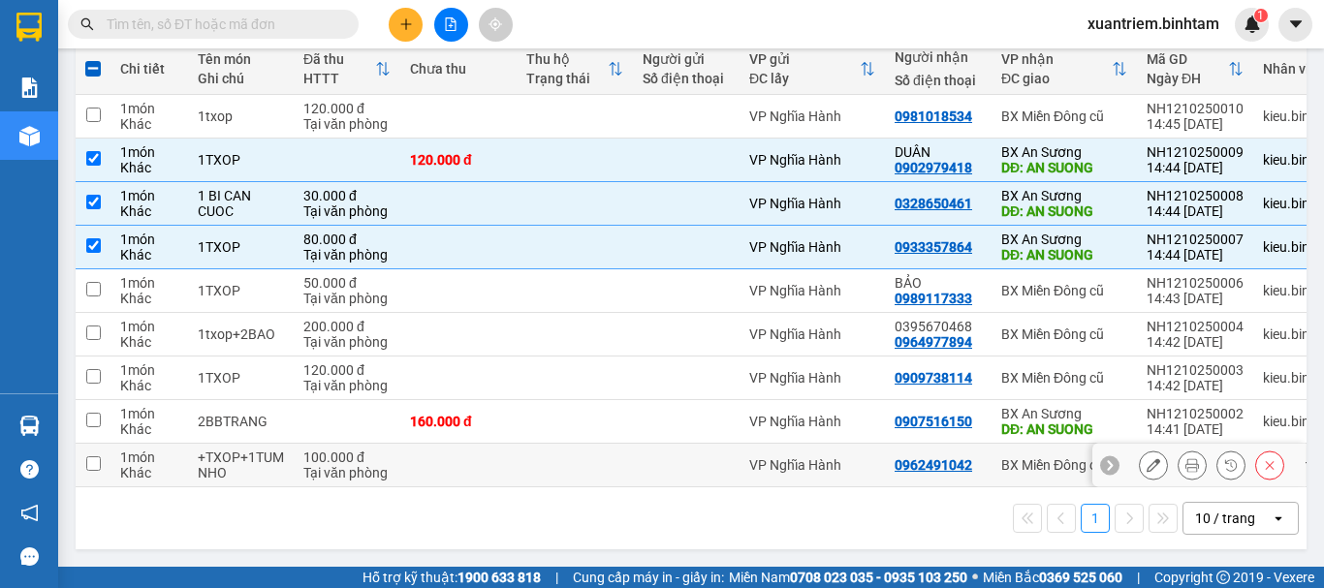
click at [383, 444] on td "100.000 đ Tại văn phòng" at bounding box center [347, 466] width 107 height 44
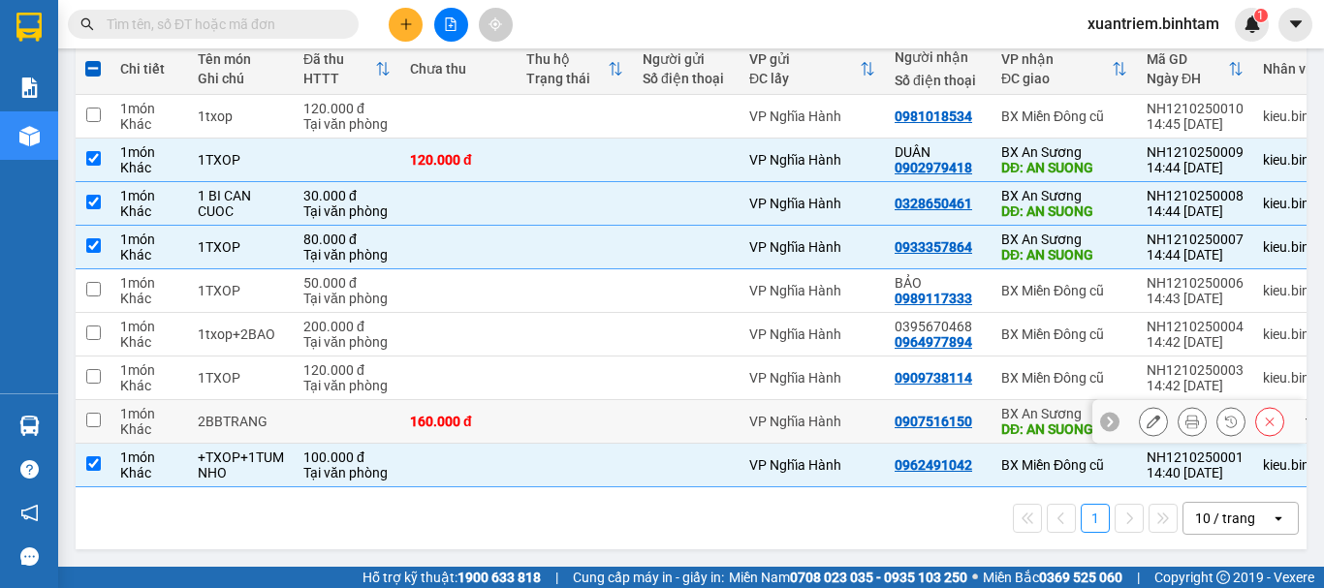
click at [395, 424] on td at bounding box center [347, 422] width 107 height 44
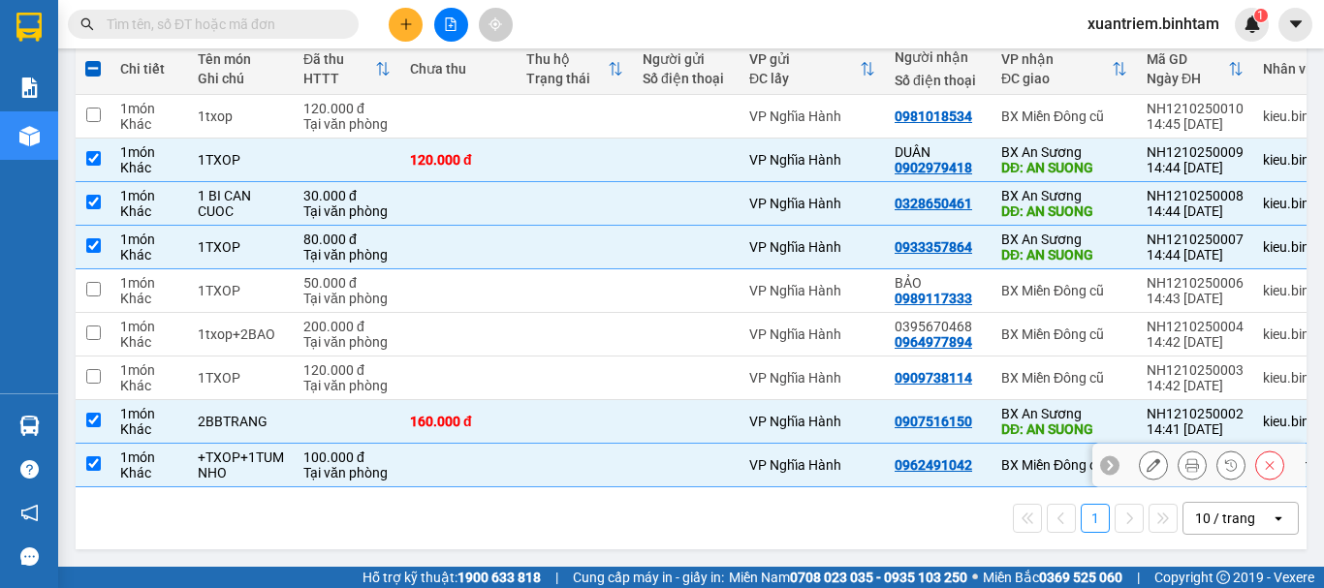
click at [348, 473] on div "Tại văn phòng" at bounding box center [346, 473] width 87 height 16
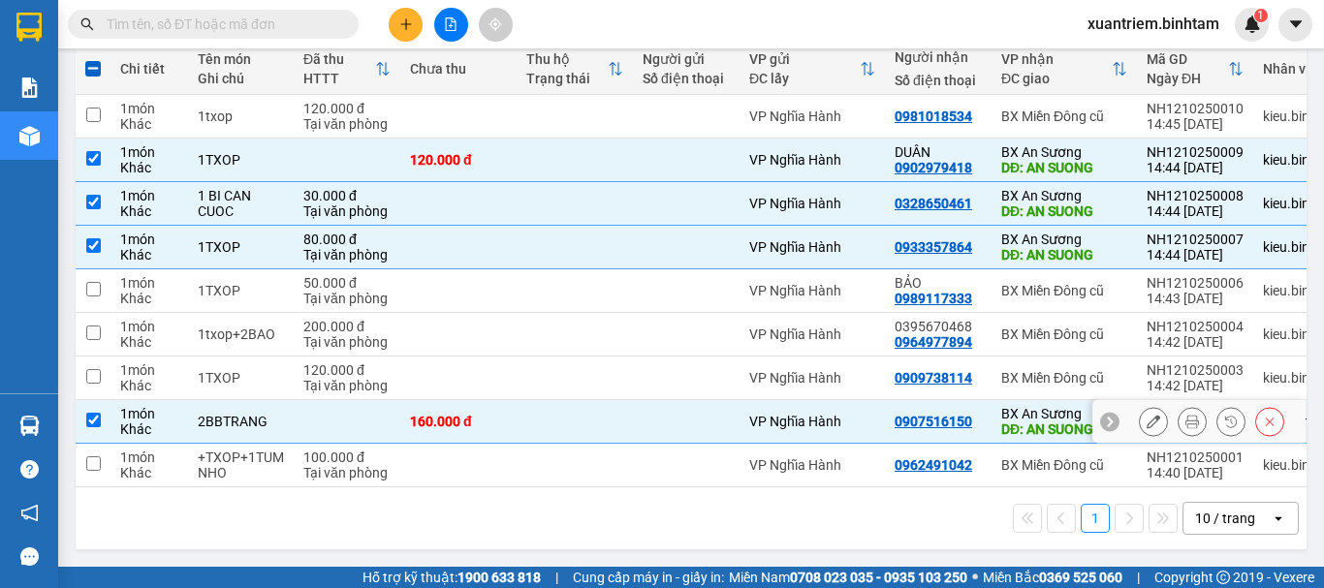
scroll to position [0, 0]
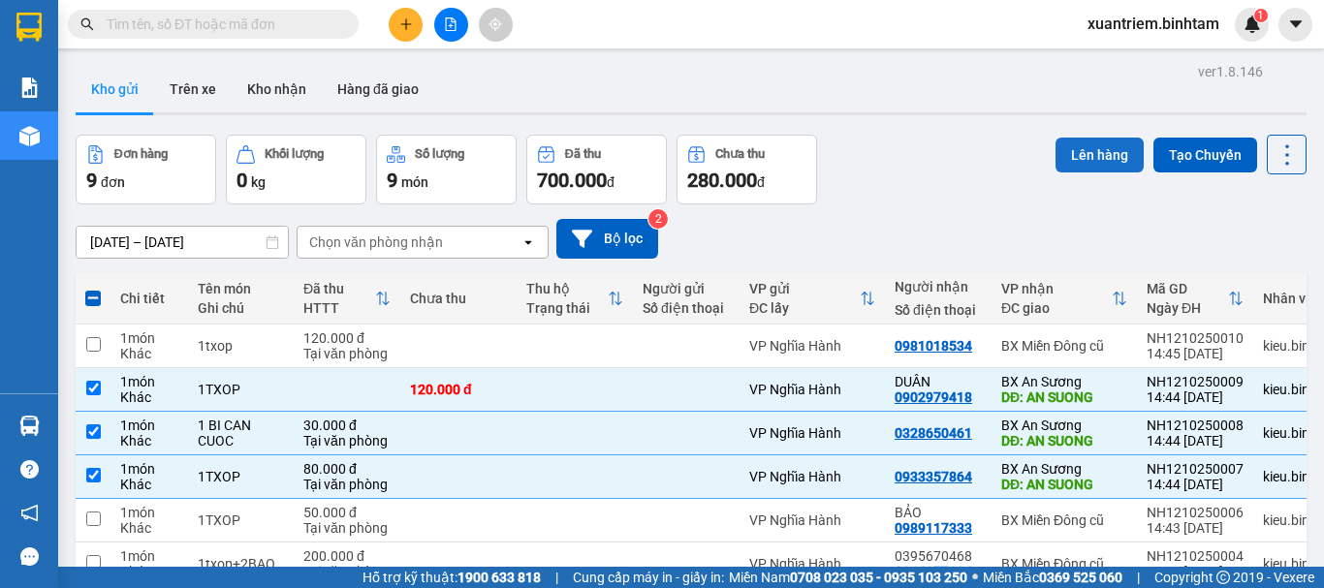
click at [1099, 166] on button "Lên hàng" at bounding box center [1100, 155] width 88 height 35
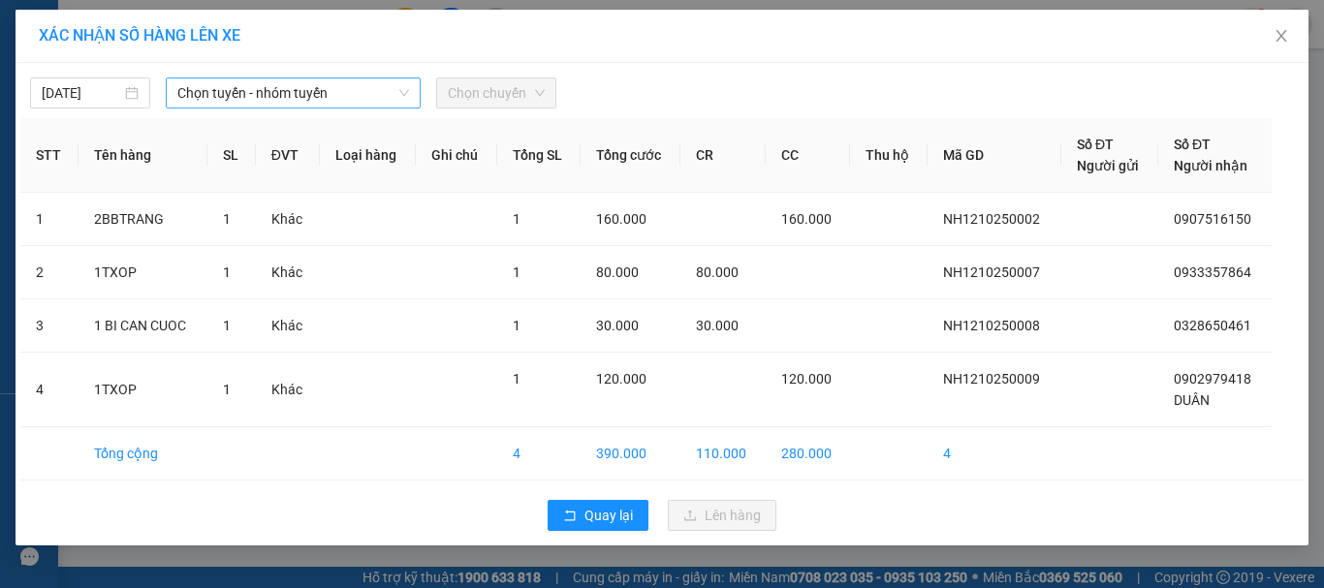
click at [249, 82] on span "Chọn tuyến - nhóm tuyến" at bounding box center [293, 93] width 232 height 29
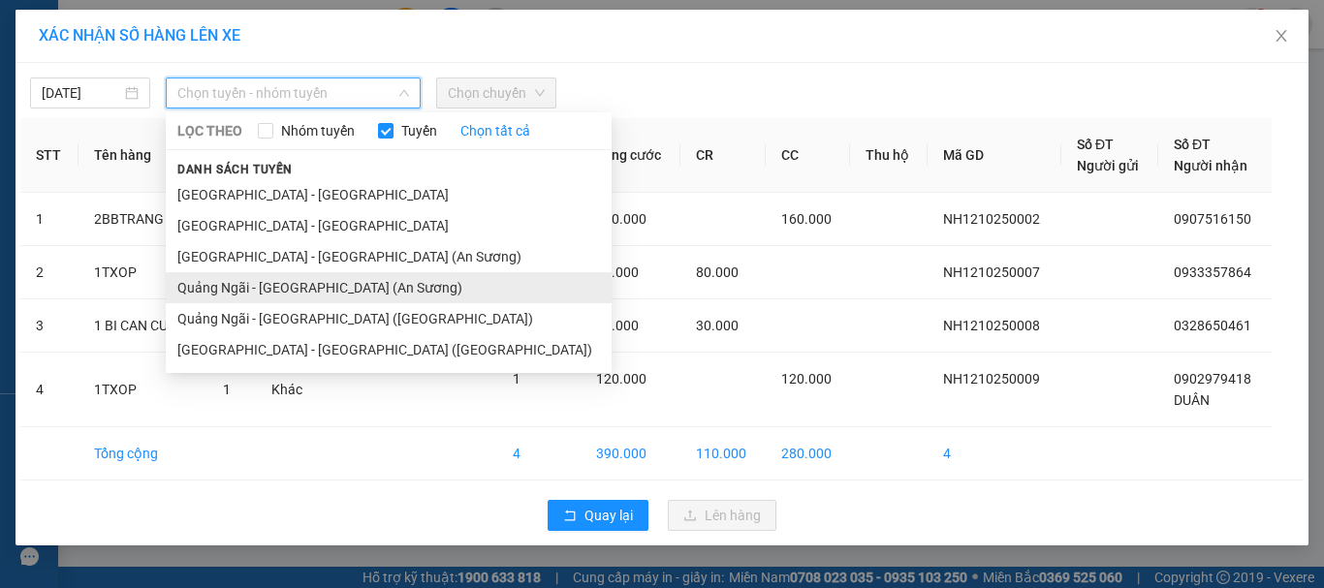
click at [295, 301] on li "Quảng Ngãi - [GEOGRAPHIC_DATA] (An Sương)" at bounding box center [389, 287] width 446 height 31
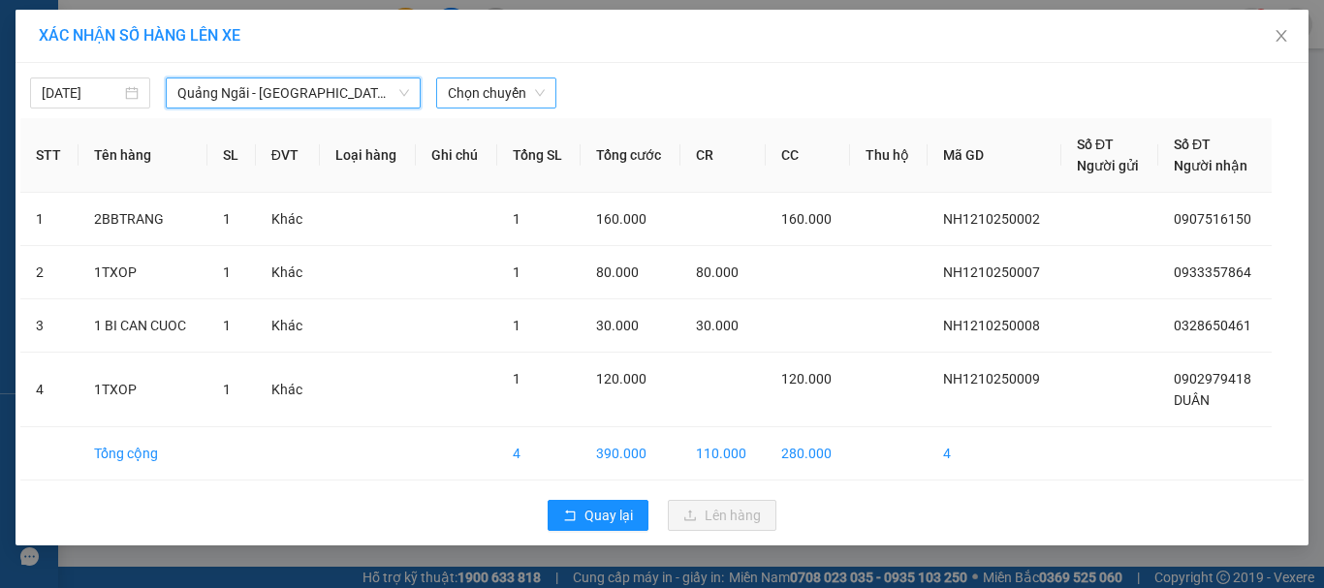
click at [479, 90] on span "Chọn chuyến" at bounding box center [496, 93] width 97 height 29
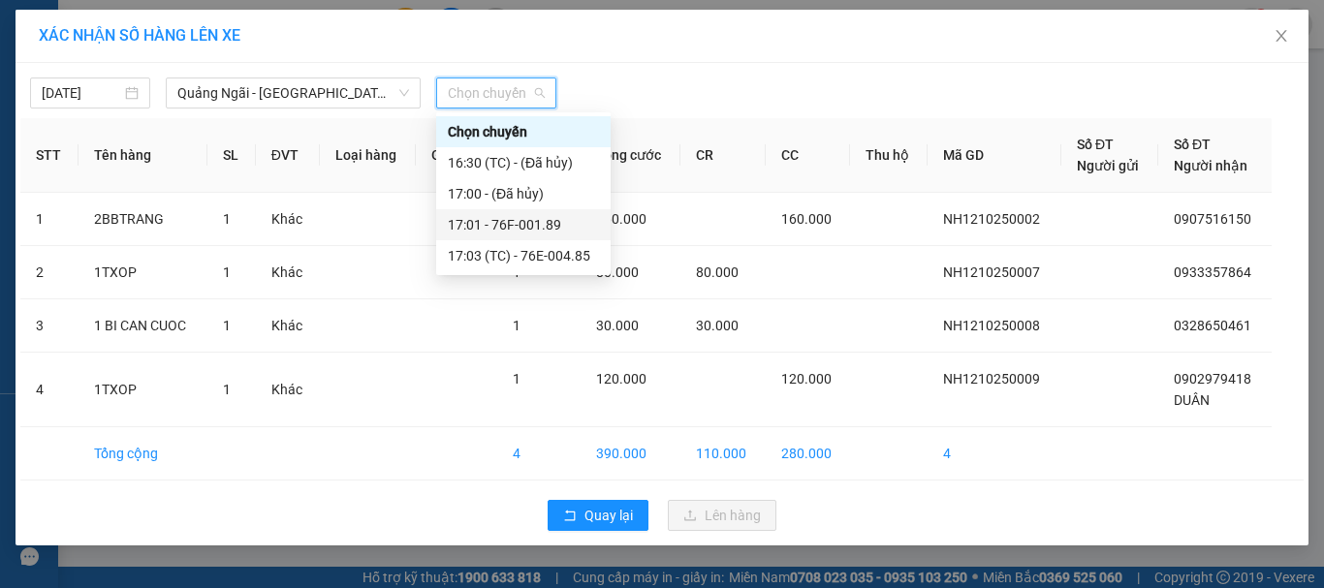
click at [536, 226] on div "17:01 - 76F-001.89" at bounding box center [523, 224] width 151 height 21
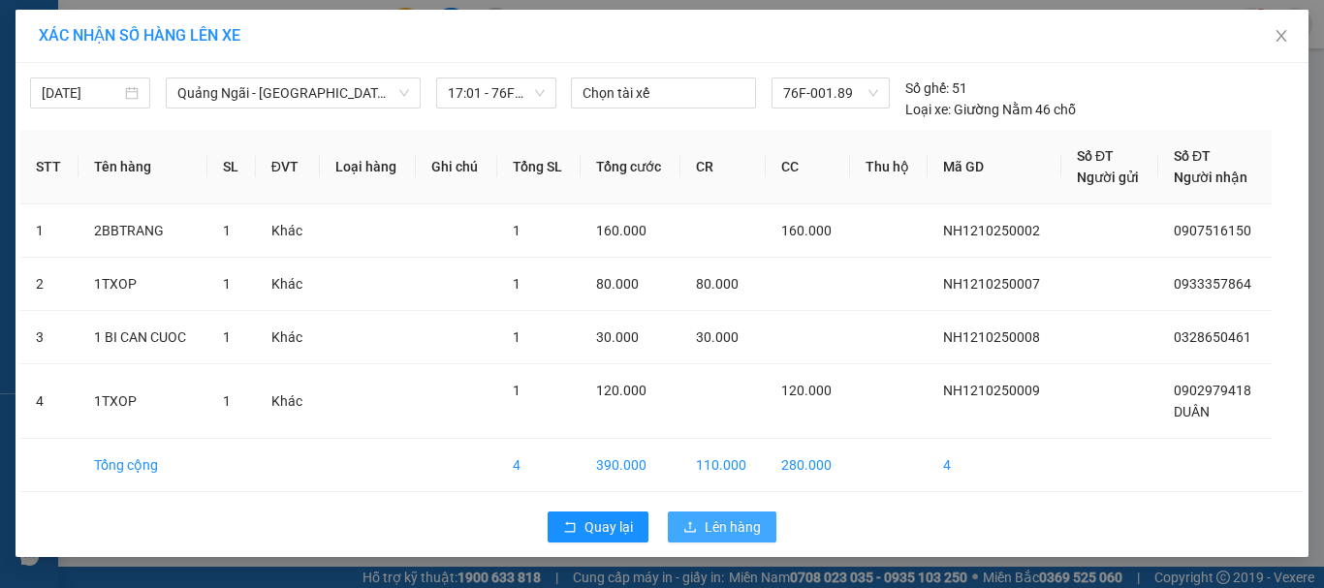
click at [710, 521] on span "Lên hàng" at bounding box center [733, 527] width 56 height 21
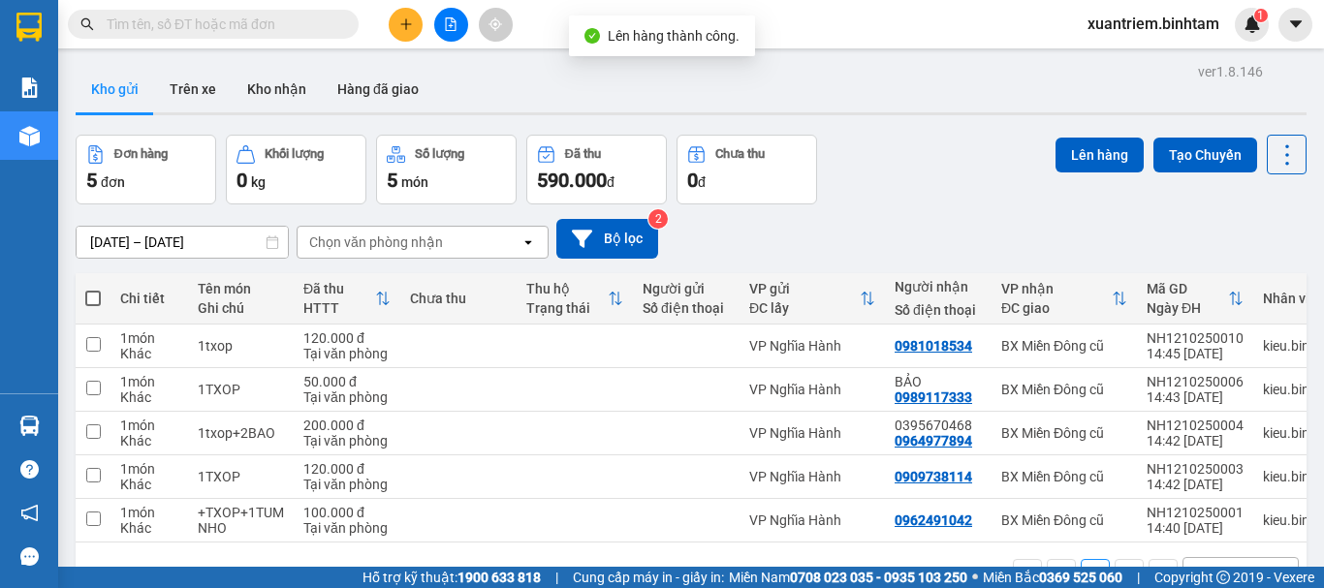
click at [93, 291] on span at bounding box center [93, 299] width 16 height 16
click at [93, 289] on input "checkbox" at bounding box center [93, 289] width 0 height 0
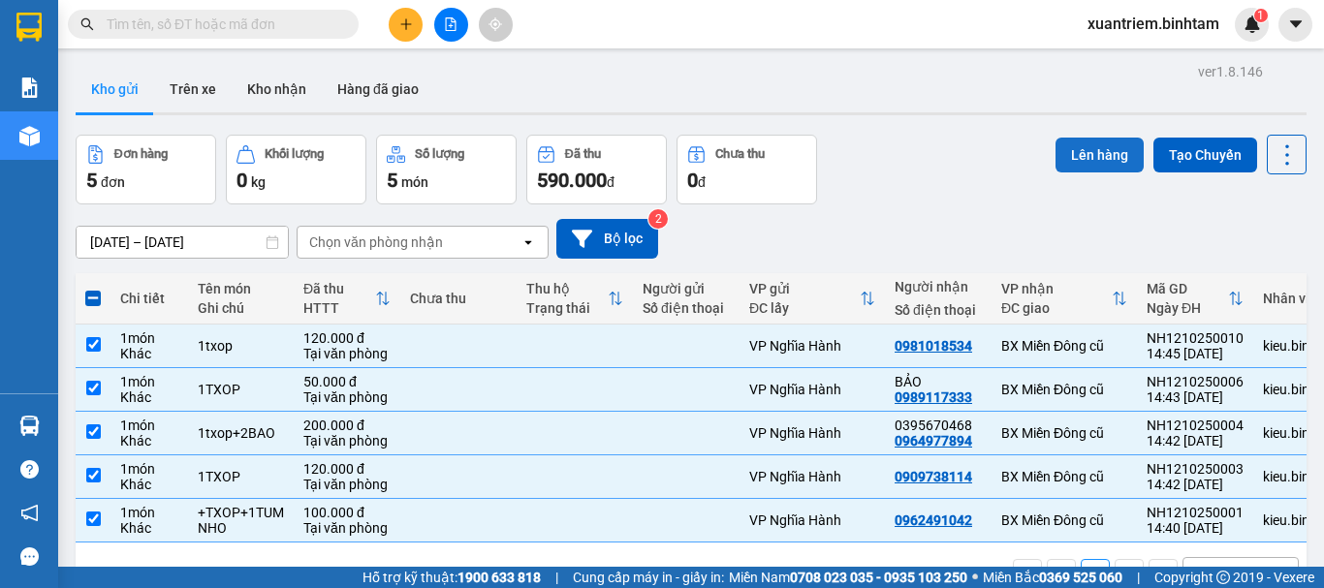
click at [1074, 149] on button "Lên hàng" at bounding box center [1100, 155] width 88 height 35
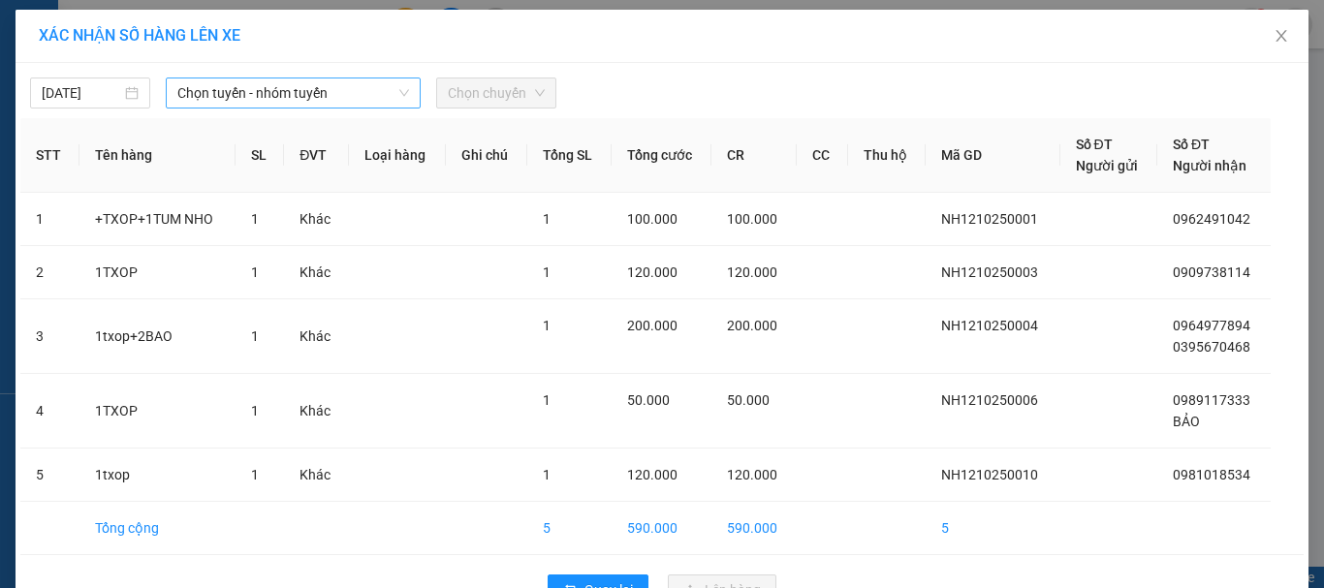
click at [272, 100] on span "Chọn tuyến - nhóm tuyến" at bounding box center [293, 93] width 232 height 29
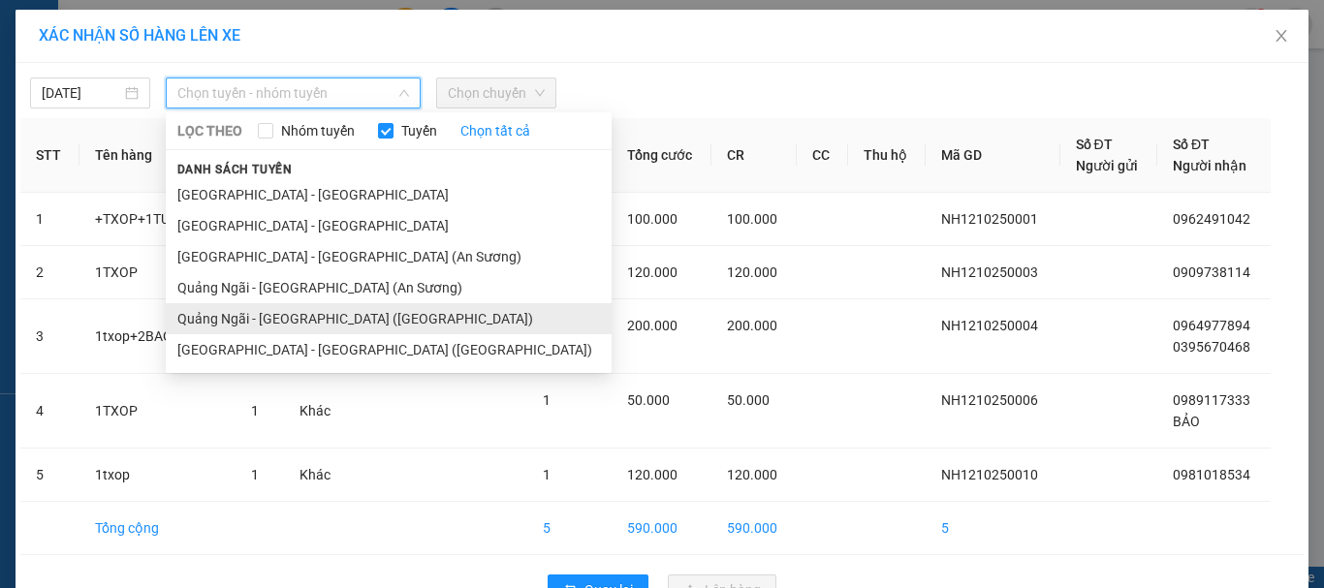
click at [344, 321] on li "Quảng Ngãi - [GEOGRAPHIC_DATA] ([GEOGRAPHIC_DATA])" at bounding box center [389, 318] width 446 height 31
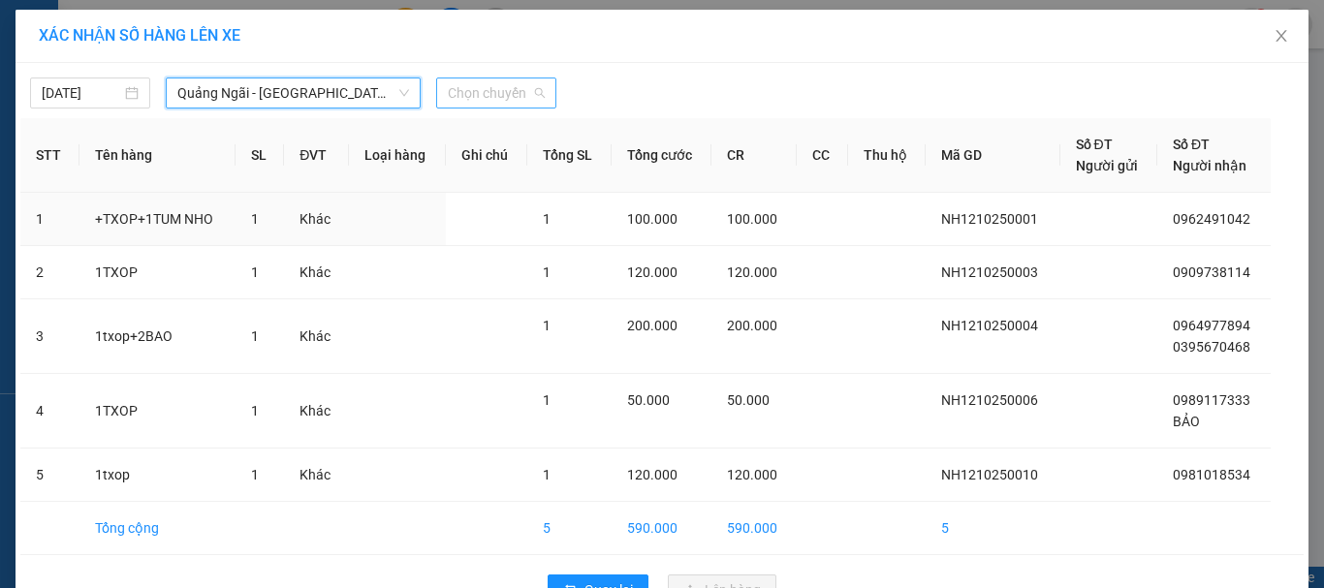
click at [534, 90] on span "Chọn chuyến" at bounding box center [496, 93] width 97 height 29
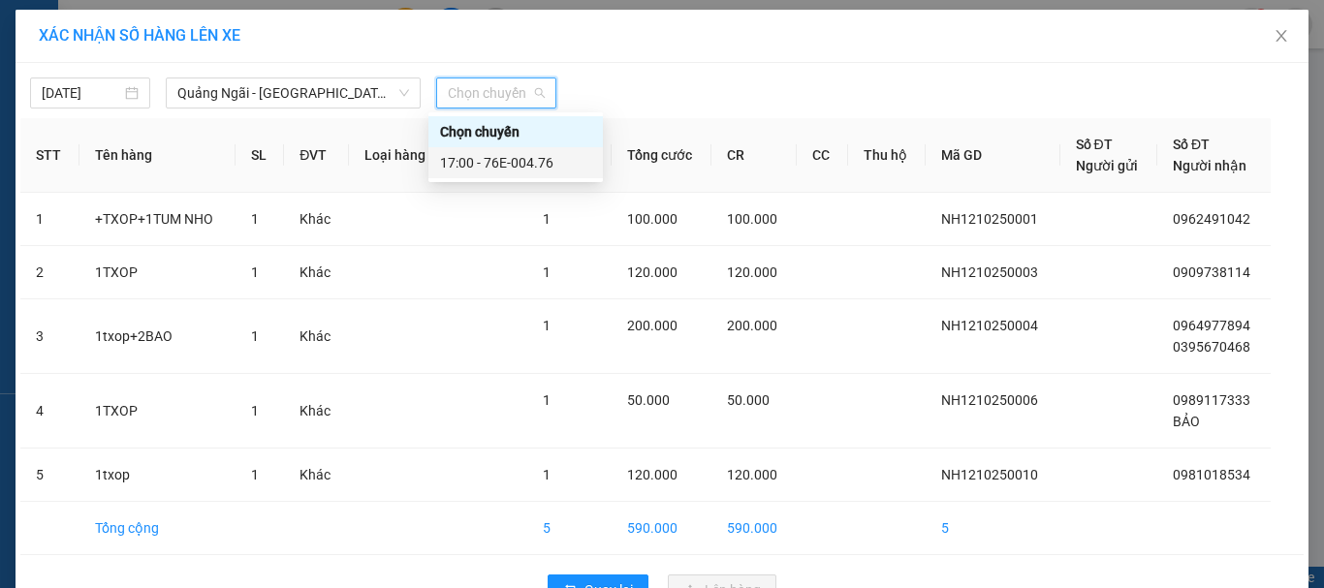
click at [558, 160] on div "17:00 - 76E-004.76" at bounding box center [515, 162] width 151 height 21
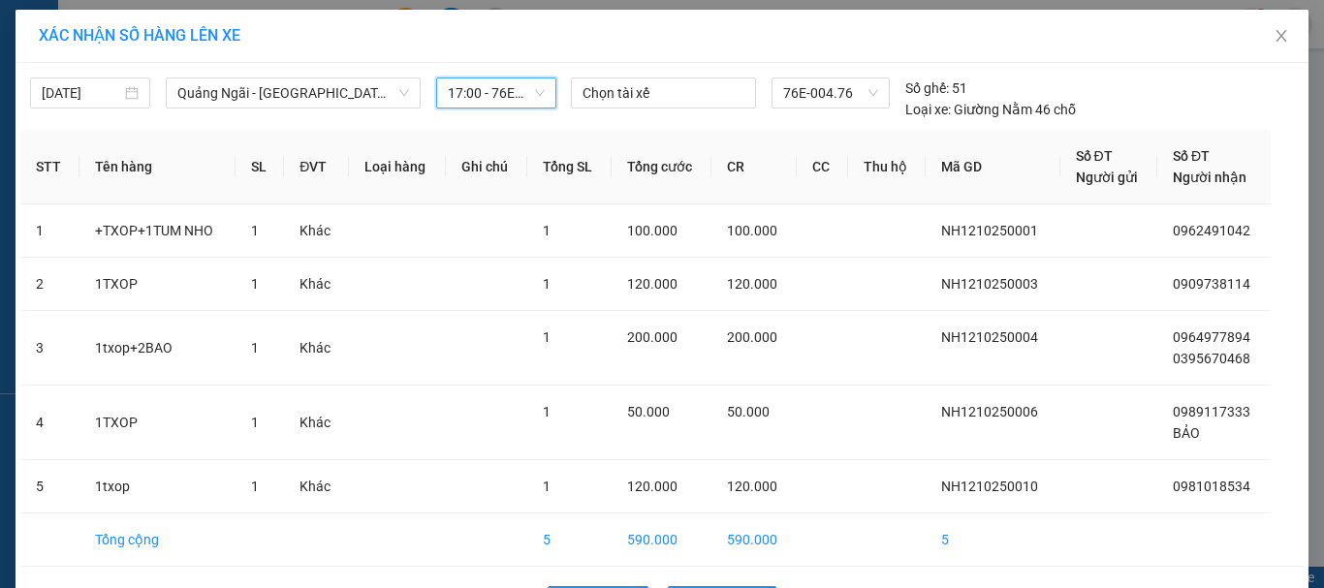
scroll to position [67, 0]
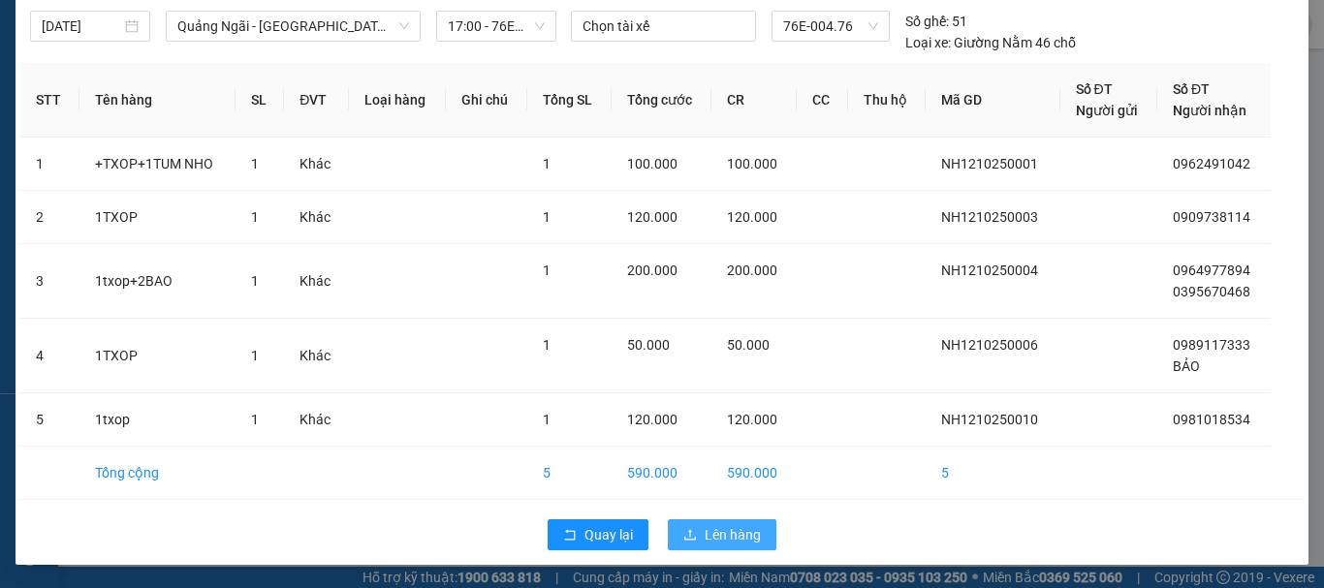
click at [721, 540] on span "Lên hàng" at bounding box center [733, 534] width 56 height 21
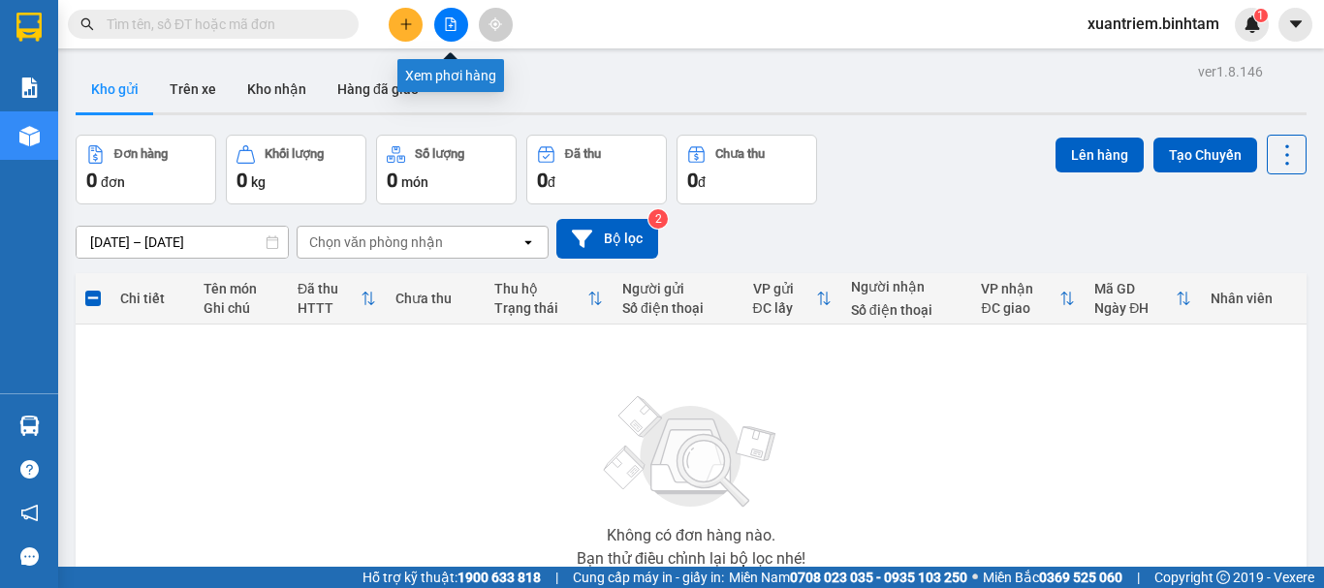
click at [448, 20] on icon "file-add" at bounding box center [451, 24] width 14 height 14
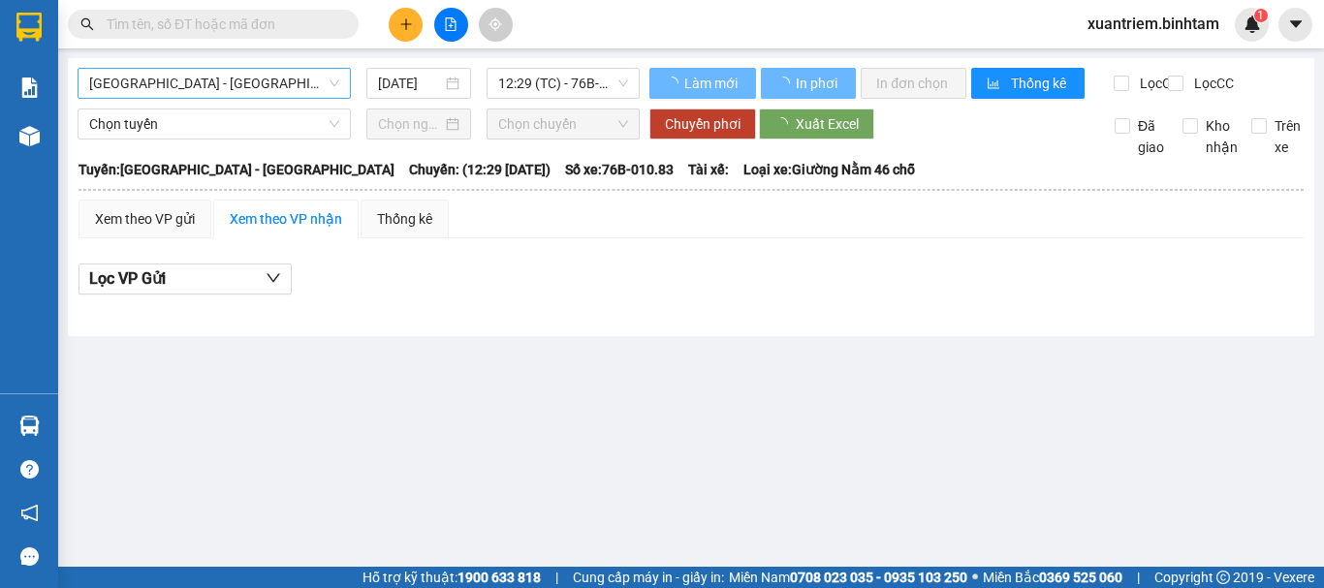
click at [276, 80] on span "[GEOGRAPHIC_DATA] - [GEOGRAPHIC_DATA]" at bounding box center [214, 83] width 250 height 29
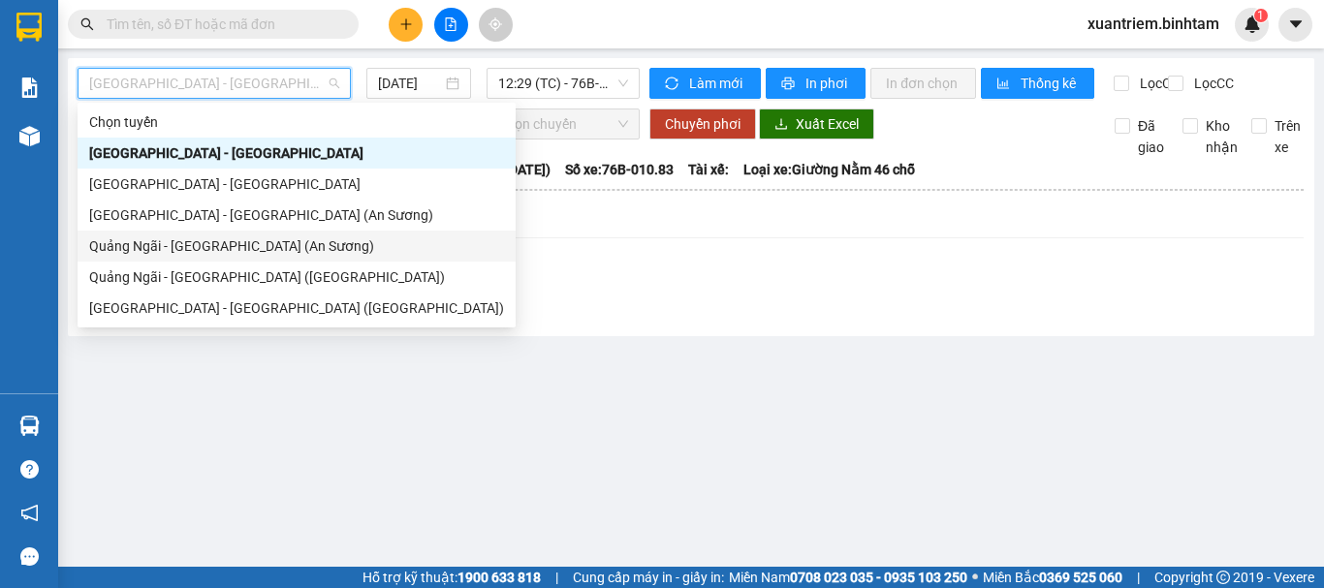
click at [246, 245] on div "Quảng Ngãi - [GEOGRAPHIC_DATA] (An Sương)" at bounding box center [296, 246] width 415 height 21
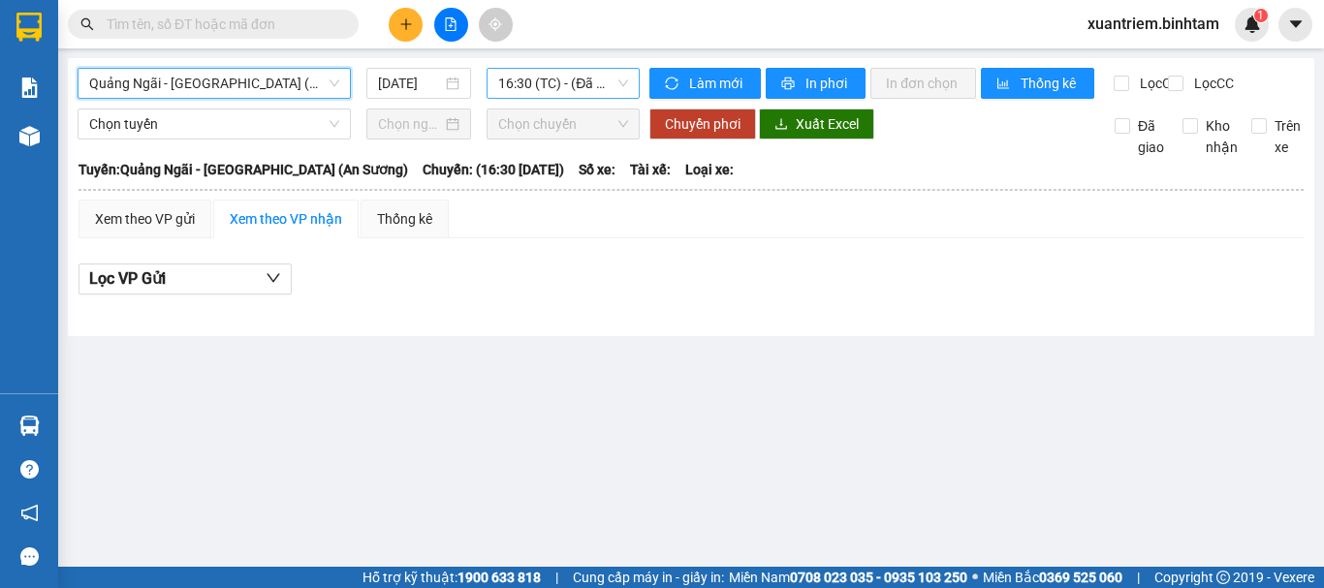
click at [563, 80] on span "16:30 (TC) - (Đã hủy)" at bounding box center [563, 83] width 130 height 29
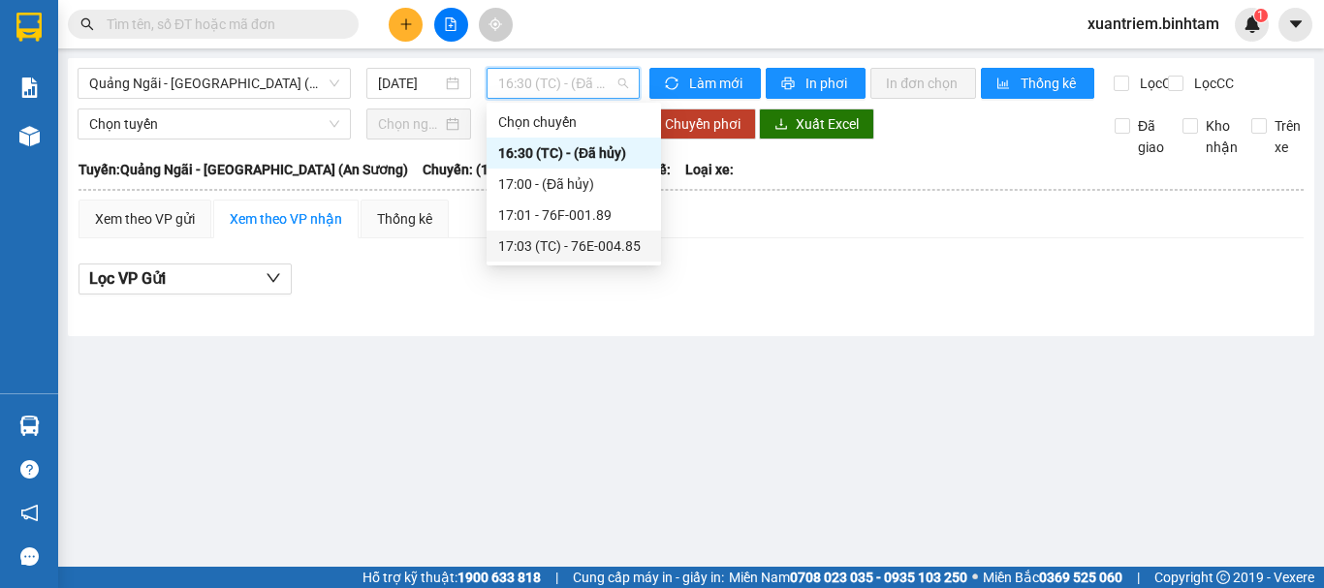
click at [596, 247] on div "17:03 (TC) - 76E-004.85" at bounding box center [573, 246] width 151 height 21
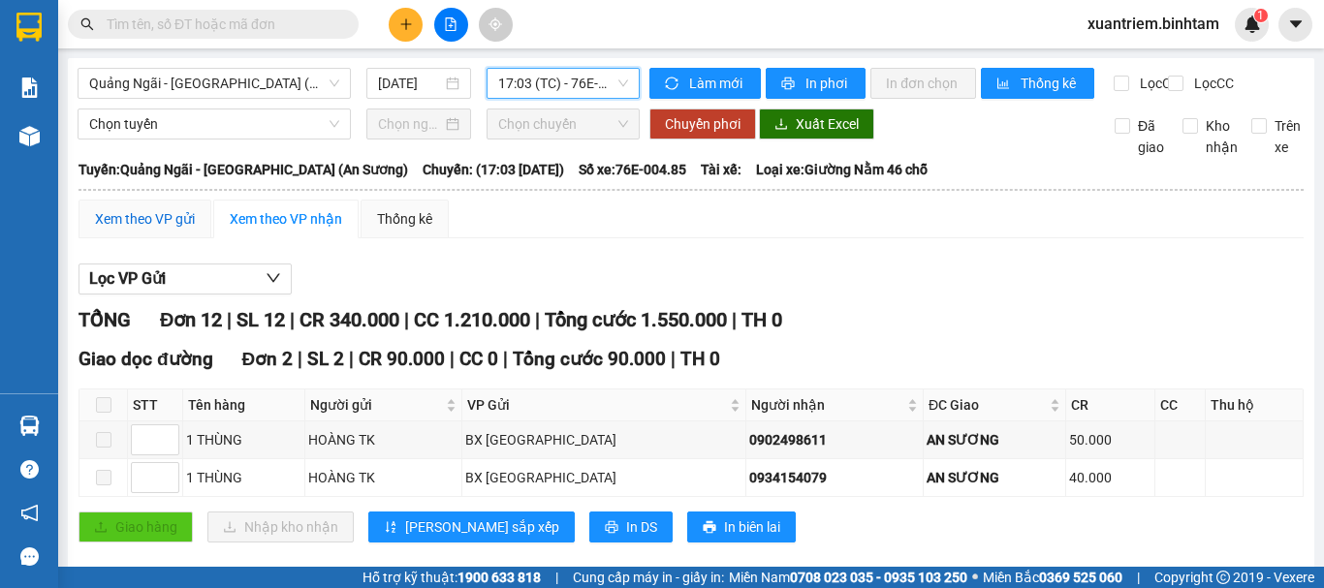
click at [169, 230] on div "Xem theo VP gửi" at bounding box center [145, 218] width 100 height 21
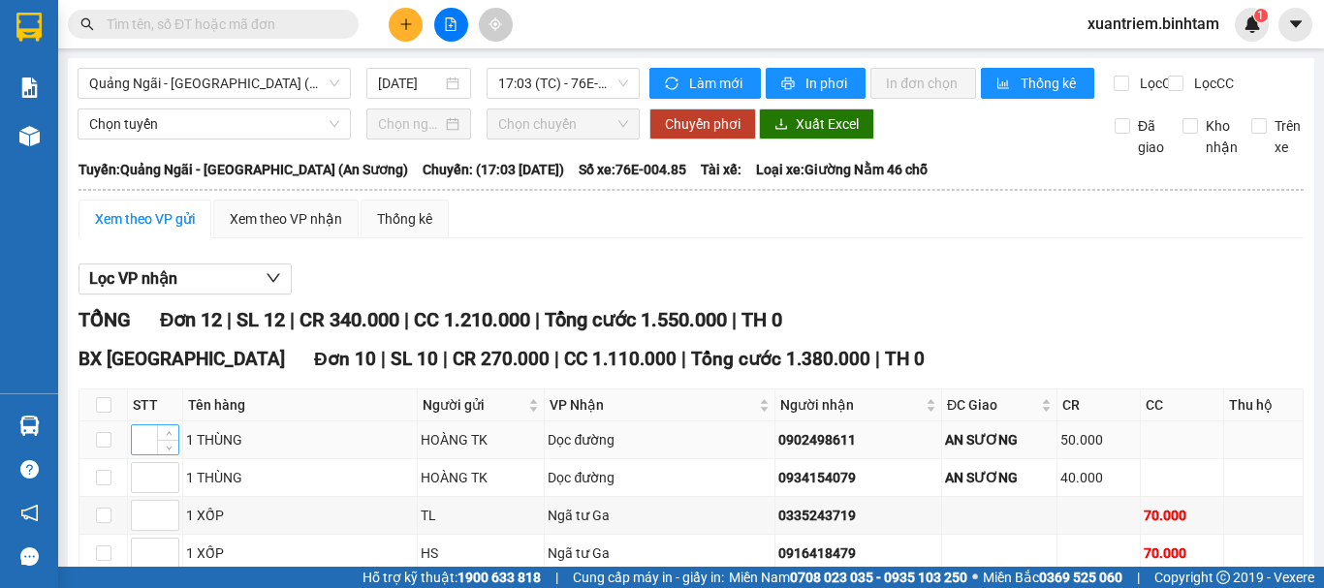
scroll to position [97, 0]
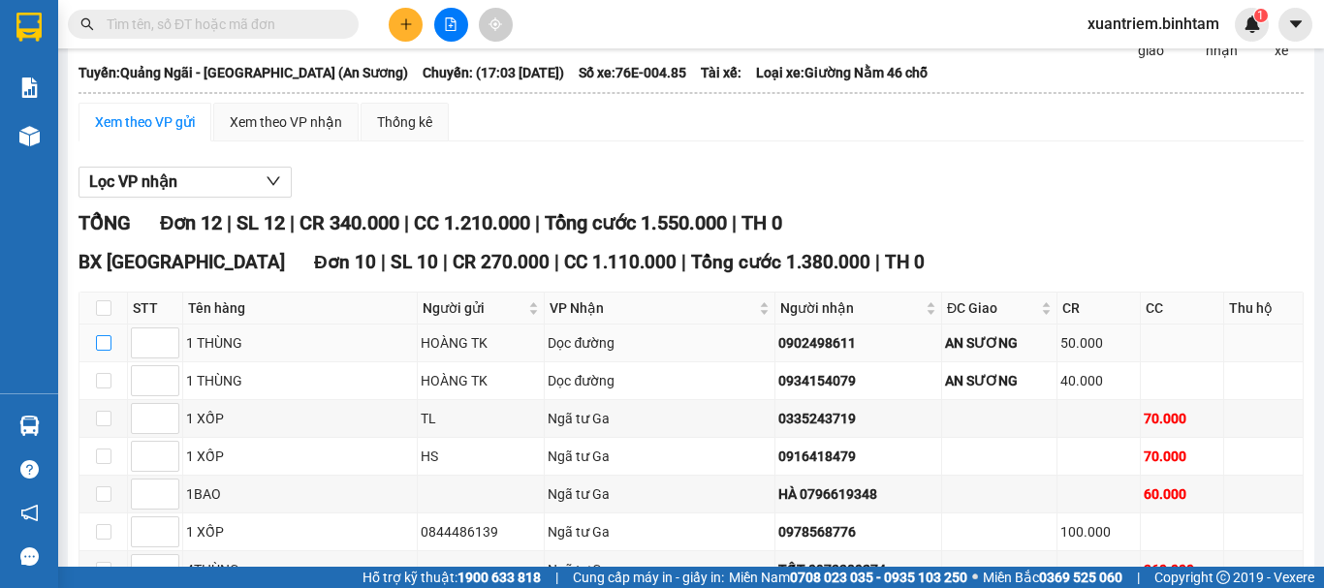
click at [102, 351] on input "checkbox" at bounding box center [104, 343] width 16 height 16
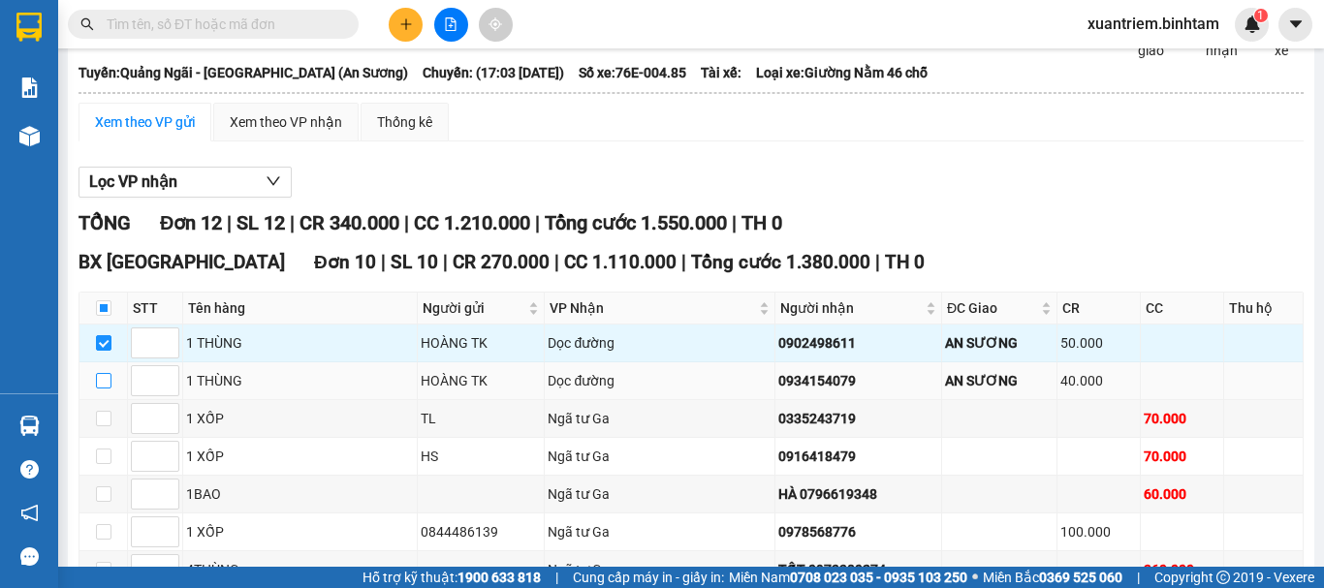
click at [111, 389] on input "checkbox" at bounding box center [104, 381] width 16 height 16
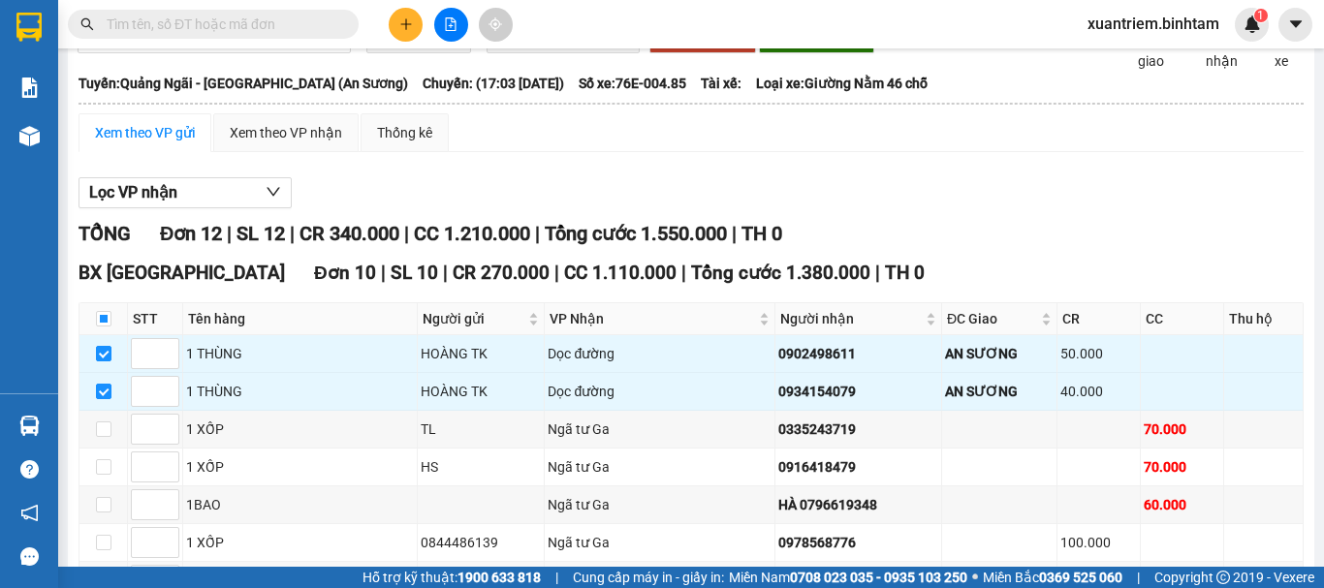
scroll to position [0, 0]
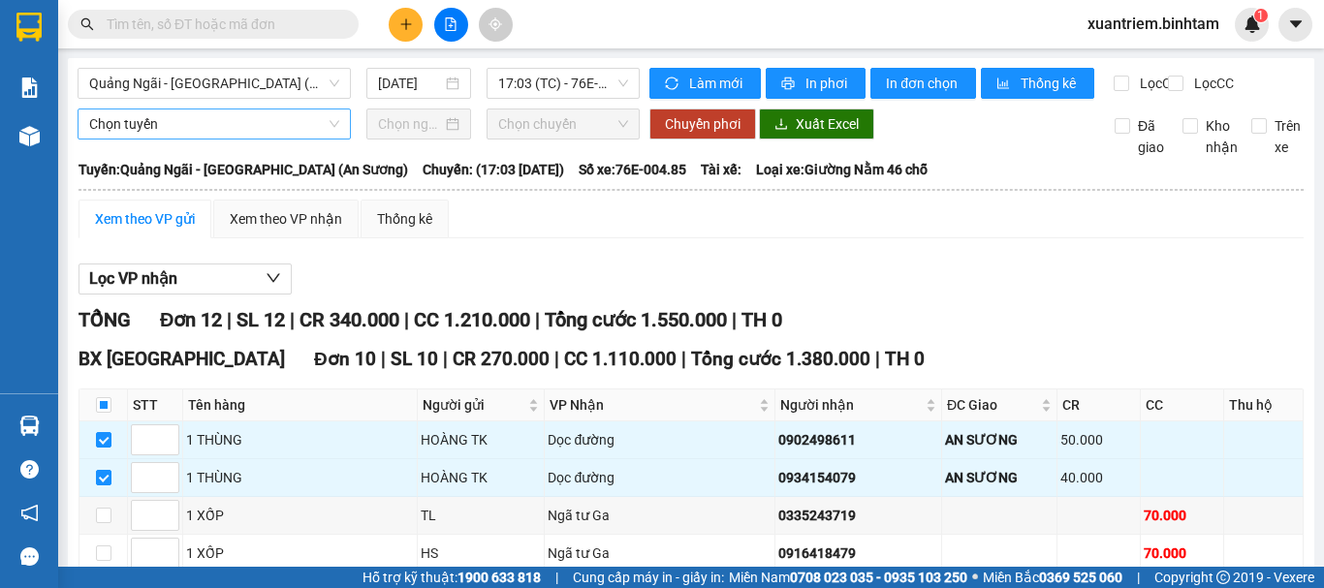
click at [257, 139] on span "Chọn tuyến" at bounding box center [214, 124] width 250 height 29
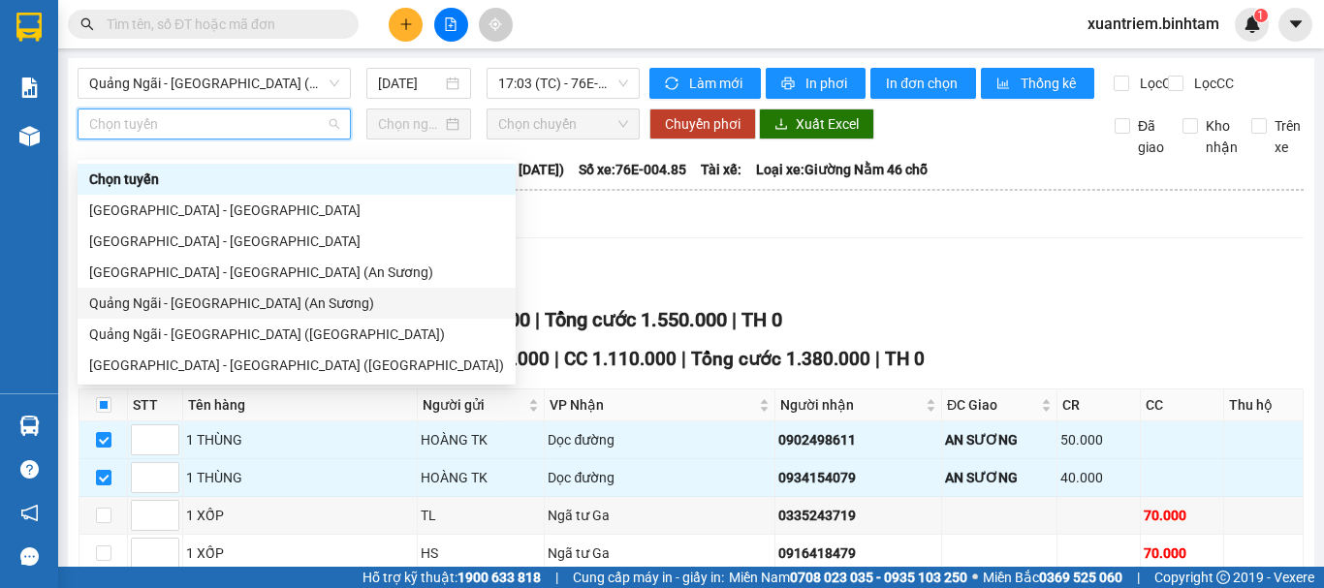
click at [270, 311] on div "Quảng Ngãi - [GEOGRAPHIC_DATA] (An Sương)" at bounding box center [296, 303] width 415 height 21
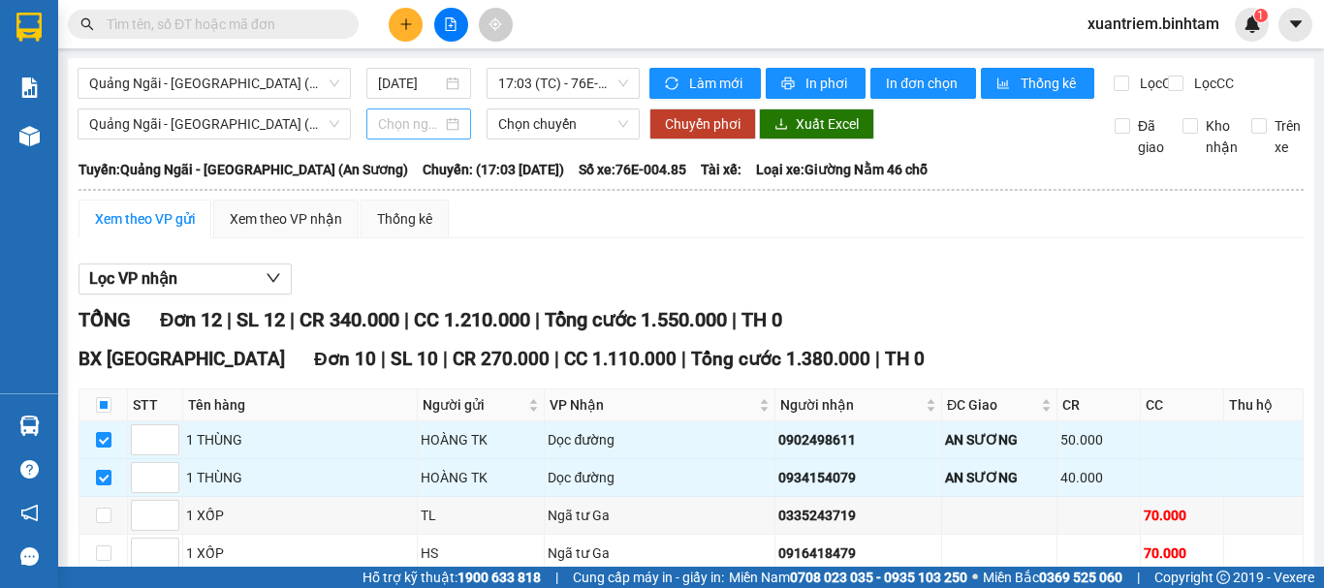
click at [441, 135] on div at bounding box center [418, 123] width 81 height 21
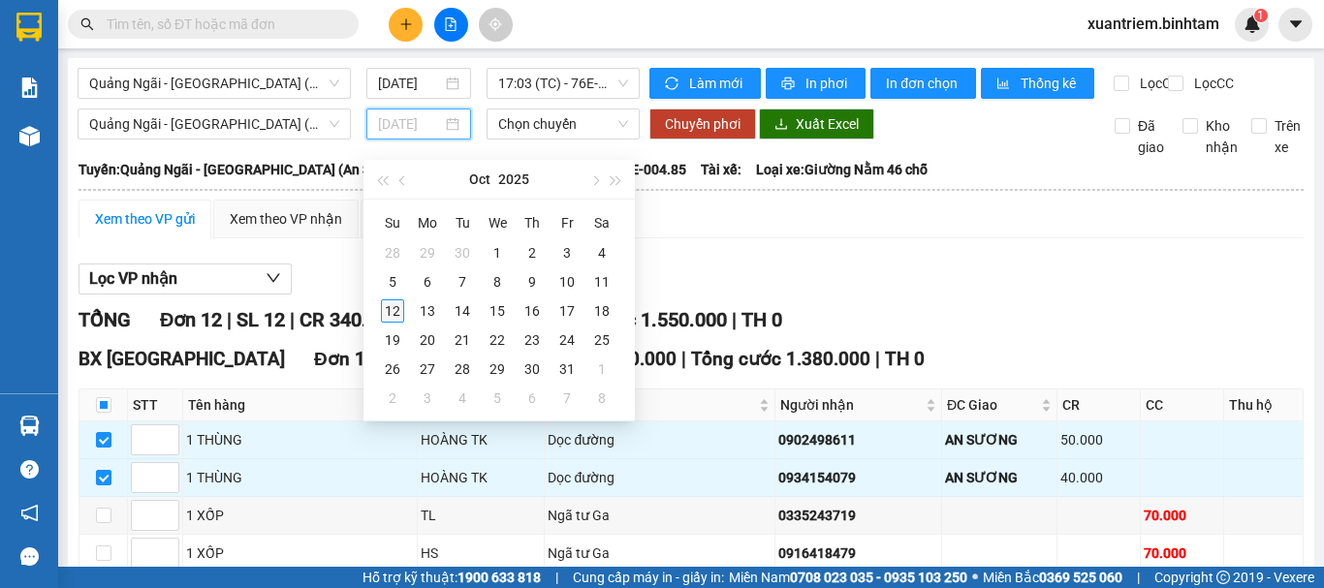
drag, startPoint x: 389, startPoint y: 313, endPoint x: 546, endPoint y: 147, distance: 228.4
click at [389, 312] on div "12" at bounding box center [392, 311] width 23 height 23
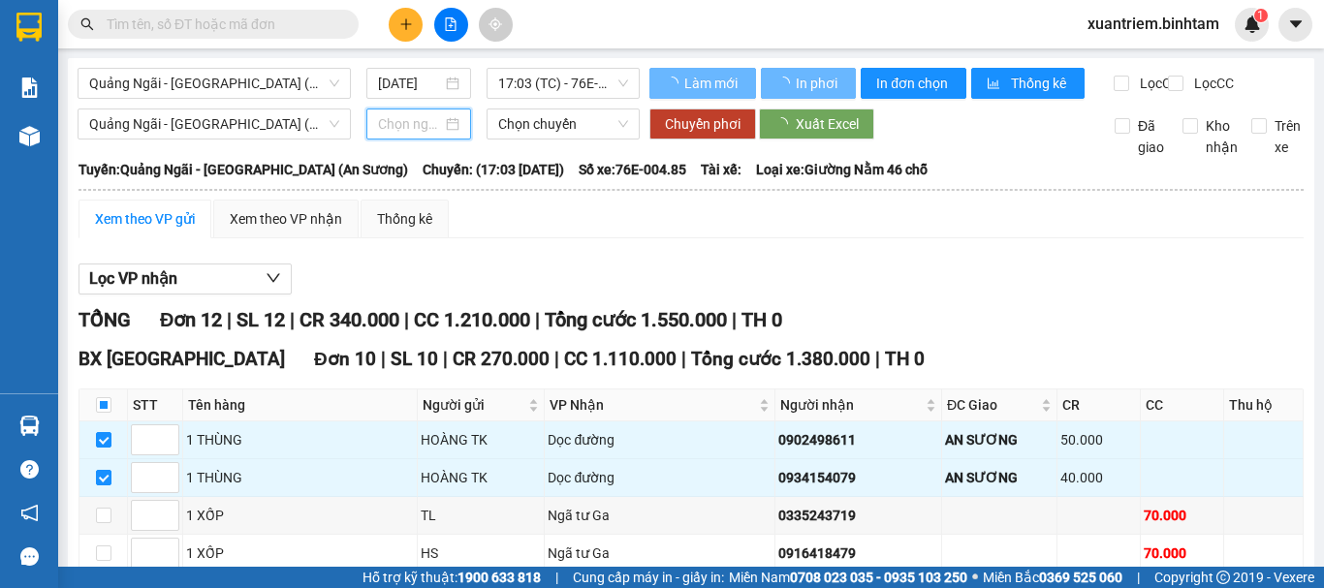
click at [551, 139] on span "Chọn chuyến" at bounding box center [563, 124] width 130 height 29
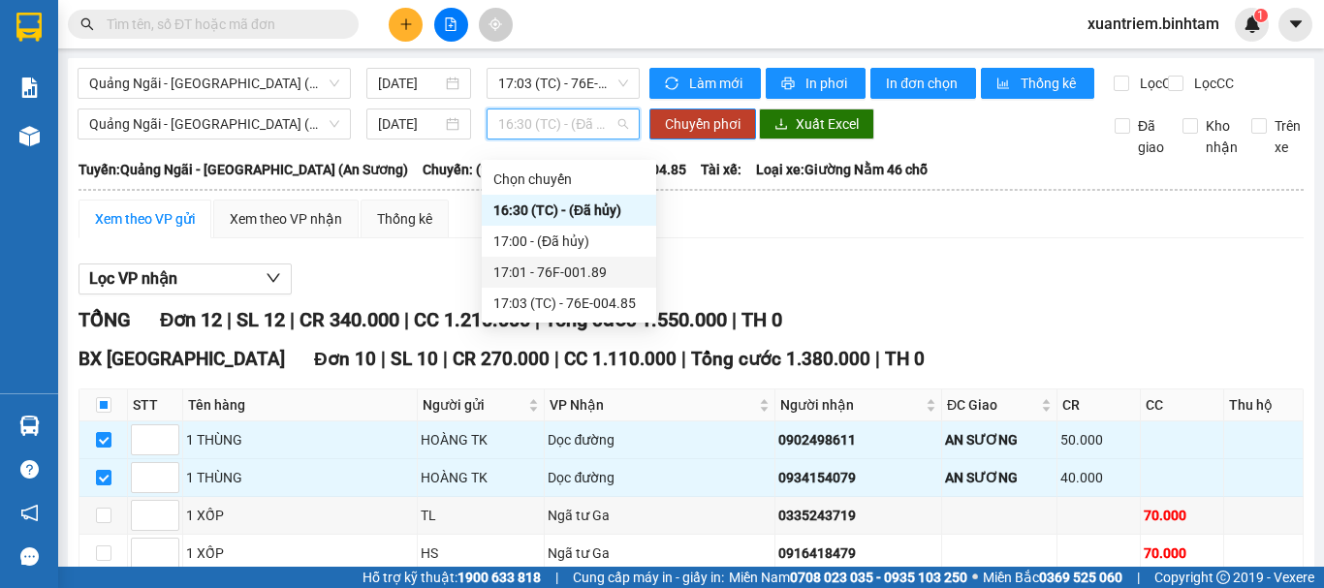
click at [575, 271] on div "17:01 - 76F-001.89" at bounding box center [568, 272] width 151 height 21
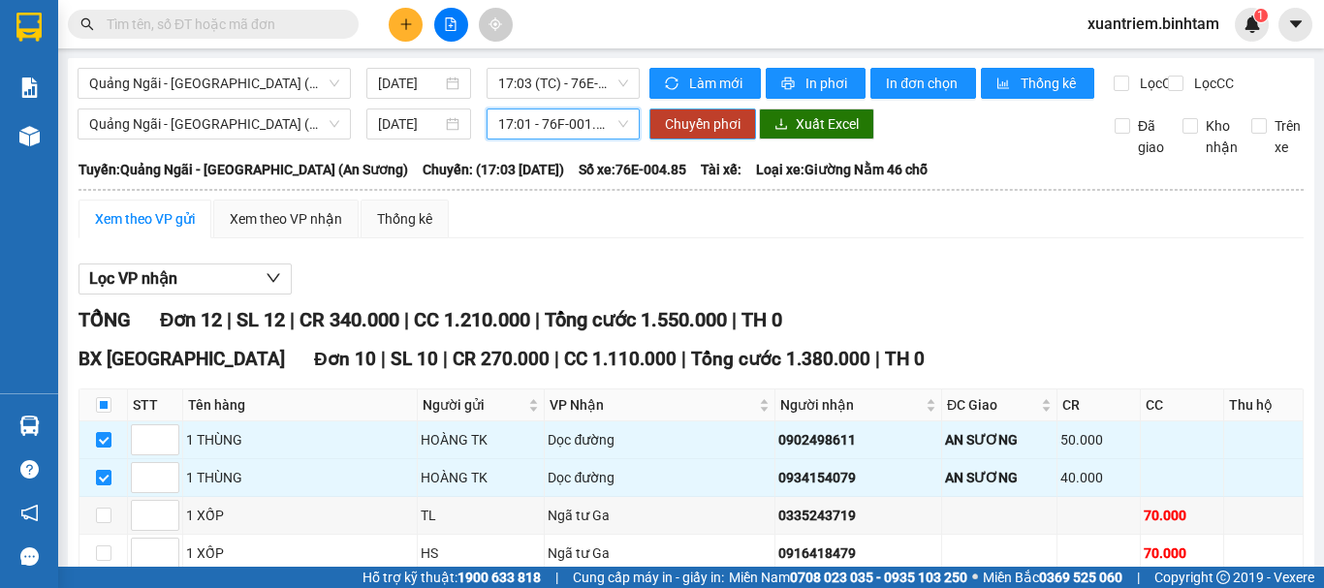
click at [695, 135] on span "Chuyển phơi" at bounding box center [703, 123] width 76 height 21
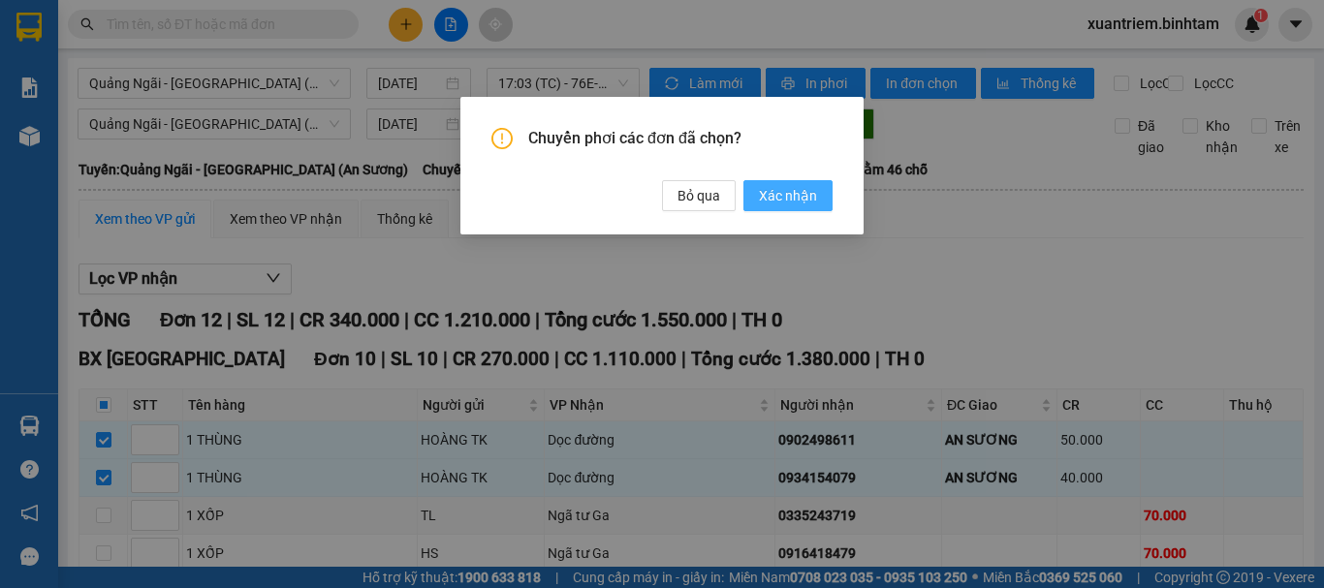
click at [772, 193] on span "Xác nhận" at bounding box center [788, 195] width 58 height 21
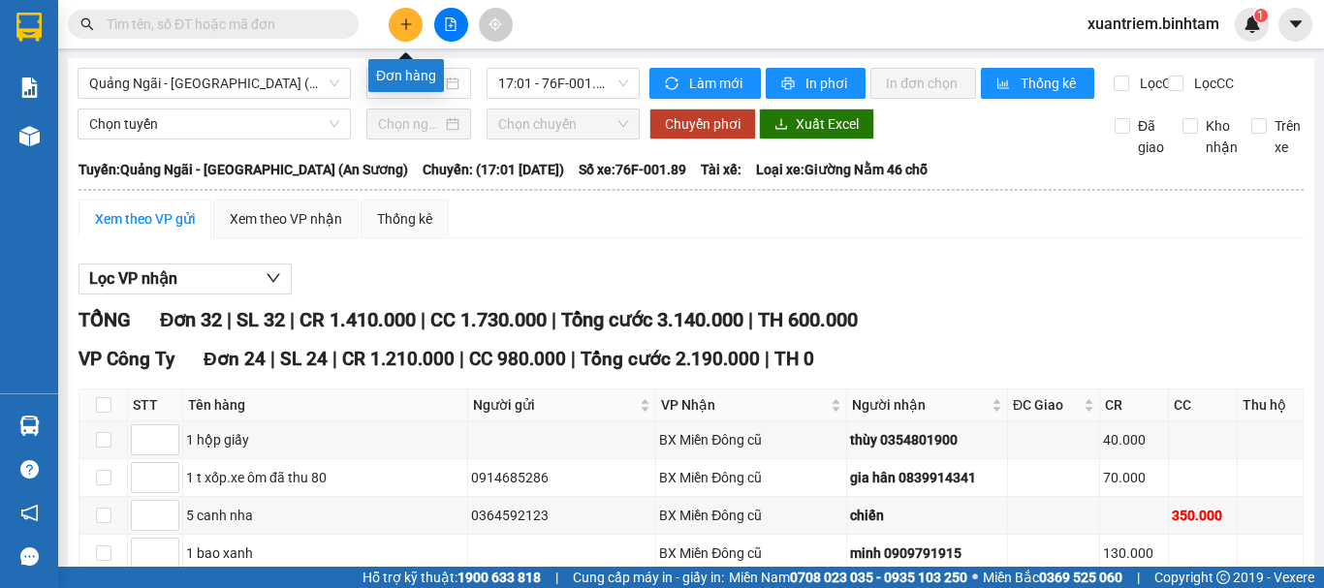
click at [413, 21] on button at bounding box center [406, 25] width 34 height 34
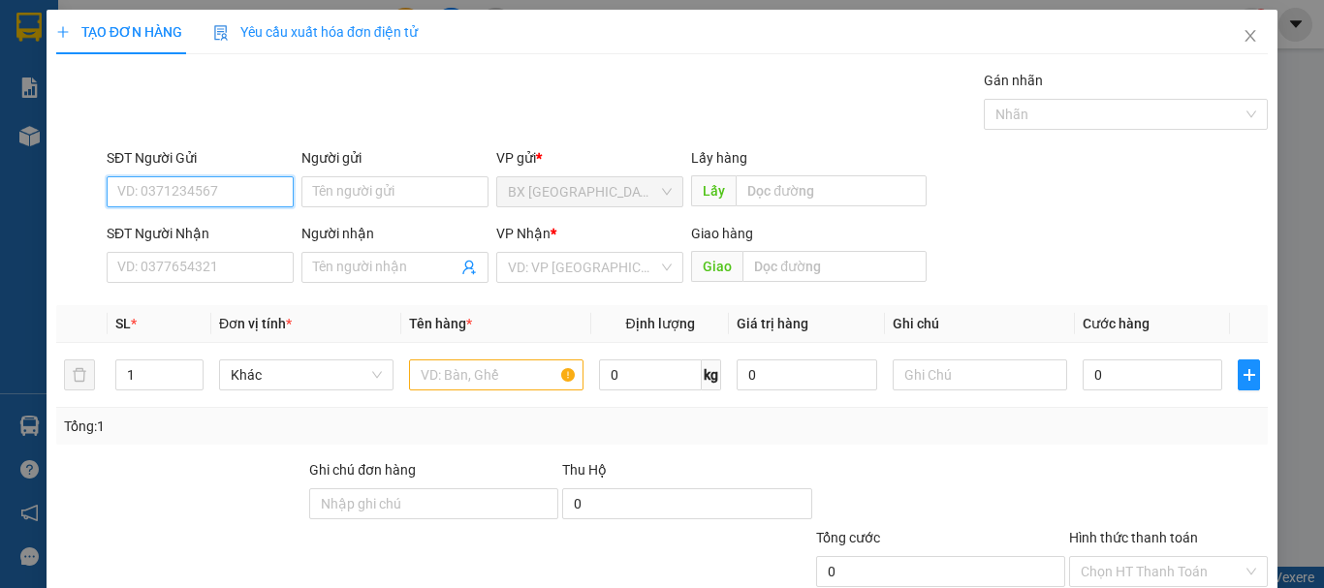
click at [234, 185] on input "SĐT Người Gửi" at bounding box center [200, 191] width 187 height 31
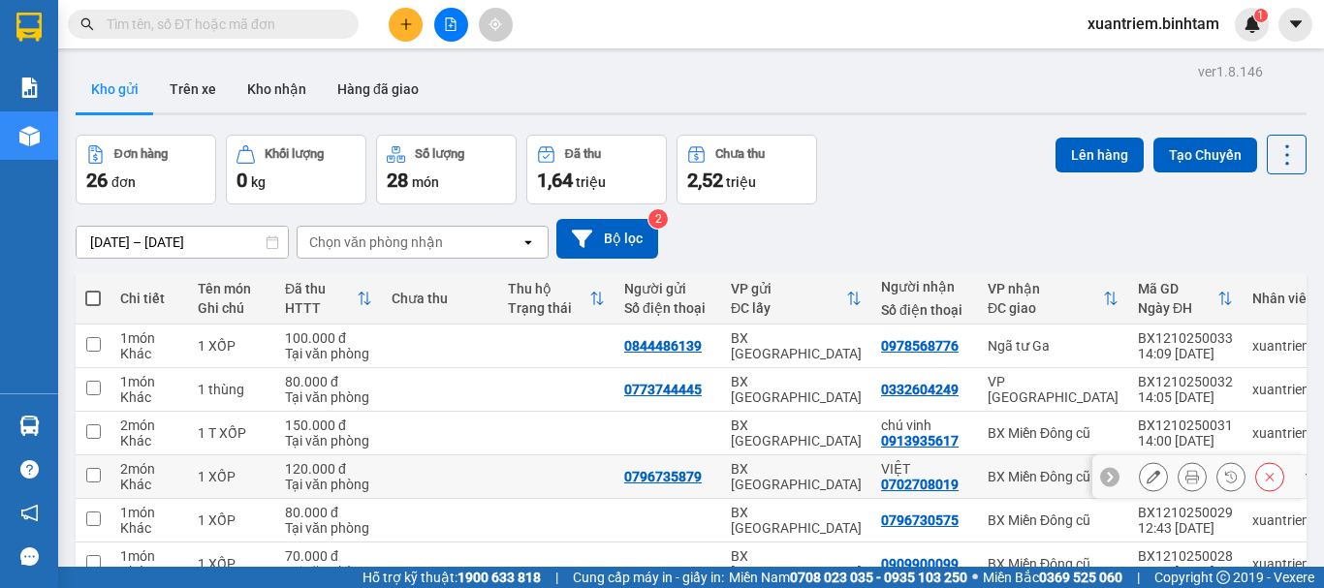
scroll to position [281, 0]
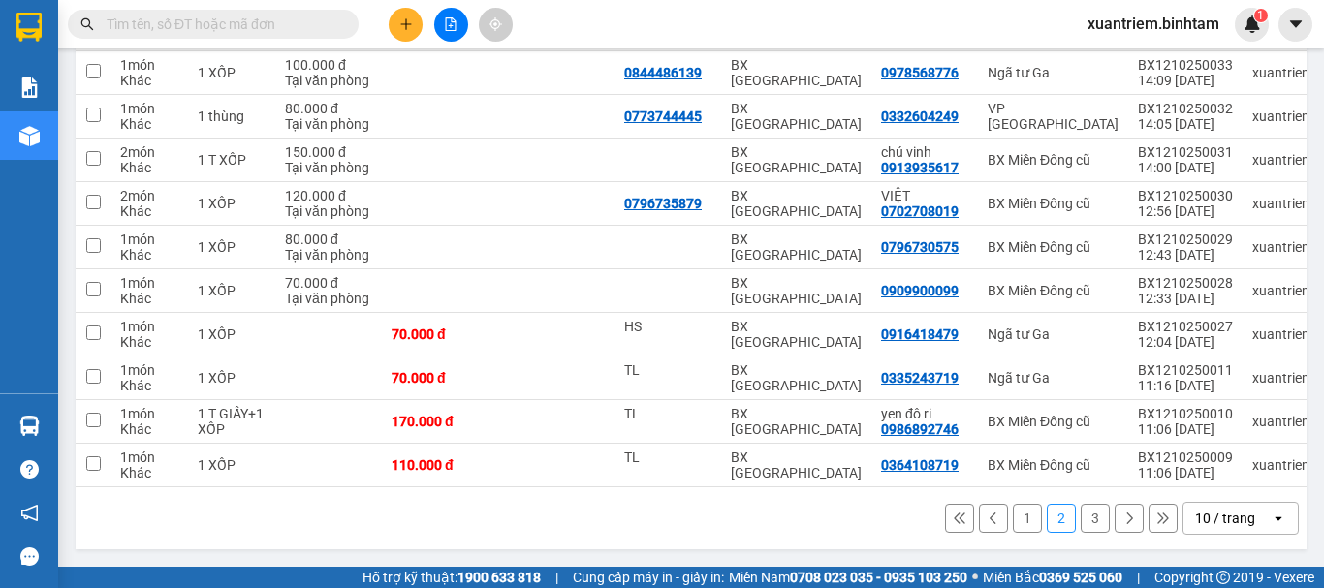
click at [1081, 525] on button "3" at bounding box center [1095, 518] width 29 height 29
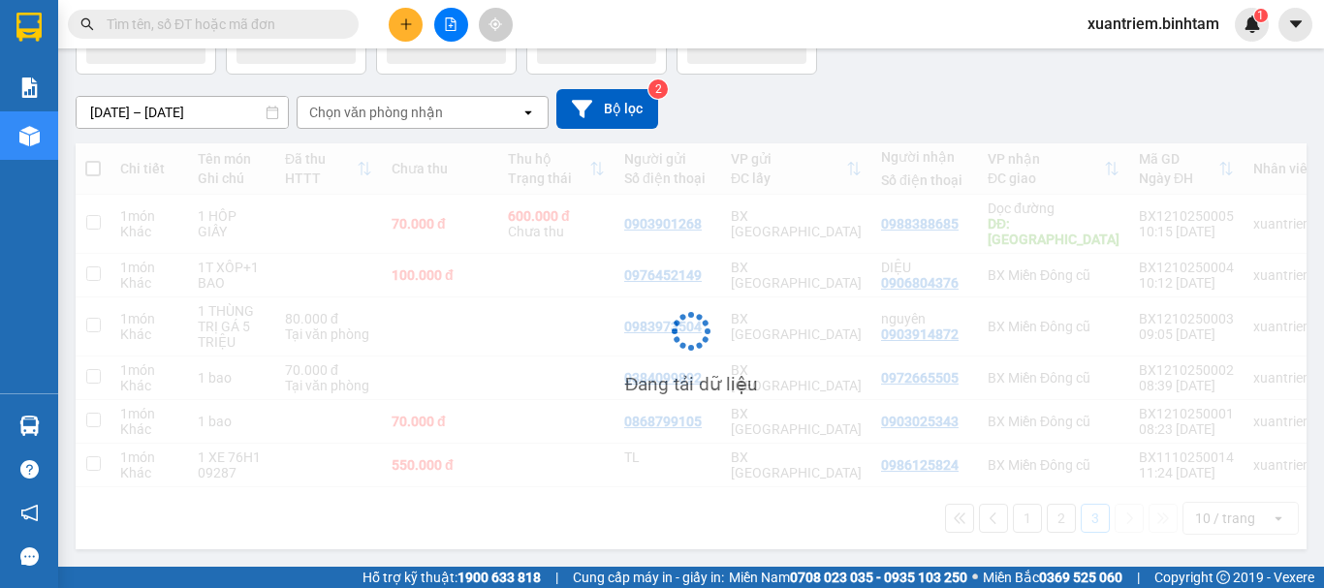
scroll to position [84, 0]
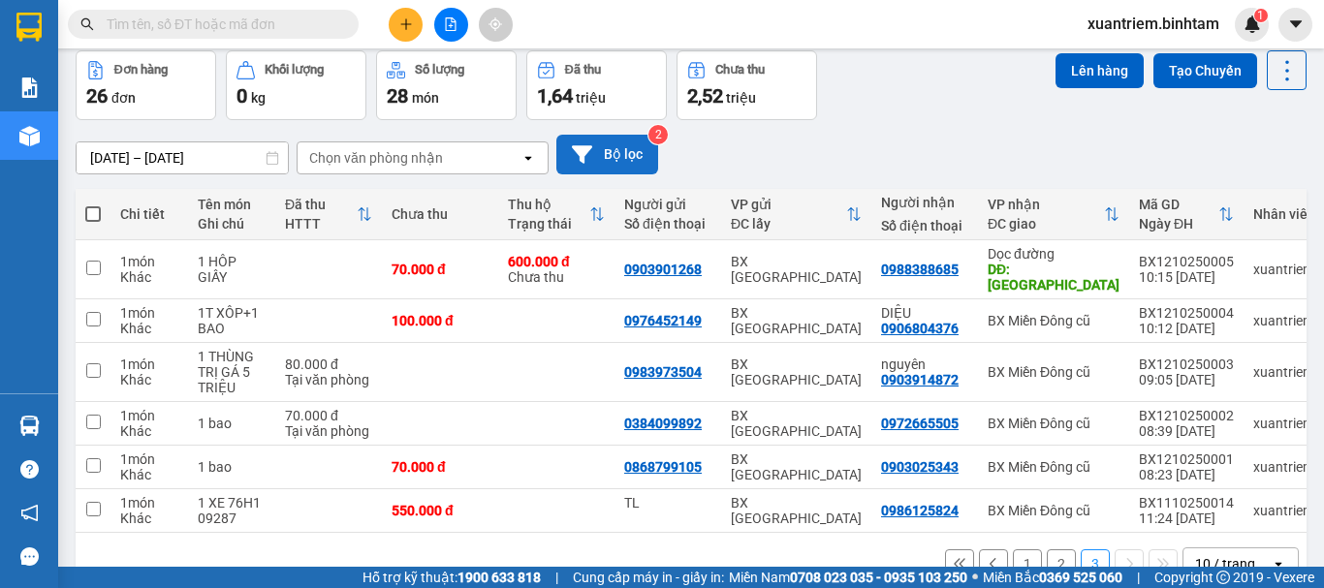
click at [597, 144] on button "Bộ lọc" at bounding box center [607, 155] width 102 height 40
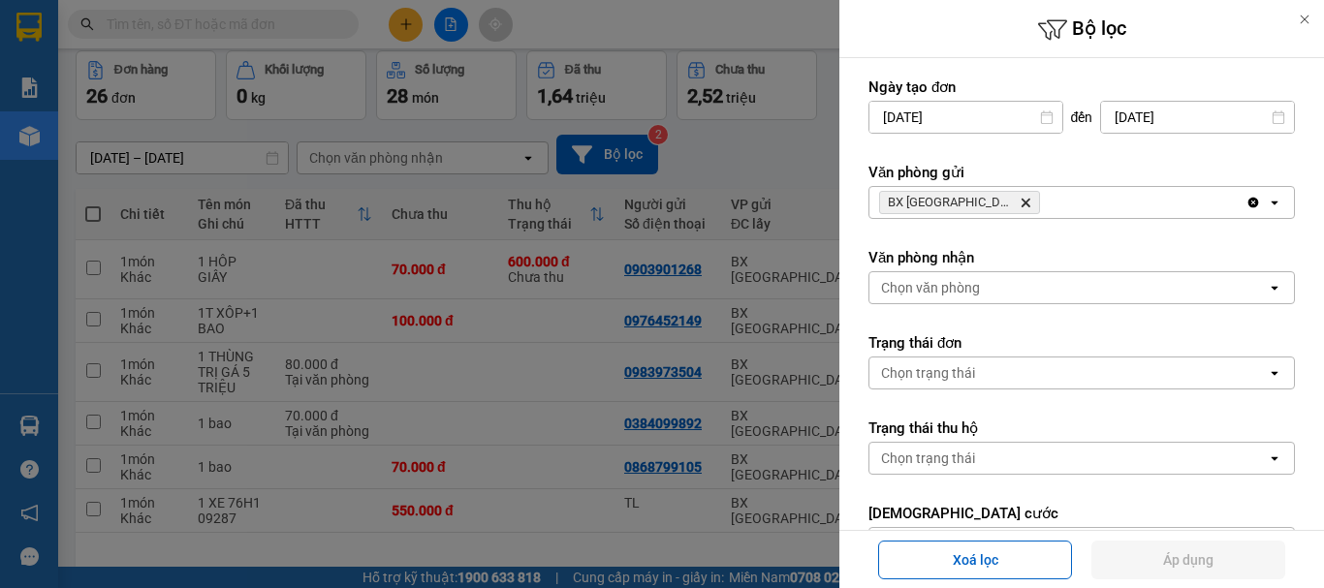
drag, startPoint x: 1096, startPoint y: 208, endPoint x: 1099, endPoint y: 218, distance: 10.1
click at [1097, 209] on div "BX Quảng Ngãi Delete" at bounding box center [1058, 202] width 376 height 31
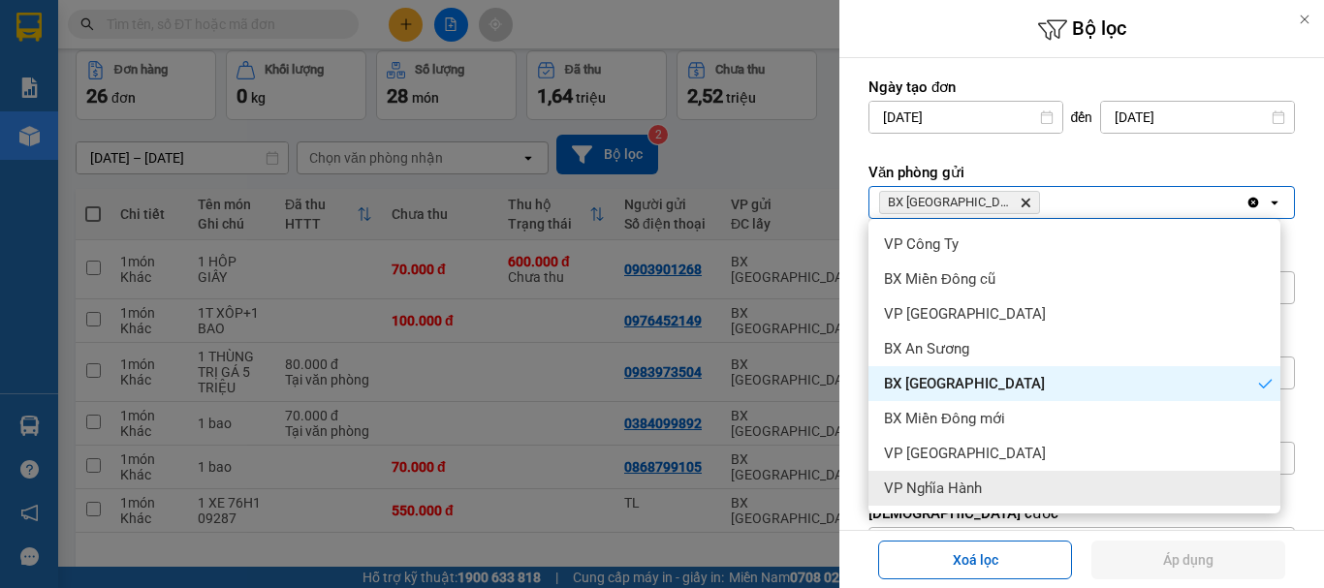
click at [949, 473] on div "VP Nghĩa Hành" at bounding box center [1075, 488] width 412 height 35
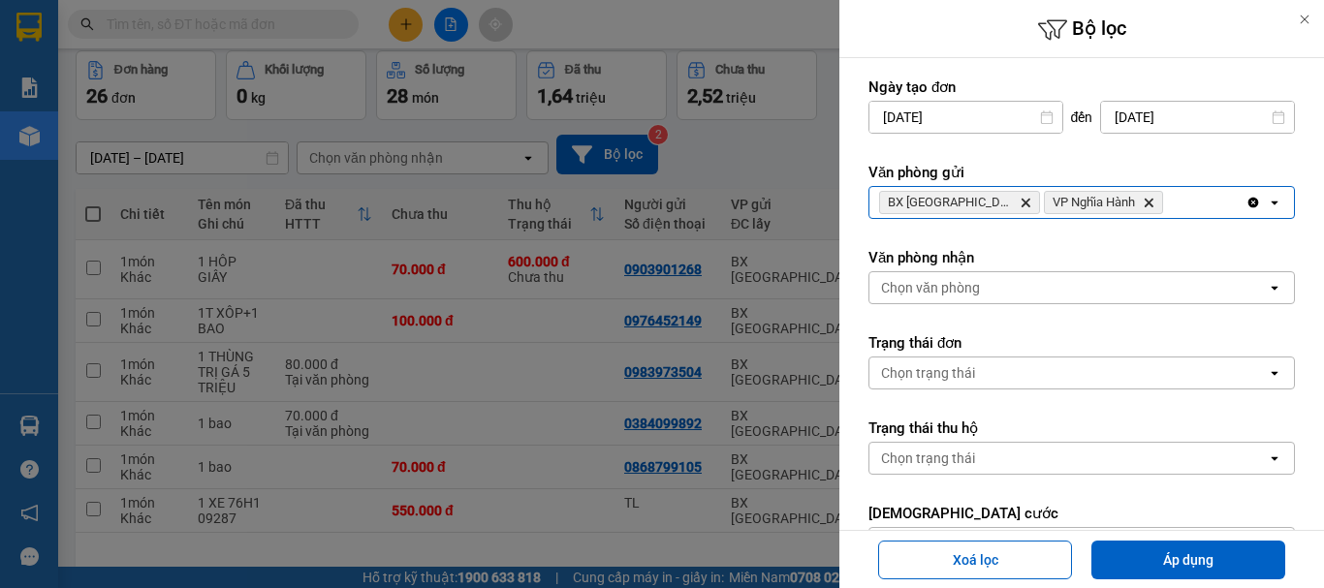
click at [1020, 206] on icon "Delete" at bounding box center [1026, 203] width 12 height 12
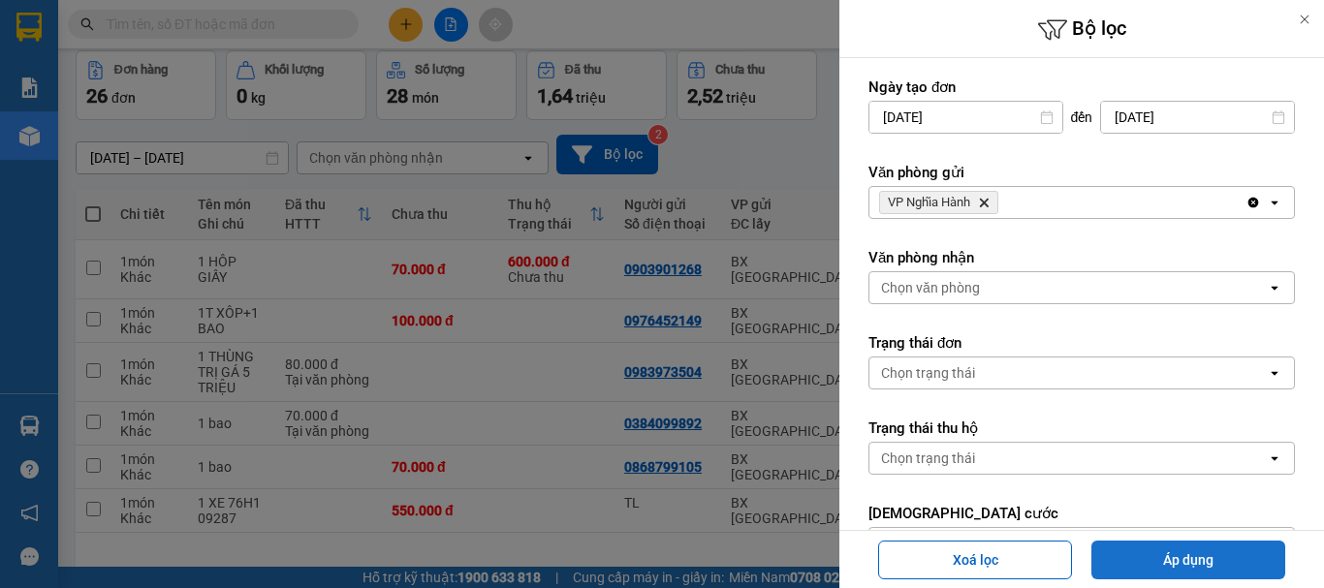
click at [1138, 552] on button "Áp dụng" at bounding box center [1189, 560] width 194 height 39
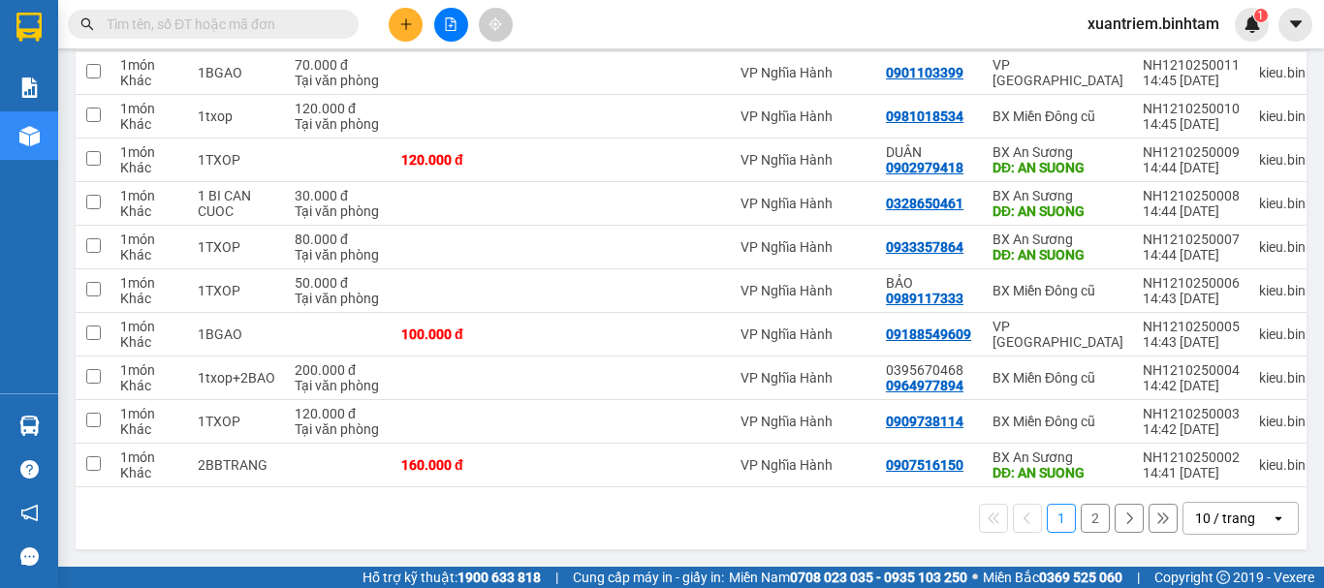
scroll to position [0, 0]
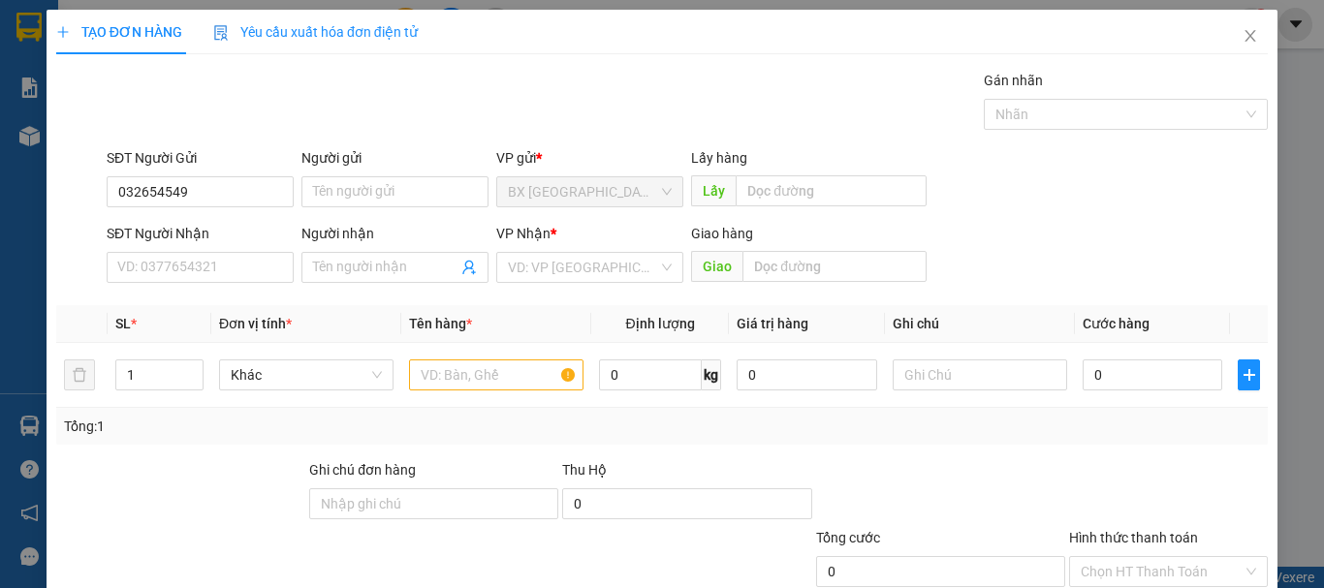
type input "0326545492"
click at [219, 201] on input "SĐT Người Gửi" at bounding box center [200, 191] width 187 height 31
type input "0326545492"
click at [219, 201] on input "0326545492" at bounding box center [200, 191] width 187 height 31
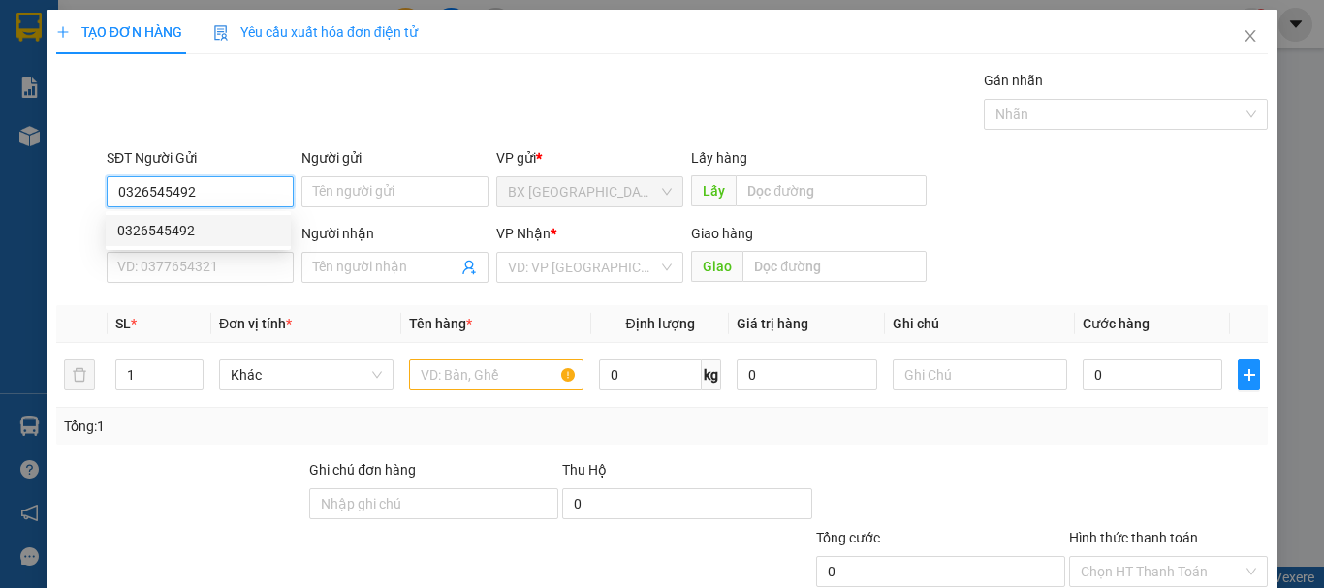
click at [205, 225] on div "0326545492" at bounding box center [198, 230] width 162 height 21
type input "0335907106"
type input "70.000"
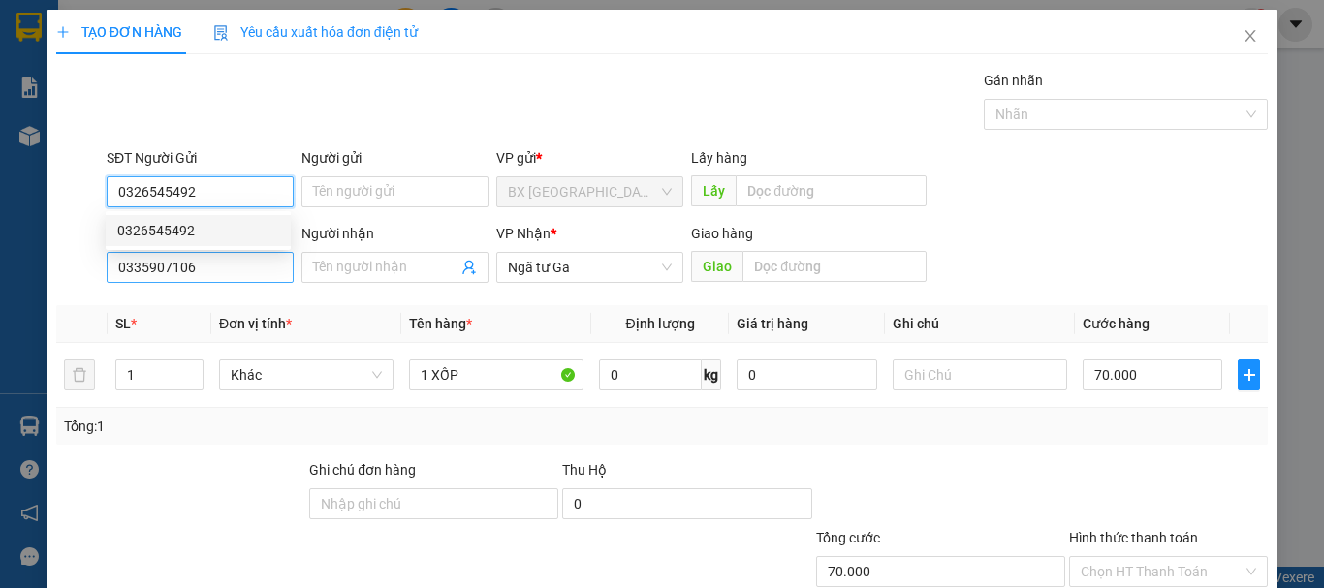
type input "0326545492"
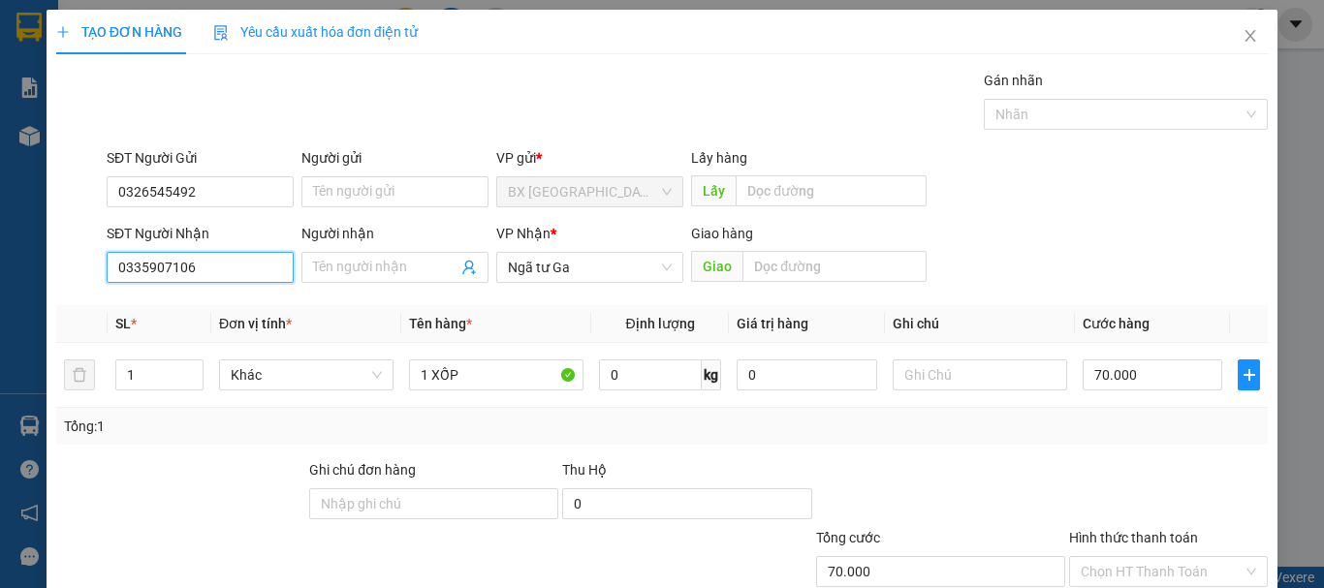
click at [239, 262] on input "0335907106" at bounding box center [200, 267] width 187 height 31
click at [226, 306] on div "0335907106" at bounding box center [198, 306] width 162 height 21
drag, startPoint x: 245, startPoint y: 280, endPoint x: 65, endPoint y: 254, distance: 182.2
click at [65, 254] on div "SĐT Người Nhận 0335907106 Người nhận Tên người nhận VP Nhận * Ngã tư Ga Giao hà…" at bounding box center [662, 257] width 1216 height 68
type input "0965746978"
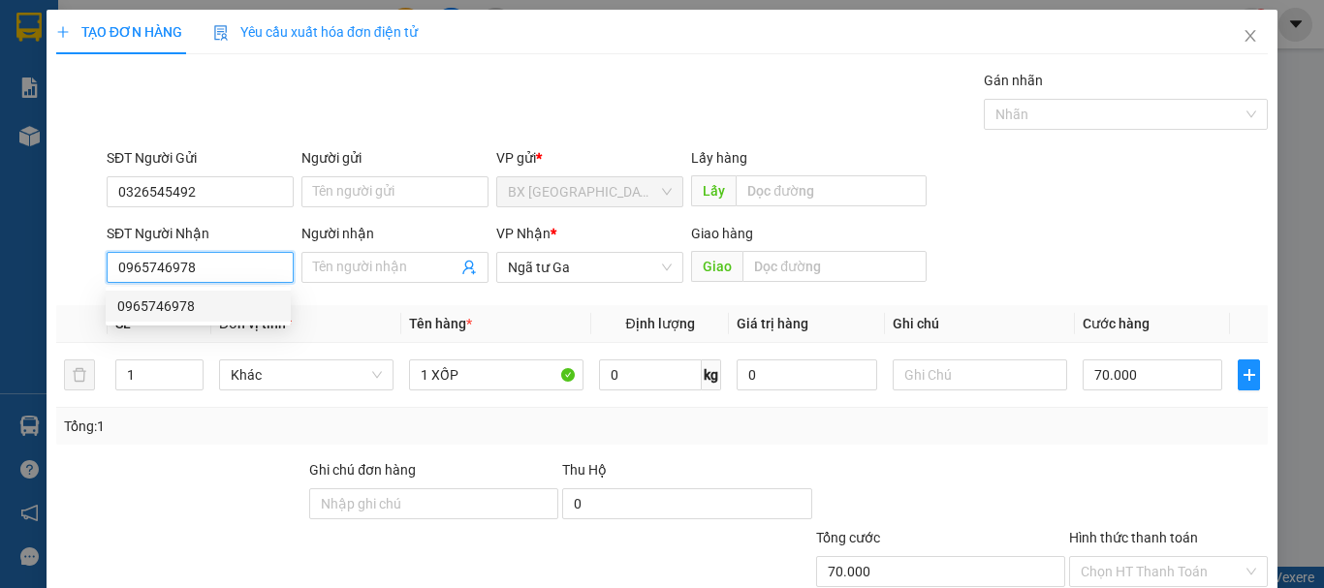
click at [234, 317] on div "0965746978" at bounding box center [198, 306] width 185 height 31
type input "80.000"
type input "0965746978"
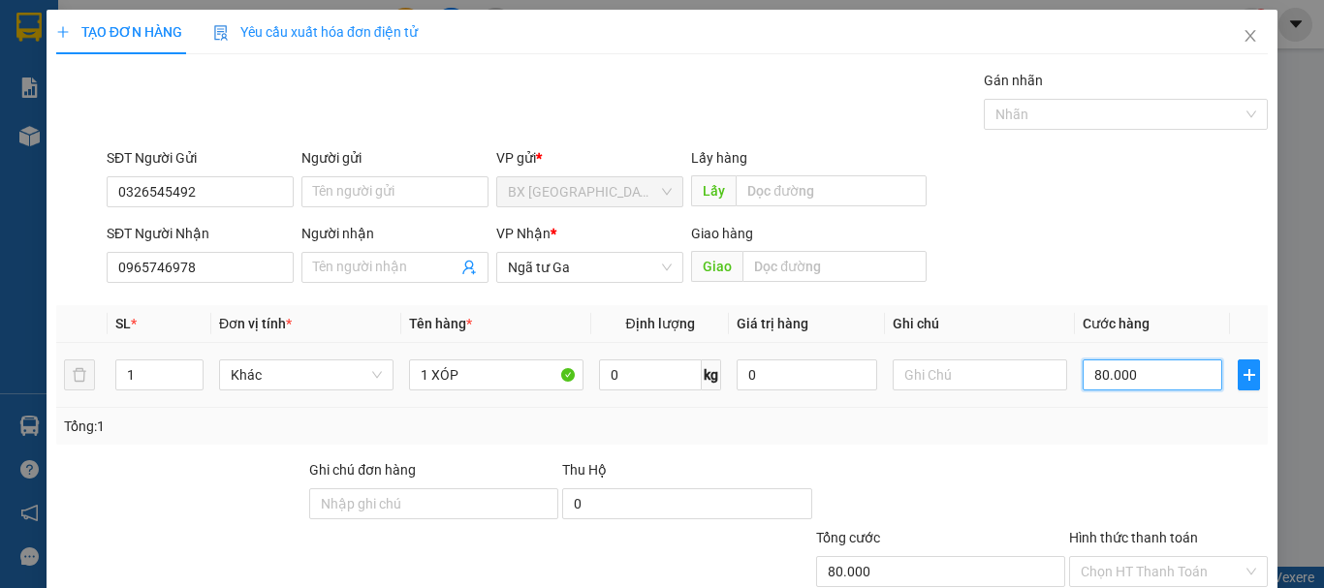
click at [1145, 379] on input "80.000" at bounding box center [1153, 375] width 140 height 31
type input "0"
type input "01"
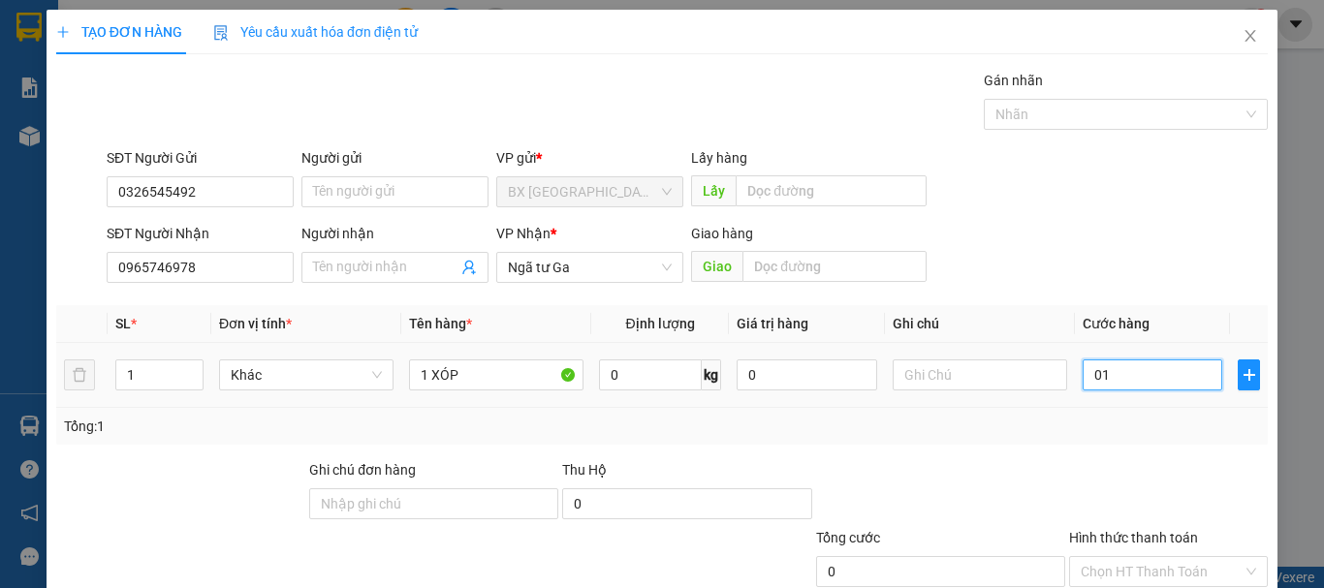
type input "1"
type input "010"
type input "10"
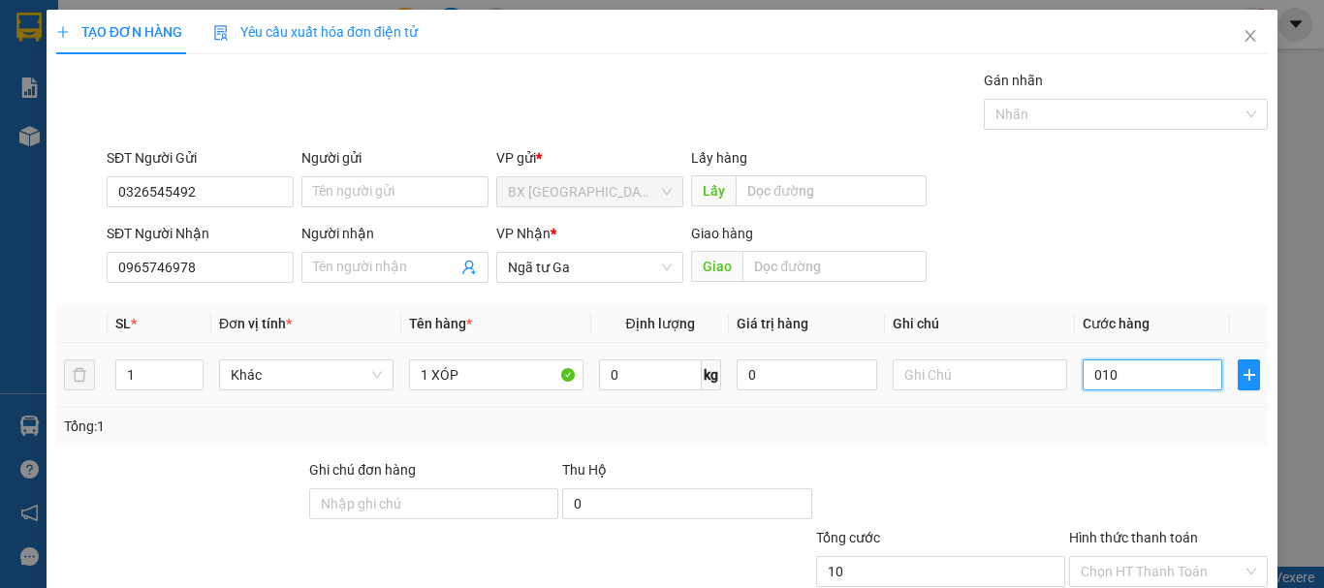
type input "0.100"
type input "100"
type input "01.000"
type input "1.000"
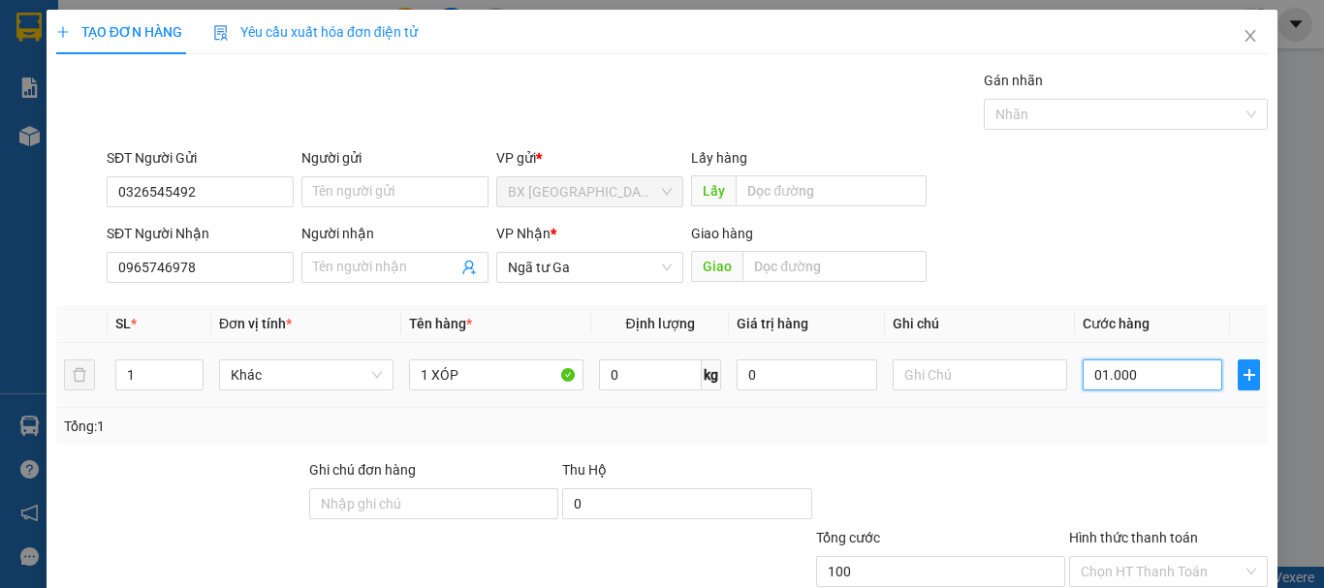
type input "1.000"
type input "010.000"
type input "10.000"
type input "0.100.000"
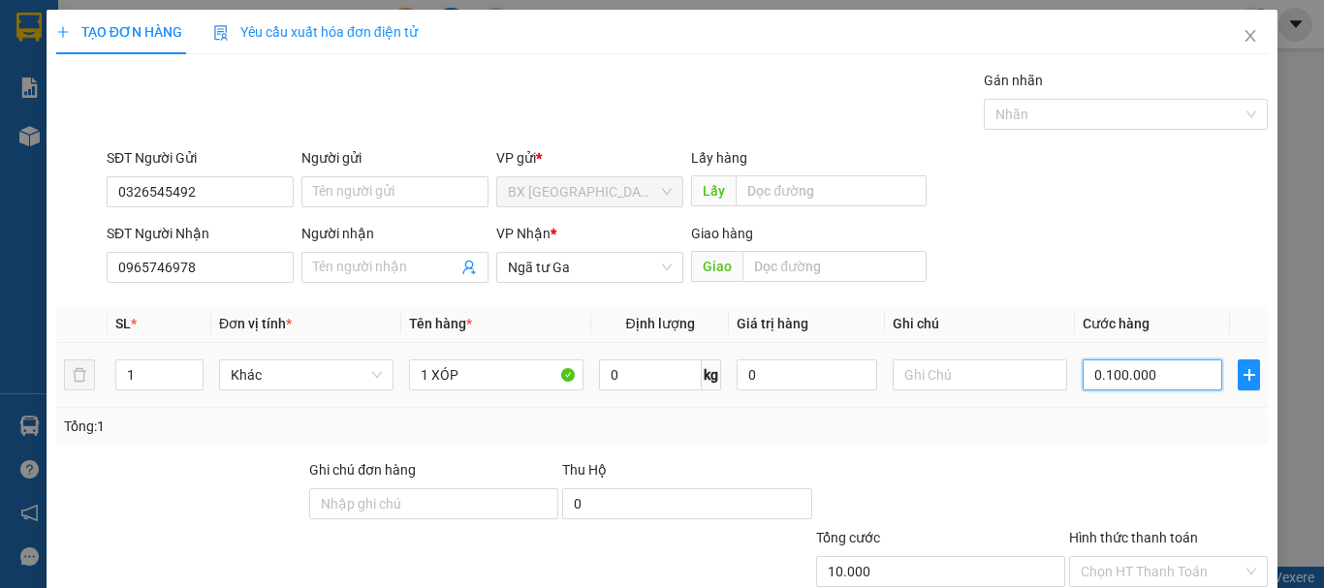
type input "100.000"
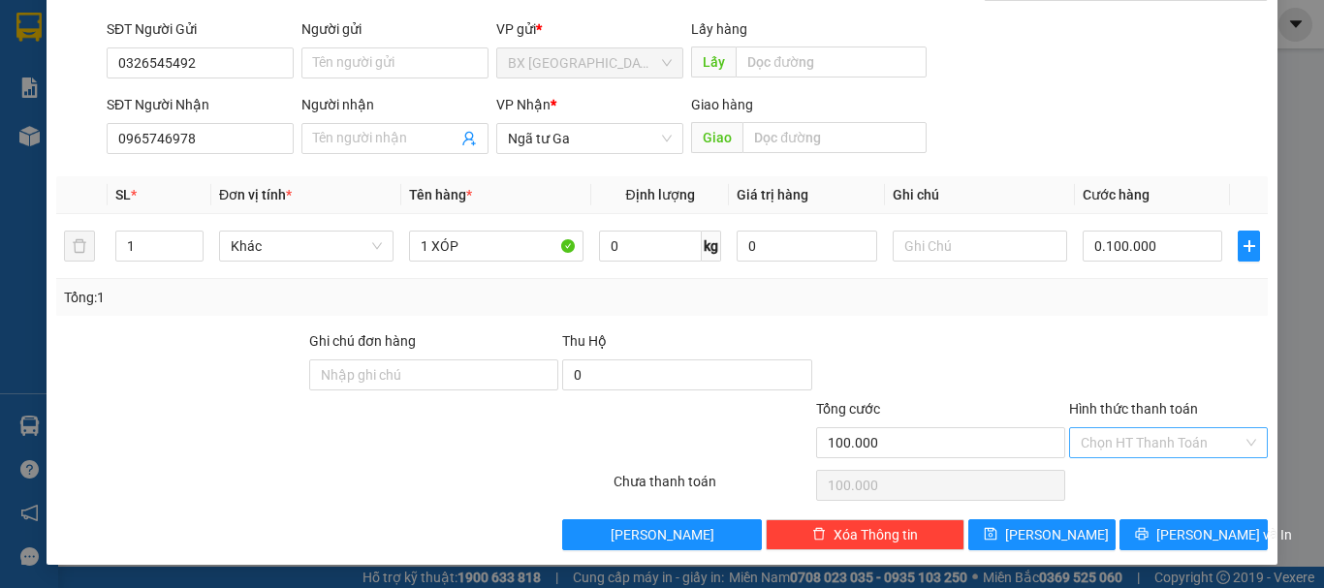
click at [1119, 436] on input "Hình thức thanh toán" at bounding box center [1162, 442] width 162 height 29
type input "100.000"
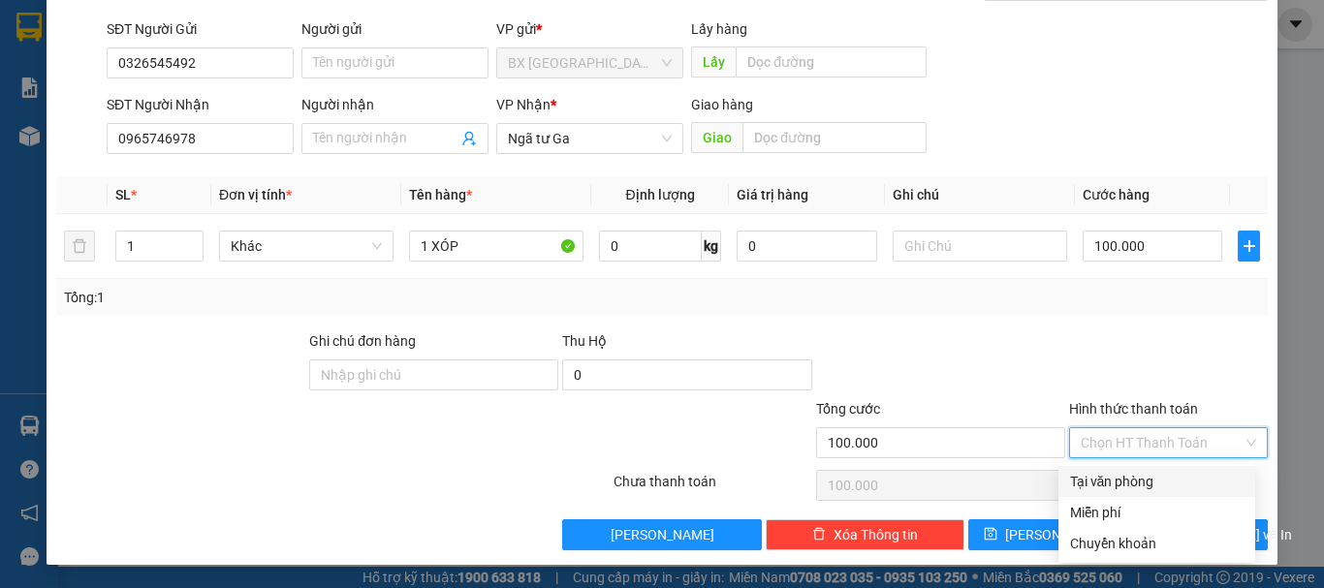
click at [1191, 488] on div "Tại văn phòng" at bounding box center [1157, 481] width 174 height 21
type input "0"
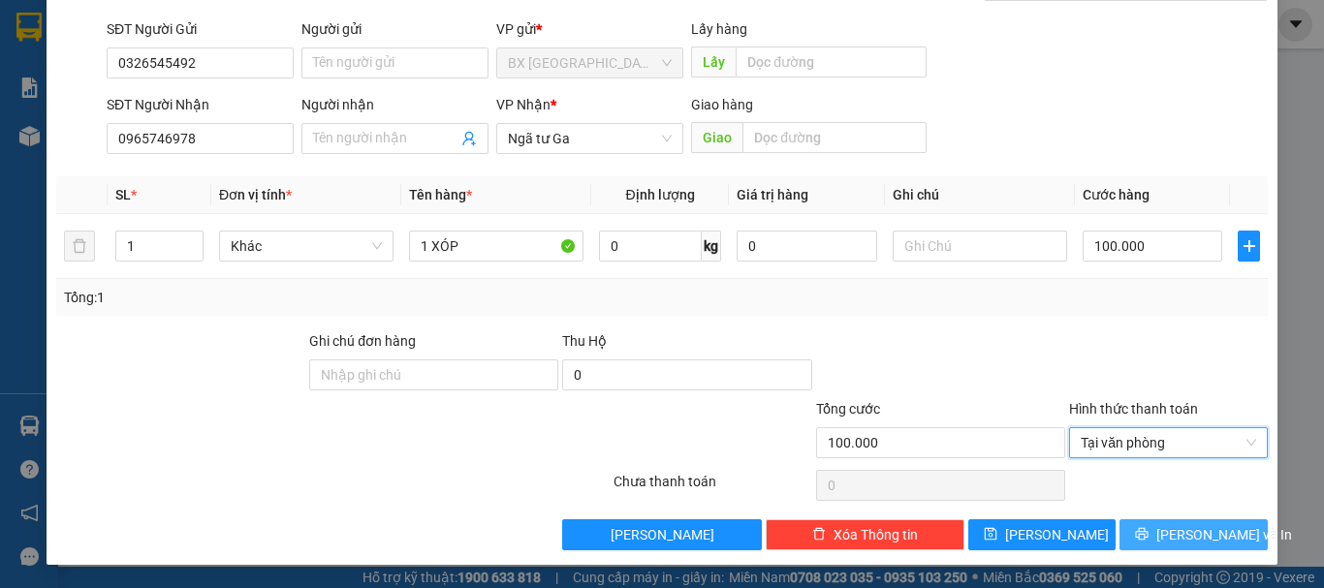
click at [1177, 534] on span "[PERSON_NAME] và In" at bounding box center [1225, 534] width 136 height 21
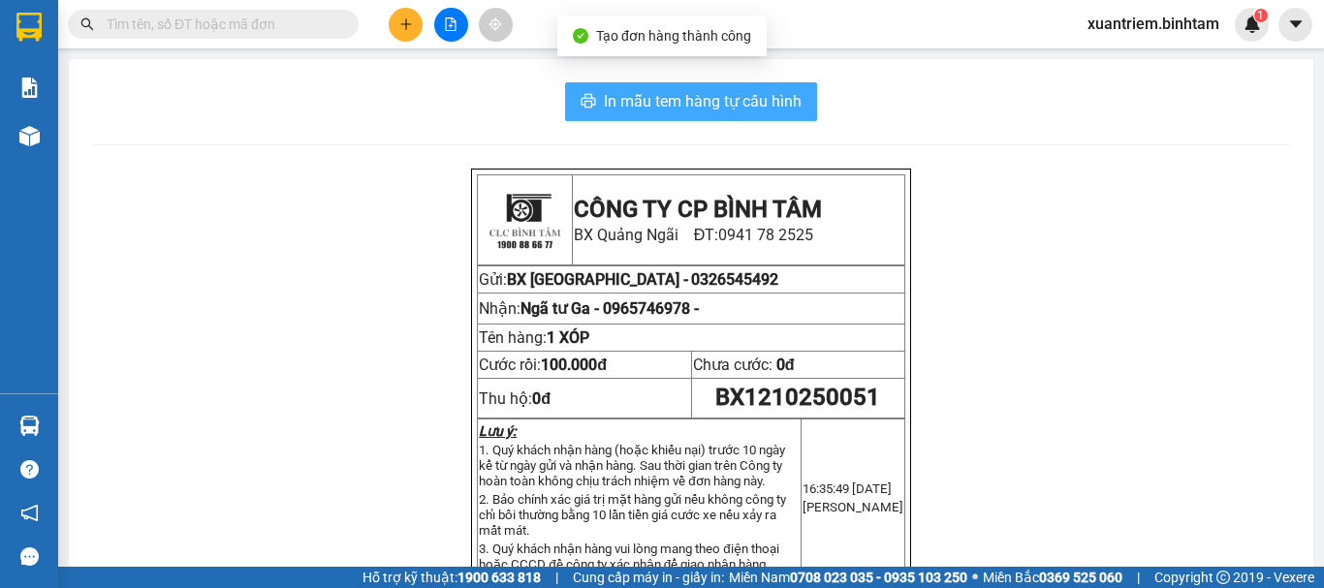
click at [729, 105] on span "In mẫu tem hàng tự cấu hình" at bounding box center [703, 101] width 198 height 24
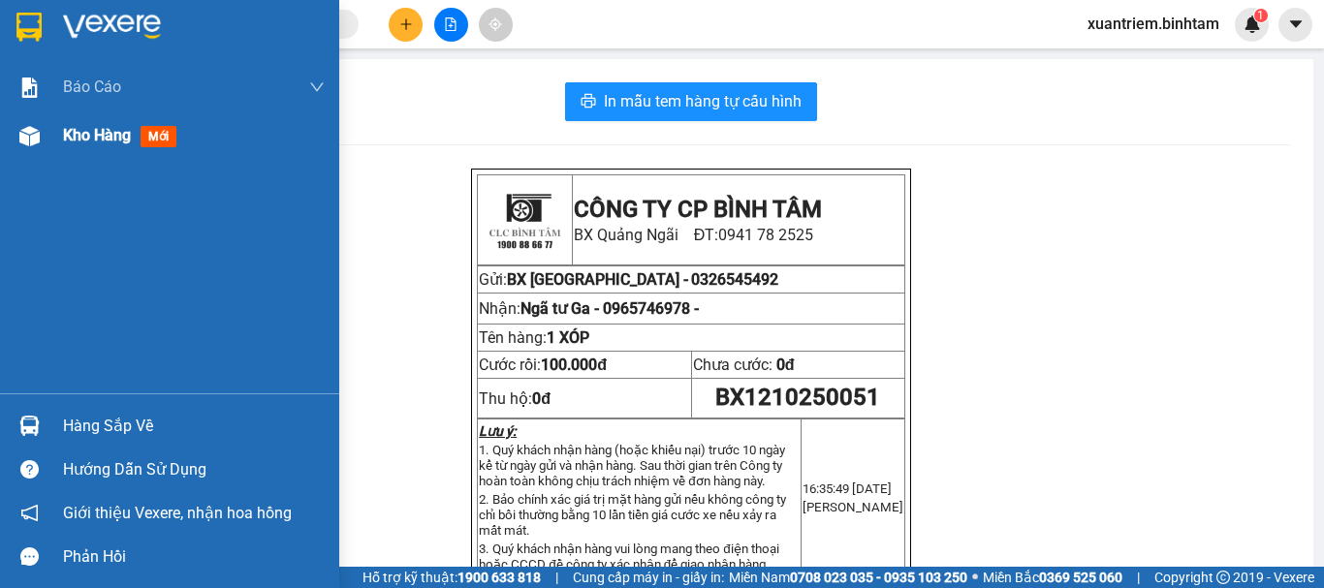
click at [59, 127] on div "Kho hàng mới" at bounding box center [169, 135] width 339 height 48
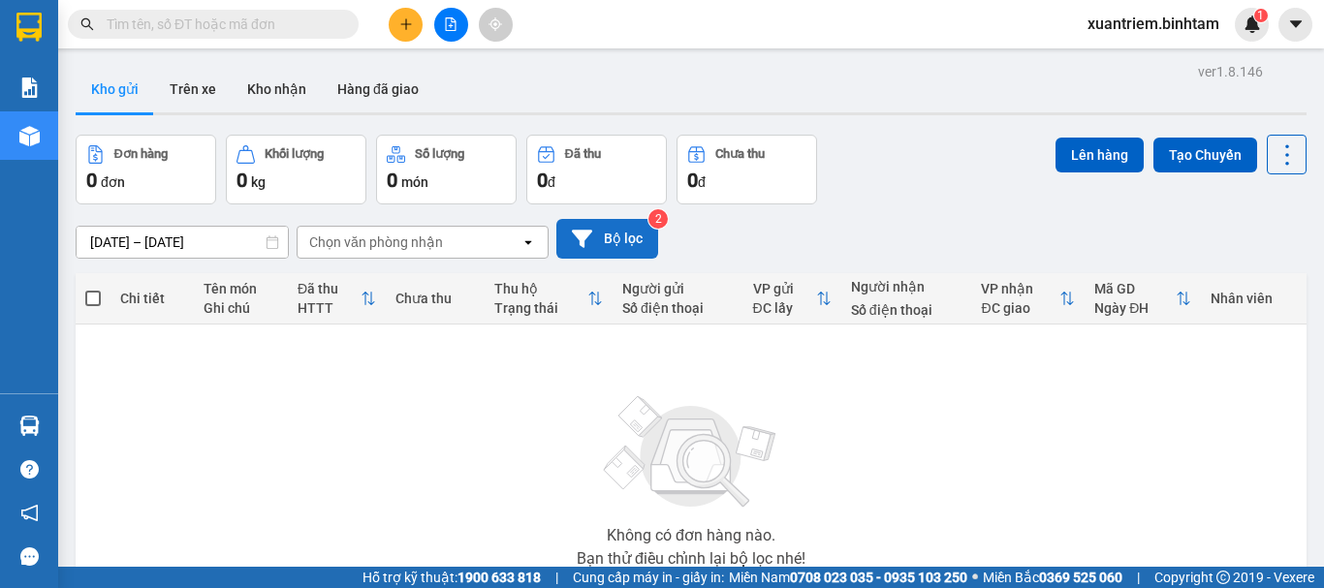
click at [622, 243] on button "Bộ lọc" at bounding box center [607, 239] width 102 height 40
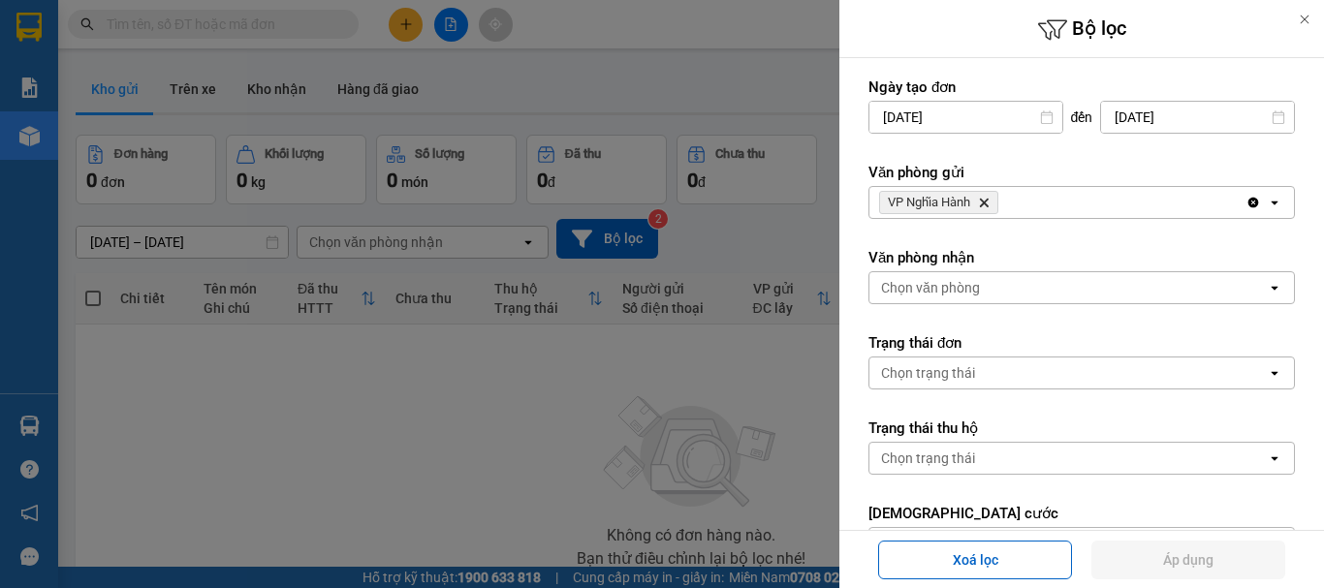
click at [1007, 209] on div "VP Nghĩa Hành Delete" at bounding box center [1058, 202] width 376 height 31
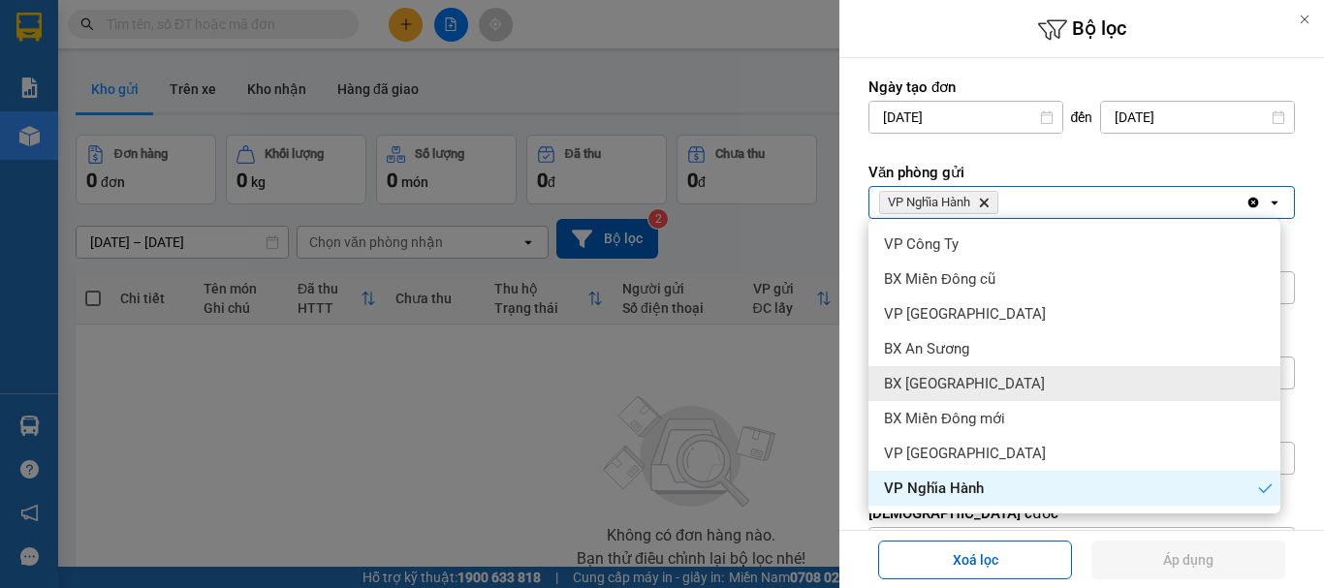
click at [975, 379] on span "BX [GEOGRAPHIC_DATA]" at bounding box center [964, 383] width 161 height 19
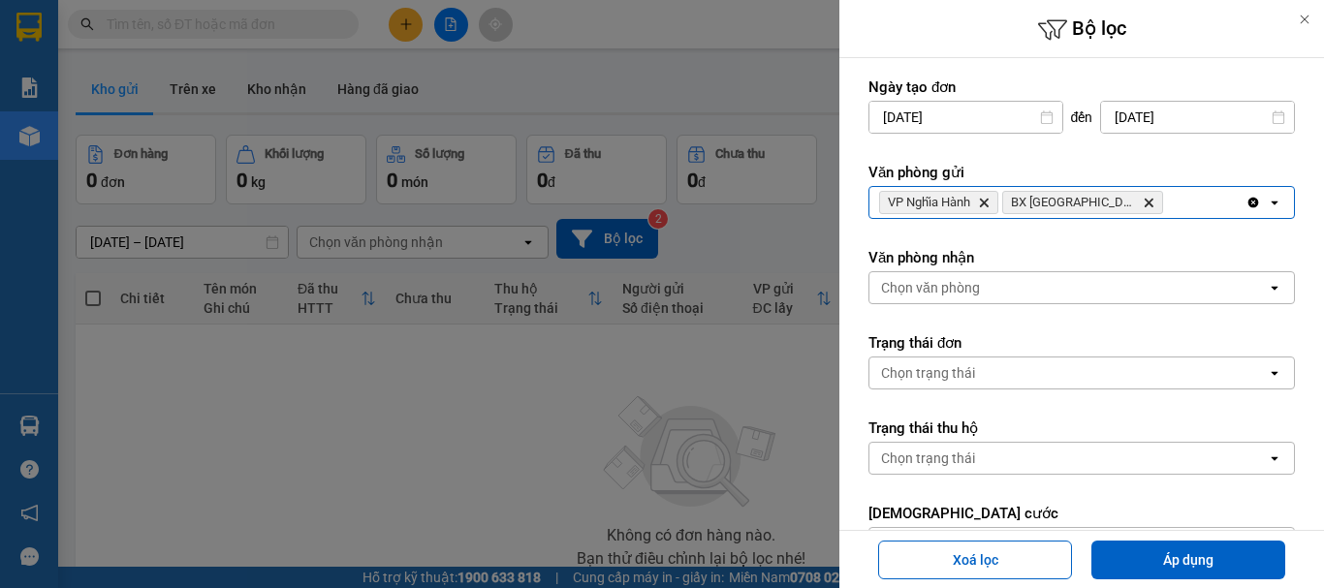
click at [982, 201] on icon "Delete" at bounding box center [984, 203] width 12 height 12
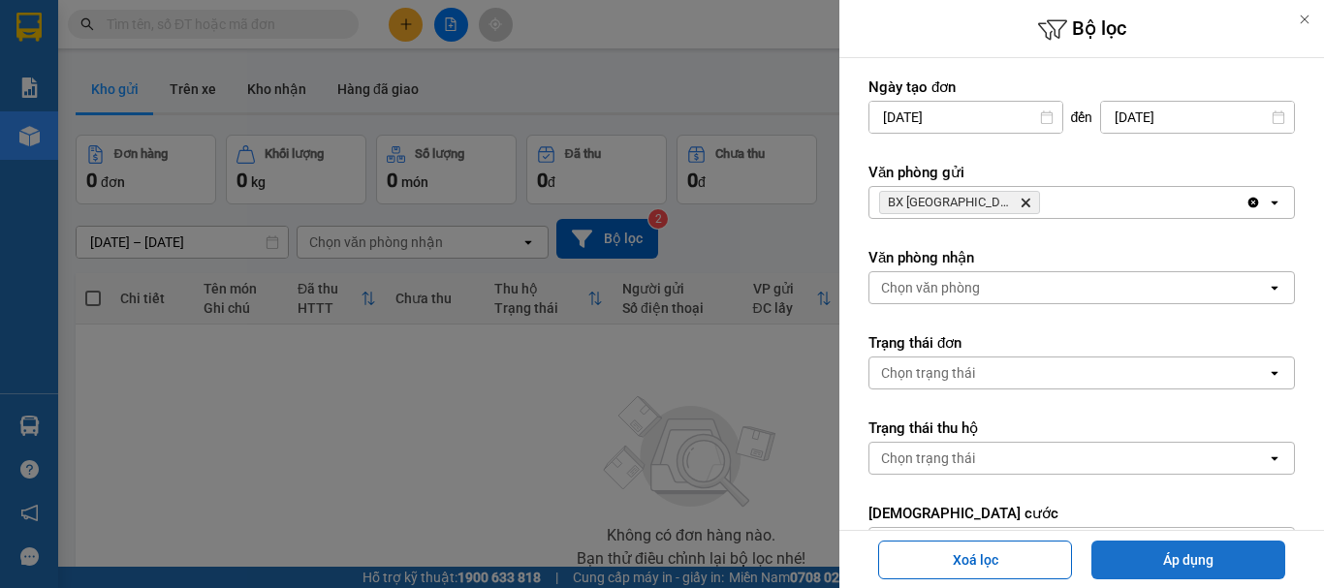
click at [1138, 562] on button "Áp dụng" at bounding box center [1189, 560] width 194 height 39
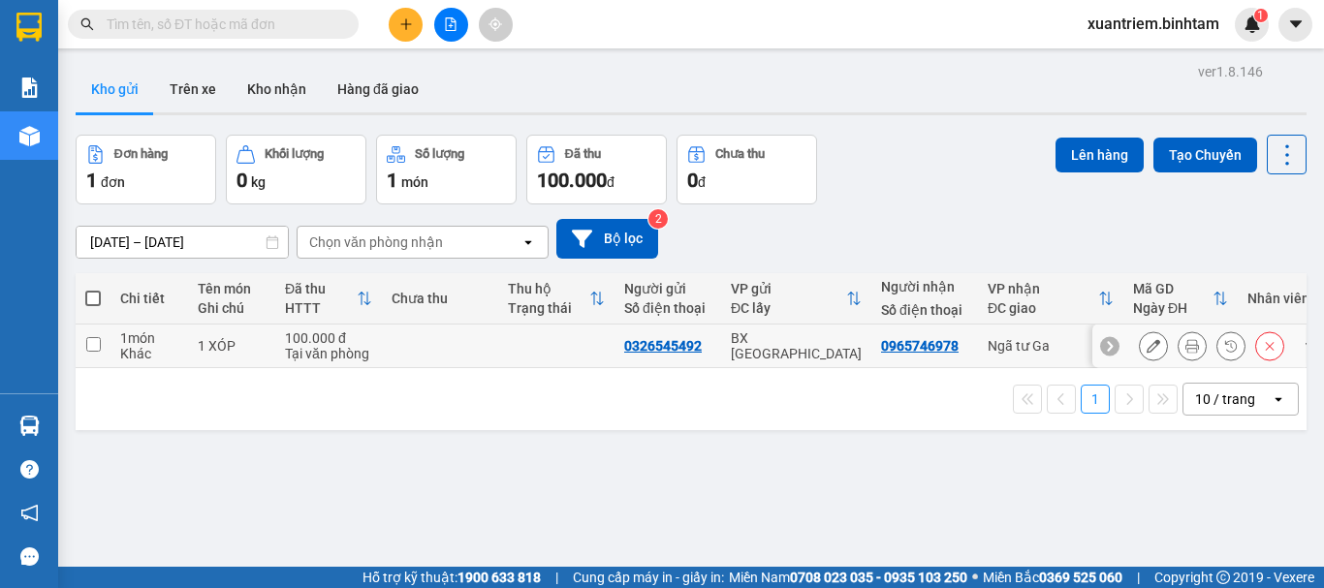
click at [506, 343] on td at bounding box center [556, 347] width 116 height 44
checkbox input "true"
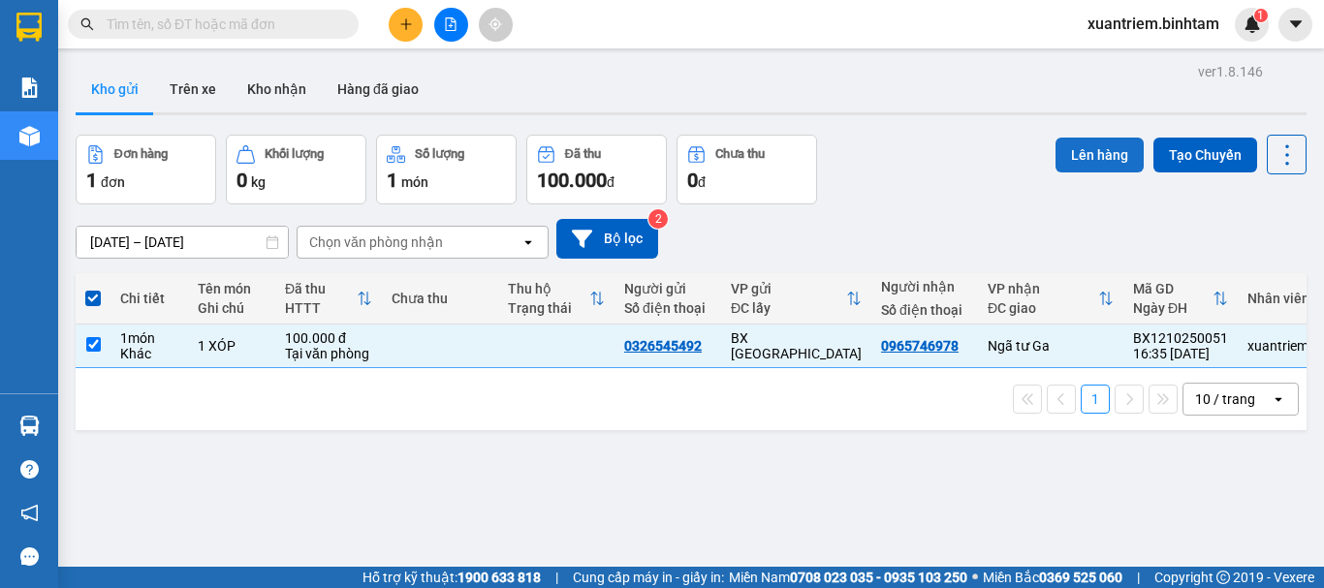
click at [1094, 158] on button "Lên hàng" at bounding box center [1100, 155] width 88 height 35
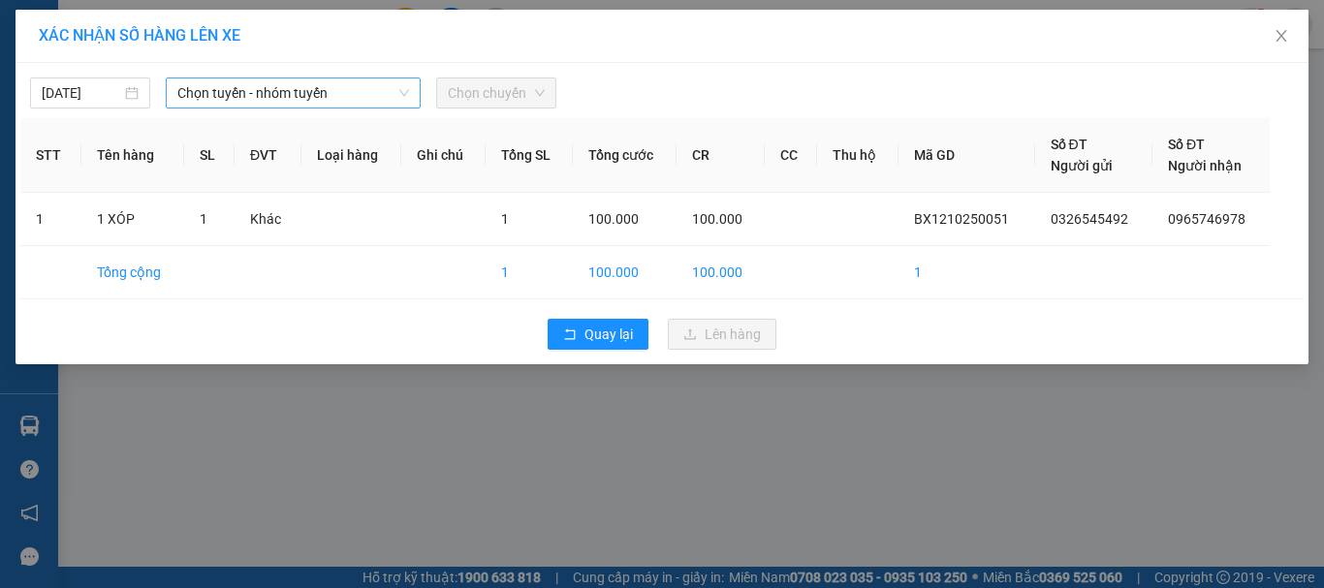
click at [296, 90] on span "Chọn tuyến - nhóm tuyến" at bounding box center [293, 93] width 232 height 29
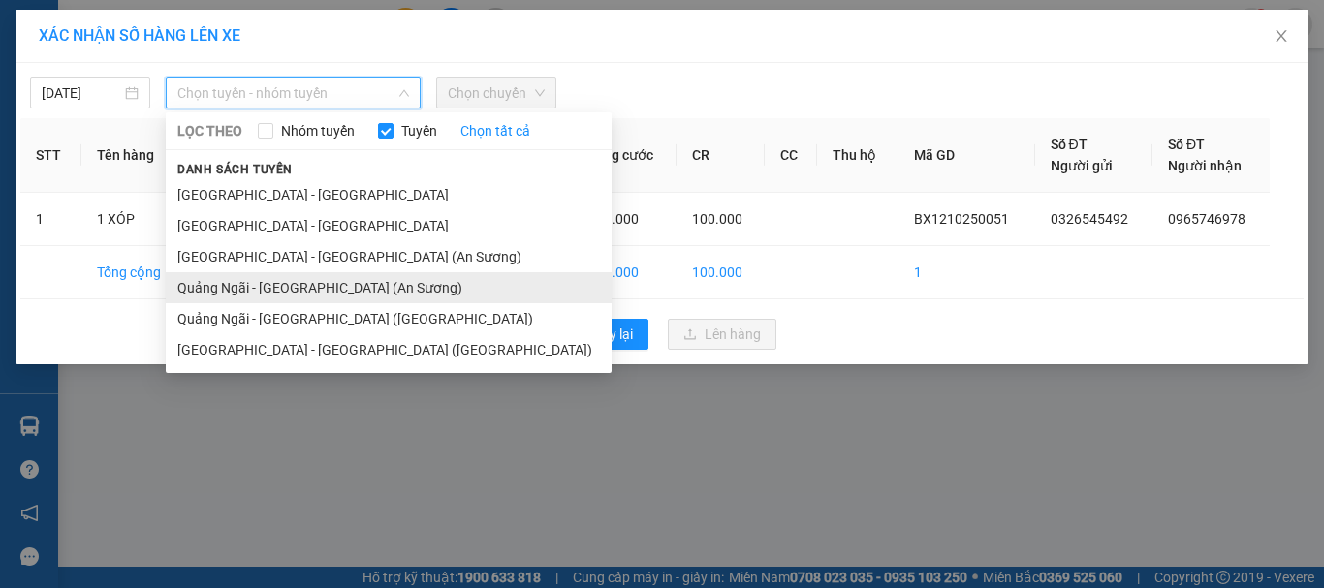
click at [342, 281] on li "Quảng Ngãi - [GEOGRAPHIC_DATA] (An Sương)" at bounding box center [389, 287] width 446 height 31
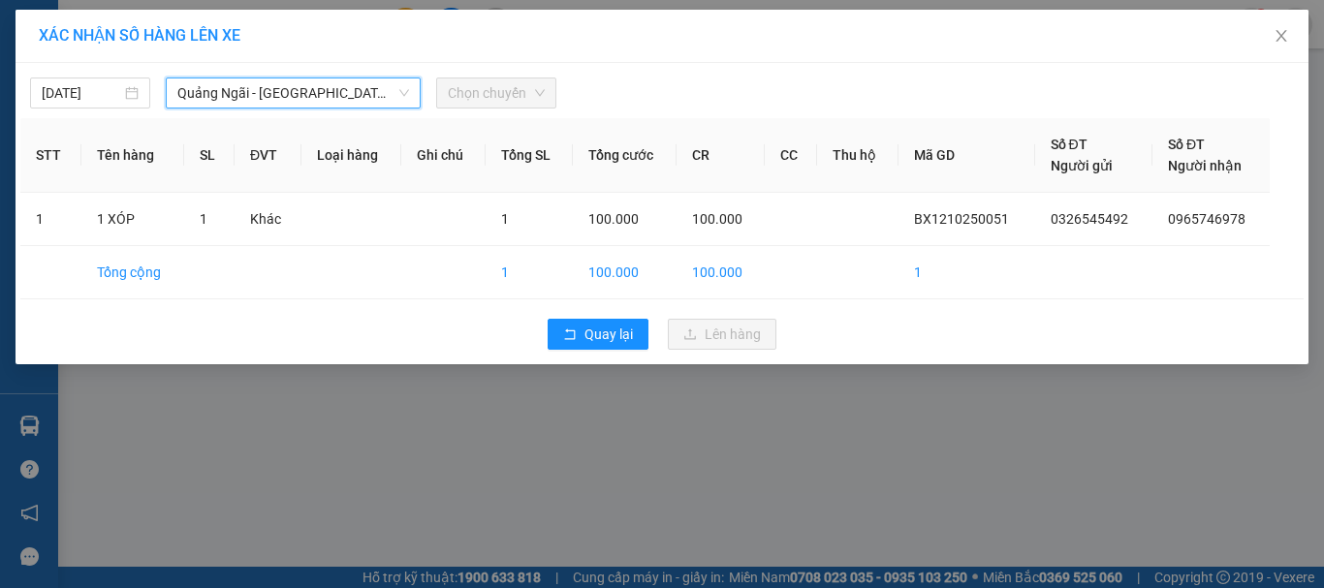
click at [531, 98] on span "Chọn chuyến" at bounding box center [496, 93] width 97 height 29
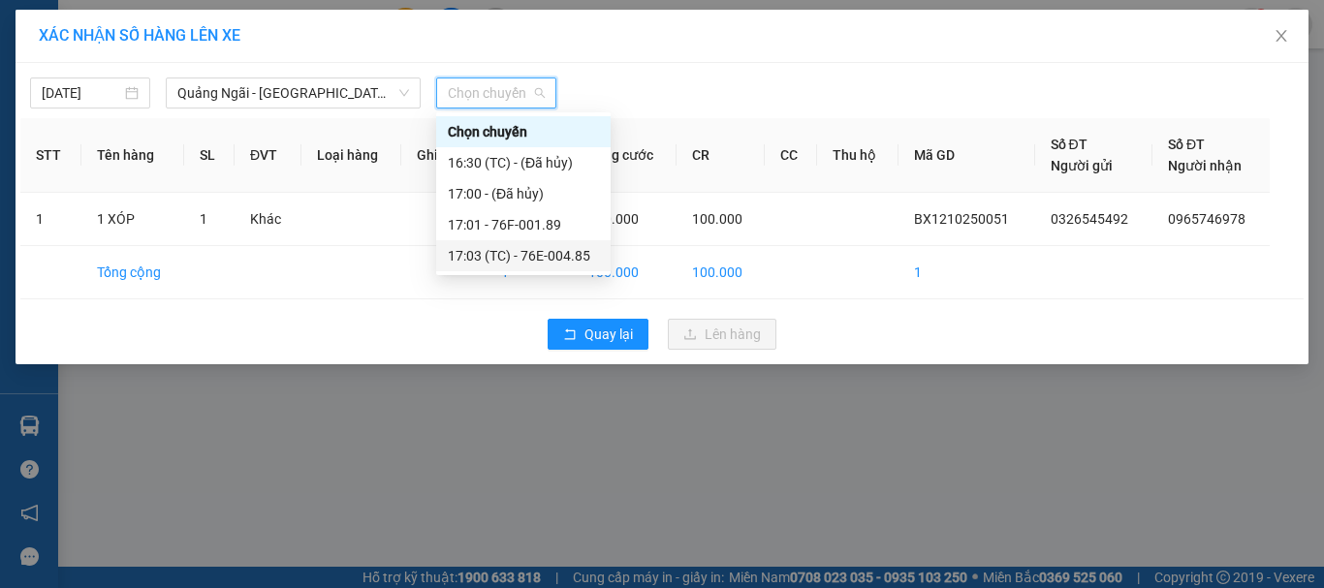
click at [537, 250] on div "17:03 (TC) - 76E-004.85" at bounding box center [523, 255] width 151 height 21
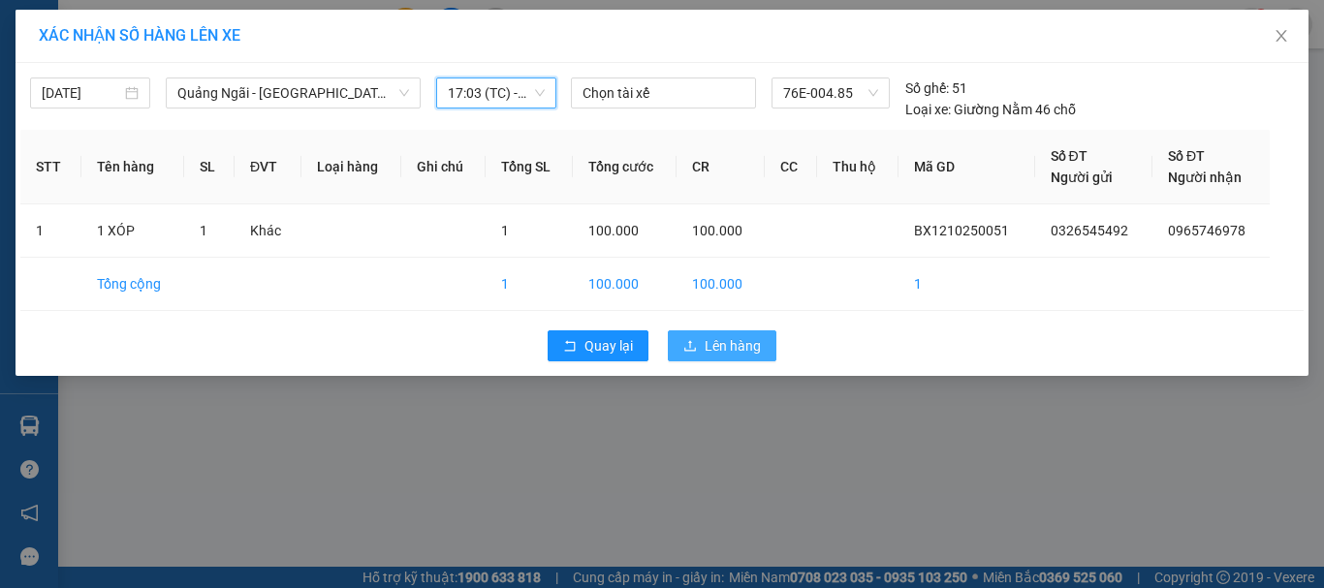
click at [734, 359] on button "Lên hàng" at bounding box center [722, 346] width 109 height 31
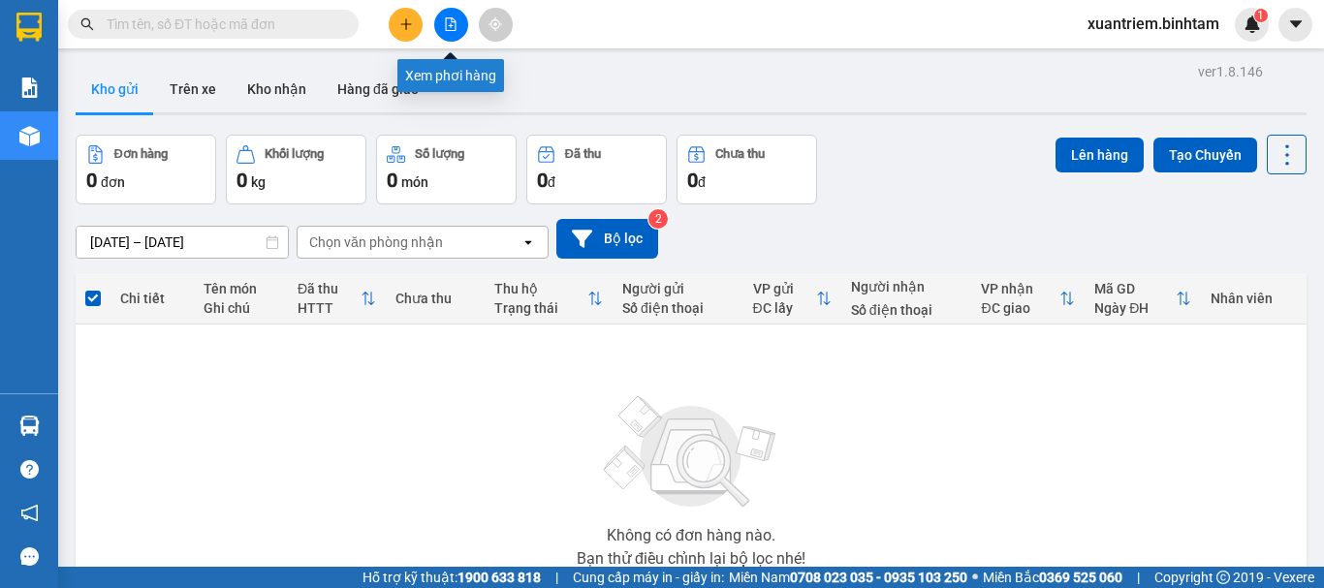
click at [456, 25] on icon "file-add" at bounding box center [451, 24] width 11 height 14
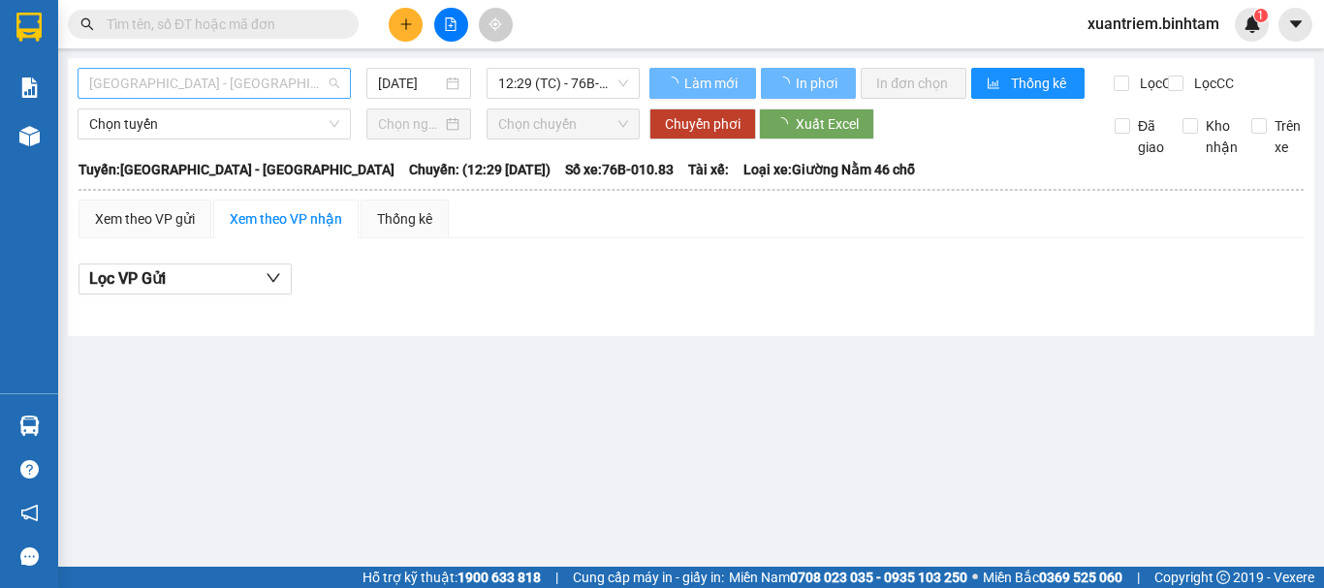
click at [332, 83] on span "[GEOGRAPHIC_DATA] - [GEOGRAPHIC_DATA]" at bounding box center [214, 83] width 250 height 29
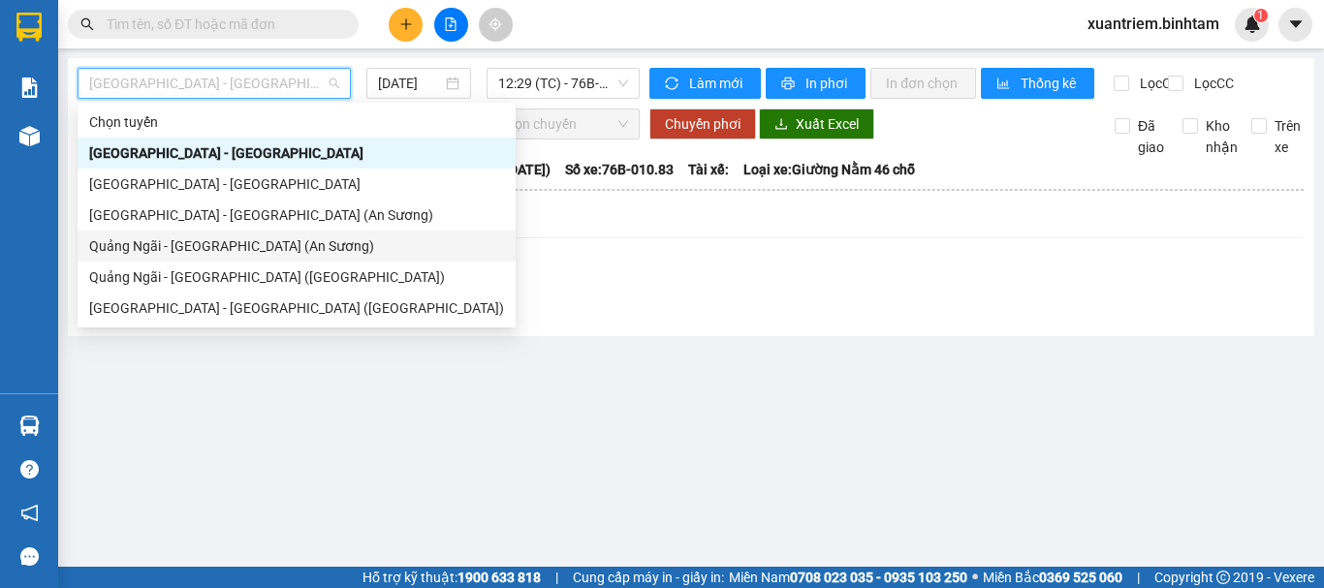
click at [238, 243] on div "Quảng Ngãi - [GEOGRAPHIC_DATA] (An Sương)" at bounding box center [296, 246] width 415 height 21
type input "[DATE]"
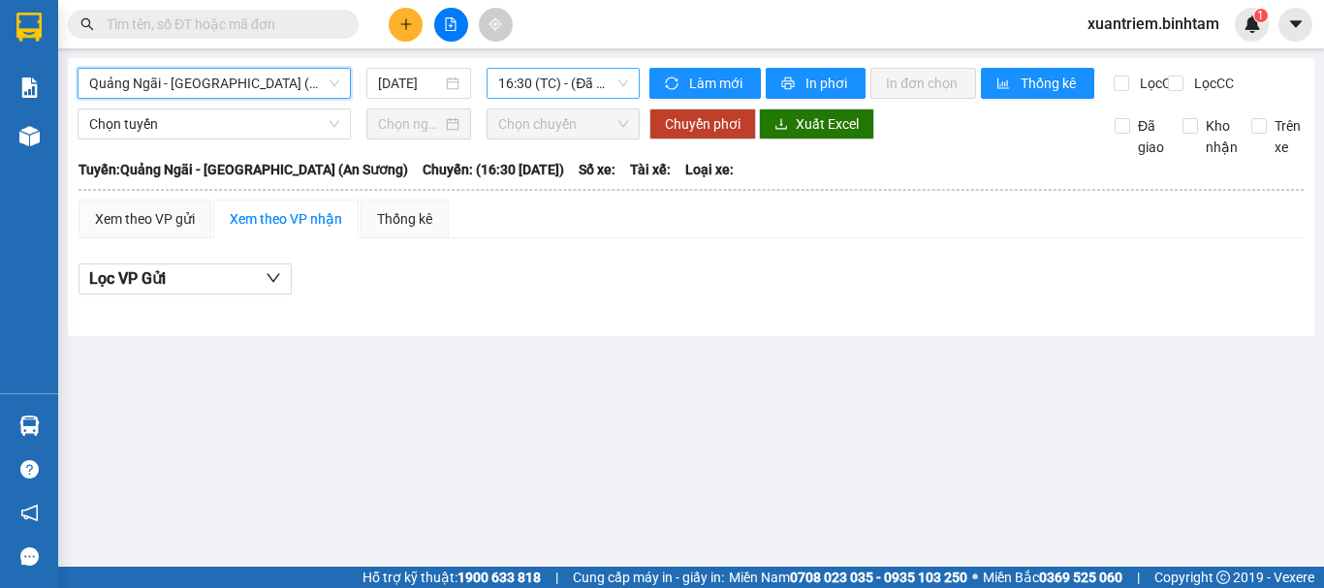
click at [591, 72] on span "16:30 (TC) - (Đã hủy)" at bounding box center [563, 83] width 130 height 29
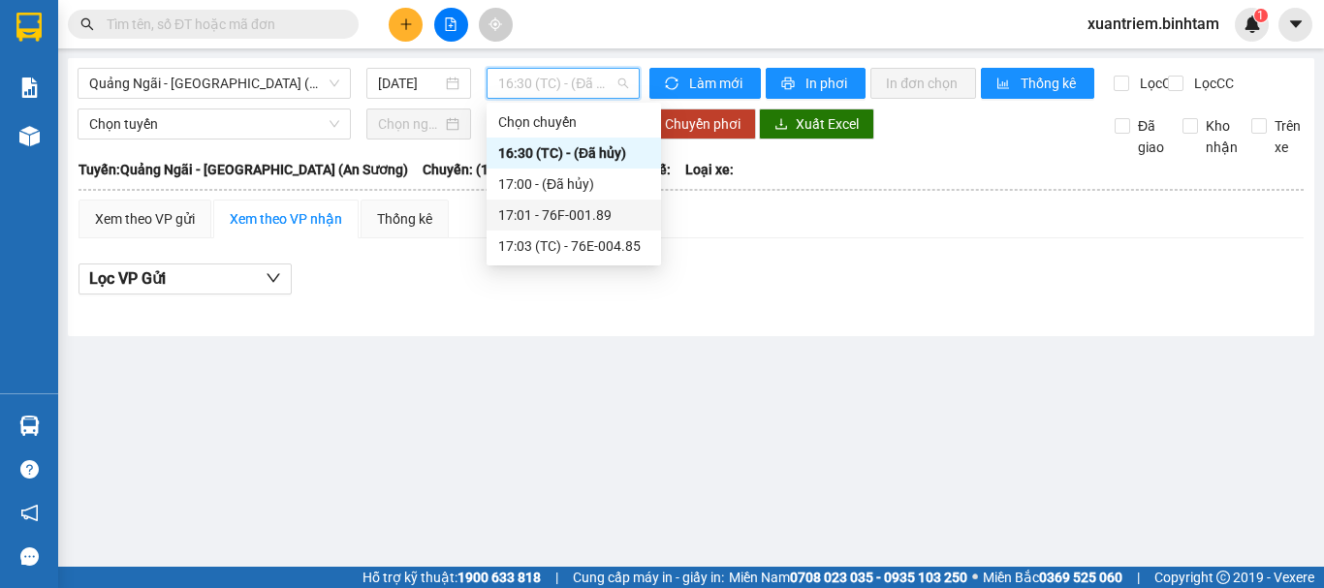
click at [568, 210] on div "17:01 - 76F-001.89" at bounding box center [573, 215] width 151 height 21
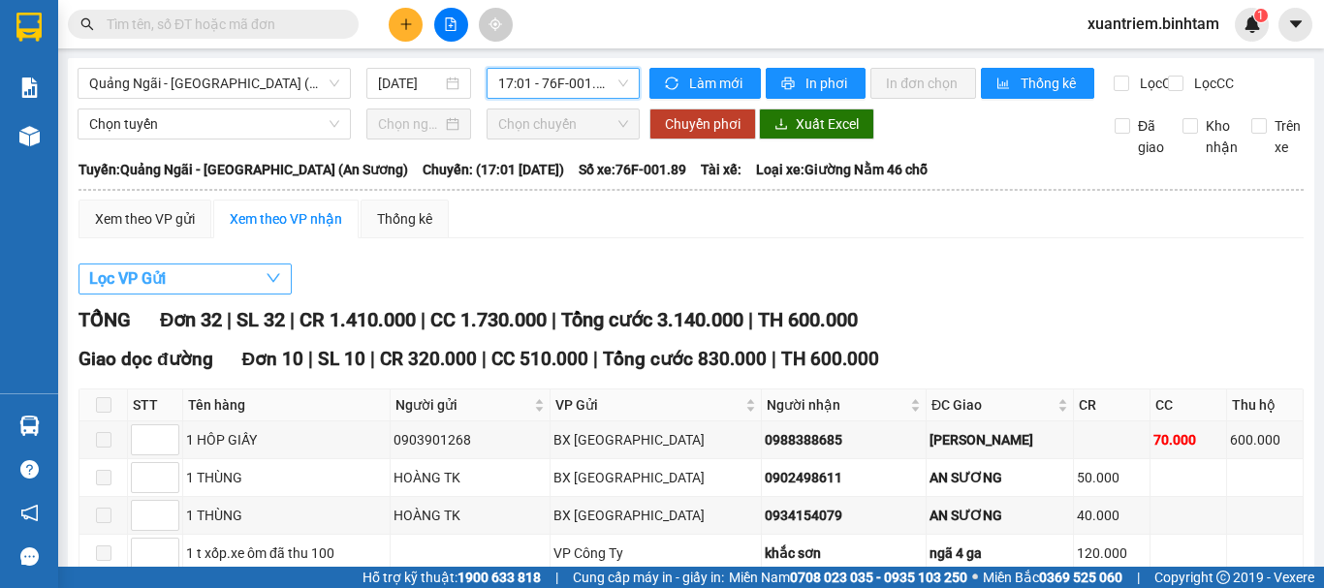
click at [252, 294] on button "Lọc VP Gửi" at bounding box center [185, 279] width 213 height 31
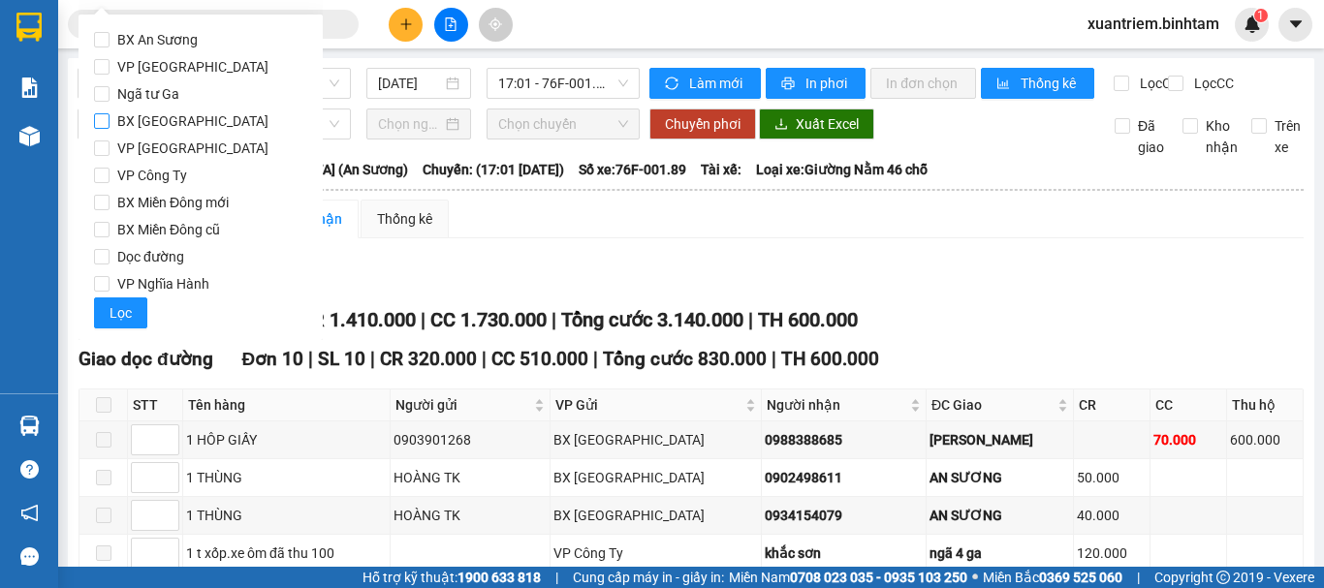
click at [199, 113] on span "BX [GEOGRAPHIC_DATA]" at bounding box center [193, 121] width 167 height 27
click at [110, 113] on input "BX [GEOGRAPHIC_DATA]" at bounding box center [102, 121] width 16 height 16
checkbox input "true"
click at [157, 282] on span "VP Nghĩa Hành" at bounding box center [164, 283] width 108 height 27
click at [110, 282] on input "VP Nghĩa Hành" at bounding box center [102, 284] width 16 height 16
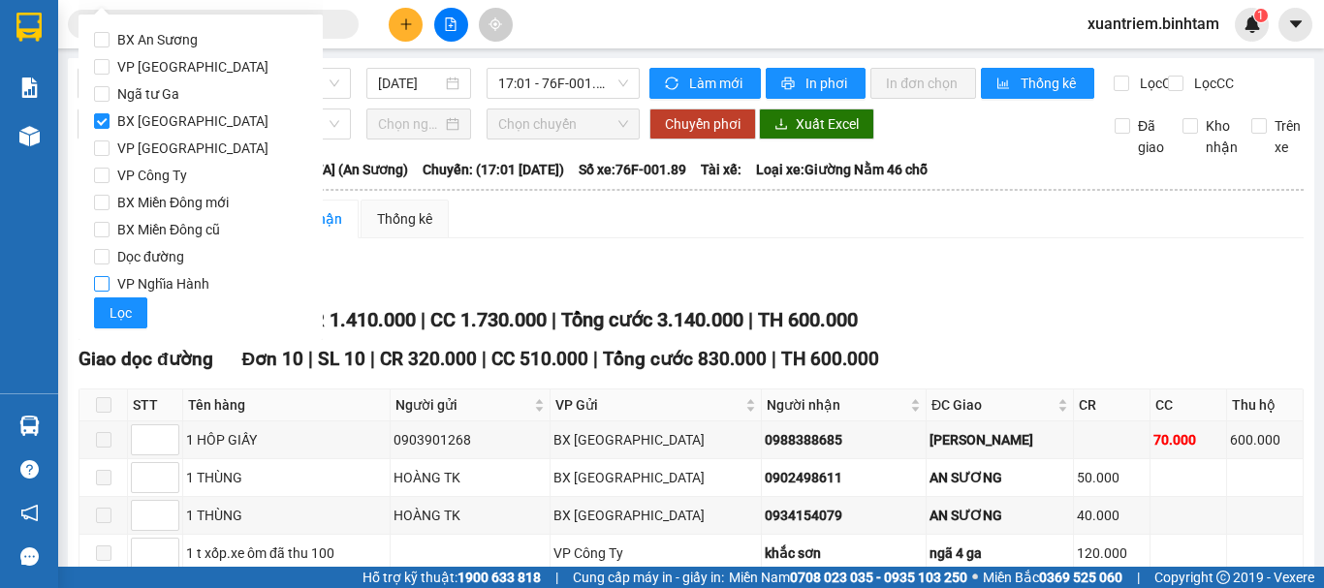
checkbox input "true"
click at [130, 317] on span "Lọc" at bounding box center [121, 312] width 22 height 21
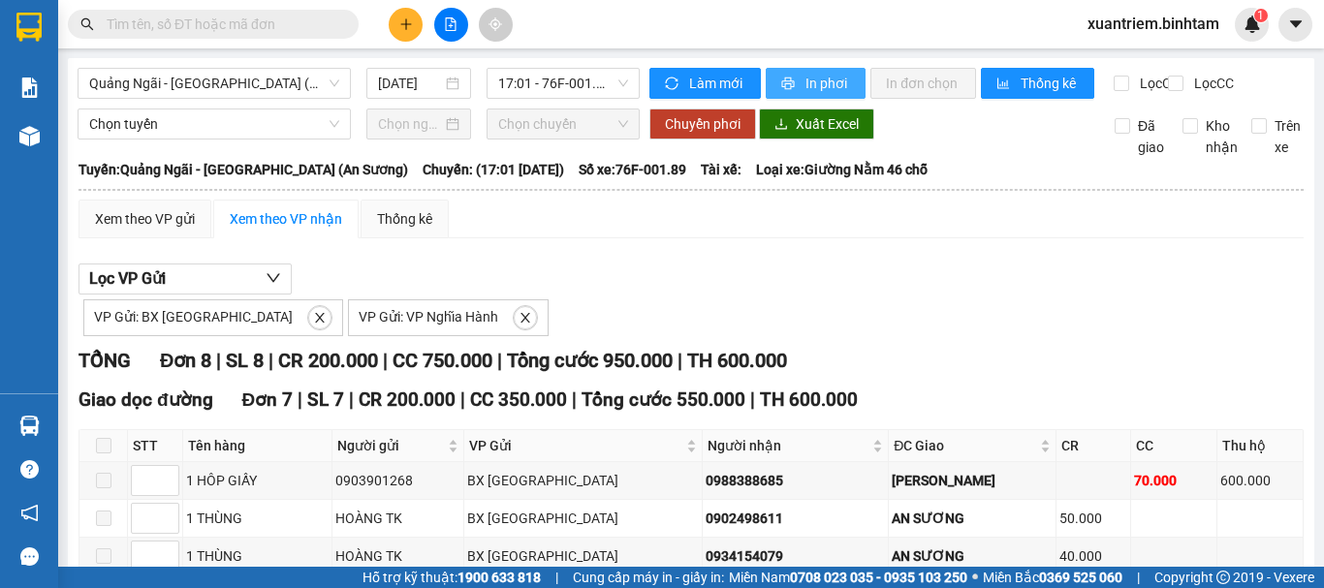
click at [806, 87] on span "In phơi" at bounding box center [828, 83] width 45 height 21
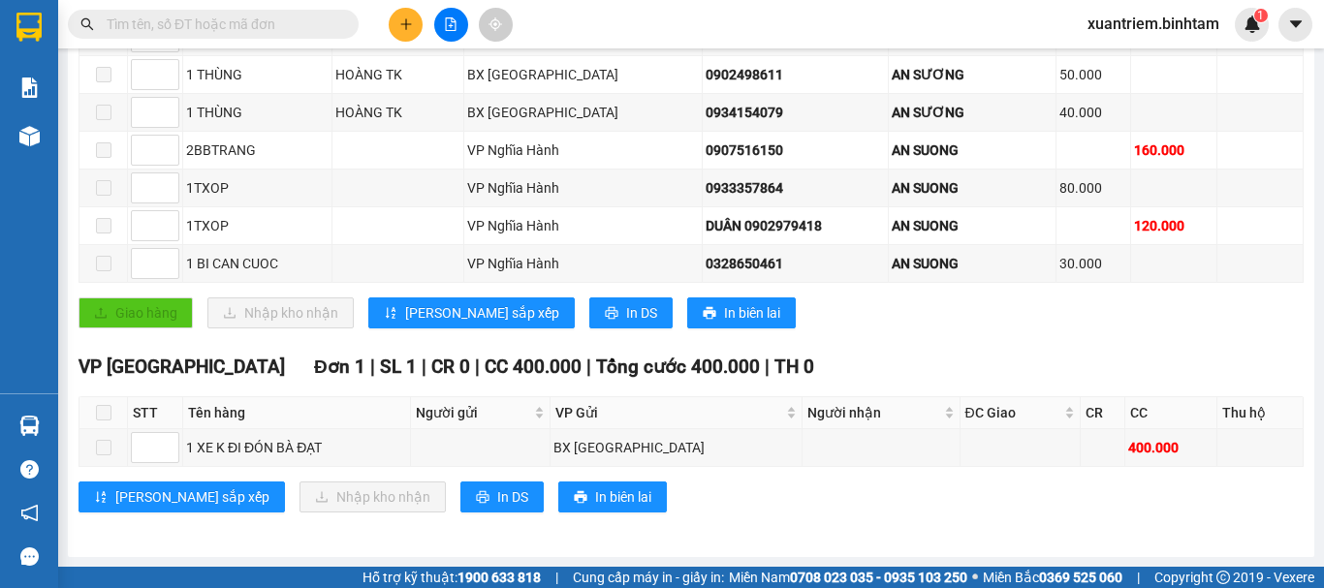
drag, startPoint x: 725, startPoint y: 530, endPoint x: 697, endPoint y: 515, distance: 32.1
click at [725, 530] on div "TỔNG Đơn 8 | SL 8 | CR 200.000 | CC 750.000 | Tổng cước 950.000 | TH 600.000 Gi…" at bounding box center [691, 219] width 1225 height 635
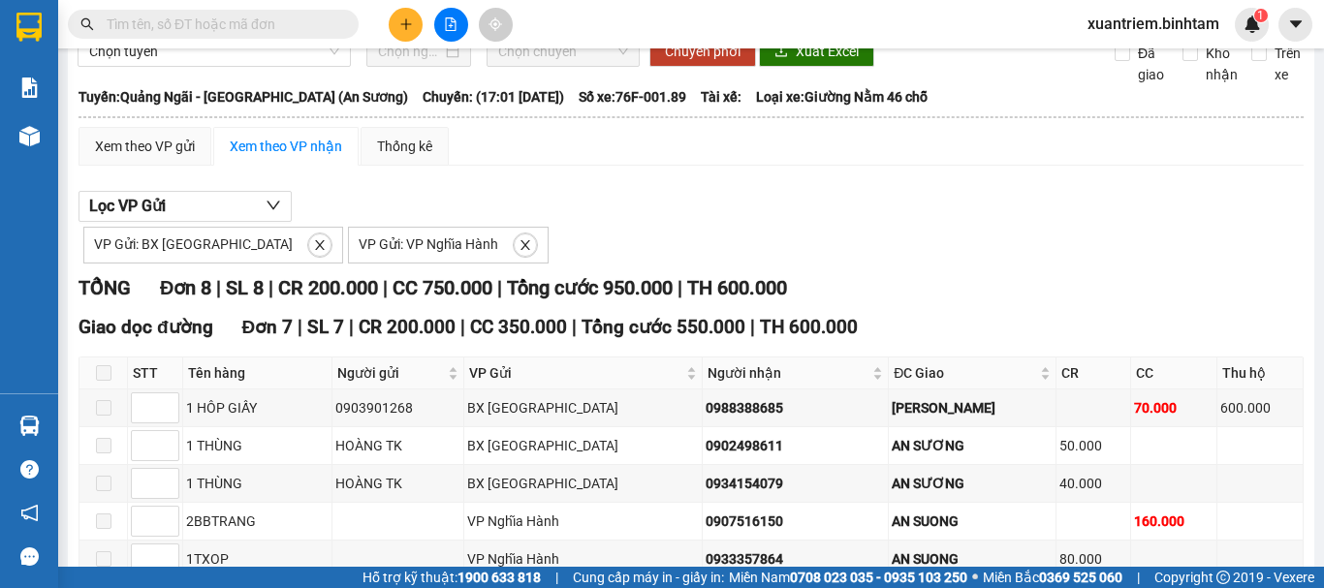
scroll to position [0, 0]
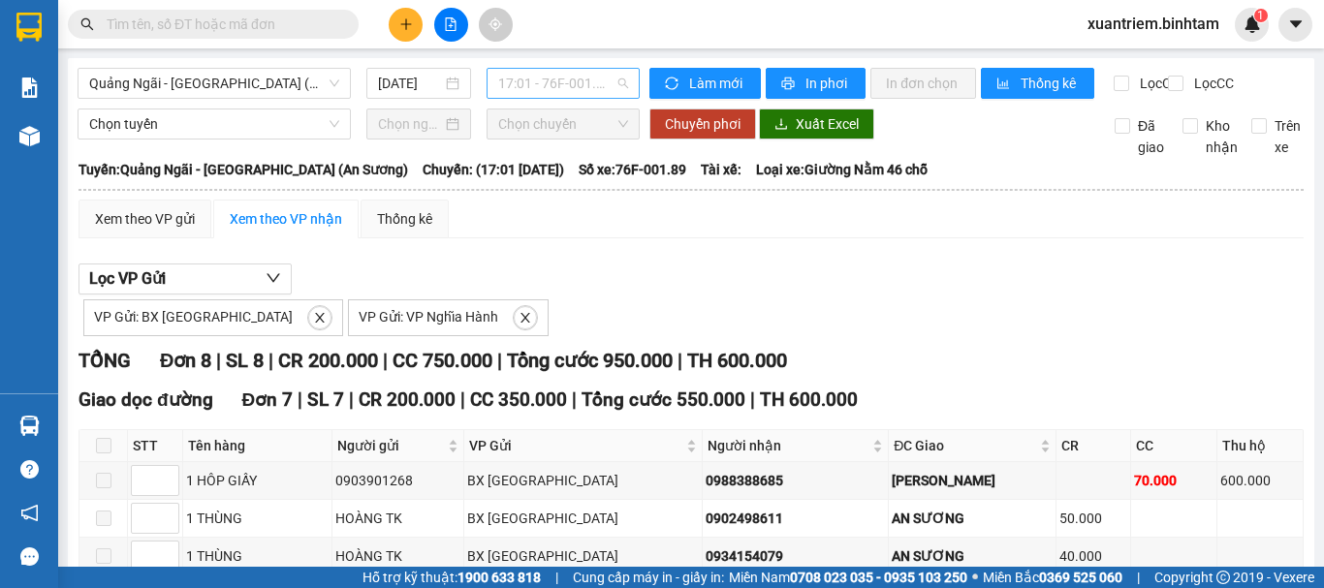
click at [616, 82] on span "17:01 - 76F-001.89" at bounding box center [563, 83] width 130 height 29
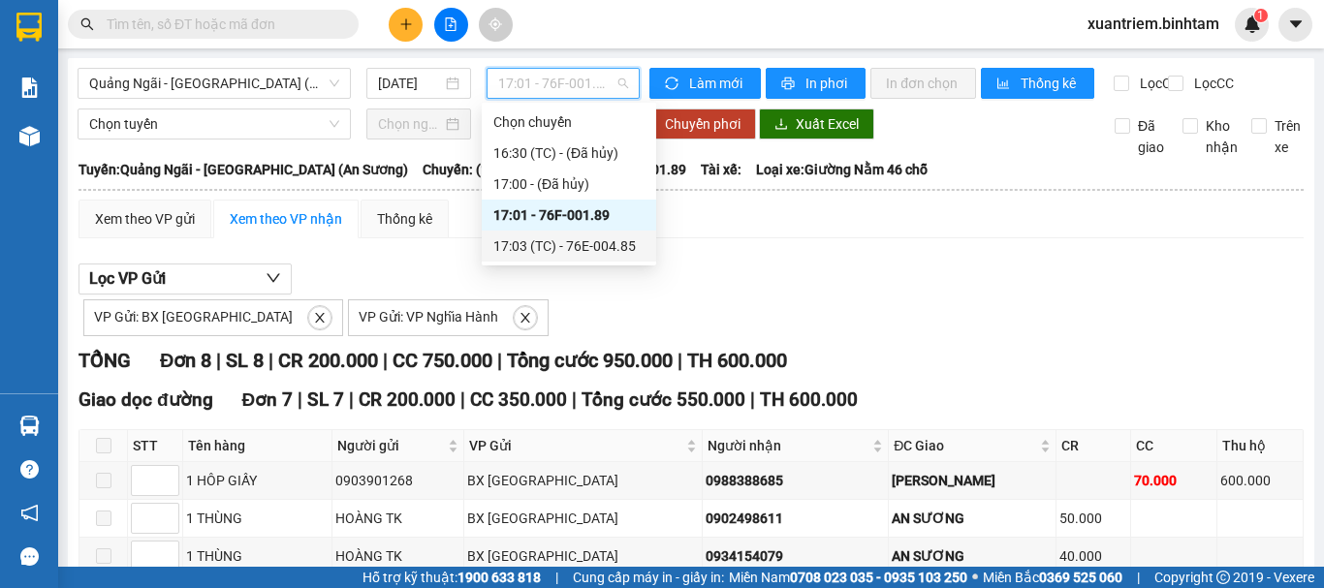
click at [573, 246] on div "17:03 (TC) - 76E-004.85" at bounding box center [568, 246] width 151 height 21
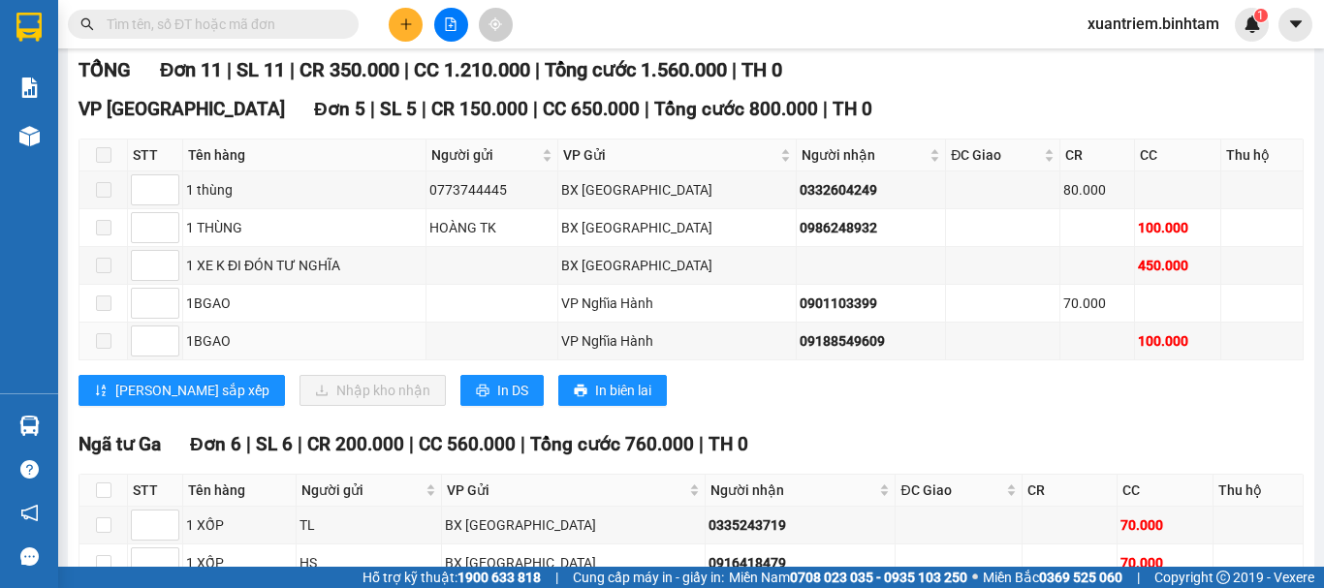
scroll to position [388, 0]
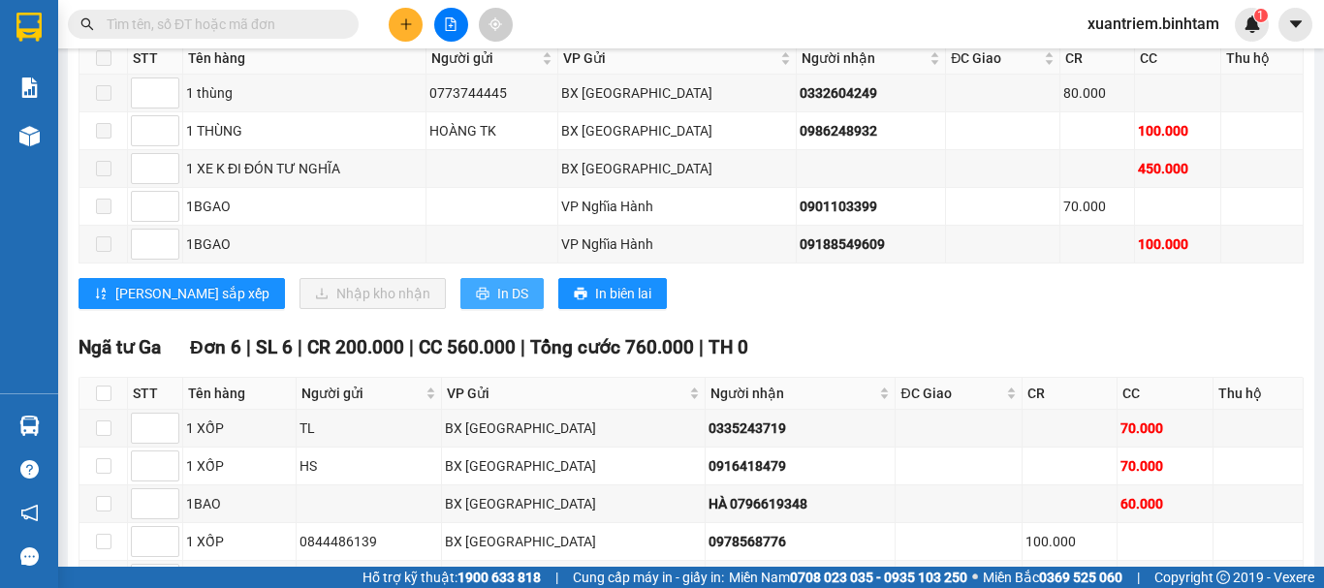
click at [497, 304] on span "In DS" at bounding box center [512, 293] width 31 height 21
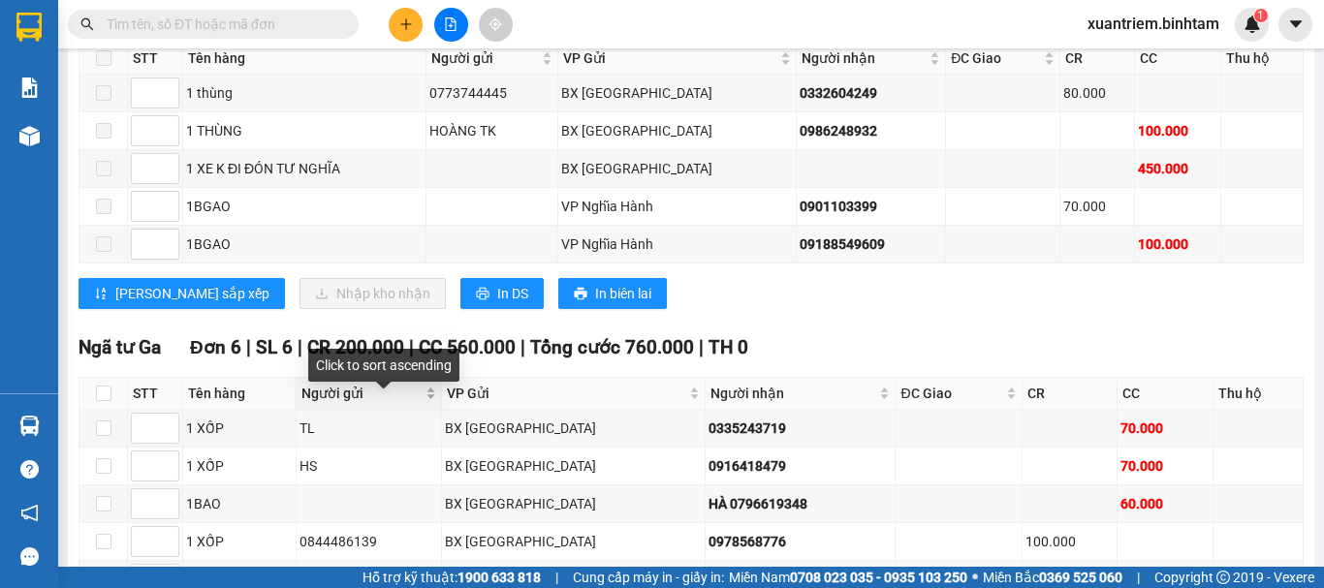
scroll to position [574, 0]
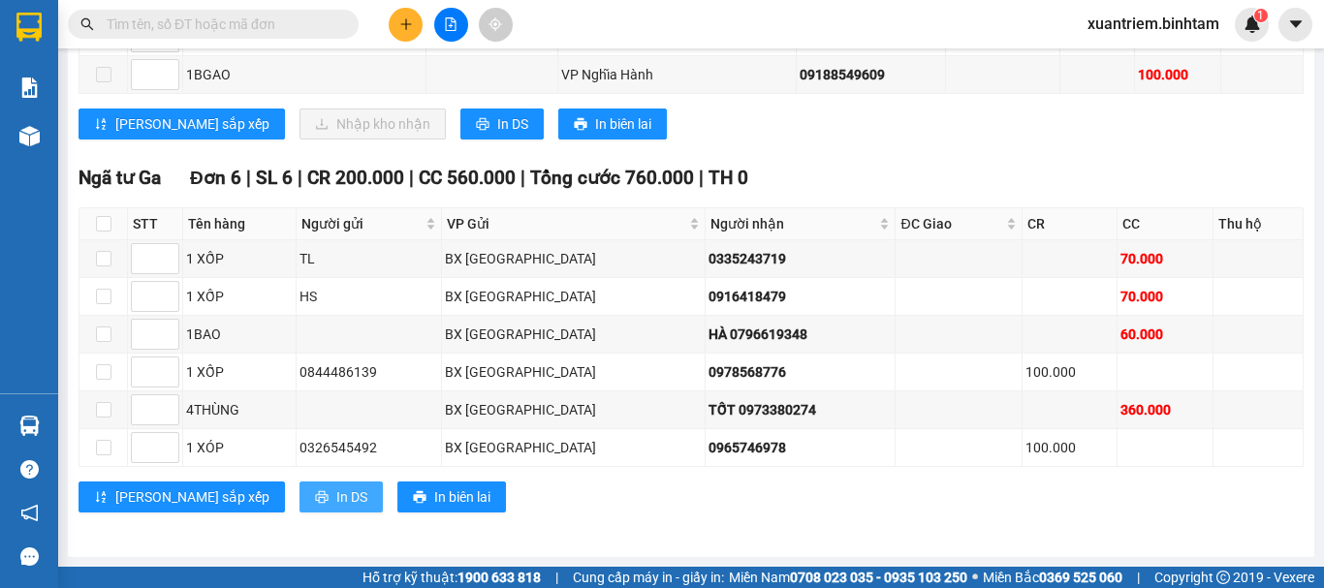
click at [336, 497] on span "In DS" at bounding box center [351, 497] width 31 height 21
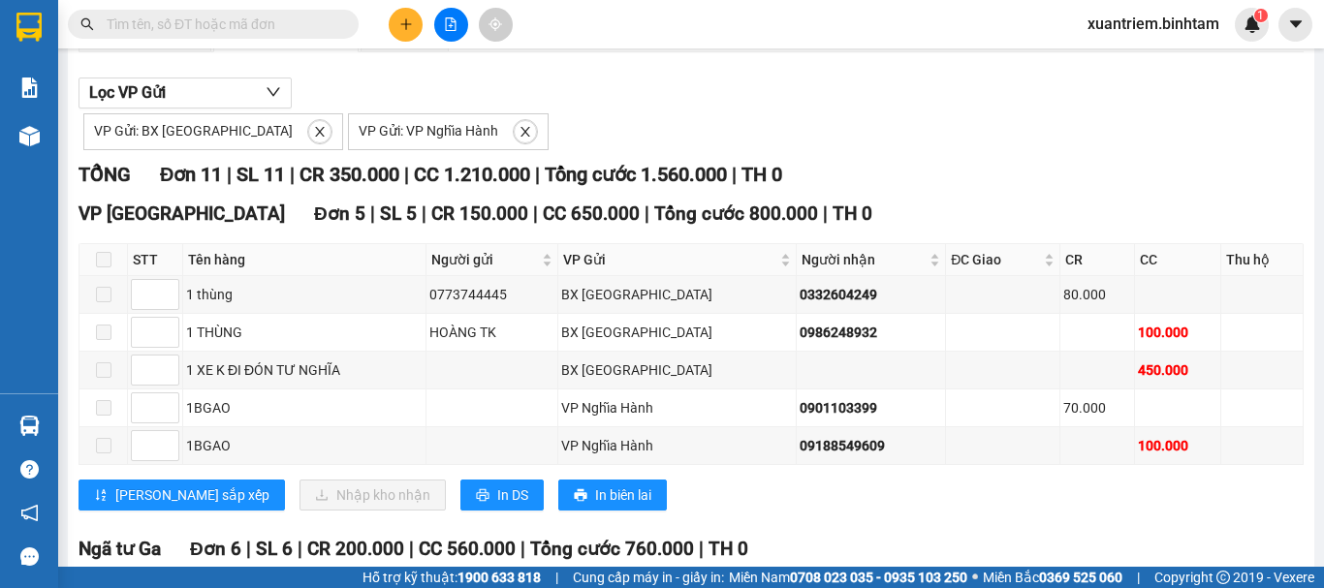
scroll to position [0, 0]
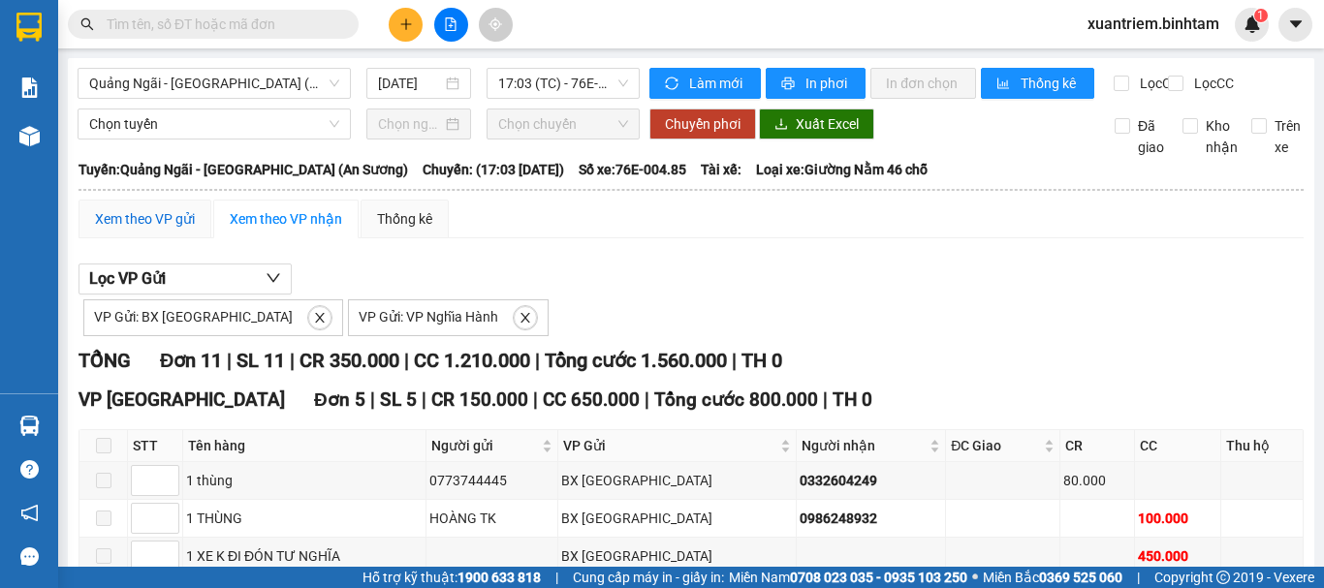
click at [136, 230] on div "Xem theo VP gửi" at bounding box center [145, 218] width 100 height 21
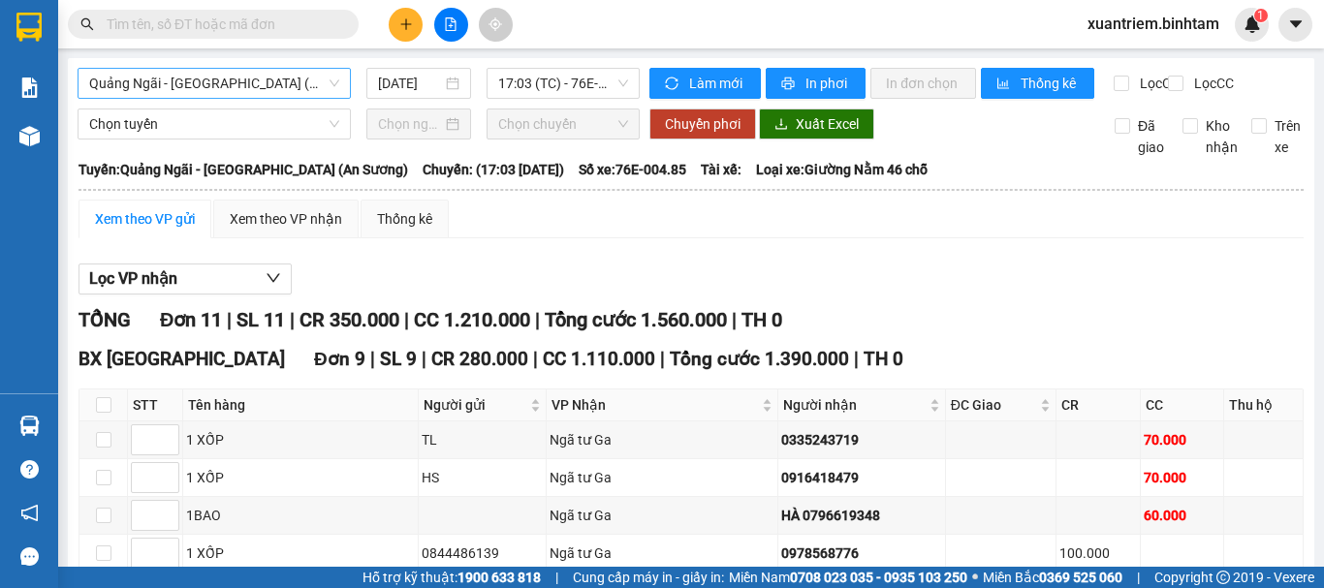
click at [297, 90] on span "Quảng Ngãi - [GEOGRAPHIC_DATA] (An Sương)" at bounding box center [214, 83] width 250 height 29
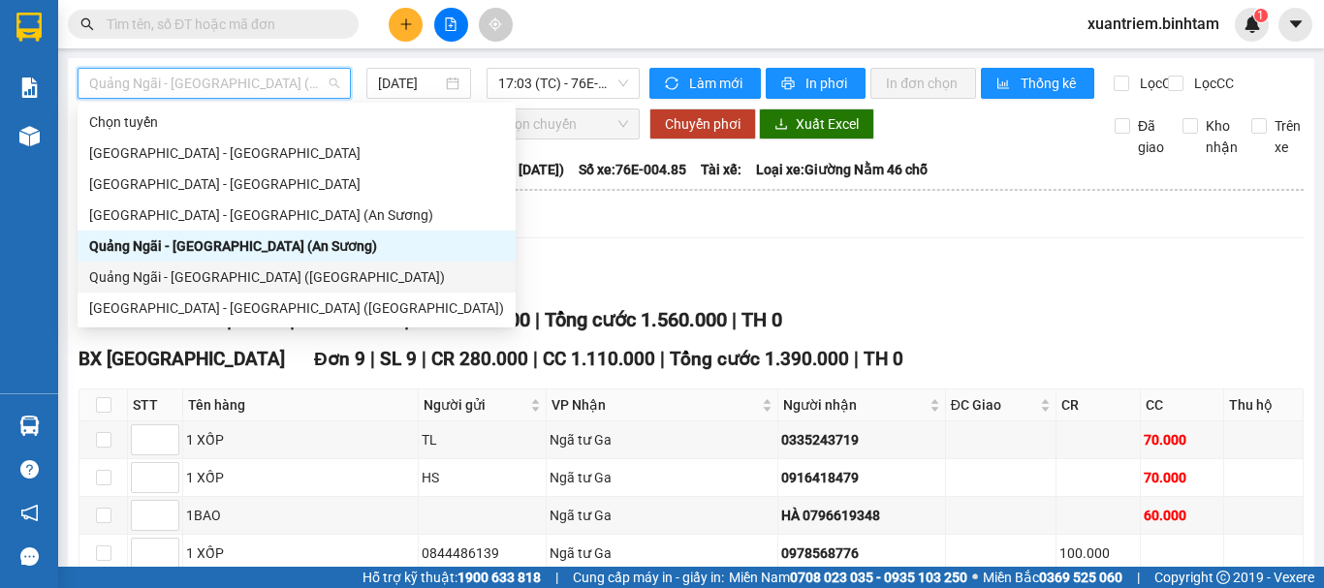
click at [270, 278] on div "Quảng Ngãi - [GEOGRAPHIC_DATA] ([GEOGRAPHIC_DATA])" at bounding box center [296, 277] width 415 height 21
type input "[DATE]"
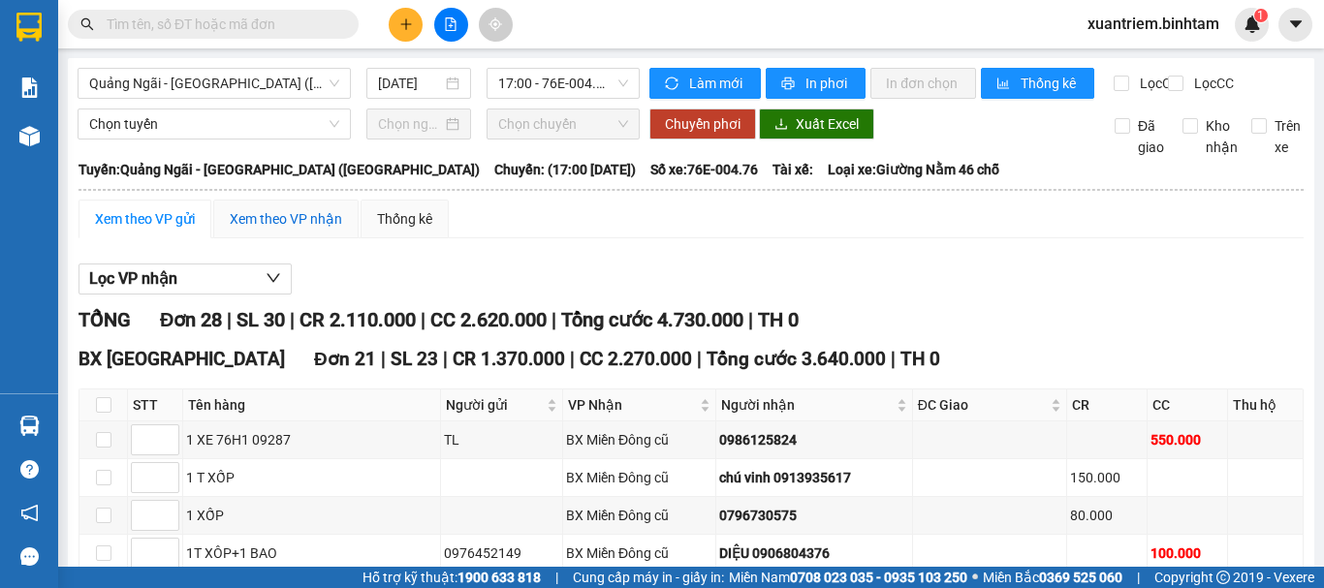
click at [294, 230] on div "Xem theo VP nhận" at bounding box center [286, 218] width 112 height 21
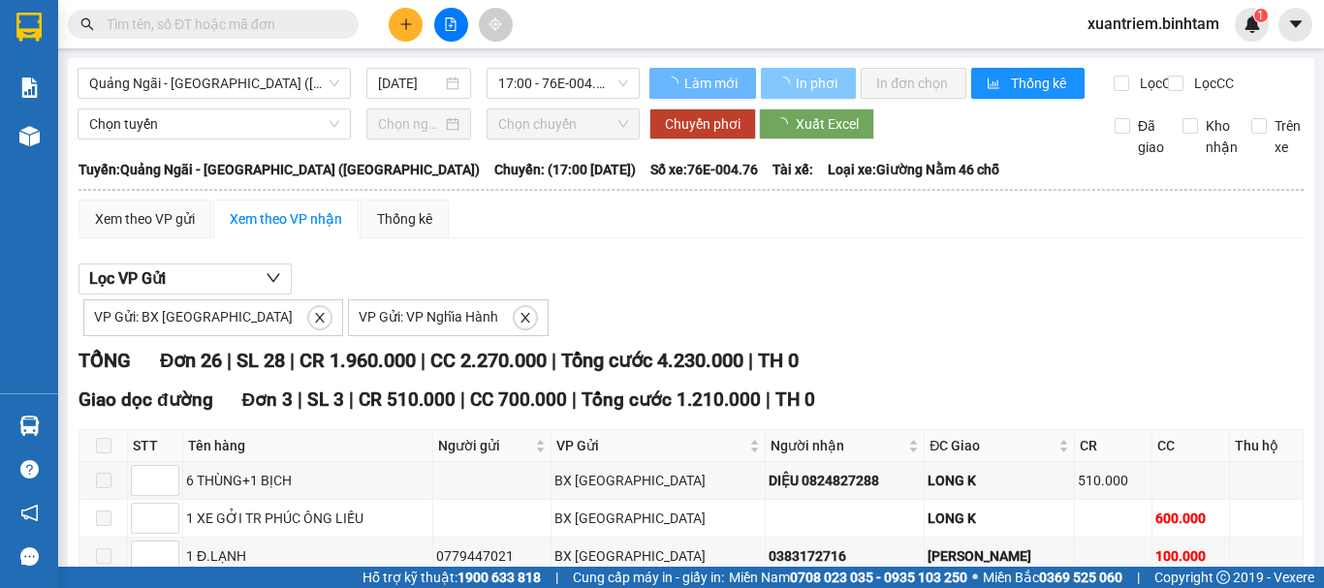
click at [813, 82] on span "In phơi" at bounding box center [818, 83] width 45 height 21
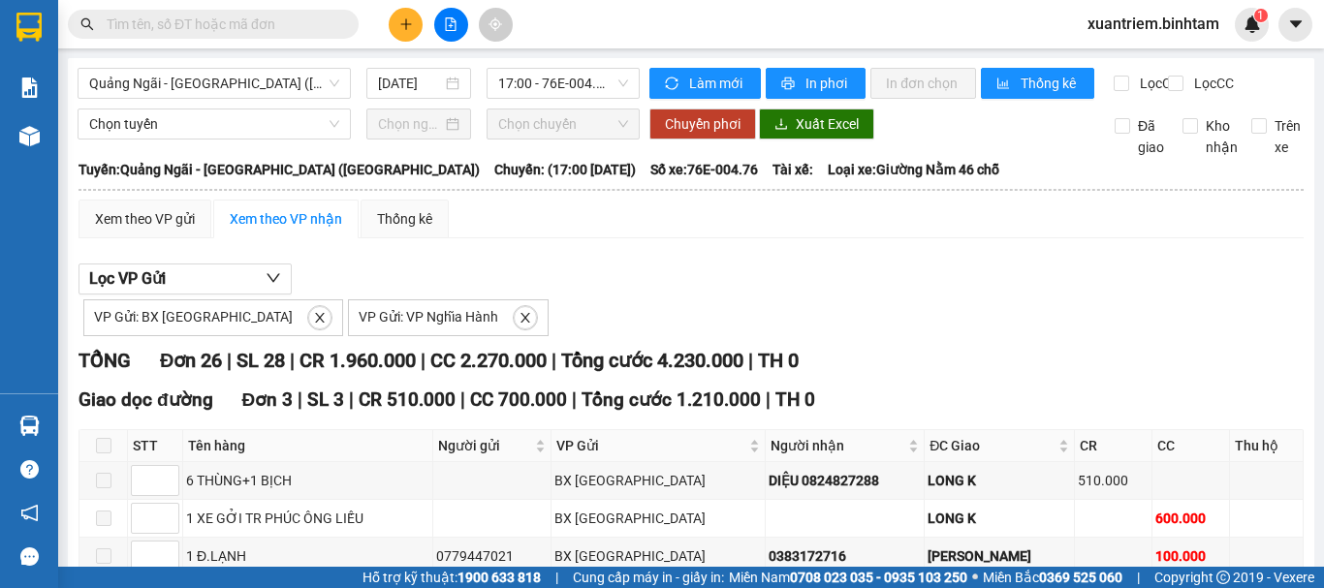
click at [304, 28] on input "text" at bounding box center [221, 24] width 229 height 21
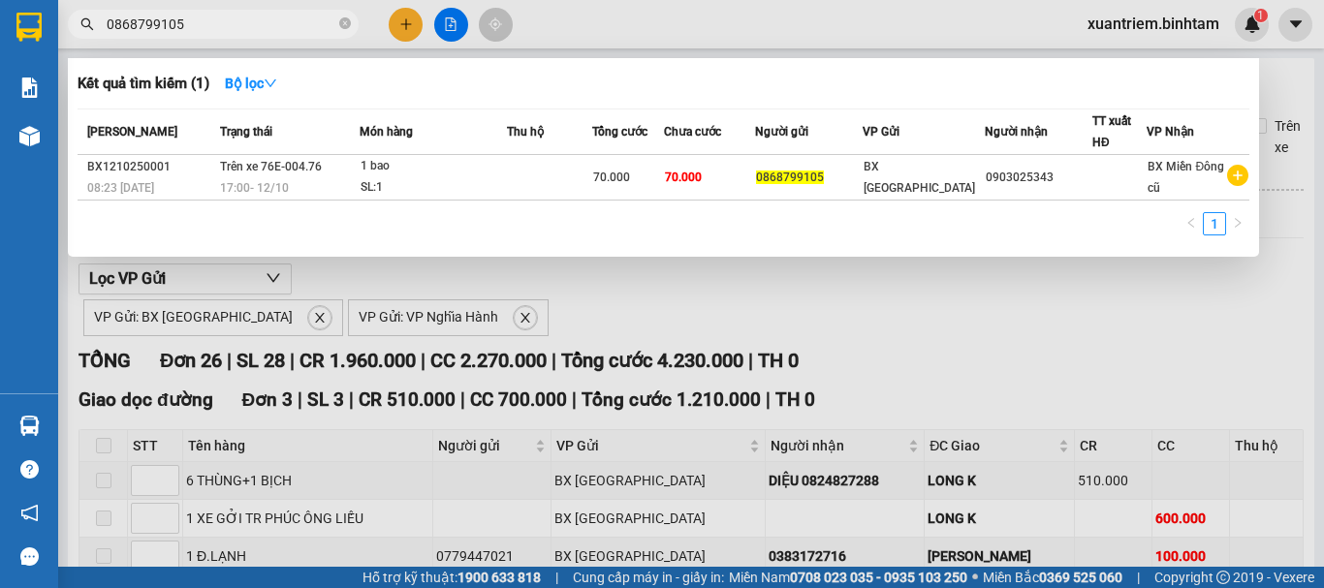
type input "0868799105"
